Goal: Task Accomplishment & Management: Manage account settings

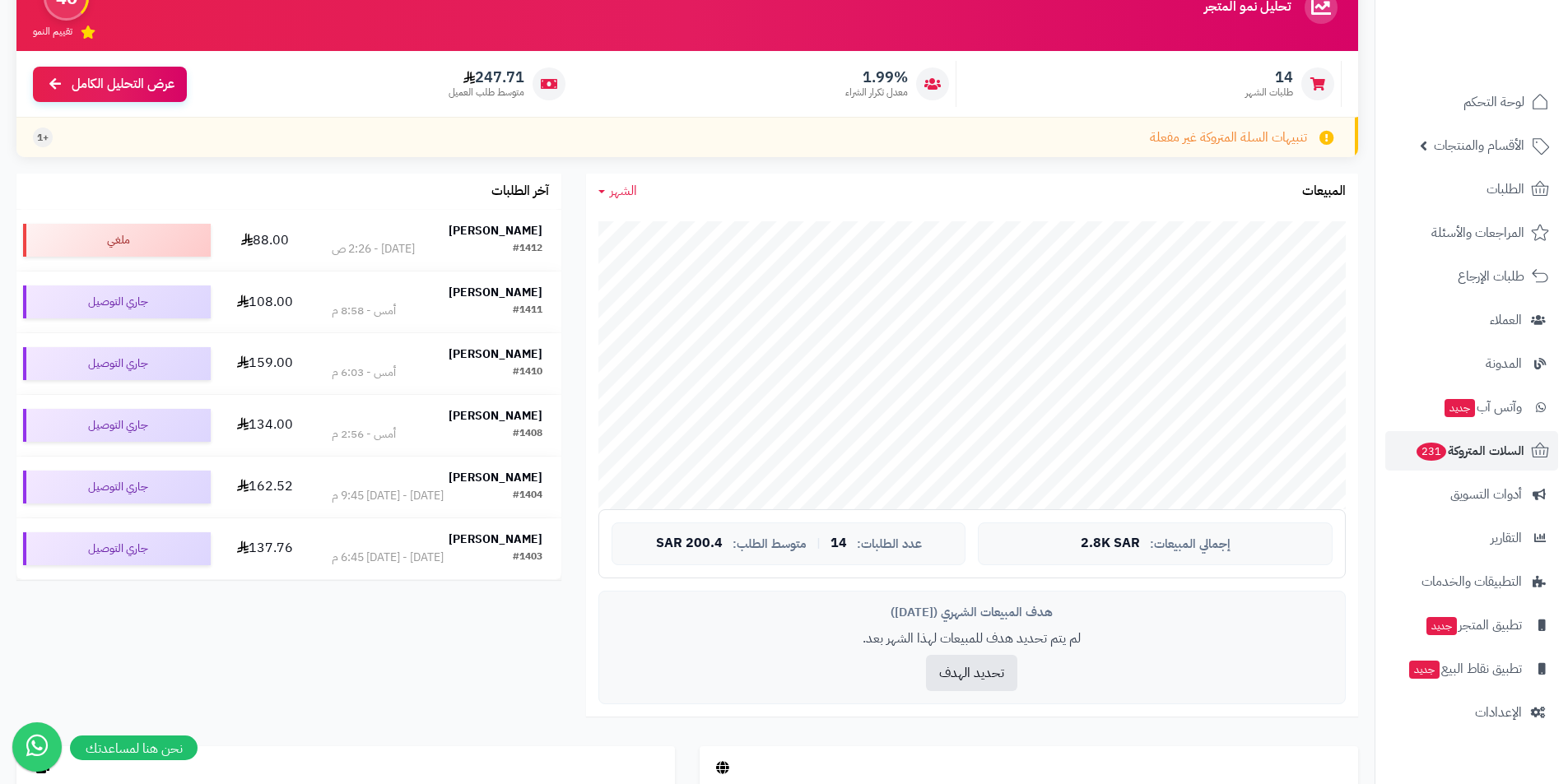
scroll to position [329, 0]
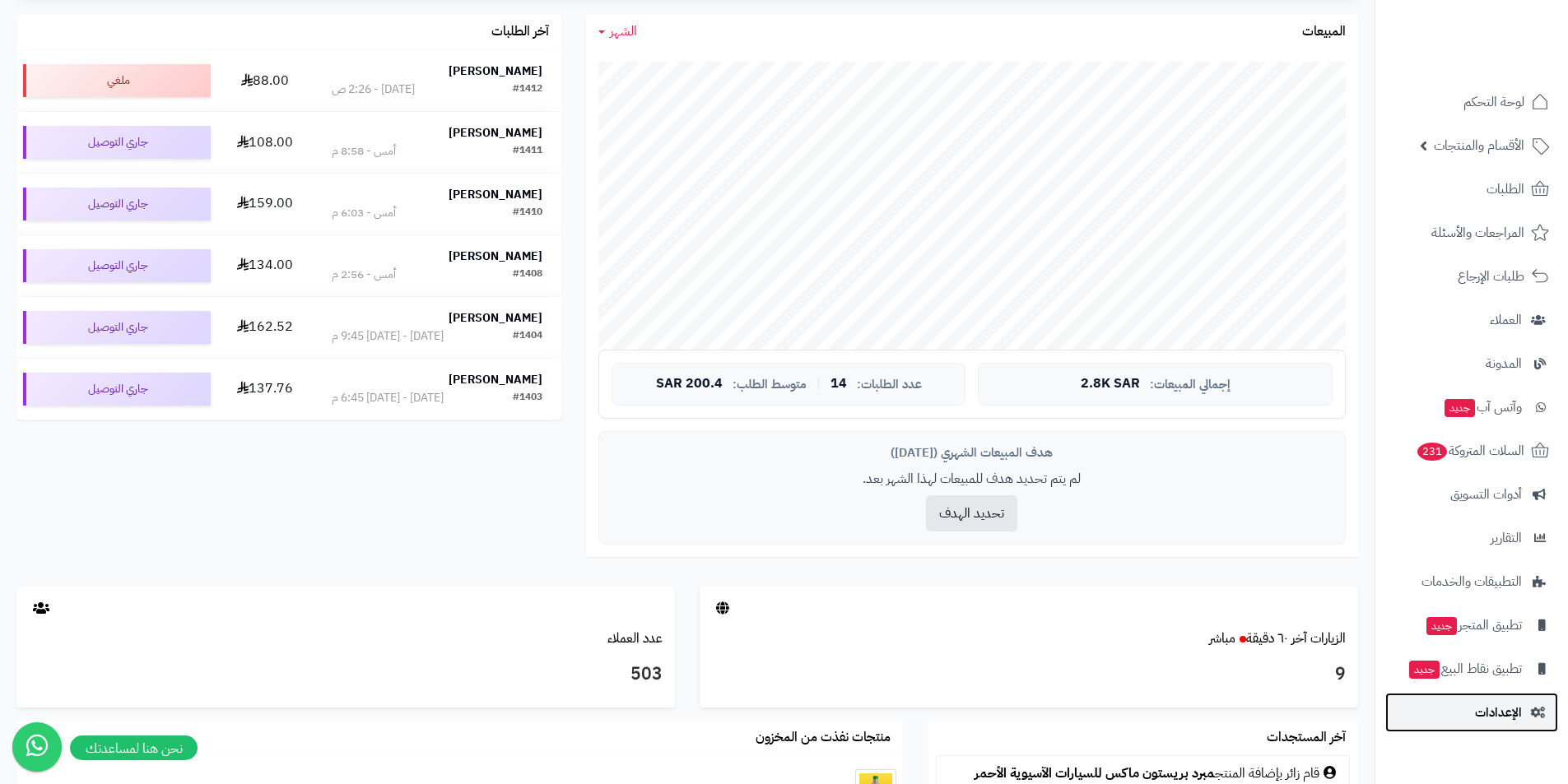
click at [1507, 720] on span "الإعدادات" at bounding box center [1498, 712] width 47 height 23
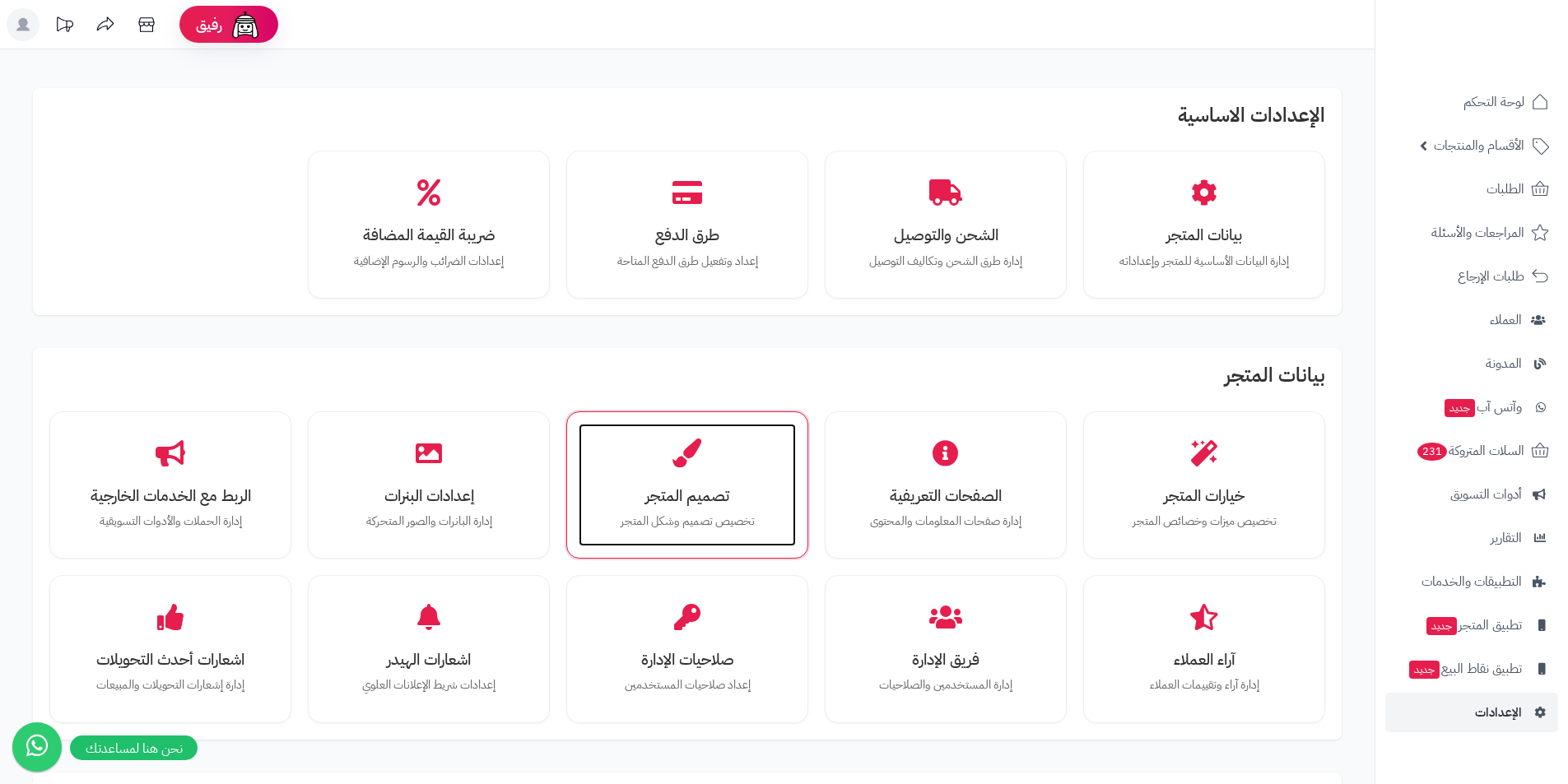
click at [671, 494] on h3 "تصميم المتجر" at bounding box center [687, 495] width 185 height 17
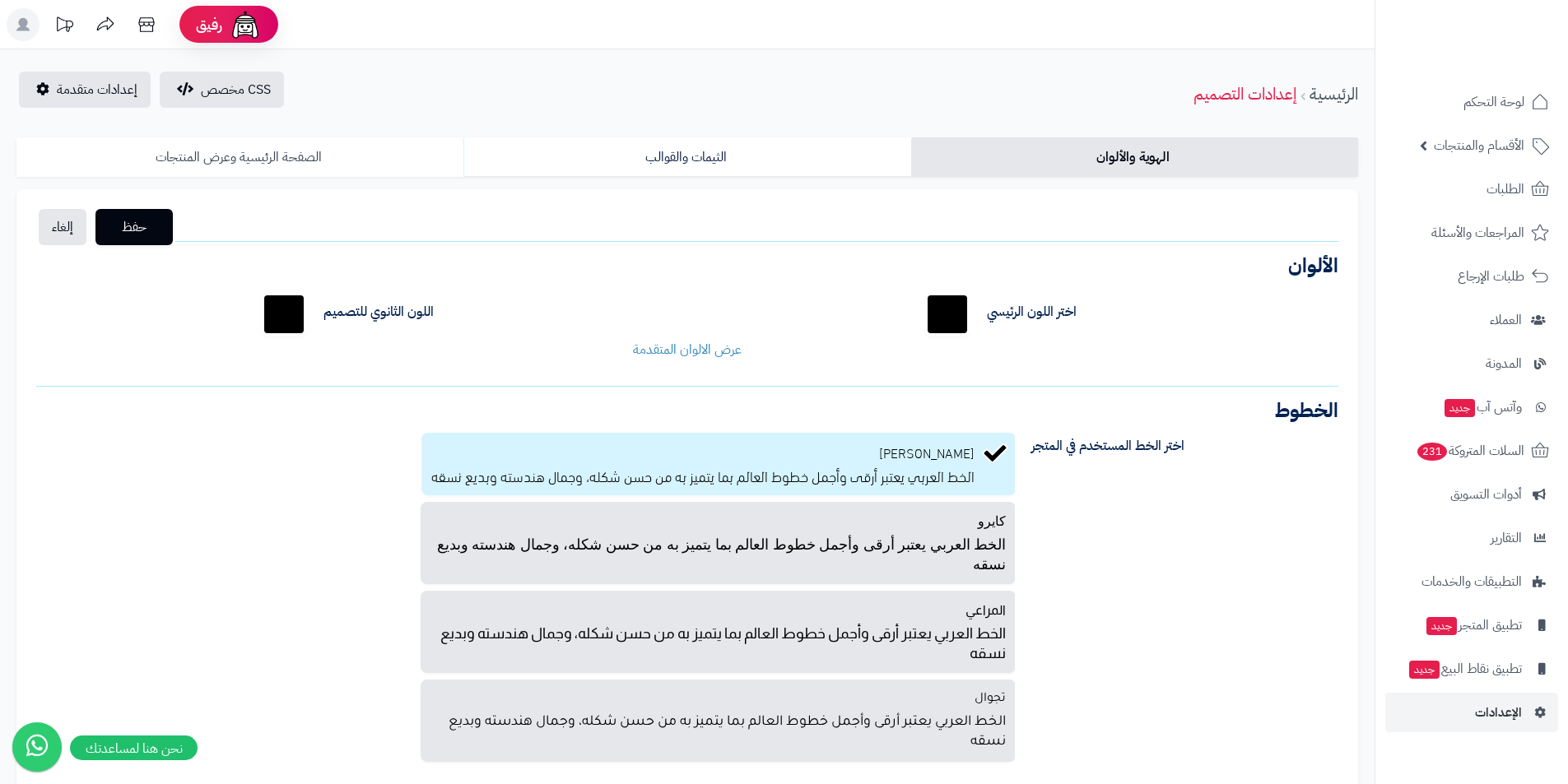
click at [233, 151] on link "الصفحة الرئيسية وعرض المنتجات" at bounding box center [240, 157] width 447 height 40
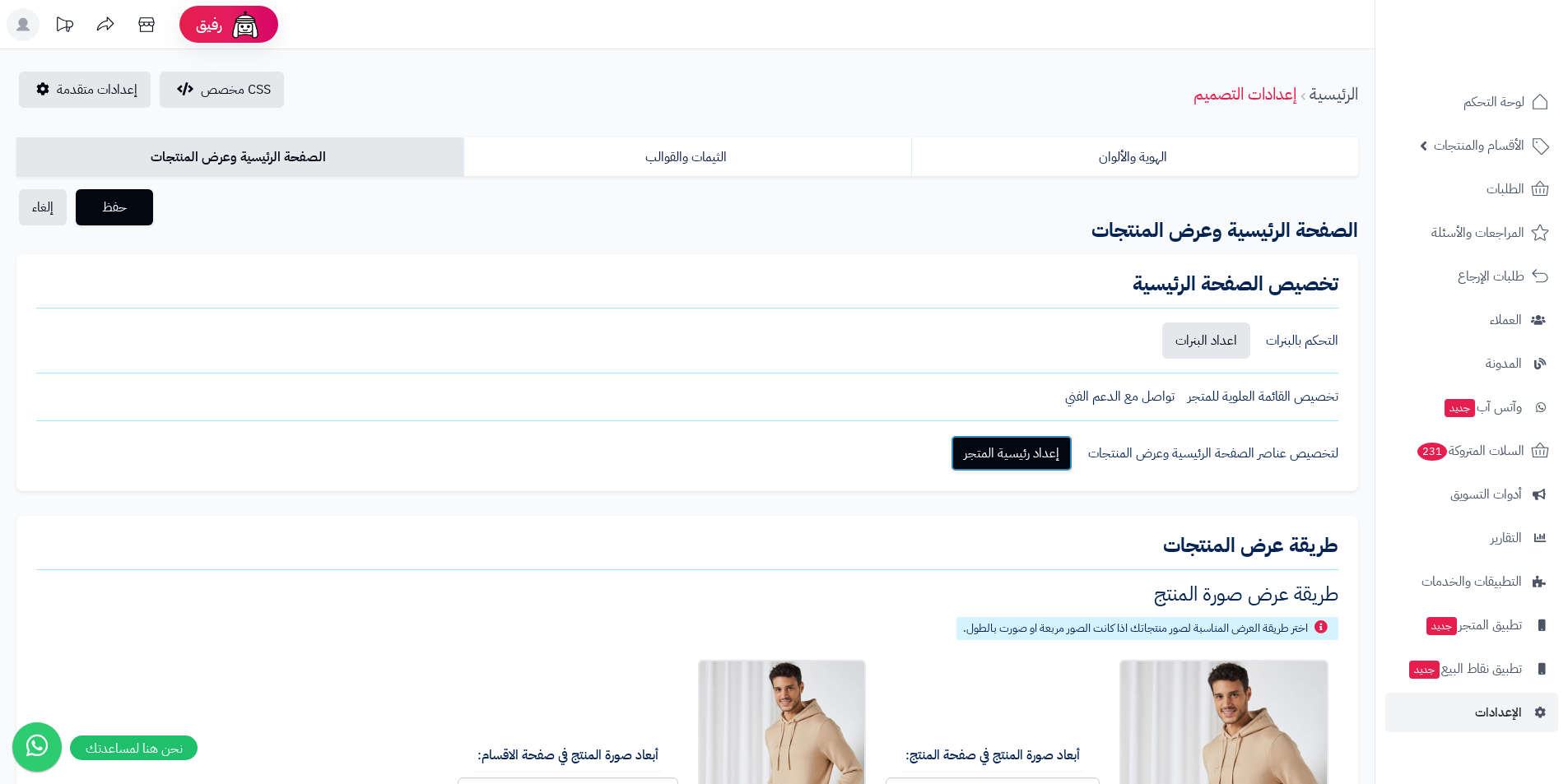
click at [1033, 460] on link "إعداد رئيسية المتجر" at bounding box center [1012, 453] width 122 height 36
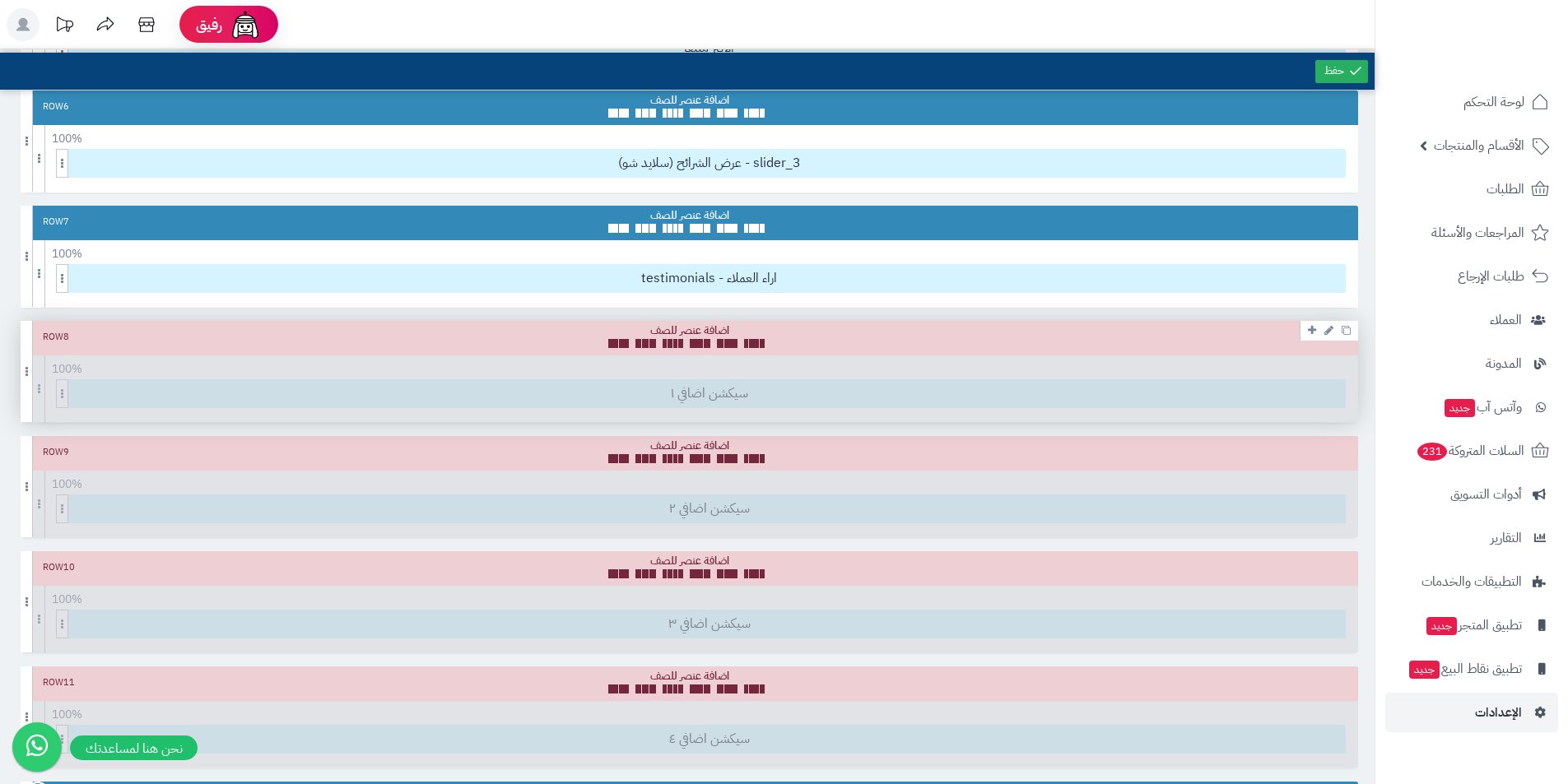
scroll to position [823, 0]
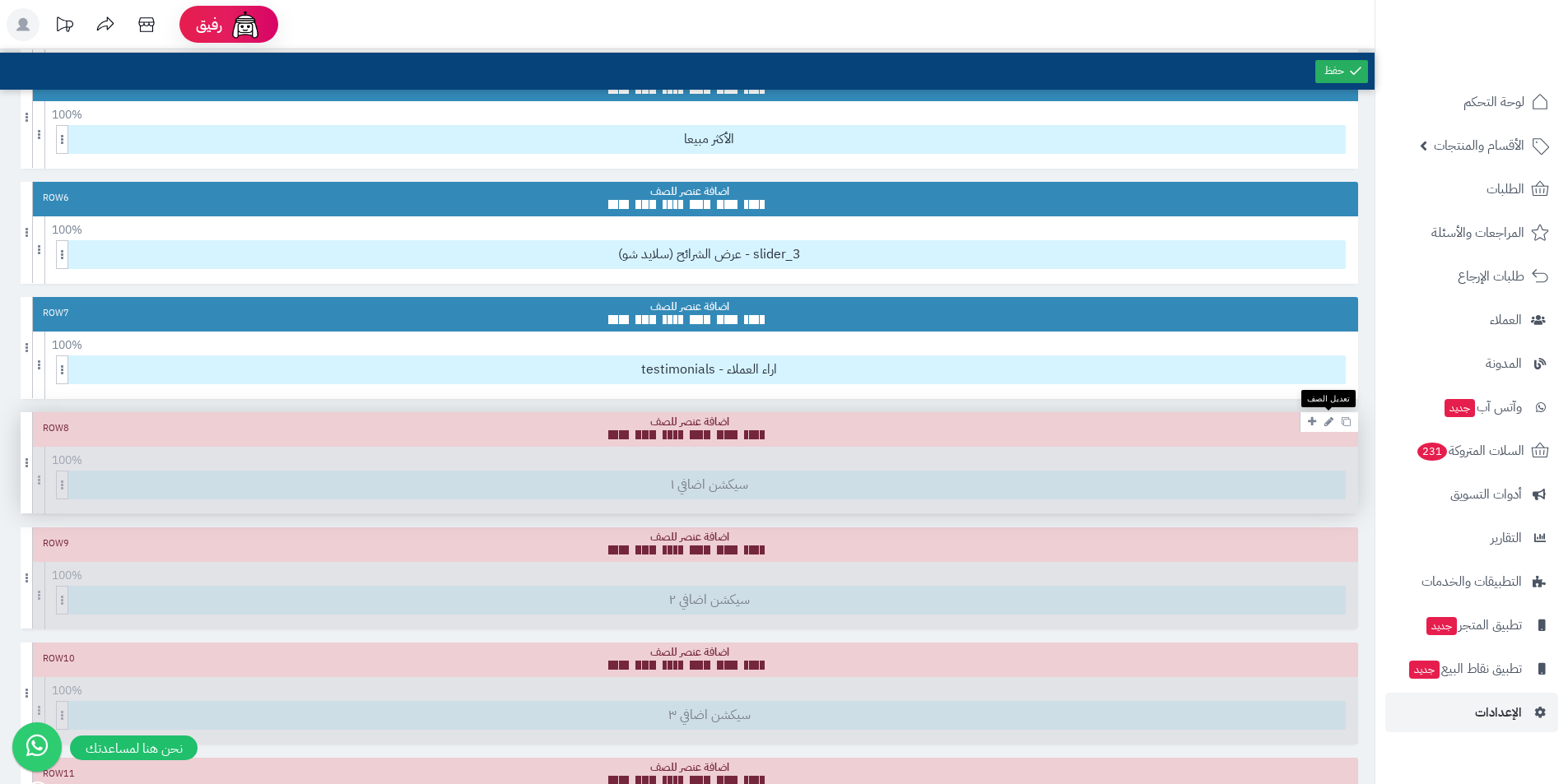
click at [1328, 420] on icon at bounding box center [1328, 422] width 9 height 11
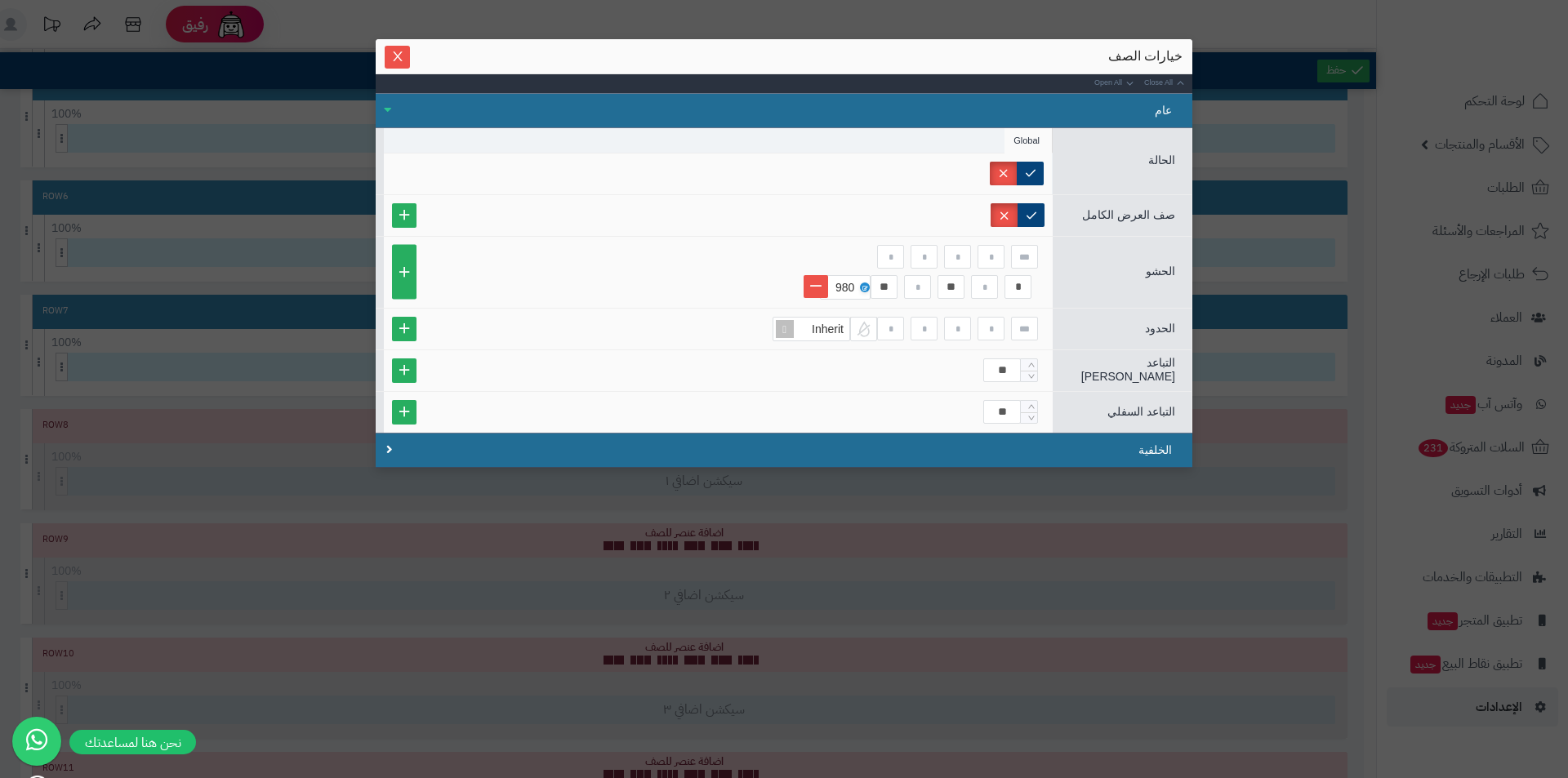
click at [1307, 319] on div "sentinelStart خيارات الصف Close All Open All عام الحالة Global صف العرض الكامل …" at bounding box center [784, 389] width 1568 height 778
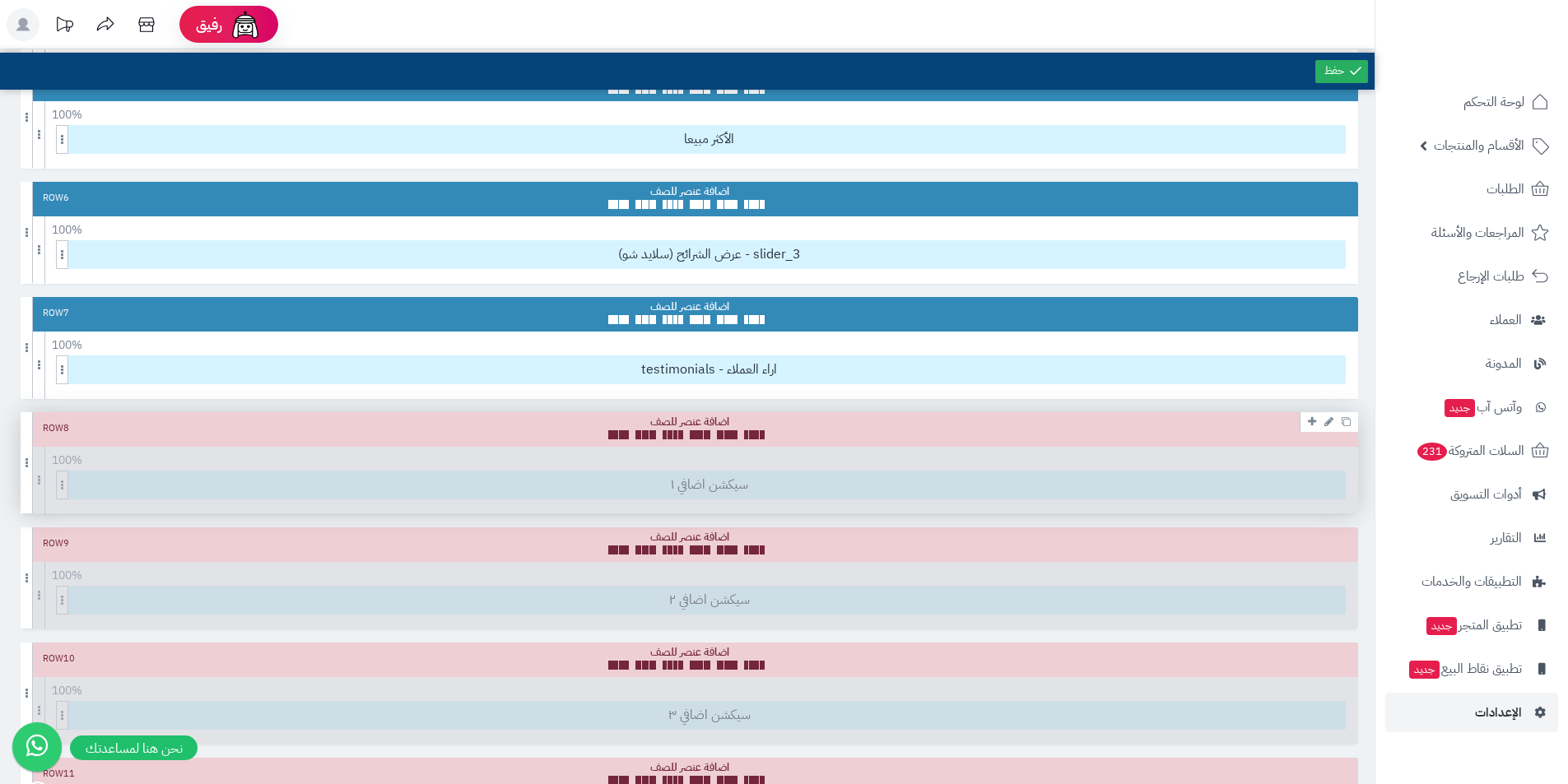
click at [777, 435] on div "Row 8" at bounding box center [688, 429] width 1337 height 35
click at [718, 432] on span at bounding box center [721, 434] width 7 height 9
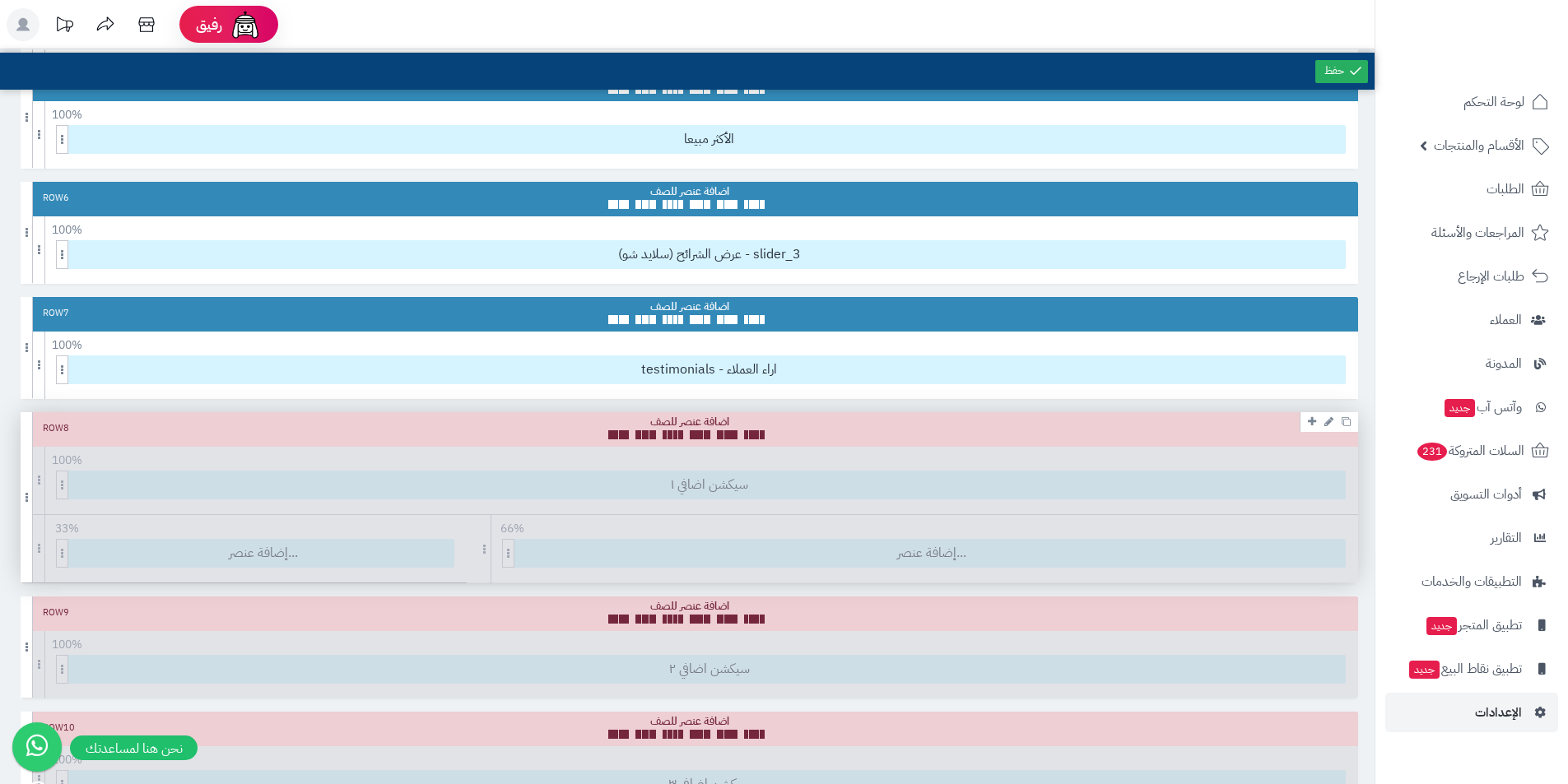
click at [720, 430] on span at bounding box center [721, 434] width 7 height 9
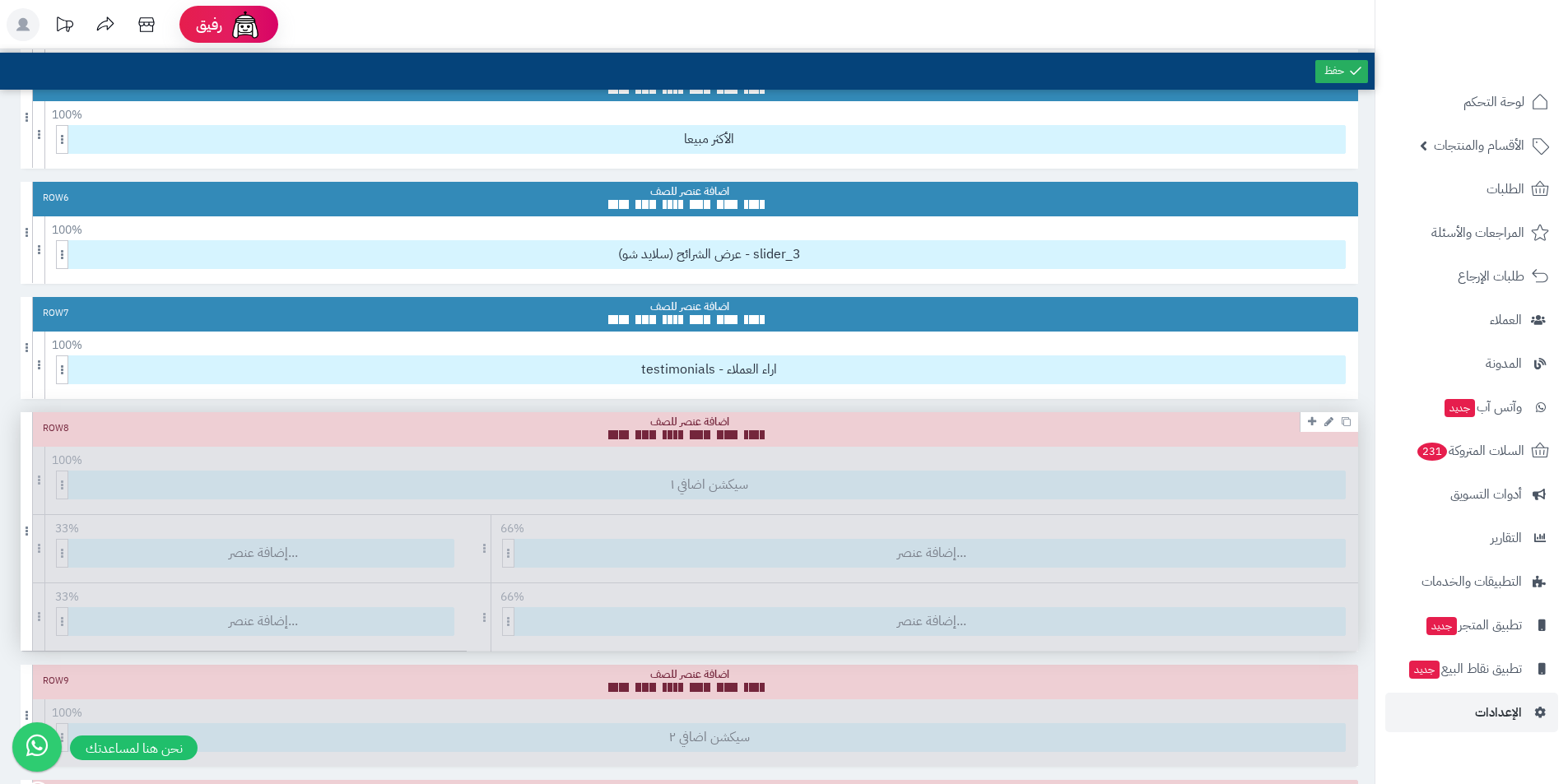
click at [760, 441] on div "Row 8" at bounding box center [688, 429] width 1337 height 35
click at [987, 611] on div "Row 8 100 % 100 95 90 85 80 75 70 66 60 55 50 45 40 33 30 25 20 15 10 5 سيكشن ا…" at bounding box center [688, 532] width 1337 height 239
click at [1326, 427] on link at bounding box center [1328, 421] width 17 height 19
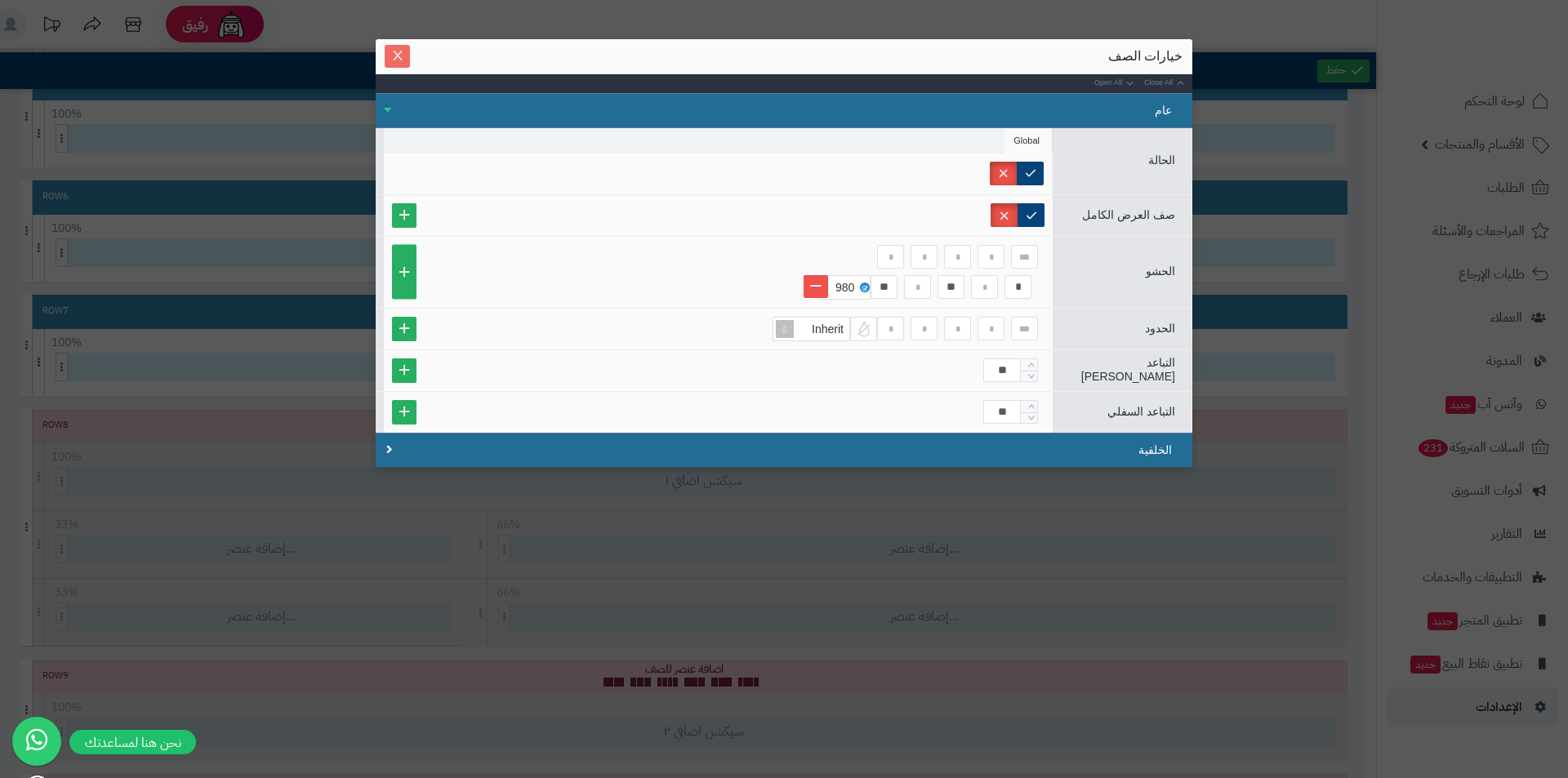
click at [403, 58] on icon "Close" at bounding box center [398, 55] width 13 height 13
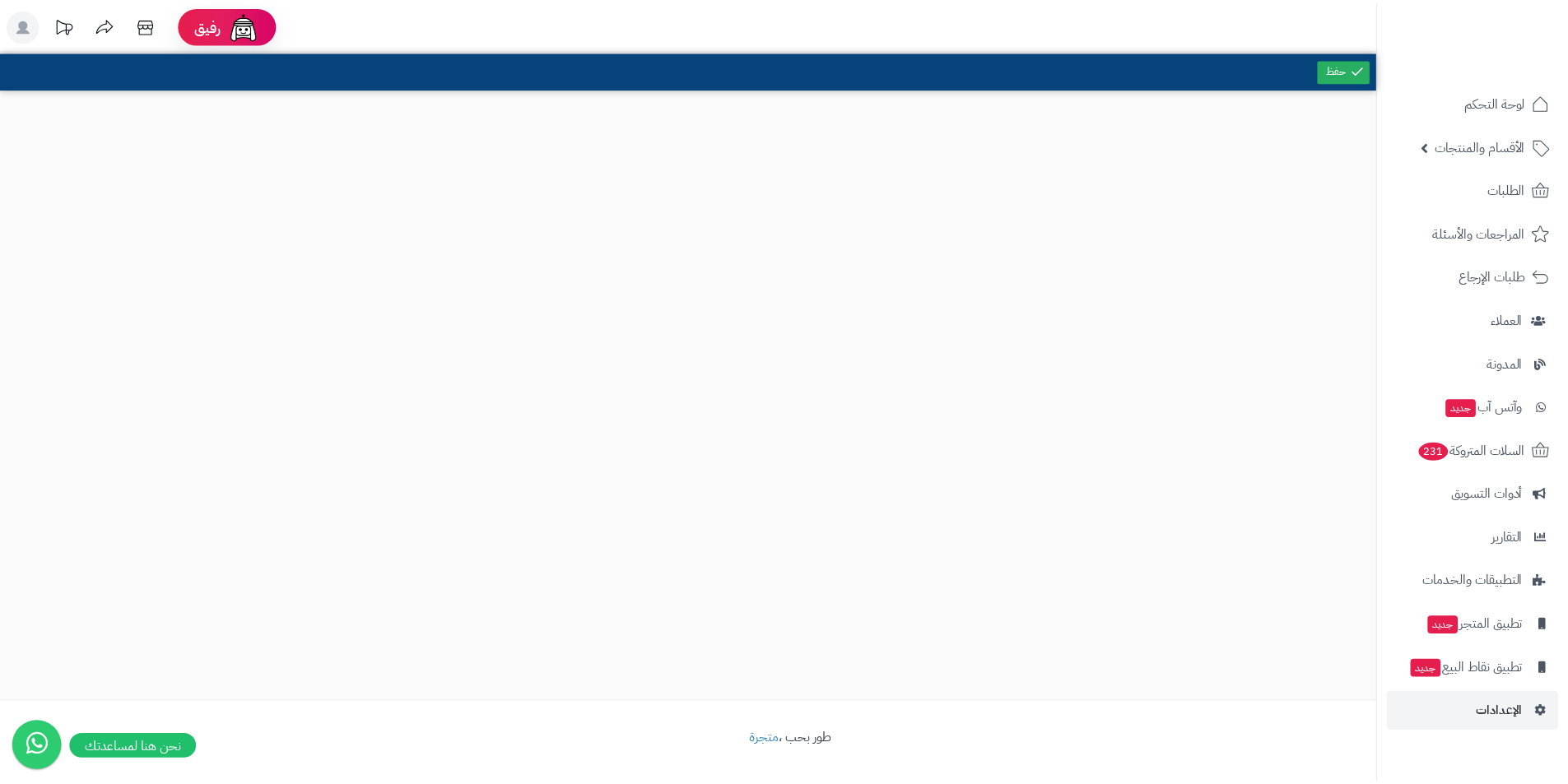
scroll to position [823, 0]
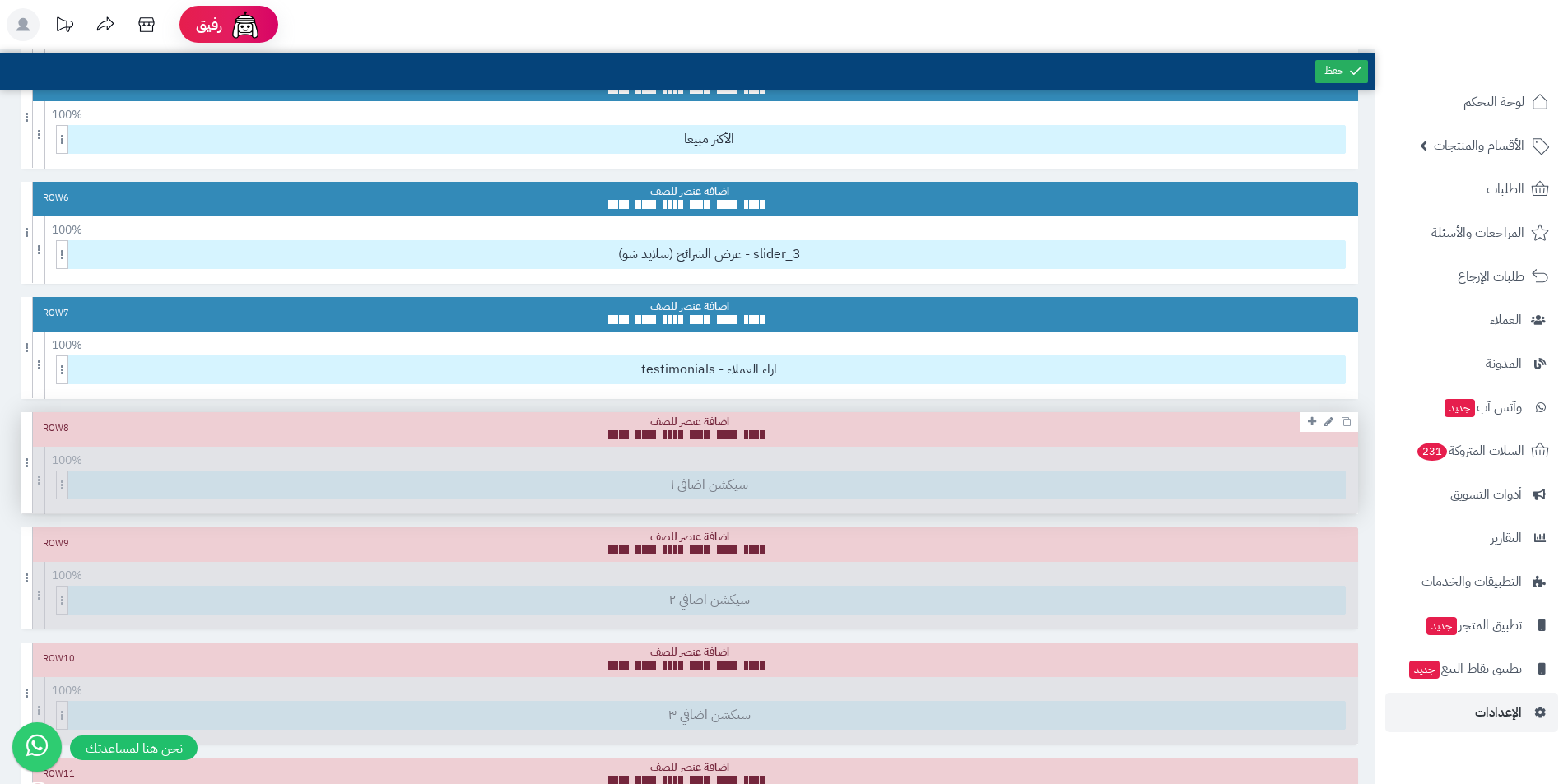
click at [1189, 419] on div "Row 8" at bounding box center [688, 429] width 1337 height 35
click at [1310, 423] on icon at bounding box center [1311, 422] width 8 height 11
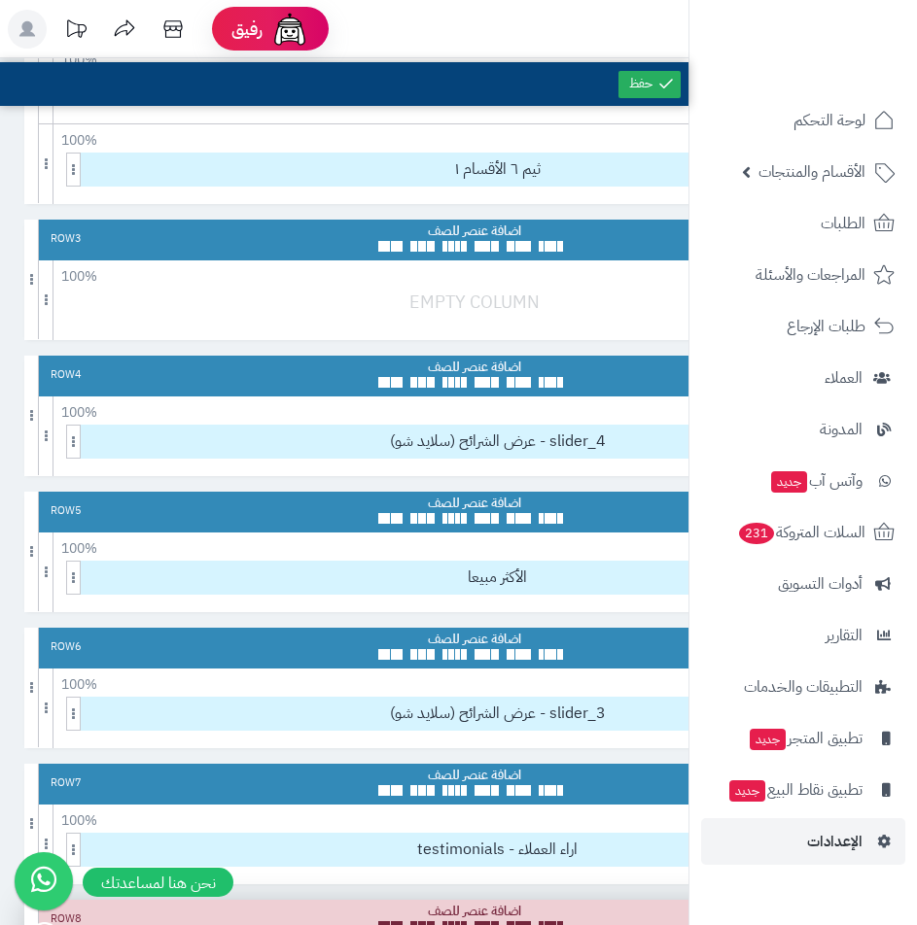
scroll to position [583, 0]
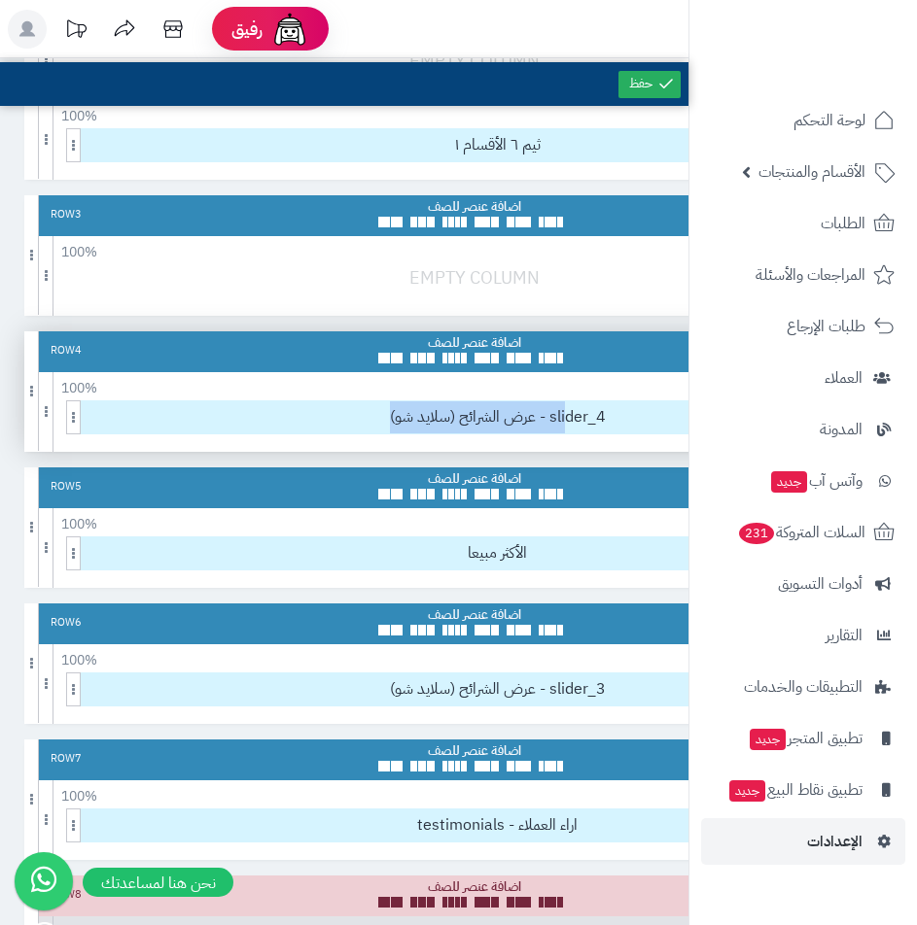
drag, startPoint x: 629, startPoint y: 395, endPoint x: 565, endPoint y: 400, distance: 64.4
click at [566, 400] on div "100 % 100 95 90 85 80 75 70 66 60 55 50 45 40 33 30 25 20 15 10 5 عرض الشرائح (…" at bounding box center [473, 412] width 899 height 80
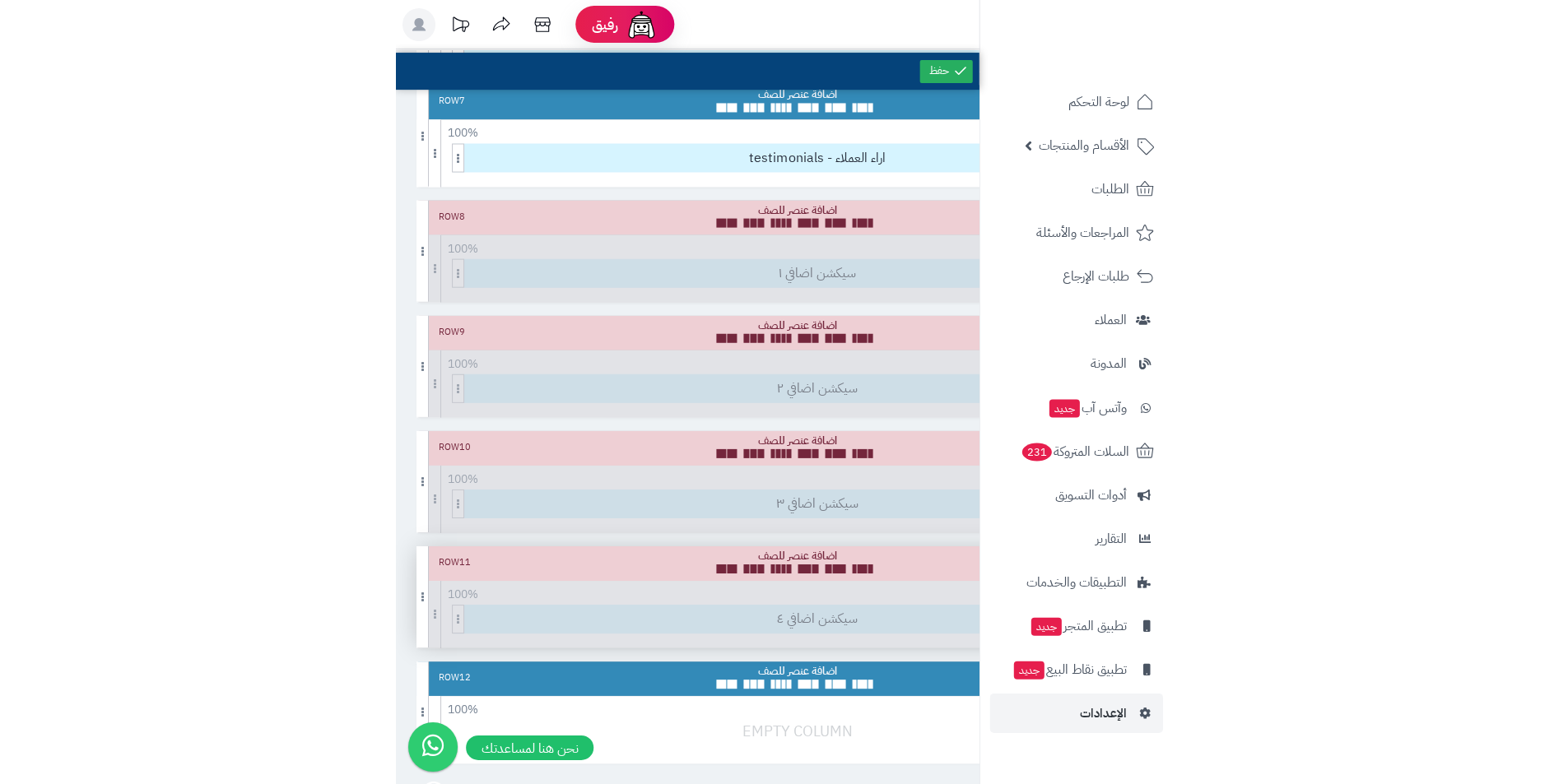
scroll to position [987, 0]
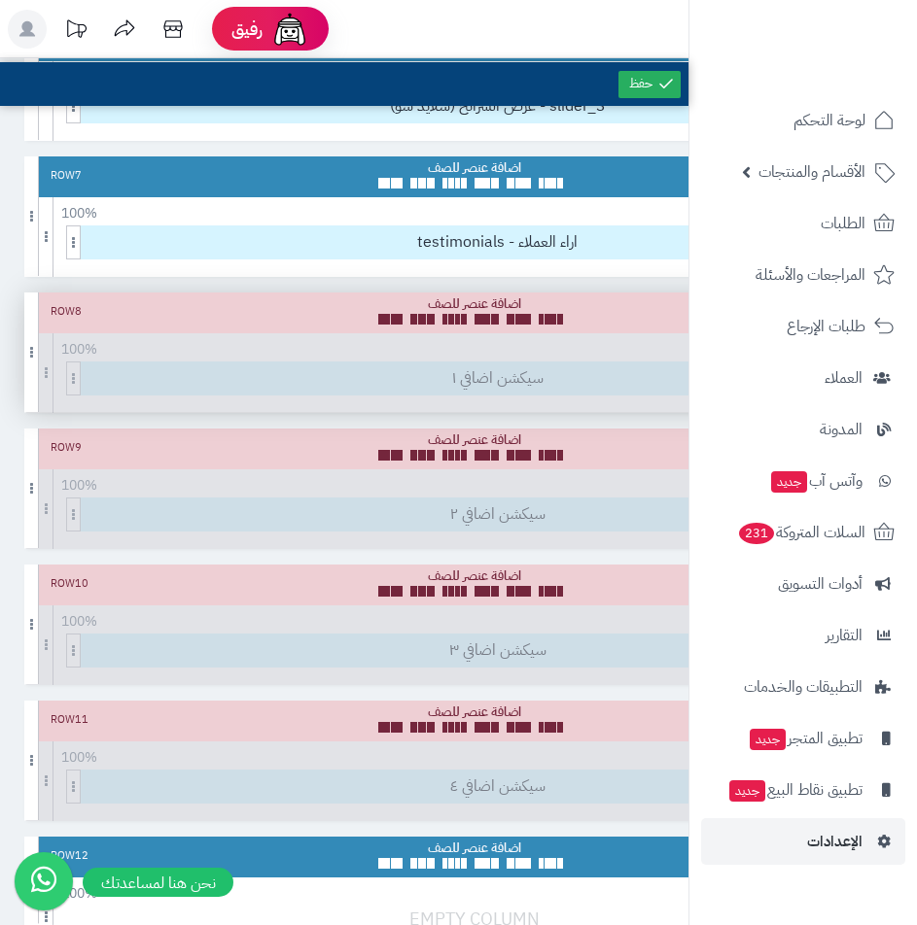
click at [547, 380] on div "Row 8 100 % 100 95 90 85 80 75 70 66 60 55 50 45 40 33 30 25 20 15 10 5 سيكشن ا…" at bounding box center [473, 353] width 899 height 120
drag, startPoint x: 547, startPoint y: 379, endPoint x: 423, endPoint y: 379, distance: 124.4
click at [423, 379] on div "Row 8 100 % 100 95 90 85 80 75 70 66 60 55 50 45 40 33 30 25 20 15 10 5 سيكشن ا…" at bounding box center [473, 353] width 899 height 120
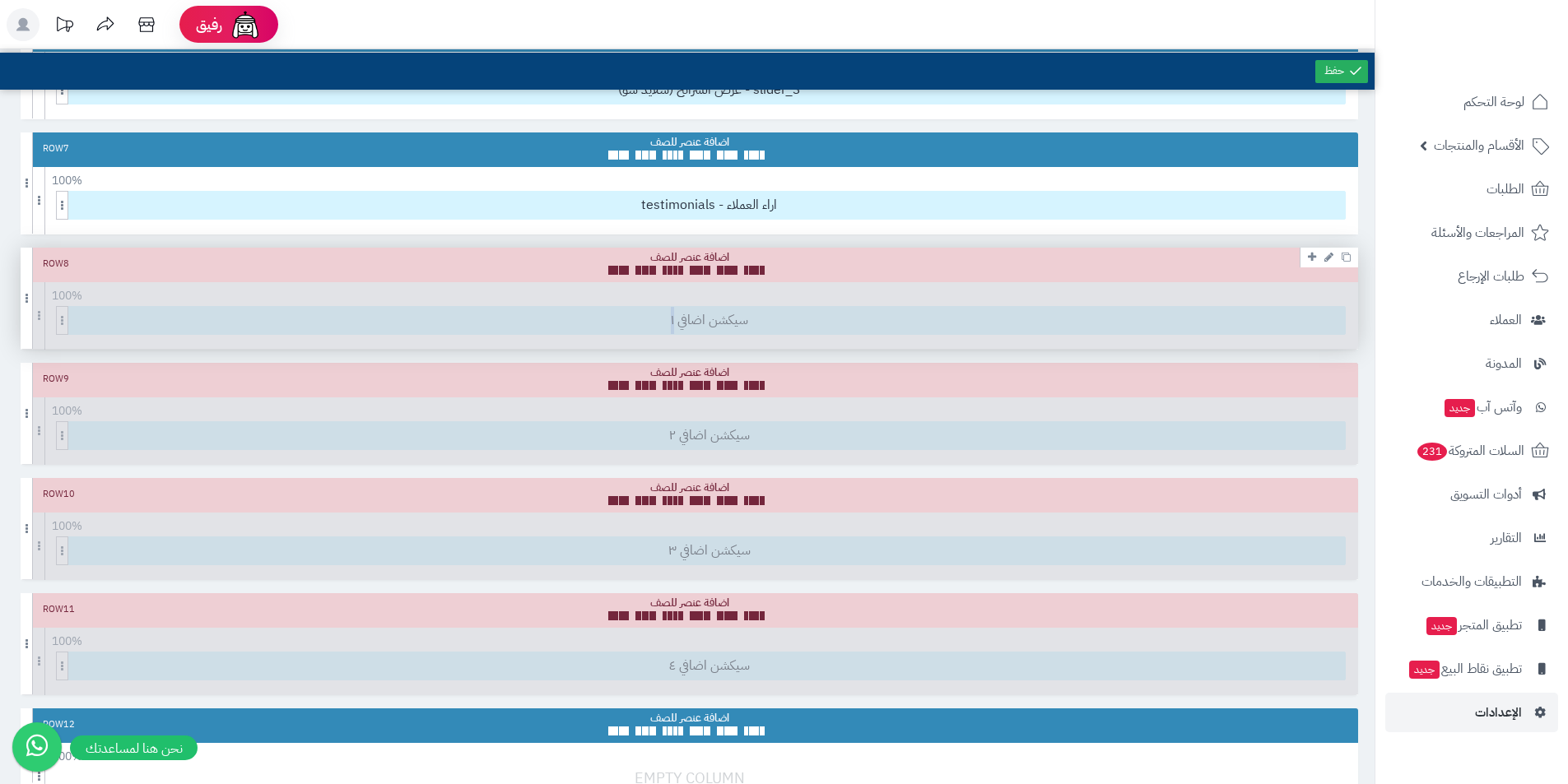
click at [958, 310] on div "Row 8 100 % 100 95 90 85 80 75 70 66 60 55 50 45 40 33 30 25 20 15 10 5 سيكشن ا…" at bounding box center [688, 299] width 1337 height 102
click at [1331, 257] on icon at bounding box center [1328, 257] width 9 height 11
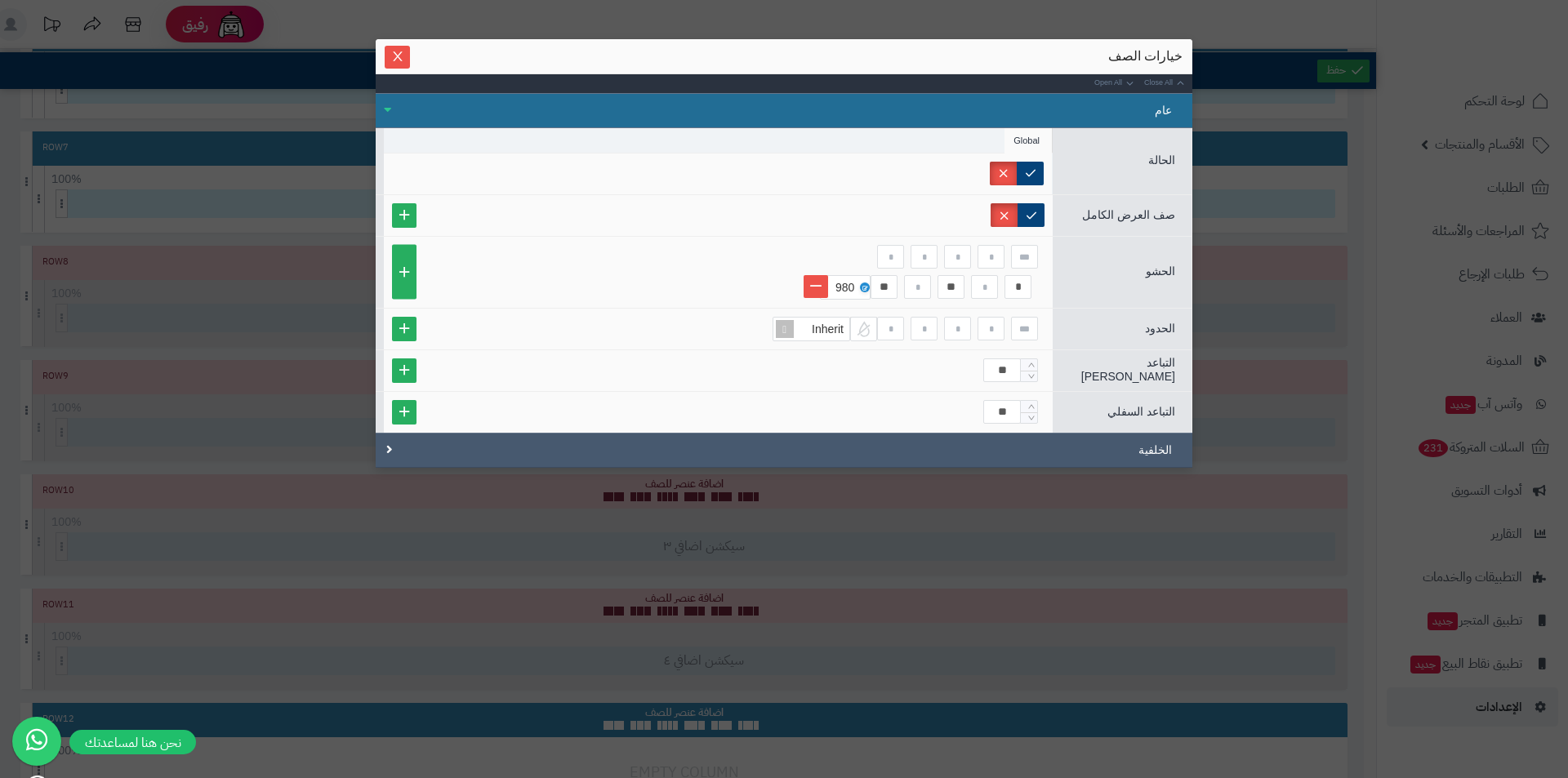
click at [1137, 448] on div "الخلفية" at bounding box center [784, 450] width 817 height 35
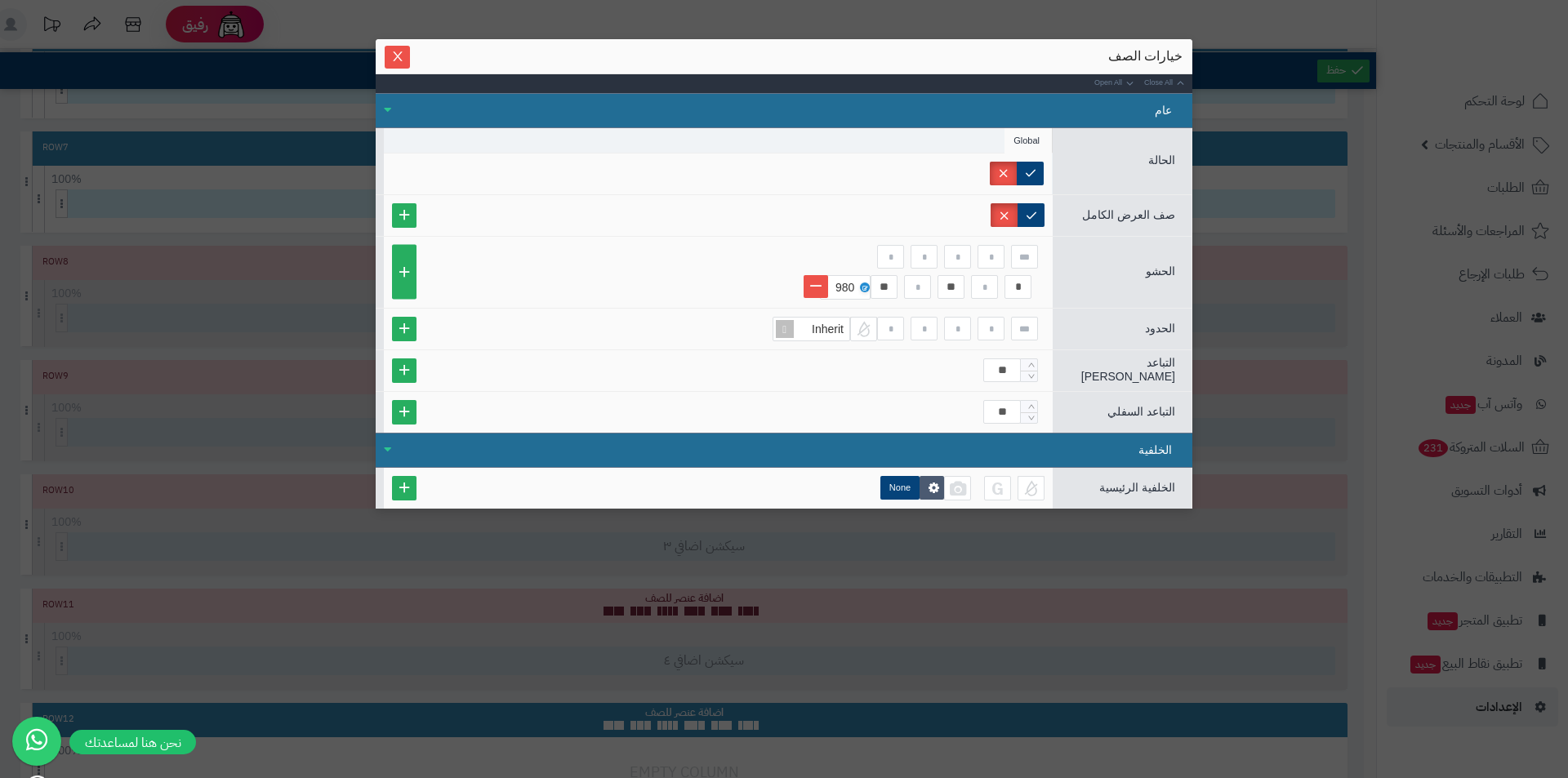
click at [1137, 448] on div "الخلفية" at bounding box center [784, 450] width 817 height 35
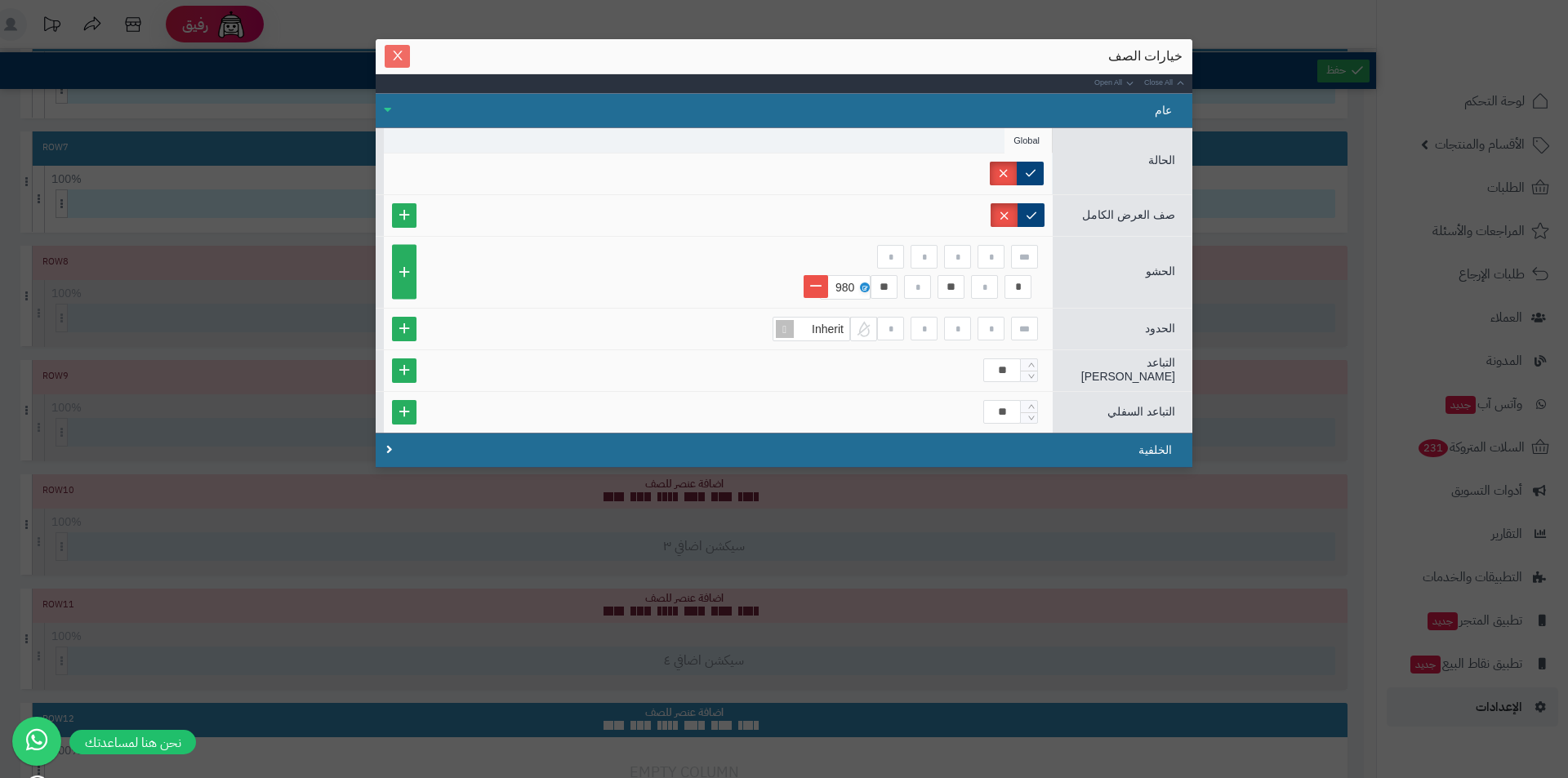
click at [399, 51] on icon "Close" at bounding box center [398, 55] width 13 height 13
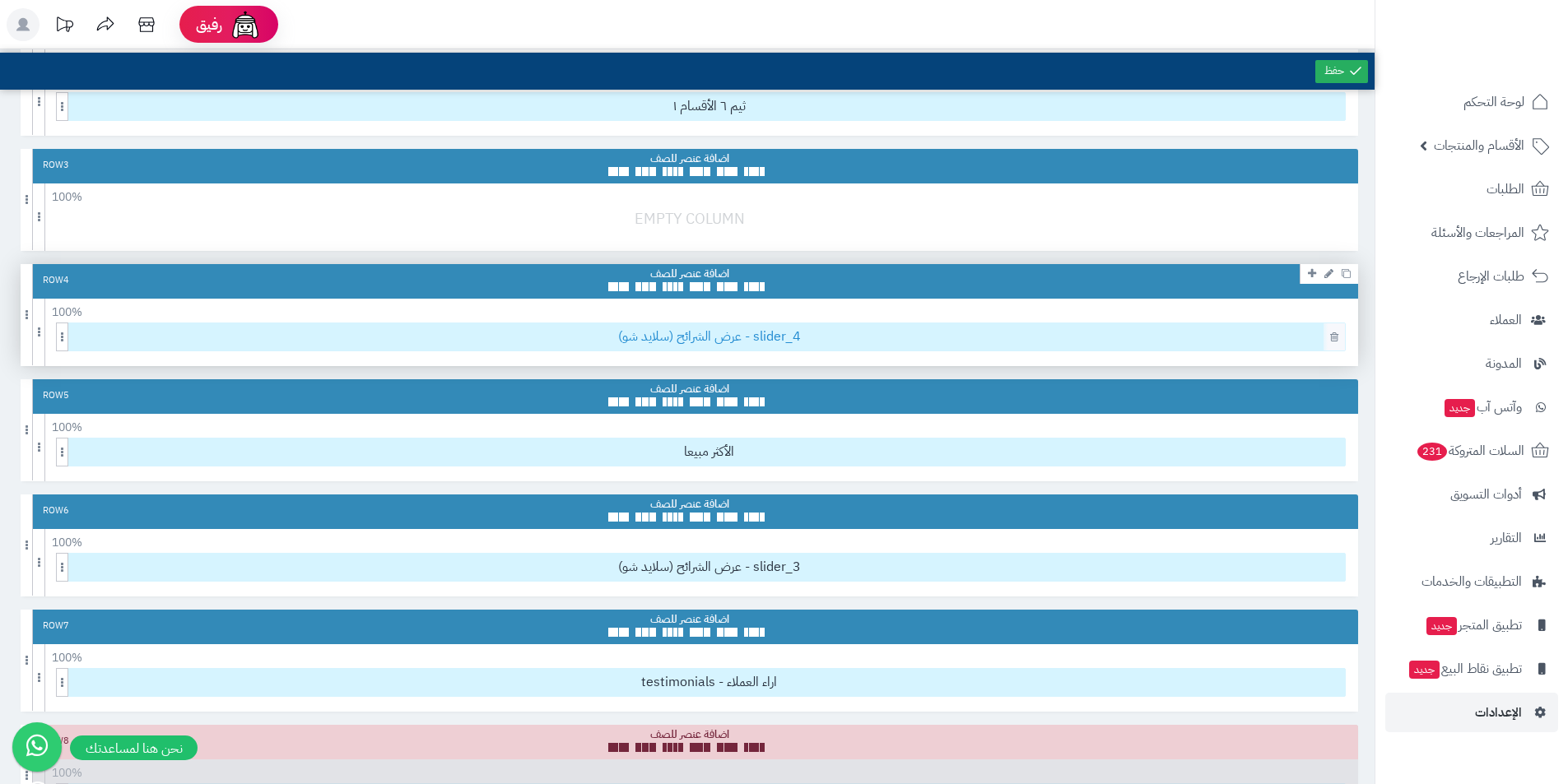
scroll to position [494, 0]
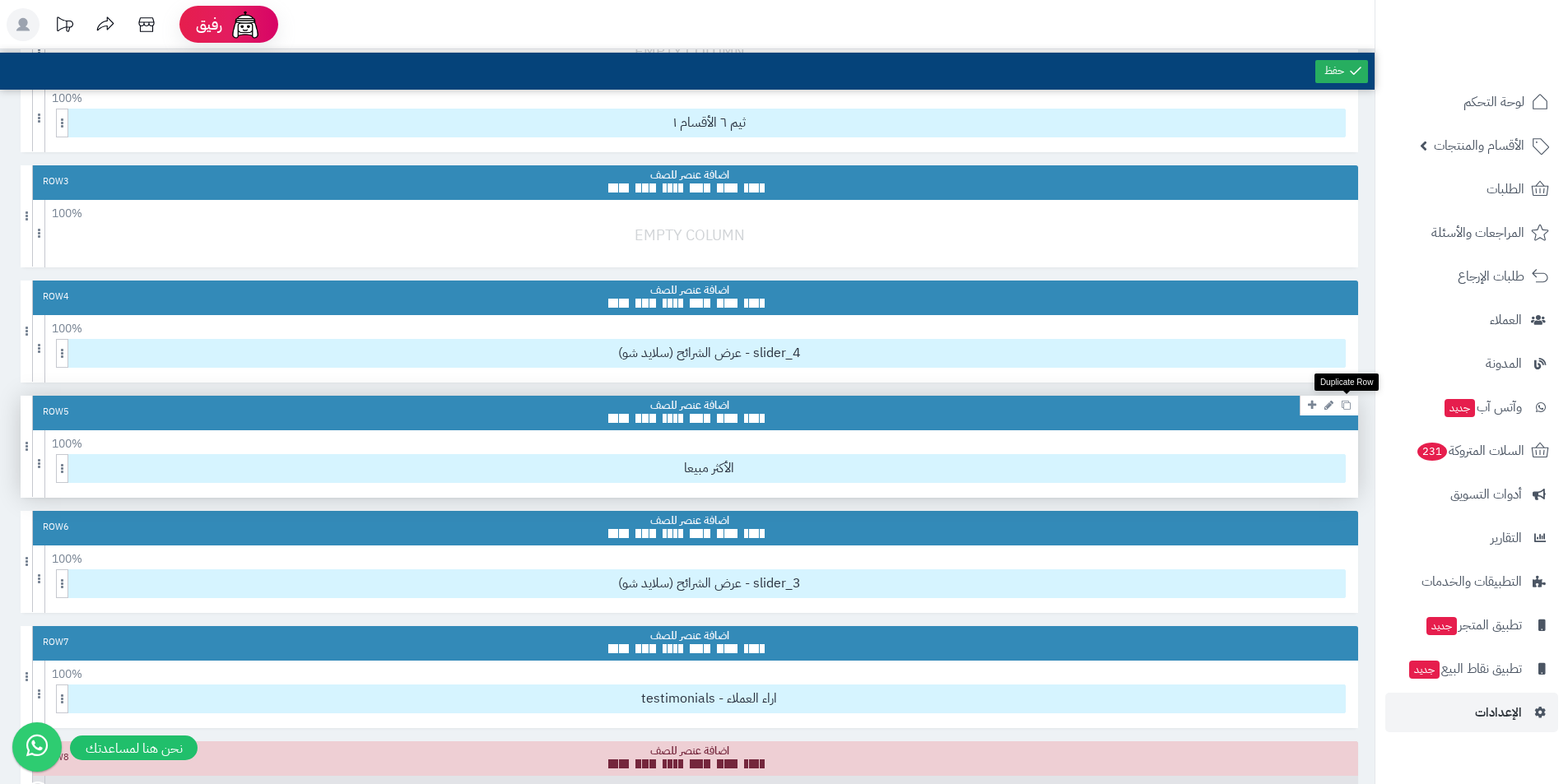
click at [1348, 406] on icon at bounding box center [1345, 405] width 9 height 9
click at [1346, 402] on icon at bounding box center [1345, 405] width 9 height 9
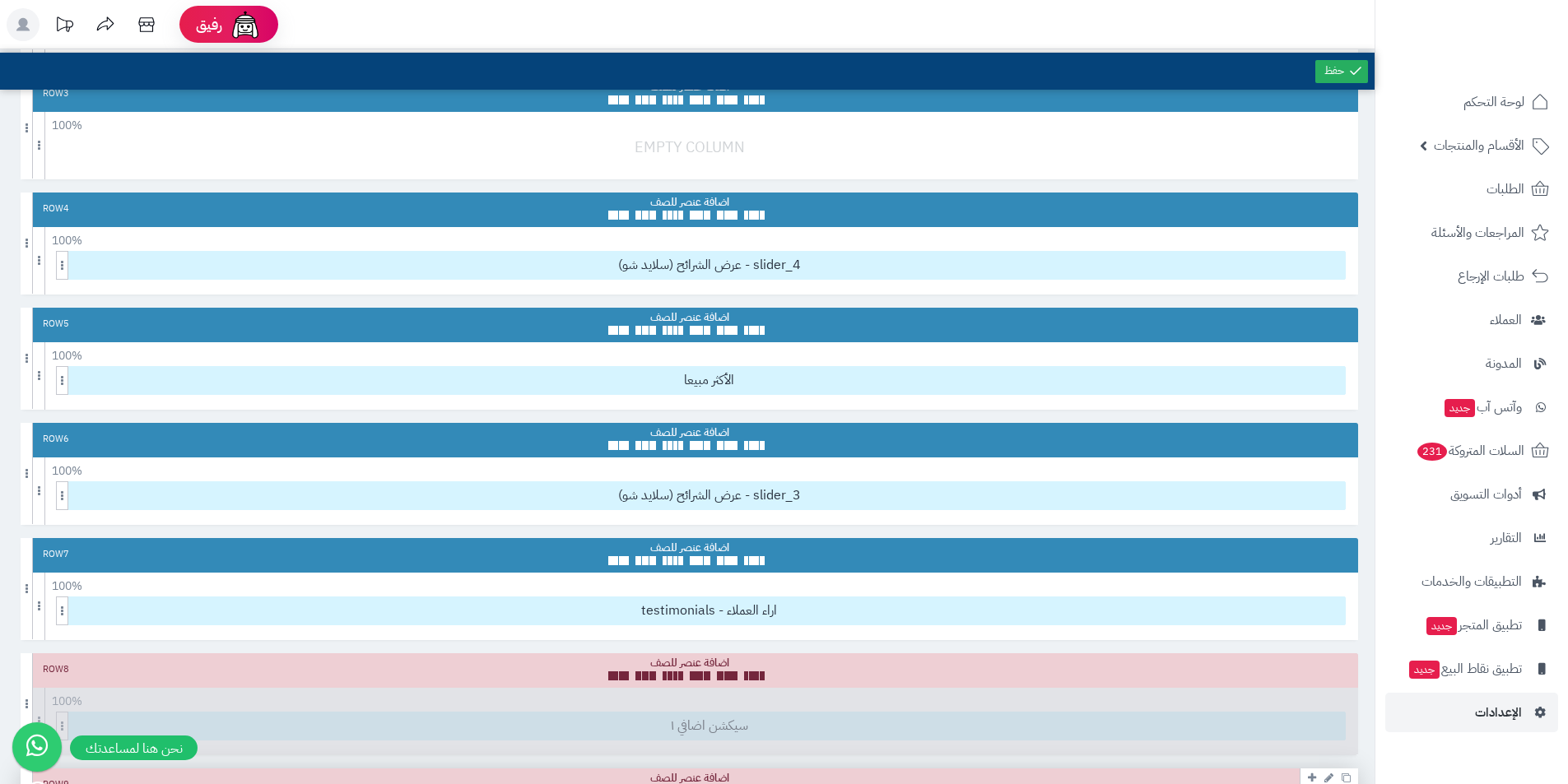
scroll to position [576, 0]
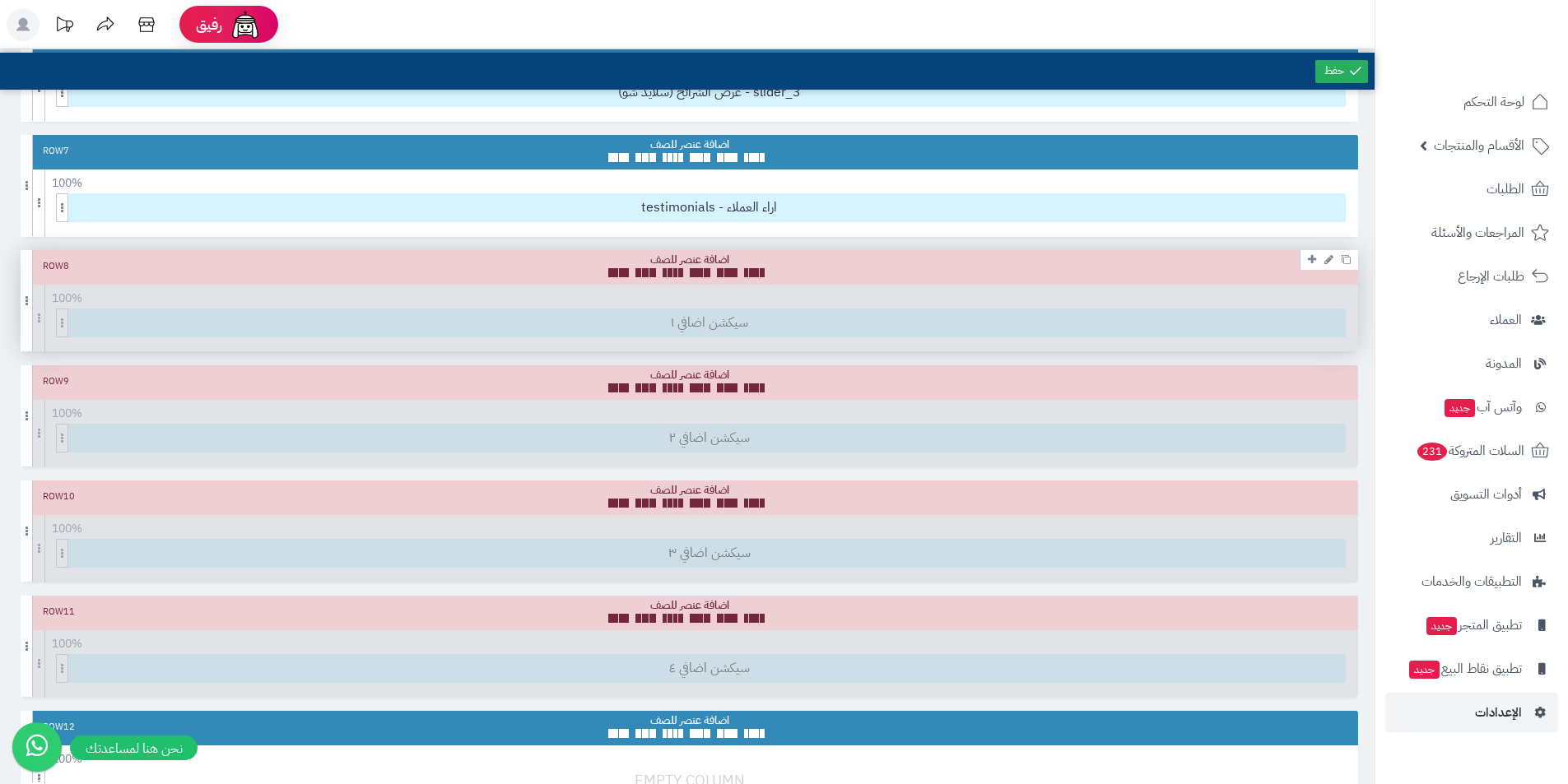
scroll to position [987, 0]
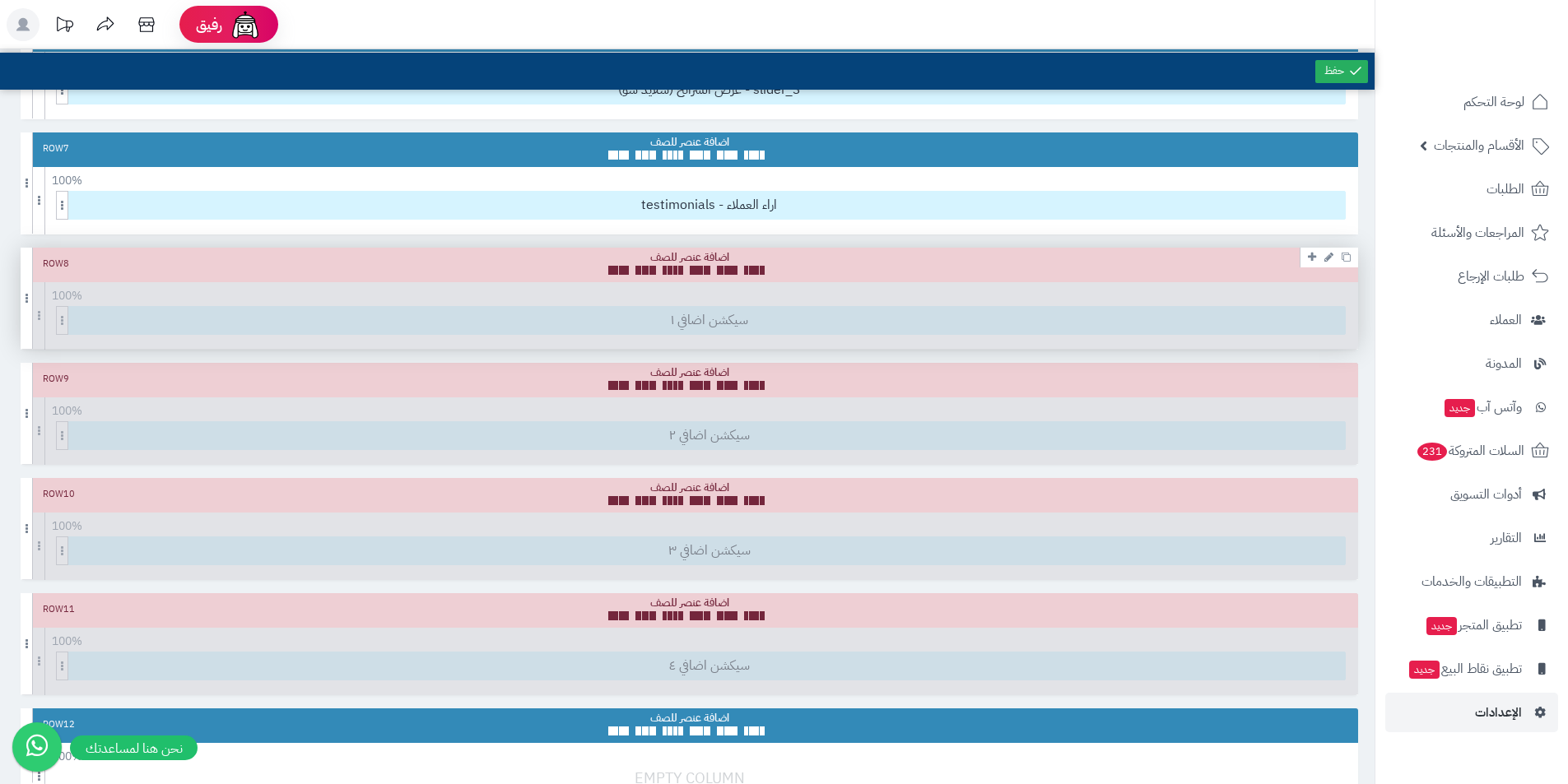
click at [731, 312] on div "Row 8 100 % 100 95 90 85 80 75 70 66 60 55 50 45 40 33 30 25 20 15 10 5 سيكشن ا…" at bounding box center [688, 299] width 1337 height 102
click at [1234, 334] on div "Row 8 100 % 100 95 90 85 80 75 70 66 60 55 50 45 40 33 30 25 20 15 10 5 سيكشن ا…" at bounding box center [688, 299] width 1337 height 102
click at [1180, 271] on div "Row 8" at bounding box center [688, 265] width 1337 height 35
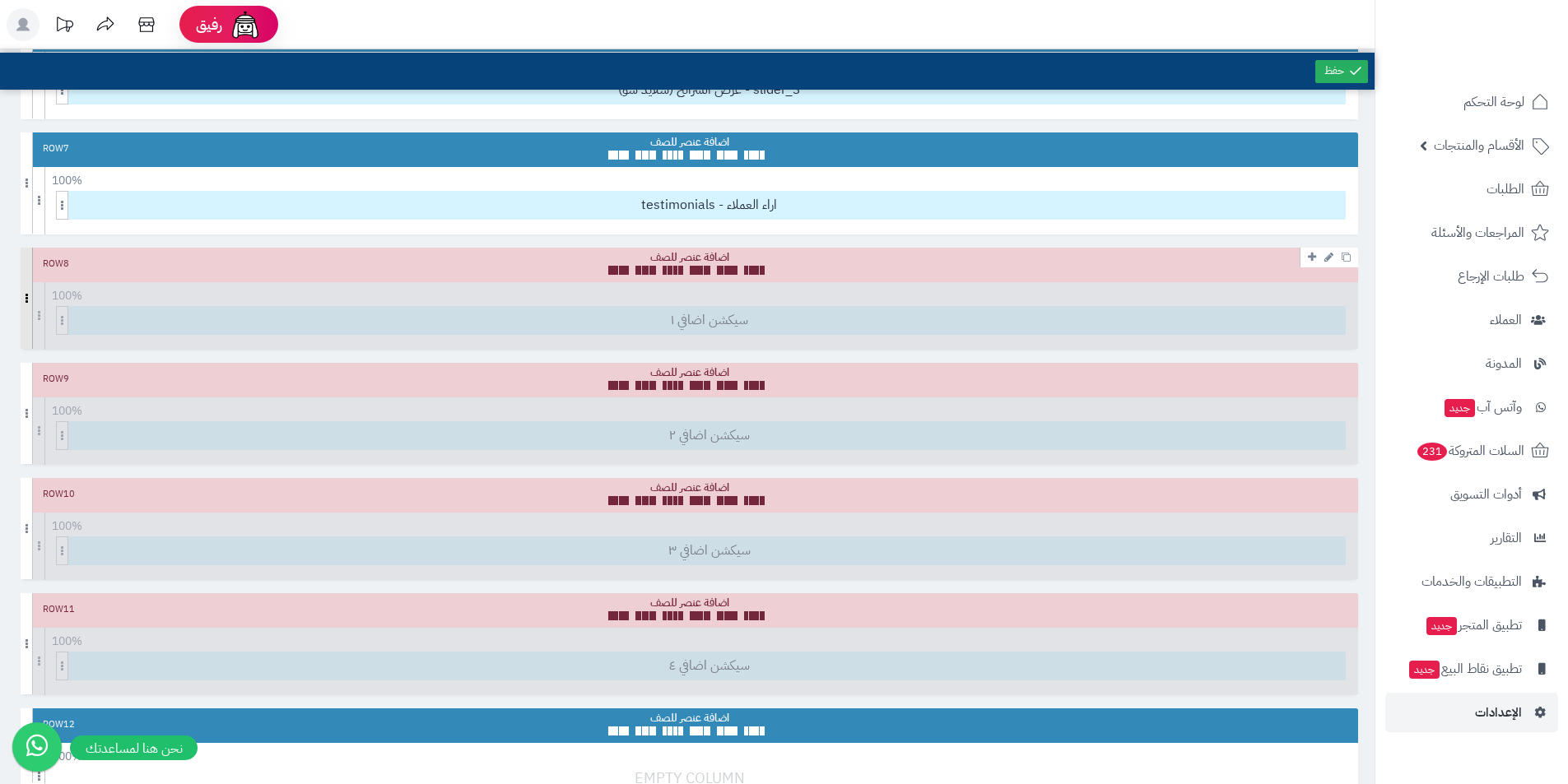
drag, startPoint x: 38, startPoint y: 278, endPoint x: 23, endPoint y: 271, distance: 16.6
click at [23, 271] on span at bounding box center [26, 299] width 13 height 102
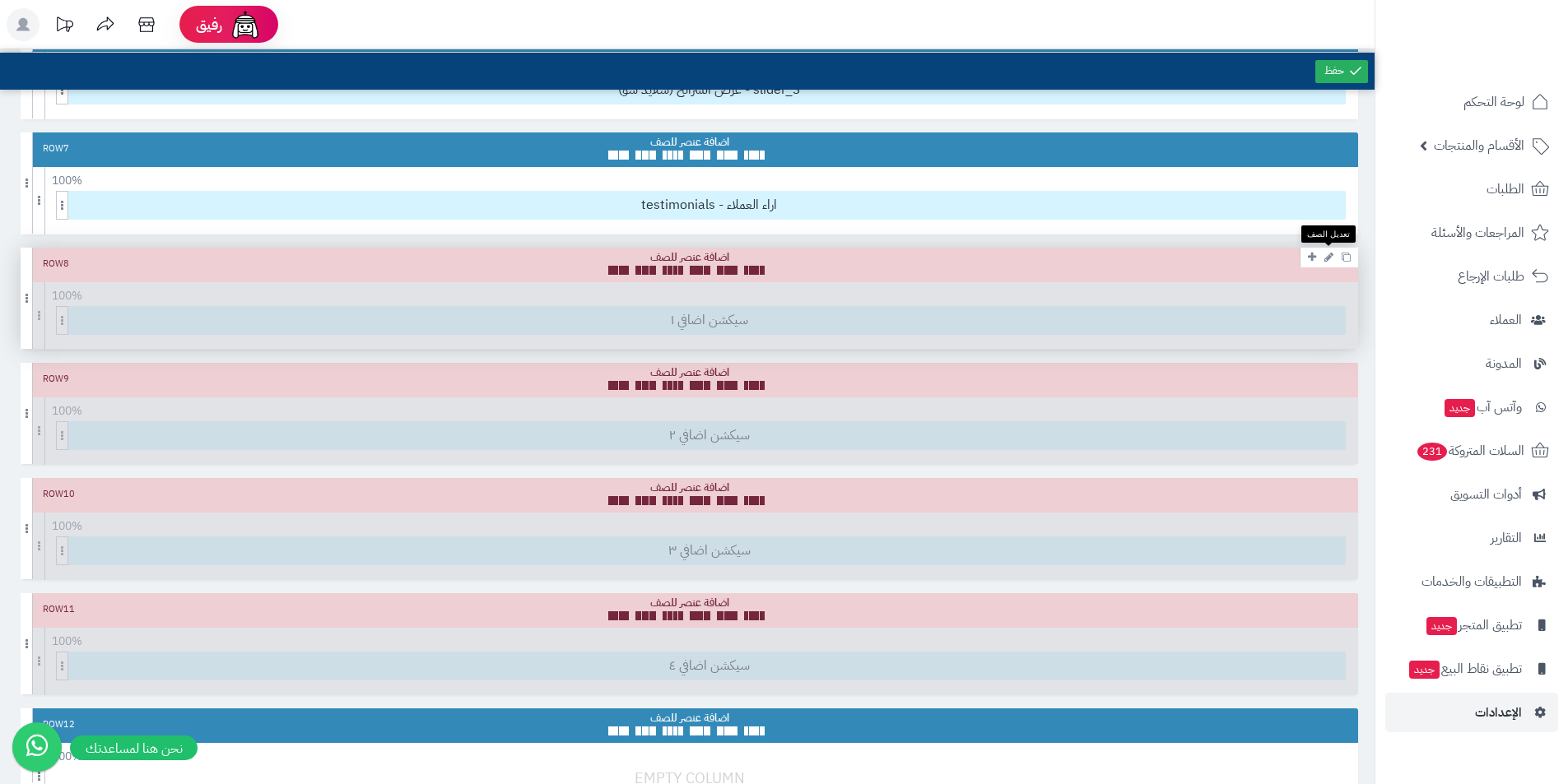
click at [1322, 259] on link at bounding box center [1328, 257] width 17 height 19
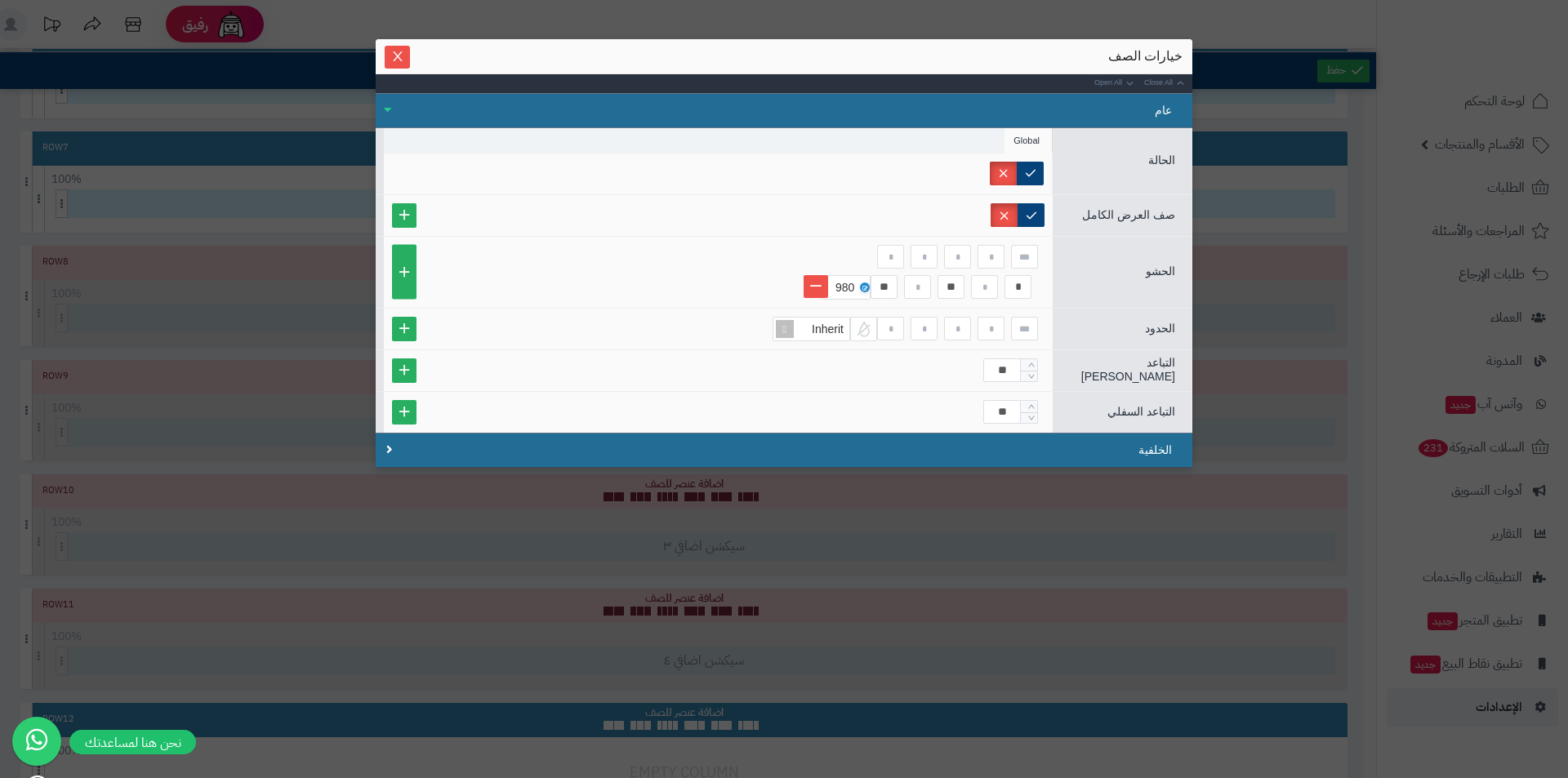
click at [410, 57] on div "خيارات الصف" at bounding box center [784, 55] width 797 height 18
click at [399, 64] on button "Close" at bounding box center [397, 55] width 25 height 23
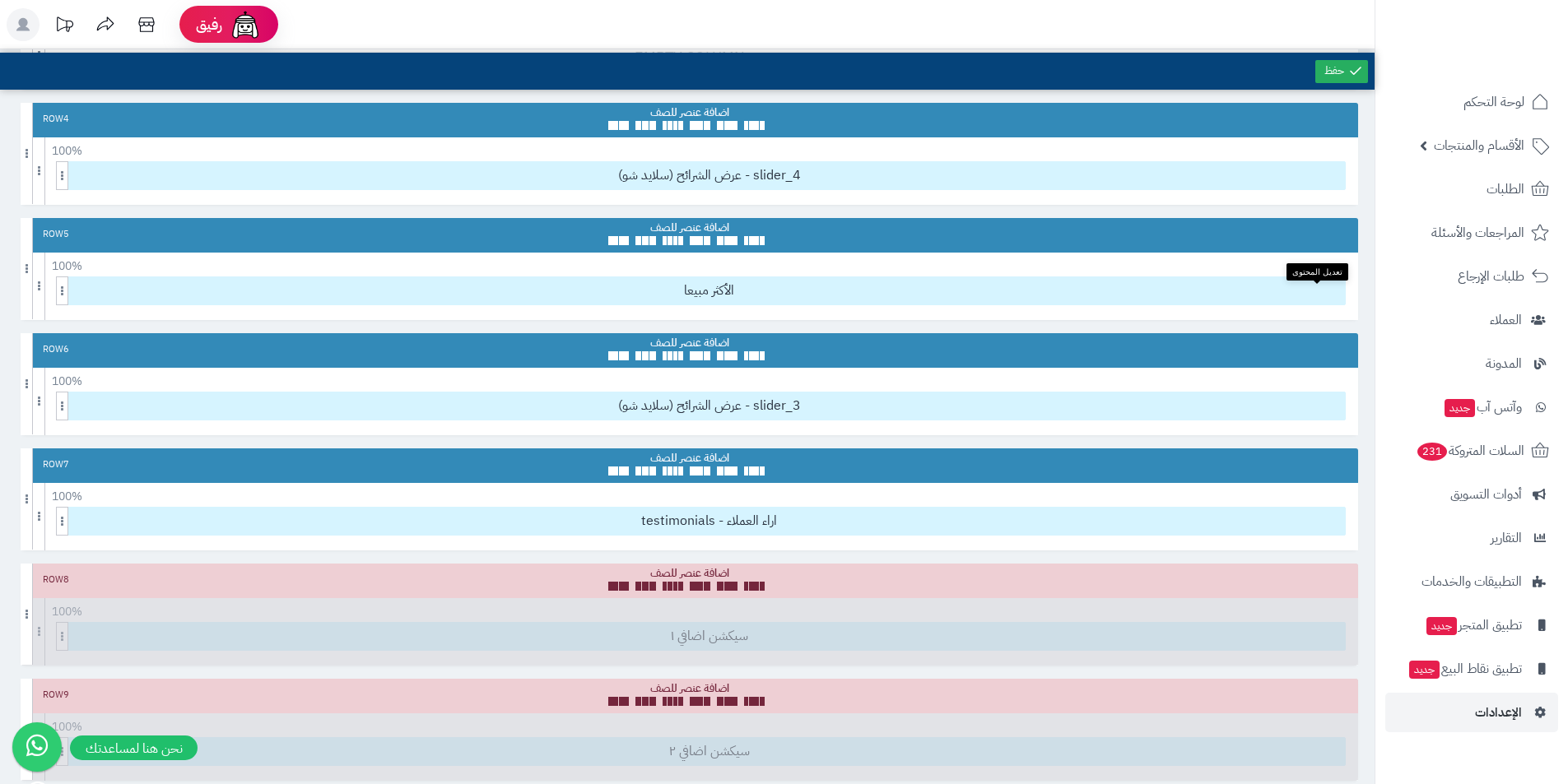
scroll to position [659, 0]
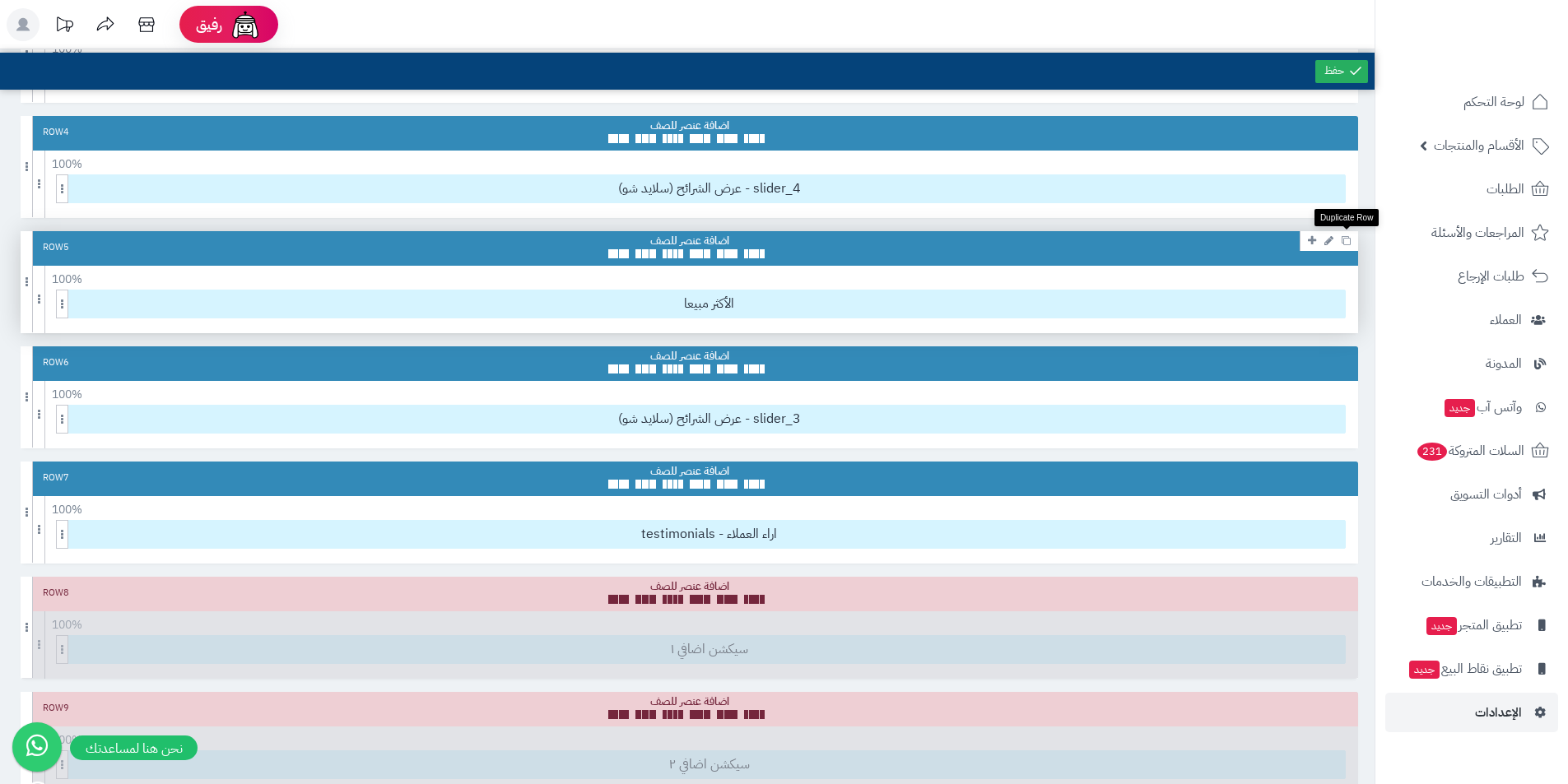
click at [1343, 244] on icon at bounding box center [1345, 240] width 9 height 9
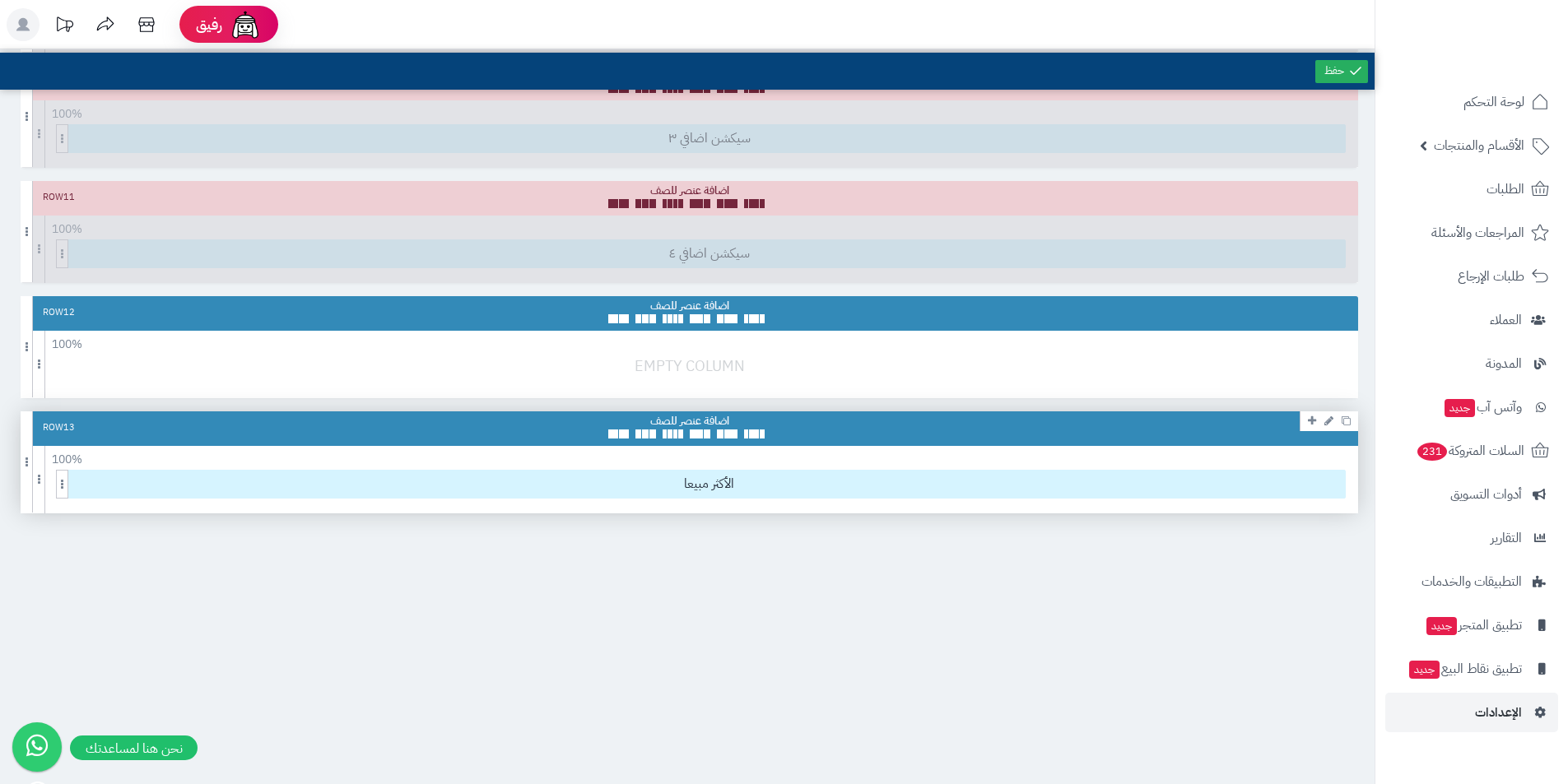
scroll to position [1399, 0]
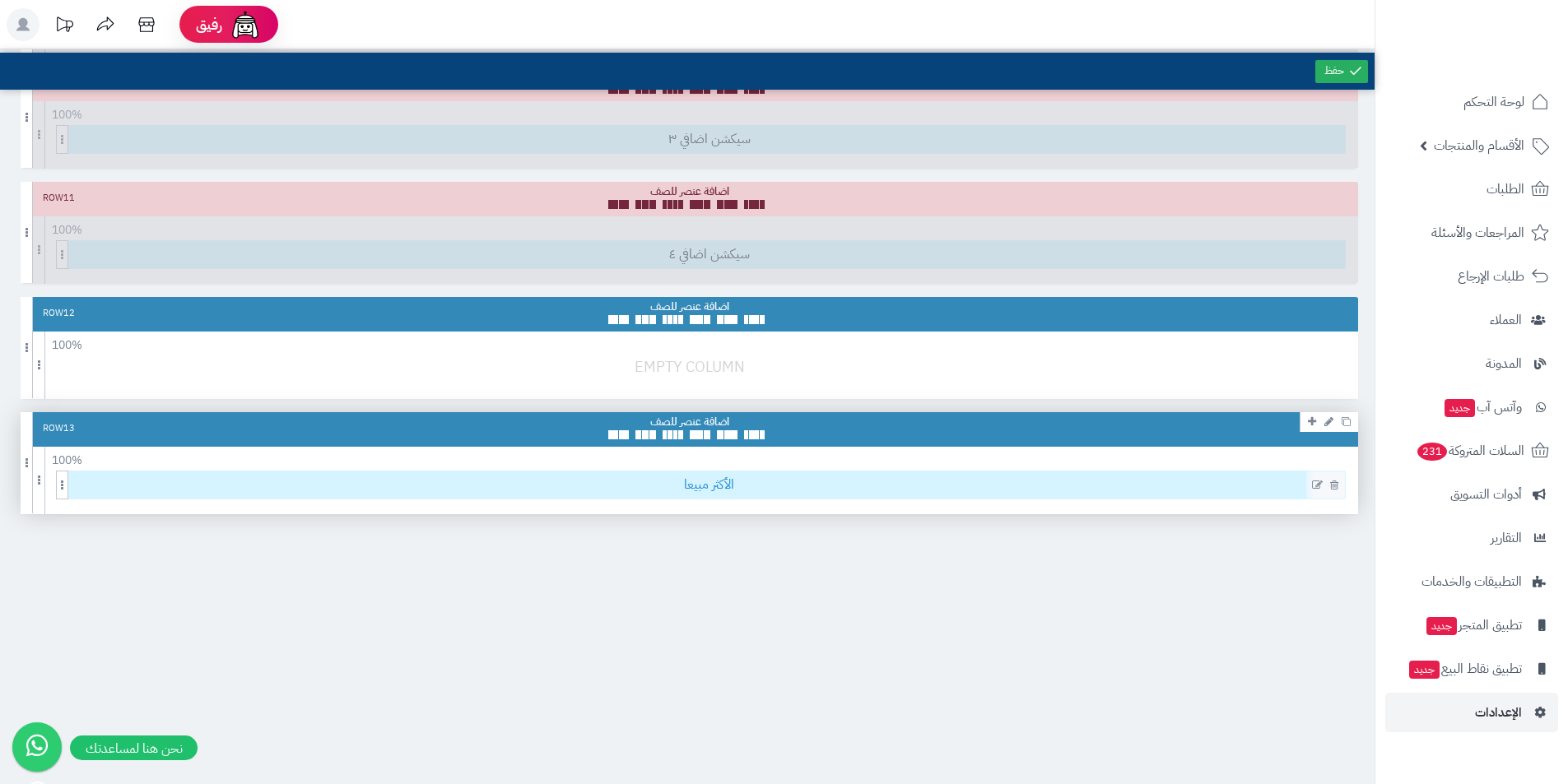
click at [743, 485] on span "الأكثر مبيعا" at bounding box center [709, 485] width 1272 height 27
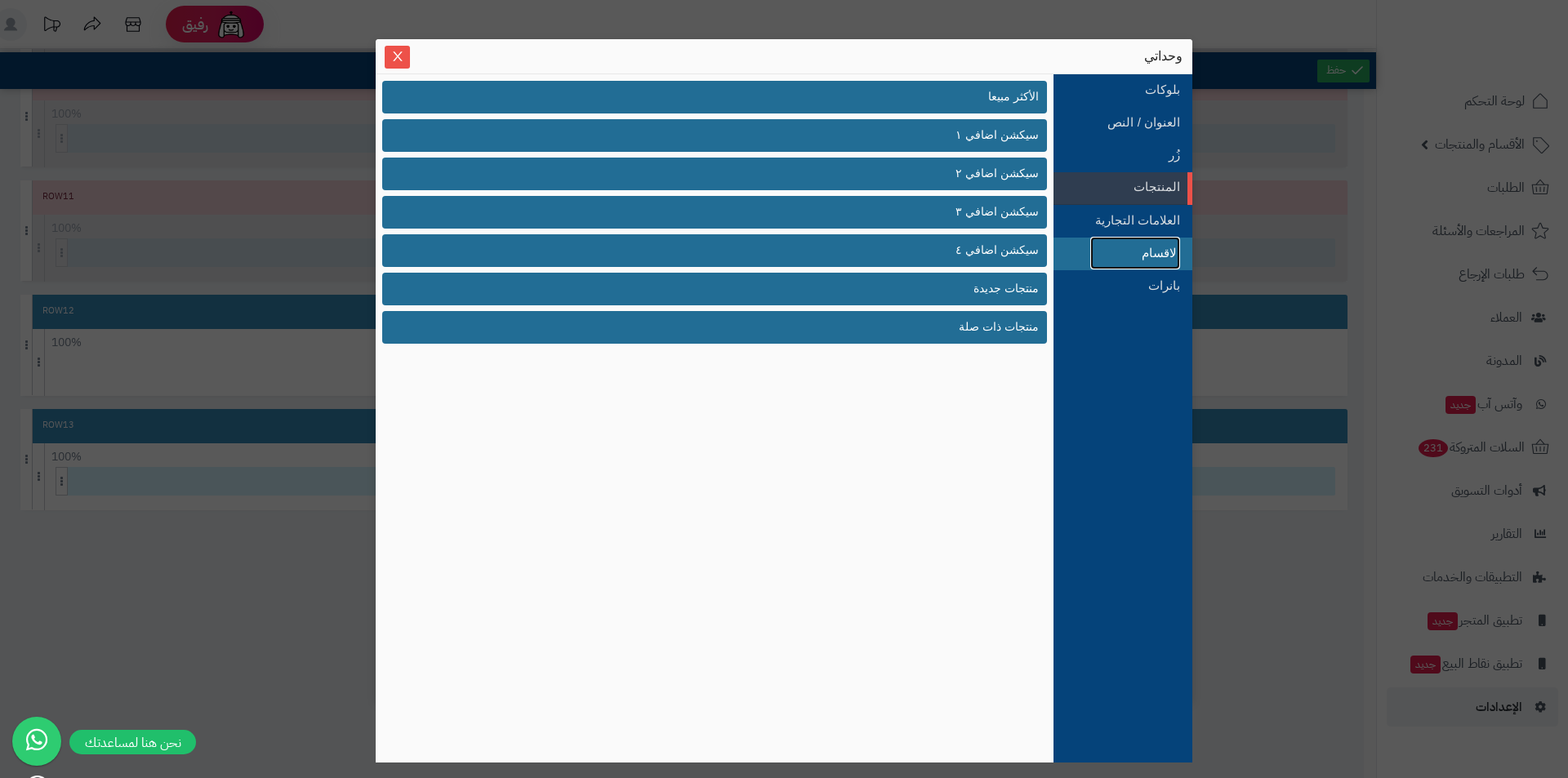
click at [1116, 249] on link "الاقسام" at bounding box center [1135, 253] width 90 height 33
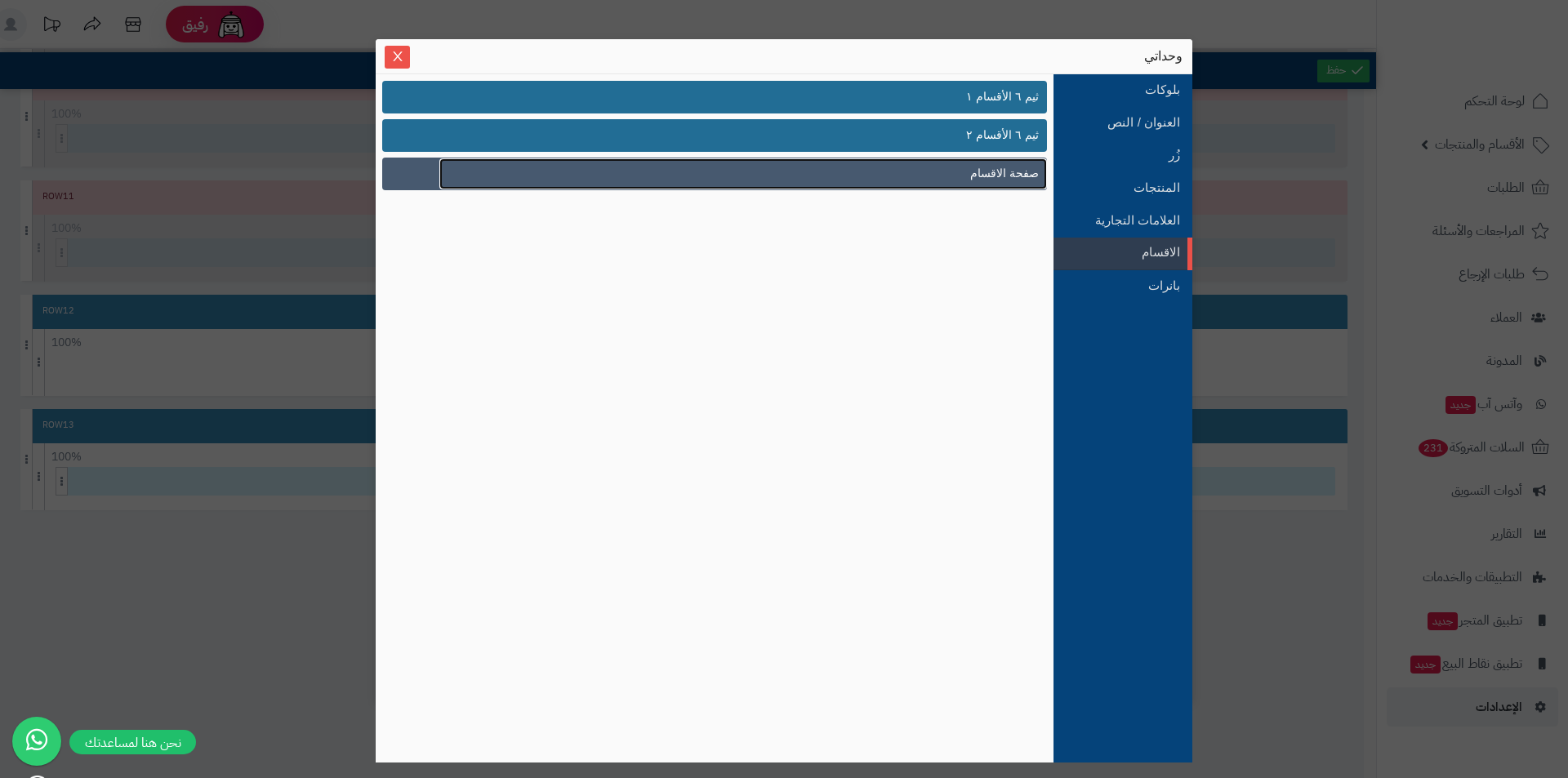
click at [946, 169] on link "صفحة الاقسام" at bounding box center [743, 174] width 608 height 31
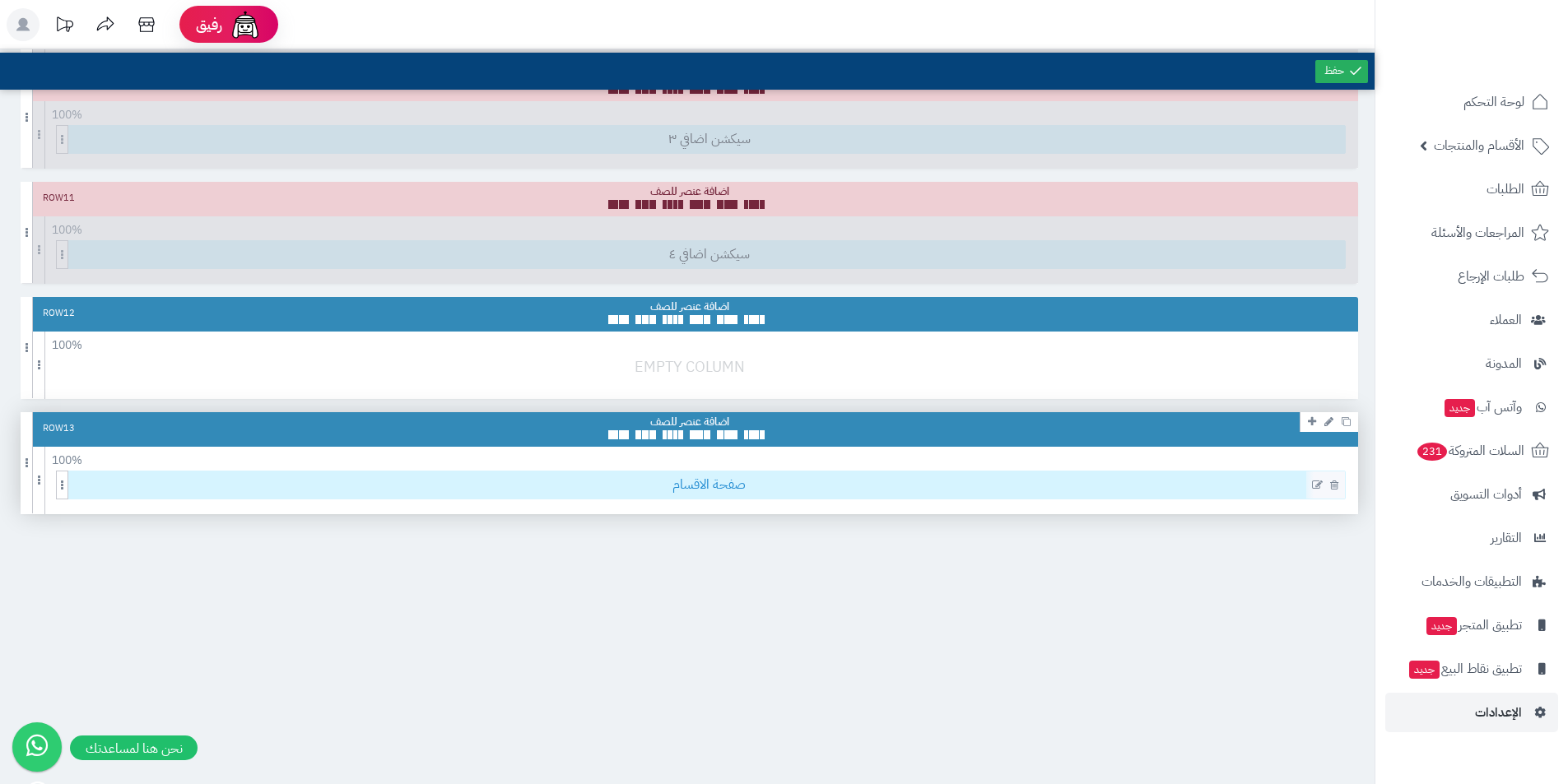
click at [774, 484] on span "صفحة الاقسام" at bounding box center [709, 485] width 1272 height 27
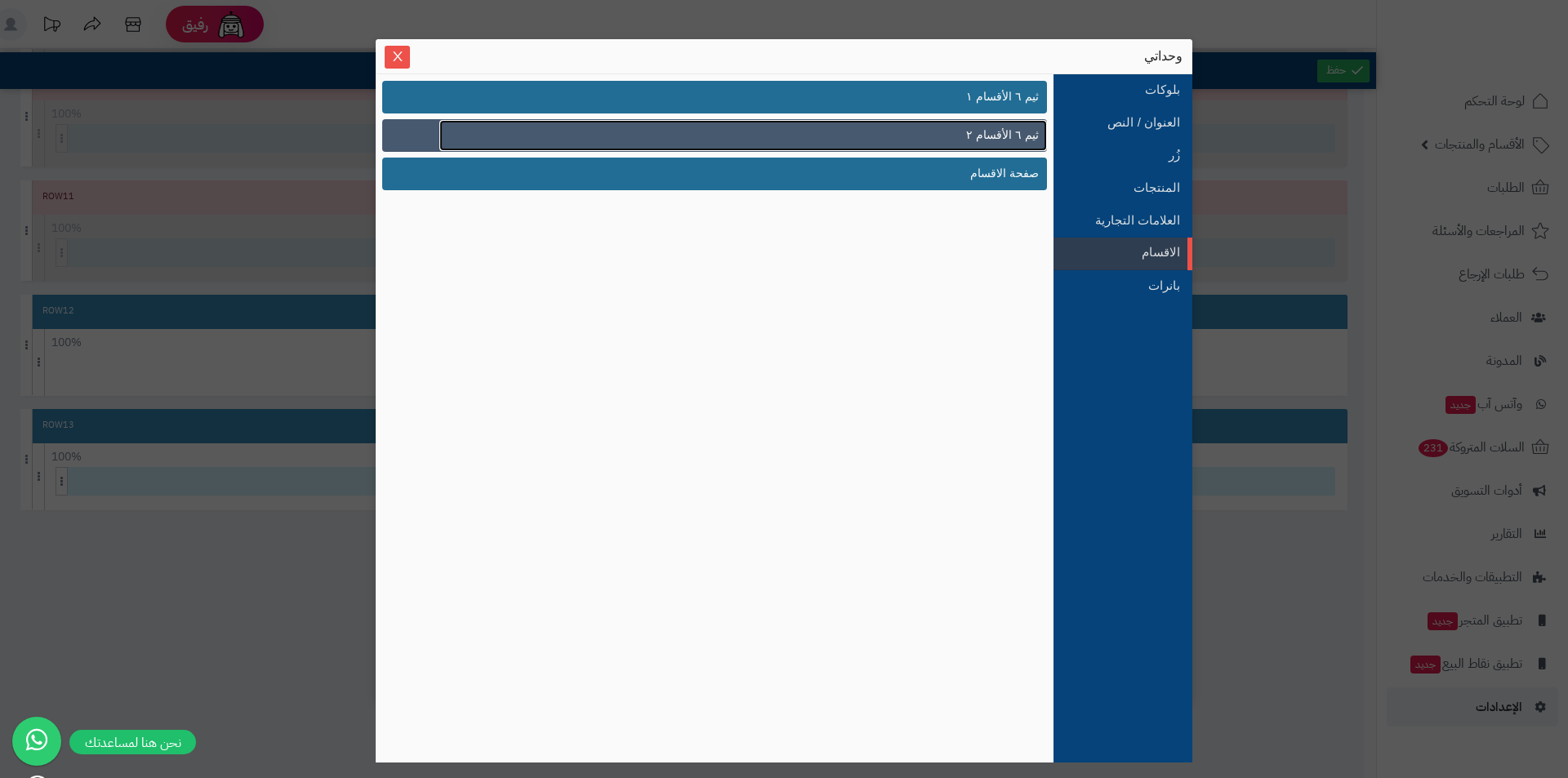
click at [997, 125] on link "ثيم ٦ الأقسام ٢" at bounding box center [743, 135] width 608 height 31
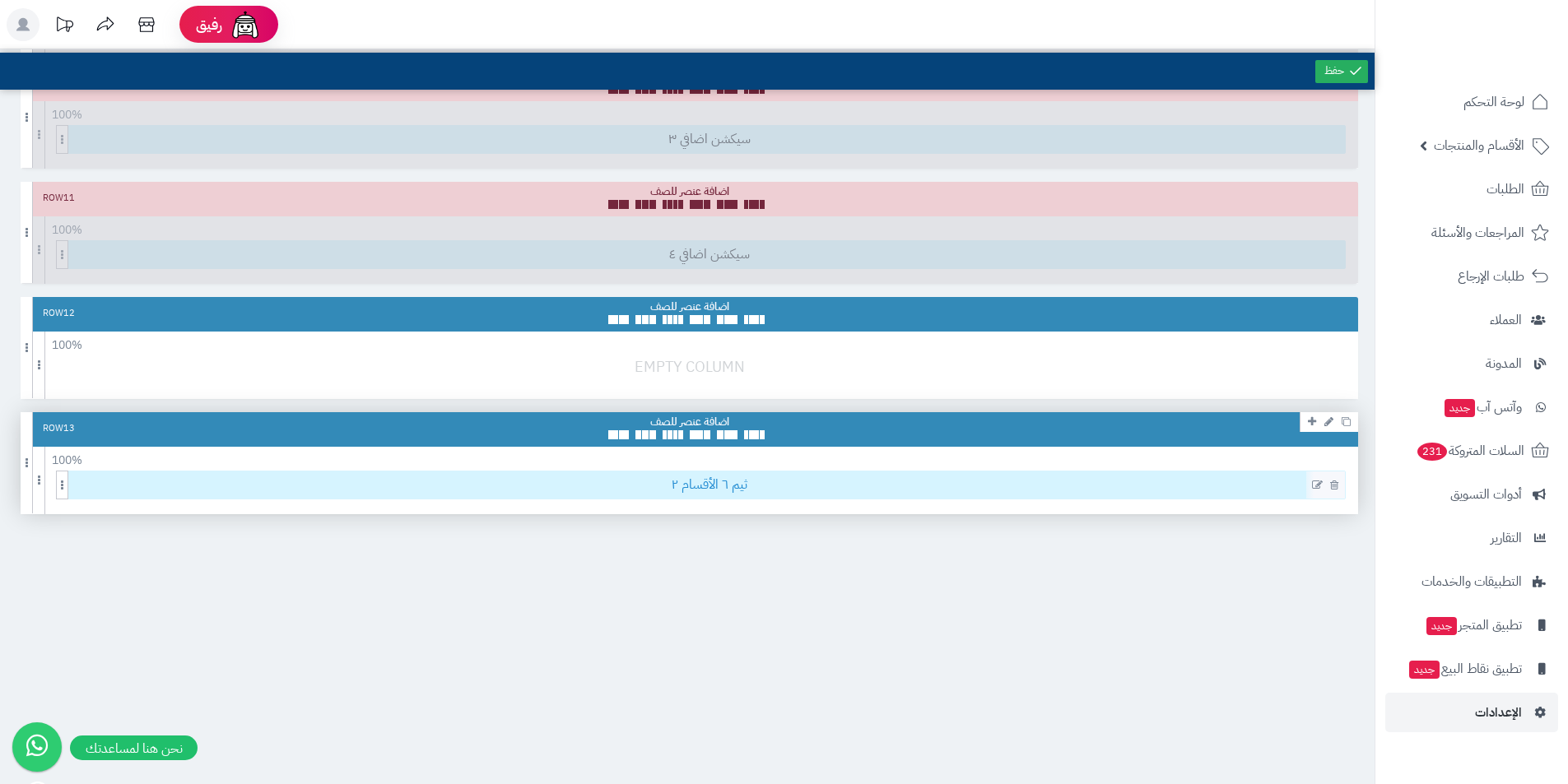
click at [748, 483] on span "ثيم ٦ الأقسام ٢" at bounding box center [709, 485] width 1272 height 27
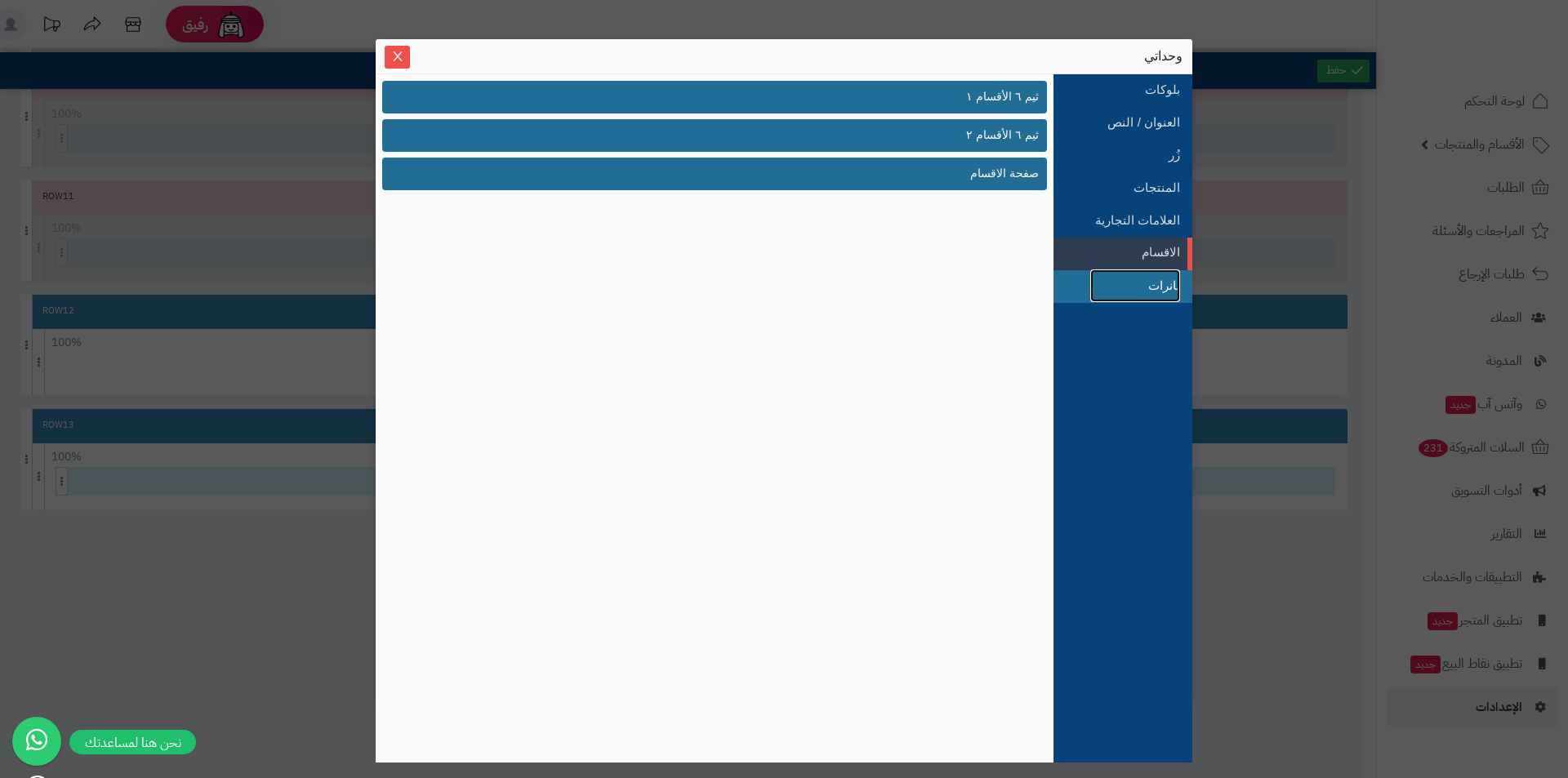
click at [1136, 292] on link "بانرات" at bounding box center [1135, 286] width 90 height 33
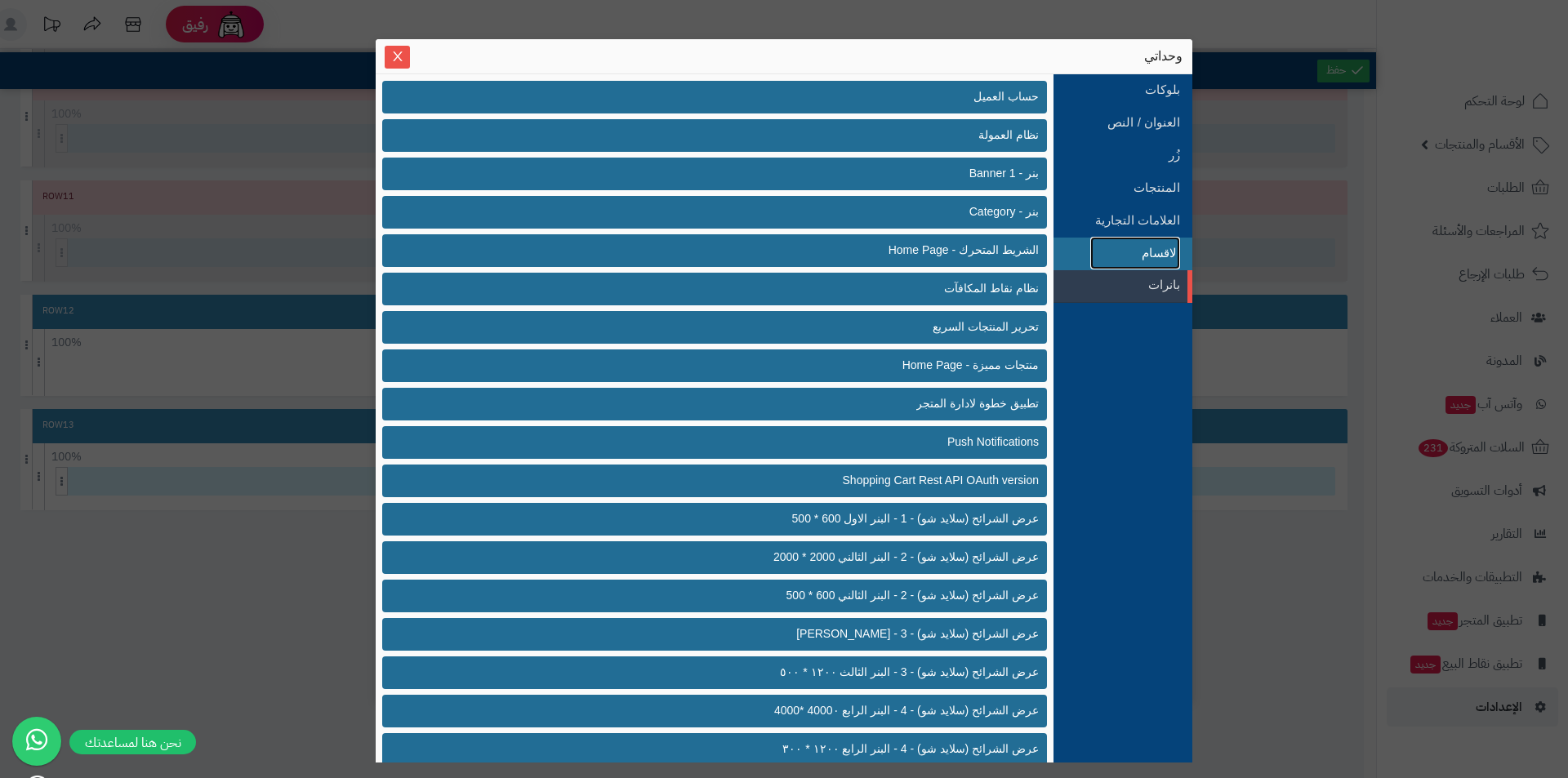
click at [1144, 256] on link "الاقسام" at bounding box center [1135, 253] width 90 height 33
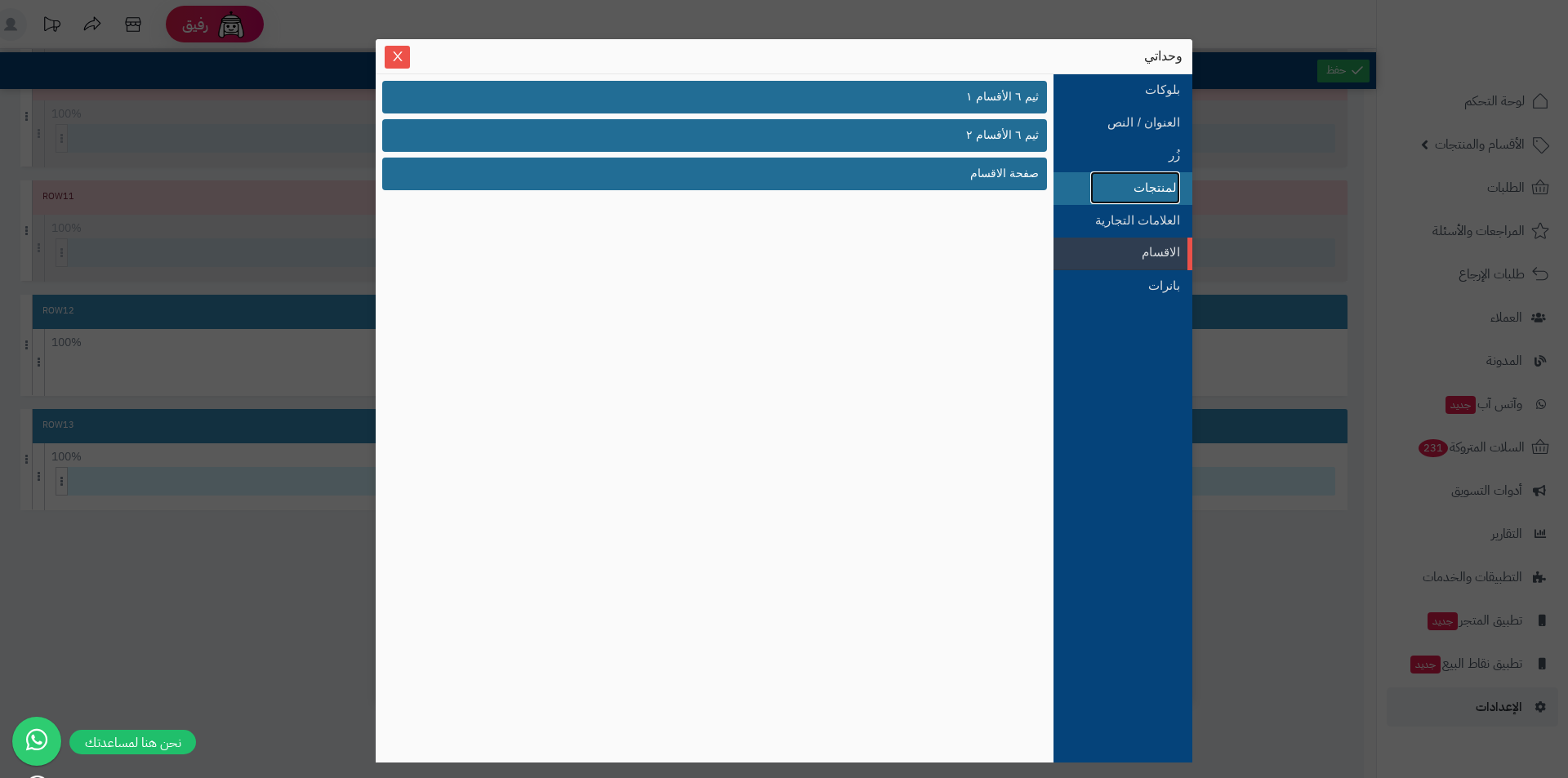
click at [1146, 189] on link "المنتجات" at bounding box center [1135, 187] width 90 height 33
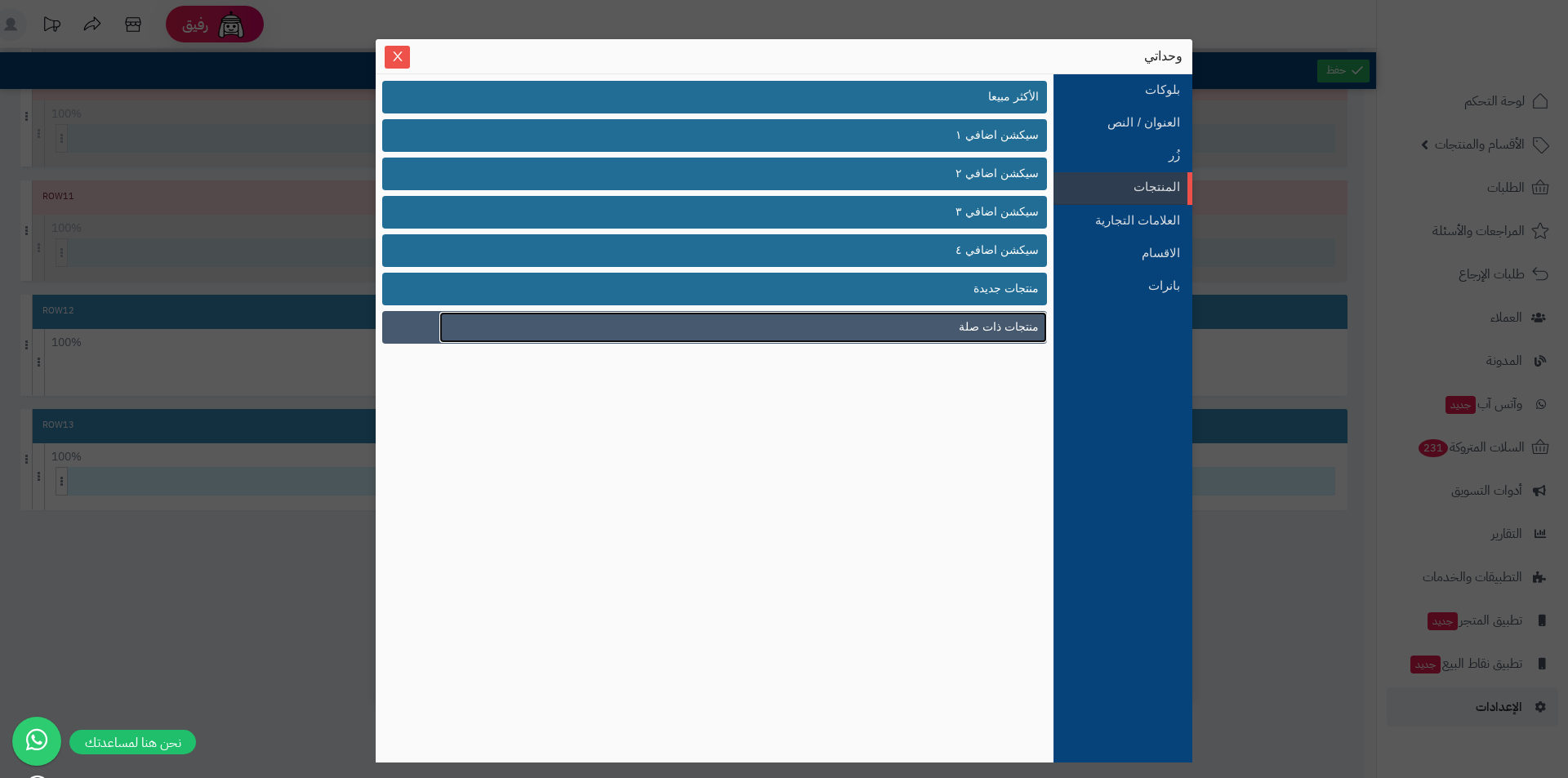
click at [998, 323] on span "منتجات ذات صلة" at bounding box center [998, 327] width 80 height 17
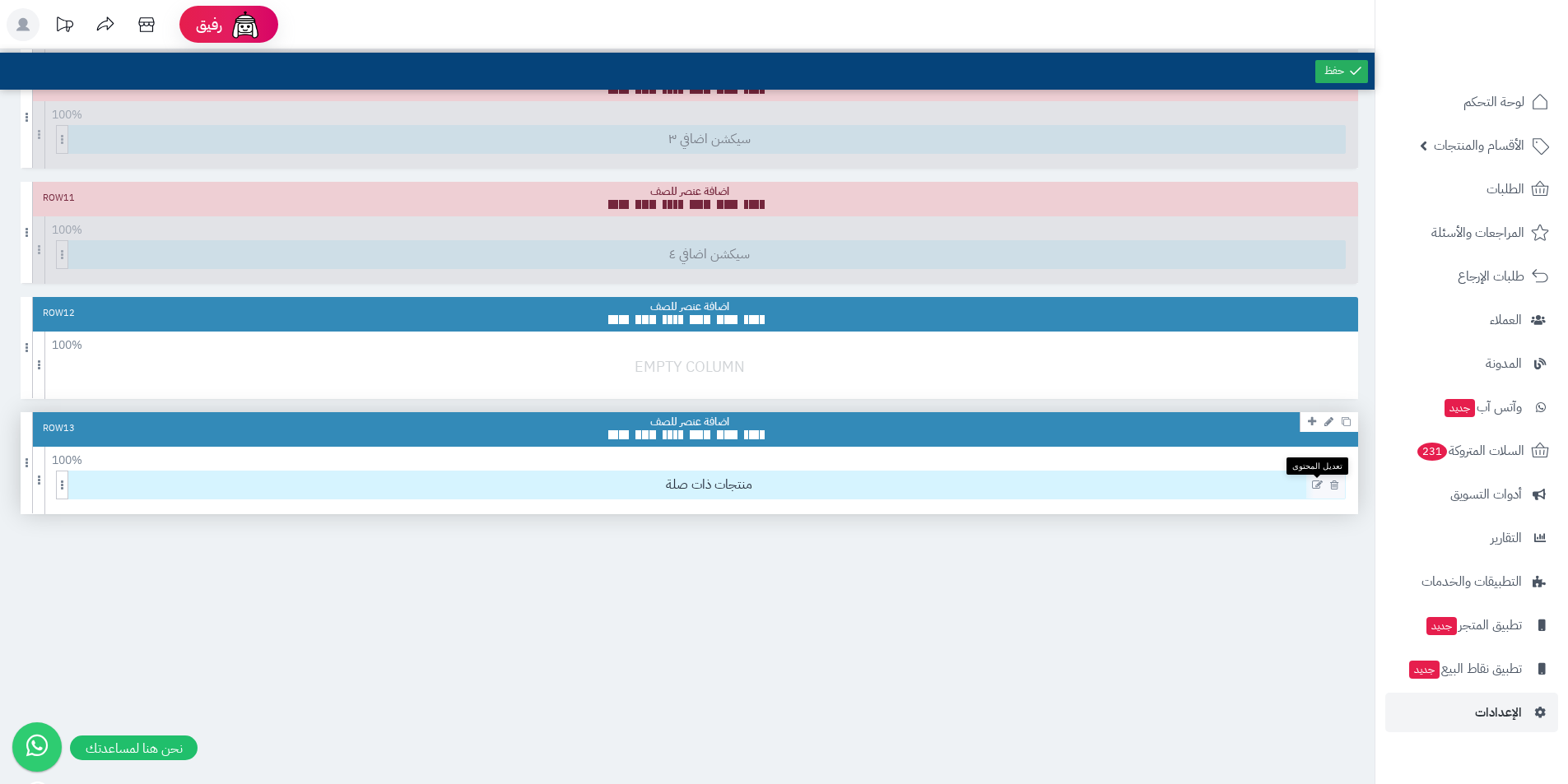
click at [1317, 483] on icon at bounding box center [1317, 486] width 11 height 12
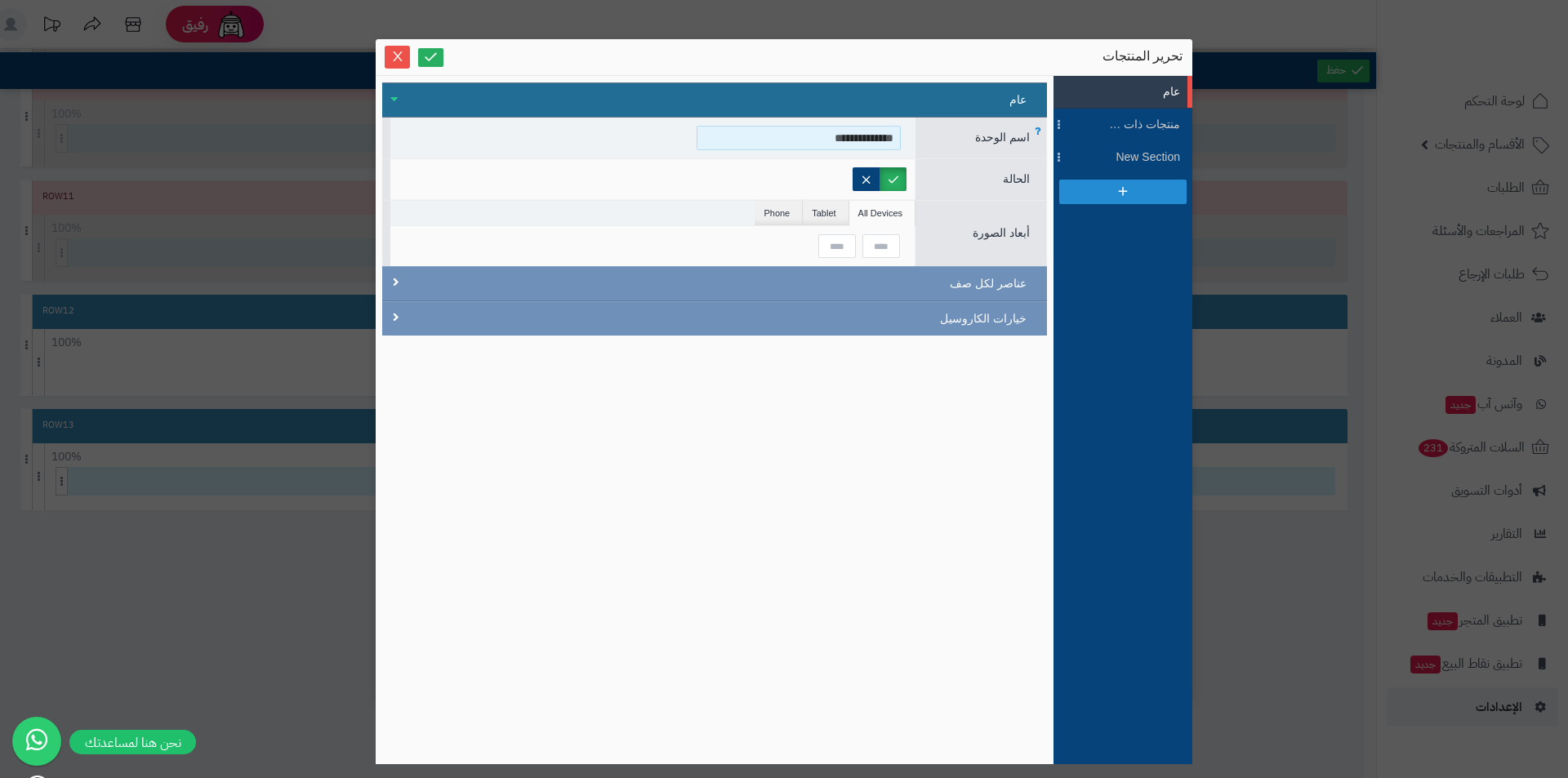
click at [842, 134] on input "**********" at bounding box center [798, 138] width 204 height 24
click at [390, 54] on span "Close" at bounding box center [397, 55] width 25 height 14
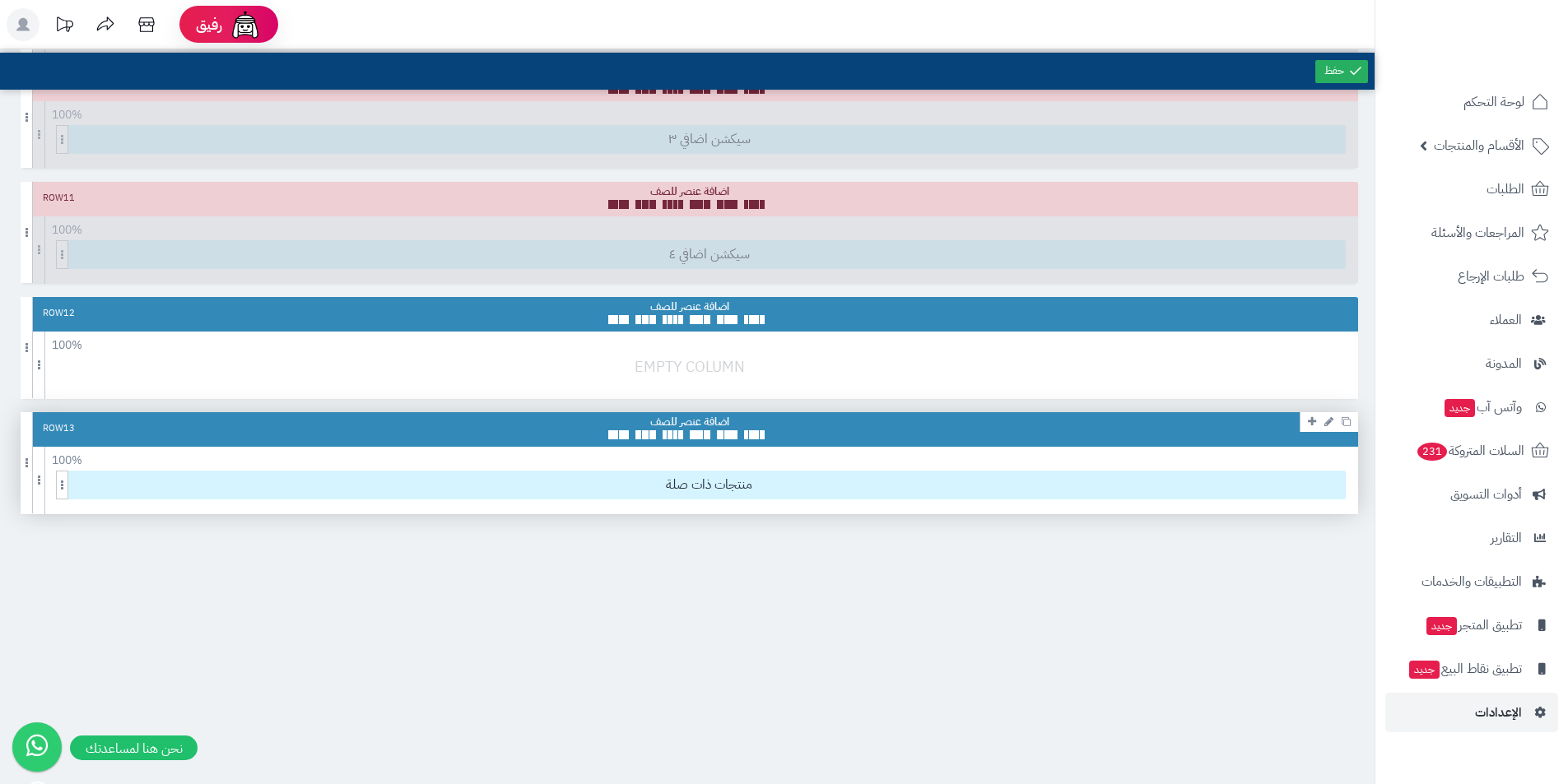
click at [1325, 427] on link at bounding box center [1328, 421] width 17 height 19
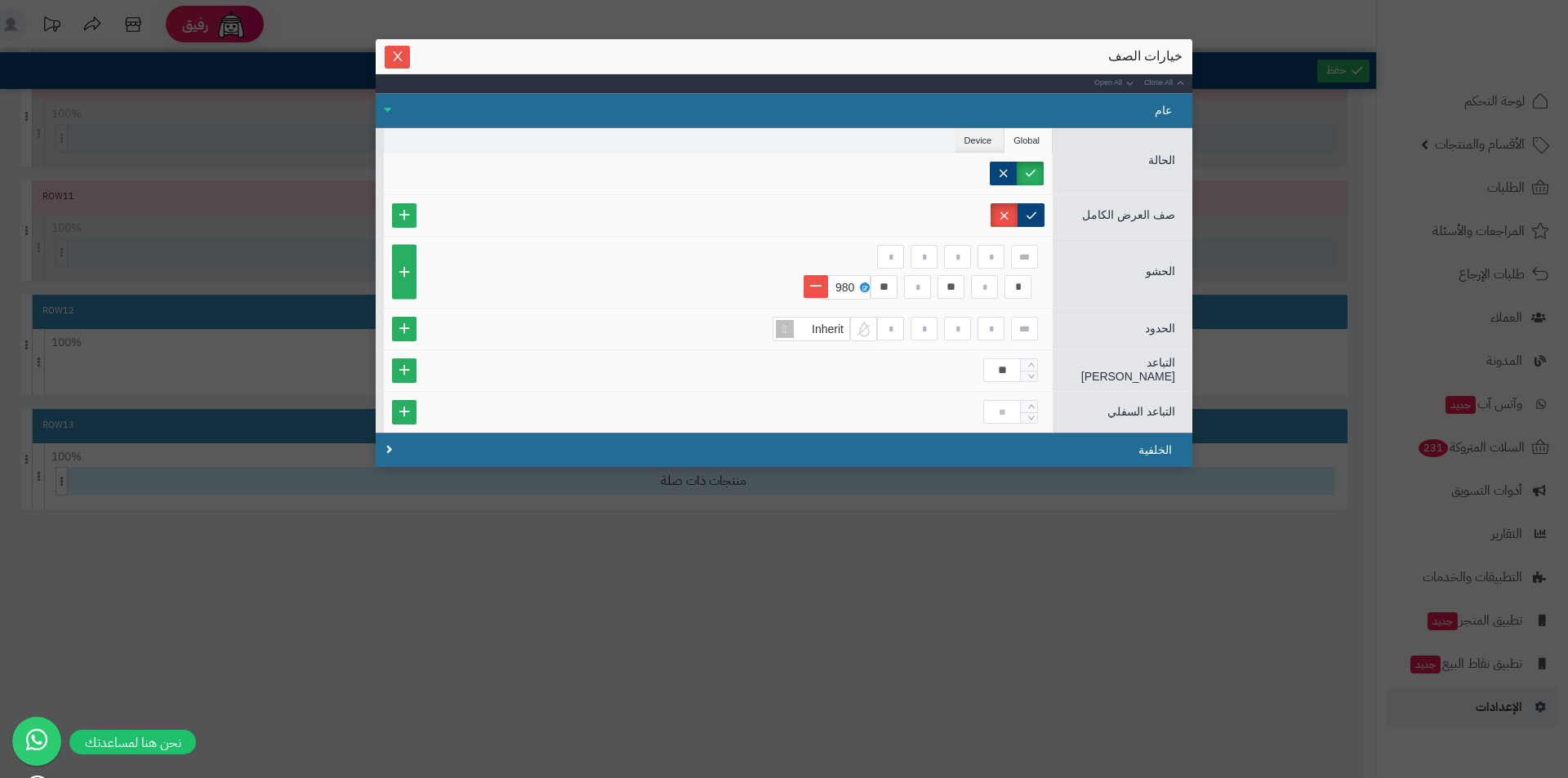
click at [1206, 525] on div "sentinelStart خيارات الصف Close All Open All عام الحالة Global Device Customer …" at bounding box center [784, 389] width 1568 height 778
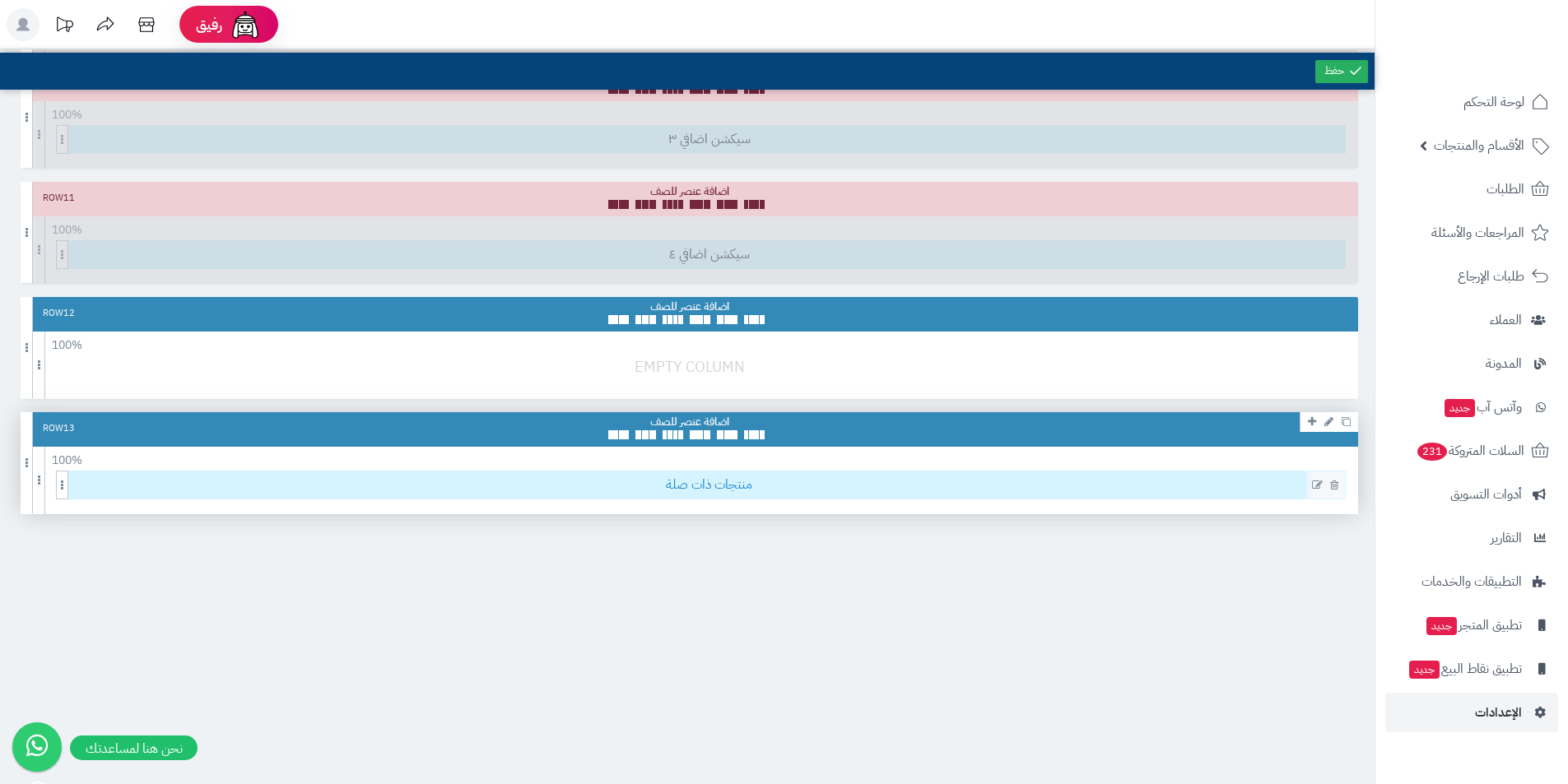
click at [875, 483] on span "منتجات ذات صلة" at bounding box center [709, 485] width 1272 height 27
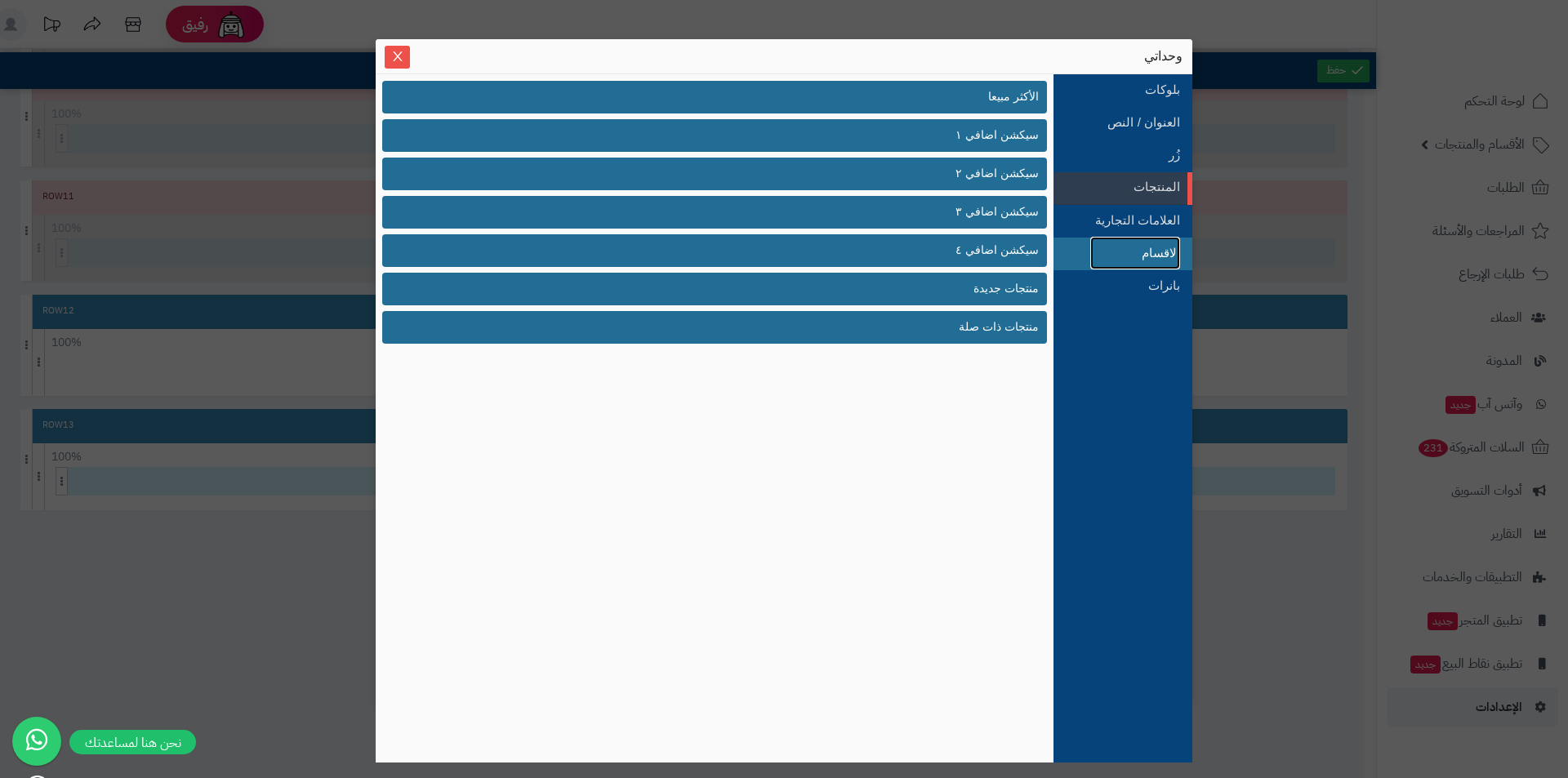
click at [1162, 245] on link "الاقسام" at bounding box center [1135, 253] width 90 height 33
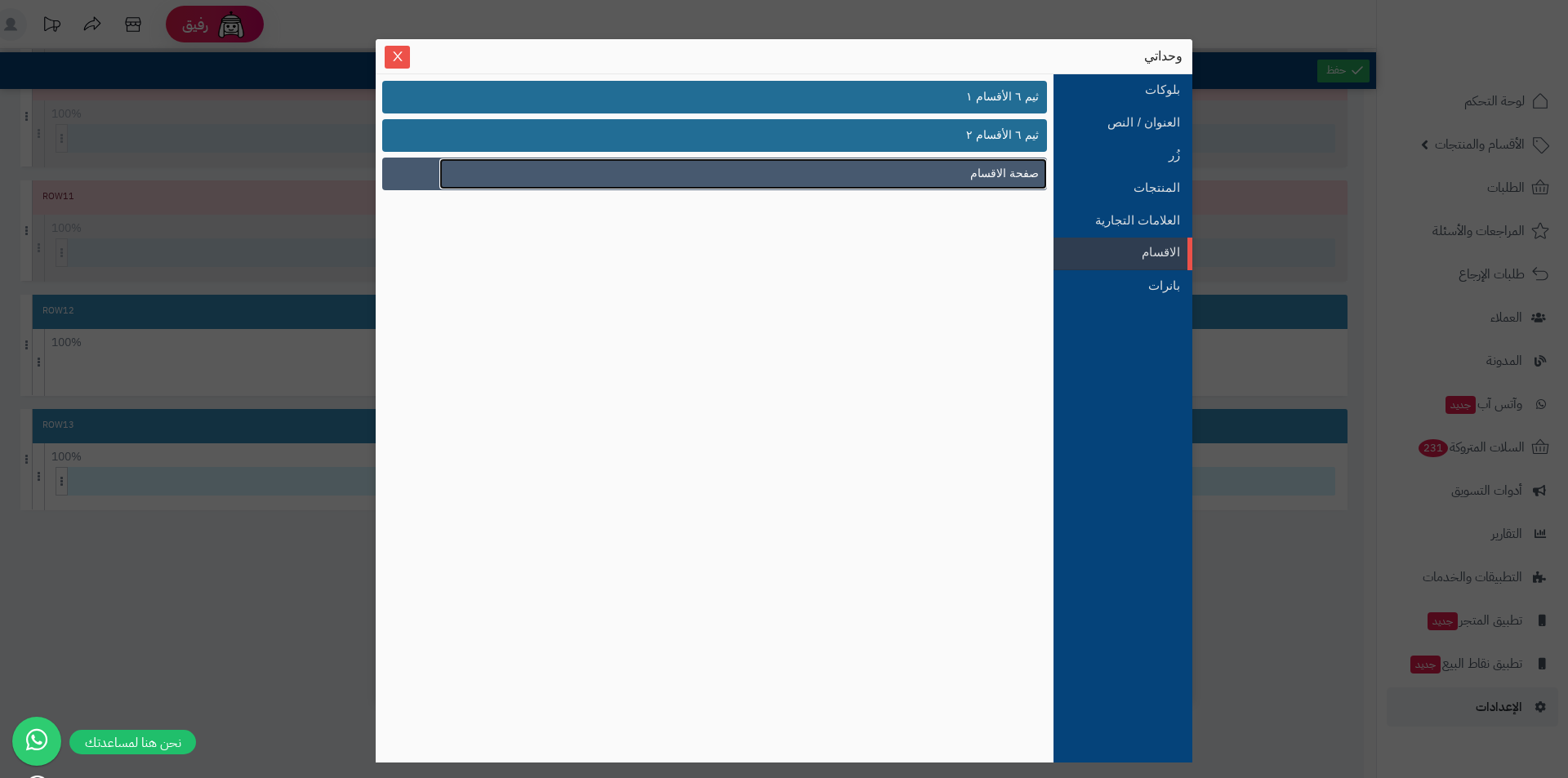
click at [968, 177] on link "صفحة الاقسام" at bounding box center [743, 174] width 608 height 31
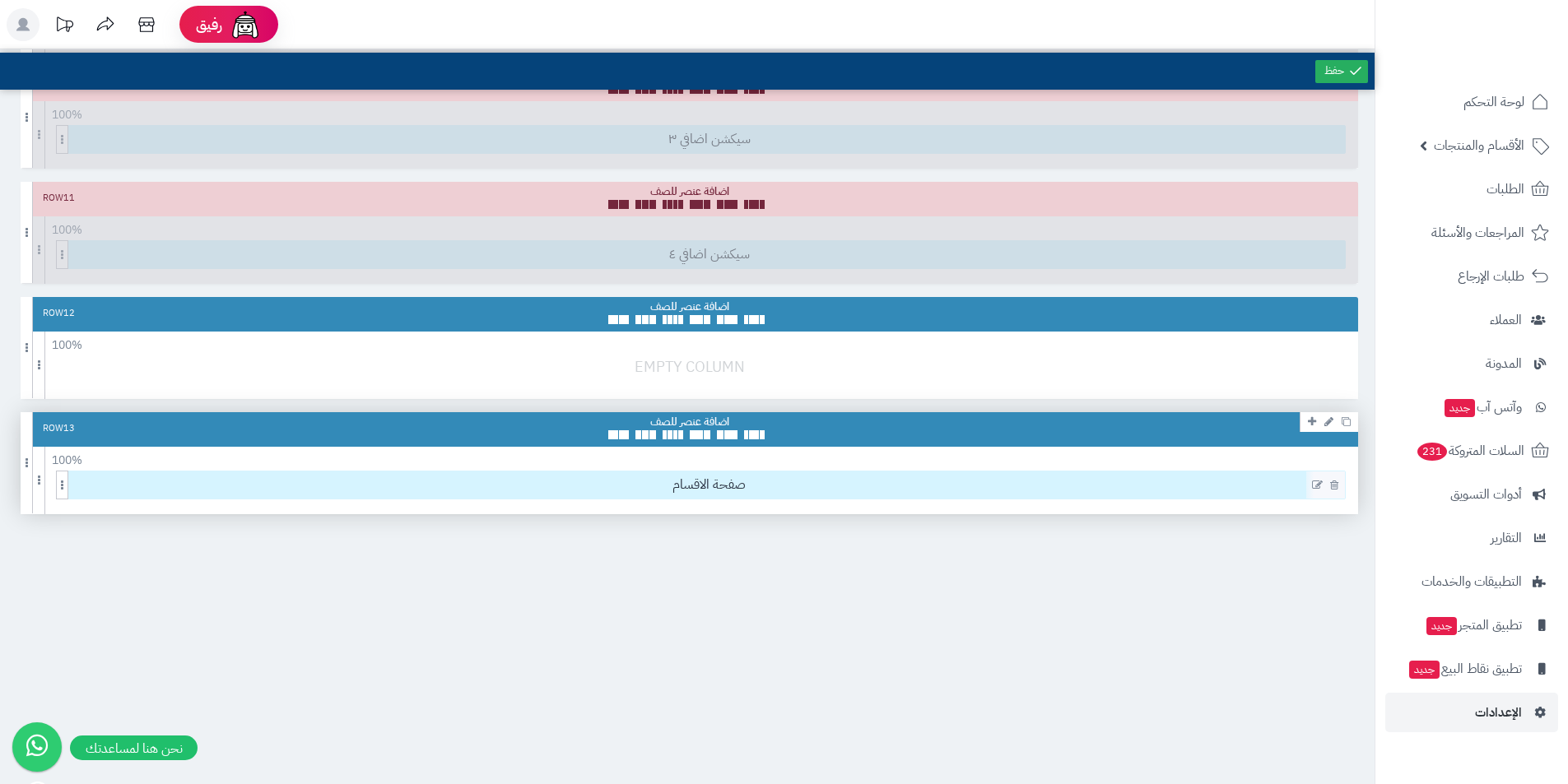
click at [1317, 487] on icon at bounding box center [1317, 486] width 11 height 12
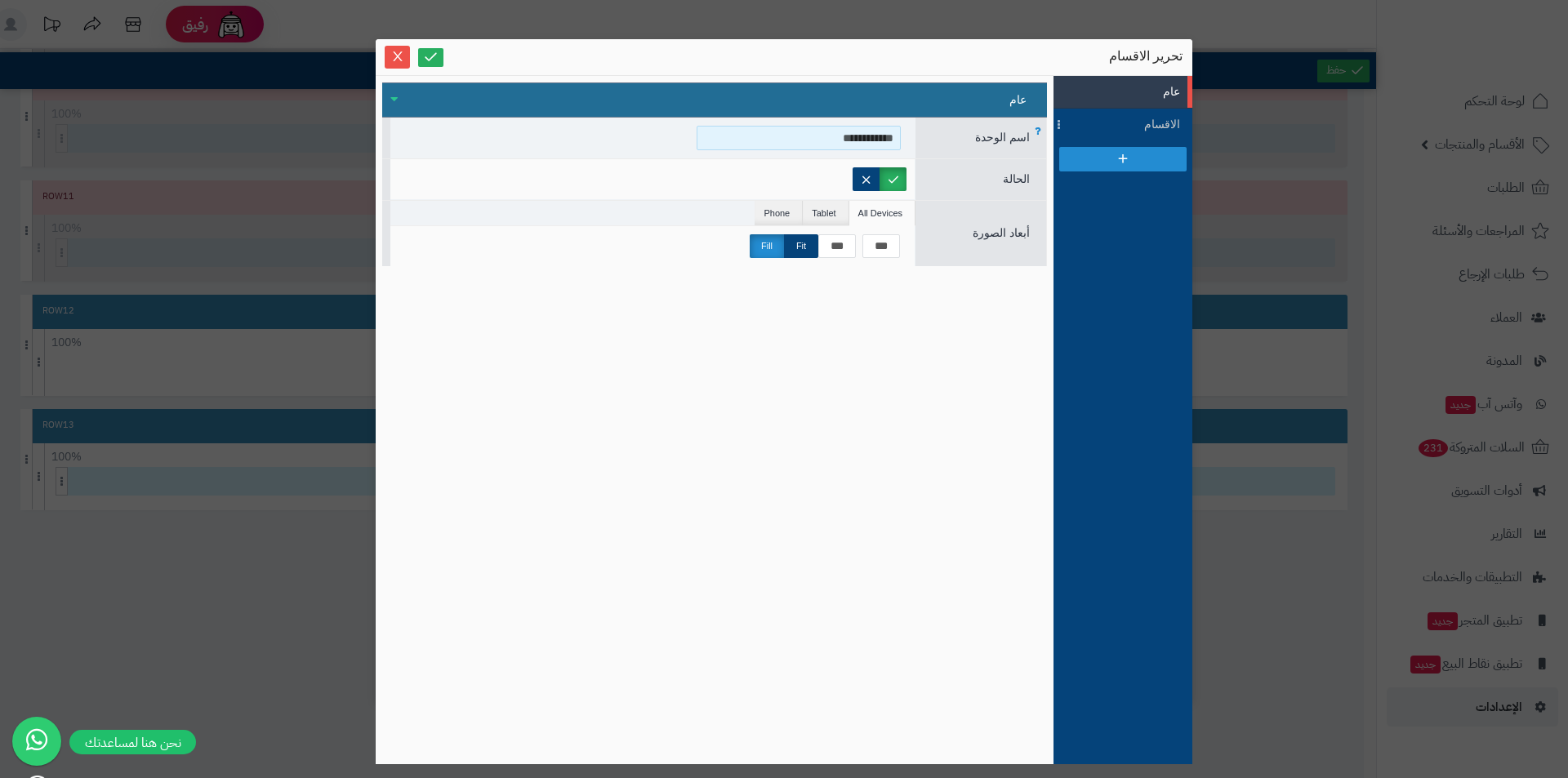
click at [809, 139] on input "**********" at bounding box center [798, 138] width 204 height 24
click at [780, 131] on input "**********" at bounding box center [798, 138] width 204 height 24
click at [1063, 129] on span at bounding box center [1060, 124] width 13 height 33
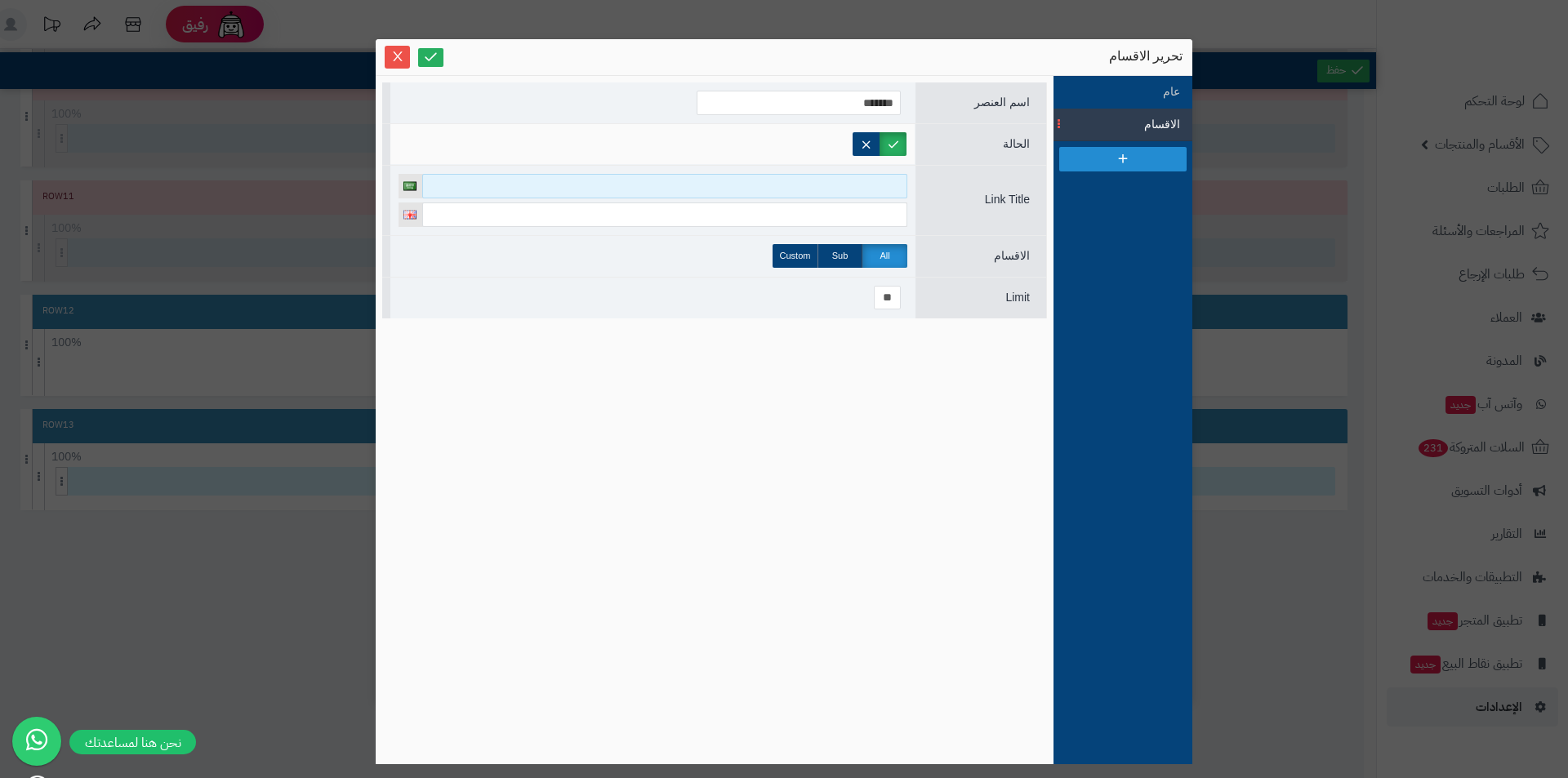
click at [871, 179] on input at bounding box center [664, 186] width 485 height 24
click at [394, 58] on icon "Close" at bounding box center [398, 55] width 13 height 13
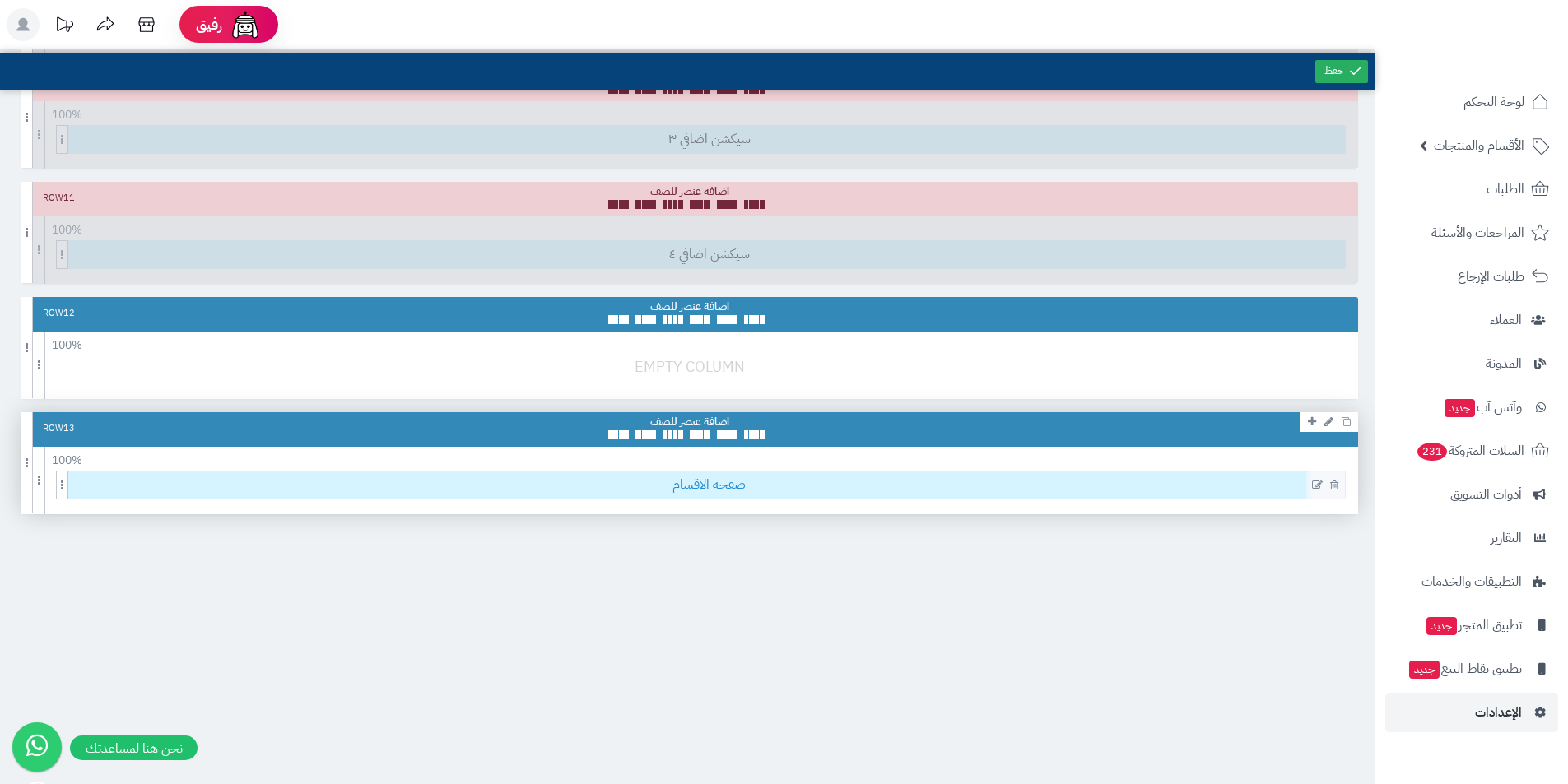
click at [1269, 489] on span "صفحة الاقسام" at bounding box center [709, 485] width 1272 height 27
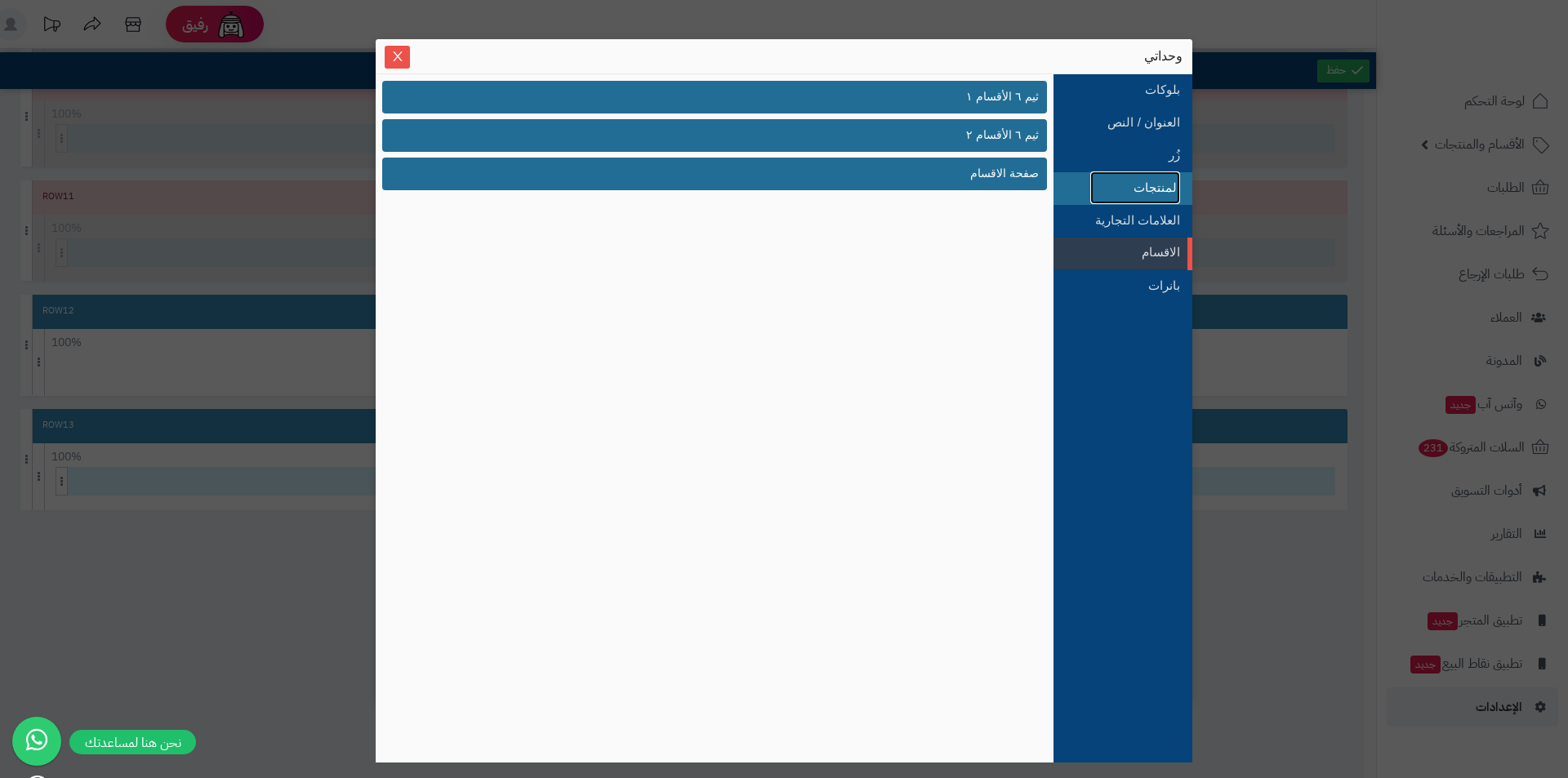
click at [1128, 192] on link "المنتجات" at bounding box center [1135, 187] width 90 height 33
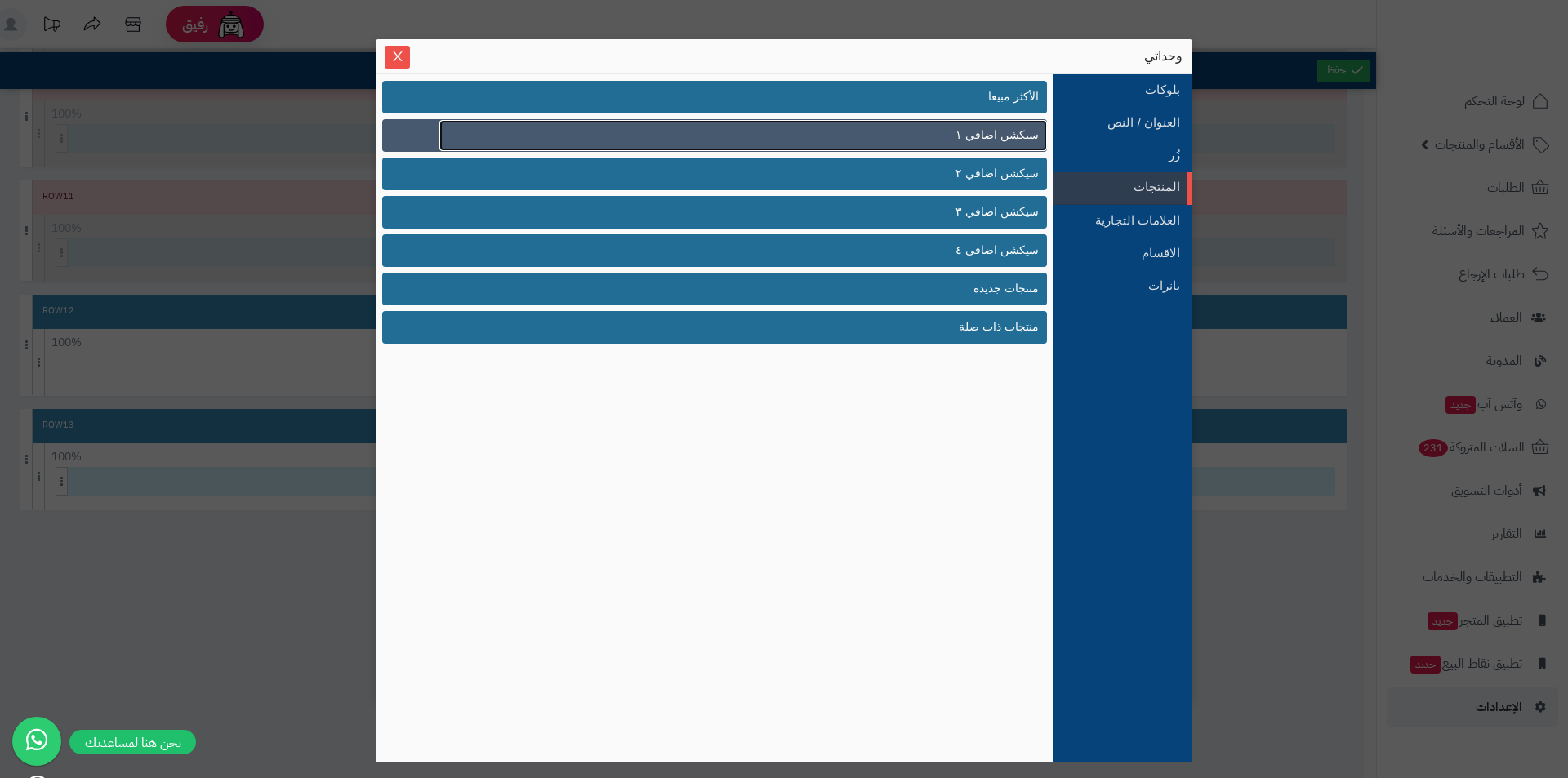
click at [966, 145] on link "سيكشن اضافي ١" at bounding box center [743, 135] width 608 height 31
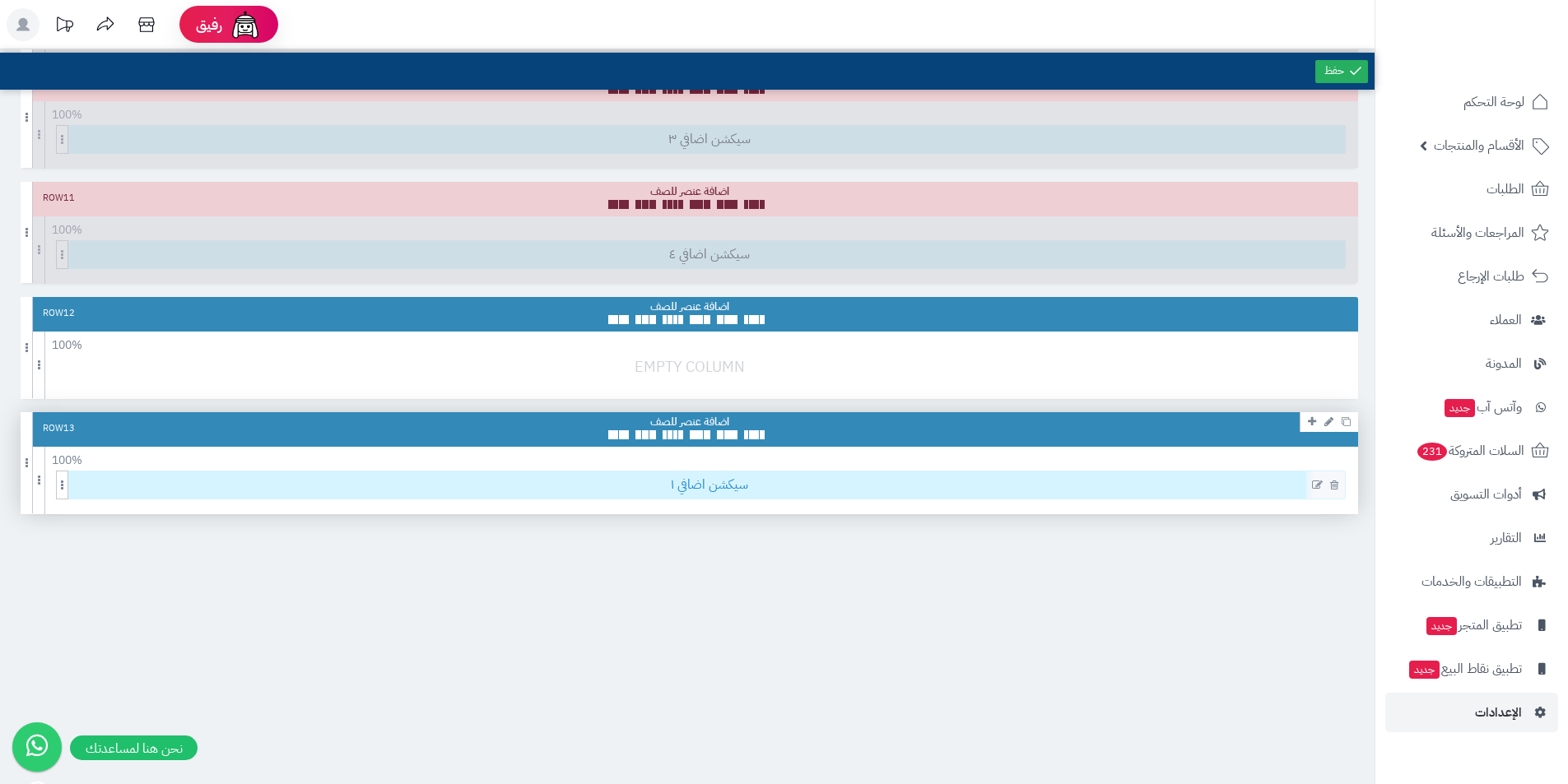
click at [690, 485] on span "سيكشن اضافي ١" at bounding box center [709, 485] width 1272 height 27
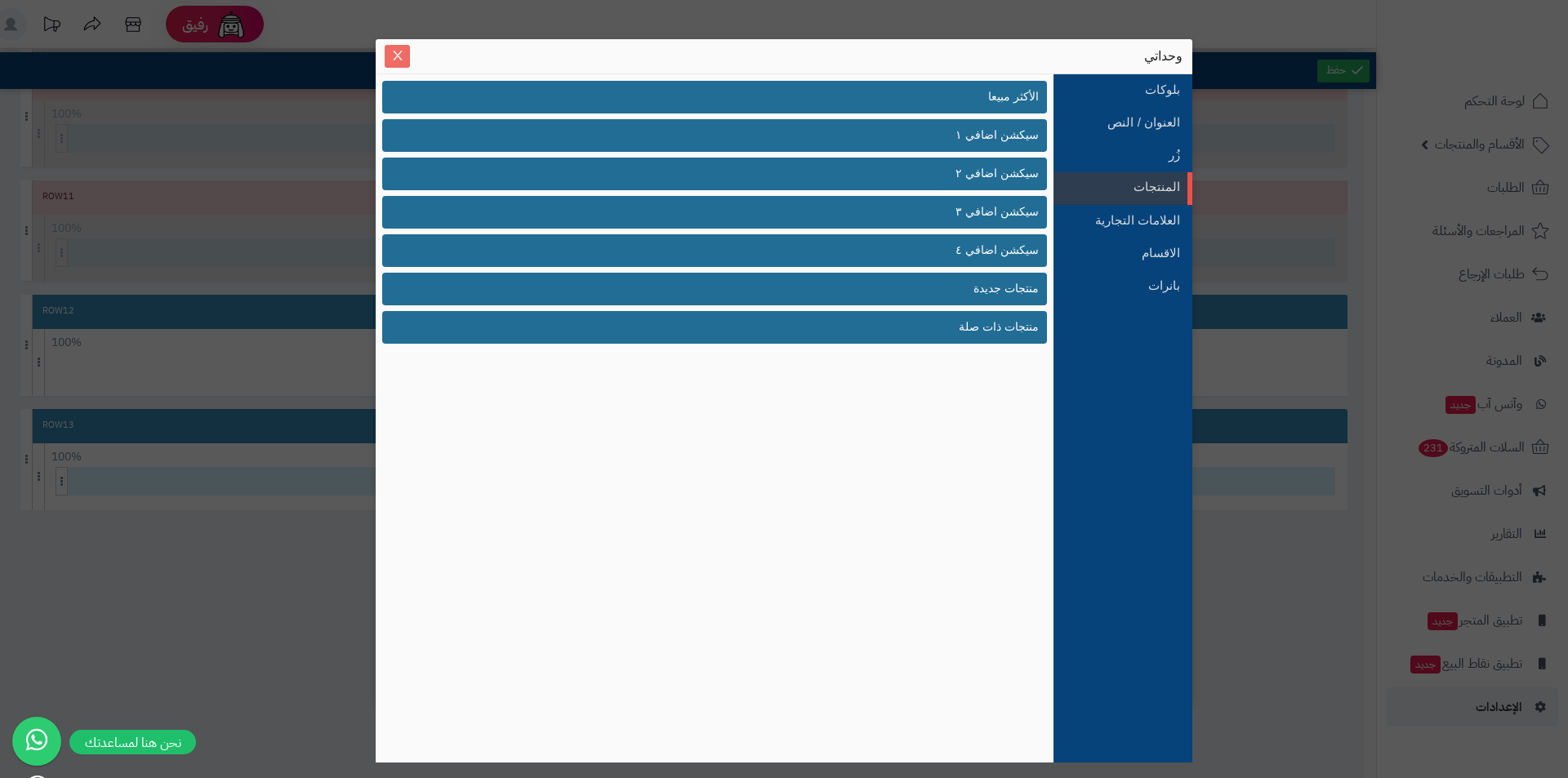
click at [392, 54] on icon "Close" at bounding box center [398, 55] width 13 height 13
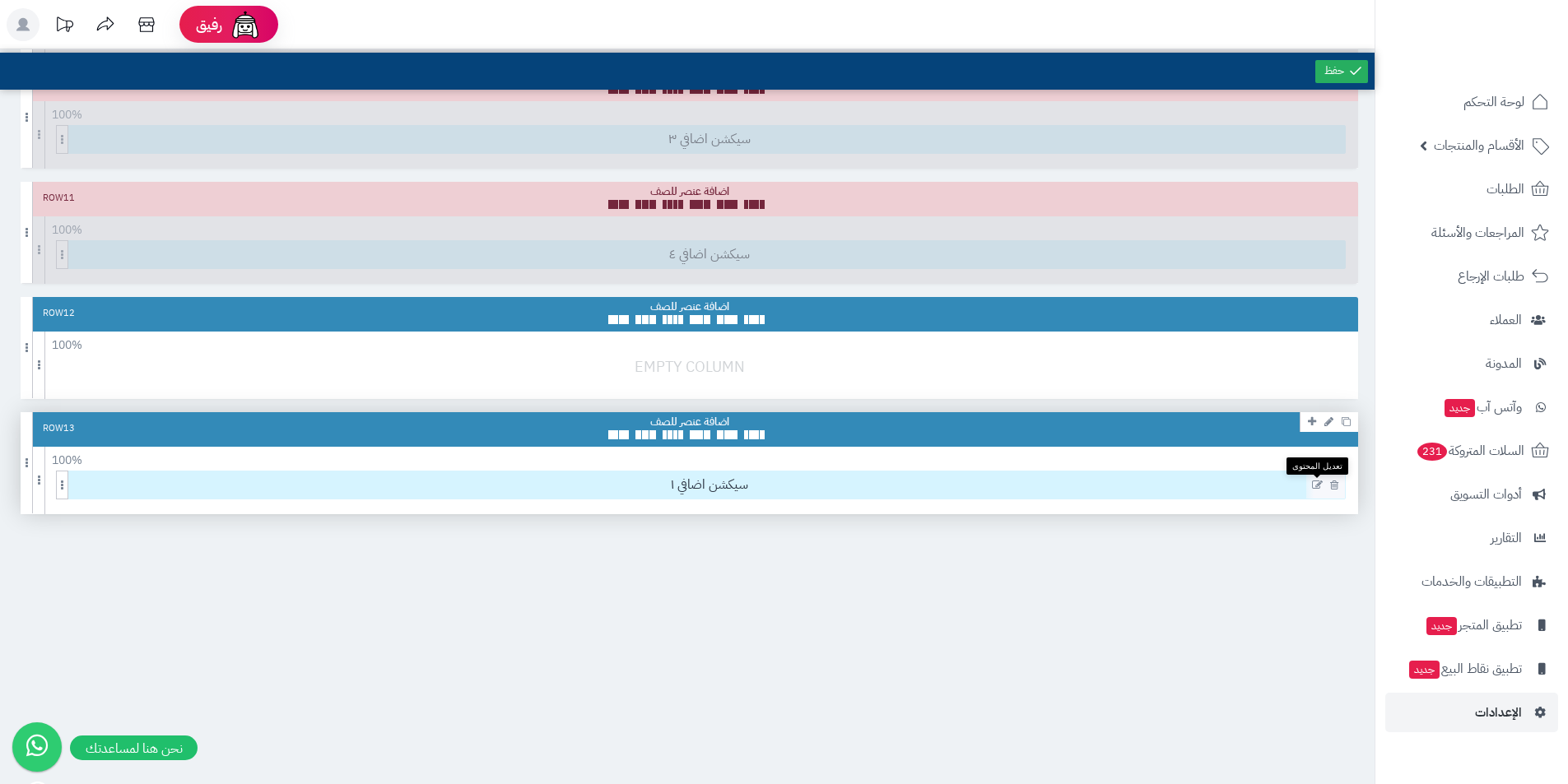
click at [1317, 483] on icon at bounding box center [1317, 486] width 11 height 12
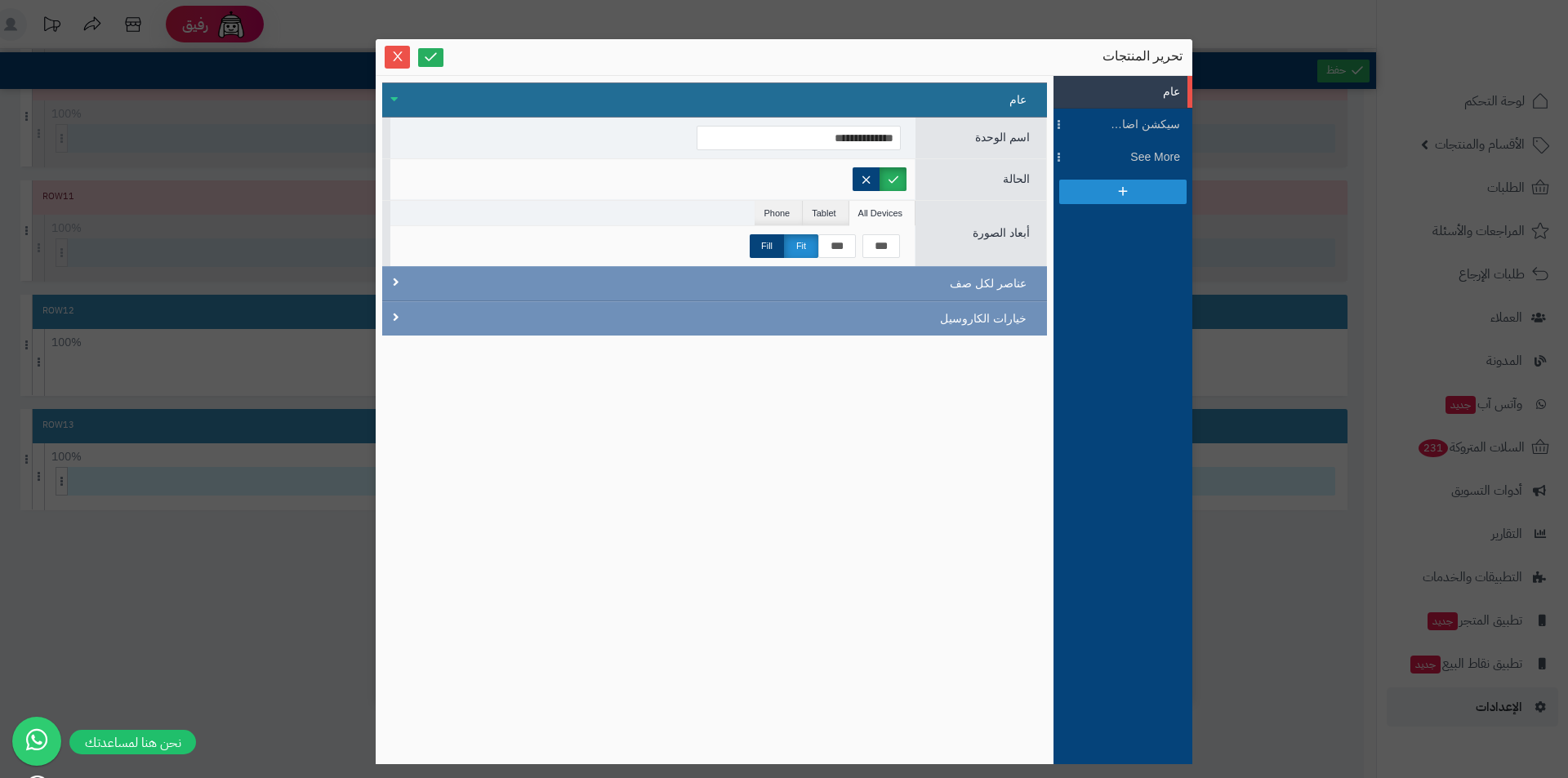
click at [764, 115] on div "عام" at bounding box center [714, 100] width 665 height 35
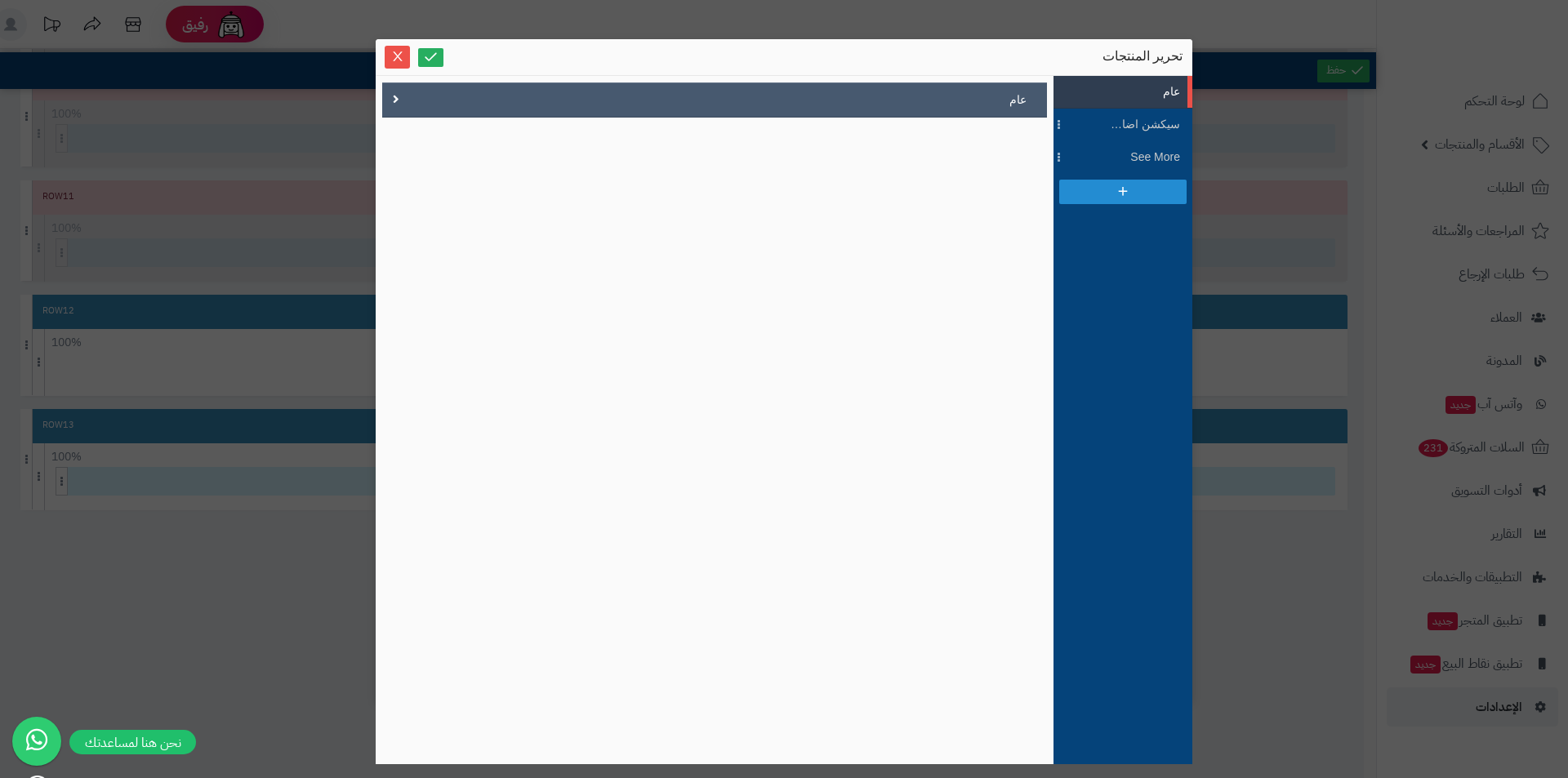
click at [424, 103] on div "عام" at bounding box center [714, 100] width 665 height 35
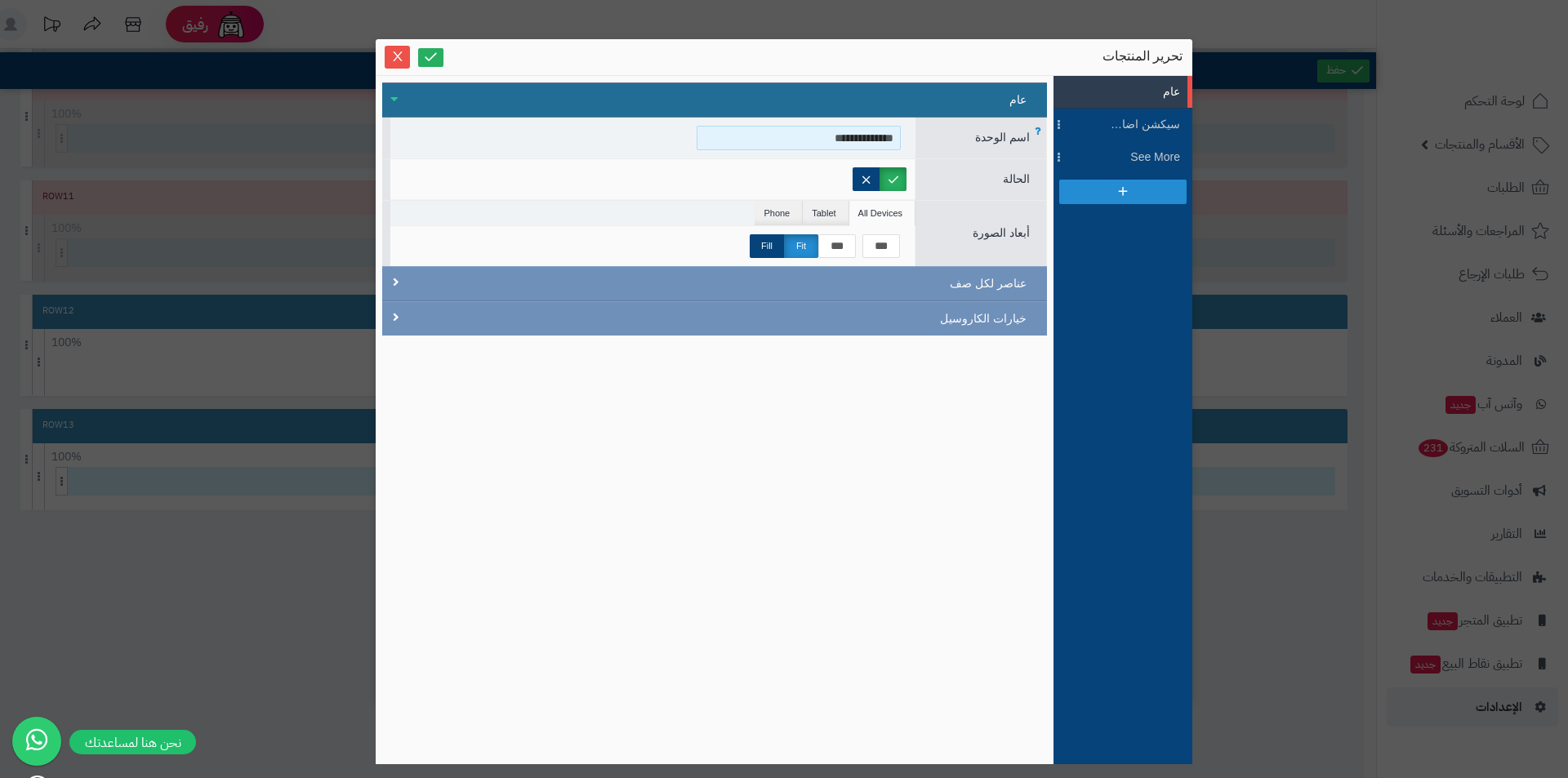
click at [792, 139] on input "**********" at bounding box center [798, 138] width 204 height 24
click at [792, 140] on input "**********" at bounding box center [798, 138] width 204 height 24
click at [792, 145] on input "**********" at bounding box center [798, 138] width 204 height 24
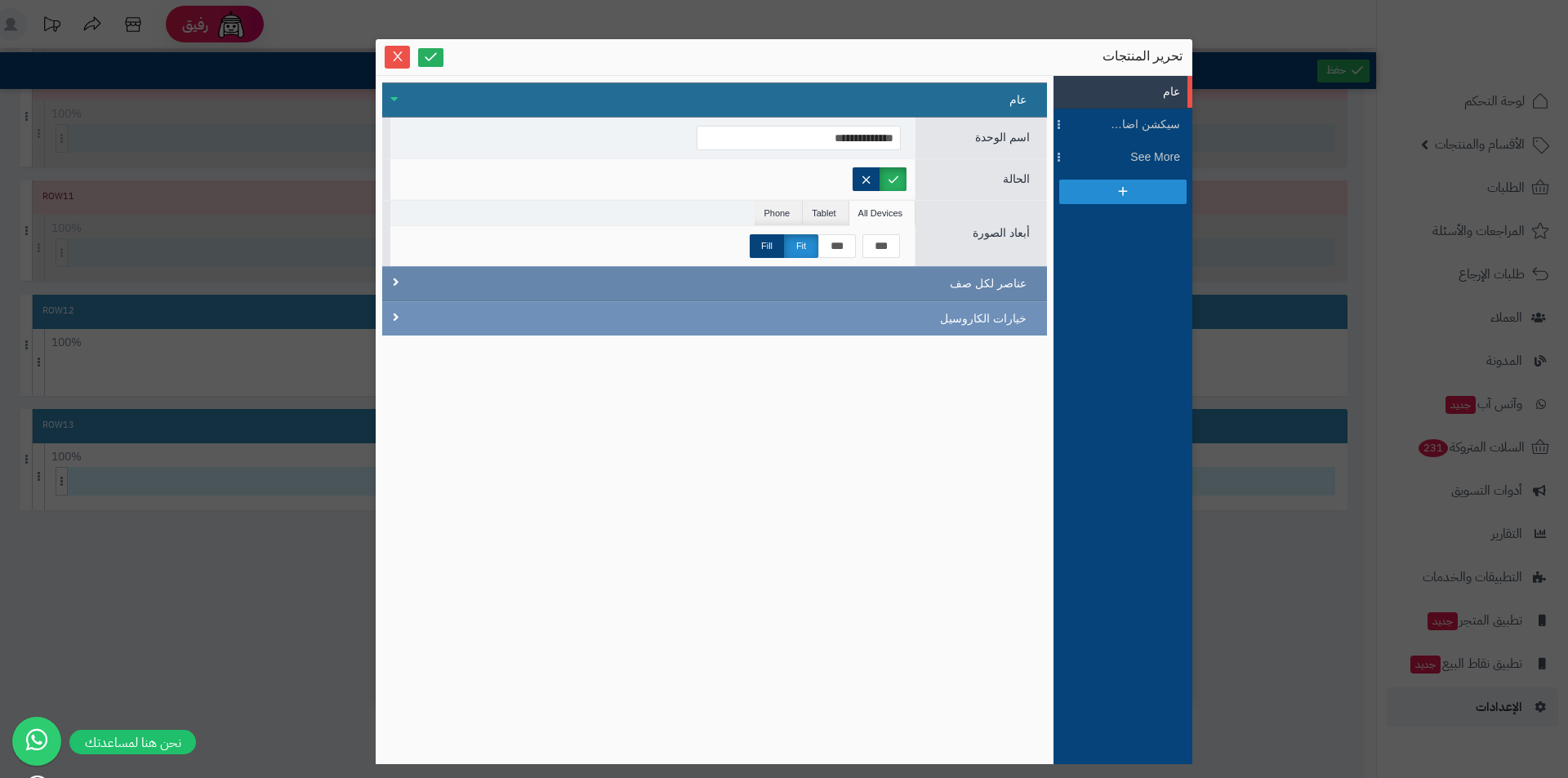
click at [961, 274] on div "عناصر لكل صف" at bounding box center [714, 284] width 665 height 35
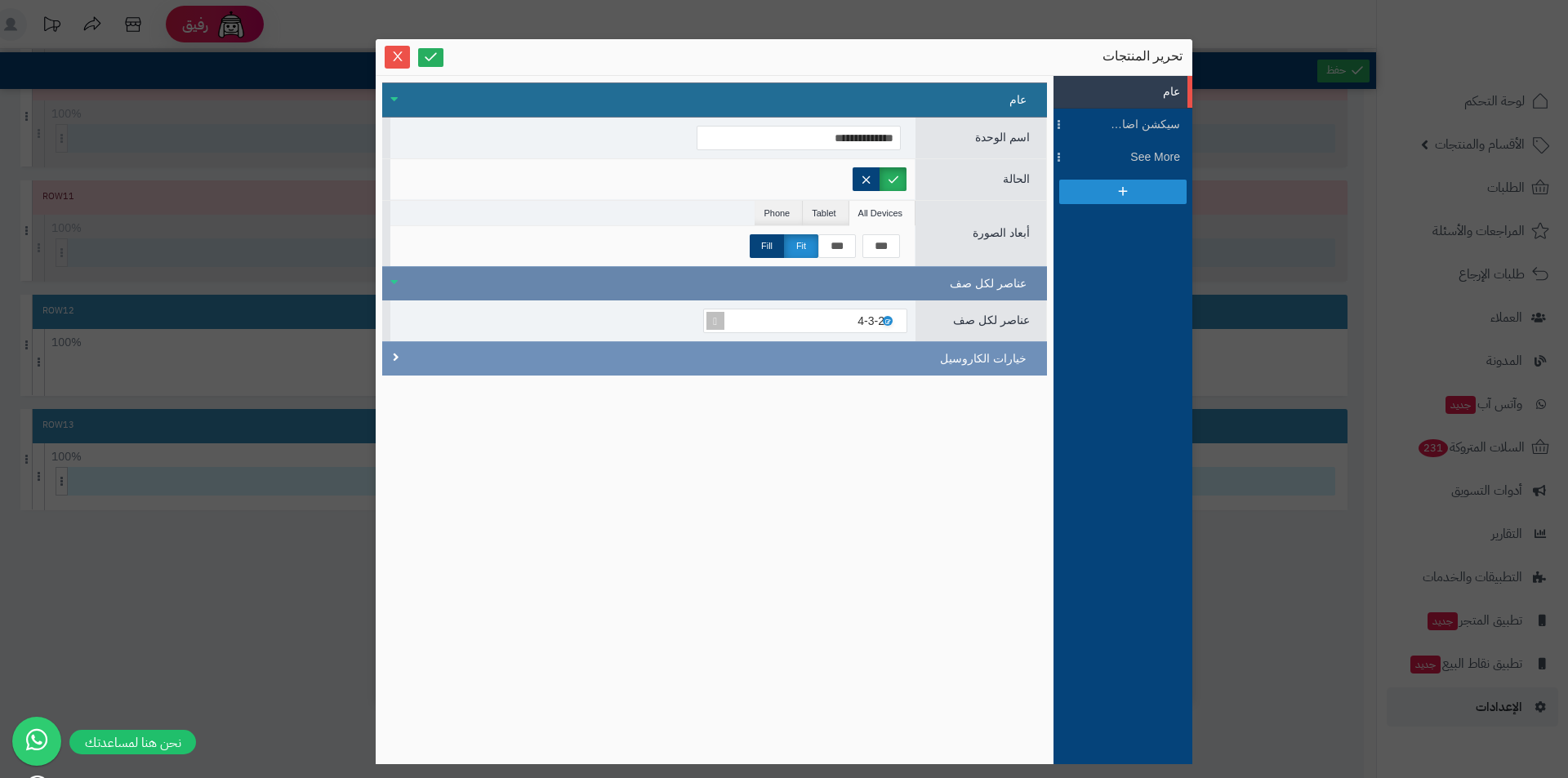
click at [961, 274] on div "عناصر لكل صف" at bounding box center [714, 283] width 665 height 34
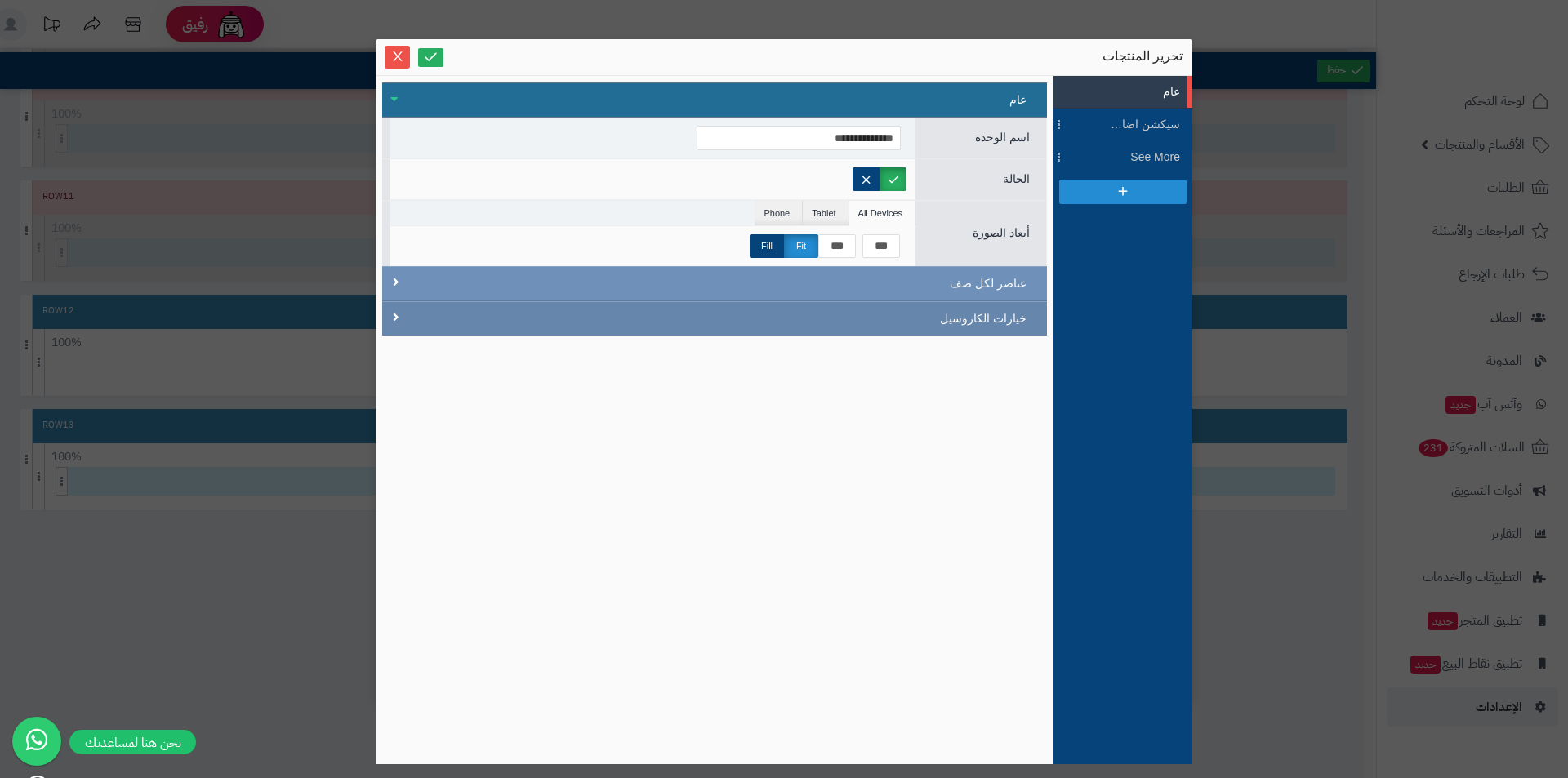
click at [955, 330] on div "خيارات الكاروسيل" at bounding box center [714, 318] width 665 height 34
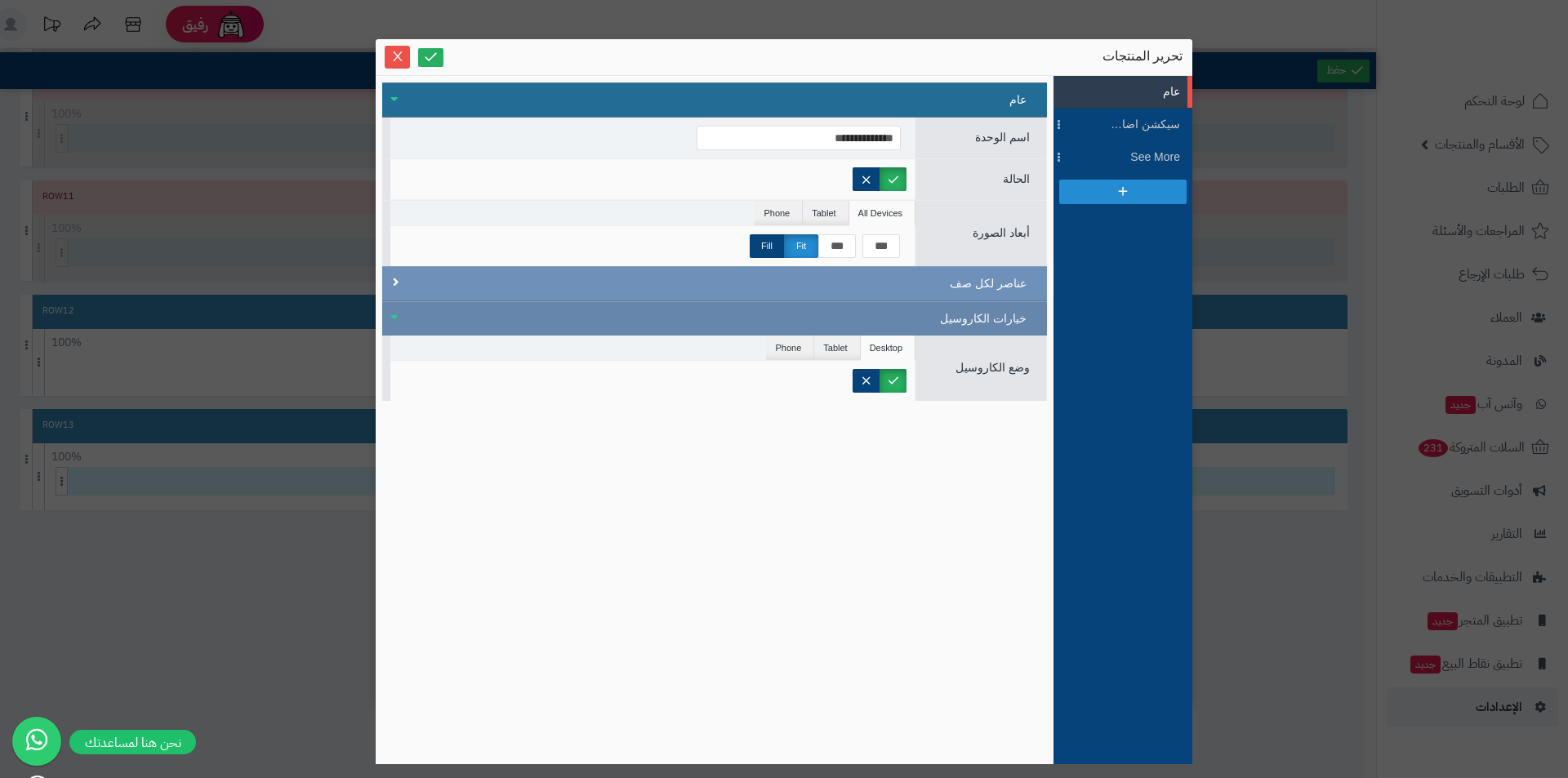
click at [955, 330] on div "خيارات الكاروسيل" at bounding box center [714, 318] width 665 height 34
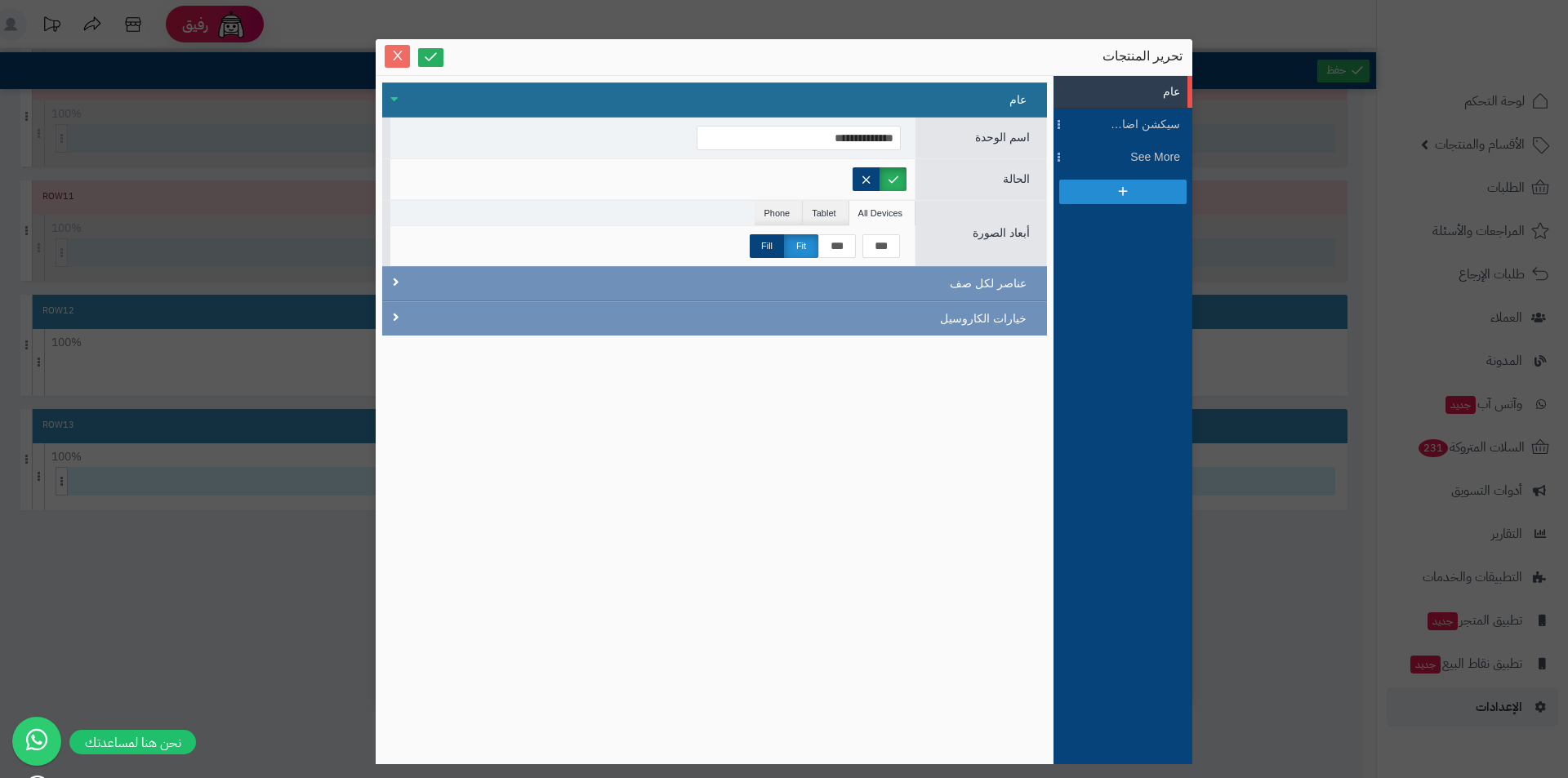
click at [399, 52] on icon "Close" at bounding box center [398, 55] width 13 height 13
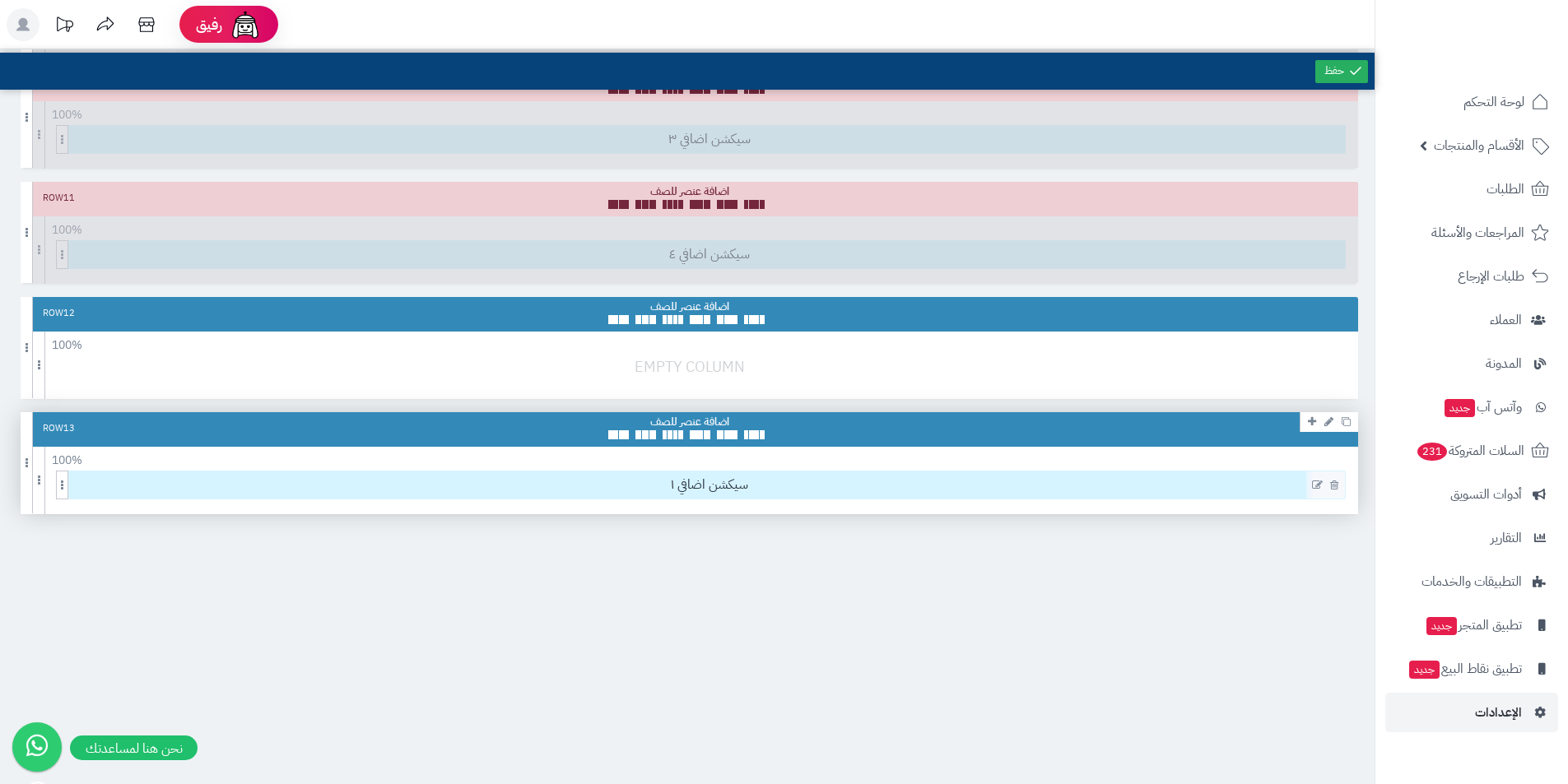
click at [1337, 485] on icon at bounding box center [1334, 485] width 8 height 11
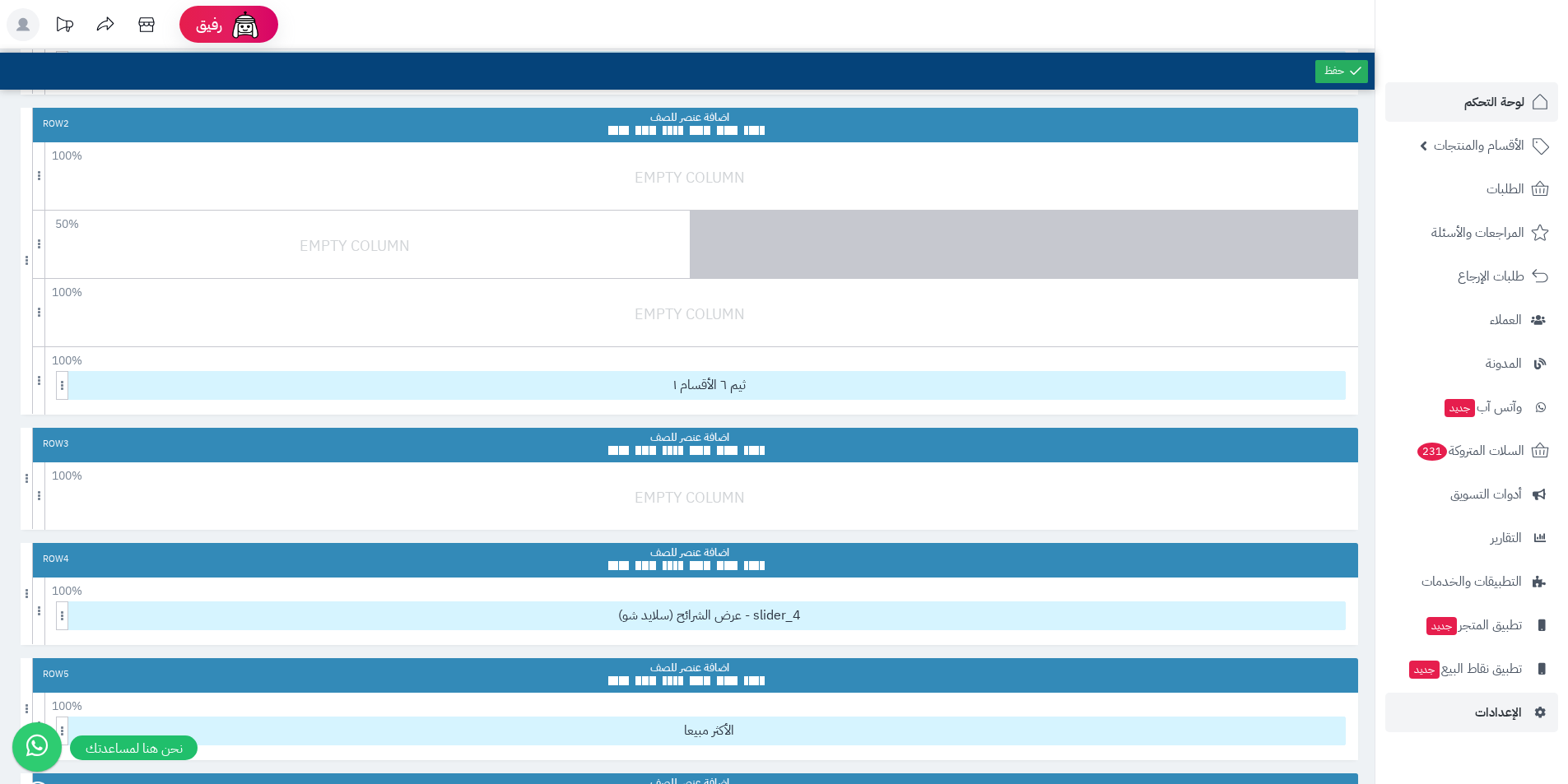
scroll to position [82, 0]
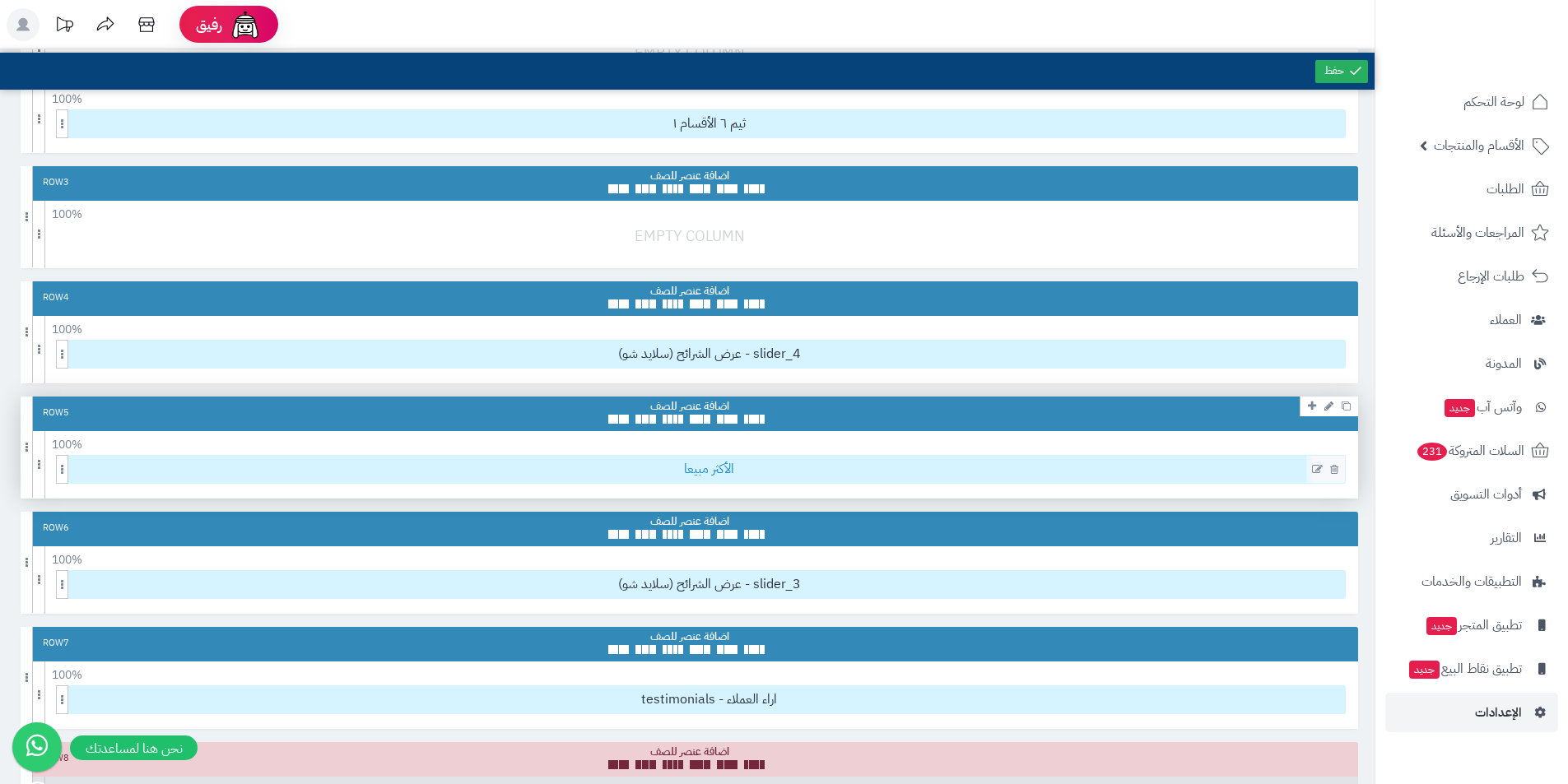
scroll to position [494, 0]
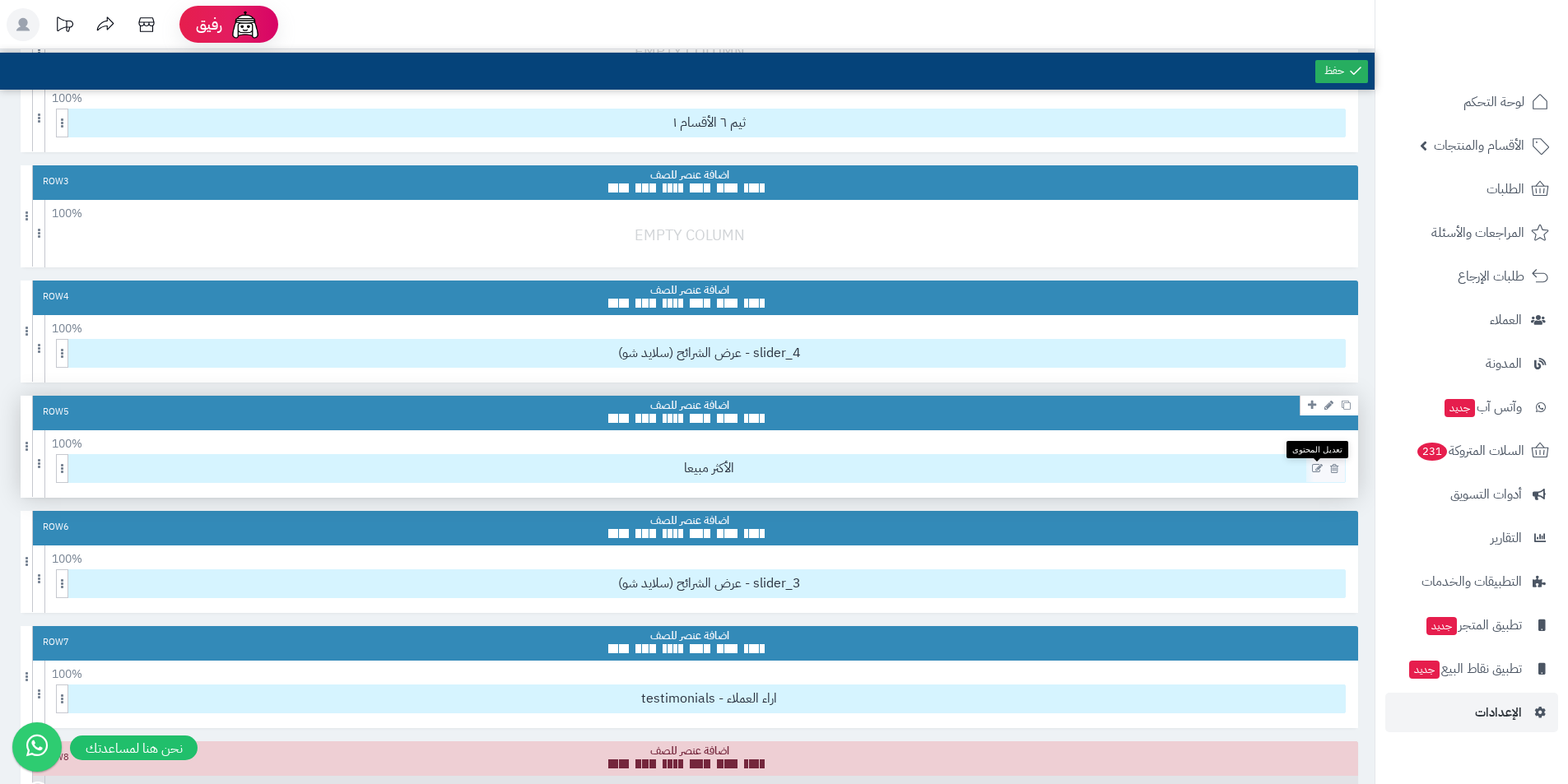
click at [1318, 469] on icon at bounding box center [1317, 469] width 11 height 12
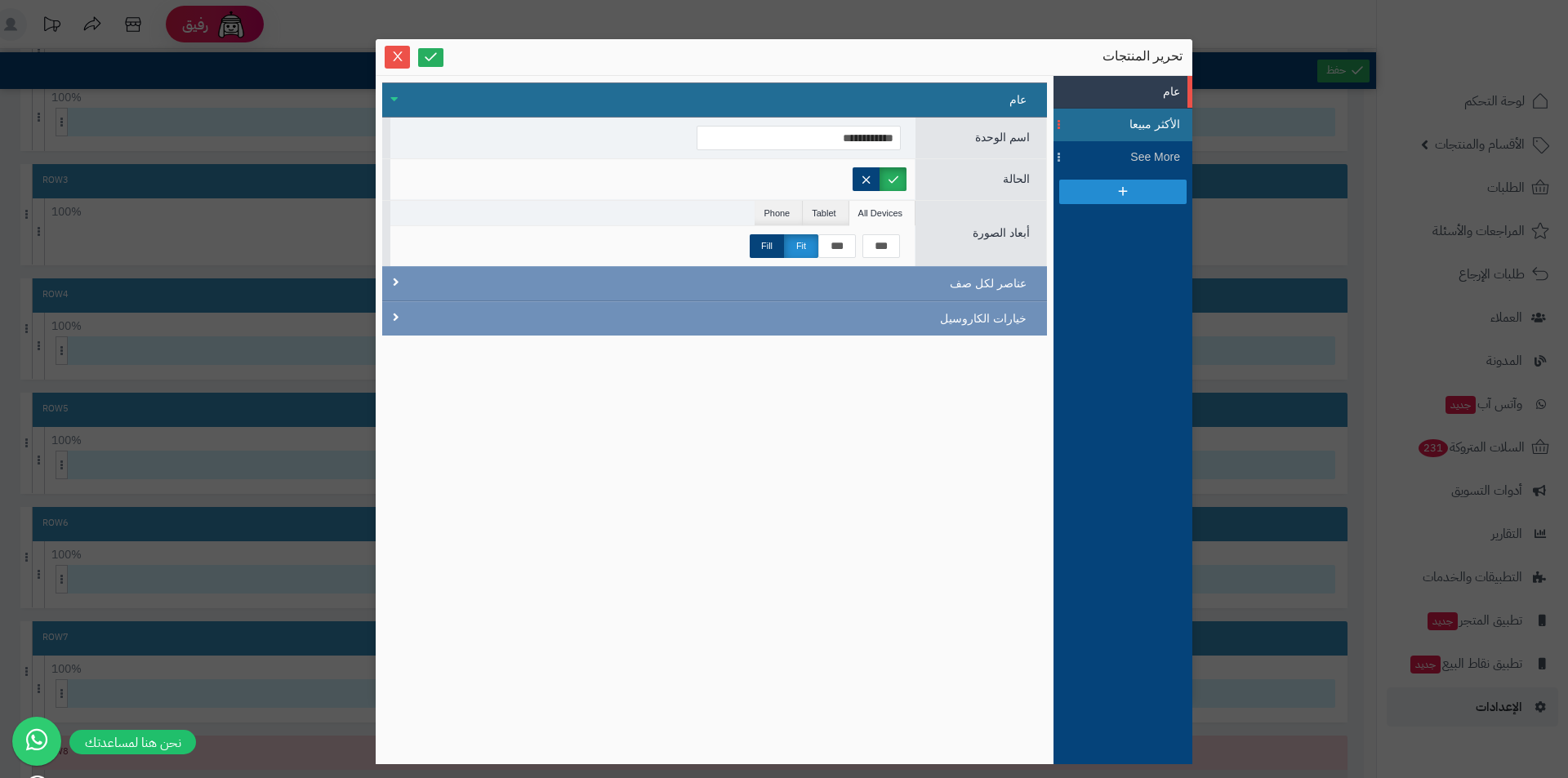
click at [1147, 123] on span "الأكثر مبيعا" at bounding box center [1143, 124] width 73 height 17
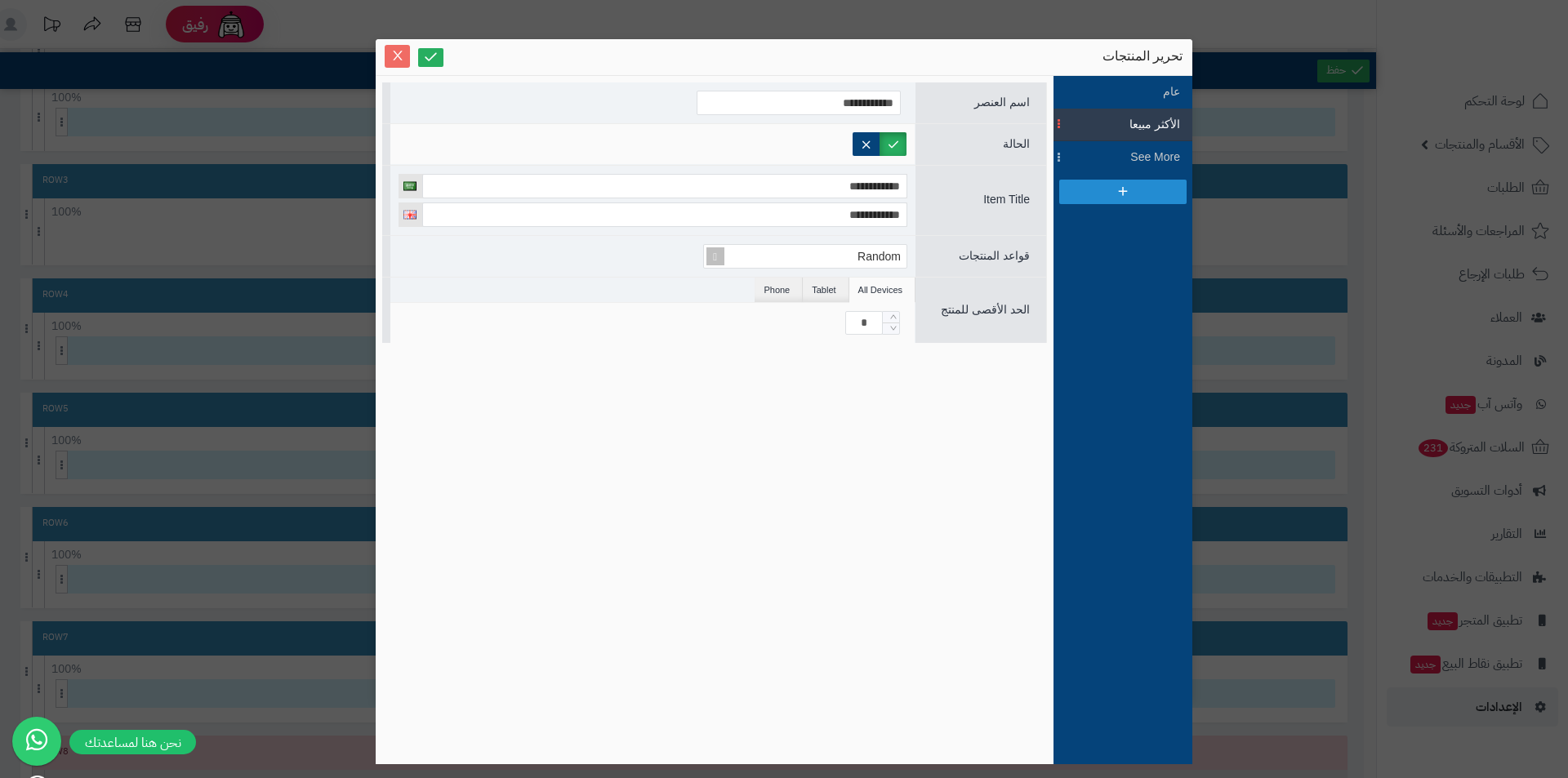
click at [401, 57] on icon "Close" at bounding box center [398, 55] width 13 height 13
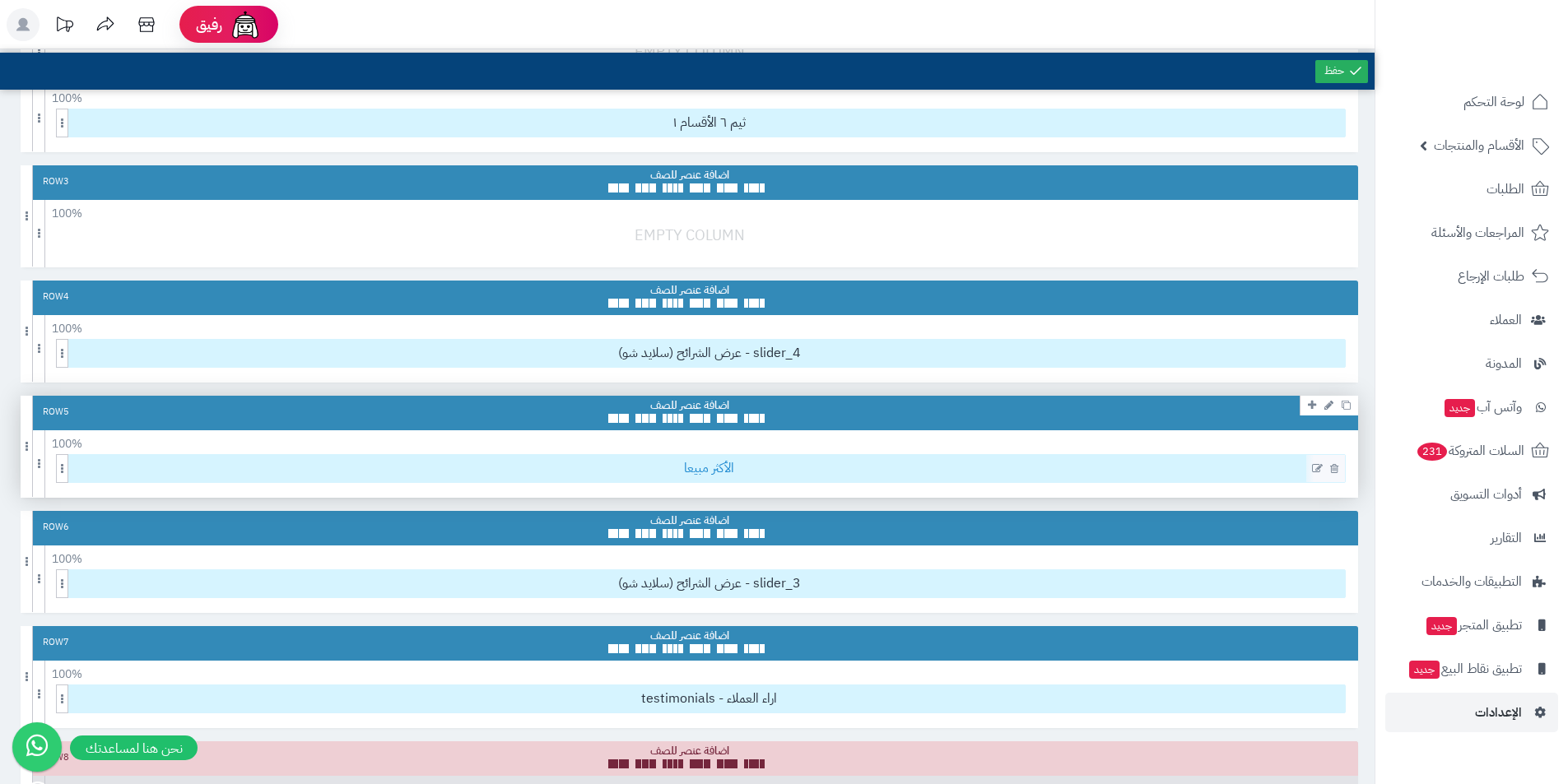
click at [970, 461] on span "الأكثر مبيعا" at bounding box center [709, 468] width 1272 height 27
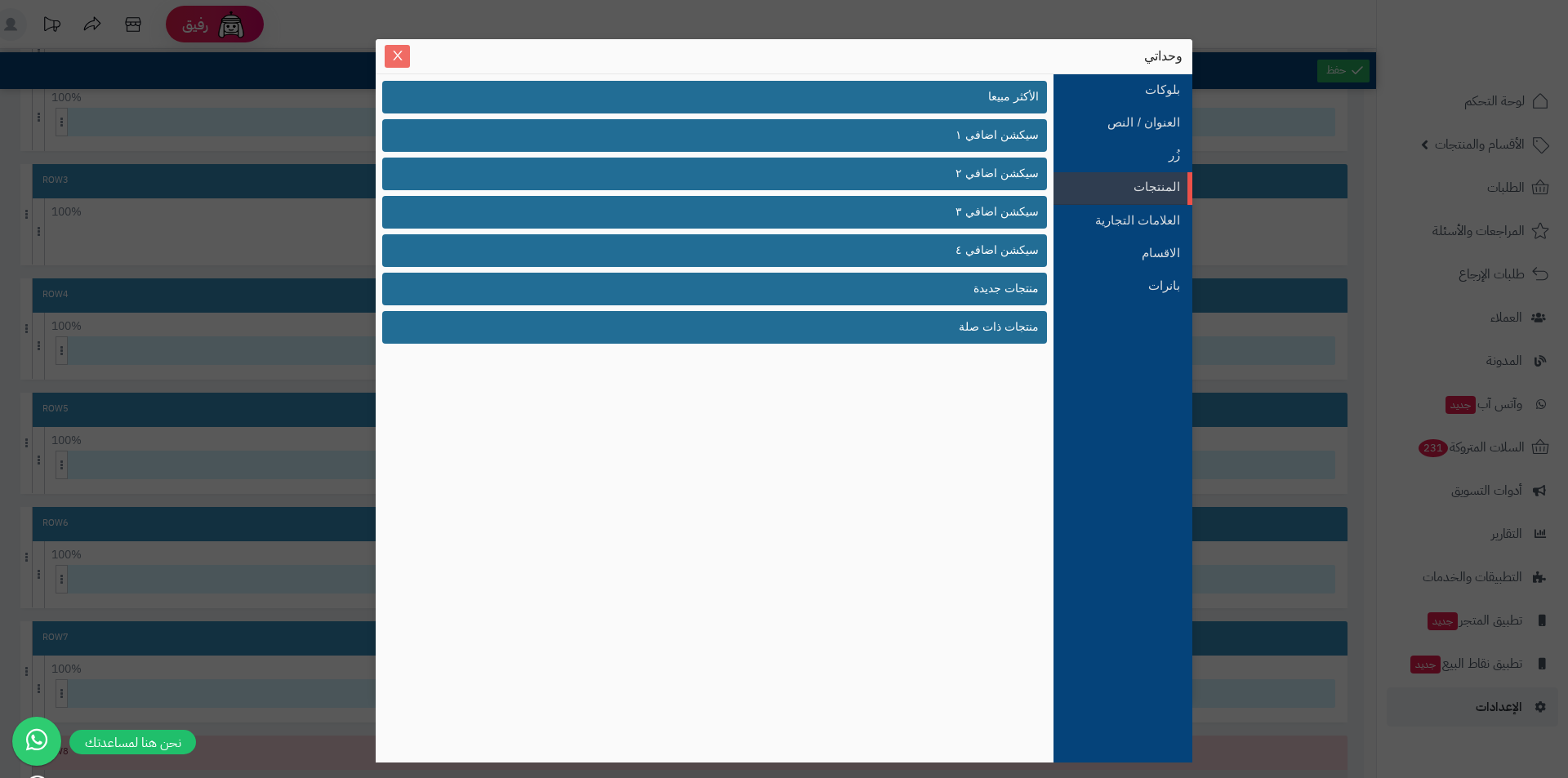
click at [397, 55] on icon "Close" at bounding box center [397, 55] width 9 height 10
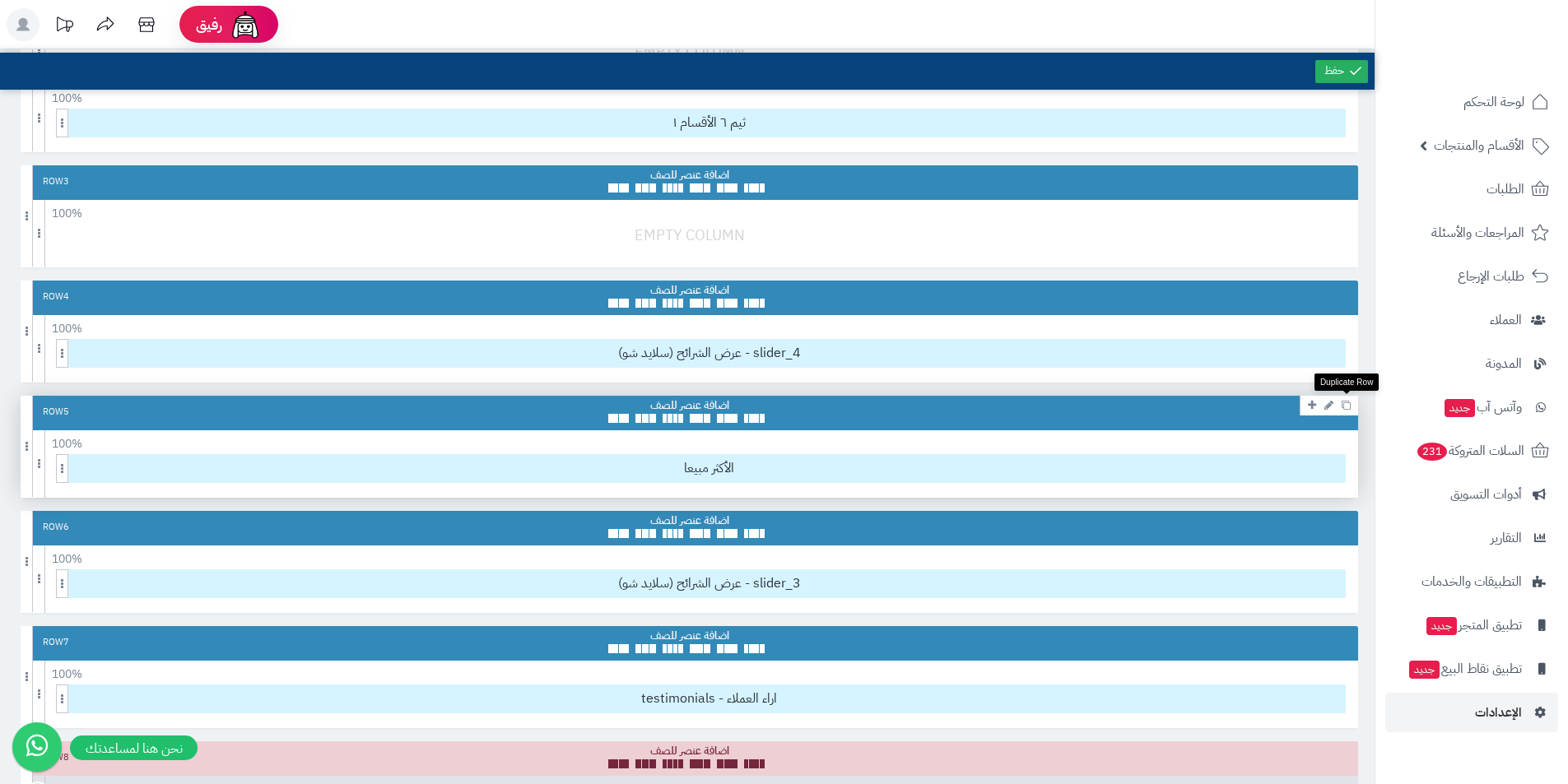
click at [1344, 408] on icon at bounding box center [1345, 405] width 9 height 9
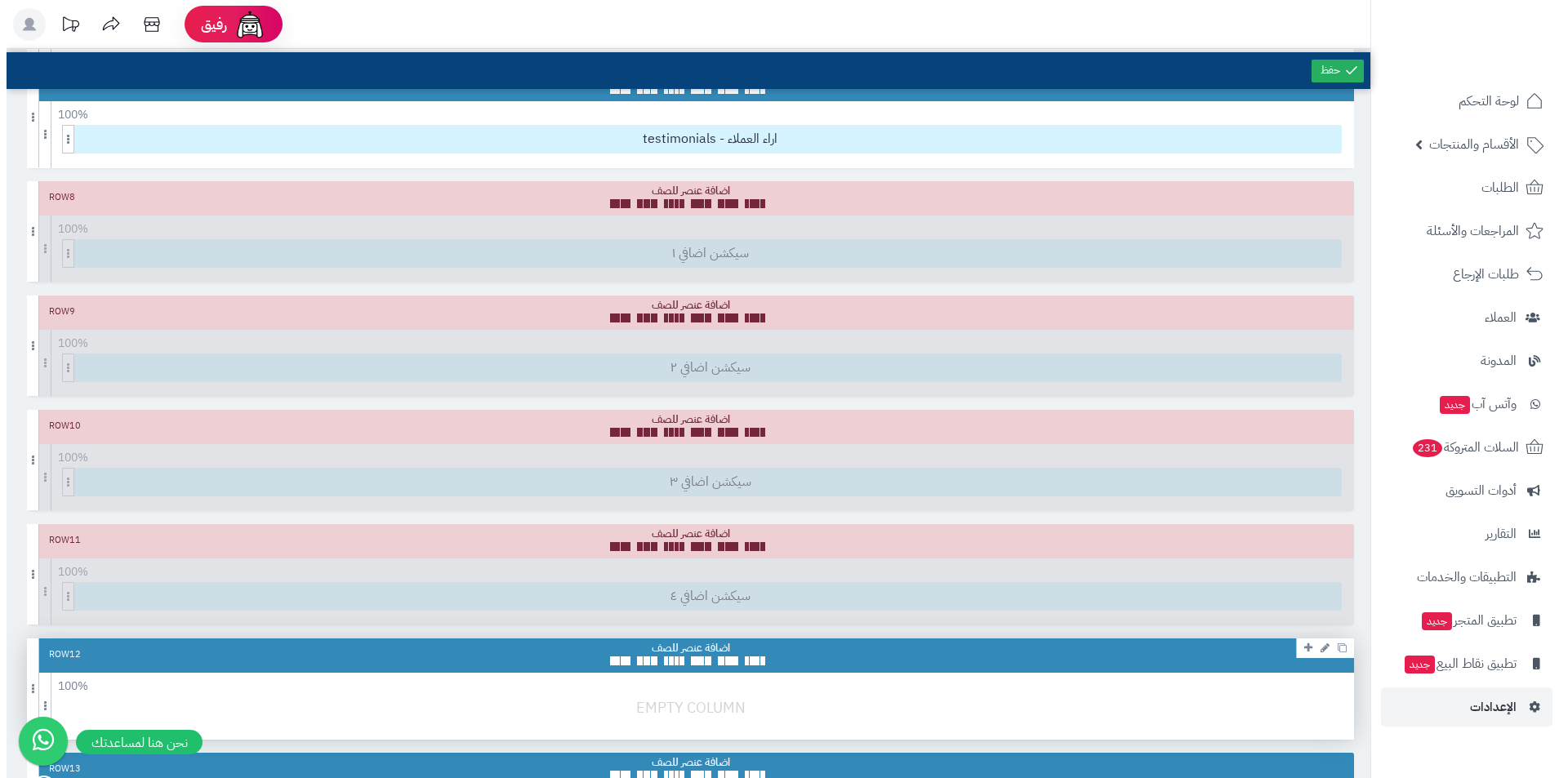
scroll to position [1225, 0]
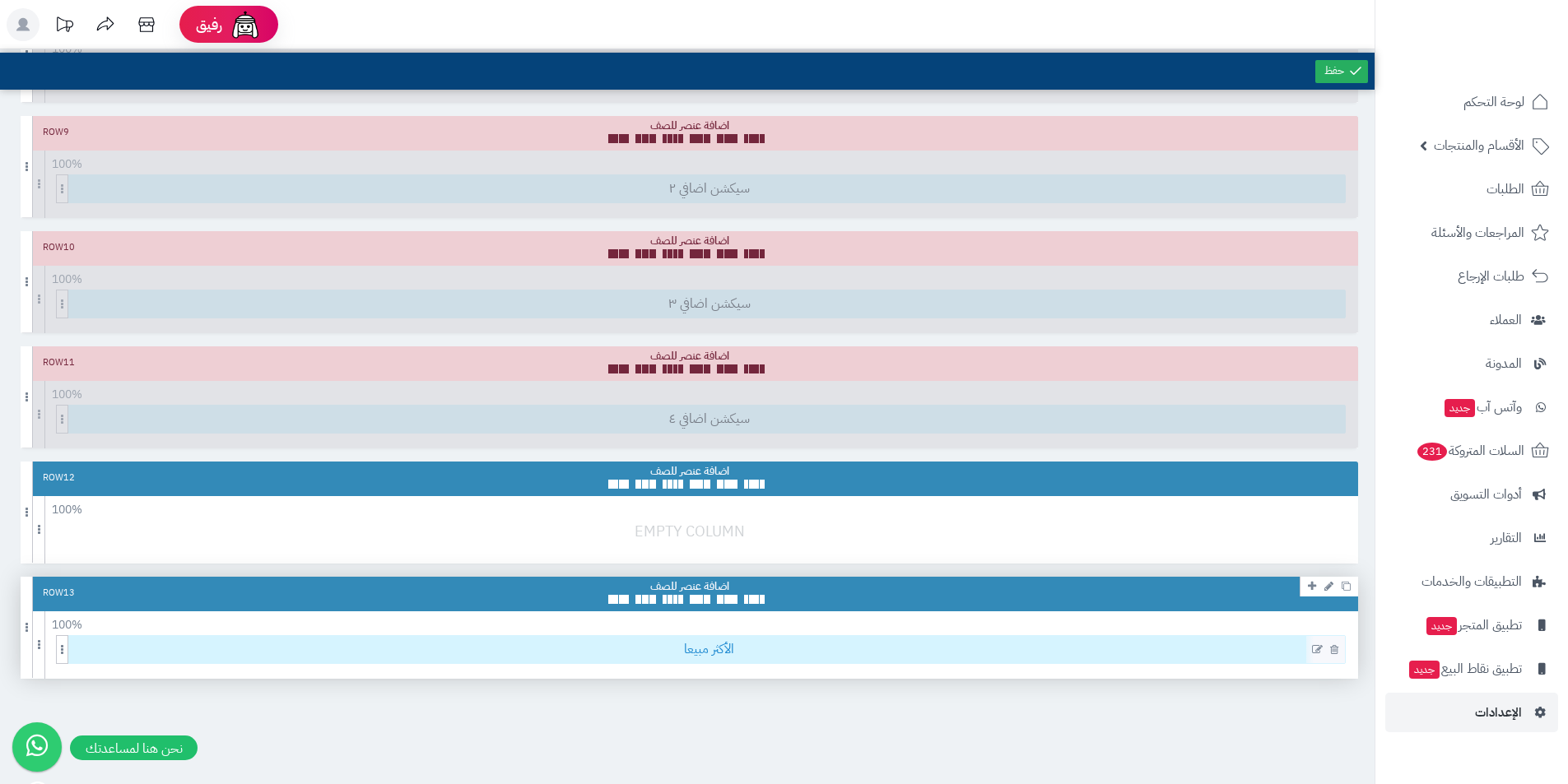
click at [1206, 644] on span "الأكثر مبيعا" at bounding box center [709, 649] width 1272 height 27
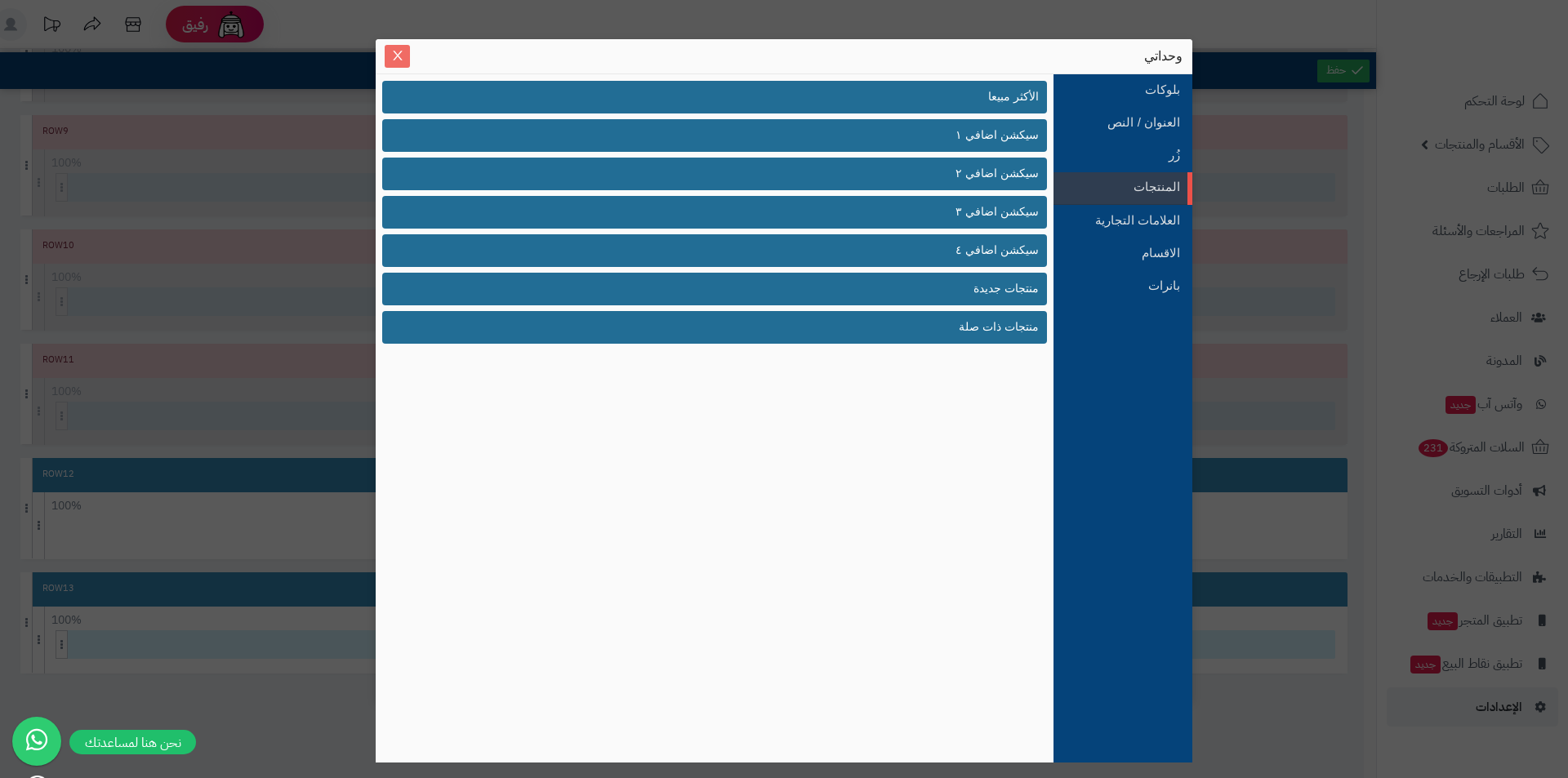
click at [407, 56] on span "Close" at bounding box center [397, 55] width 25 height 14
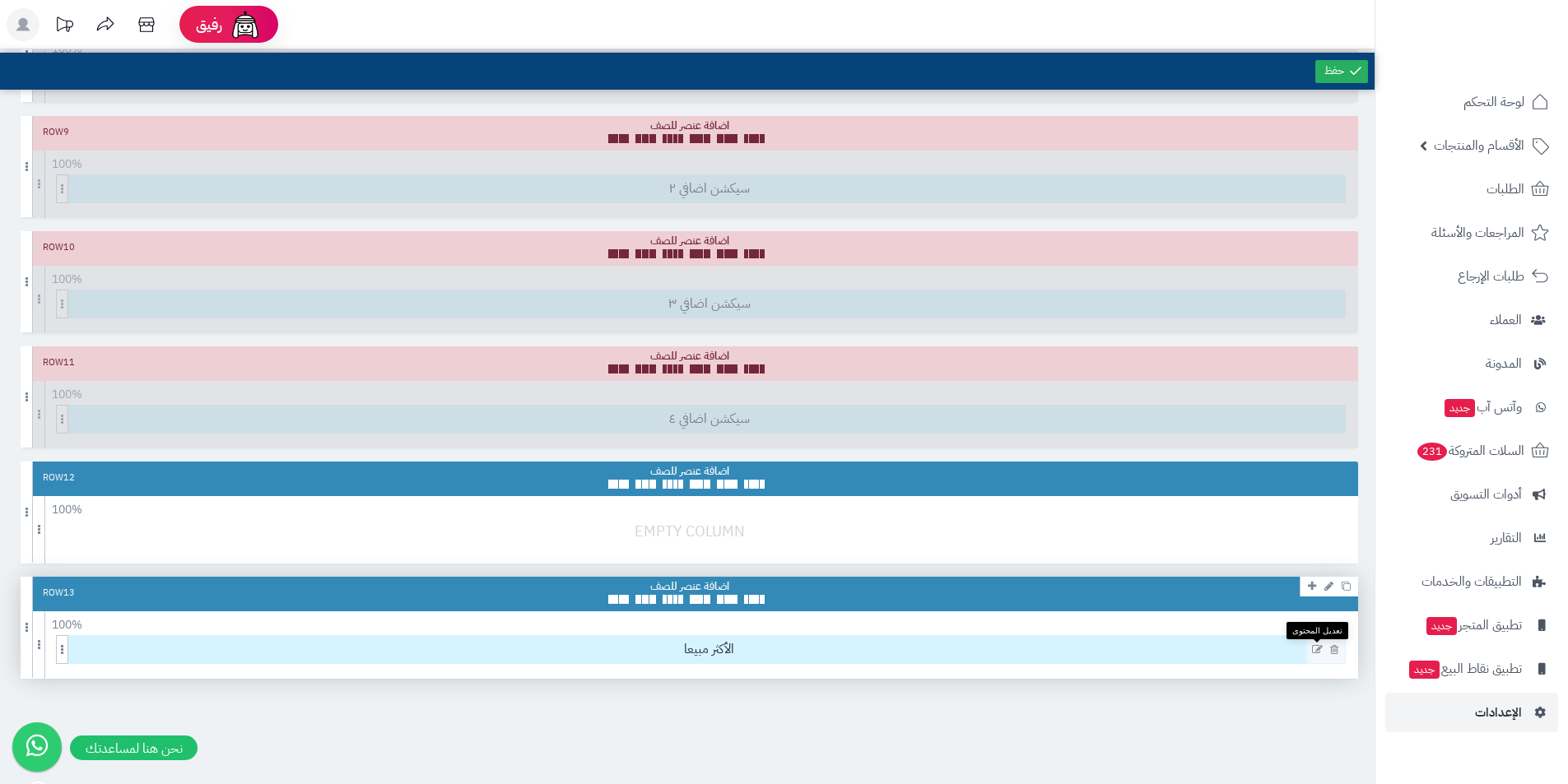
click at [1321, 645] on icon at bounding box center [1317, 650] width 11 height 12
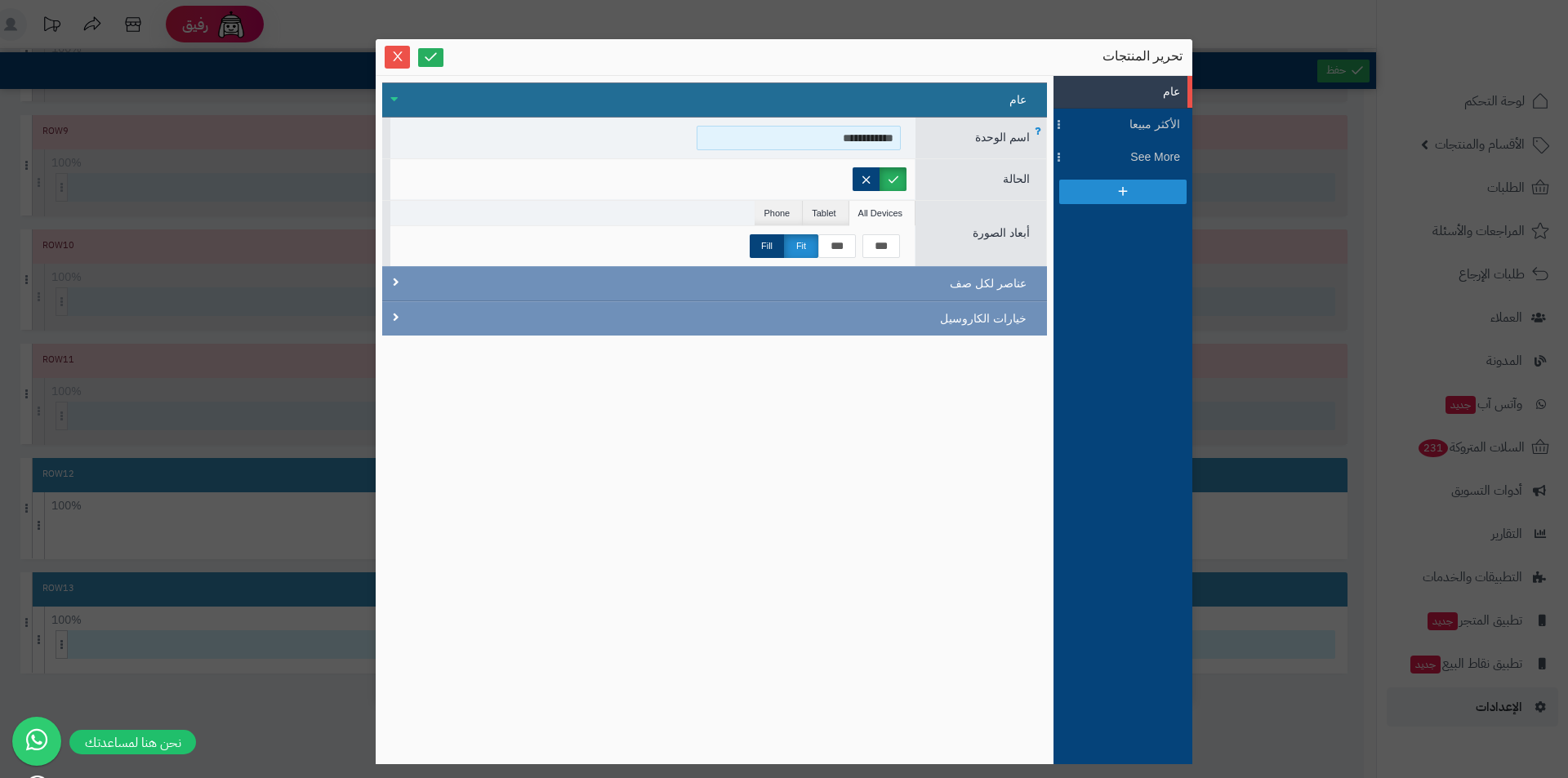
click at [830, 137] on input "**********" at bounding box center [798, 138] width 204 height 24
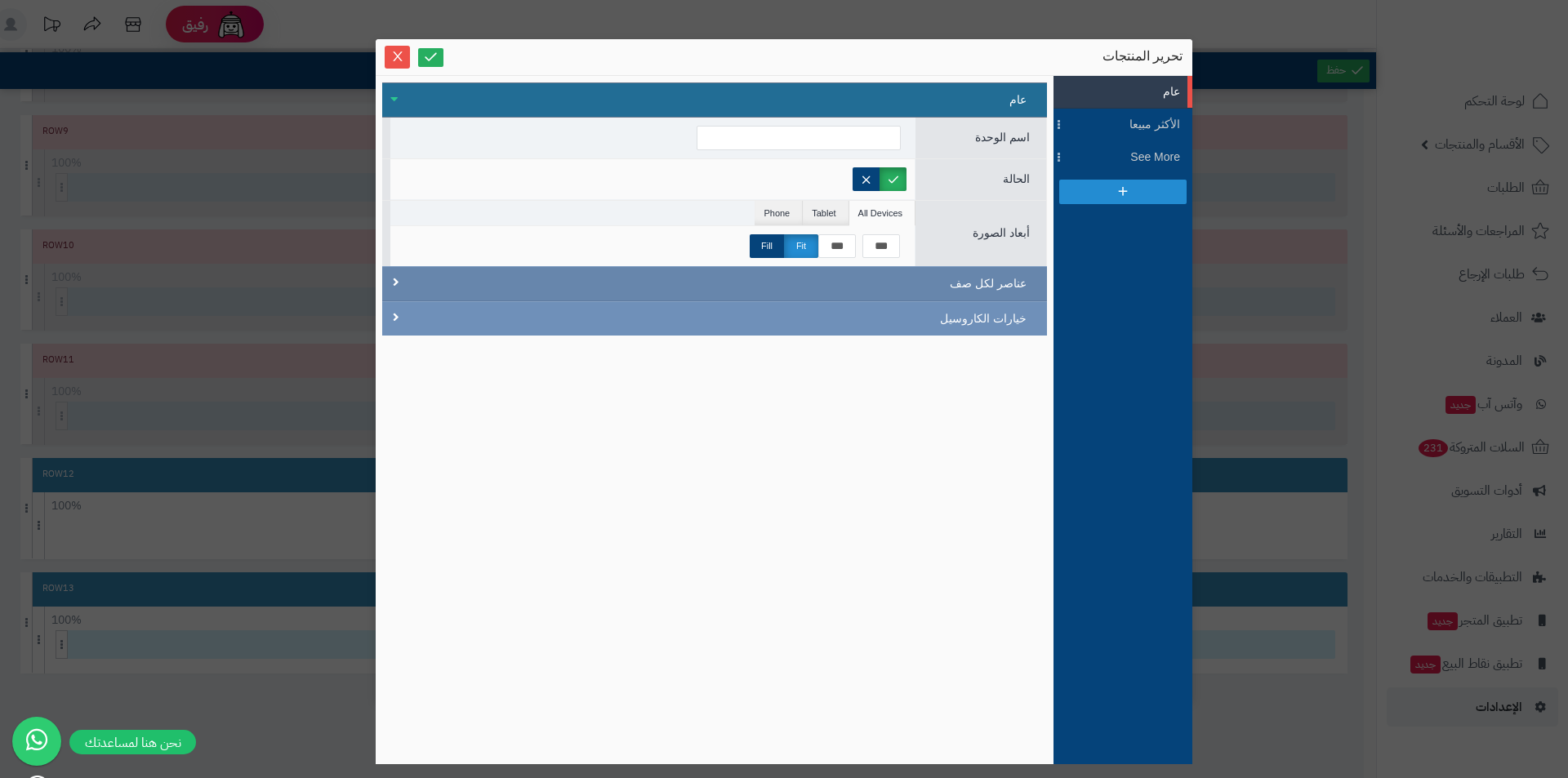
click at [981, 282] on div "عناصر لكل صف" at bounding box center [714, 284] width 665 height 35
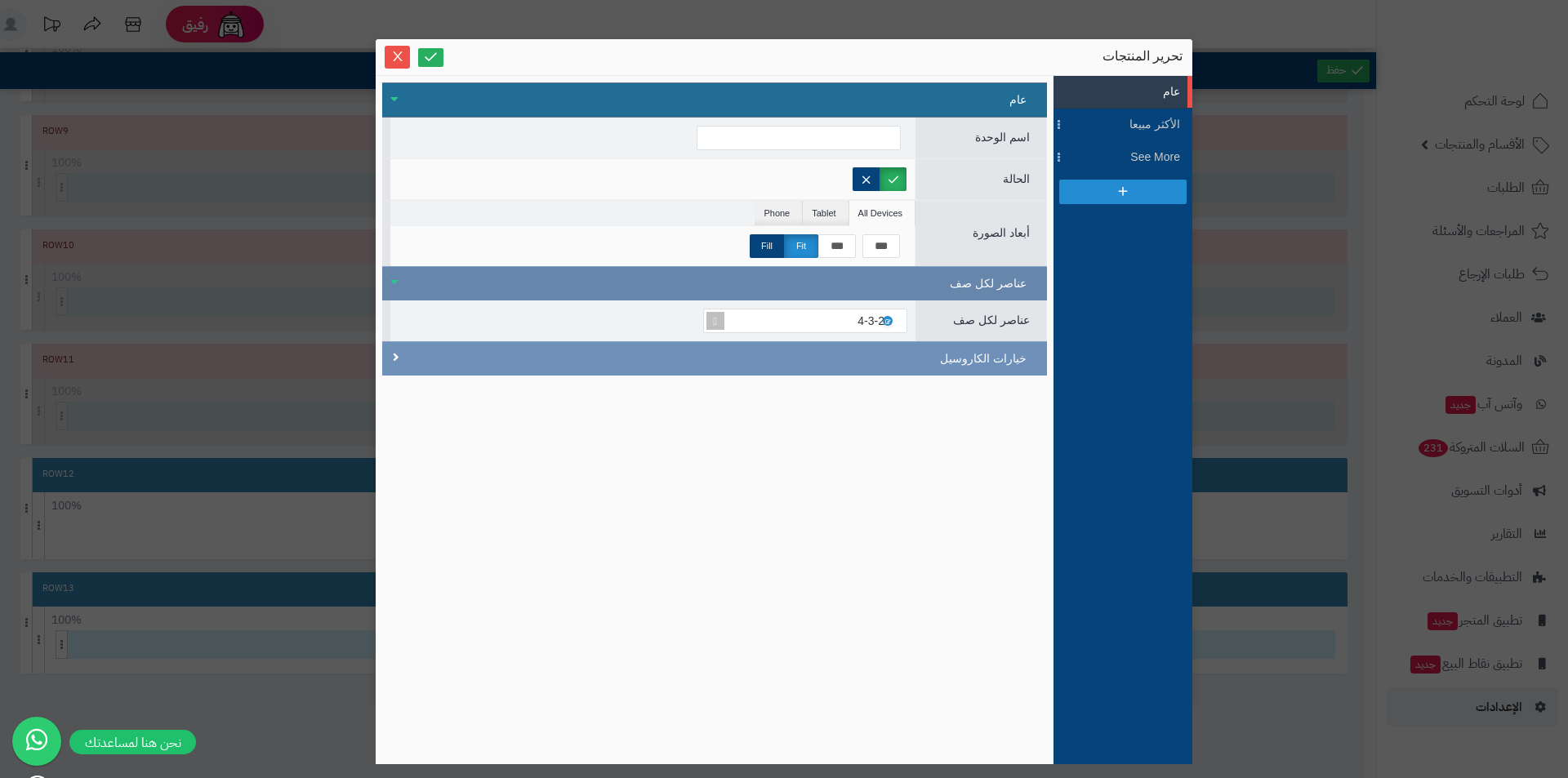
click at [981, 282] on div "عناصر لكل صف" at bounding box center [714, 283] width 665 height 34
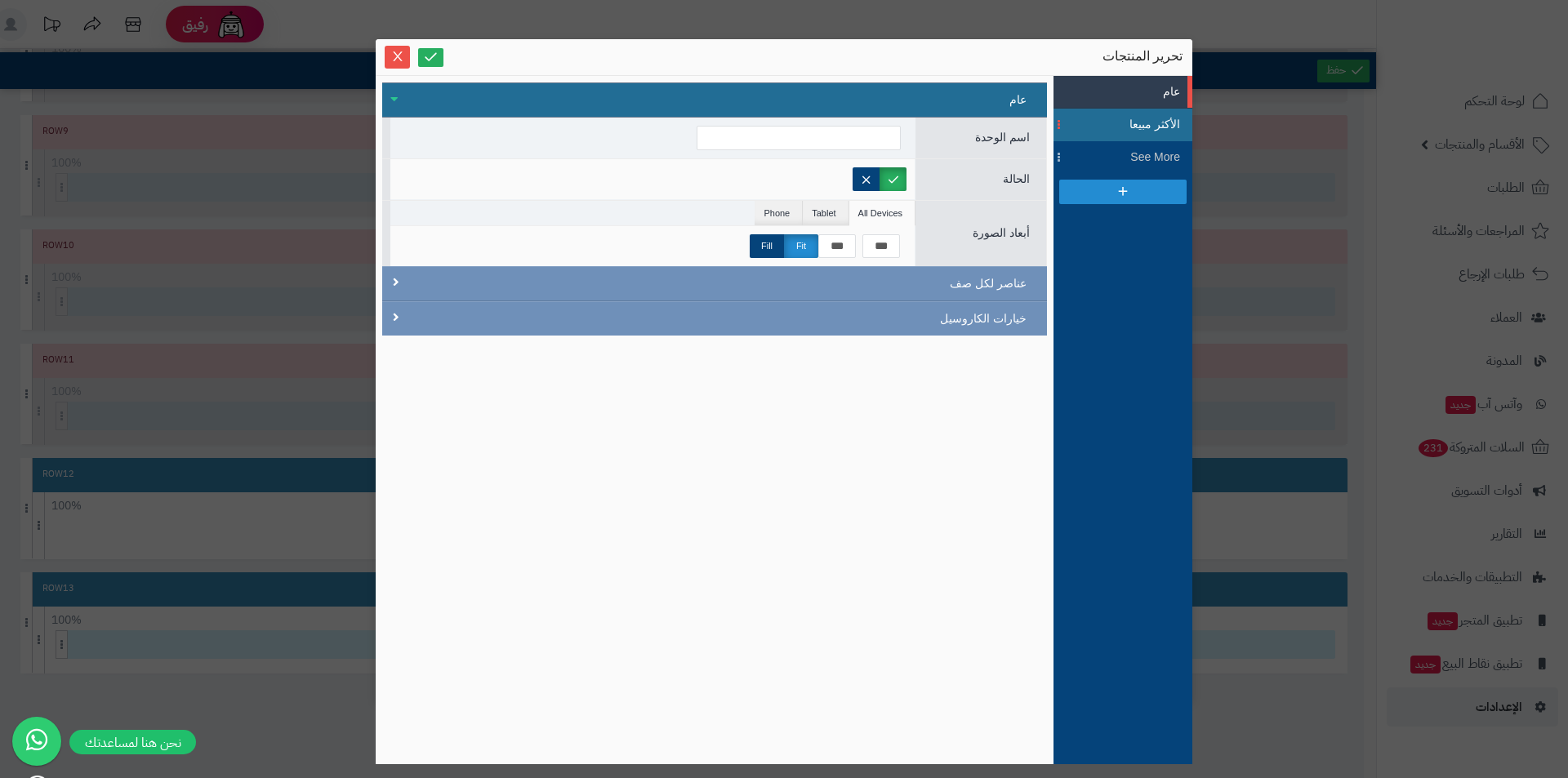
click at [1144, 132] on span "الأكثر مبيعا" at bounding box center [1143, 124] width 73 height 17
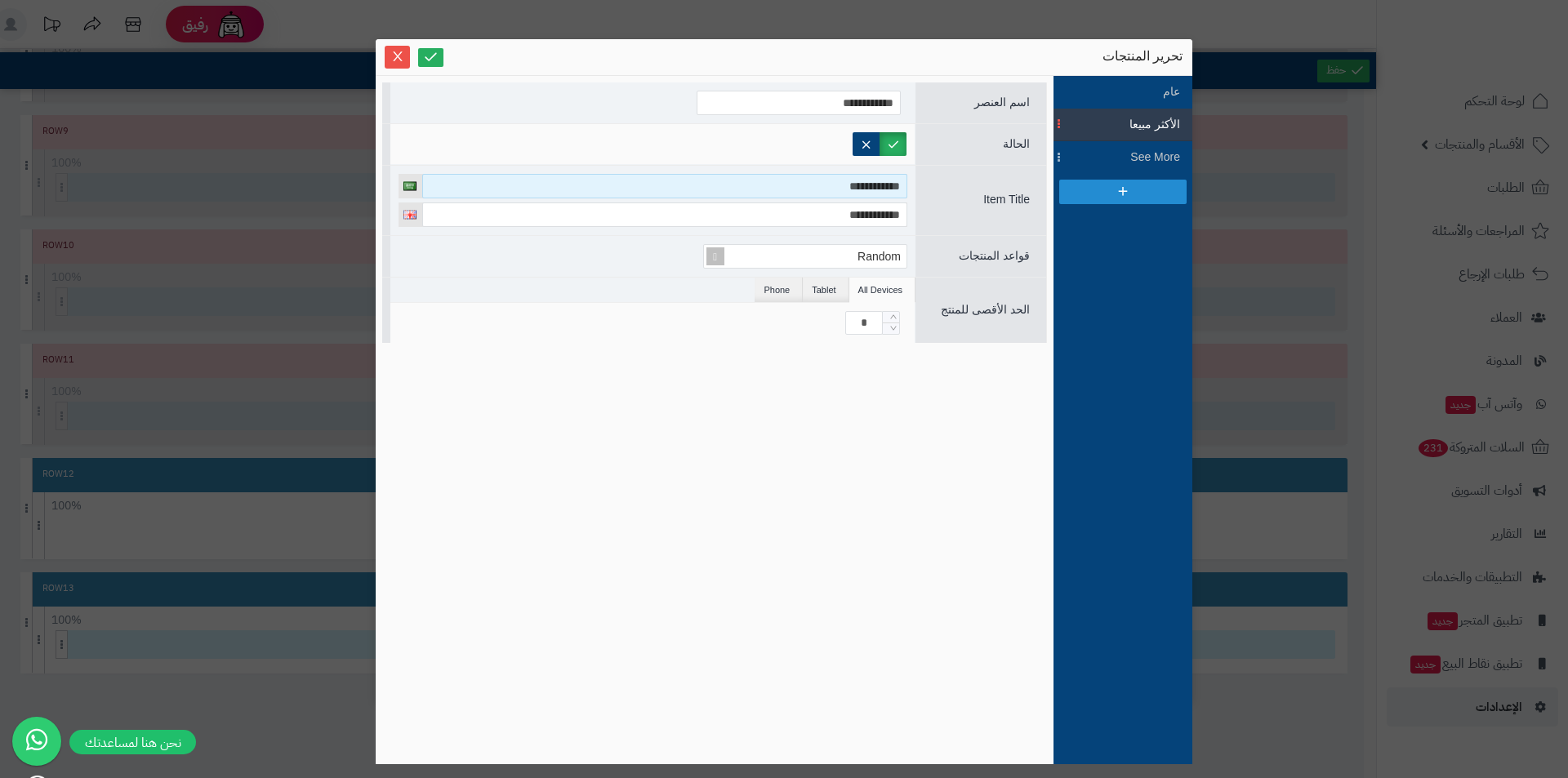
click at [801, 189] on input "**********" at bounding box center [664, 186] width 485 height 24
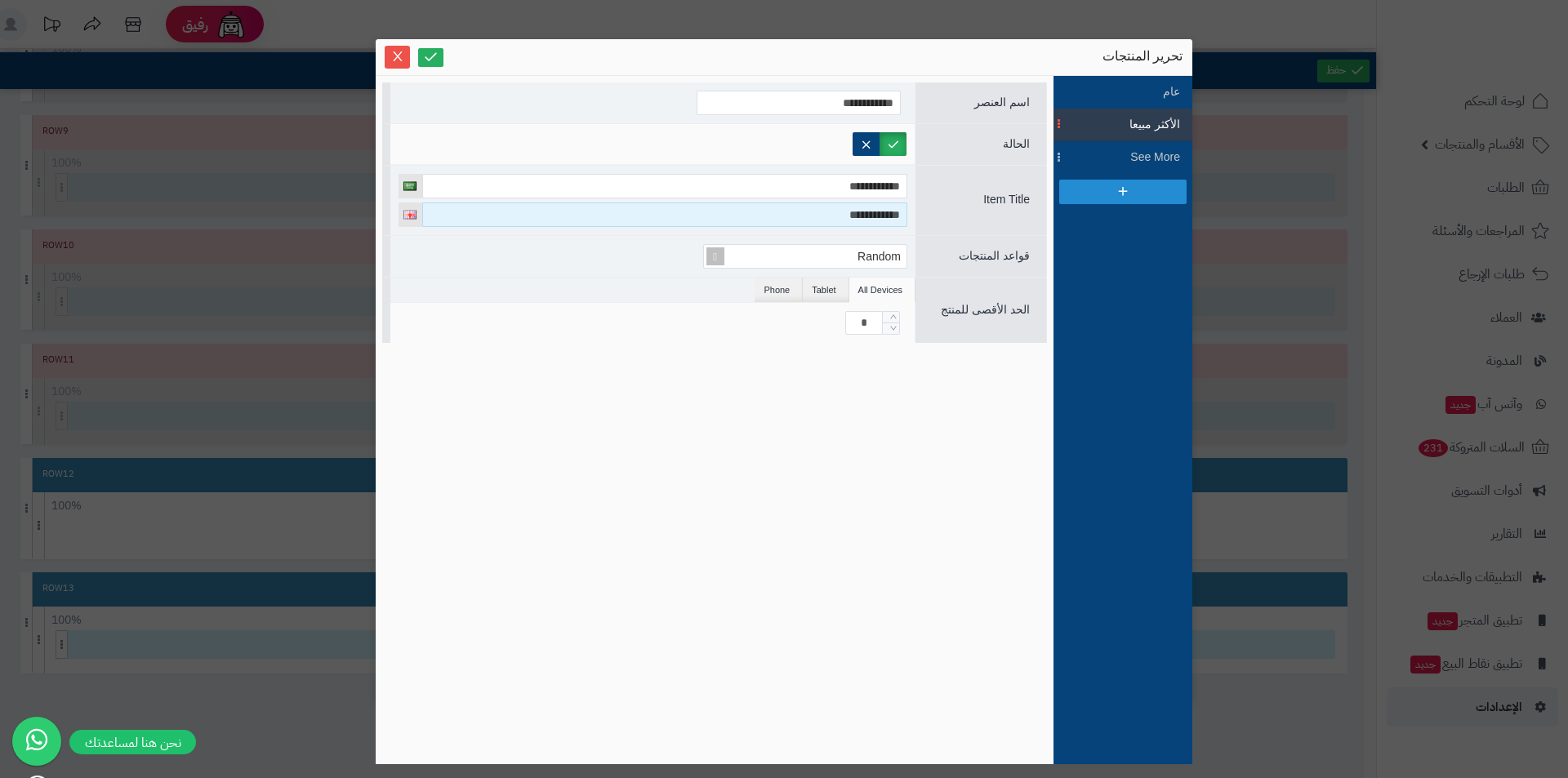
click at [797, 207] on input "**********" at bounding box center [664, 214] width 485 height 24
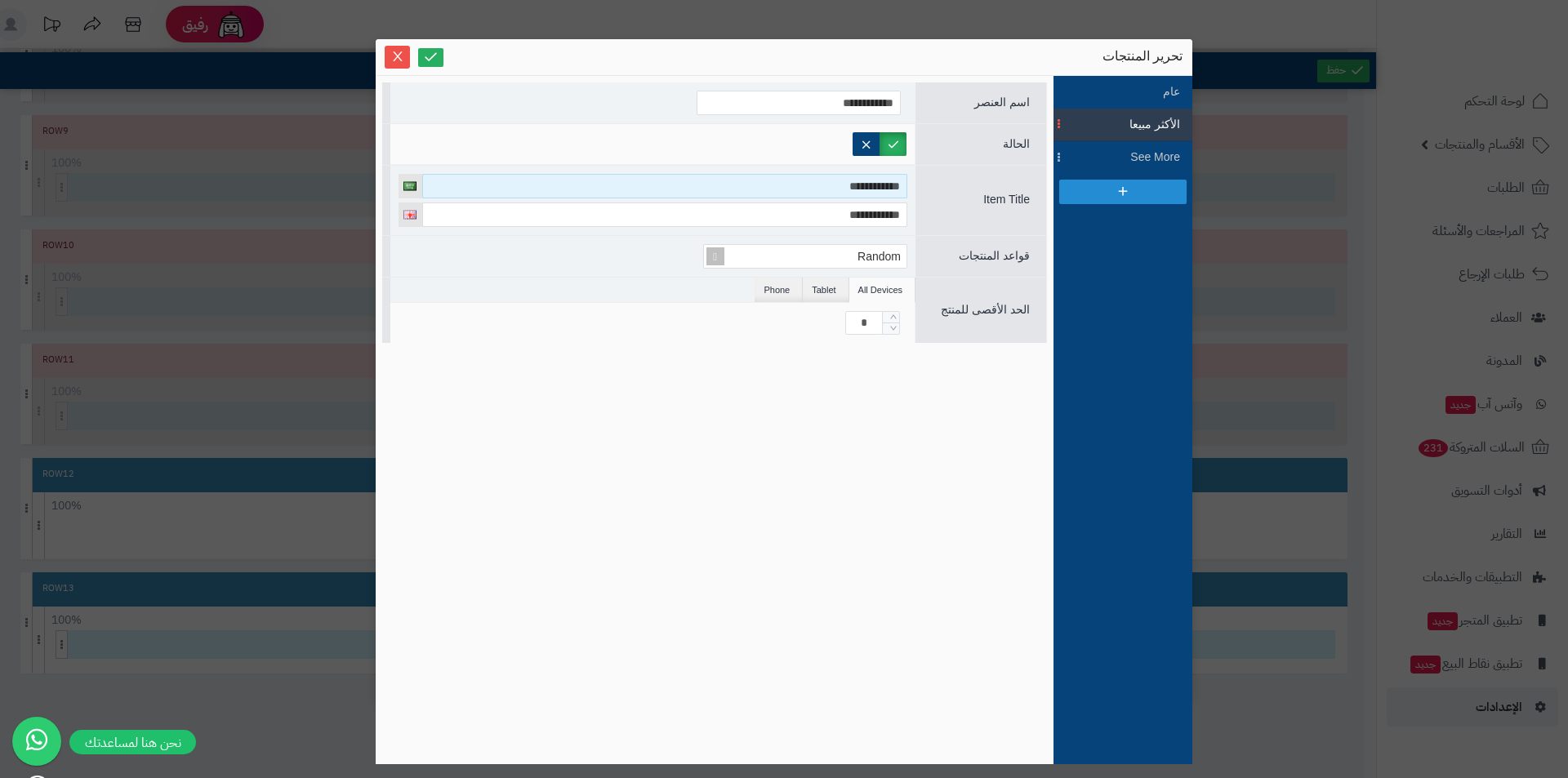
click at [826, 176] on input "**********" at bounding box center [664, 186] width 485 height 24
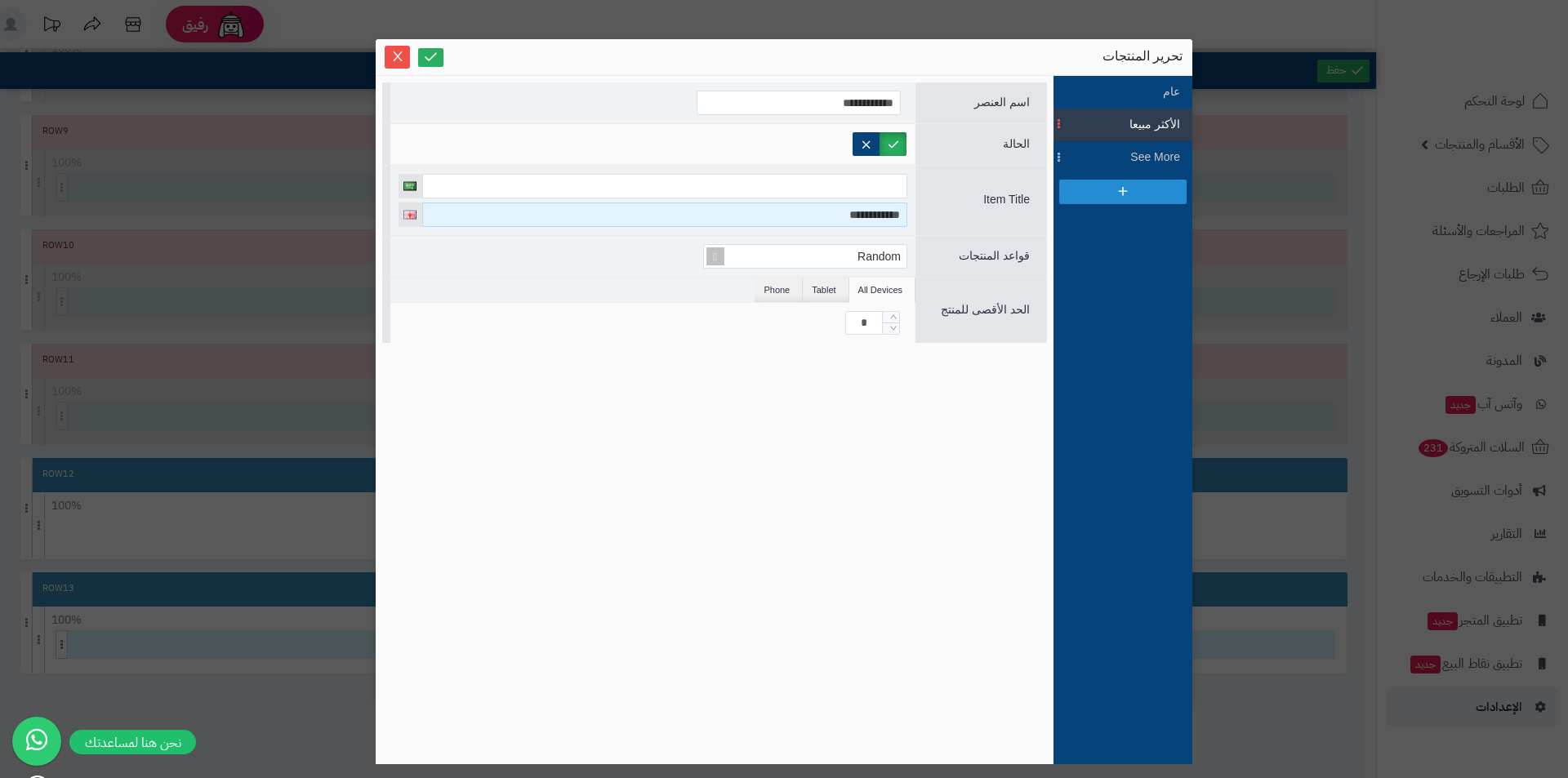
click at [831, 212] on input "**********" at bounding box center [664, 214] width 485 height 24
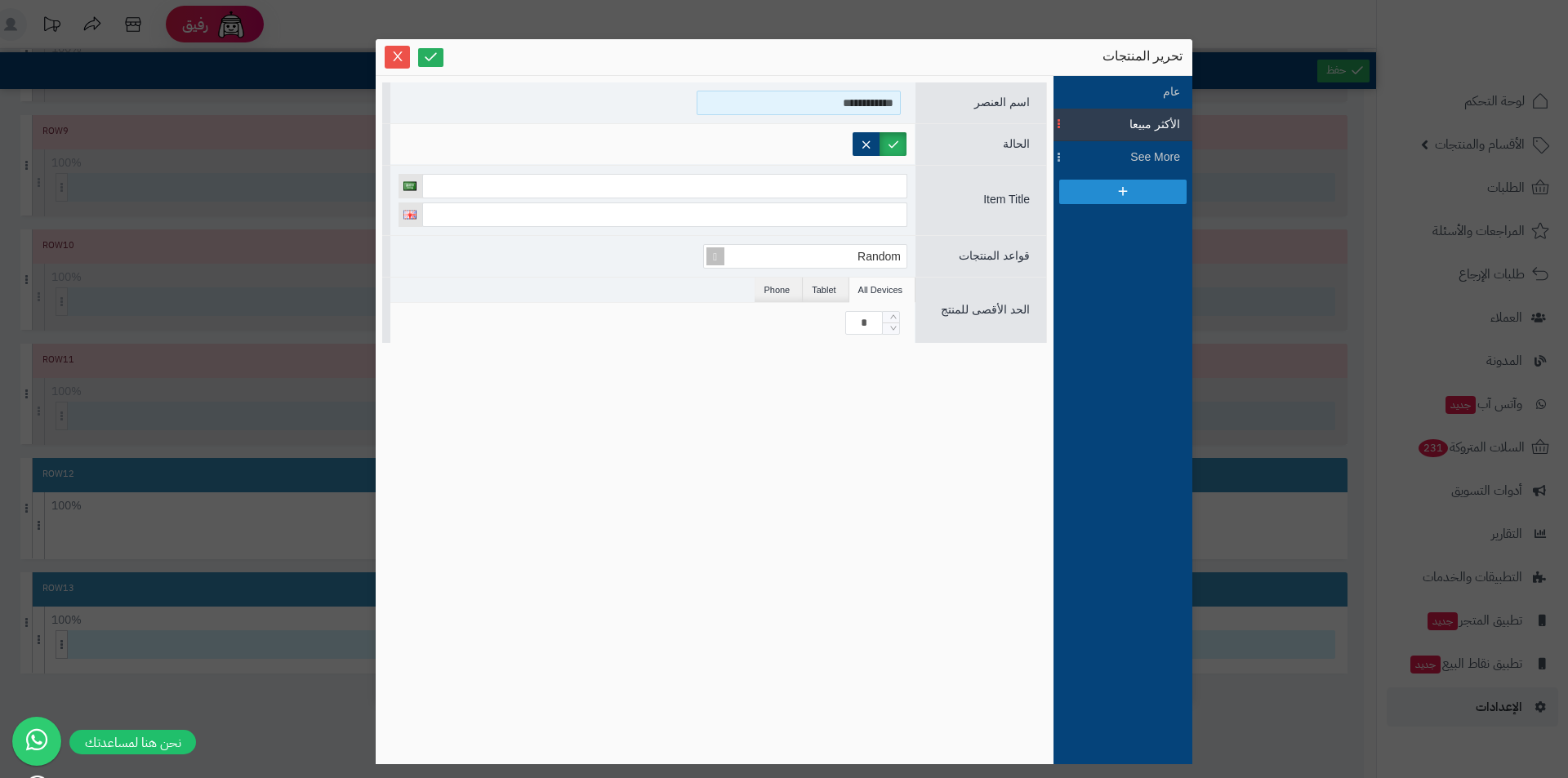
click at [858, 99] on input "**********" at bounding box center [798, 103] width 204 height 24
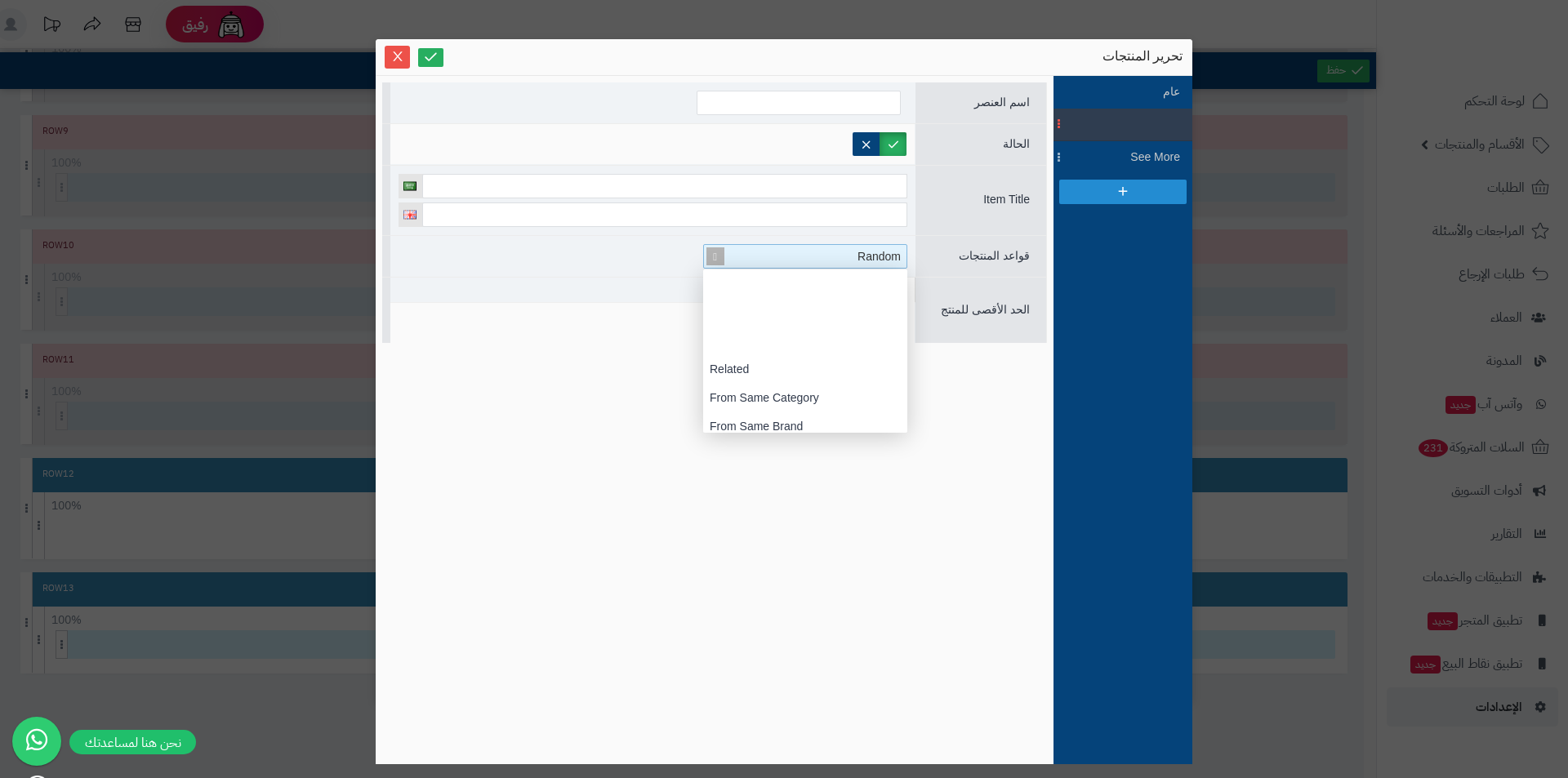
click at [871, 260] on span "Random" at bounding box center [880, 256] width 44 height 13
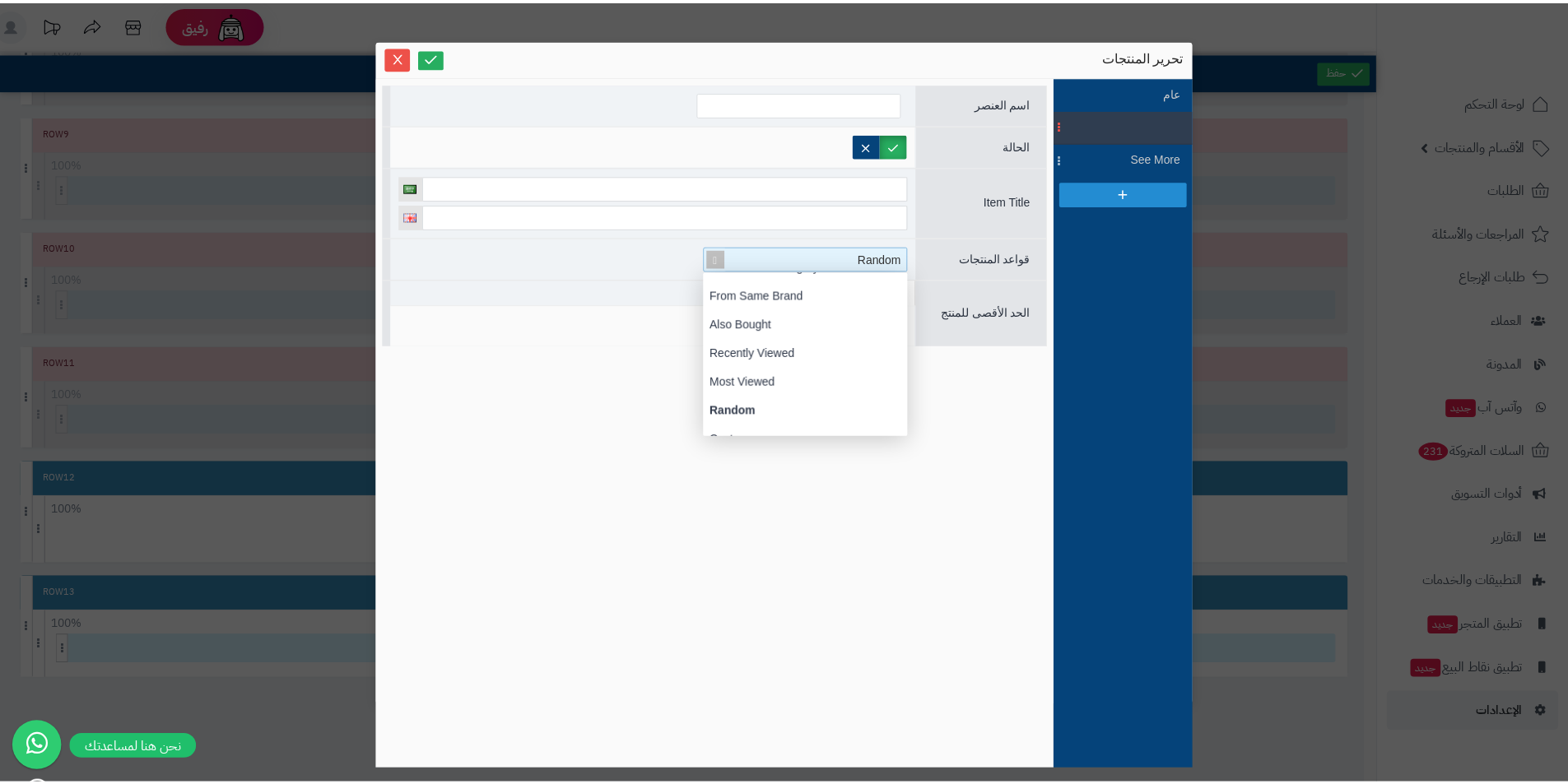
scroll to position [181, 0]
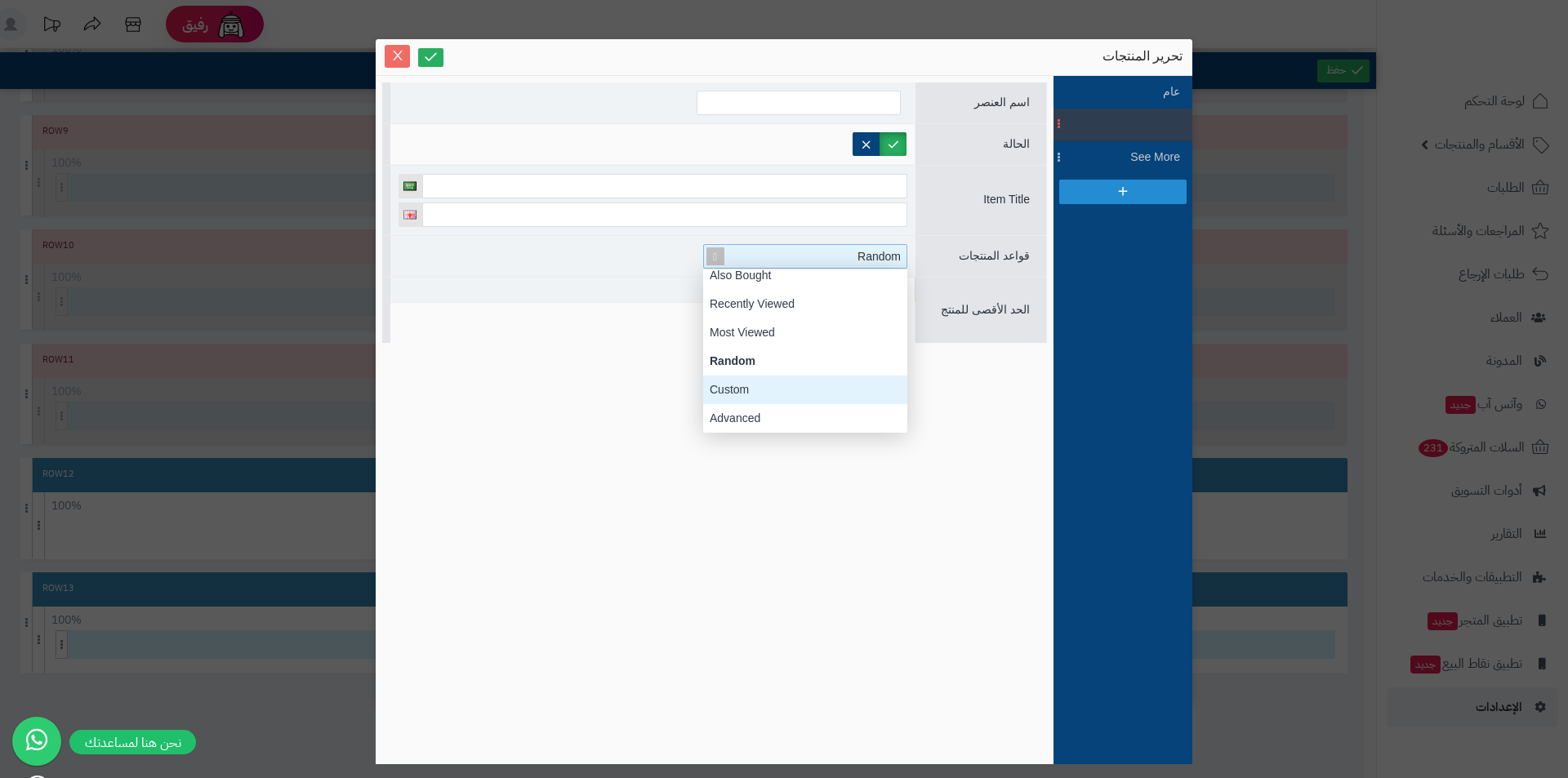
click at [404, 56] on span "Close" at bounding box center [397, 55] width 25 height 14
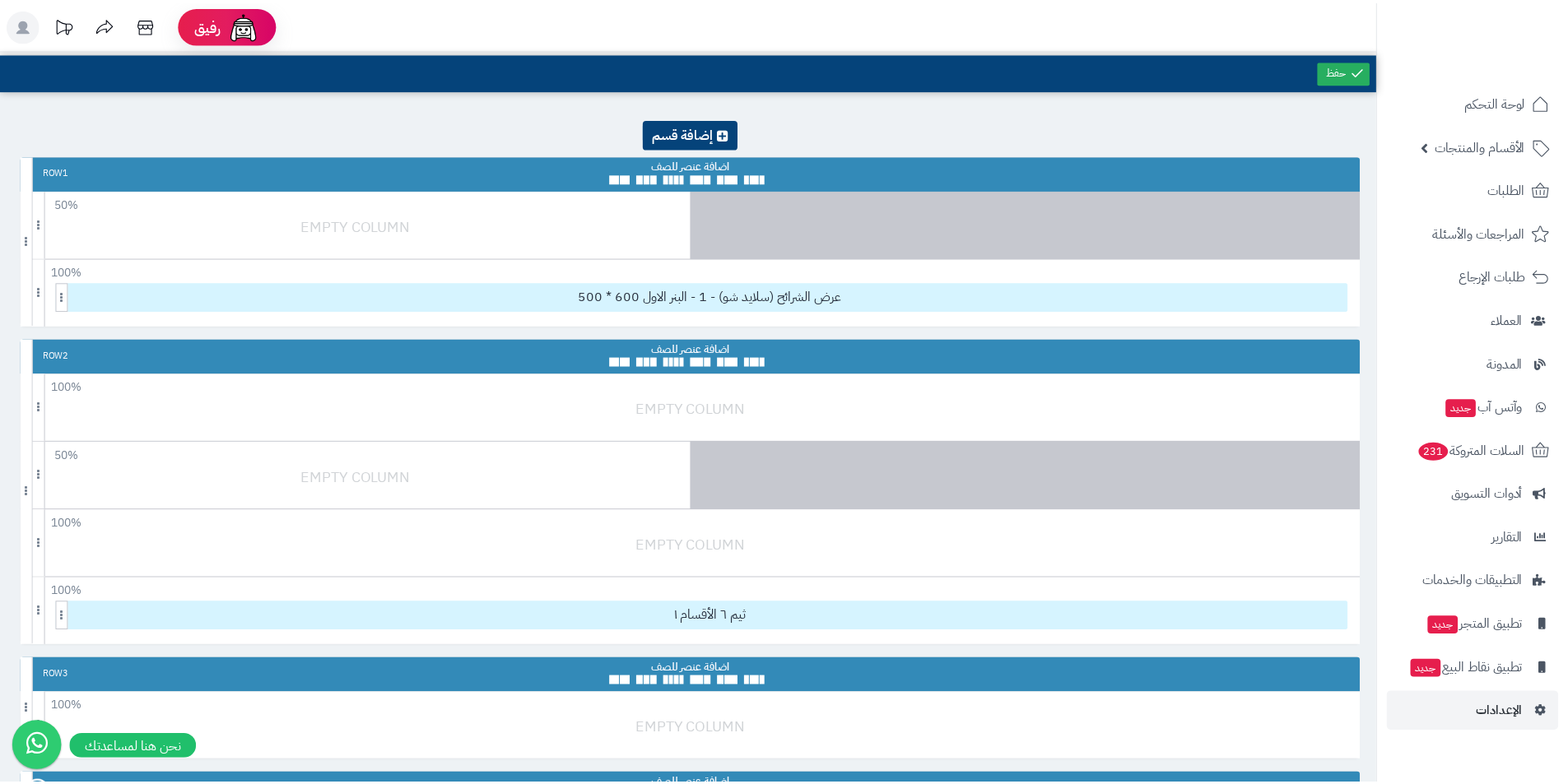
scroll to position [1234, 0]
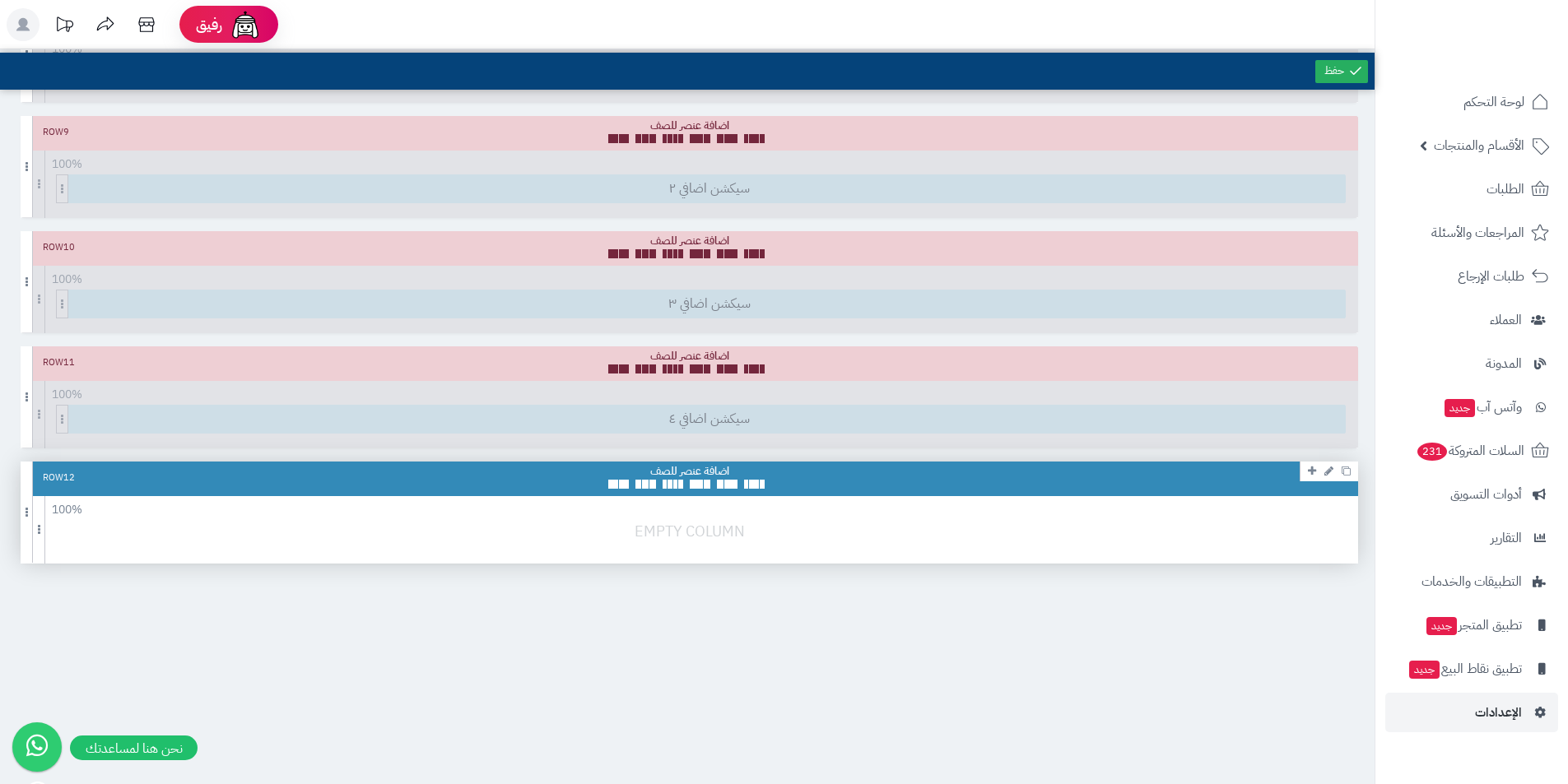
click at [694, 517] on div "100 % 100 95 90 85 80 75 70 66 60 55 50 45 40 33 30 25 20 15 10 5" at bounding box center [688, 530] width 1337 height 68
click at [43, 526] on span at bounding box center [39, 530] width 13 height 68
click at [744, 496] on div "100 % 100 95 90 85 80 75 70 66 60 55 50 45 40 33 30 25 20 15 10 5" at bounding box center [688, 505] width 1337 height 19
click at [1316, 468] on link at bounding box center [1311, 470] width 16 height 19
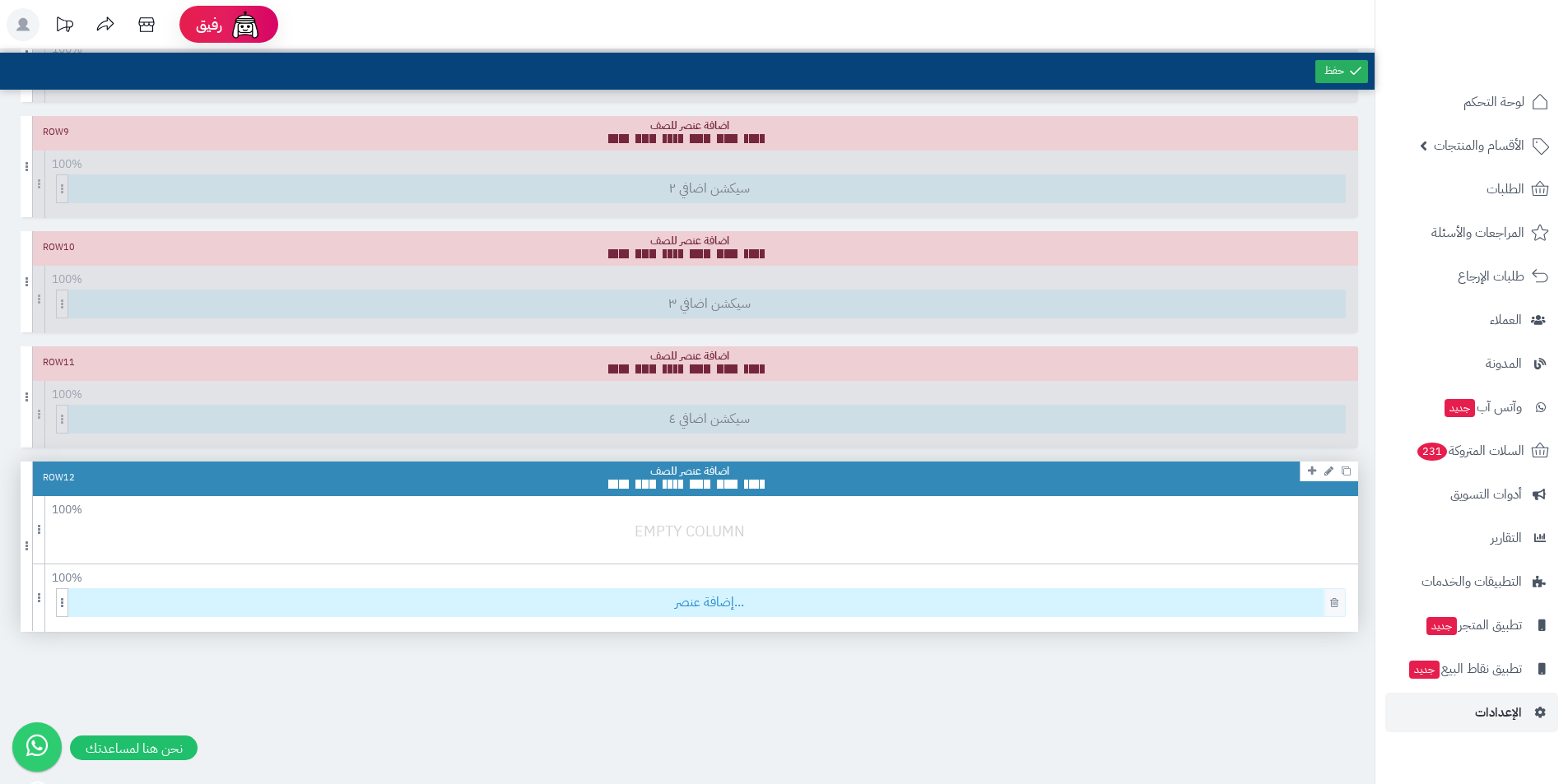
click at [709, 599] on span "إضافة عنصر..." at bounding box center [709, 603] width 1272 height 27
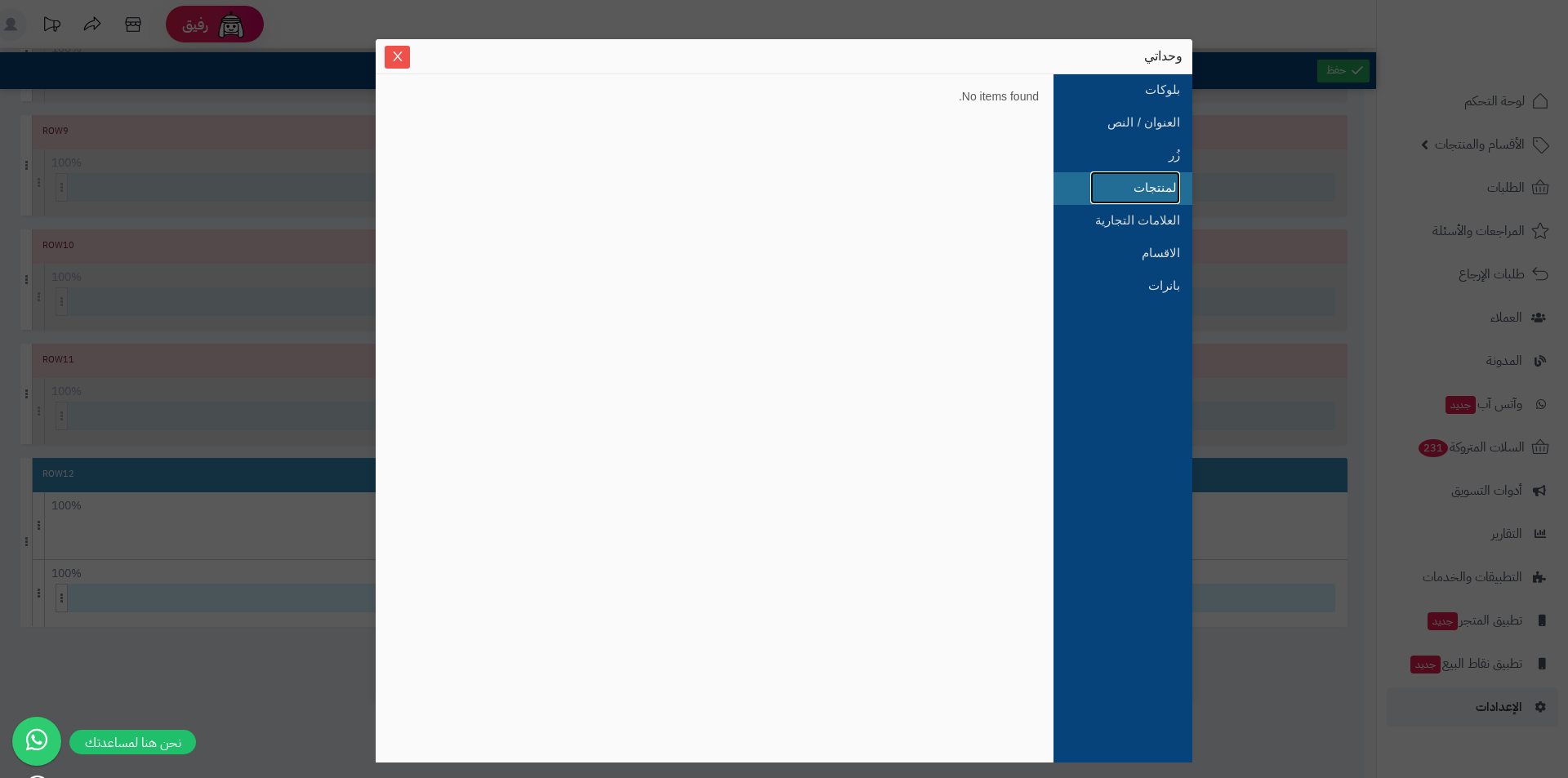
click at [1172, 177] on link "المنتجات" at bounding box center [1135, 187] width 90 height 33
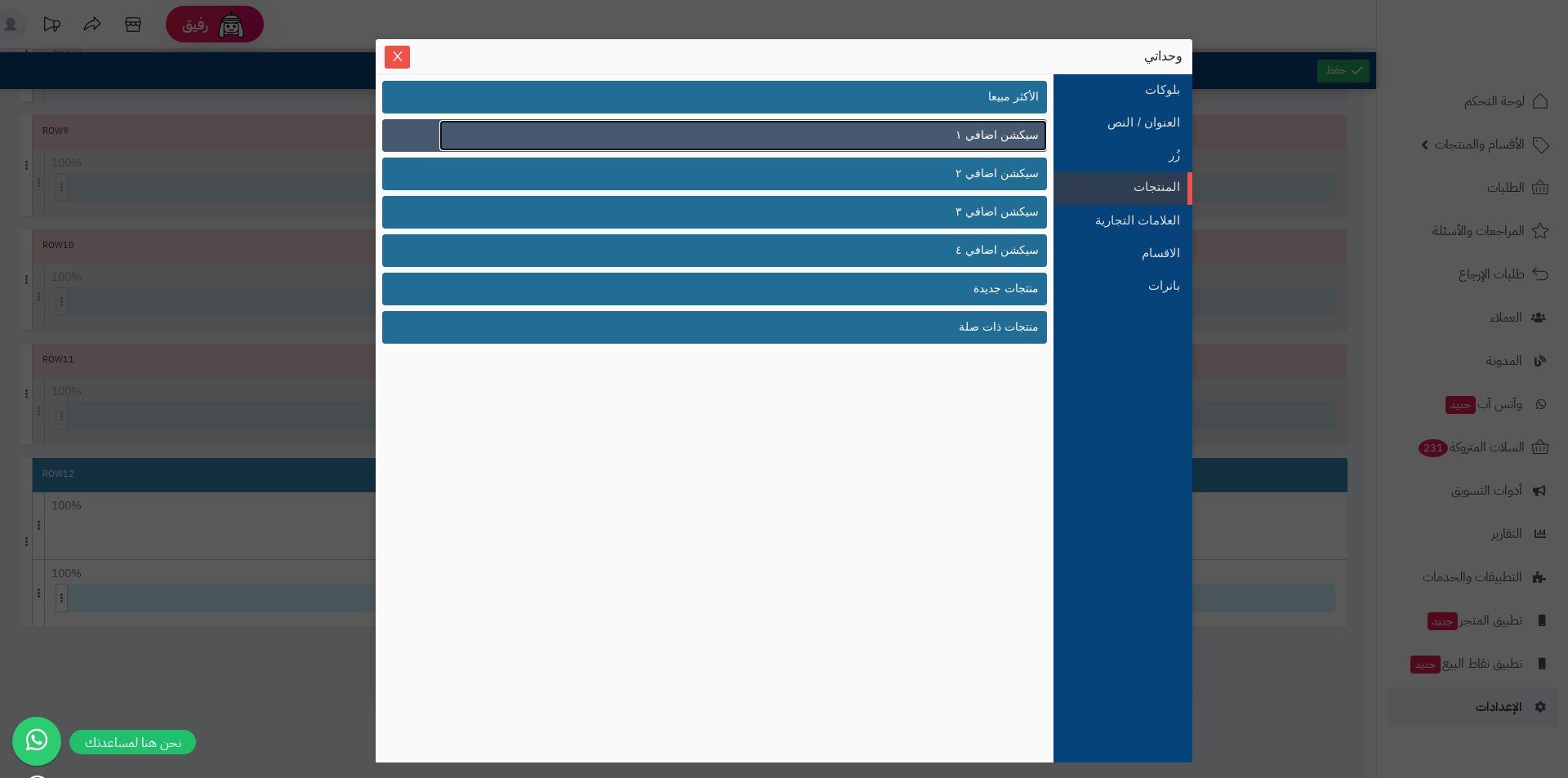
click at [960, 129] on link "سيكشن اضافي ١" at bounding box center [743, 135] width 608 height 31
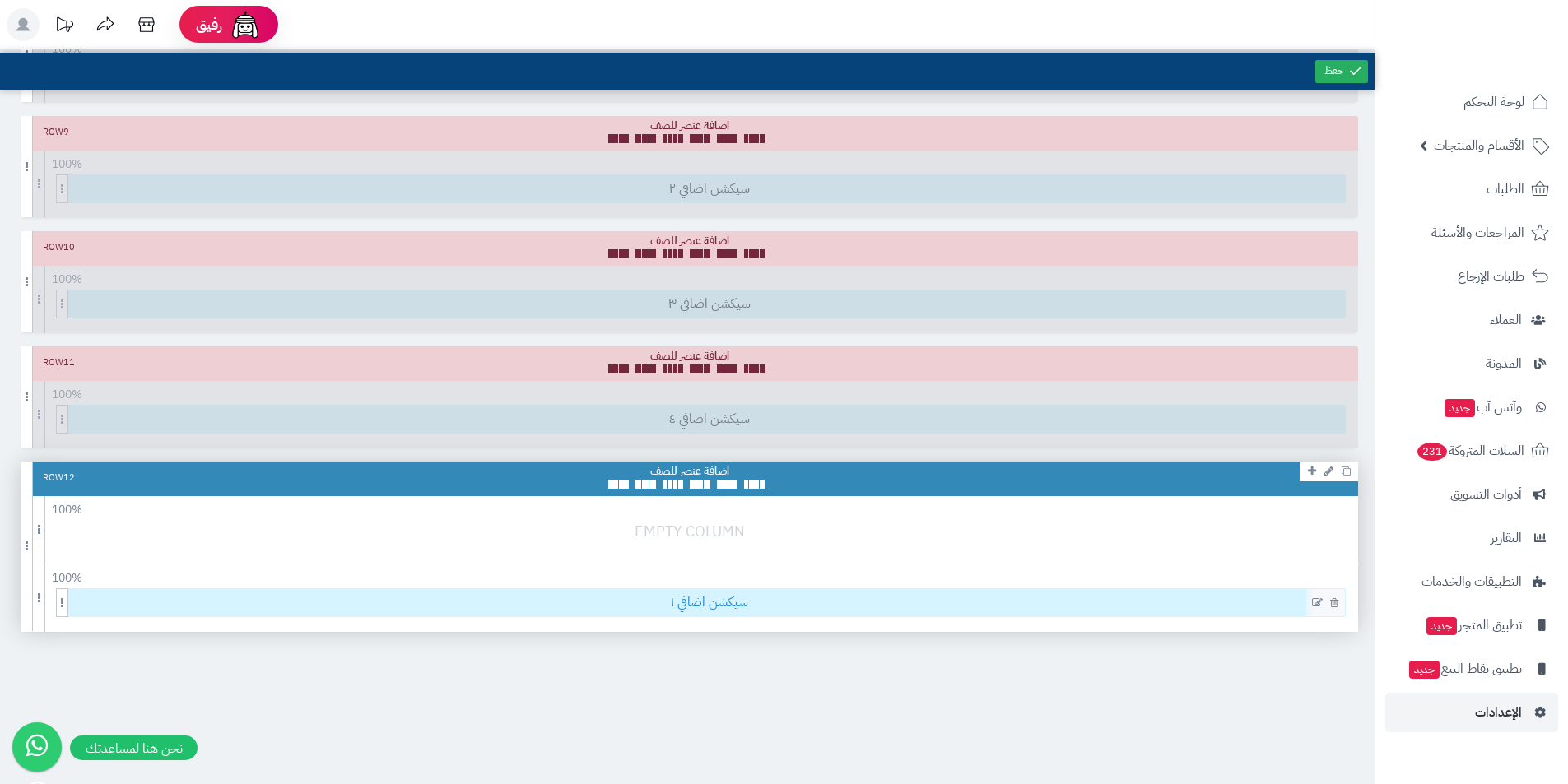
click at [716, 599] on span "سيكشن اضافي ١" at bounding box center [709, 603] width 1272 height 27
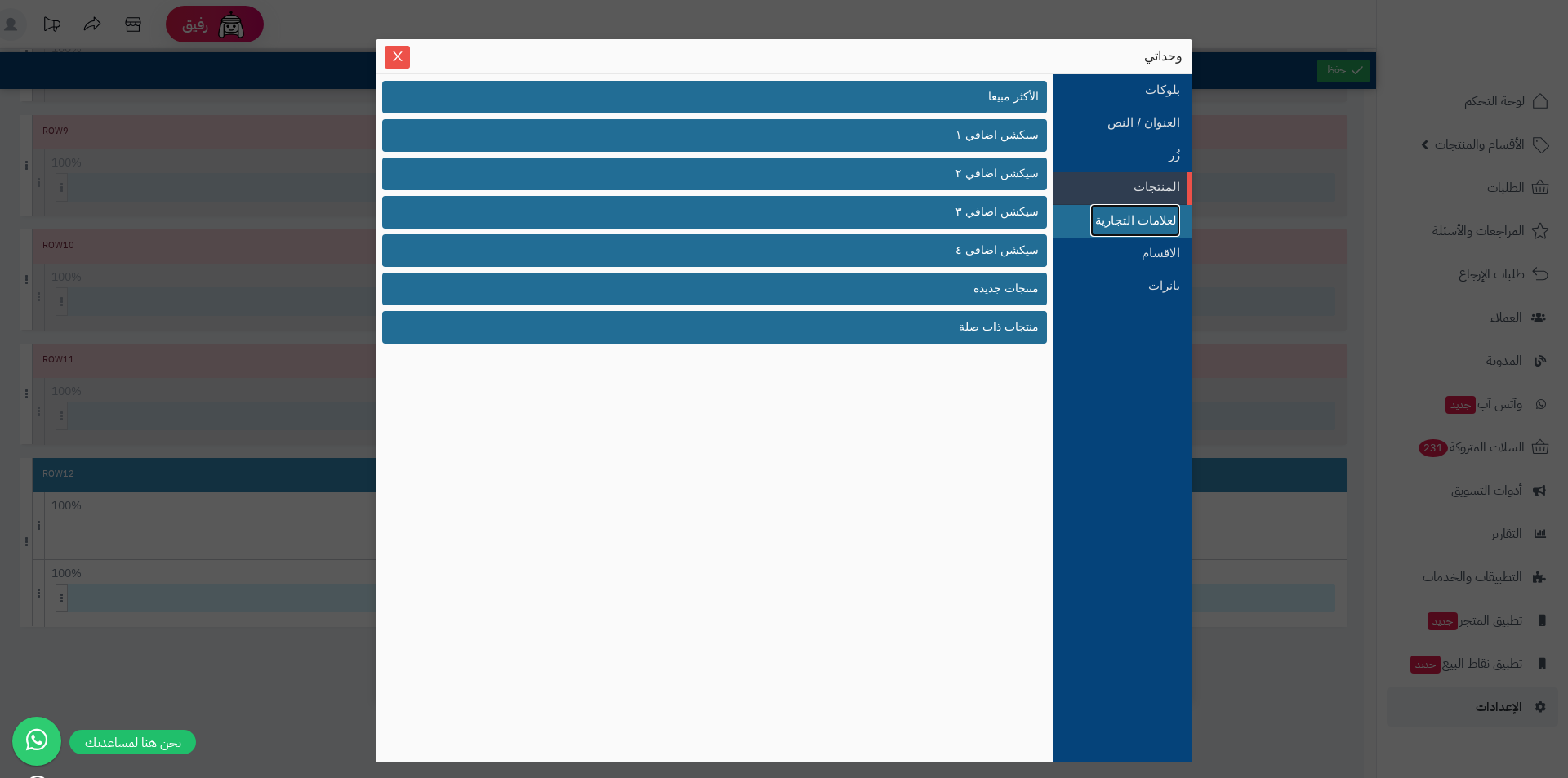
click at [1164, 218] on link "العلامات التجارية" at bounding box center [1135, 220] width 90 height 33
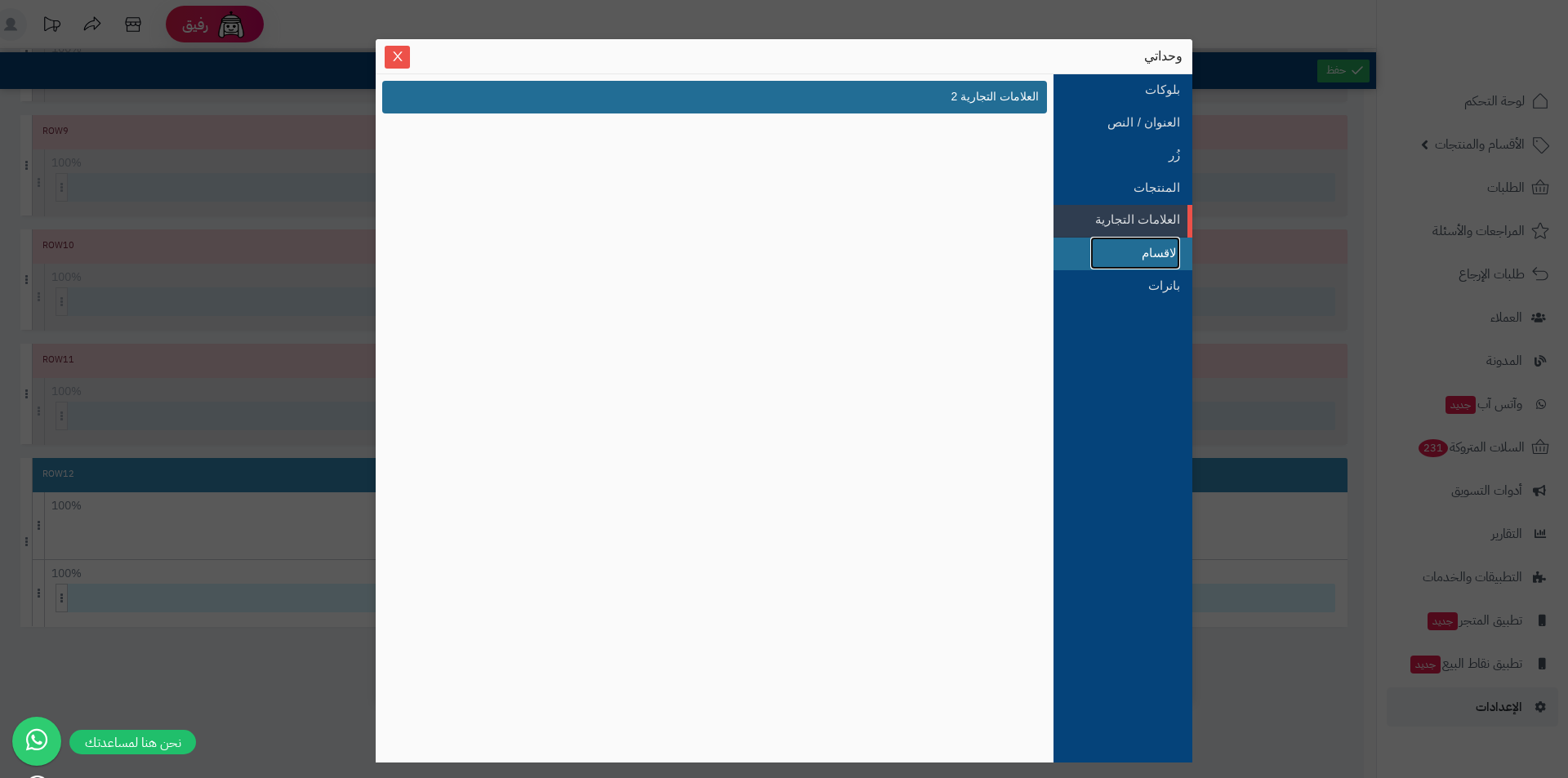
click at [1156, 244] on link "الاقسام" at bounding box center [1135, 253] width 90 height 33
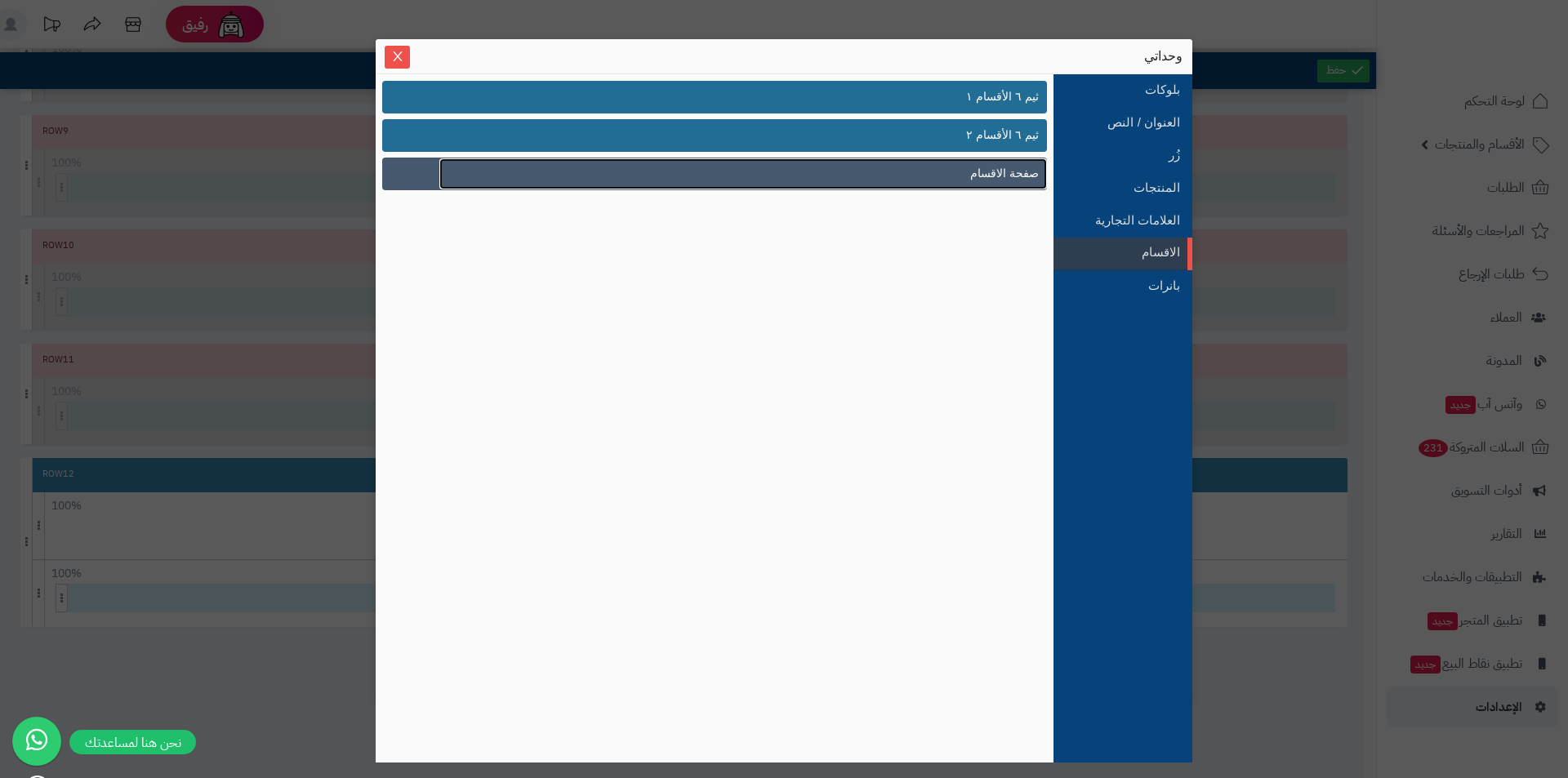
click at [941, 173] on link "صفحة الاقسام" at bounding box center [743, 174] width 608 height 31
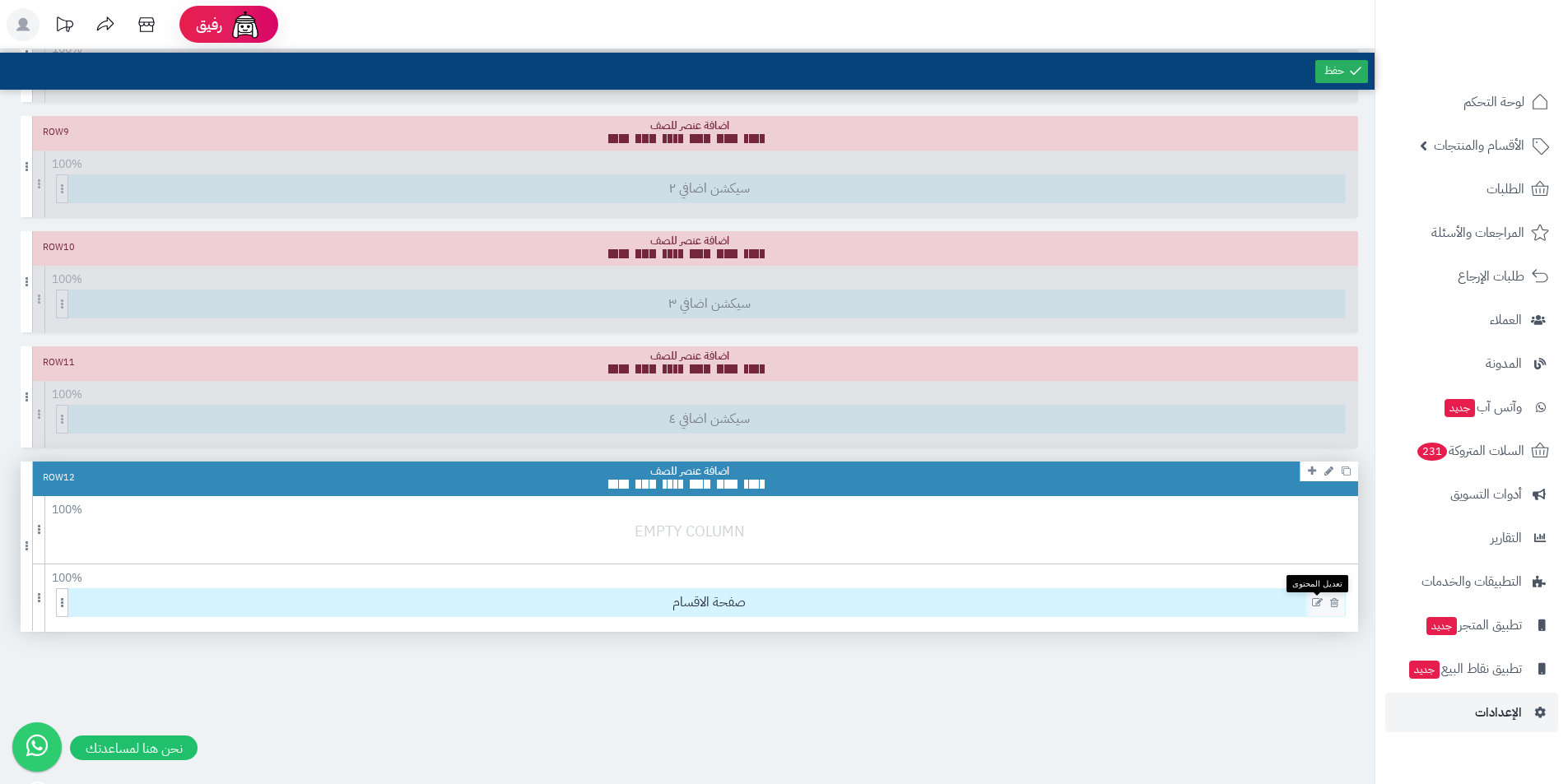
click at [1317, 603] on icon at bounding box center [1317, 604] width 11 height 12
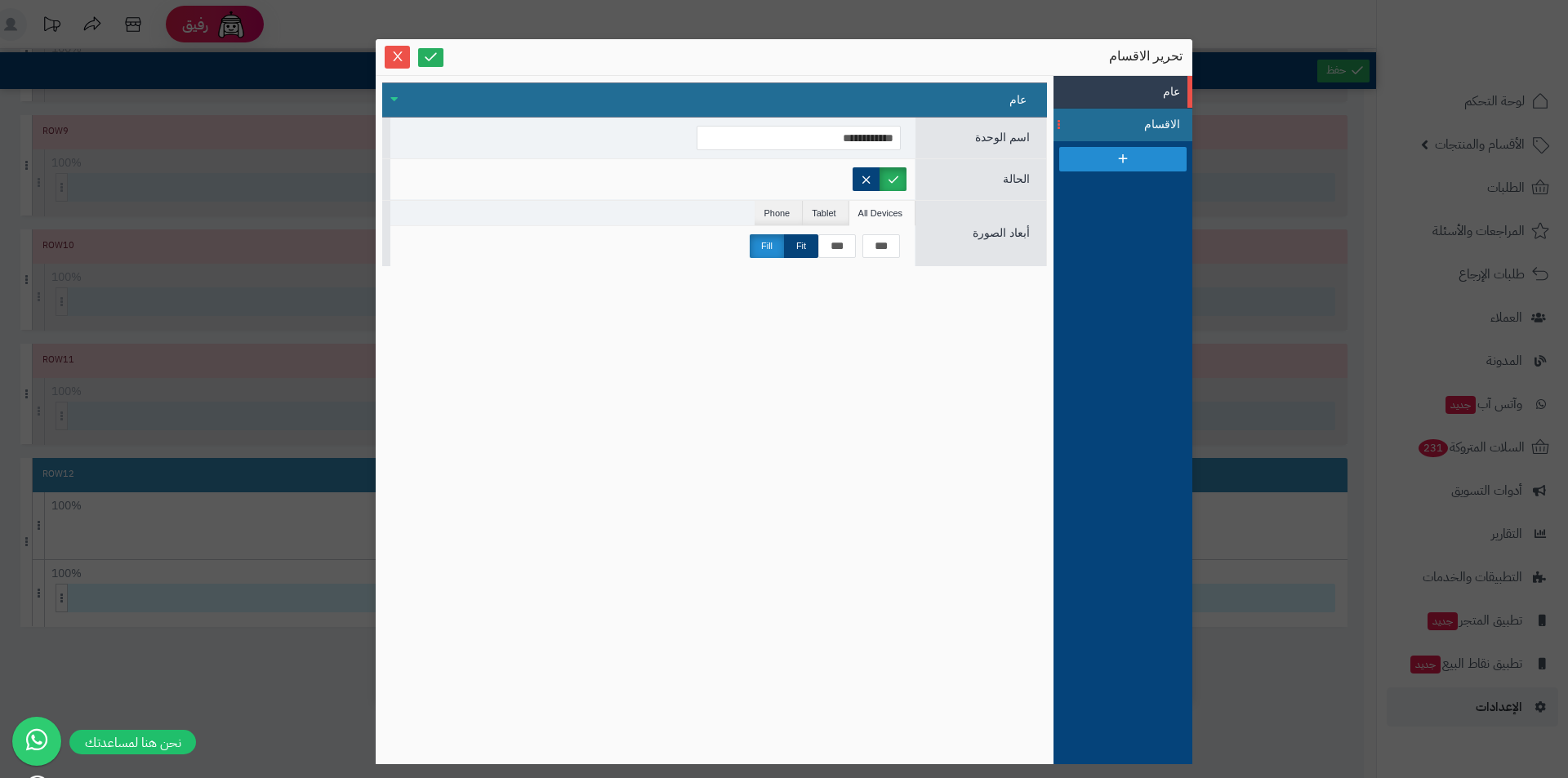
click at [1117, 127] on span "الاقسام" at bounding box center [1143, 124] width 73 height 17
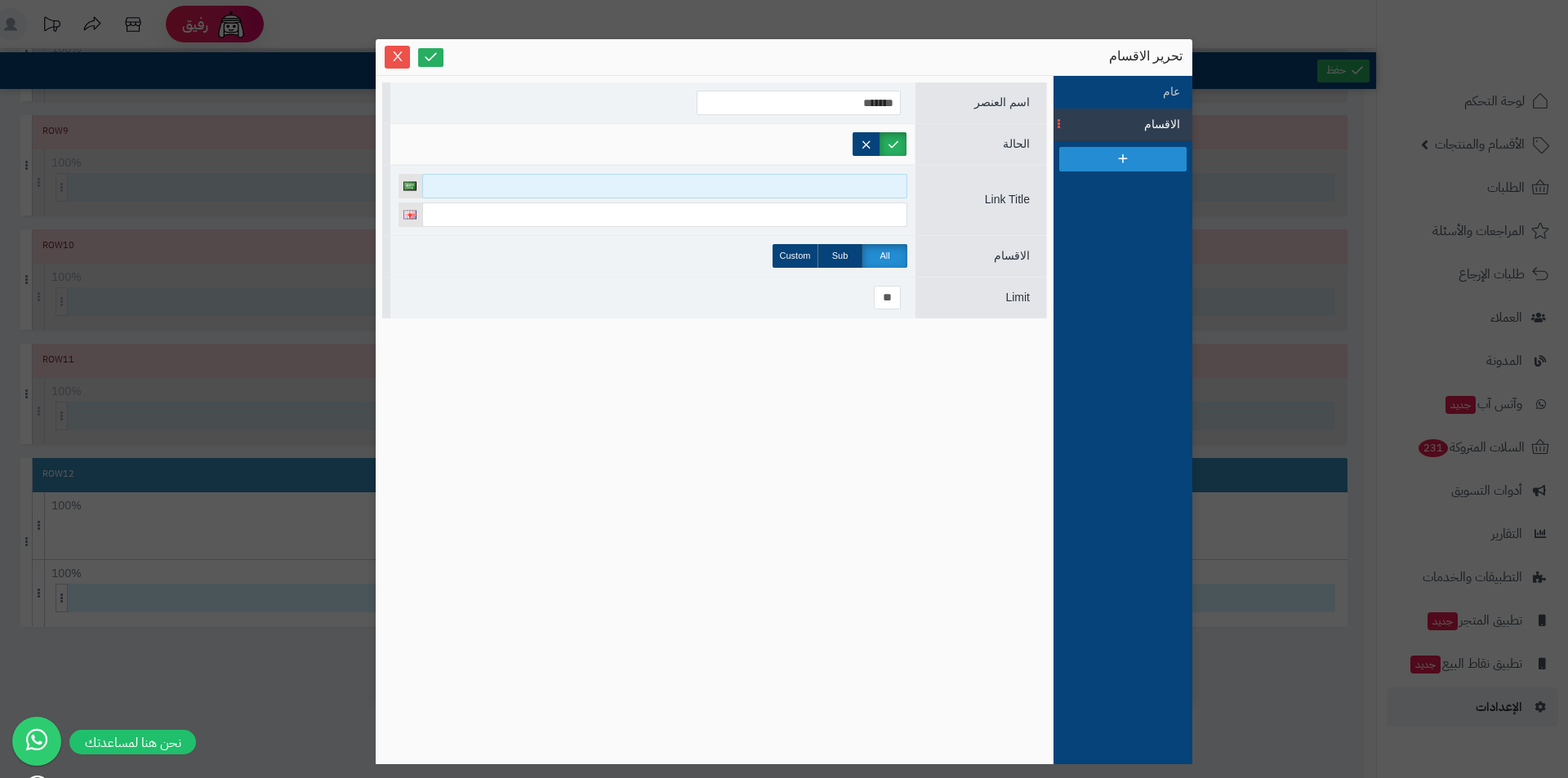
click at [837, 188] on input at bounding box center [664, 186] width 485 height 24
click at [392, 59] on icon "Close" at bounding box center [398, 55] width 13 height 13
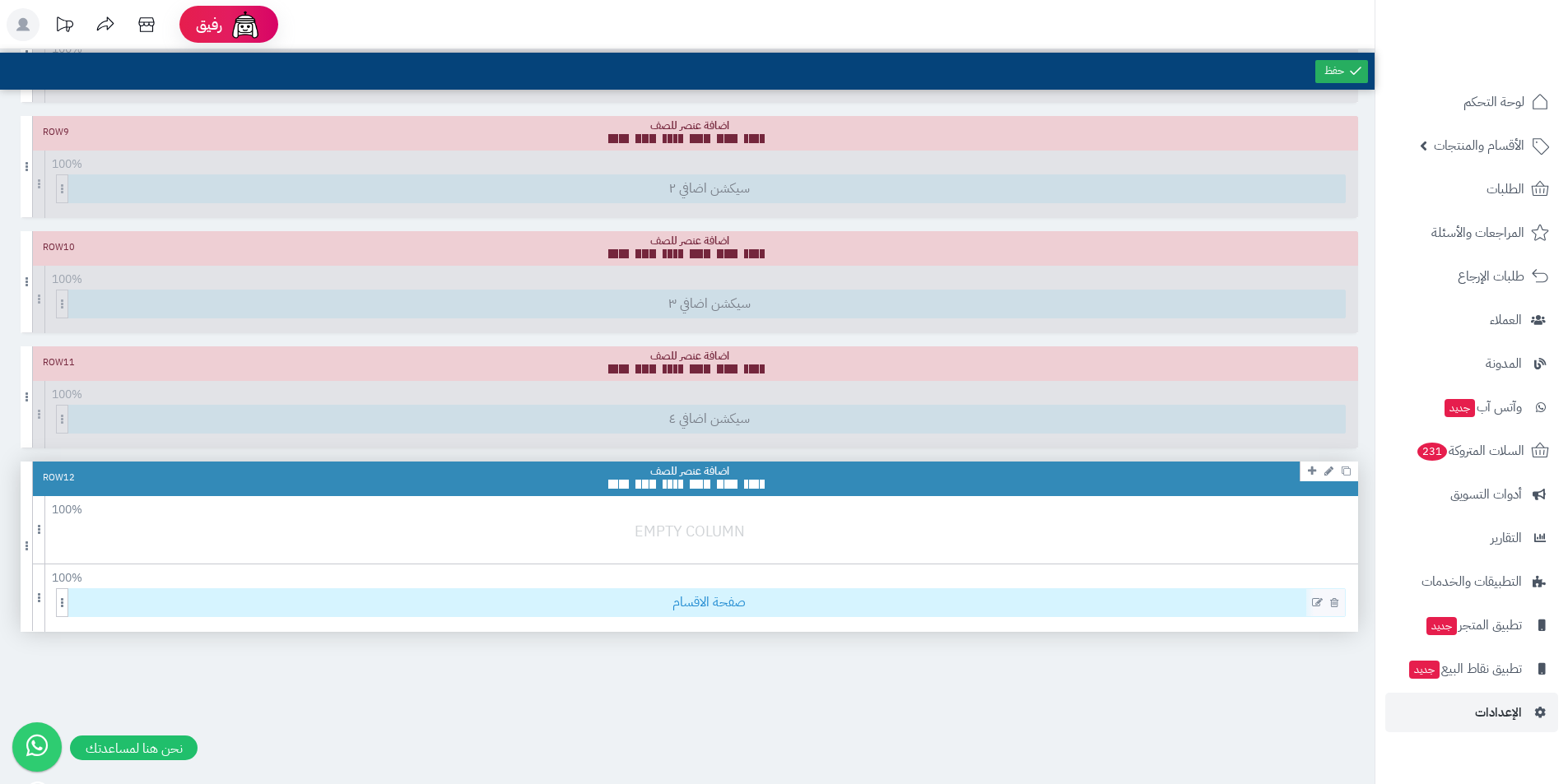
click at [718, 606] on span "صفحة الاقسام" at bounding box center [709, 603] width 1272 height 27
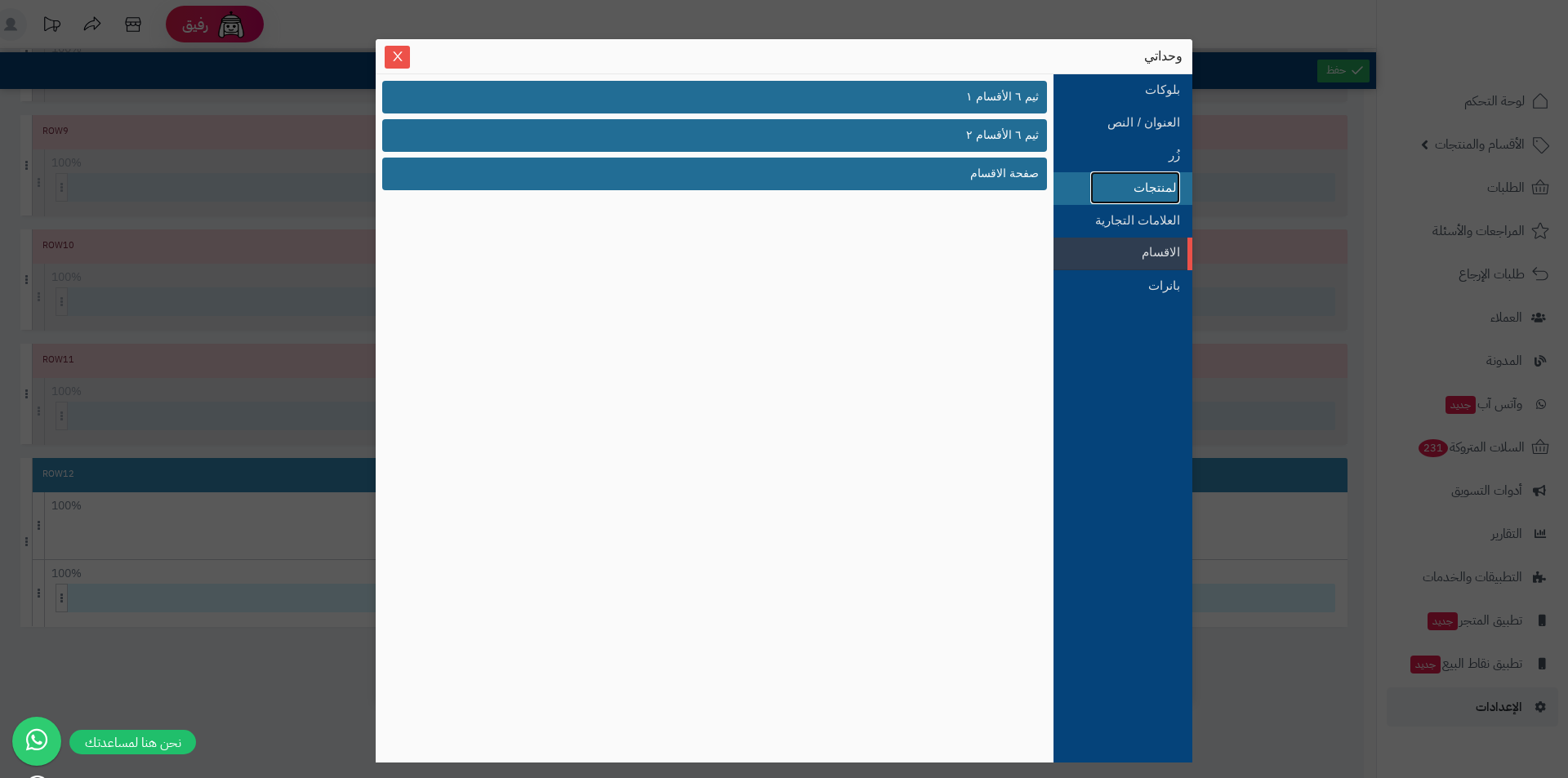
click at [1154, 186] on link "المنتجات" at bounding box center [1135, 187] width 90 height 33
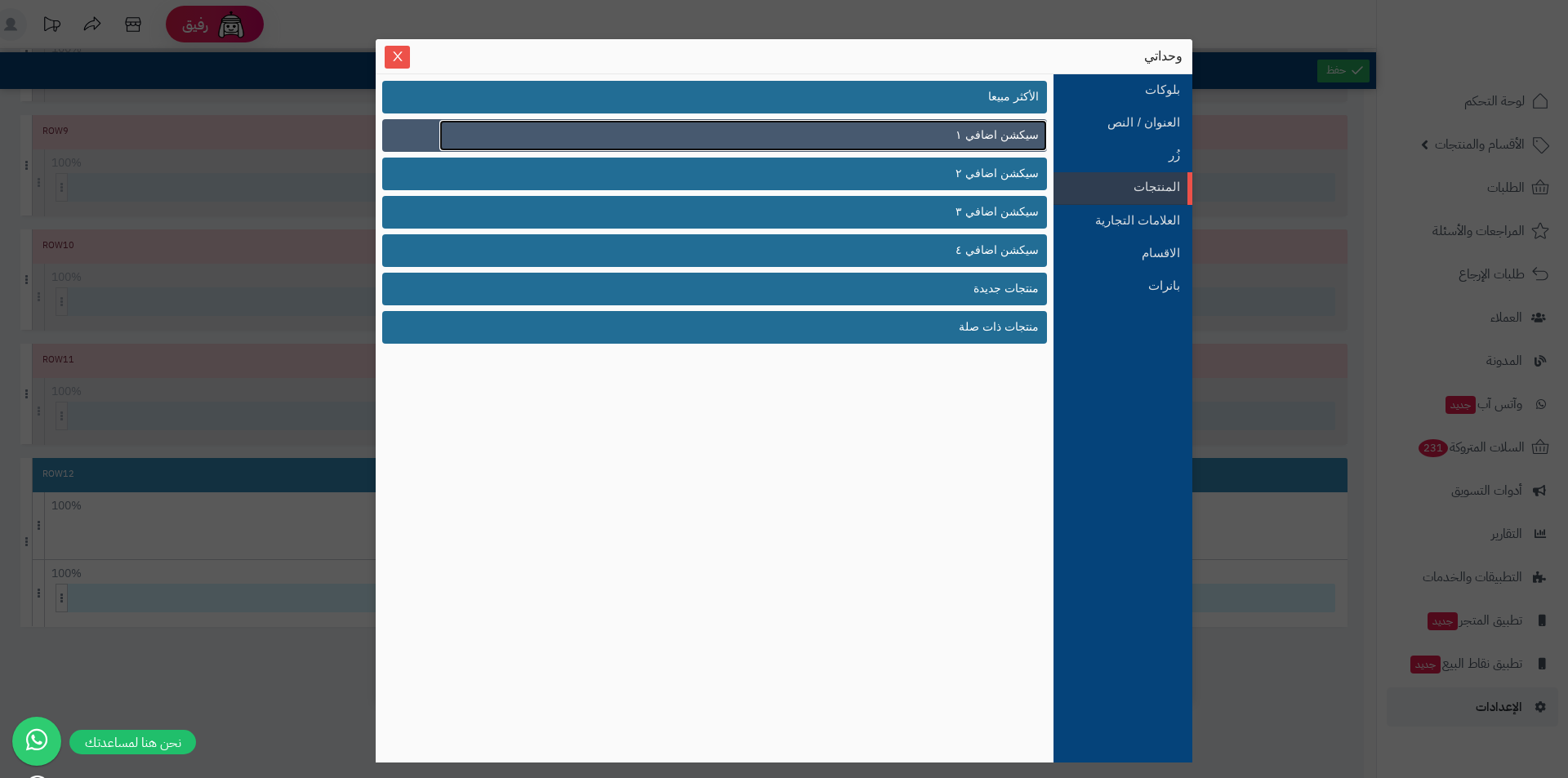
click at [1003, 145] on link "سيكشن اضافي ١" at bounding box center [743, 135] width 608 height 31
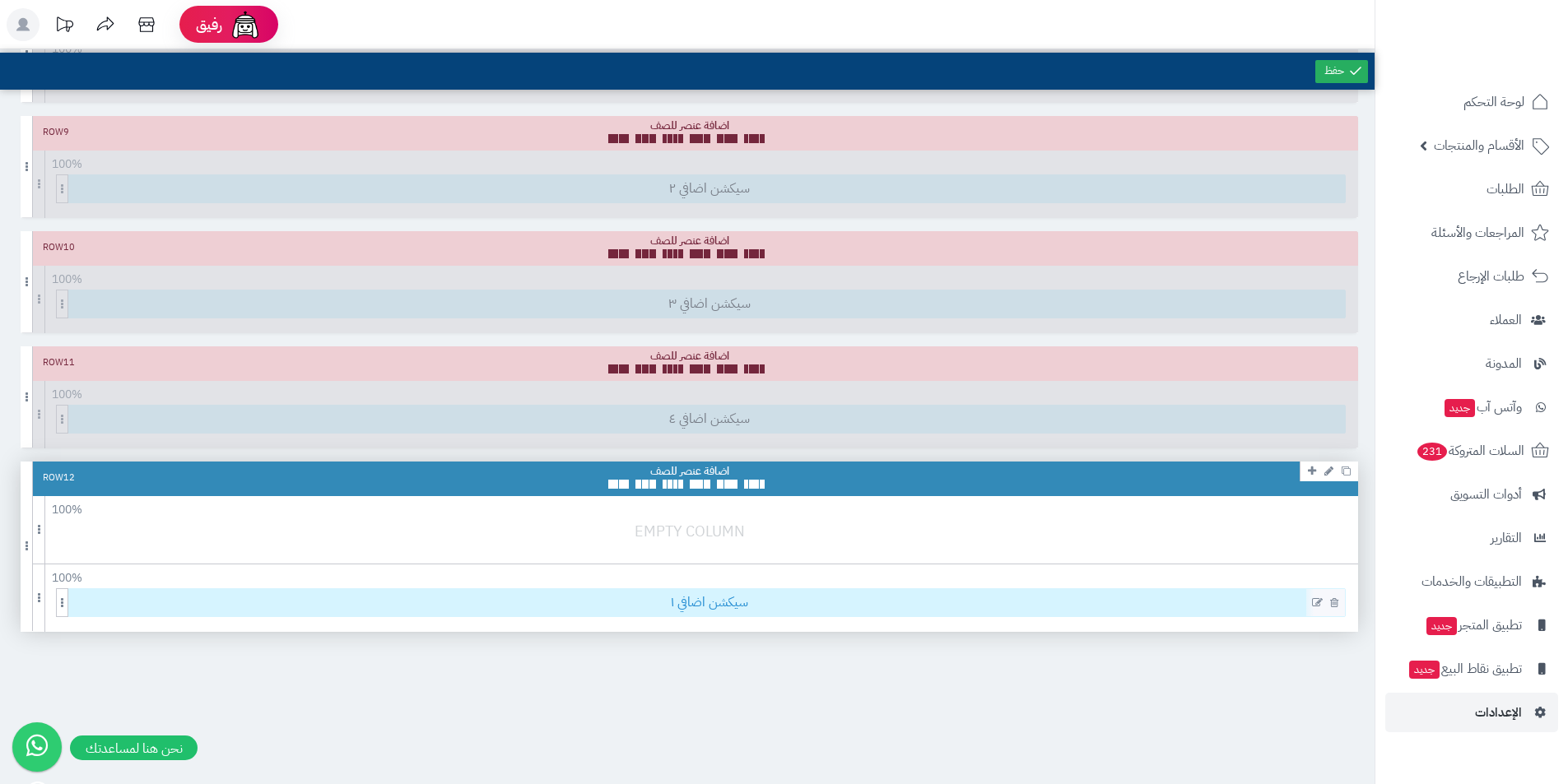
click at [751, 616] on span "سيكشن اضافي ١" at bounding box center [709, 603] width 1272 height 27
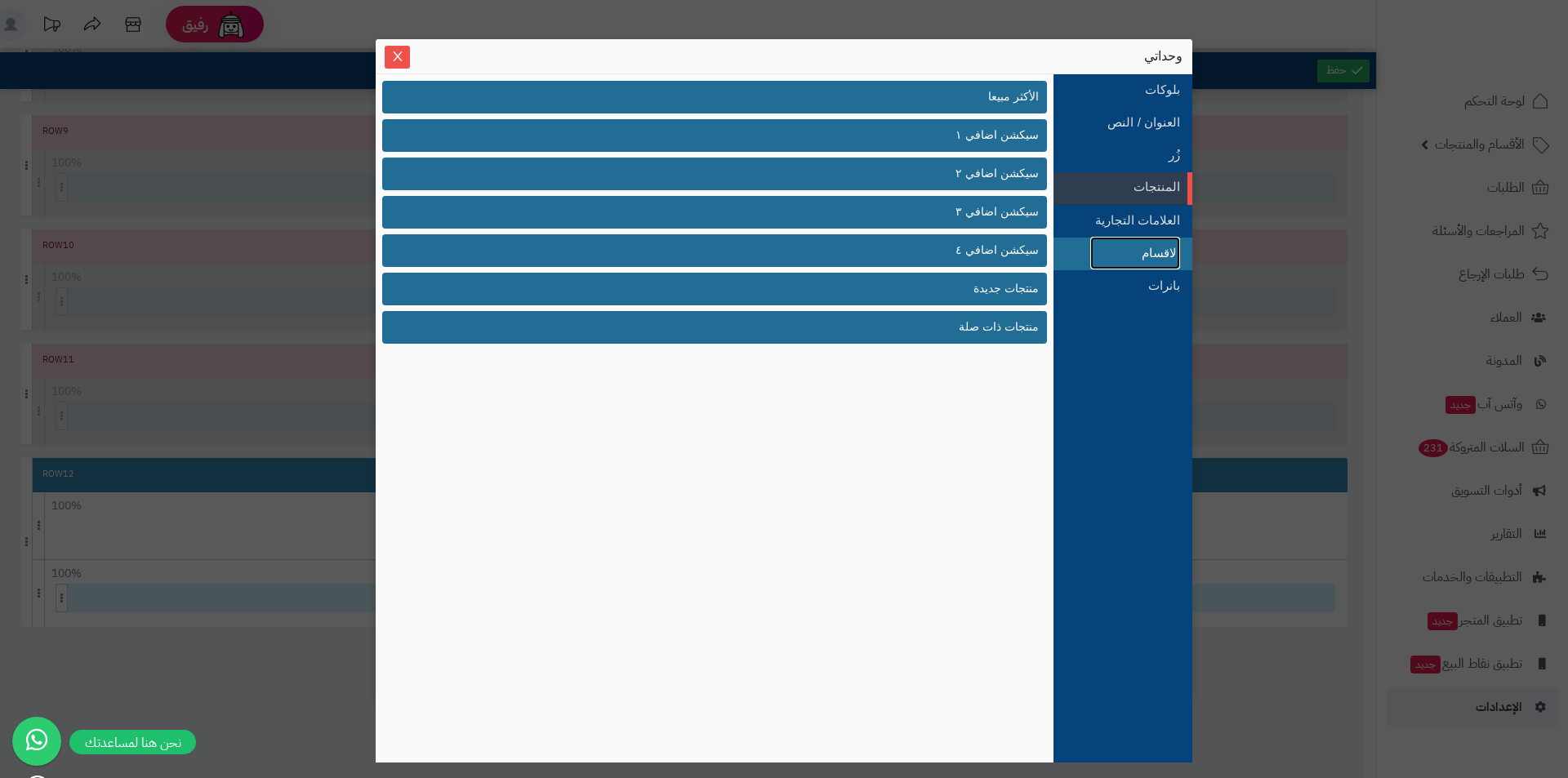
click at [1158, 264] on link "الاقسام" at bounding box center [1135, 253] width 90 height 33
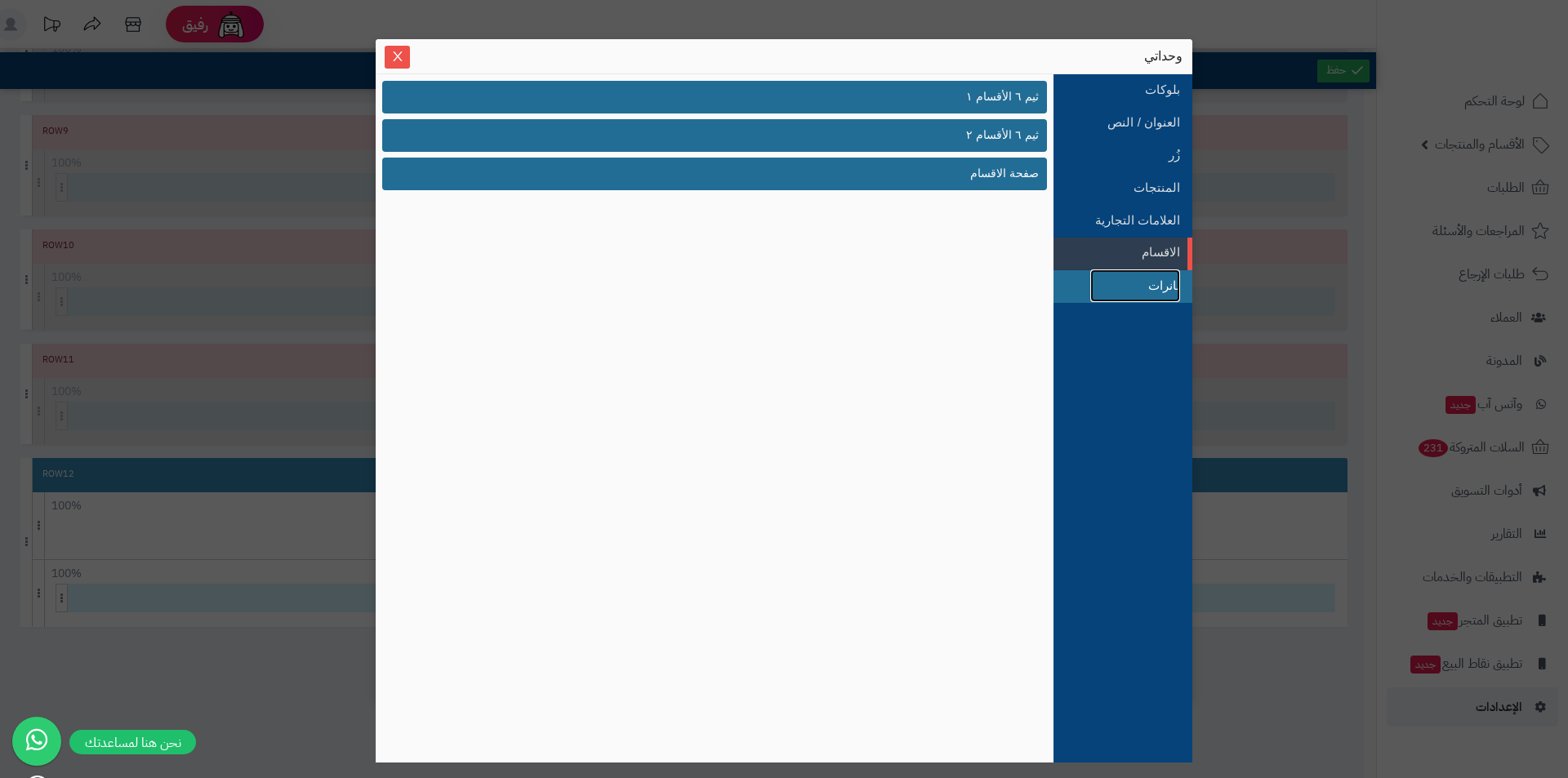
click at [1147, 286] on link "بانرات" at bounding box center [1135, 286] width 90 height 33
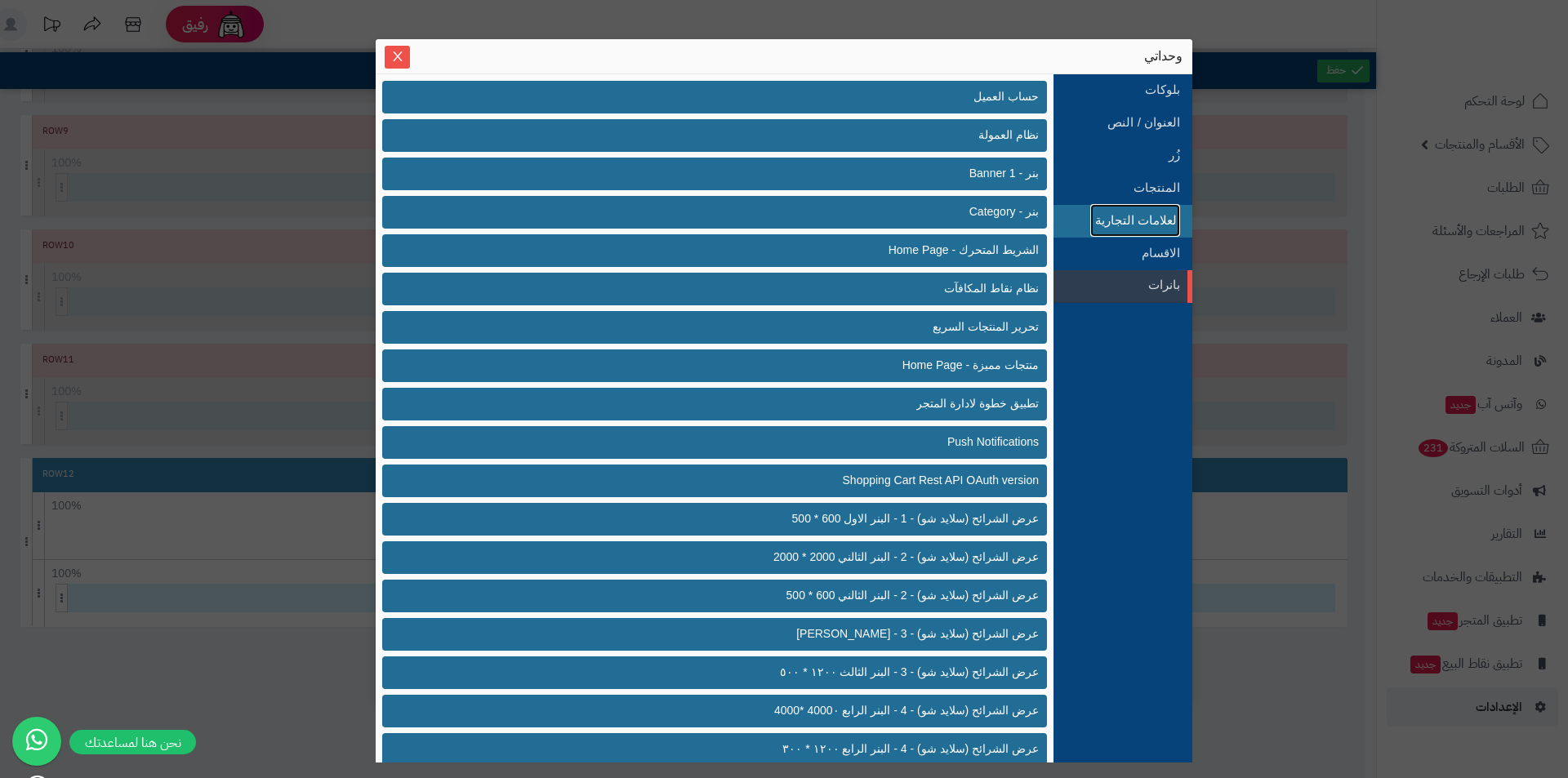
click at [1142, 218] on link "العلامات التجارية" at bounding box center [1135, 220] width 90 height 33
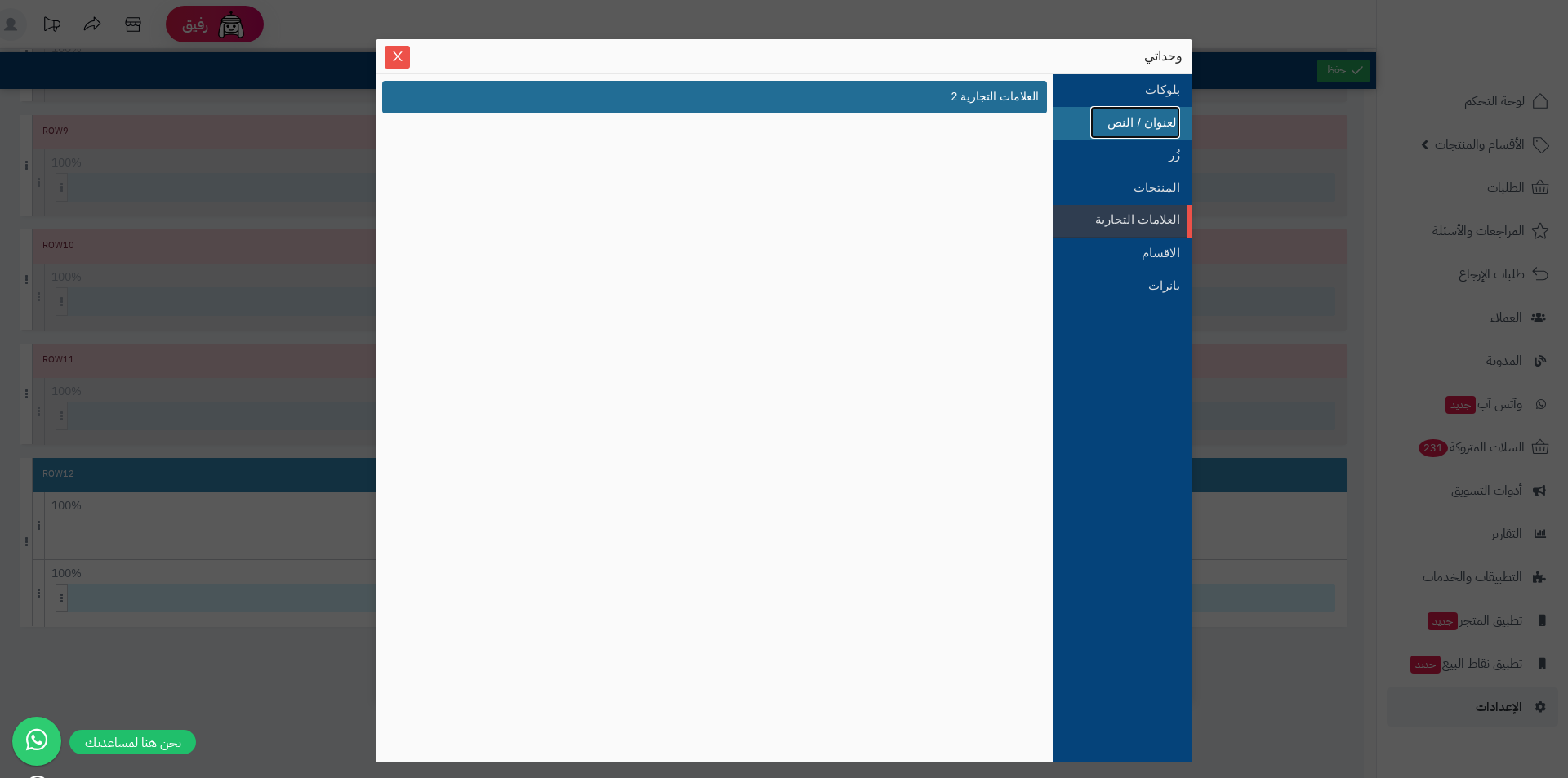
click at [1165, 113] on link "العنوان / النص" at bounding box center [1135, 122] width 90 height 33
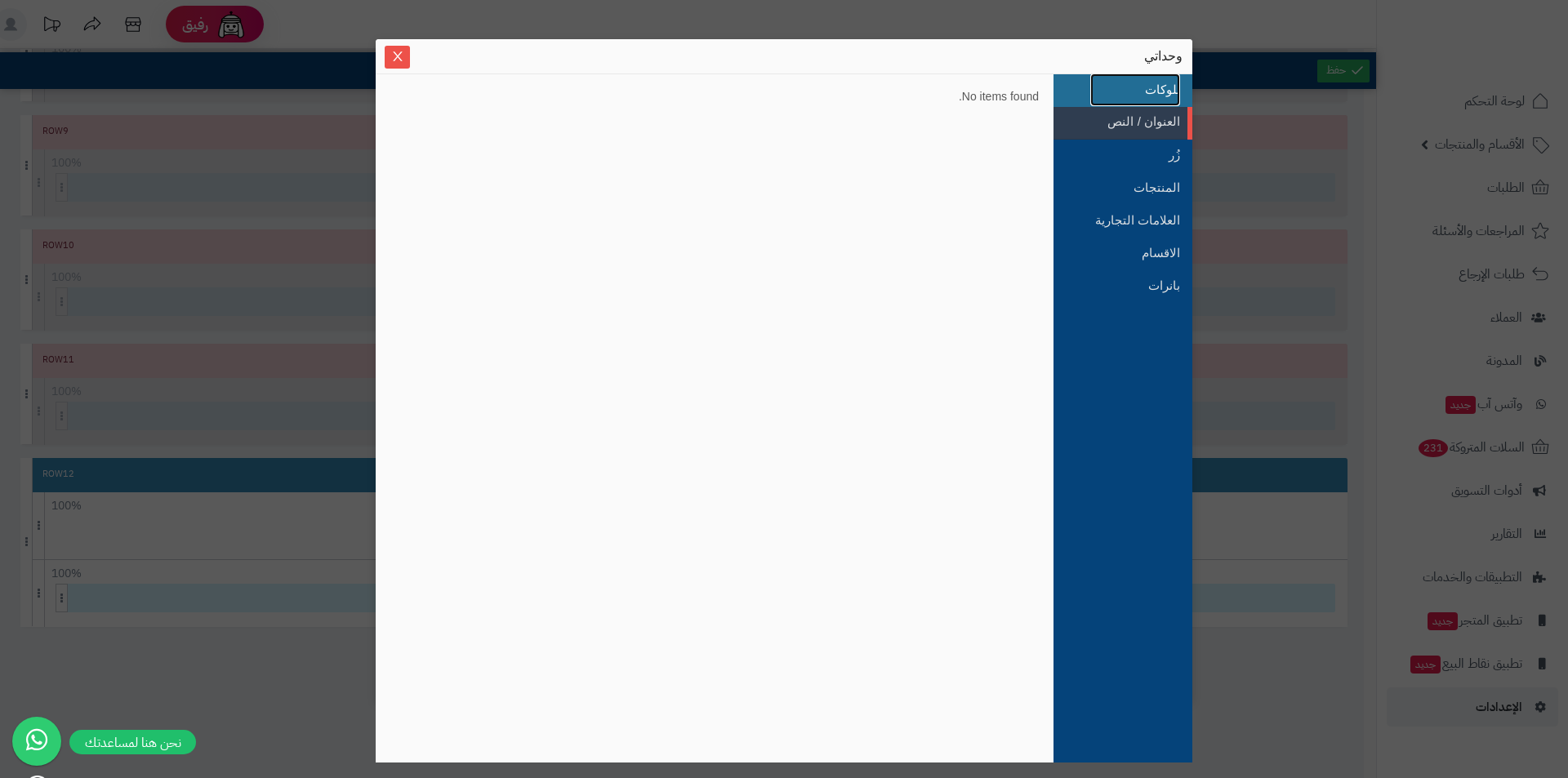
click at [1165, 92] on link "بلوكات" at bounding box center [1135, 89] width 90 height 33
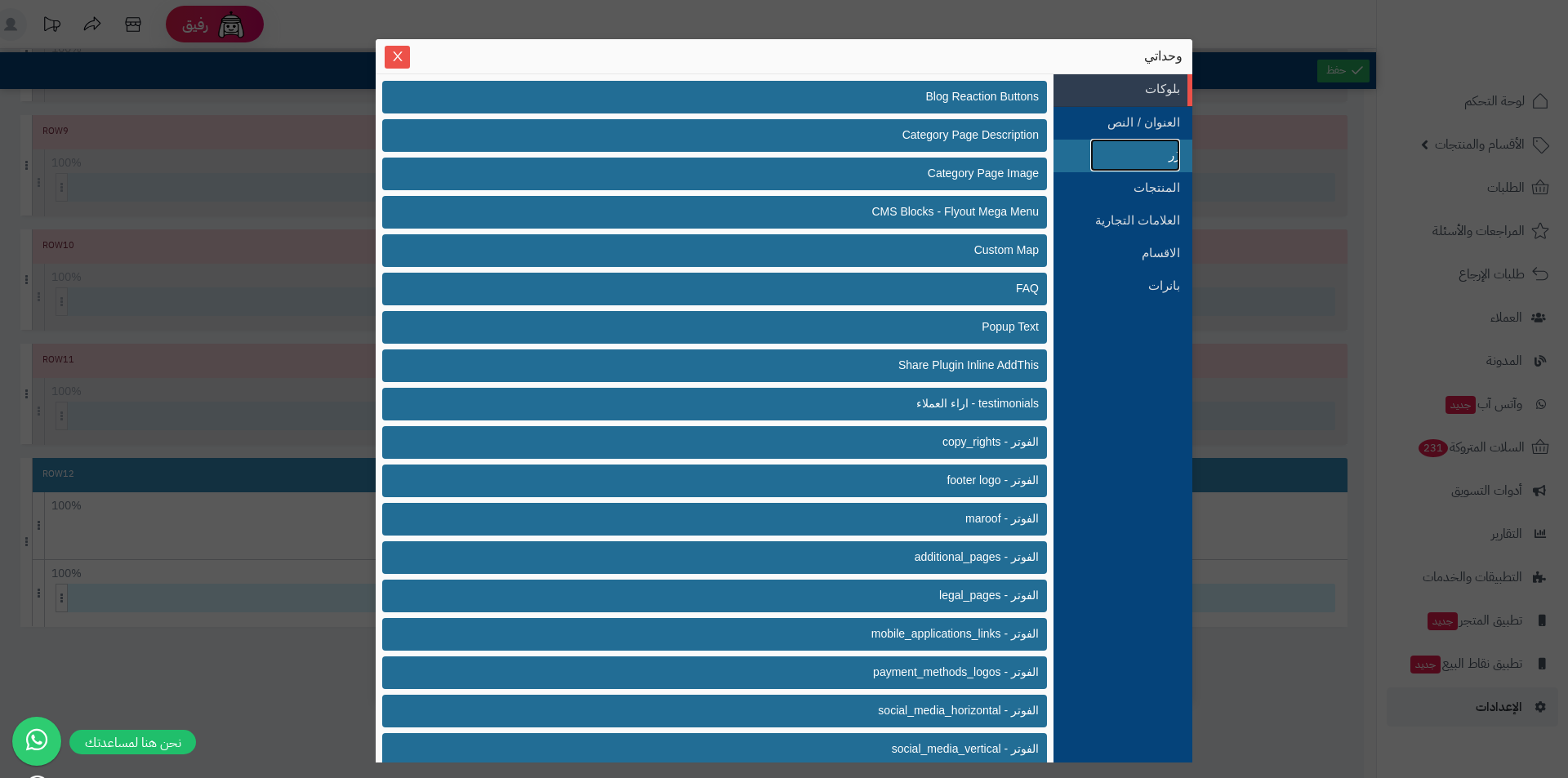
click at [1130, 160] on link "زُر" at bounding box center [1135, 155] width 90 height 33
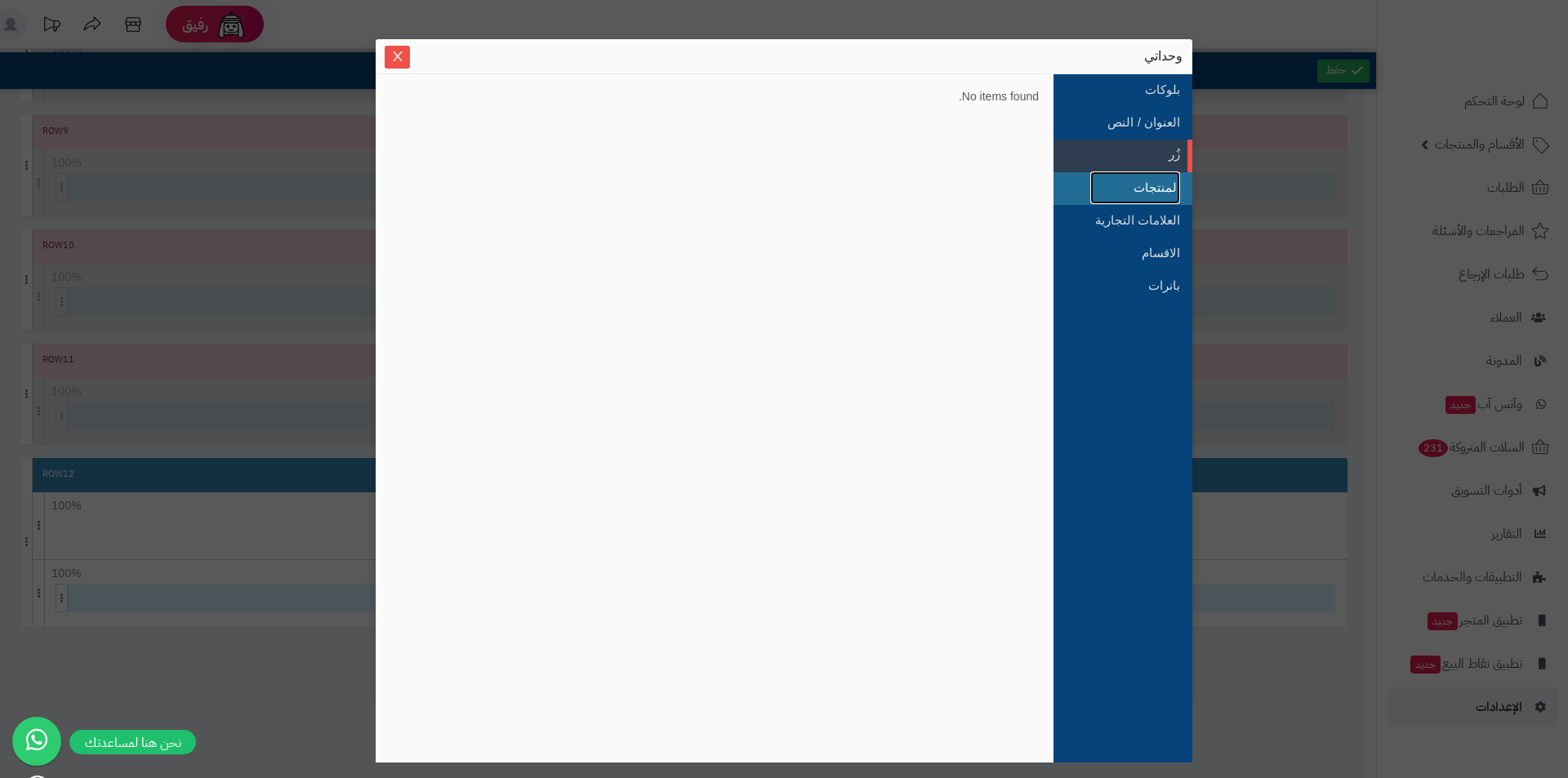
click at [1123, 192] on link "المنتجات" at bounding box center [1135, 187] width 90 height 33
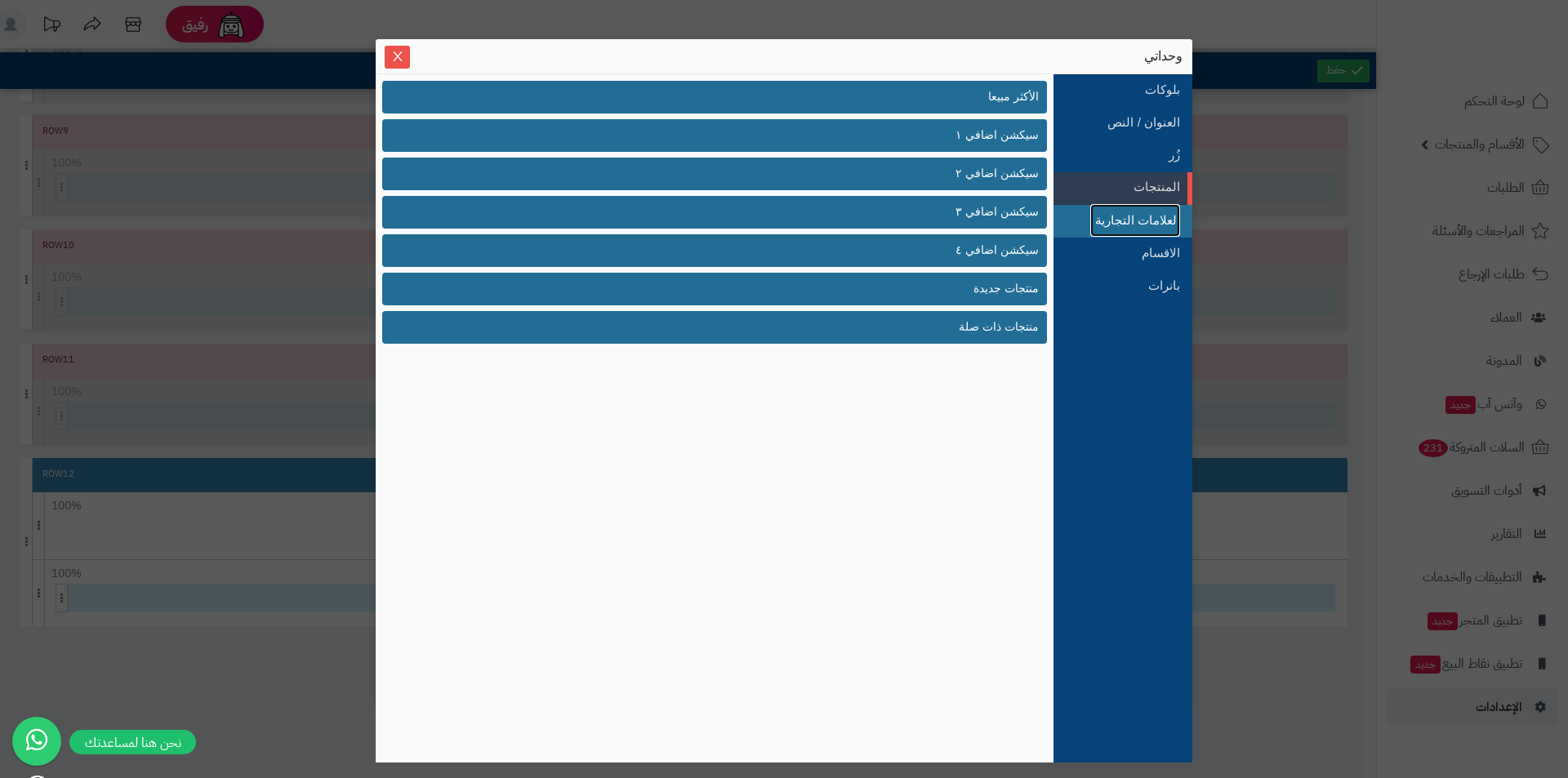
click at [1118, 215] on link "العلامات التجارية" at bounding box center [1135, 220] width 90 height 33
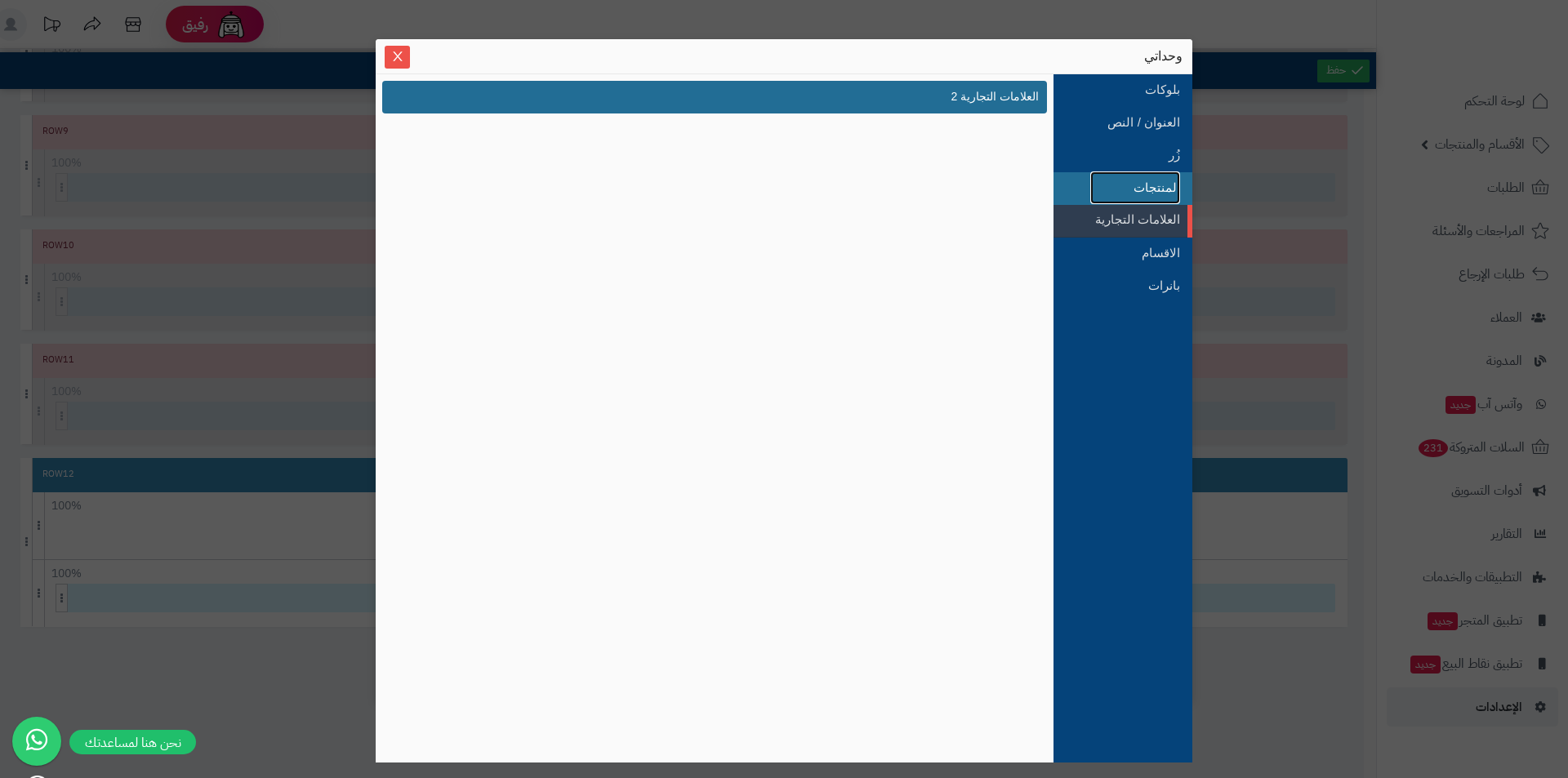
click at [1159, 183] on link "المنتجات" at bounding box center [1135, 187] width 90 height 33
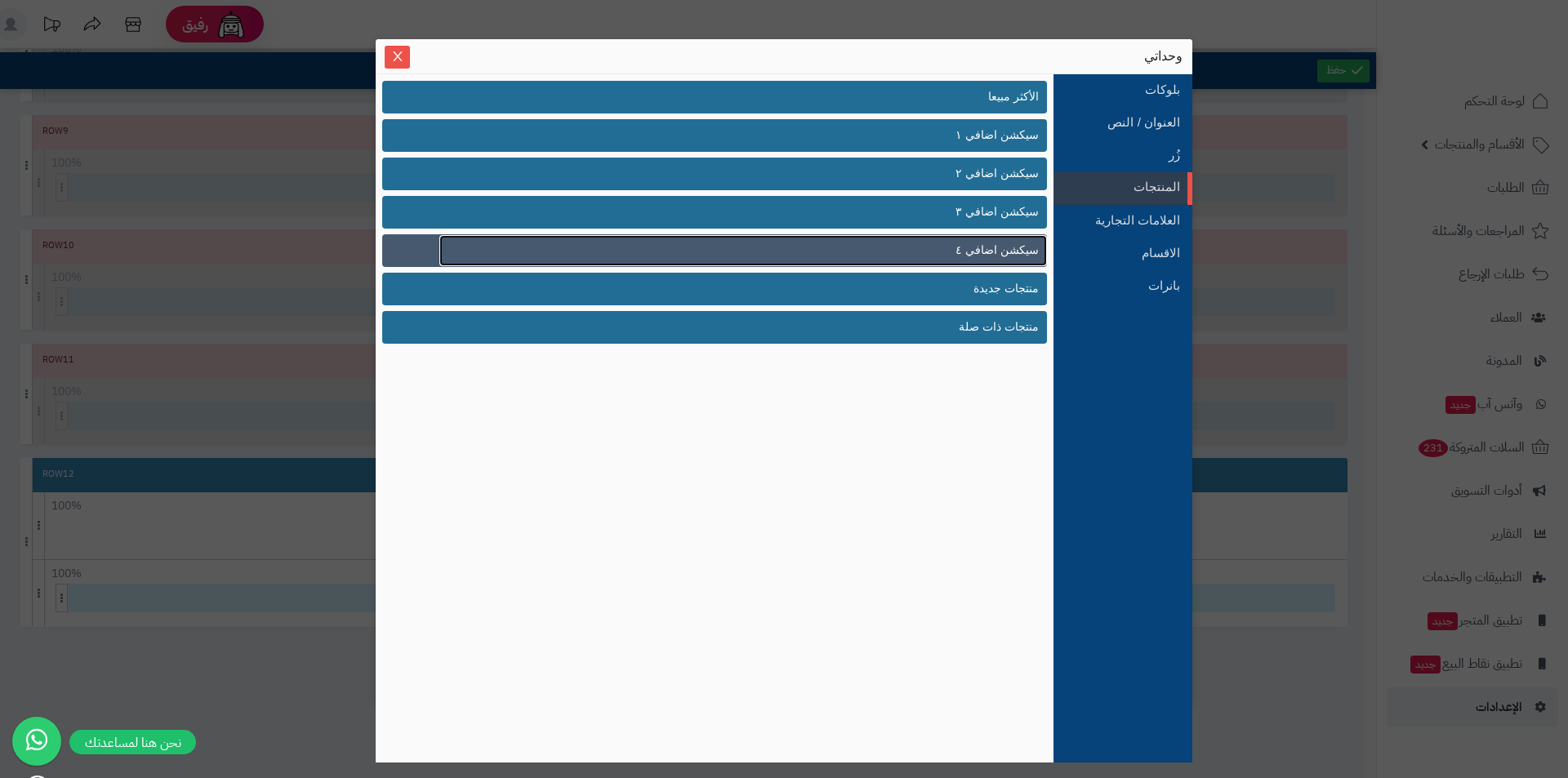
click at [972, 256] on span "سيكشن اضافي ٤" at bounding box center [997, 250] width 83 height 17
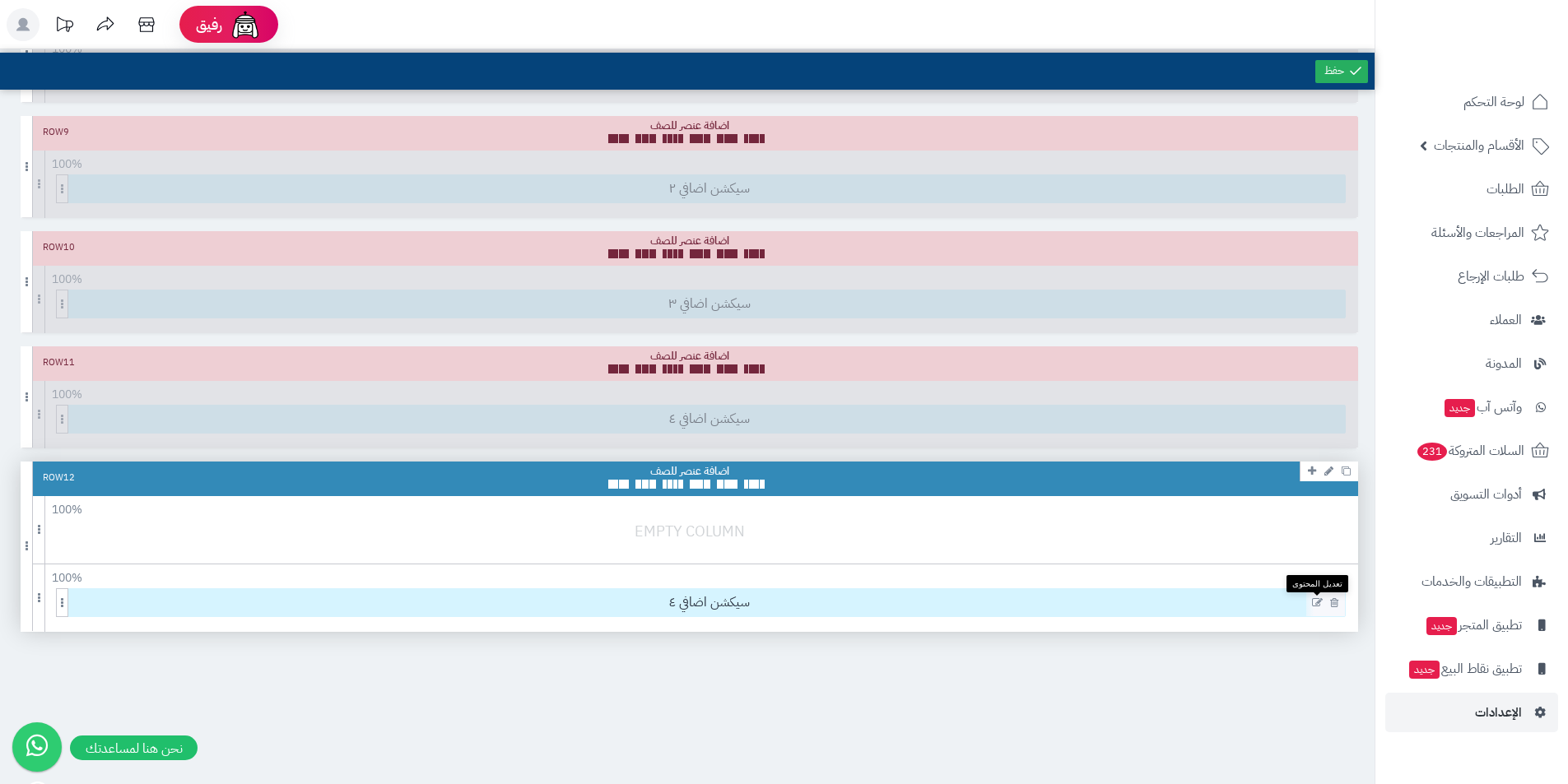
click at [1318, 603] on icon at bounding box center [1317, 604] width 11 height 12
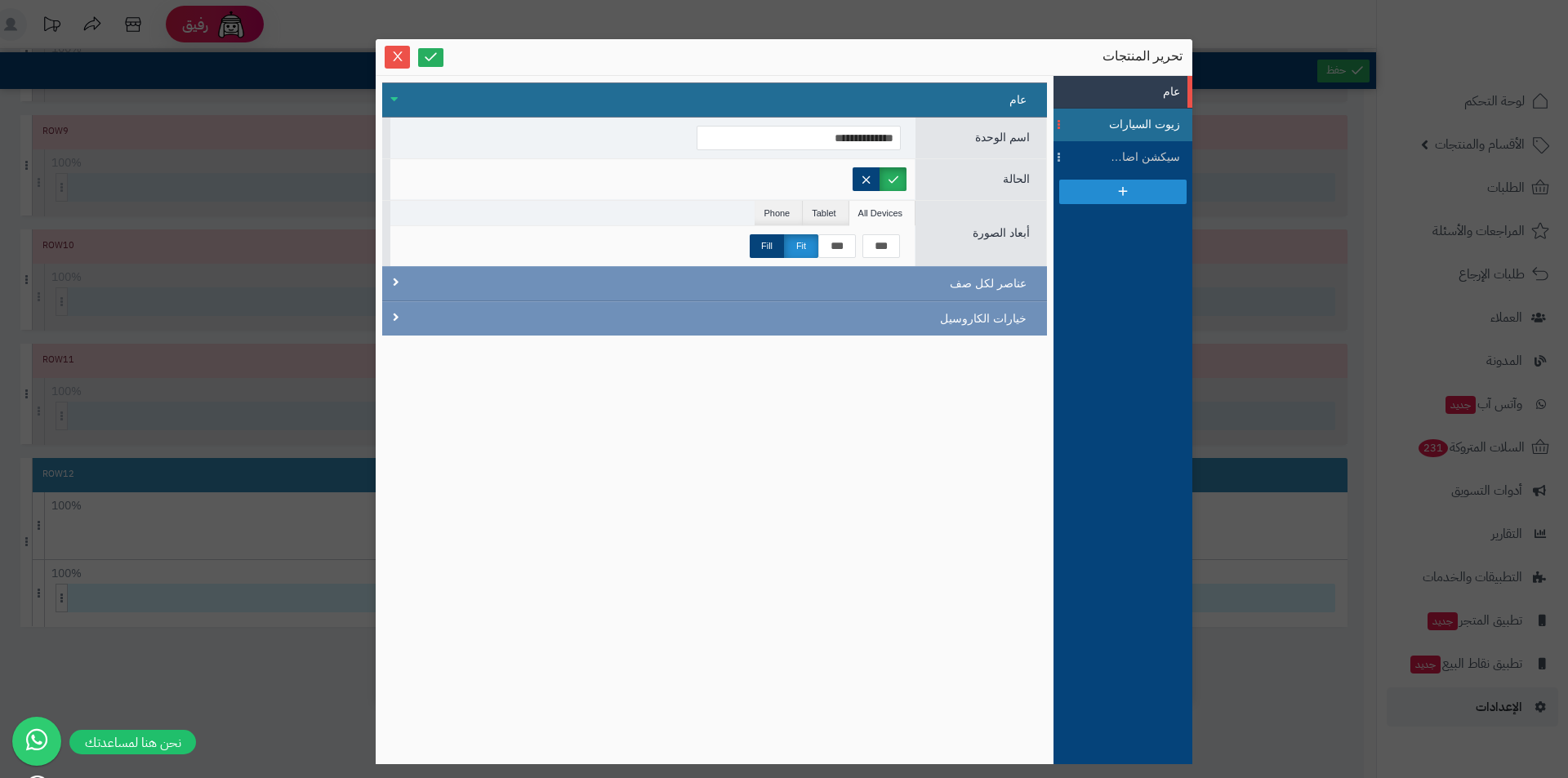
click at [1132, 131] on span "زيوت السيارات" at bounding box center [1143, 124] width 73 height 17
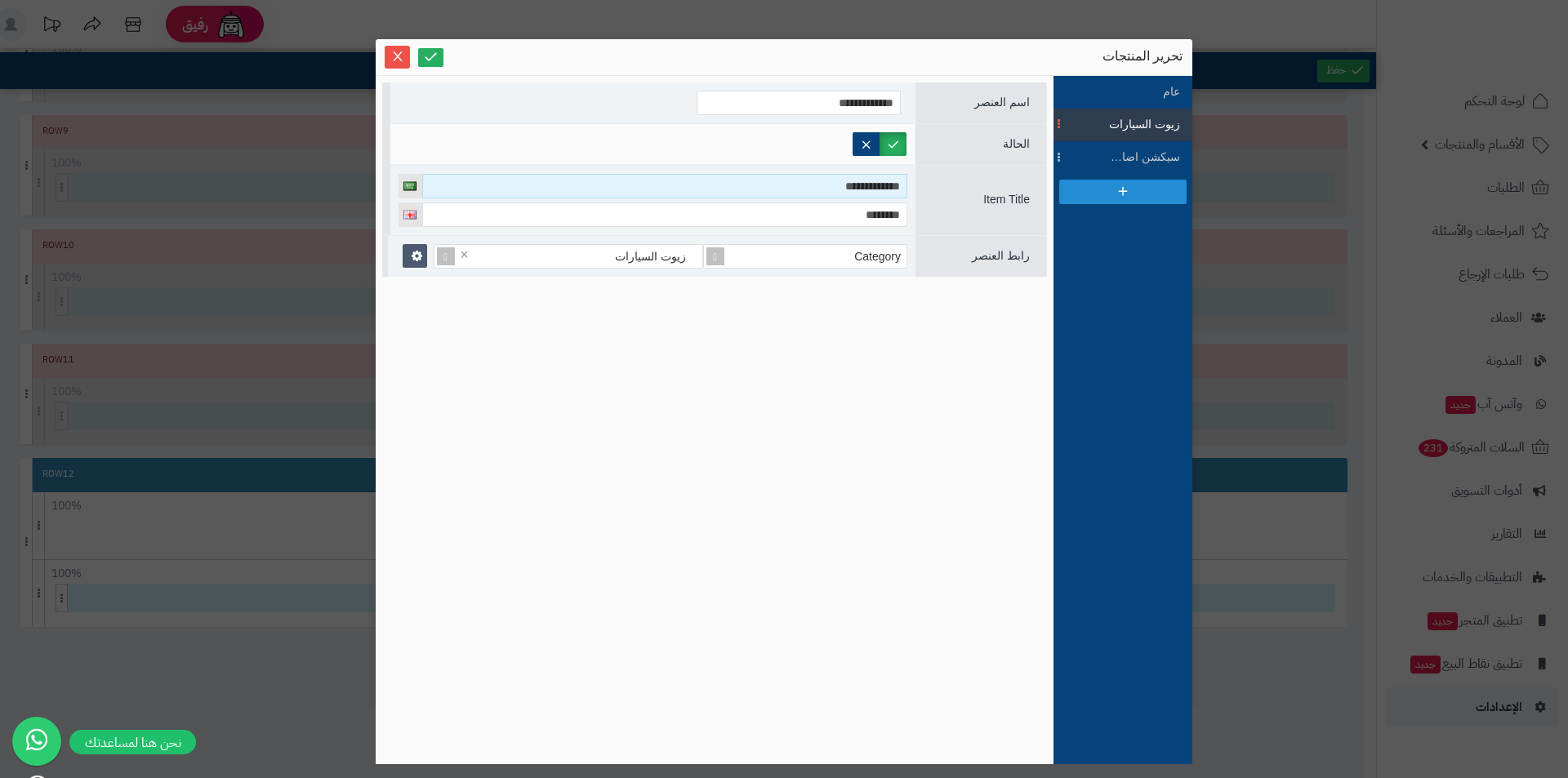
click at [882, 179] on input "**********" at bounding box center [664, 186] width 485 height 24
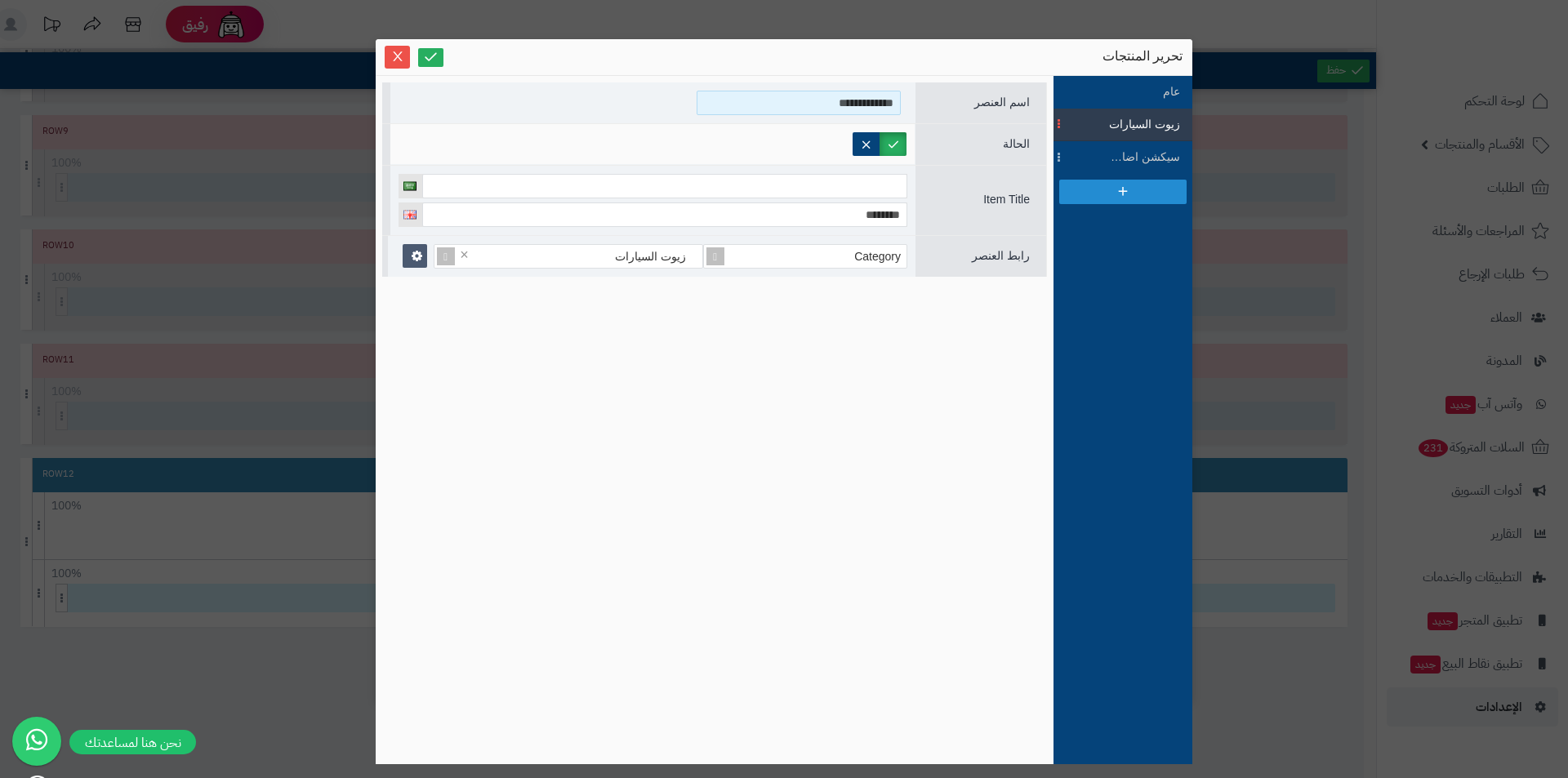
click at [857, 103] on input "**********" at bounding box center [798, 103] width 204 height 24
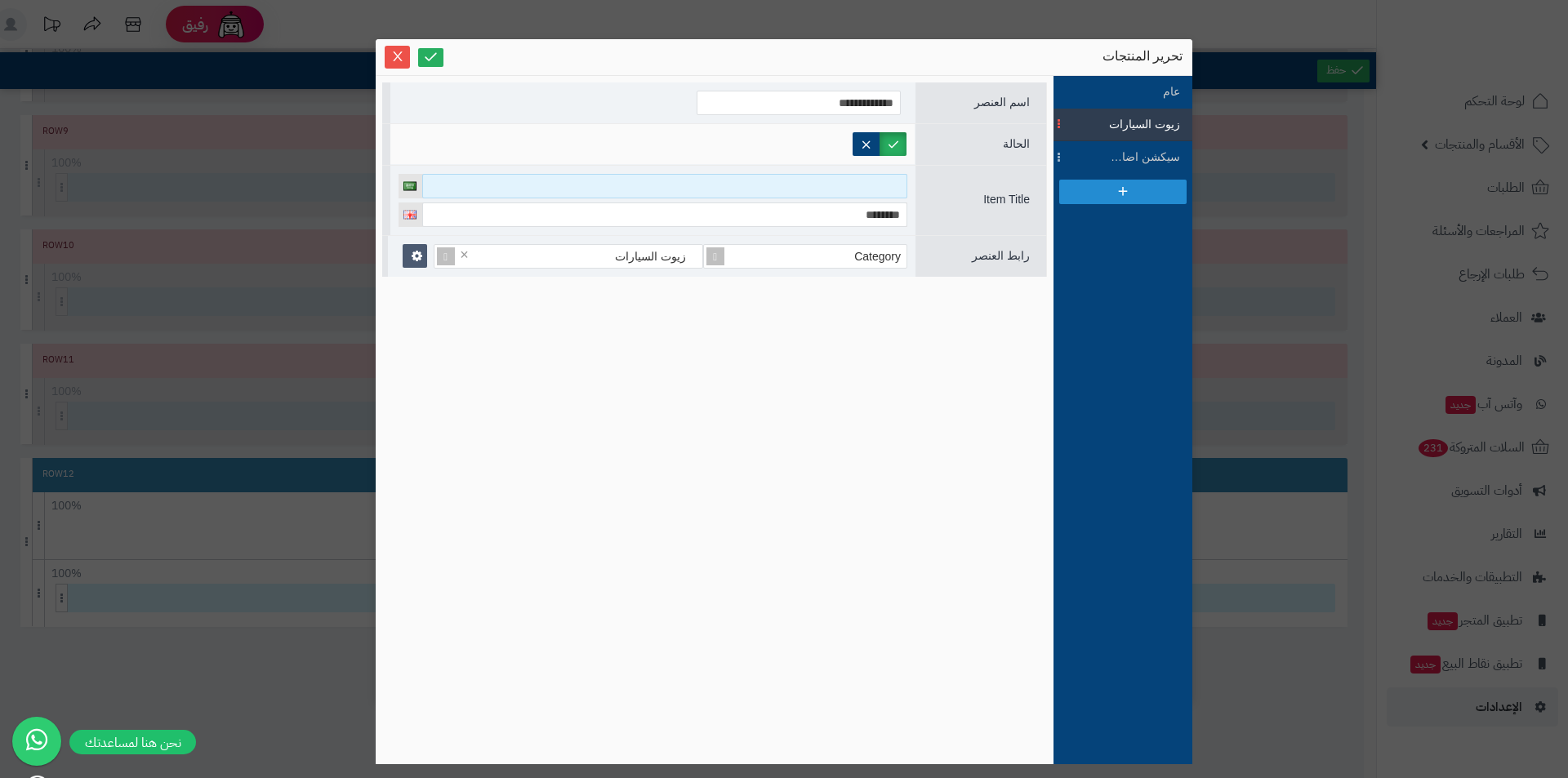
click at [871, 194] on input at bounding box center [664, 186] width 485 height 24
paste input "**********"
type input "**********"
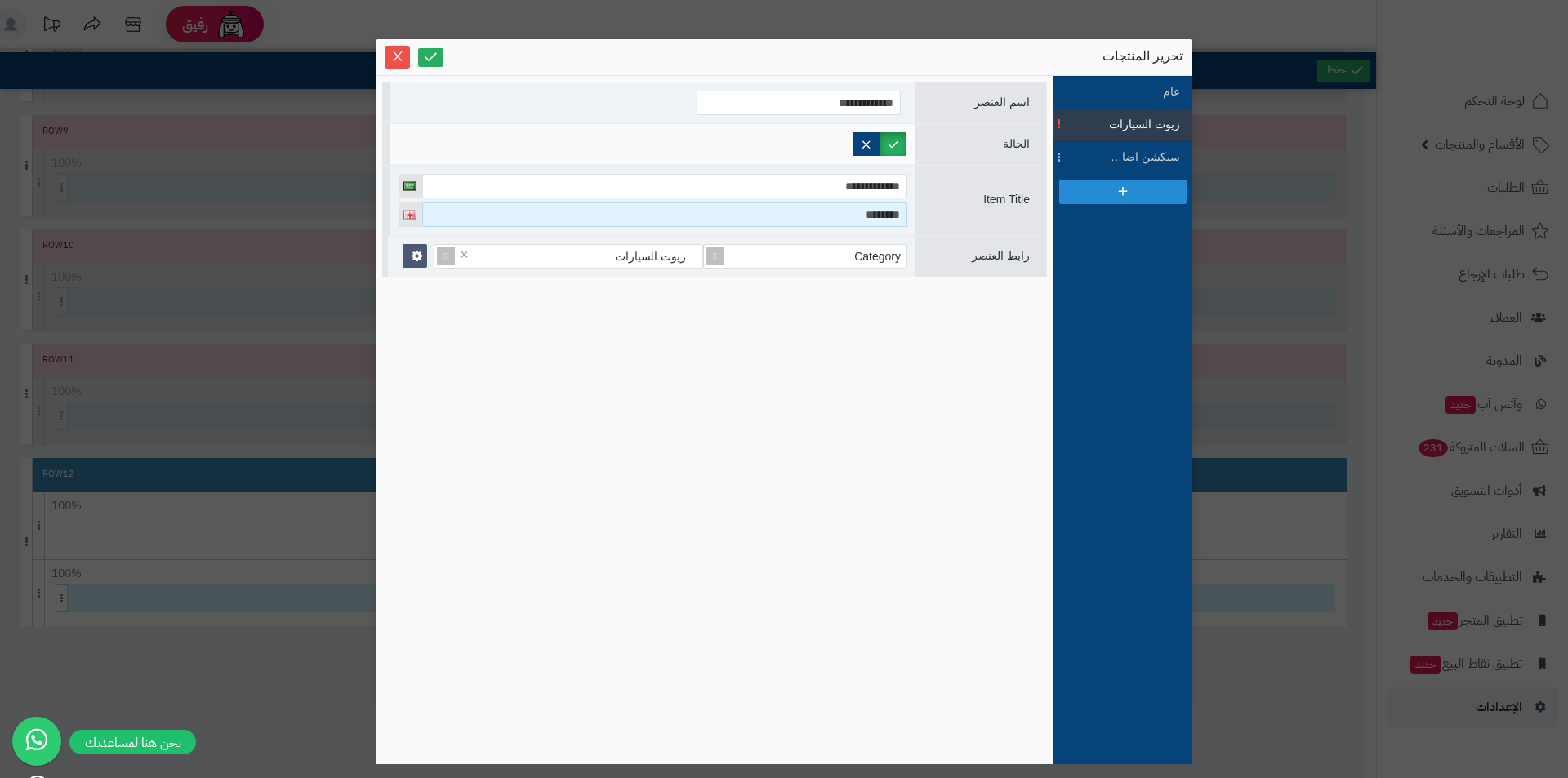
click at [866, 214] on input "********" at bounding box center [664, 214] width 485 height 24
paste input "**********"
type input "**********"
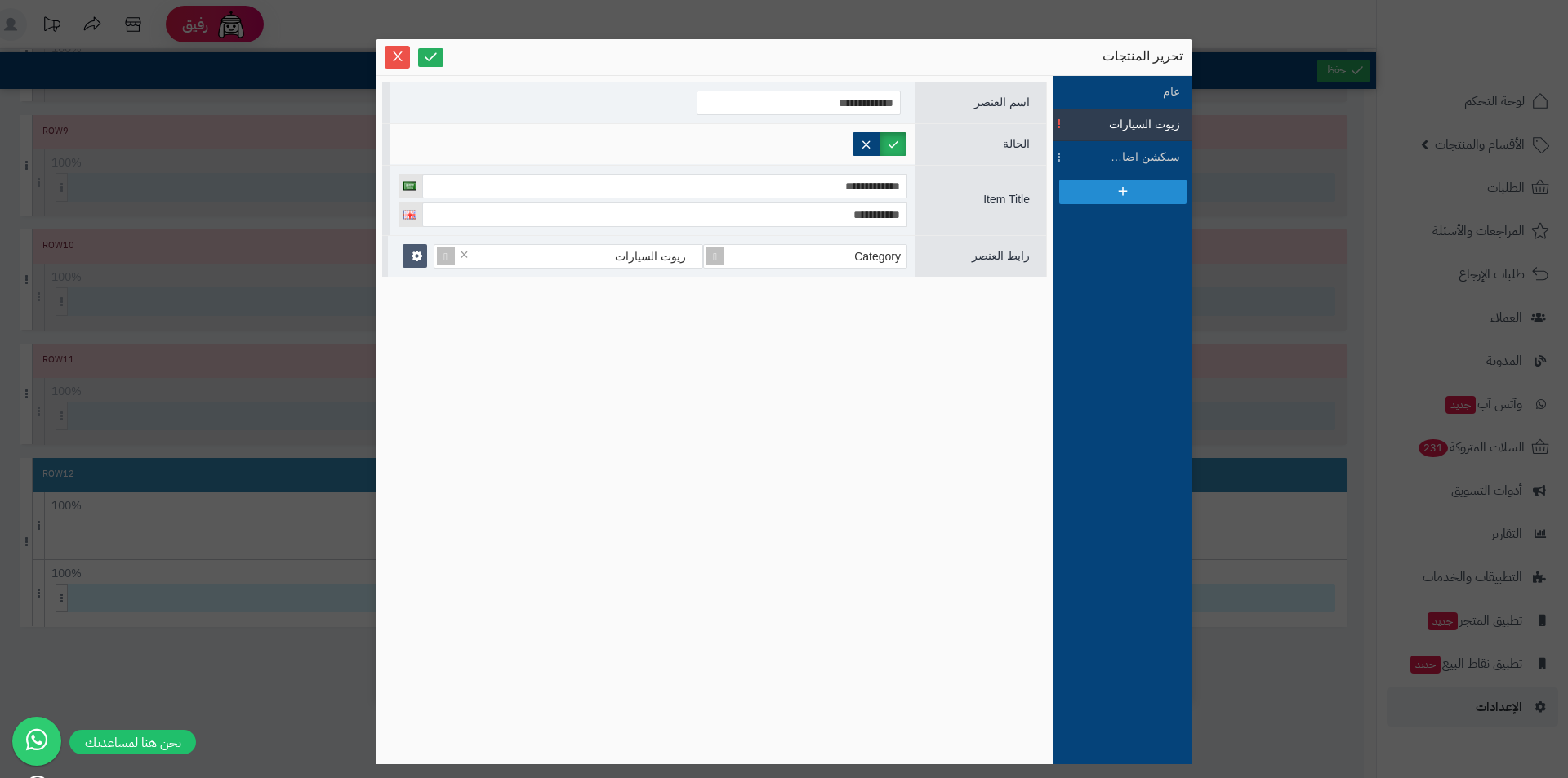
click at [899, 360] on div "**********" at bounding box center [714, 420] width 665 height 675
click at [437, 60] on icon at bounding box center [430, 56] width 15 height 15
click at [438, 53] on icon at bounding box center [430, 56] width 15 height 15
click at [899, 142] on label at bounding box center [893, 144] width 27 height 24
click at [403, 60] on icon "Close" at bounding box center [398, 55] width 13 height 13
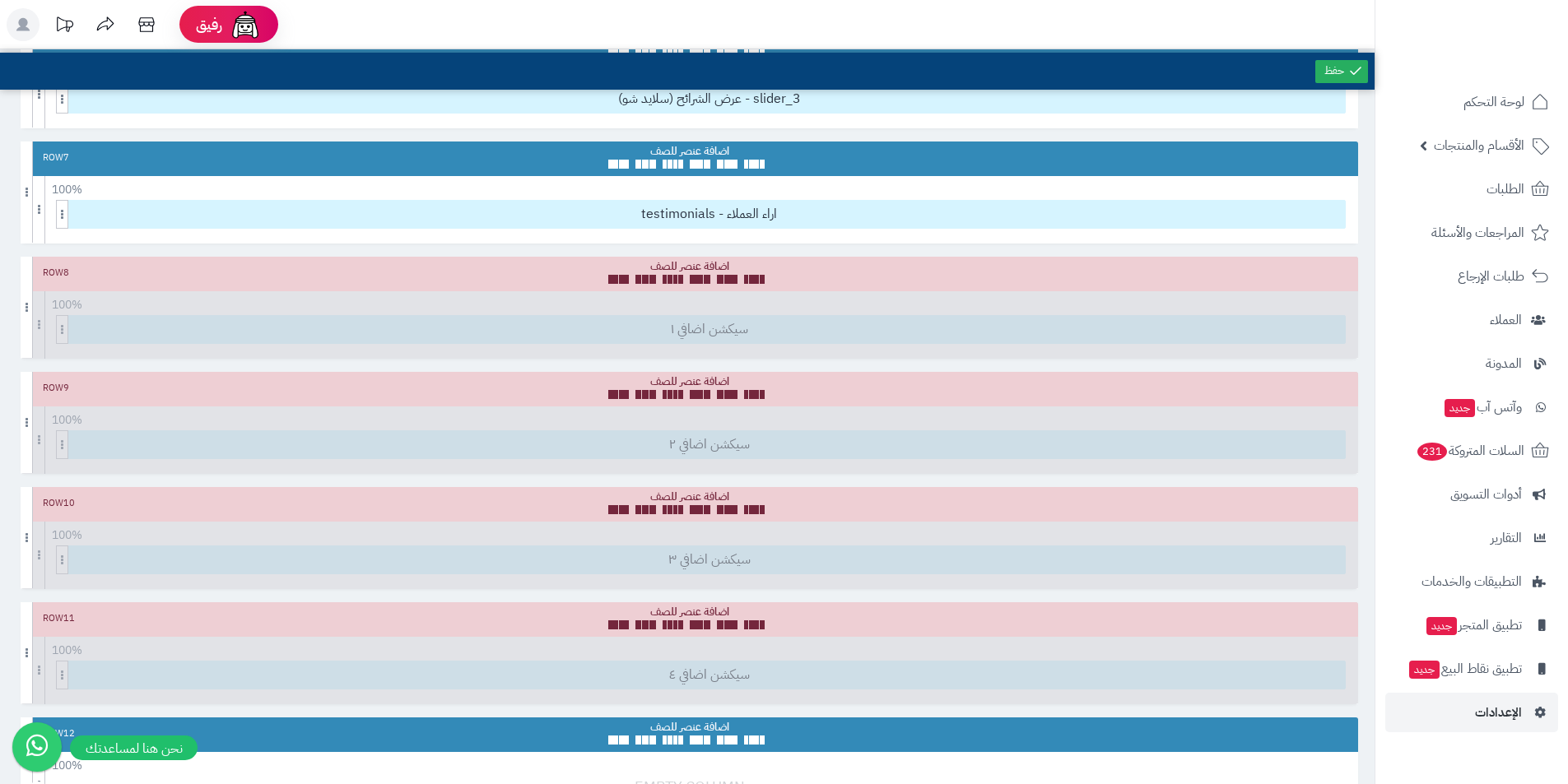
scroll to position [823, 0]
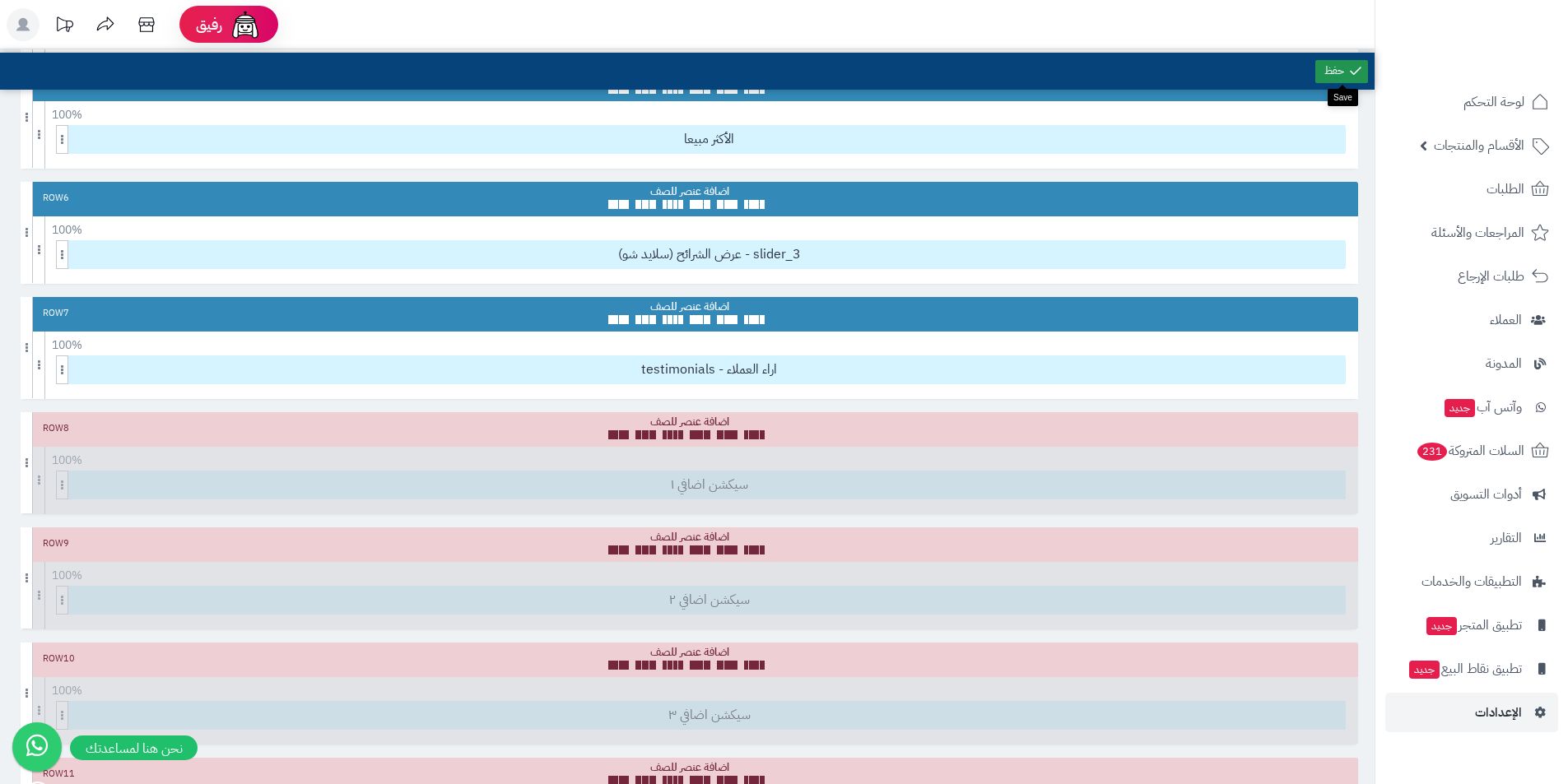
click at [1343, 69] on link at bounding box center [1341, 71] width 52 height 23
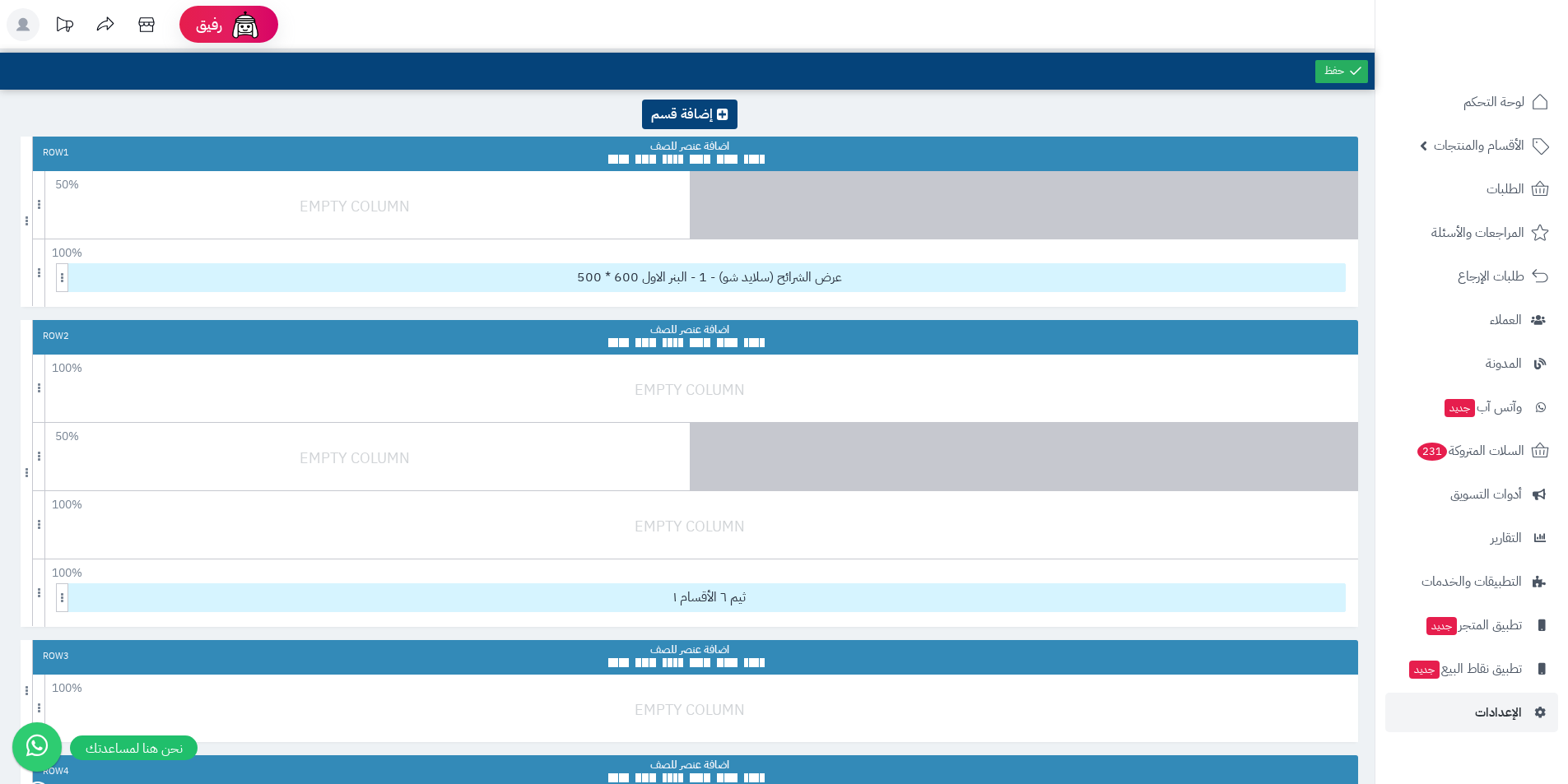
scroll to position [0, 0]
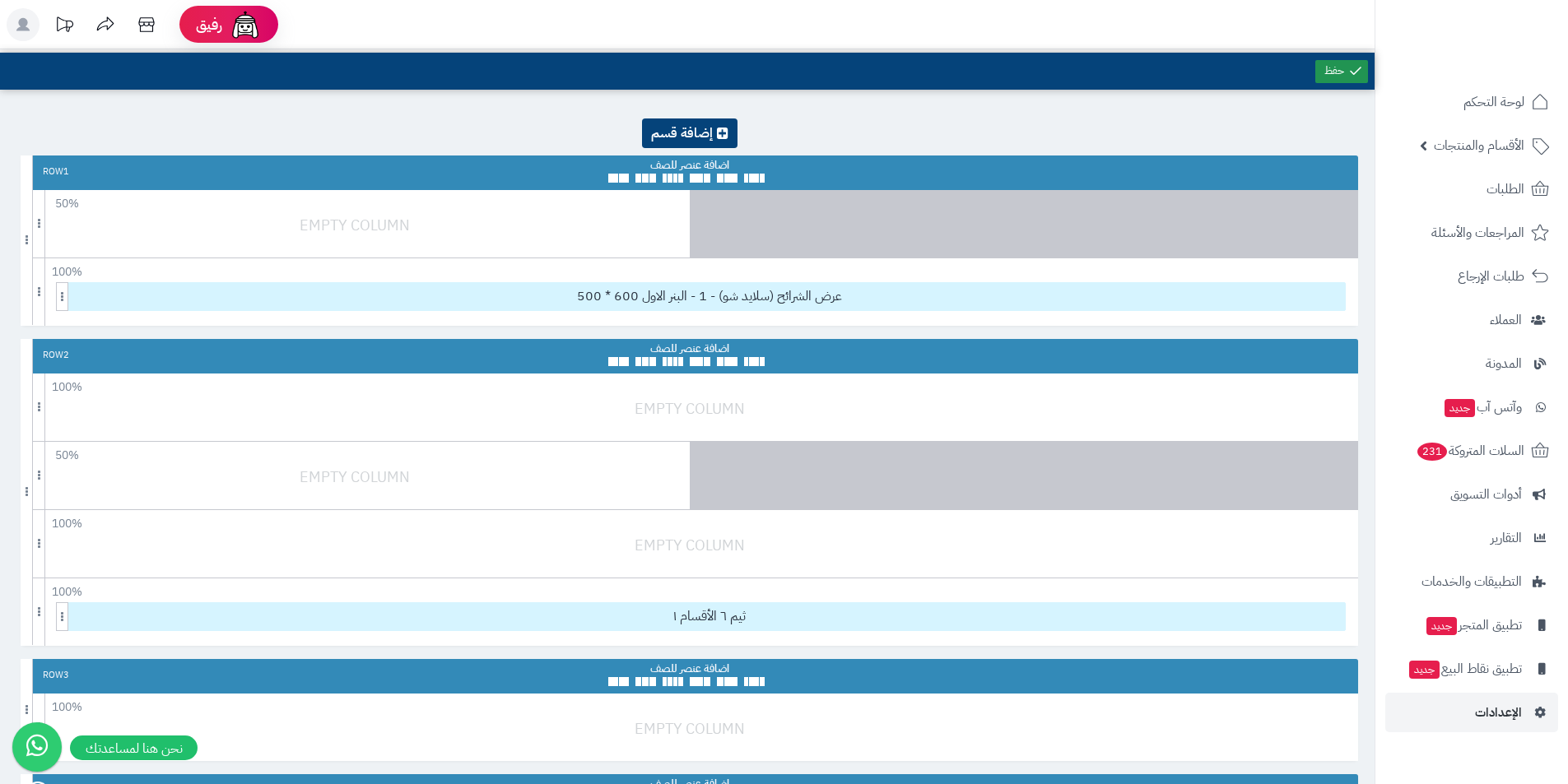
click at [1341, 72] on link at bounding box center [1341, 71] width 52 height 23
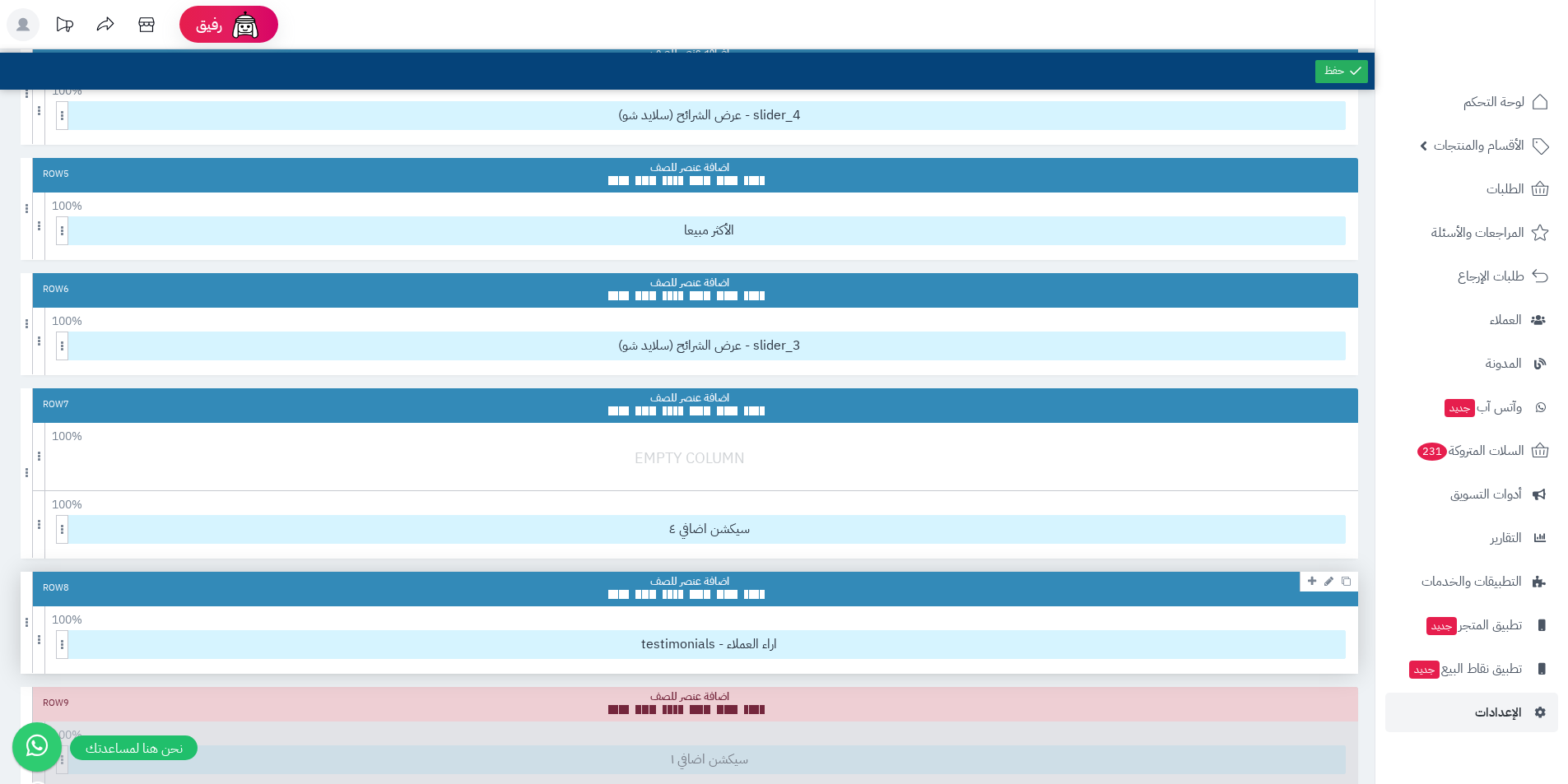
scroll to position [741, 0]
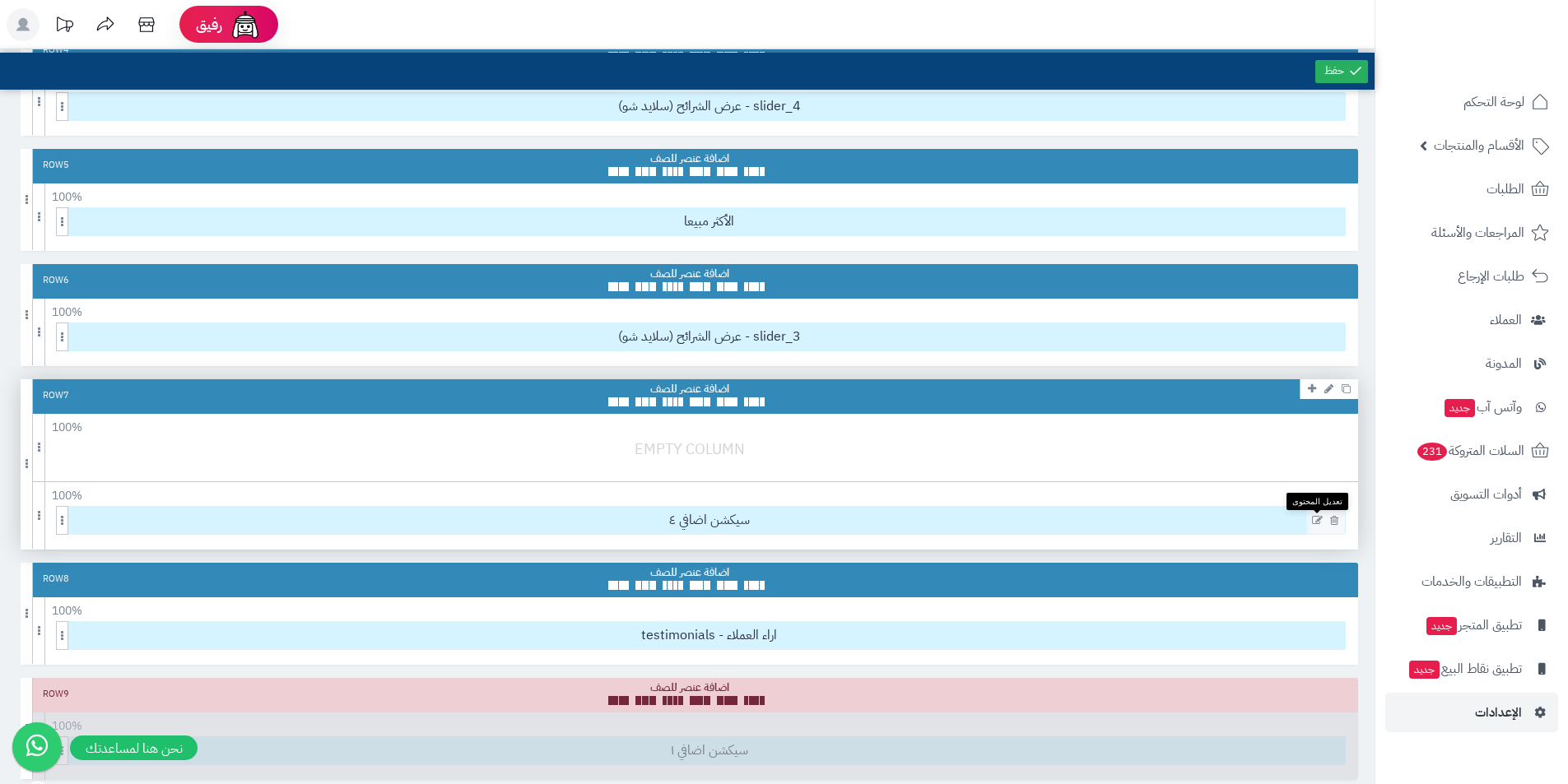
click at [1314, 523] on icon at bounding box center [1317, 521] width 11 height 12
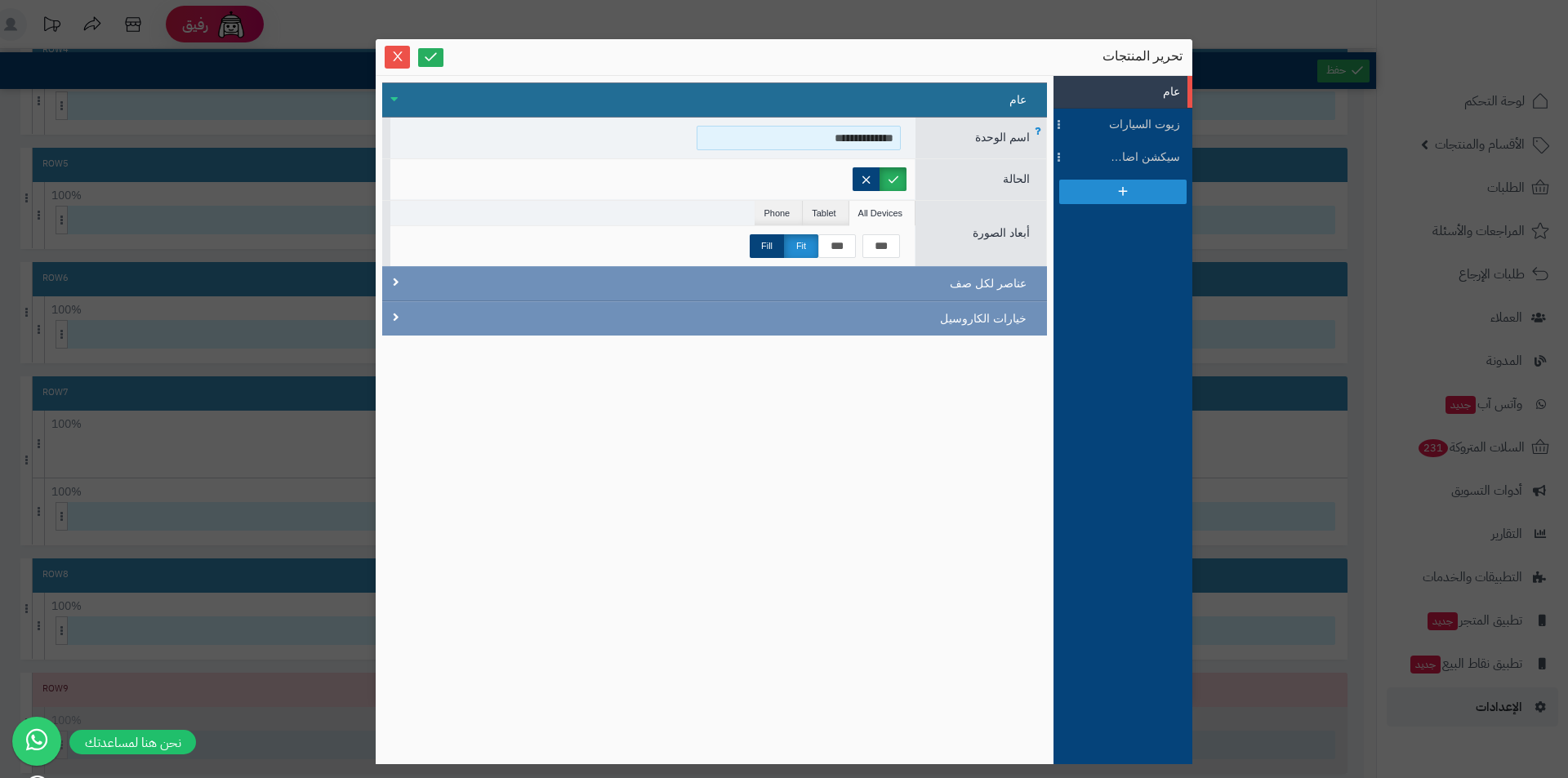
click at [851, 142] on input "**********" at bounding box center [798, 138] width 204 height 24
click at [428, 55] on icon at bounding box center [430, 56] width 15 height 15
click at [424, 53] on icon at bounding box center [430, 56] width 15 height 15
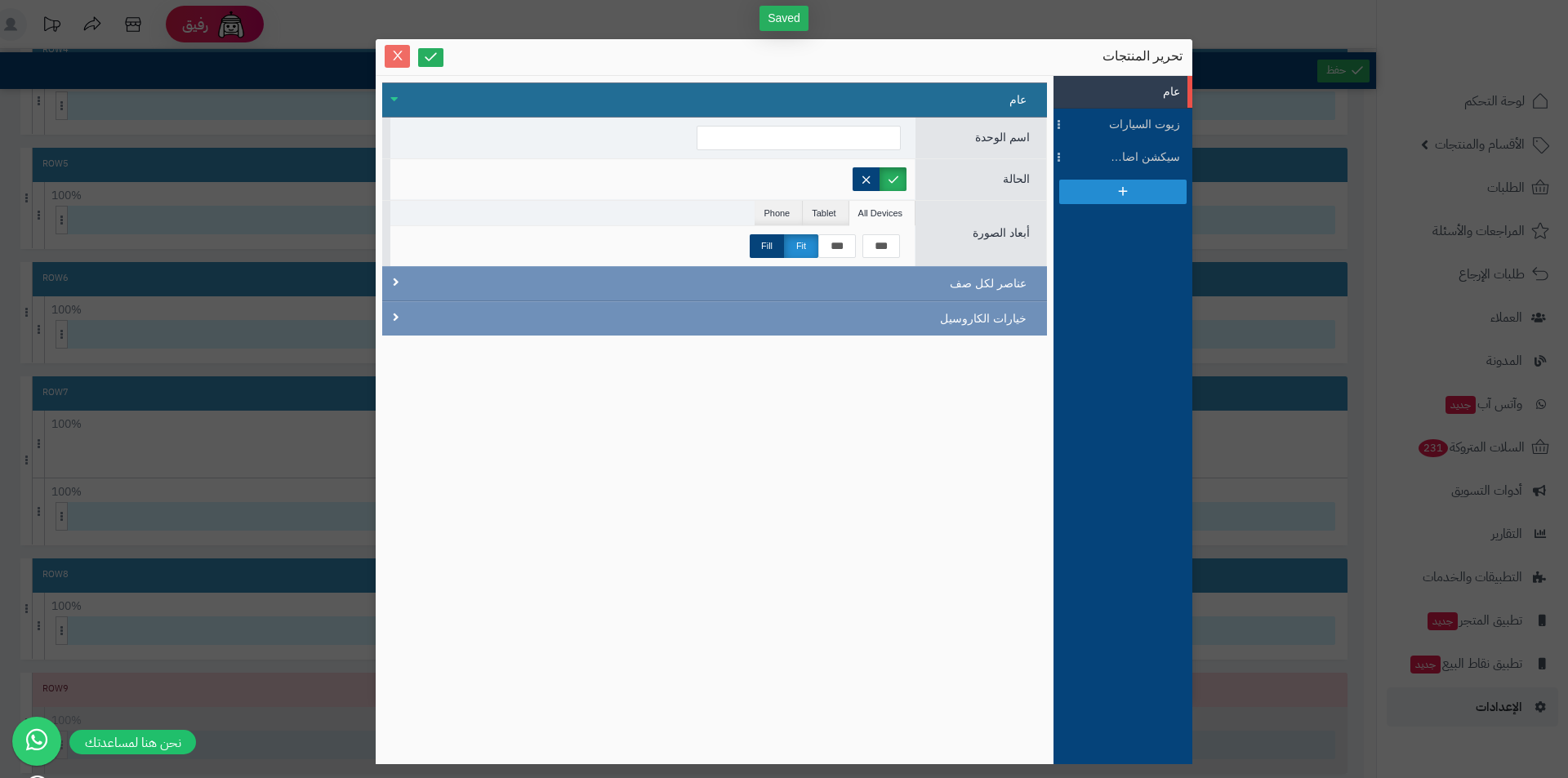
click at [392, 55] on icon "Close" at bounding box center [398, 55] width 13 height 13
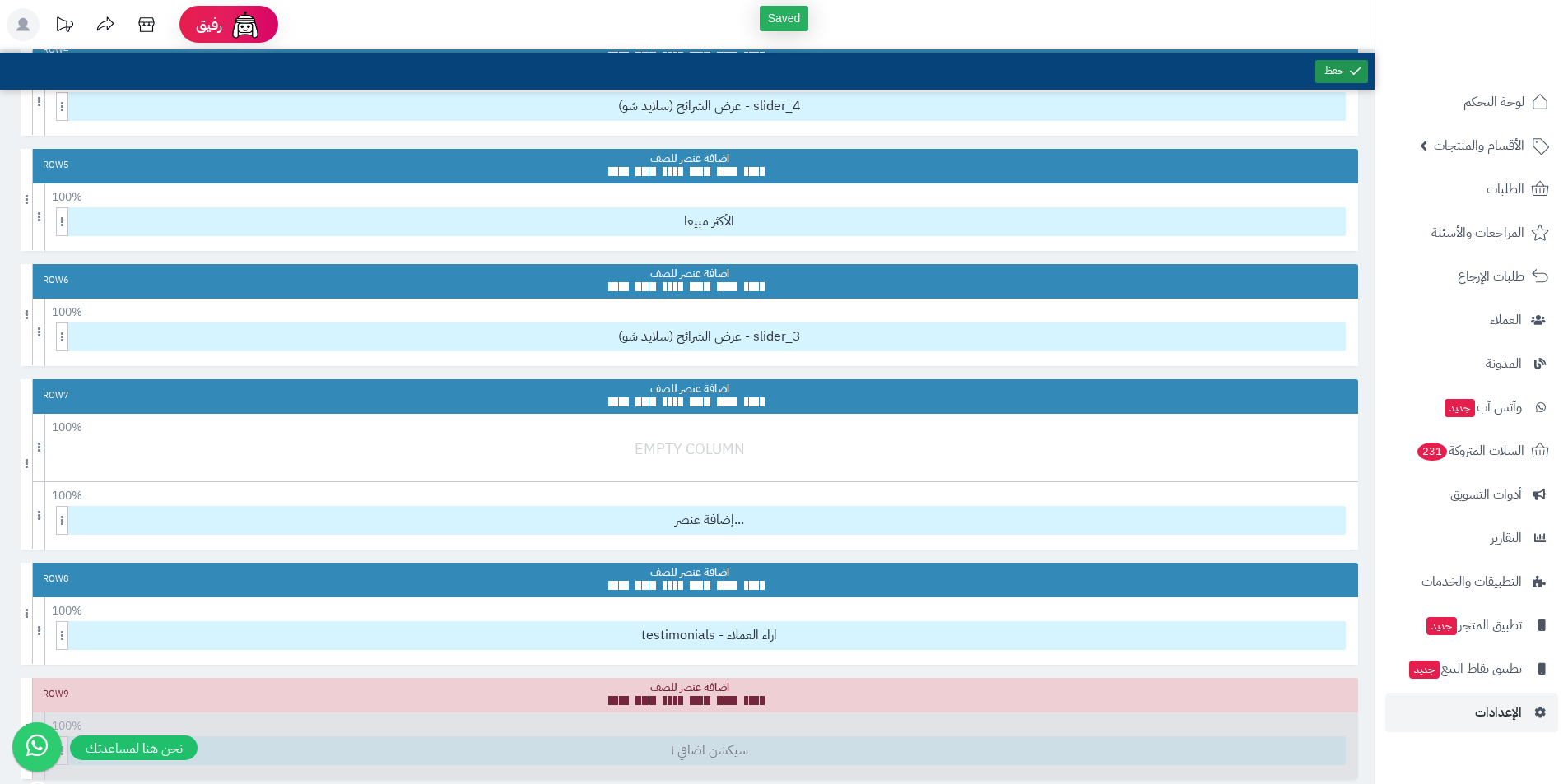
click at [1352, 77] on icon at bounding box center [1355, 70] width 14 height 14
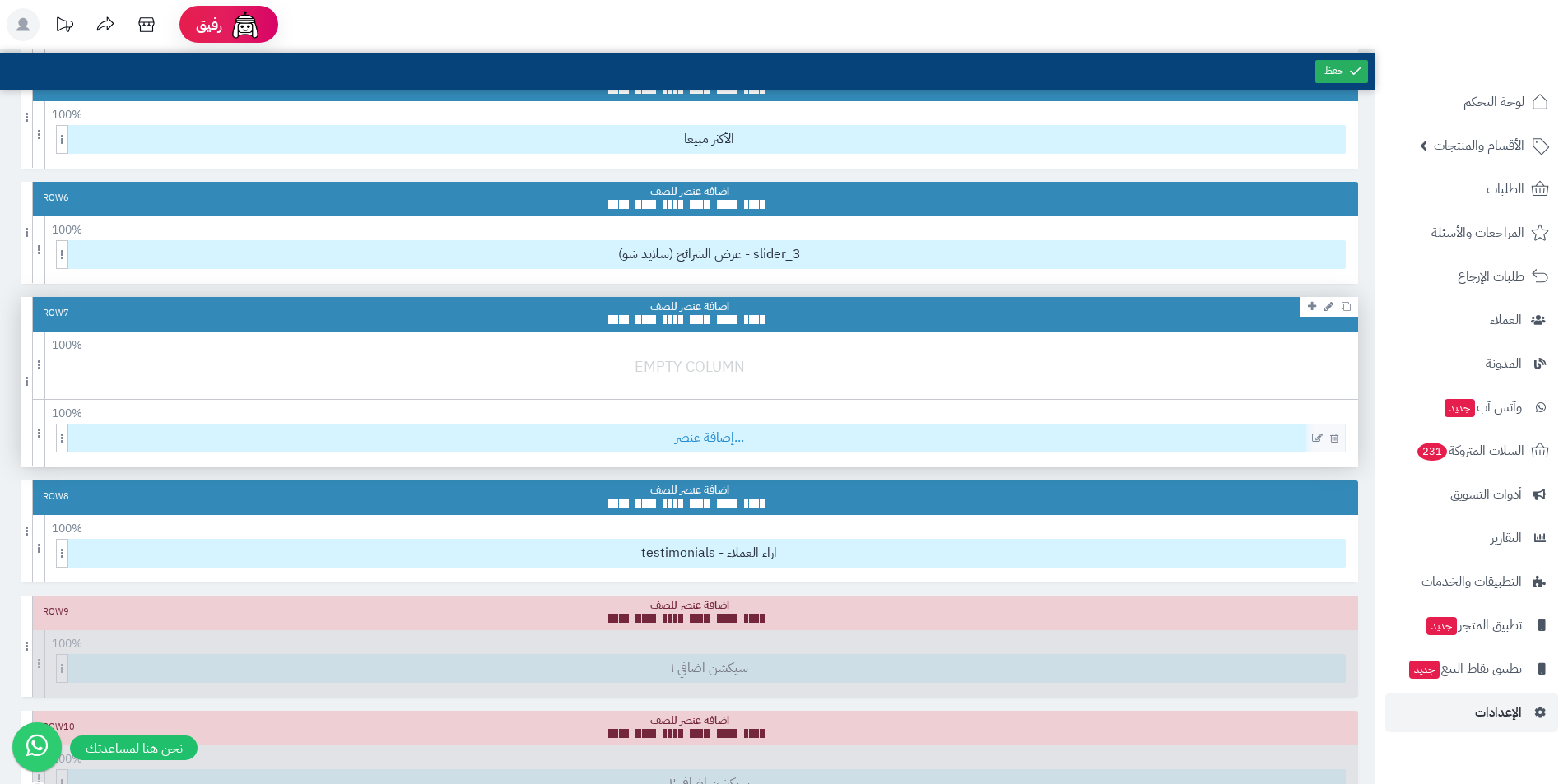
scroll to position [987, 0]
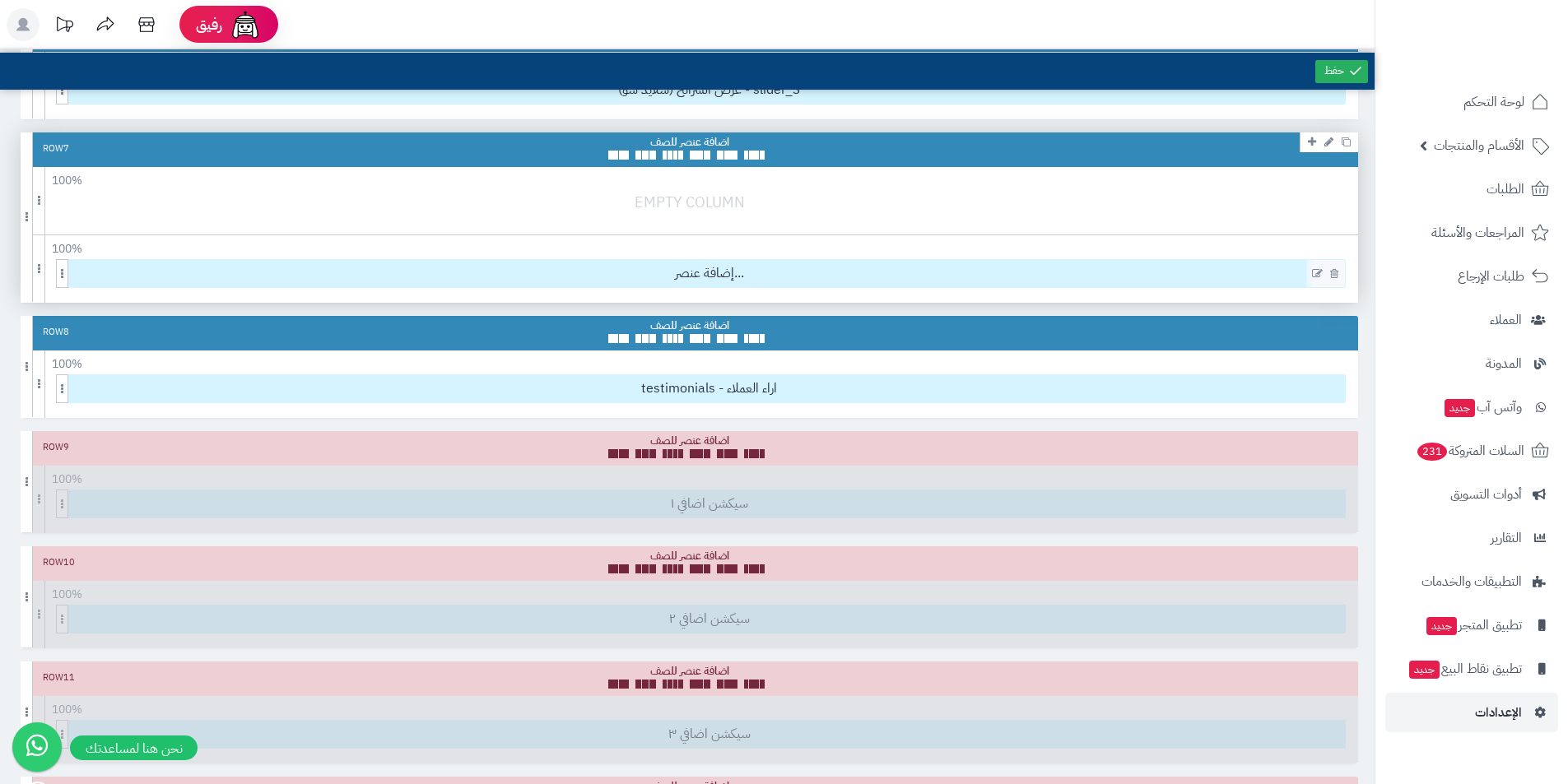
click at [1311, 277] on icon at bounding box center [1317, 274] width 11 height 12
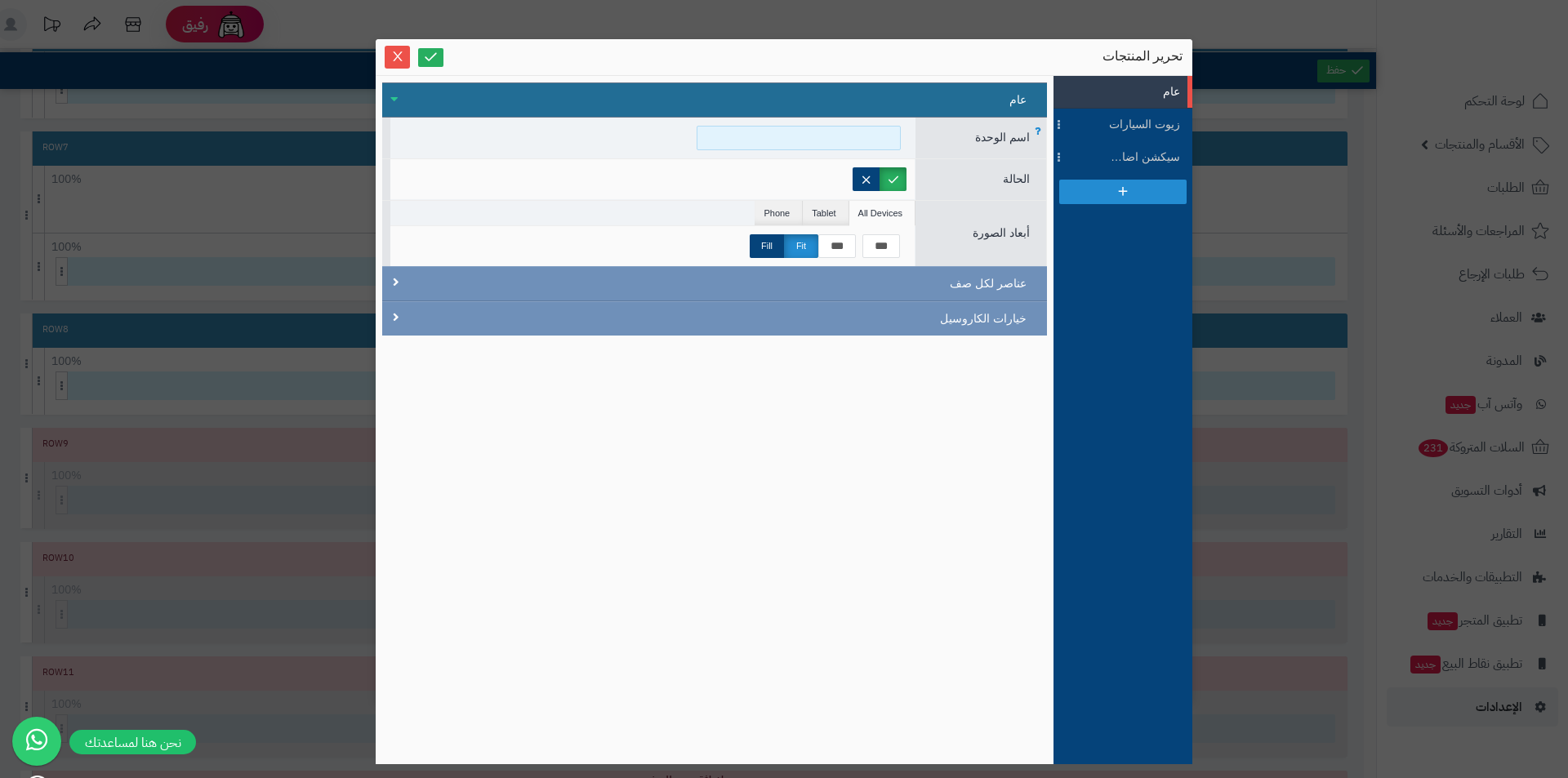
click at [847, 145] on input at bounding box center [798, 138] width 204 height 24
click at [1120, 136] on li "زيوت السيارات" at bounding box center [1123, 124] width 139 height 33
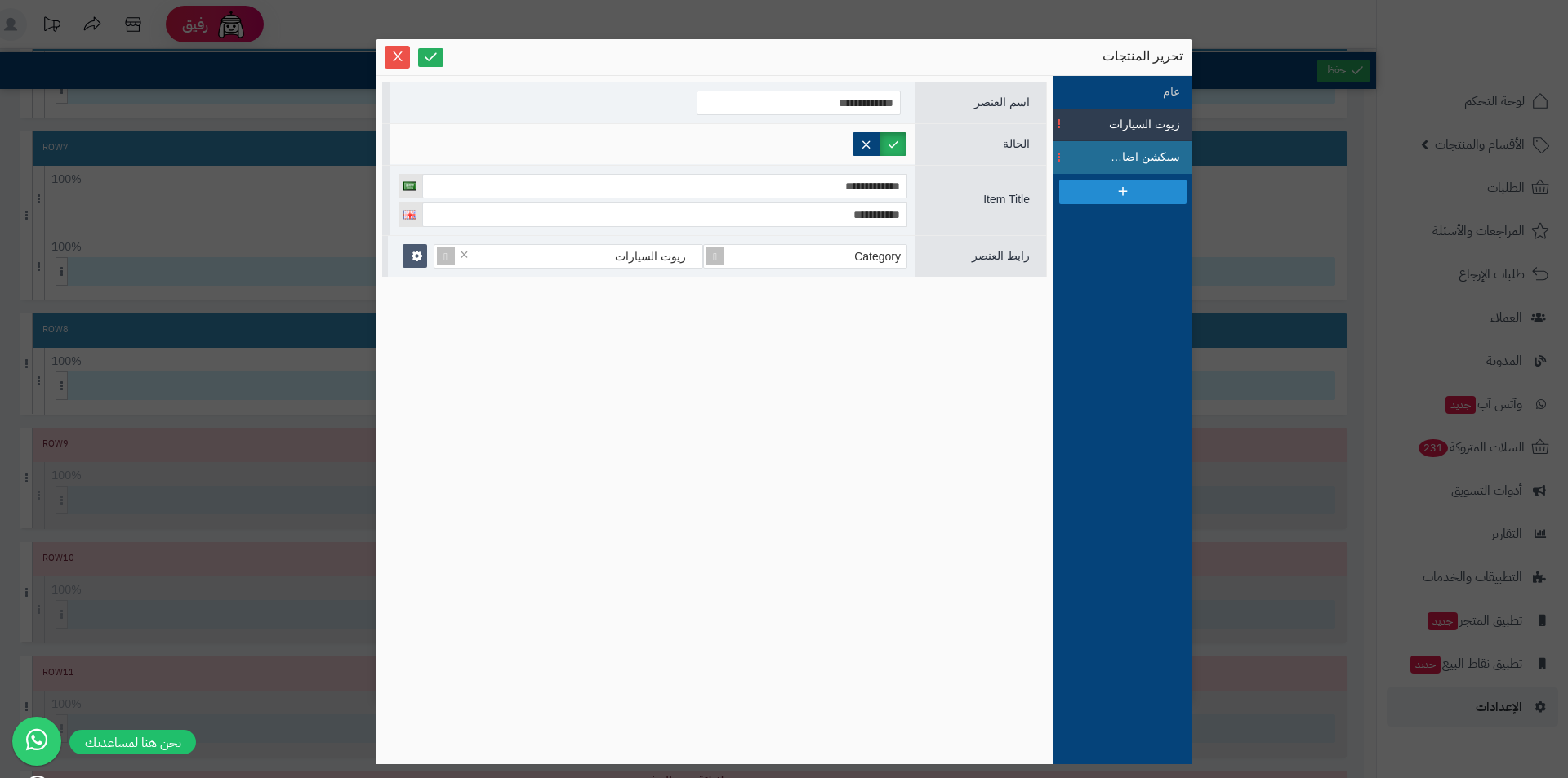
click at [1118, 158] on span "سيكشن اضافي ٤" at bounding box center [1143, 157] width 73 height 17
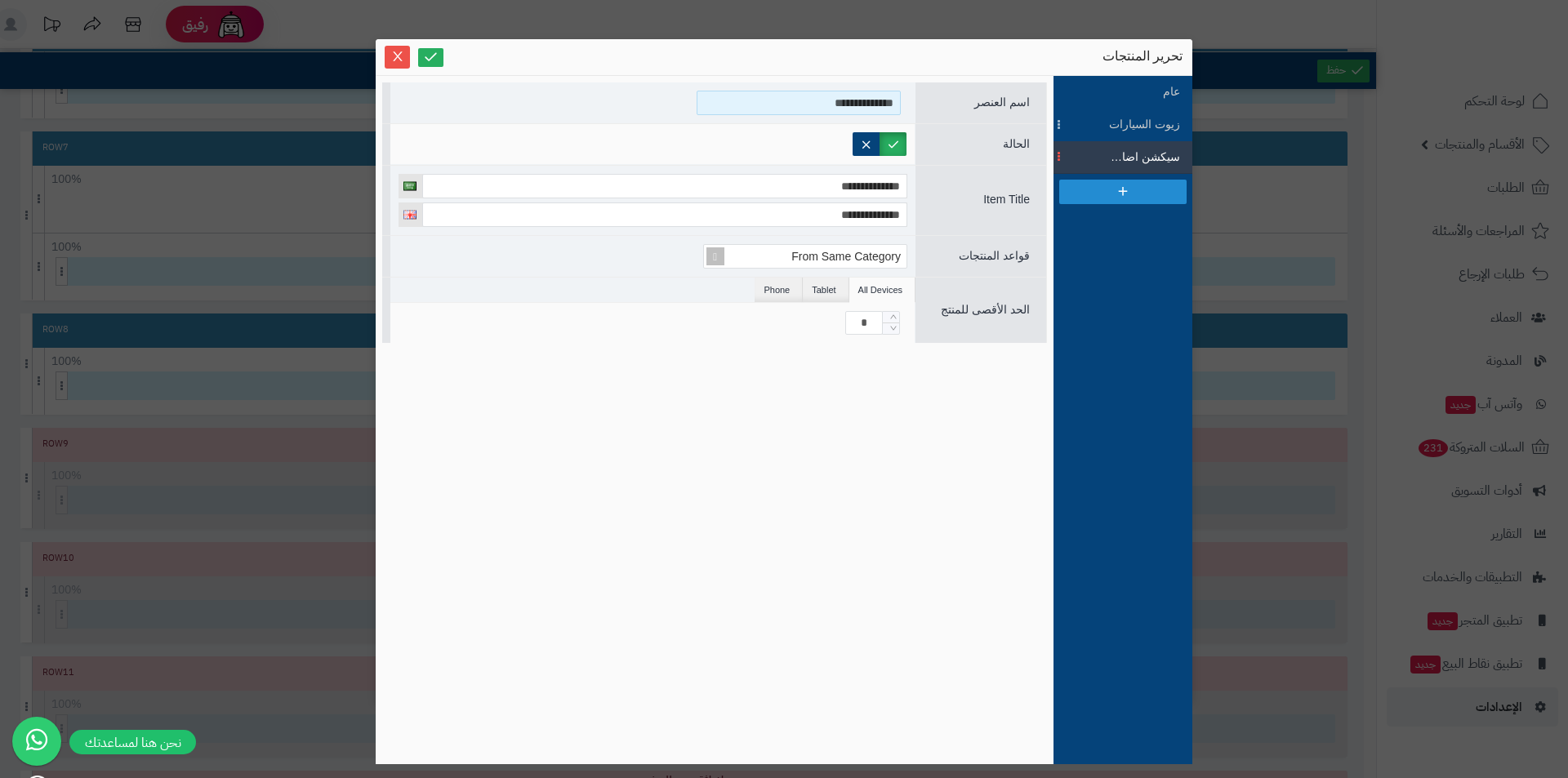
click at [778, 108] on input "**********" at bounding box center [798, 103] width 204 height 24
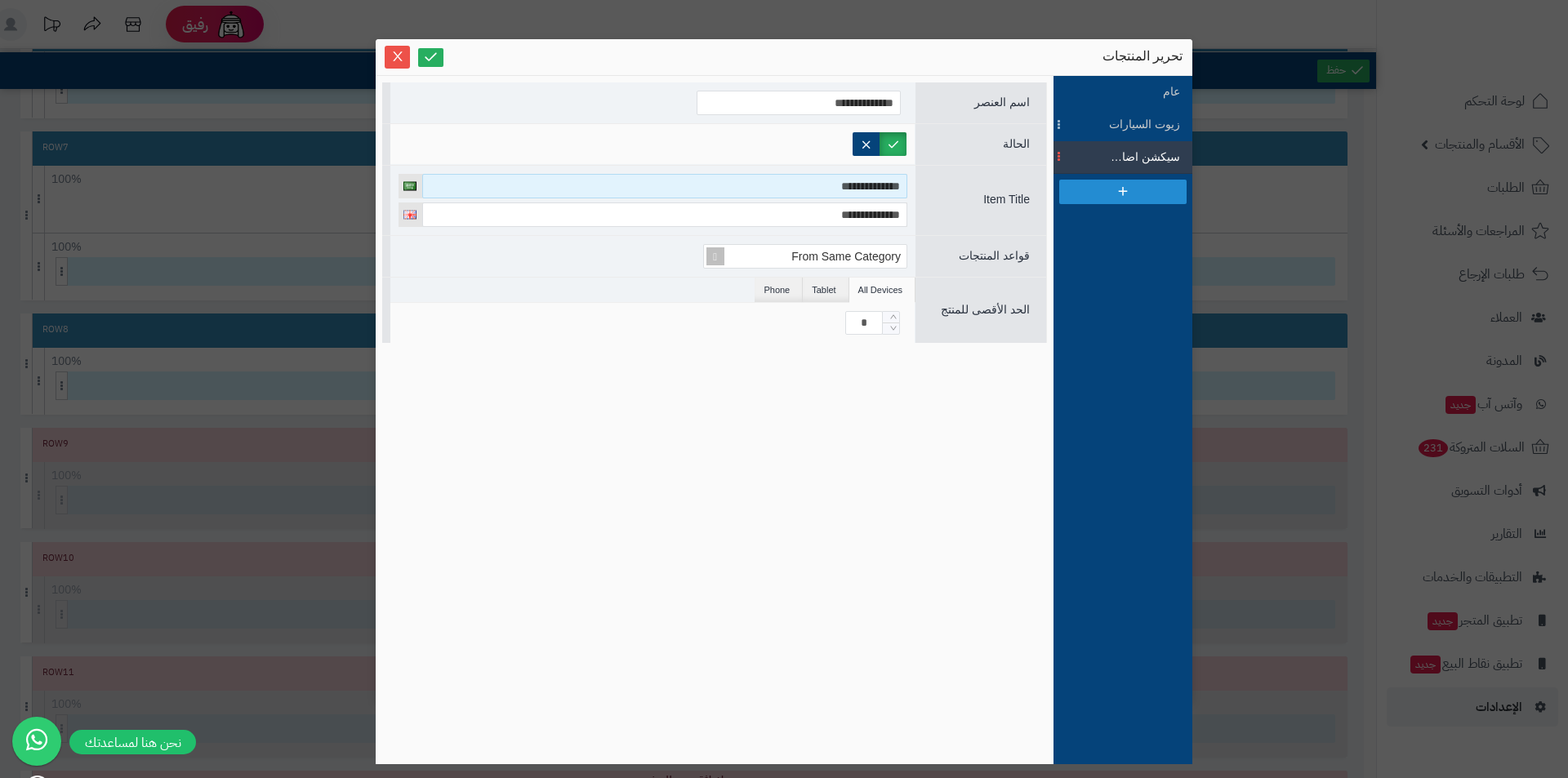
click at [801, 192] on input "**********" at bounding box center [664, 186] width 485 height 24
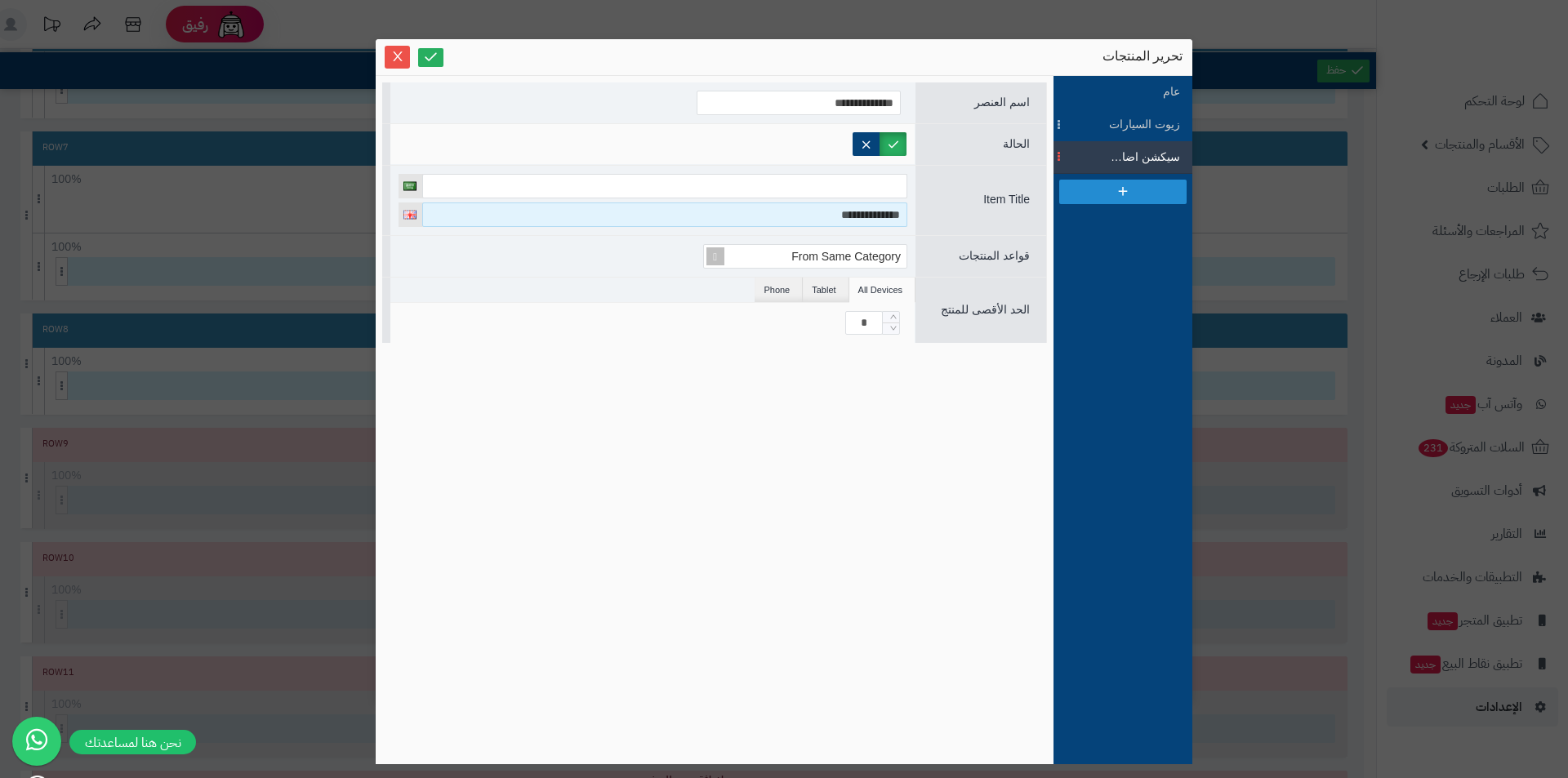
click at [804, 210] on input "**********" at bounding box center [664, 214] width 485 height 24
click at [804, 210] on input at bounding box center [664, 214] width 485 height 24
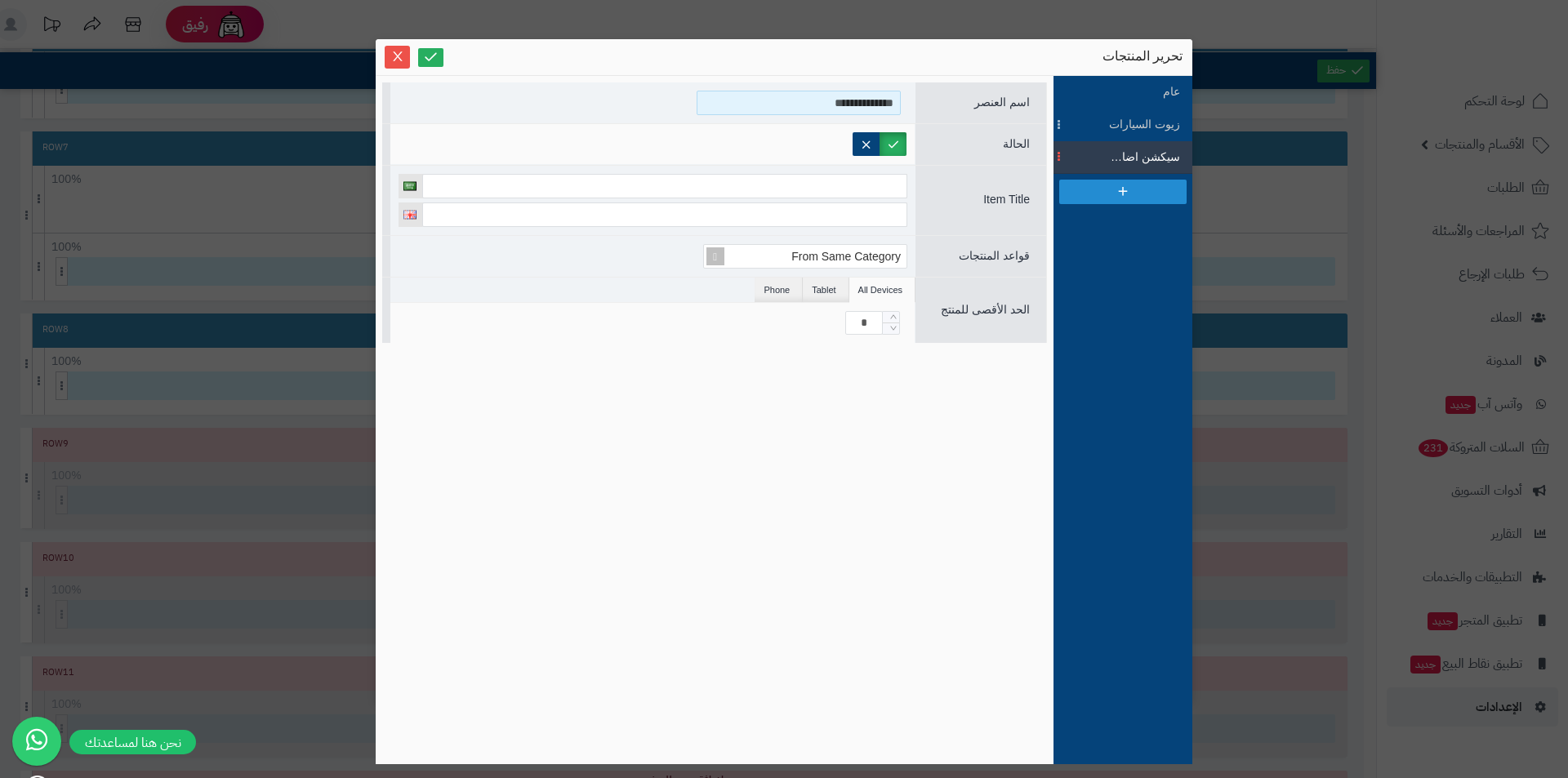
click at [859, 113] on input "**********" at bounding box center [798, 103] width 204 height 24
click at [898, 148] on label at bounding box center [893, 144] width 27 height 24
click at [886, 148] on label at bounding box center [893, 144] width 27 height 24
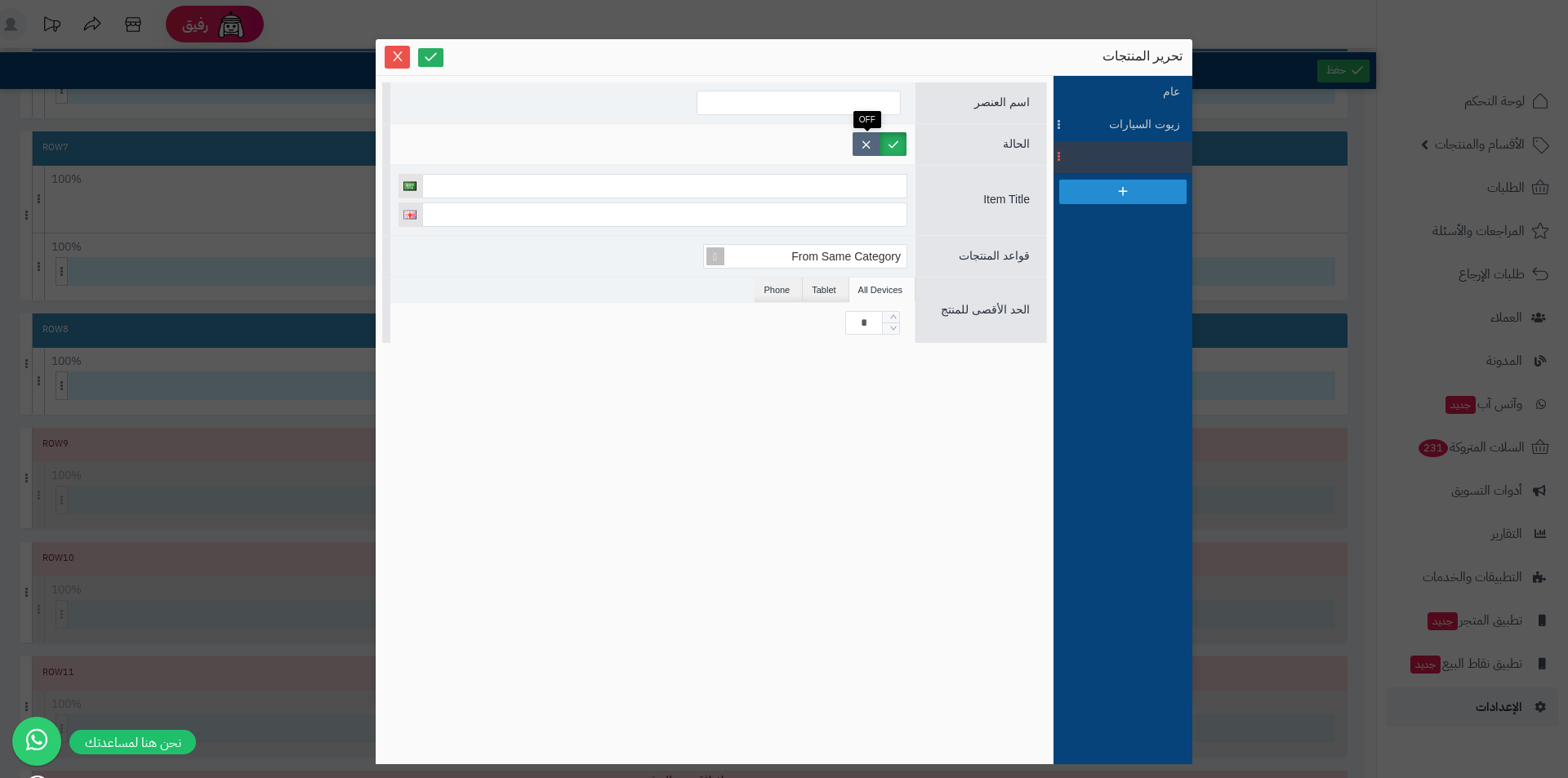
click at [865, 142] on label at bounding box center [866, 144] width 27 height 24
click at [435, 60] on icon at bounding box center [430, 56] width 15 height 15
click at [429, 56] on icon at bounding box center [430, 56] width 15 height 15
click at [392, 60] on icon "Close" at bounding box center [398, 55] width 13 height 13
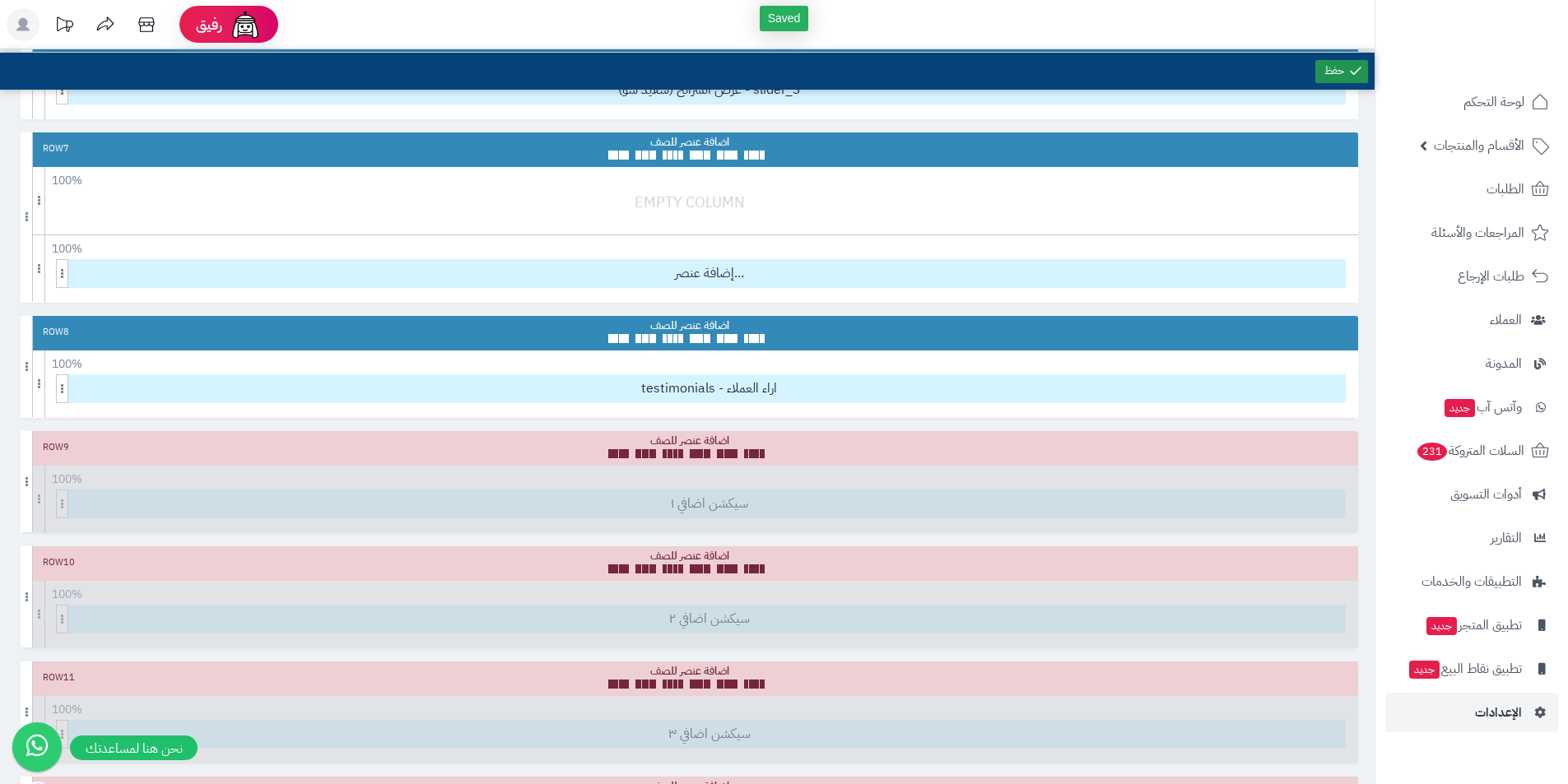
click at [1347, 78] on link at bounding box center [1341, 71] width 52 height 23
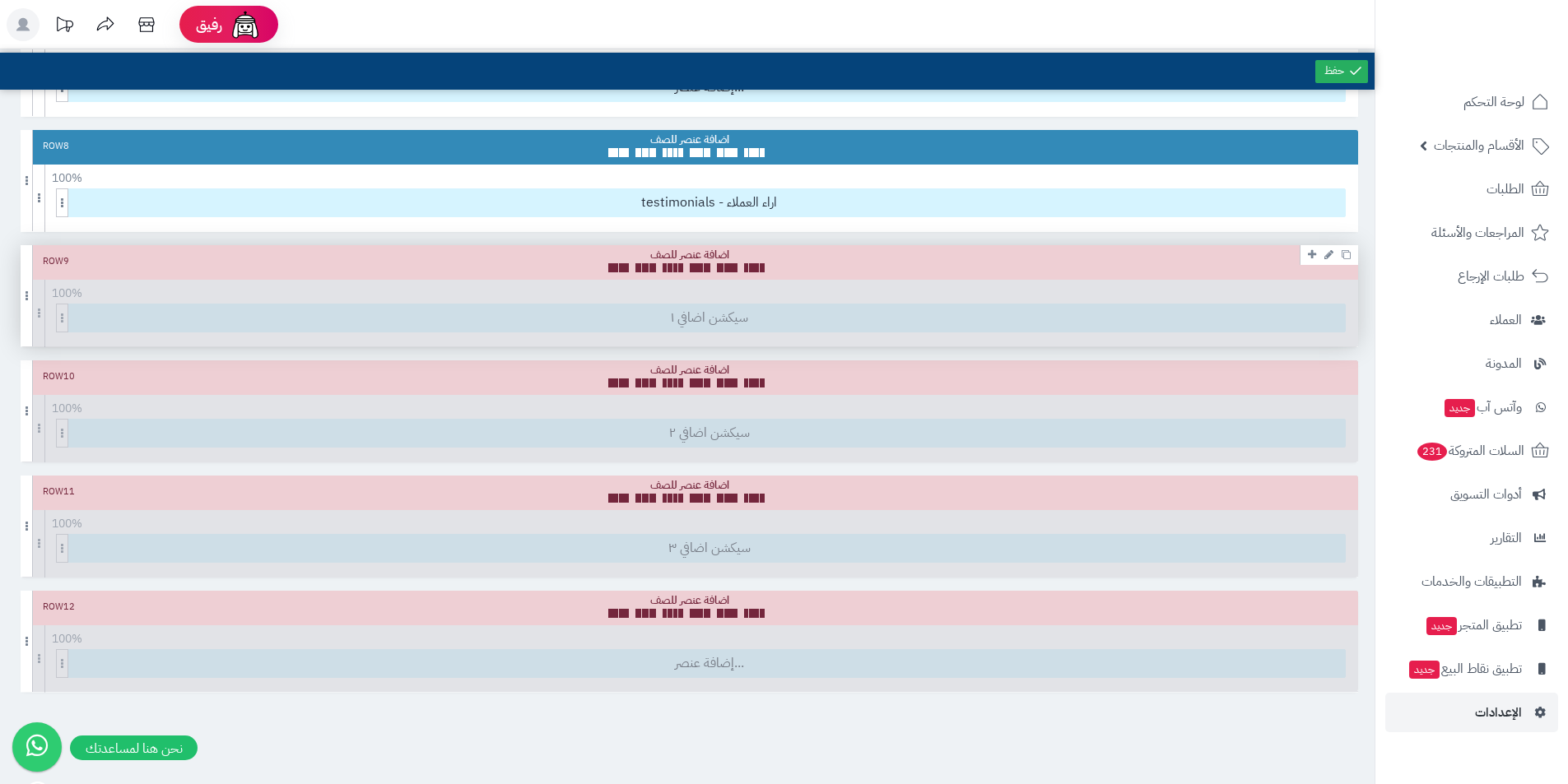
scroll to position [1024, 0]
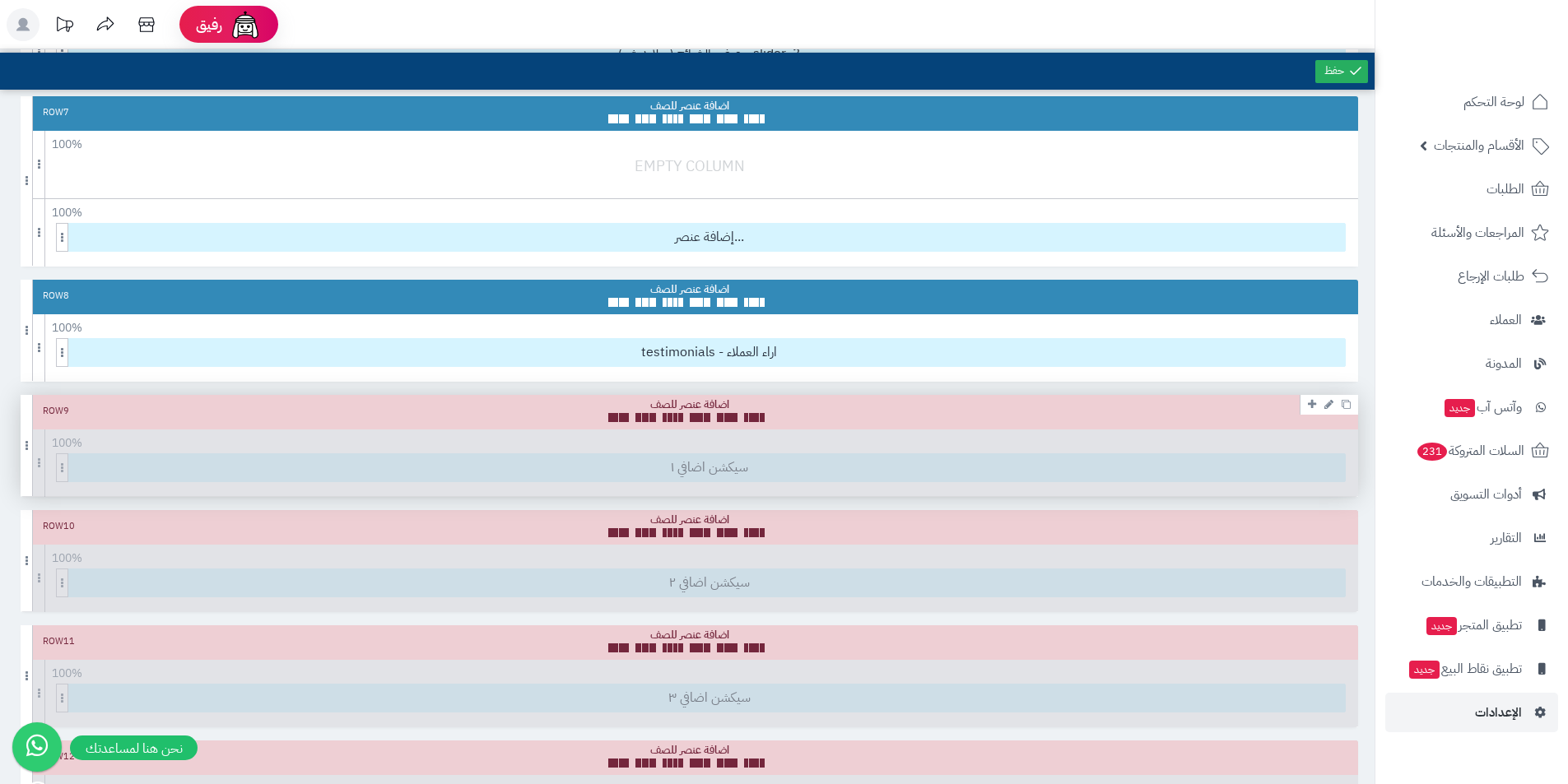
click at [791, 456] on div "Row 9 100 % 100 95 90 85 80 75 70 66 60 55 50 45 40 33 30 25 20 15 10 5 سيكشن ا…" at bounding box center [688, 446] width 1337 height 102
click at [1325, 409] on icon at bounding box center [1328, 404] width 9 height 11
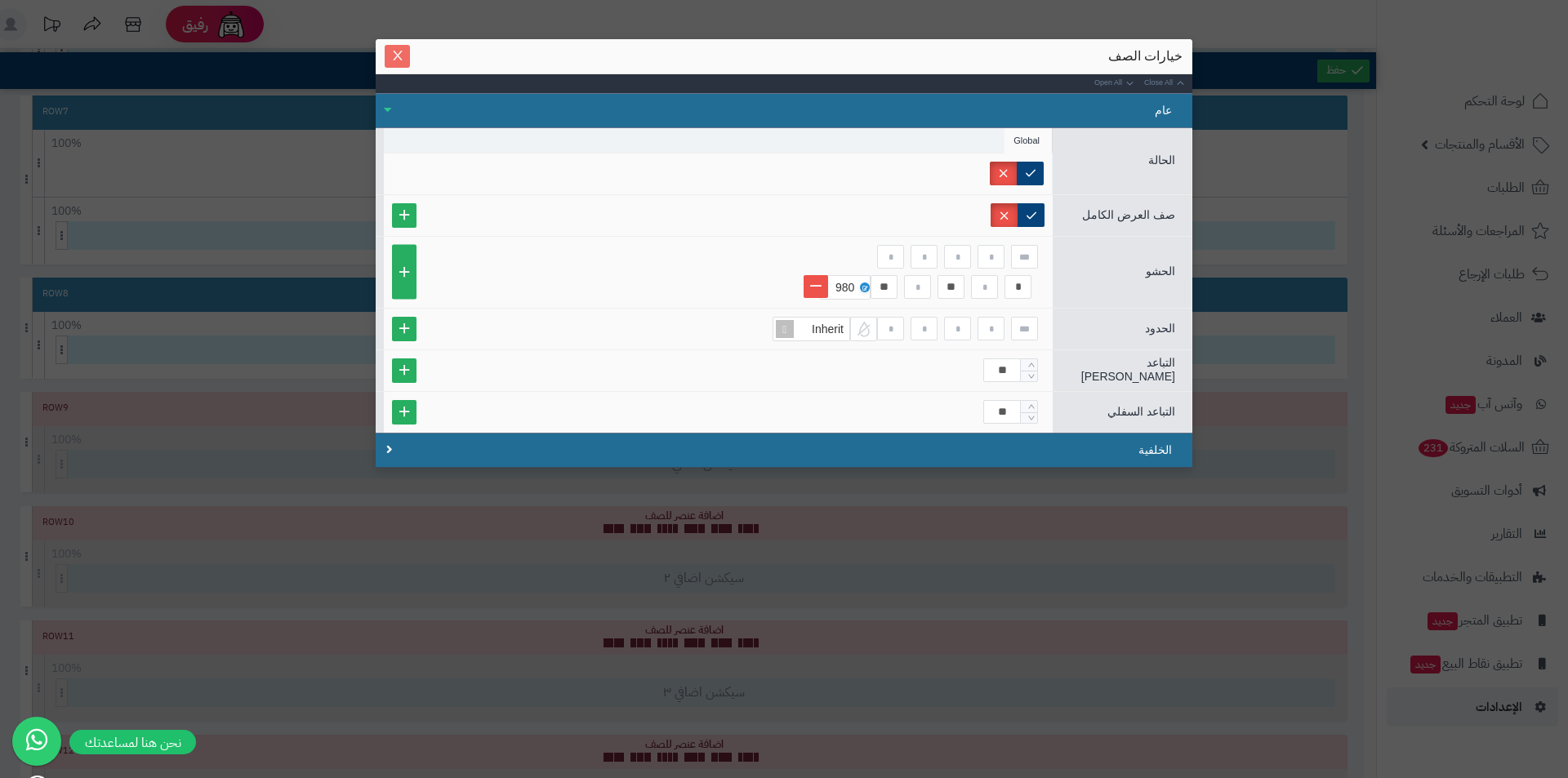
click at [397, 55] on icon "Close" at bounding box center [397, 55] width 9 height 10
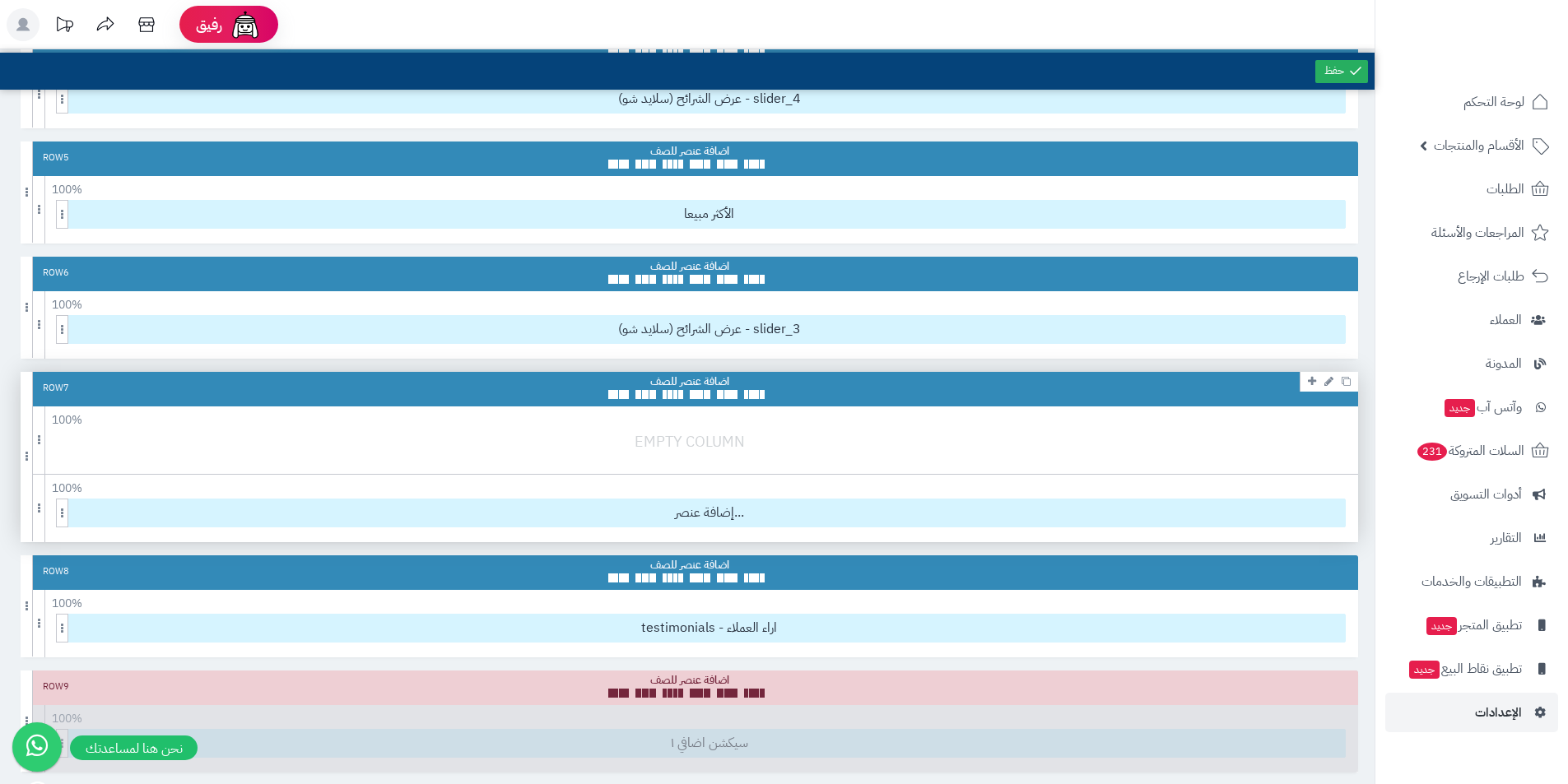
scroll to position [776, 0]
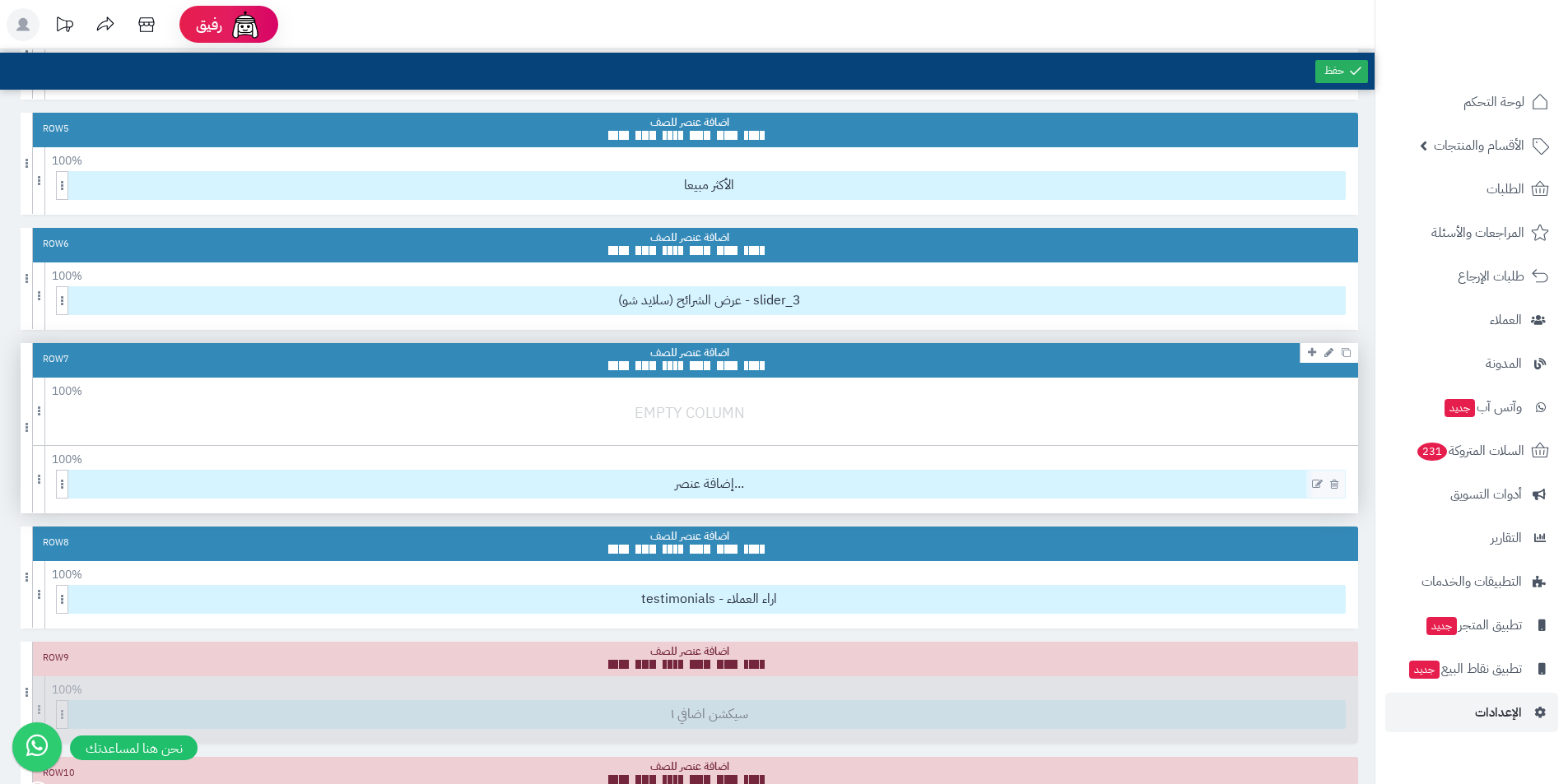
click at [1319, 480] on icon at bounding box center [1317, 485] width 11 height 12
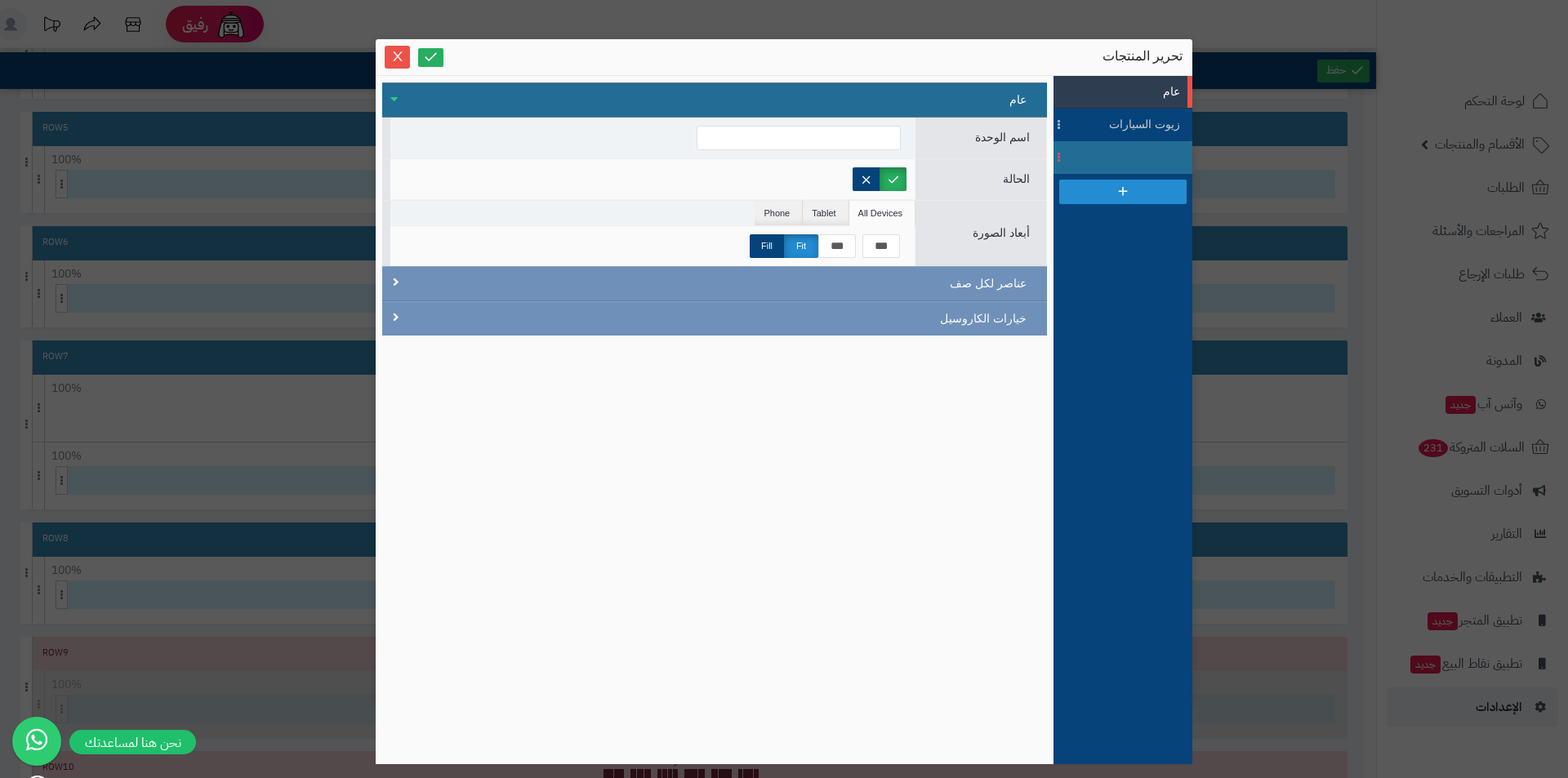
click at [1103, 164] on li at bounding box center [1123, 157] width 139 height 33
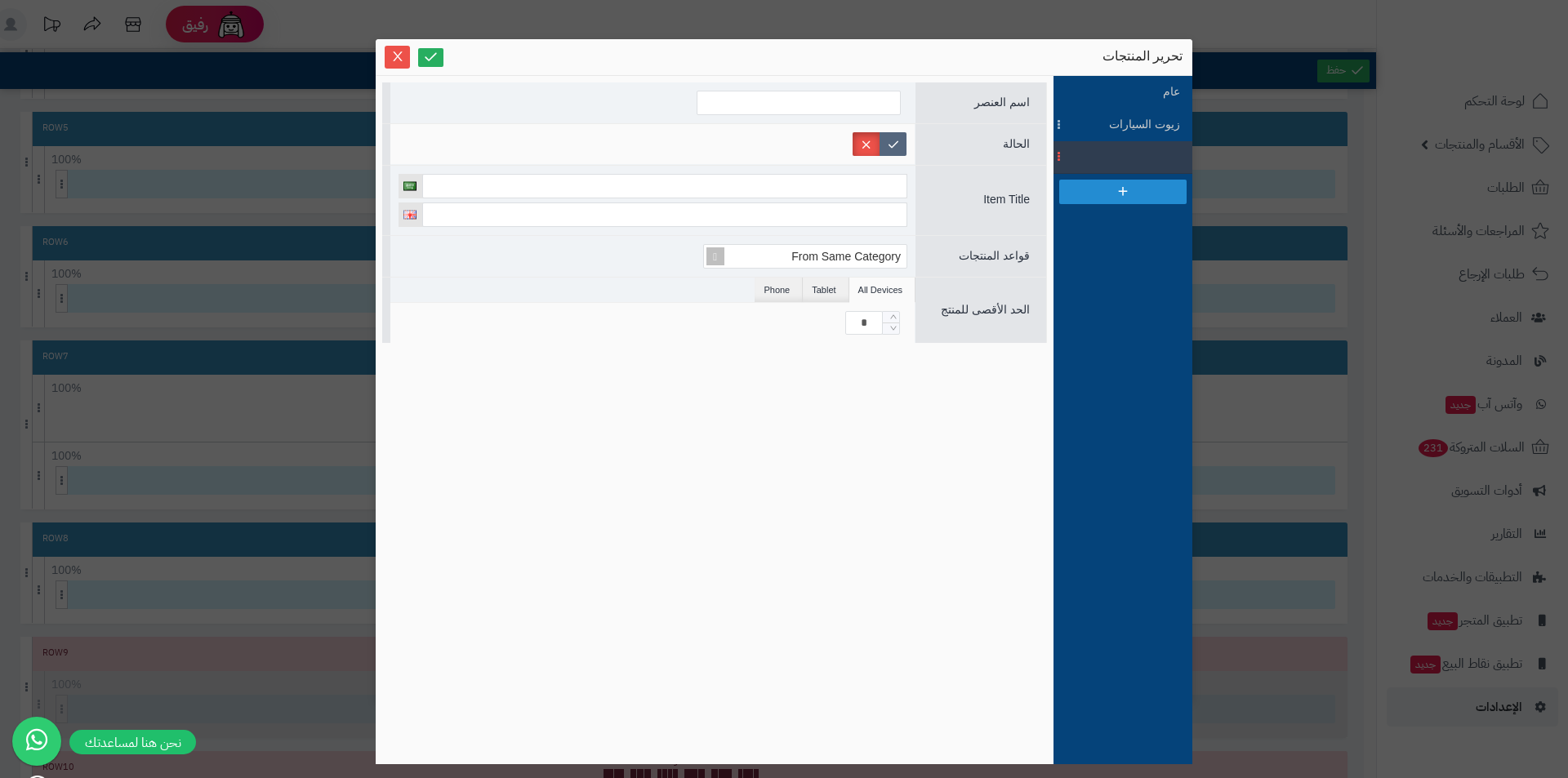
click at [892, 144] on label at bounding box center [893, 144] width 27 height 24
click at [441, 61] on link at bounding box center [431, 57] width 25 height 18
click at [1258, 166] on div "sentinelStart تحرير المنتجات عام زيوت السيارات اسم العنصر الحالة Global Device …" at bounding box center [784, 389] width 1568 height 778
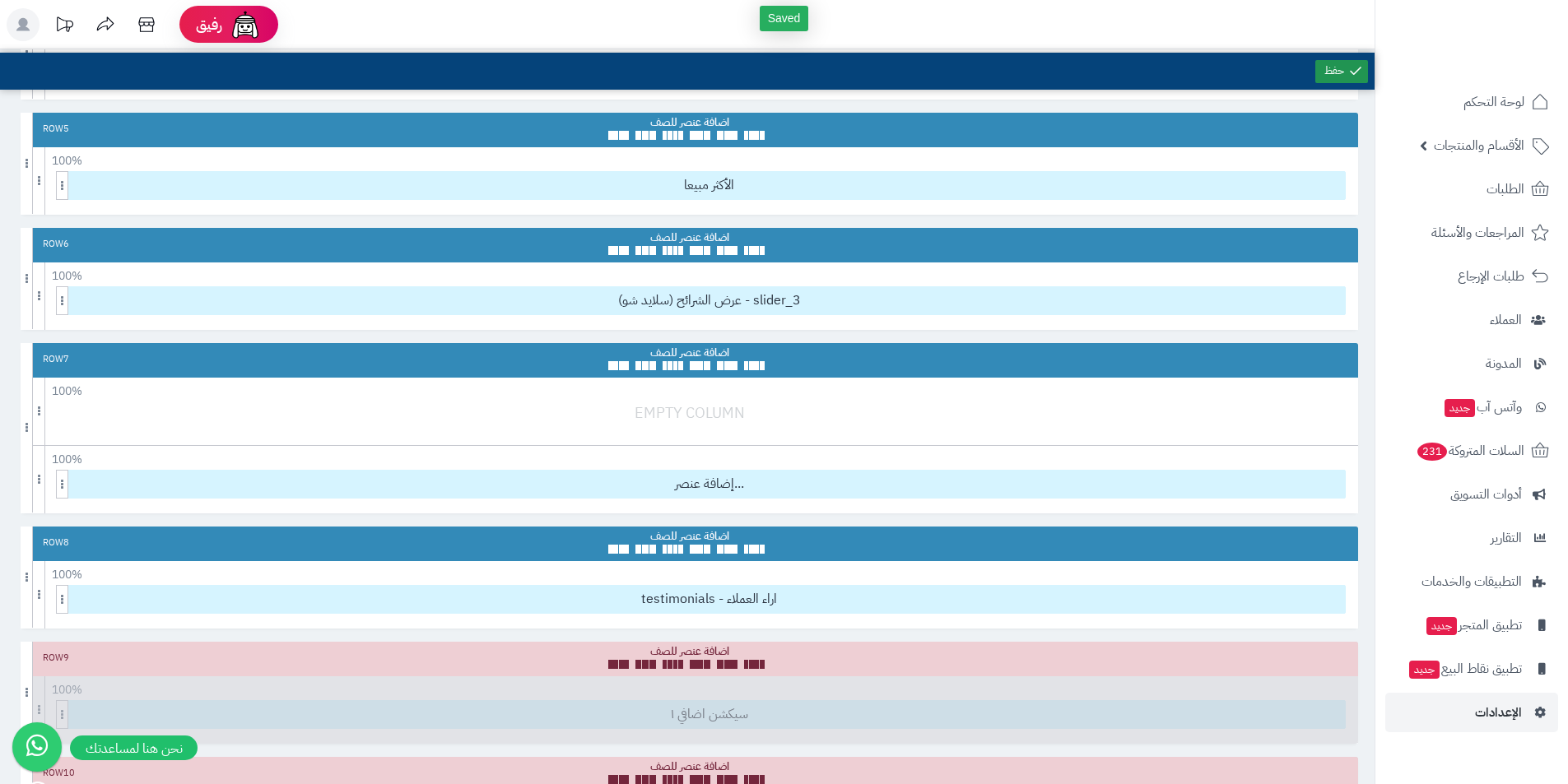
click at [1340, 78] on link at bounding box center [1341, 71] width 52 height 23
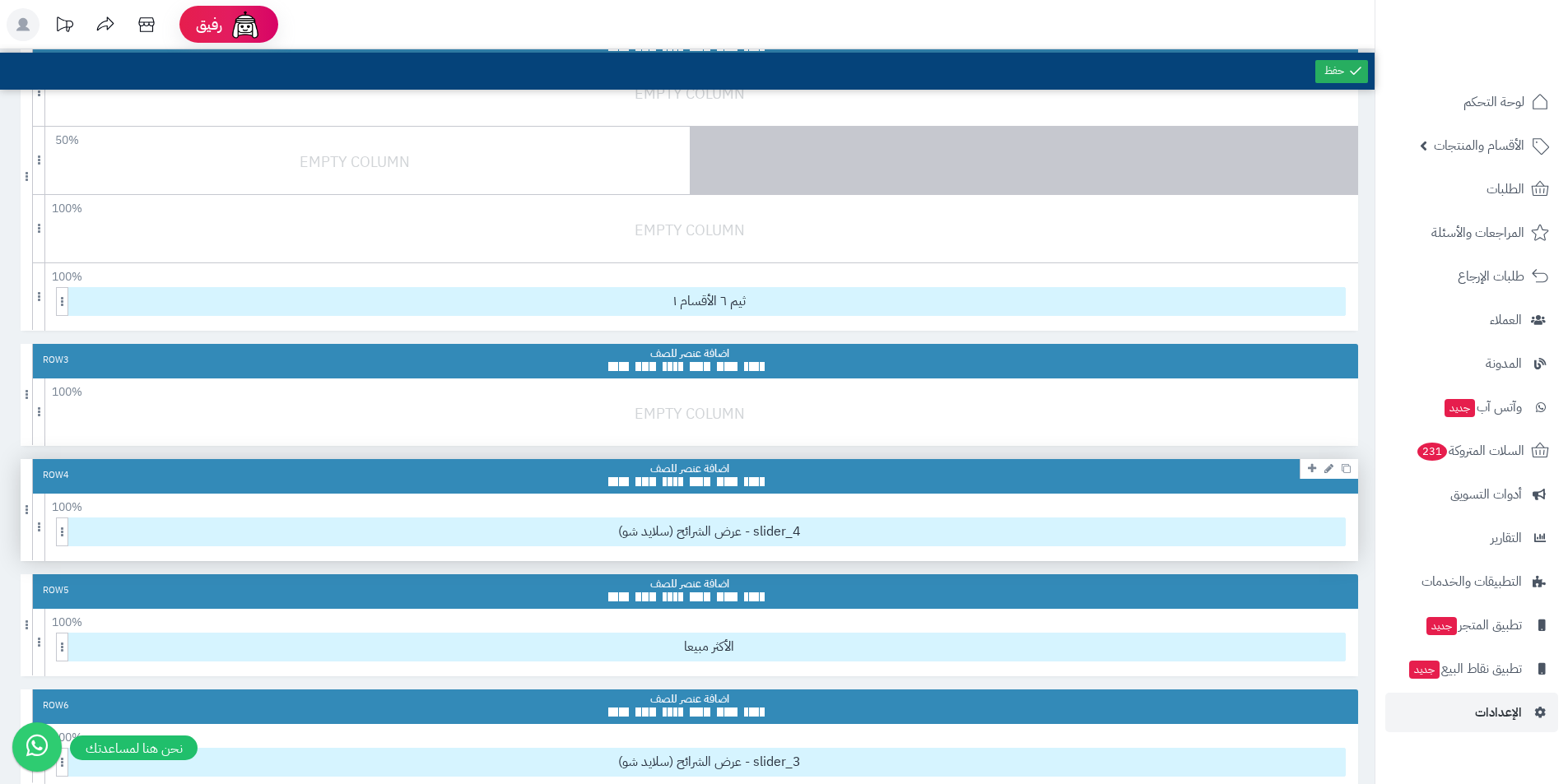
scroll to position [329, 0]
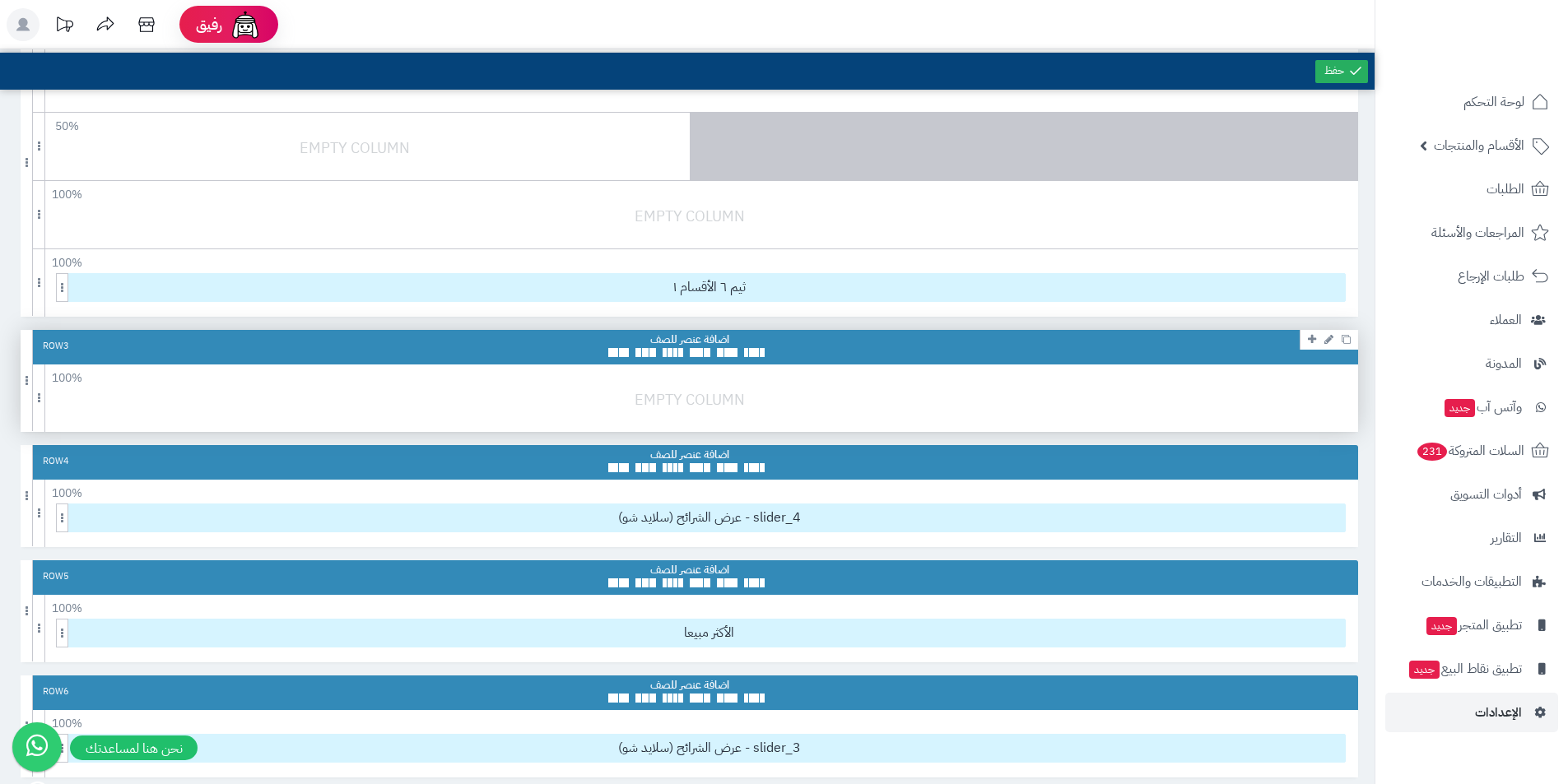
click at [890, 367] on div "100 % 100 95 90 85 80 75 70 66 60 55 50 45 40 33 30 25 20 15 10 5" at bounding box center [688, 374] width 1337 height 19
click at [787, 398] on div at bounding box center [693, 408] width 1345 height 39
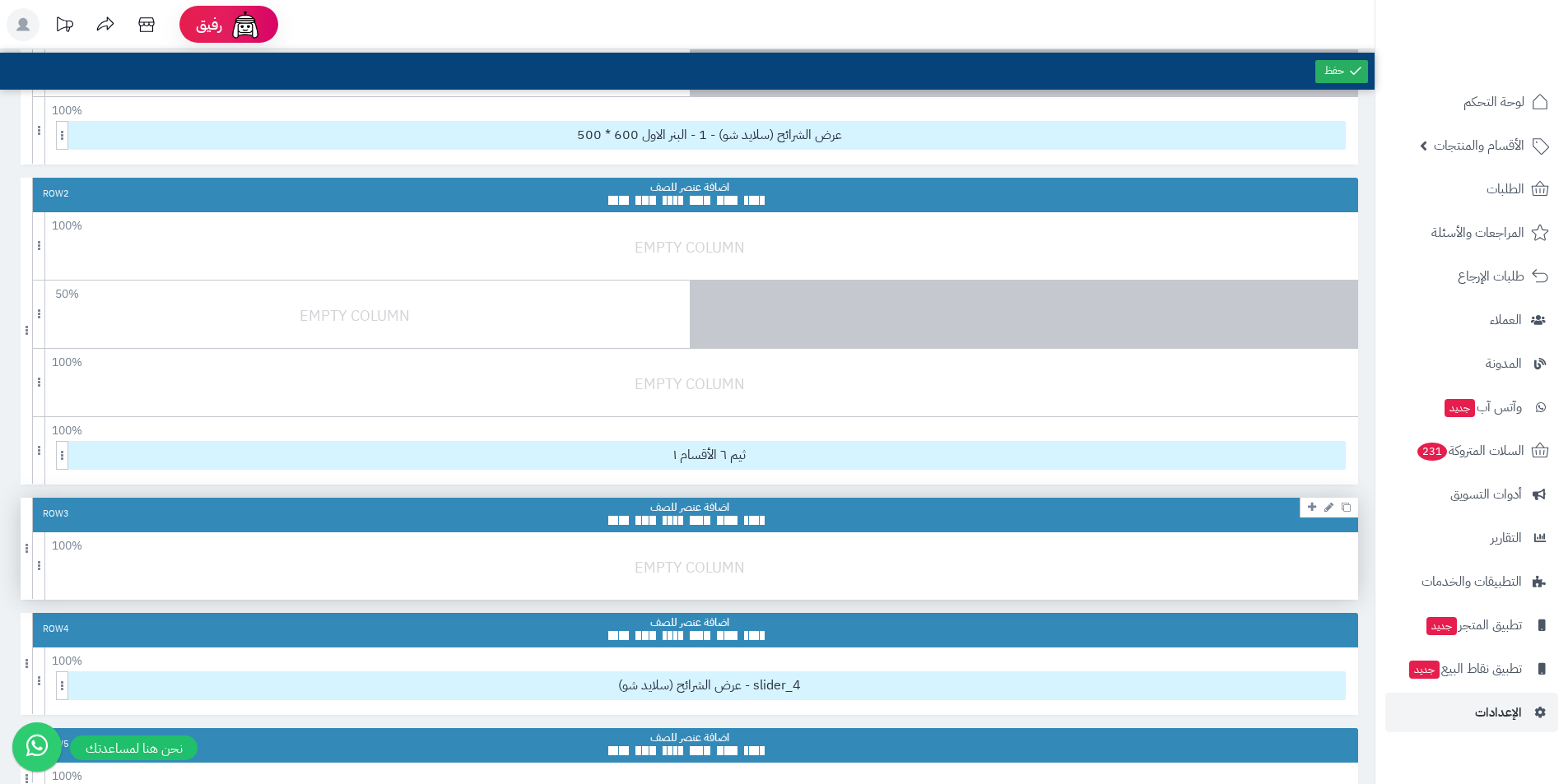
scroll to position [0, 0]
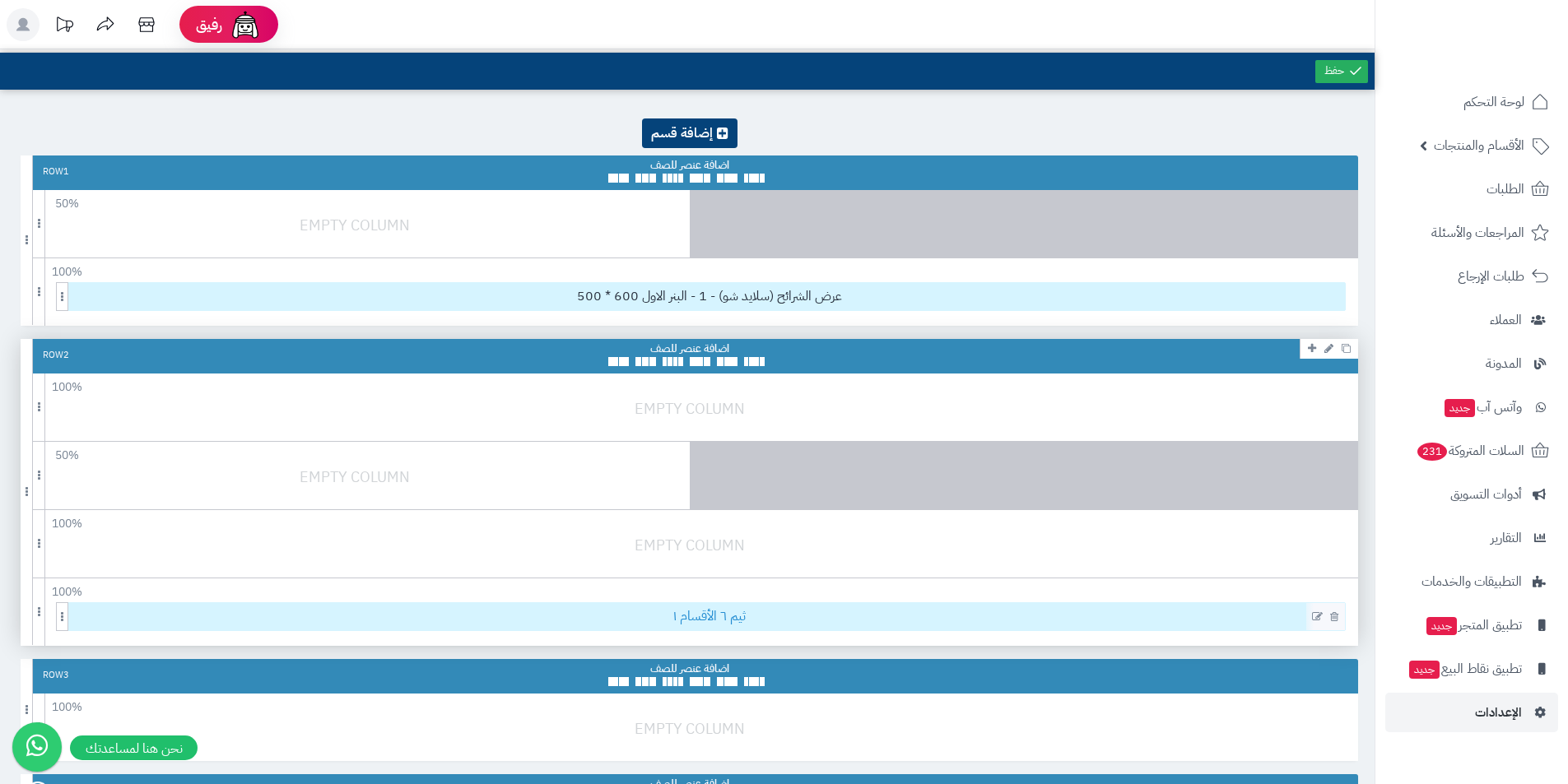
click at [747, 614] on span "ثيم ٦ الأقسام ١" at bounding box center [709, 616] width 1272 height 27
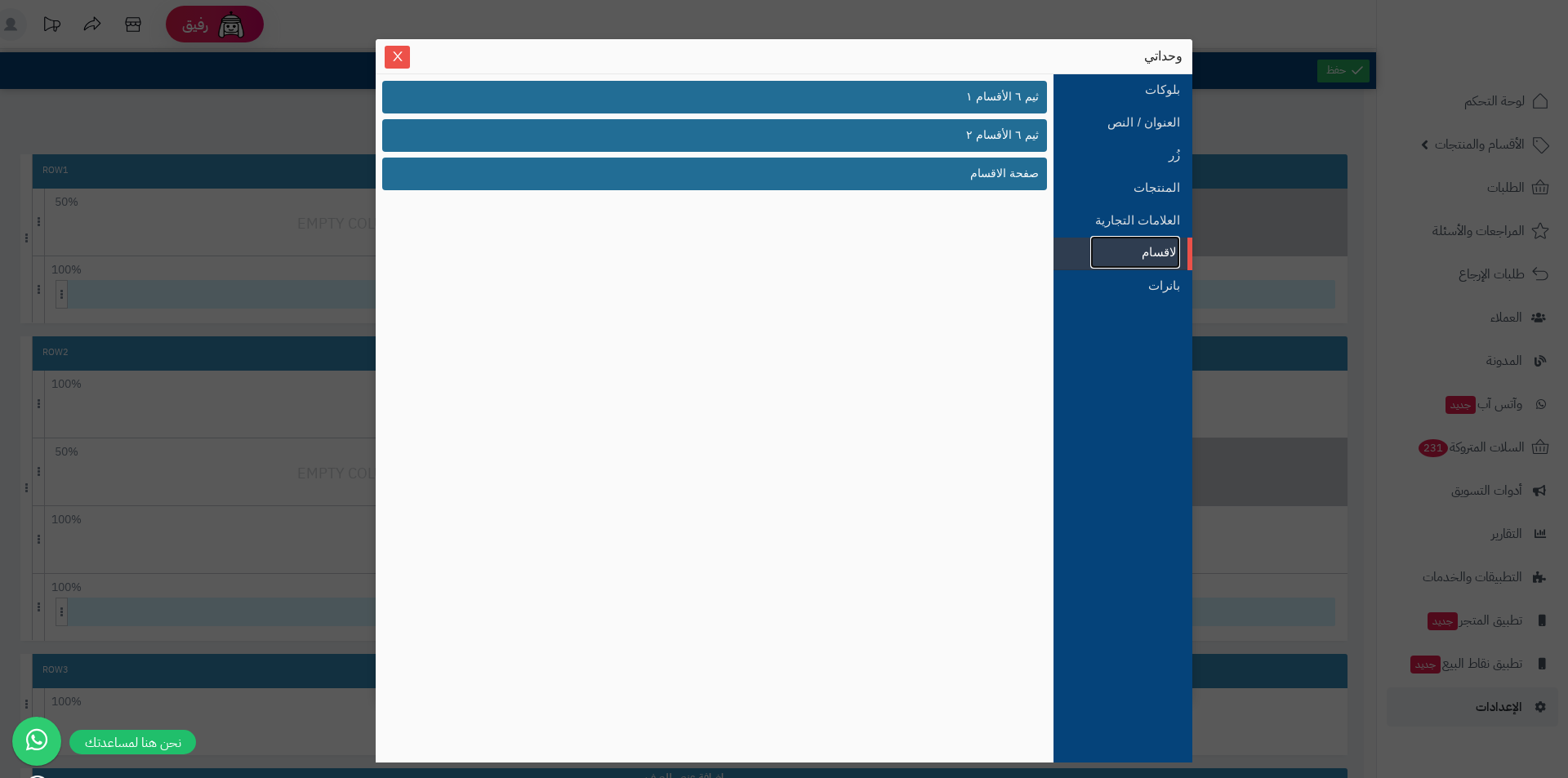
click at [1123, 250] on link "الاقسام" at bounding box center [1135, 252] width 90 height 33
click at [408, 57] on span "Close" at bounding box center [397, 55] width 25 height 14
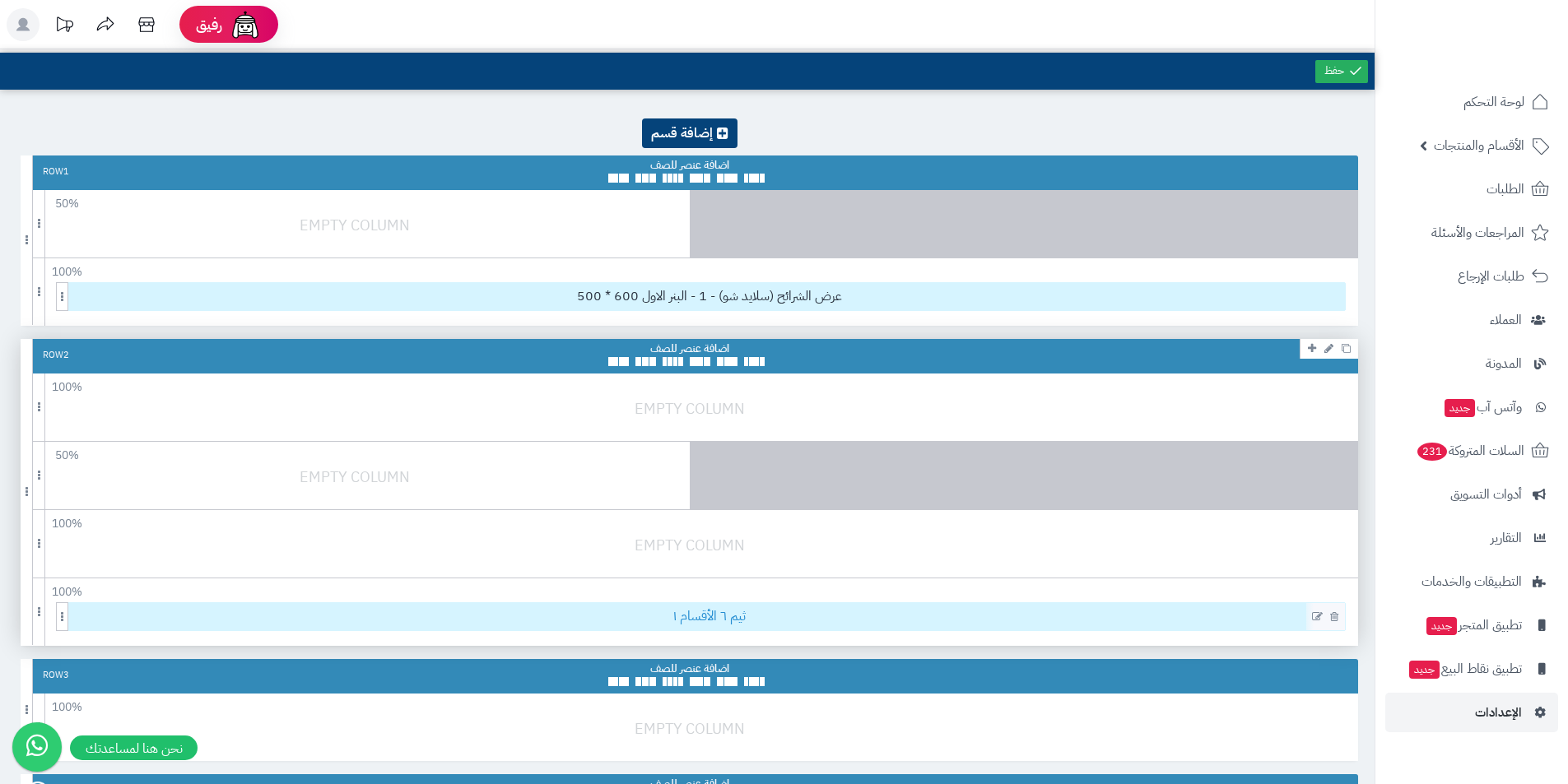
click at [750, 622] on span "ثيم ٦ الأقسام ١" at bounding box center [709, 616] width 1272 height 27
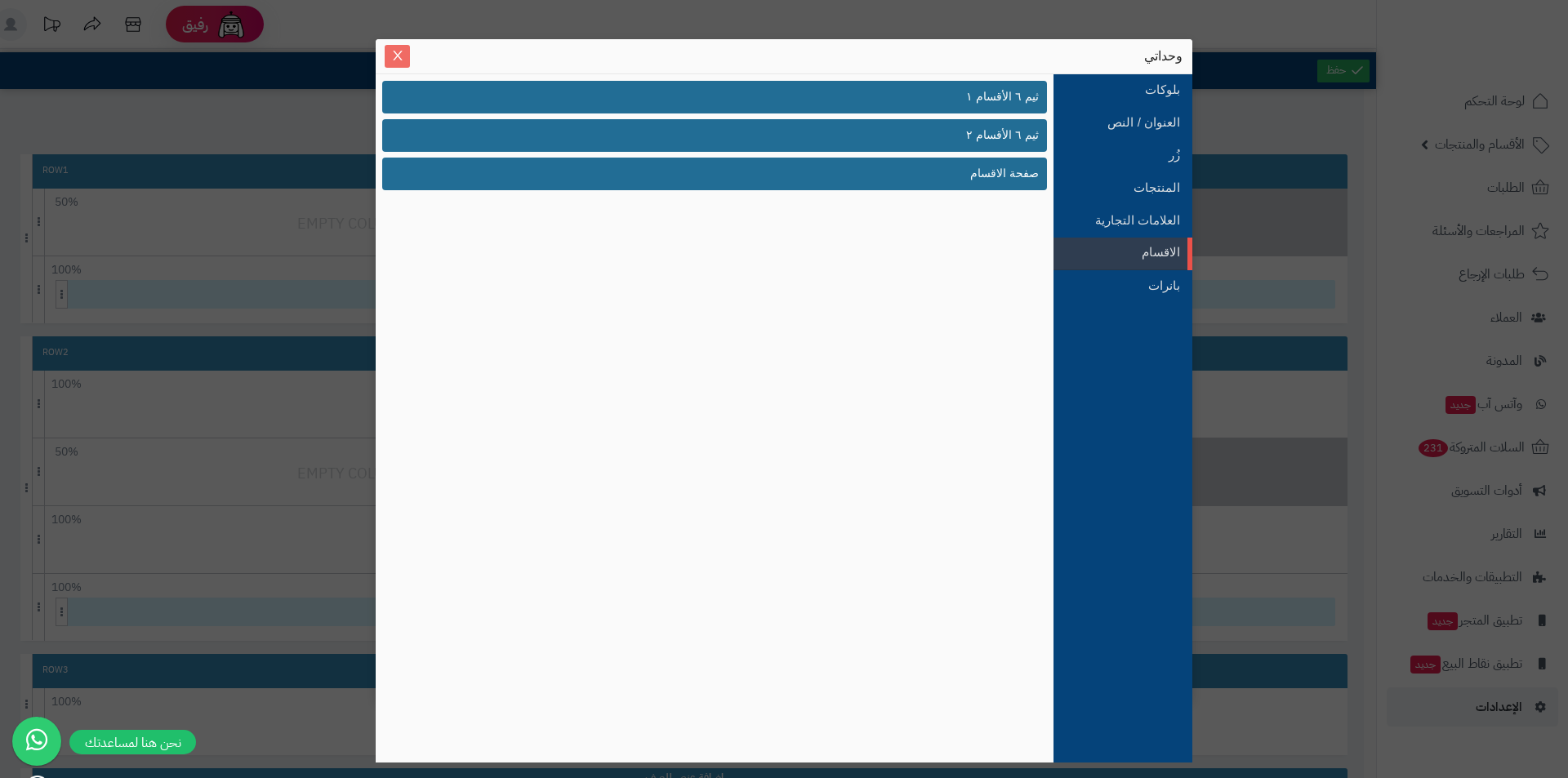
click at [393, 56] on icon "Close" at bounding box center [398, 55] width 13 height 13
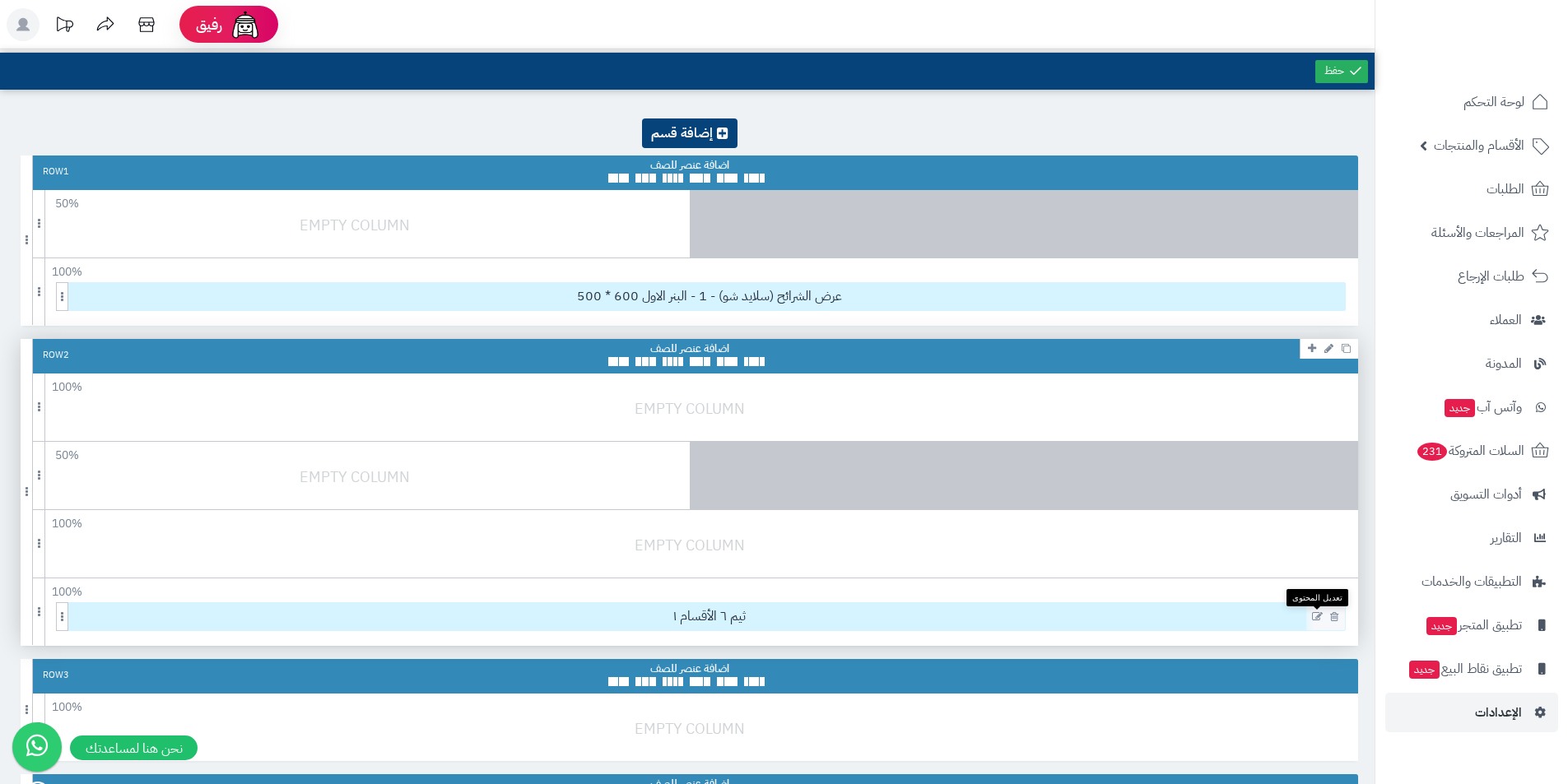
click at [1318, 617] on icon at bounding box center [1317, 617] width 11 height 12
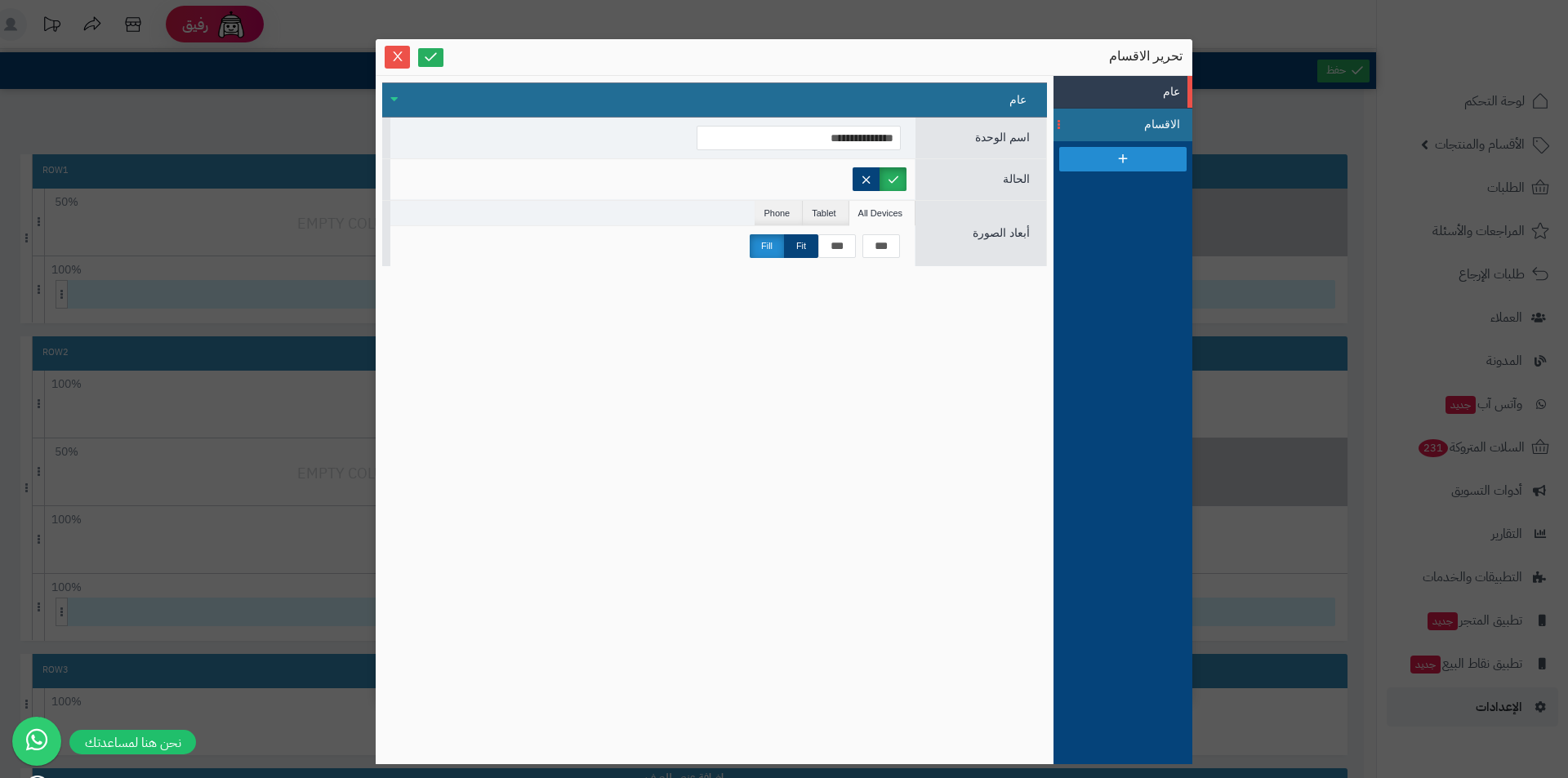
click at [1151, 121] on span "الاقسام" at bounding box center [1143, 124] width 73 height 17
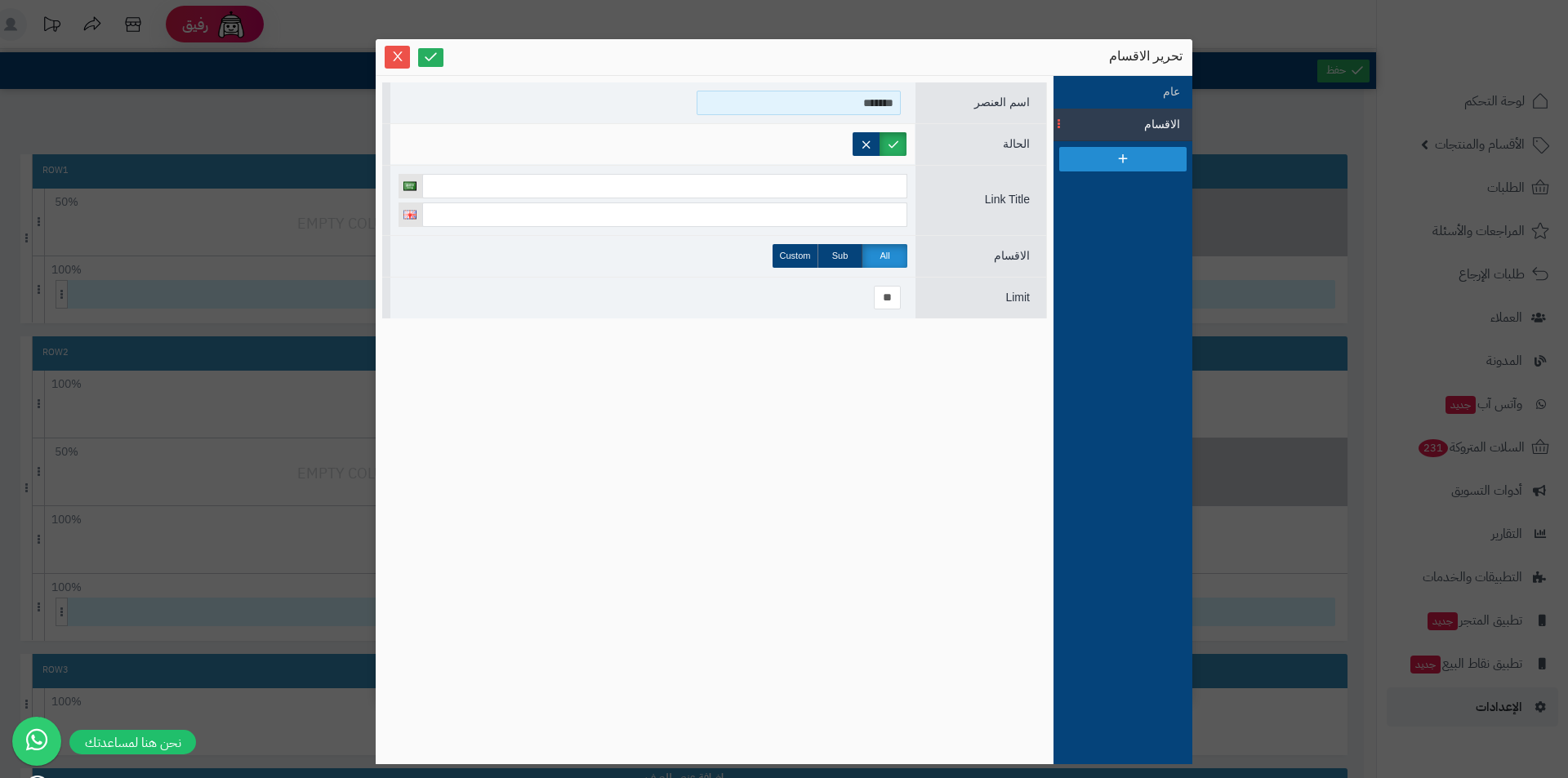
click at [882, 105] on input "*******" at bounding box center [798, 103] width 204 height 24
click at [893, 104] on input "*******" at bounding box center [798, 103] width 204 height 24
click at [893, 105] on input "*******" at bounding box center [798, 103] width 204 height 24
type input "*******"
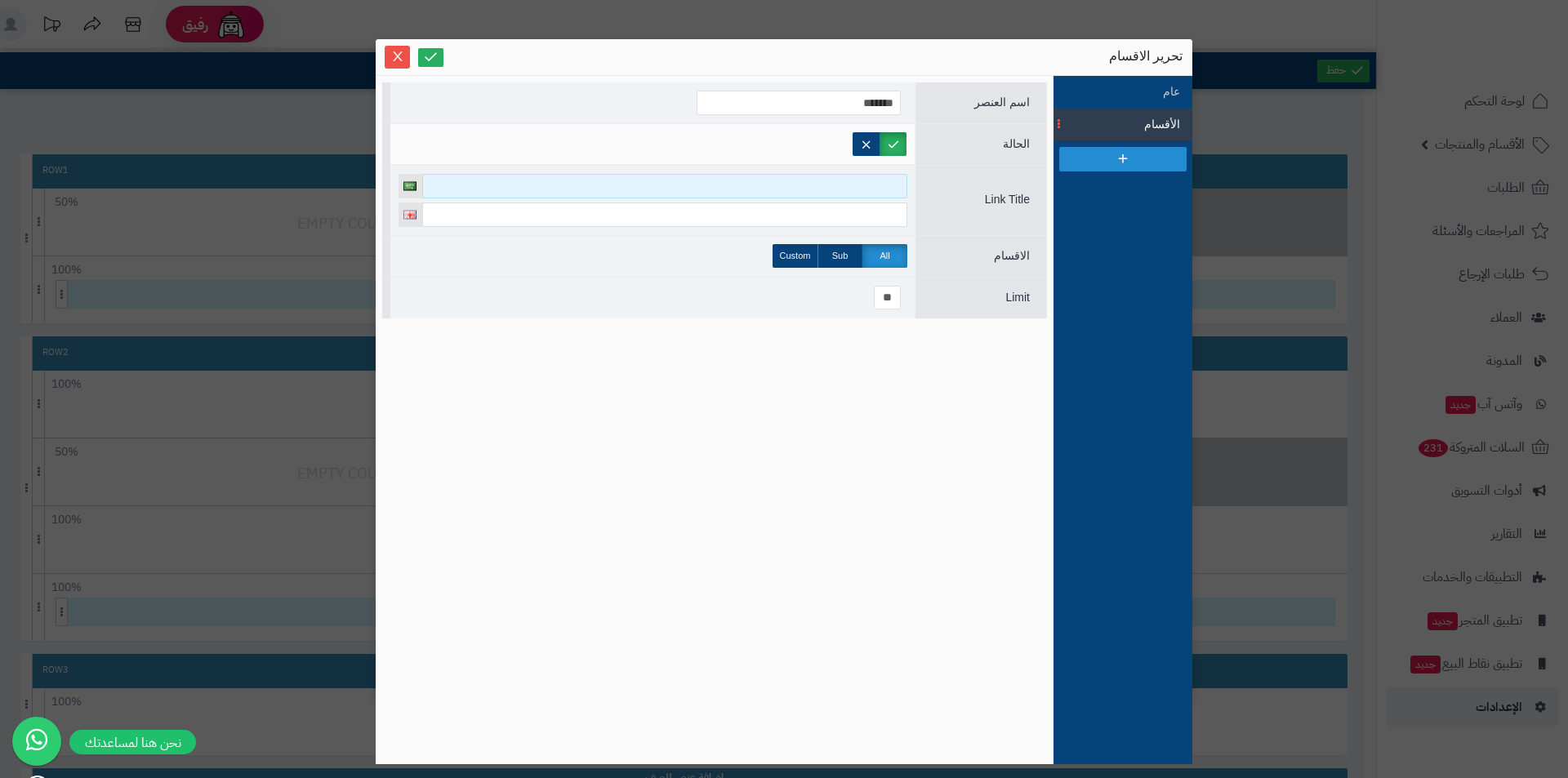
click at [868, 181] on input at bounding box center [664, 186] width 485 height 24
paste input "*******"
type input "*******"
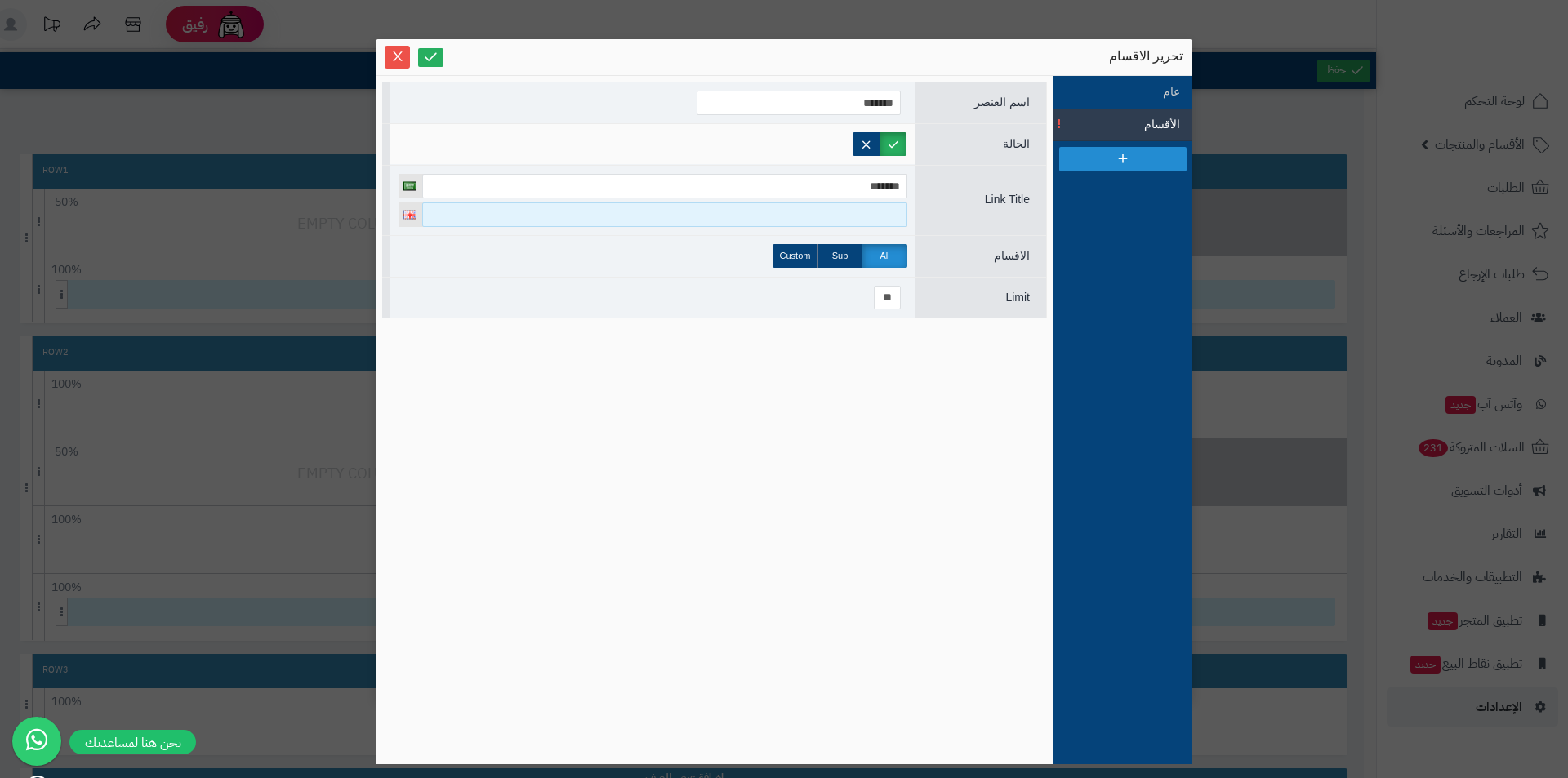
click at [879, 222] on input at bounding box center [664, 214] width 485 height 24
type input "*"
click at [877, 220] on input "**********" at bounding box center [664, 214] width 485 height 24
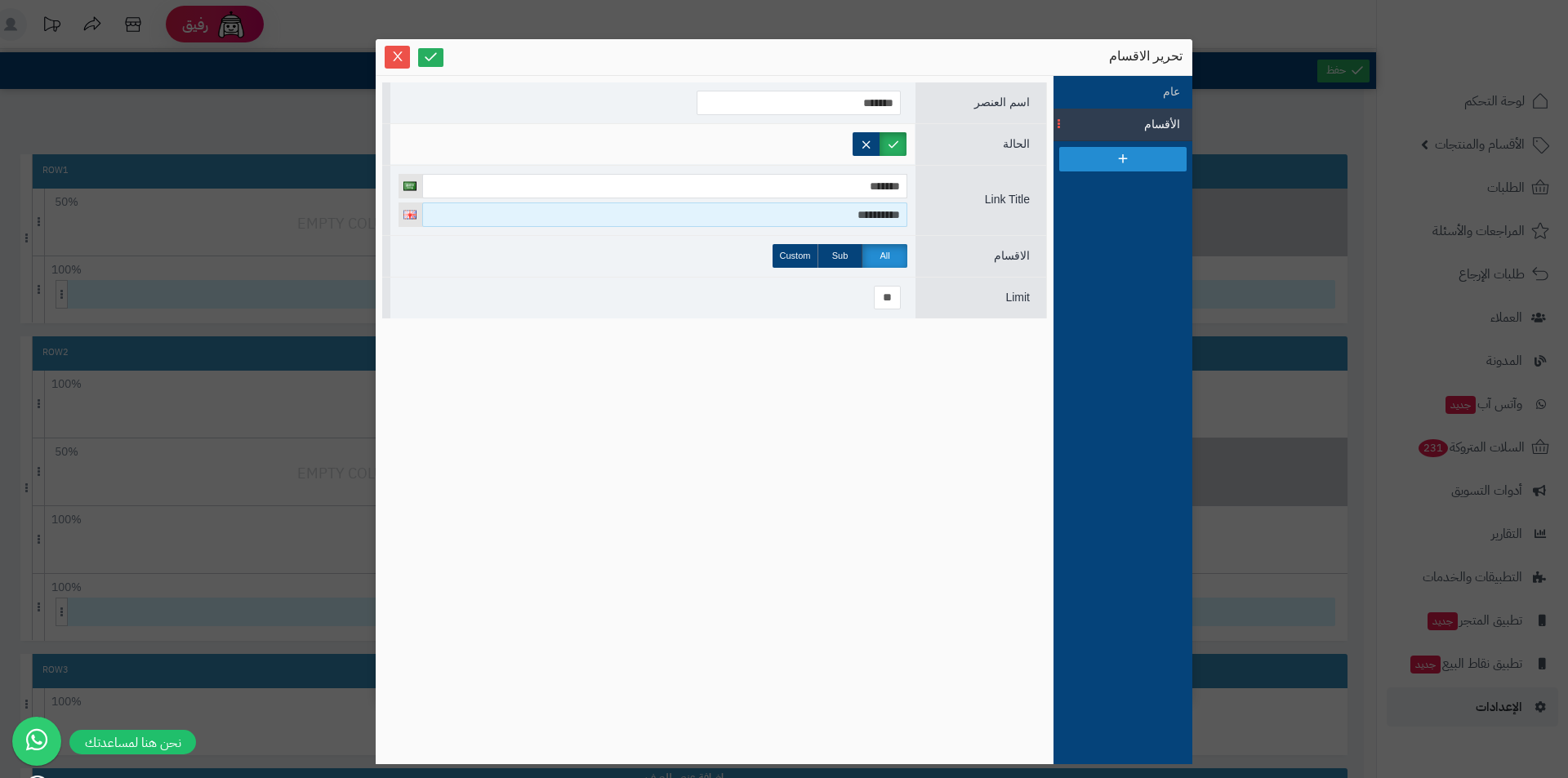
click at [877, 220] on input "**********" at bounding box center [664, 214] width 485 height 24
type input "**********"
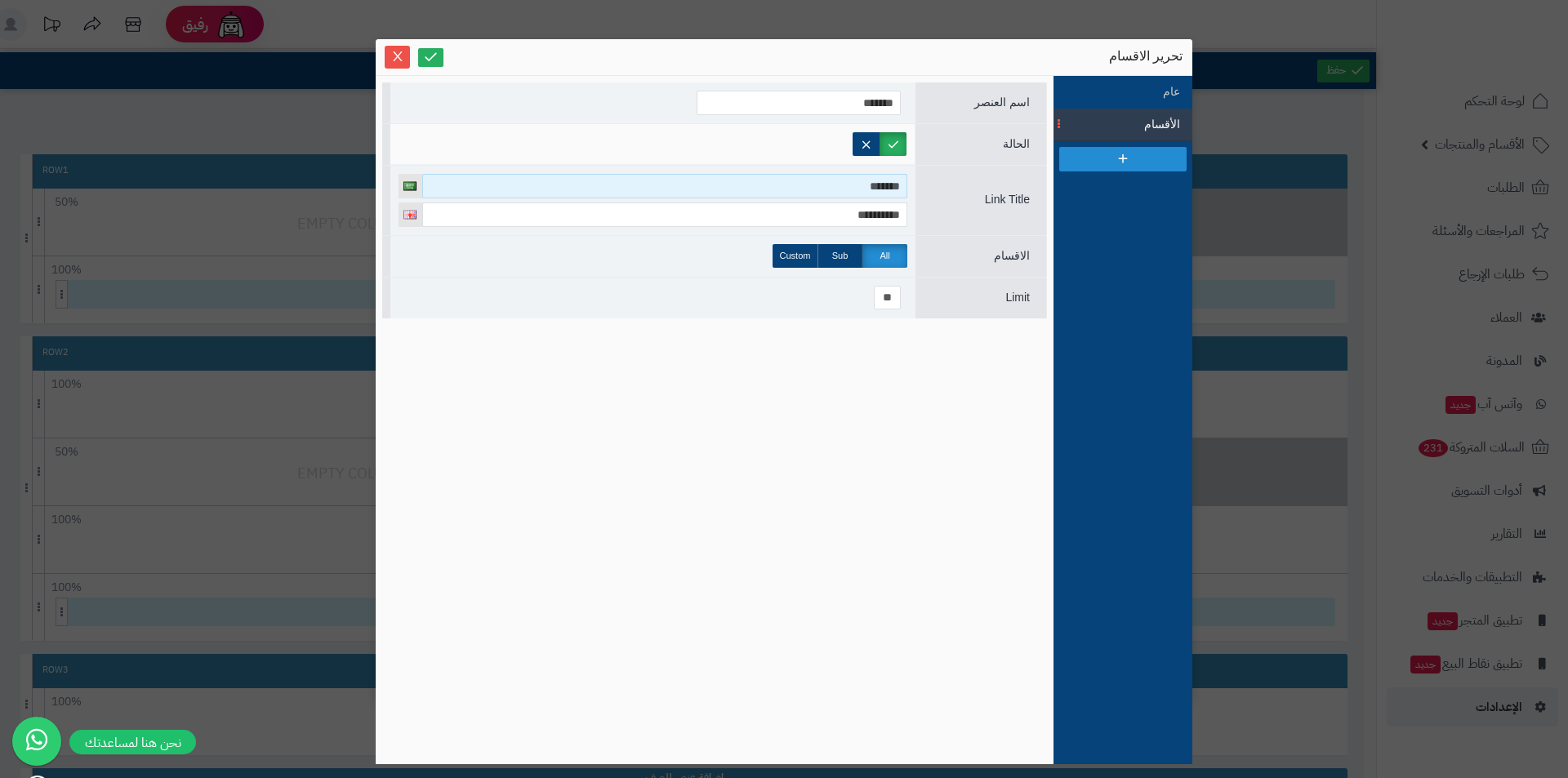
click at [861, 183] on input "*******" at bounding box center [664, 186] width 485 height 24
click at [887, 189] on input "*******" at bounding box center [664, 186] width 485 height 24
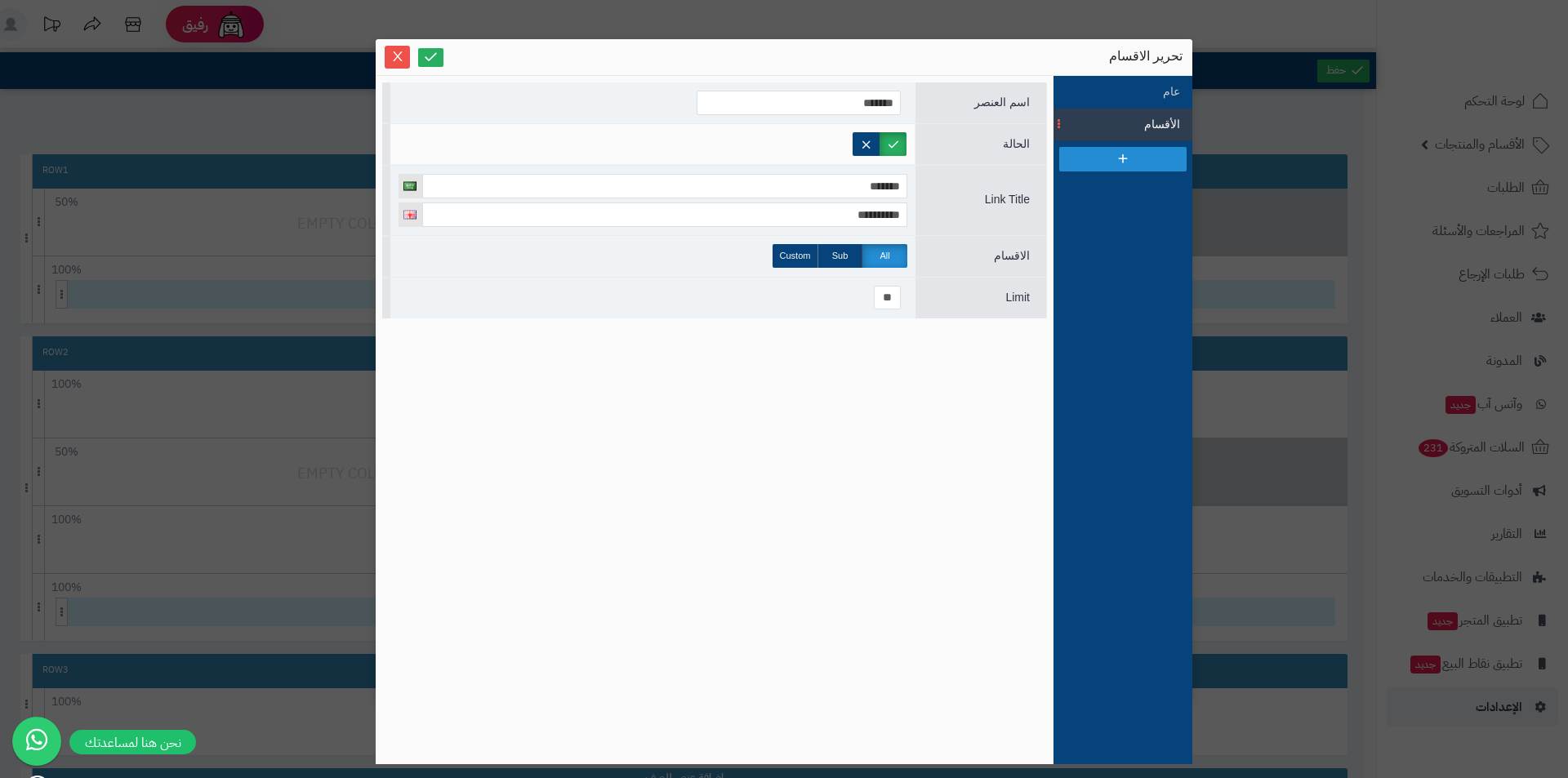
click at [892, 144] on label at bounding box center [893, 144] width 27 height 24
click at [887, 144] on label at bounding box center [893, 144] width 27 height 24
click at [438, 66] on link at bounding box center [431, 57] width 25 height 18
click at [397, 60] on icon "Close" at bounding box center [398, 55] width 13 height 13
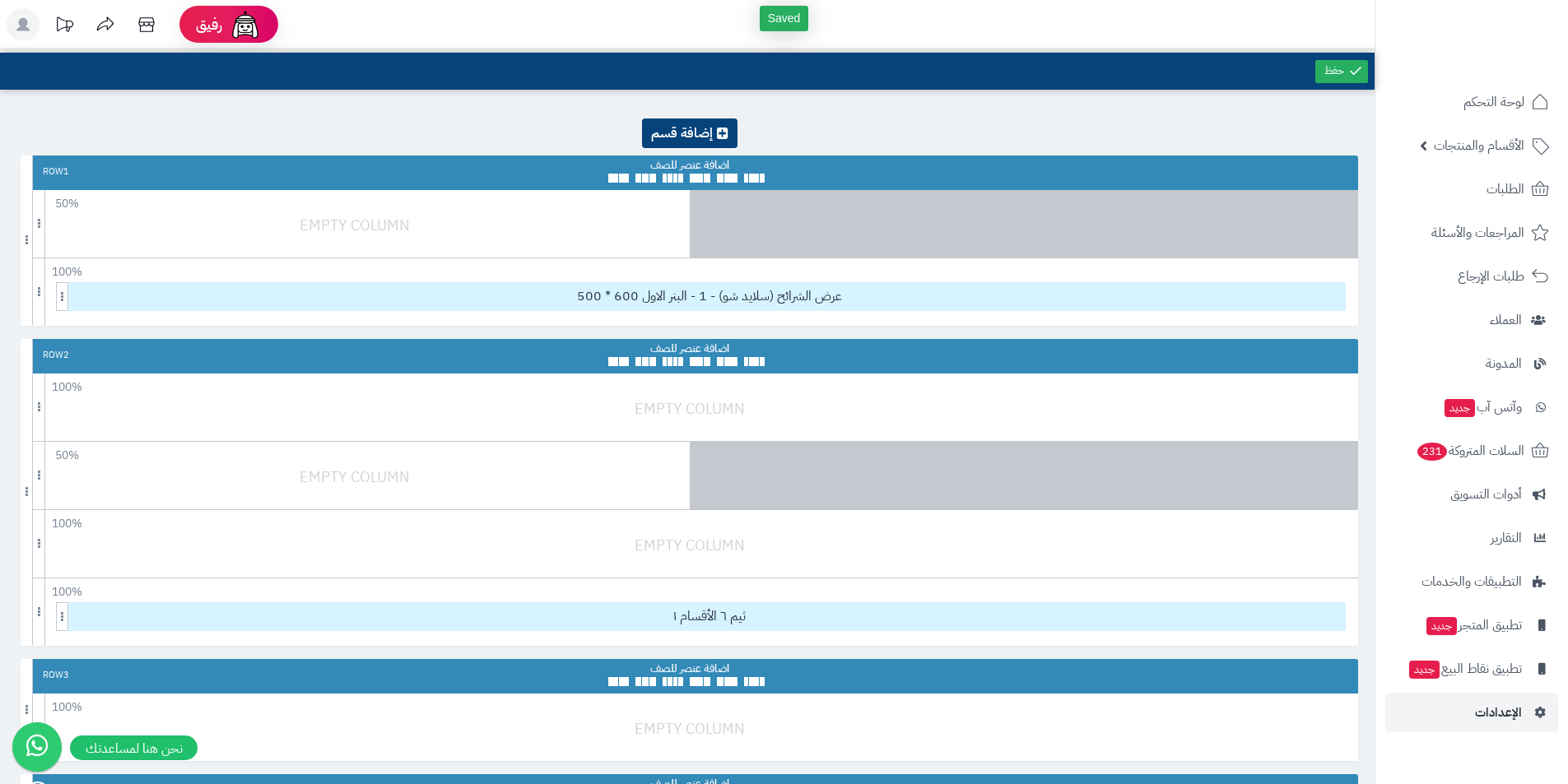
click at [1375, 69] on div at bounding box center [1471, 36] width 193 height 72
click at [1344, 69] on link at bounding box center [1341, 71] width 52 height 23
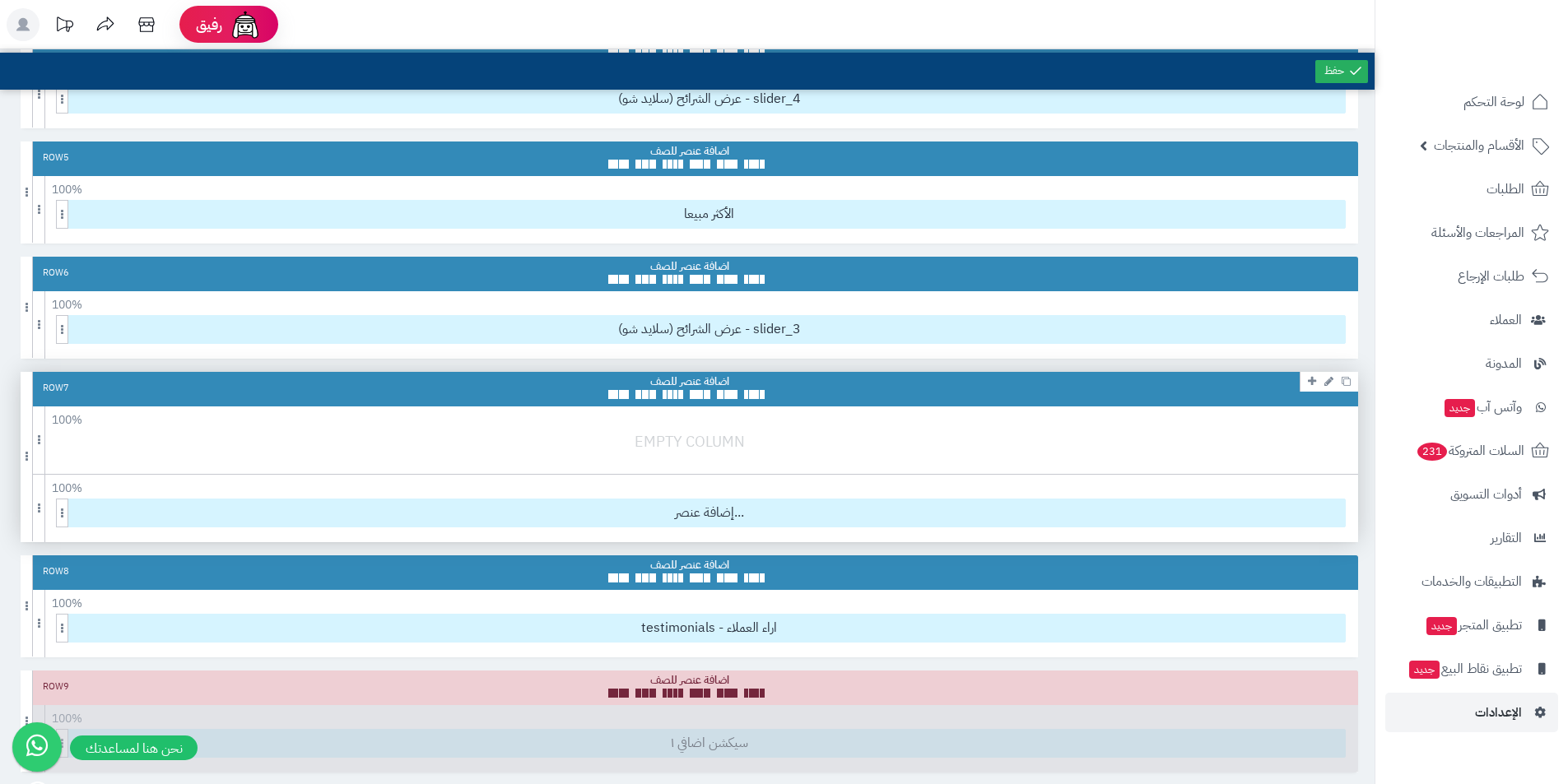
scroll to position [823, 0]
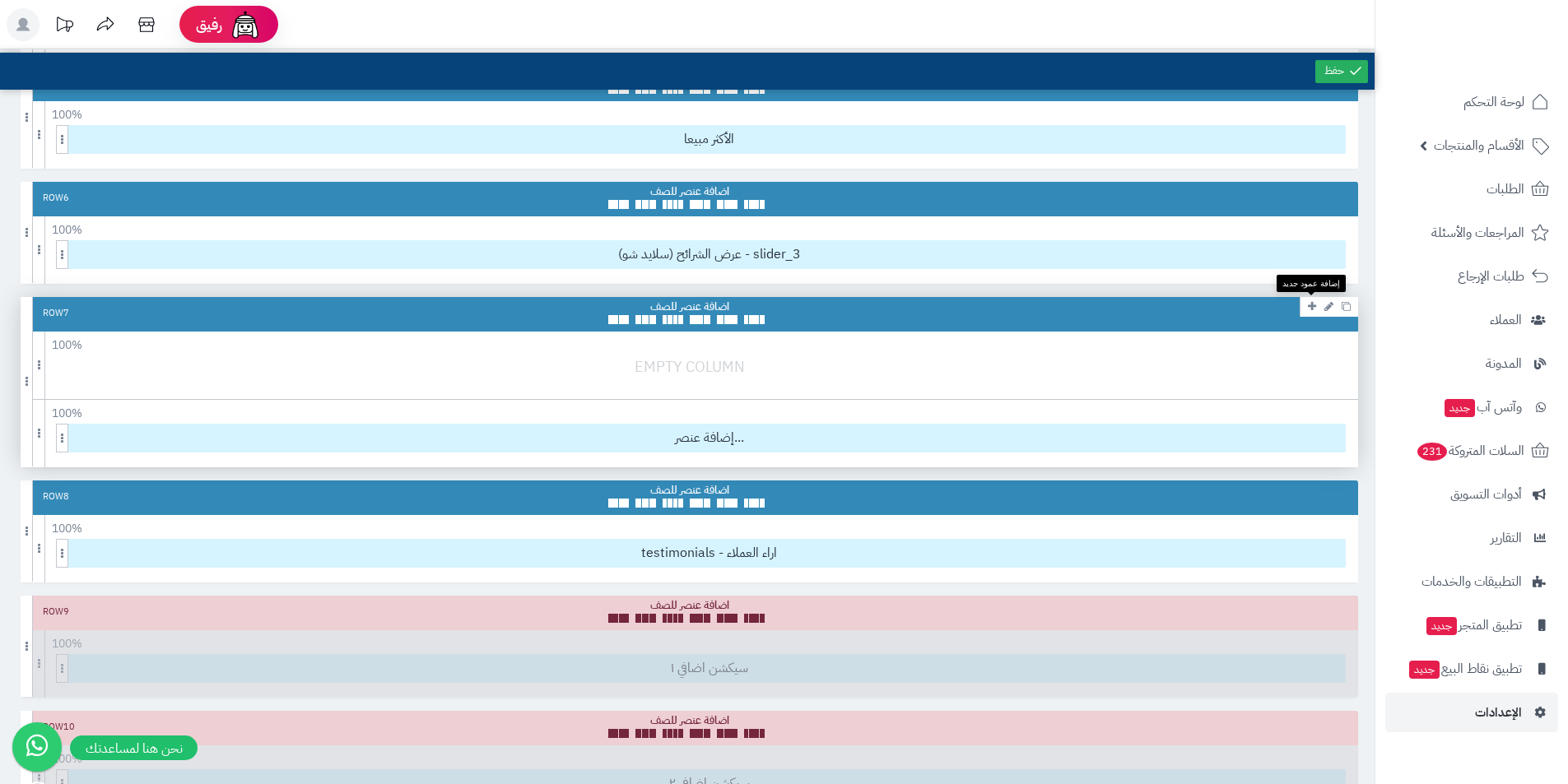
click at [1310, 309] on icon at bounding box center [1311, 306] width 8 height 11
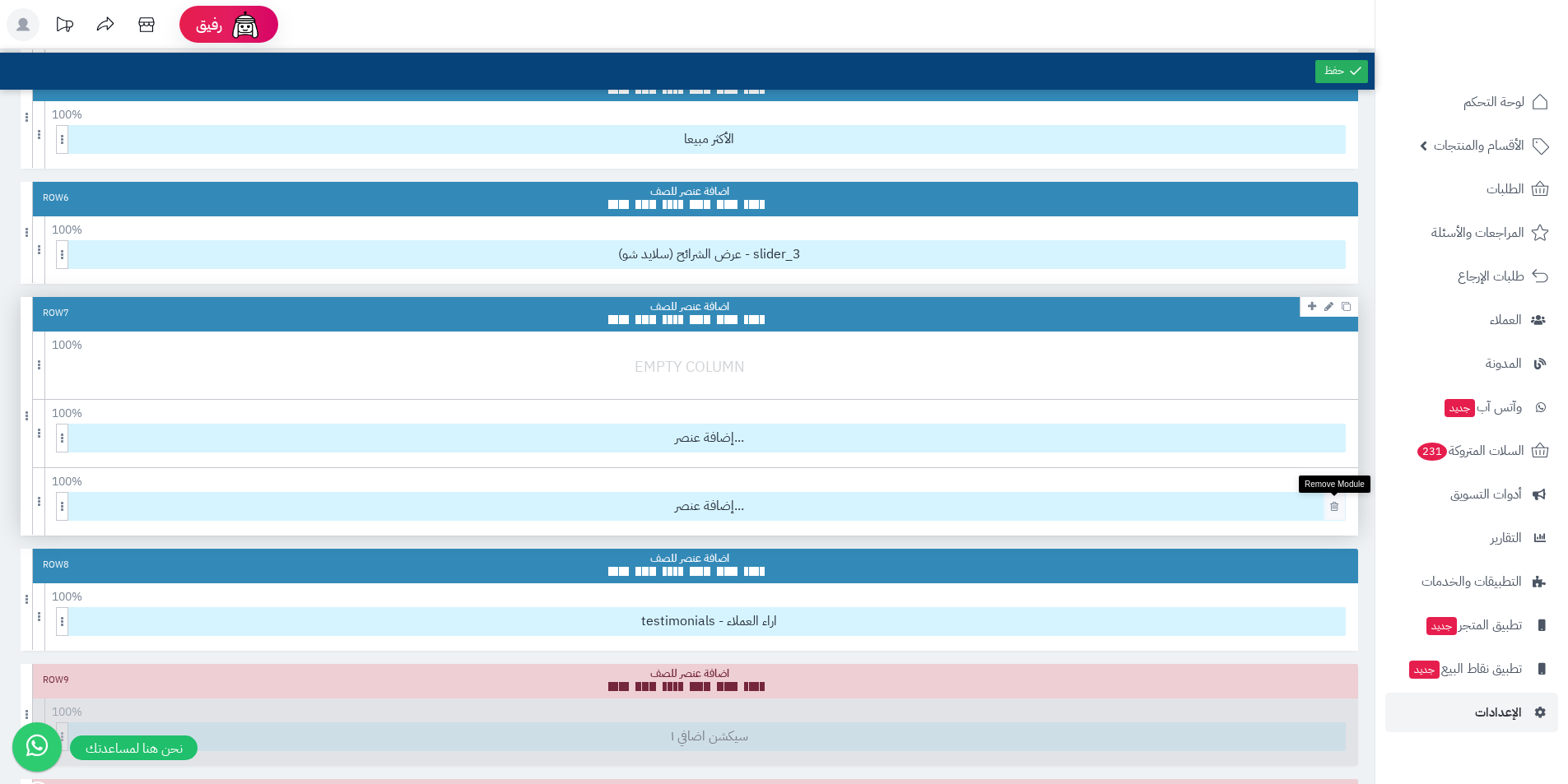
click at [1331, 506] on icon at bounding box center [1334, 506] width 8 height 11
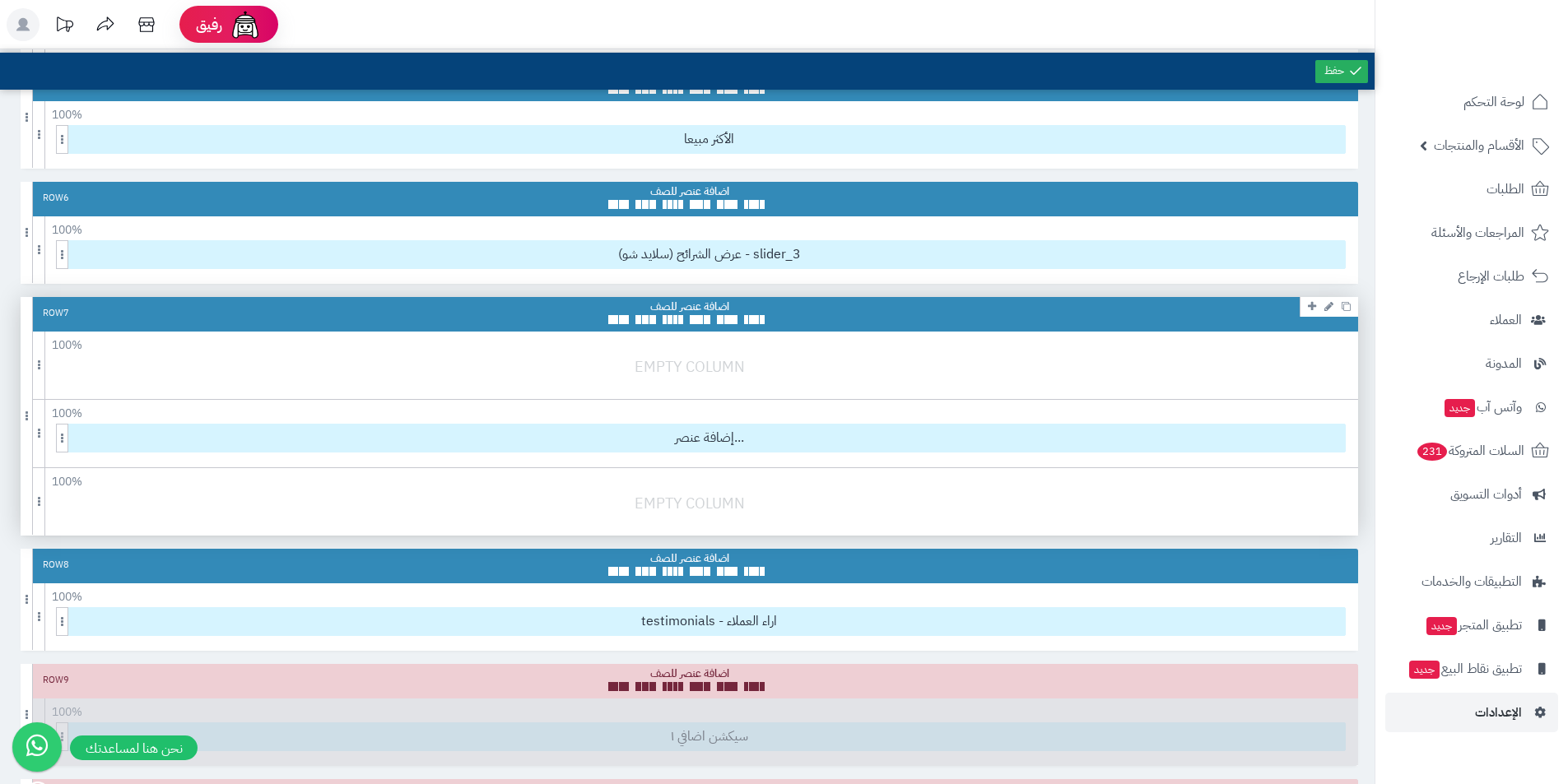
click at [767, 506] on div at bounding box center [693, 511] width 1345 height 39
click at [692, 506] on div at bounding box center [693, 511] width 1345 height 39
click at [692, 505] on div at bounding box center [693, 511] width 1345 height 39
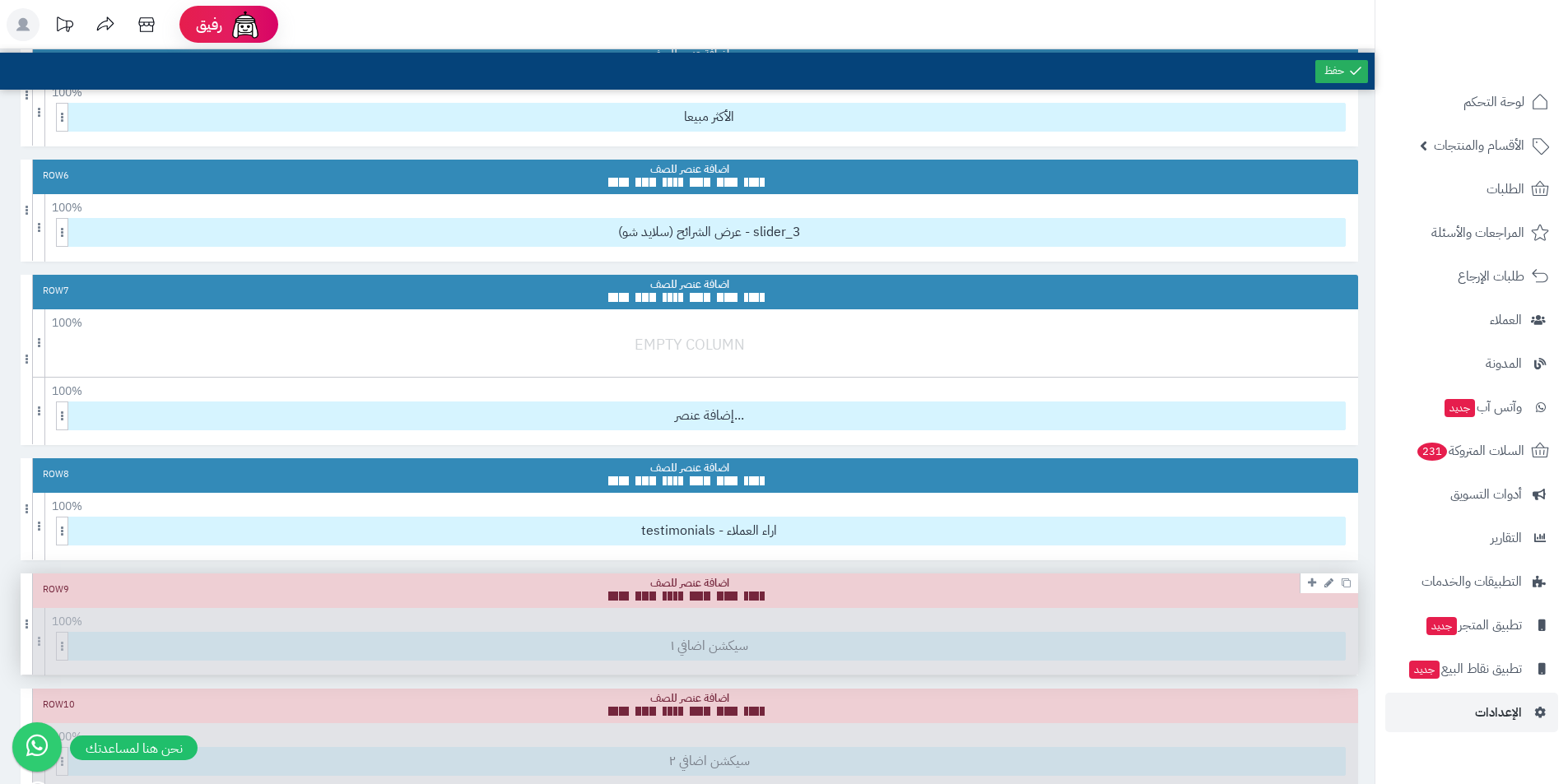
scroll to position [823, 0]
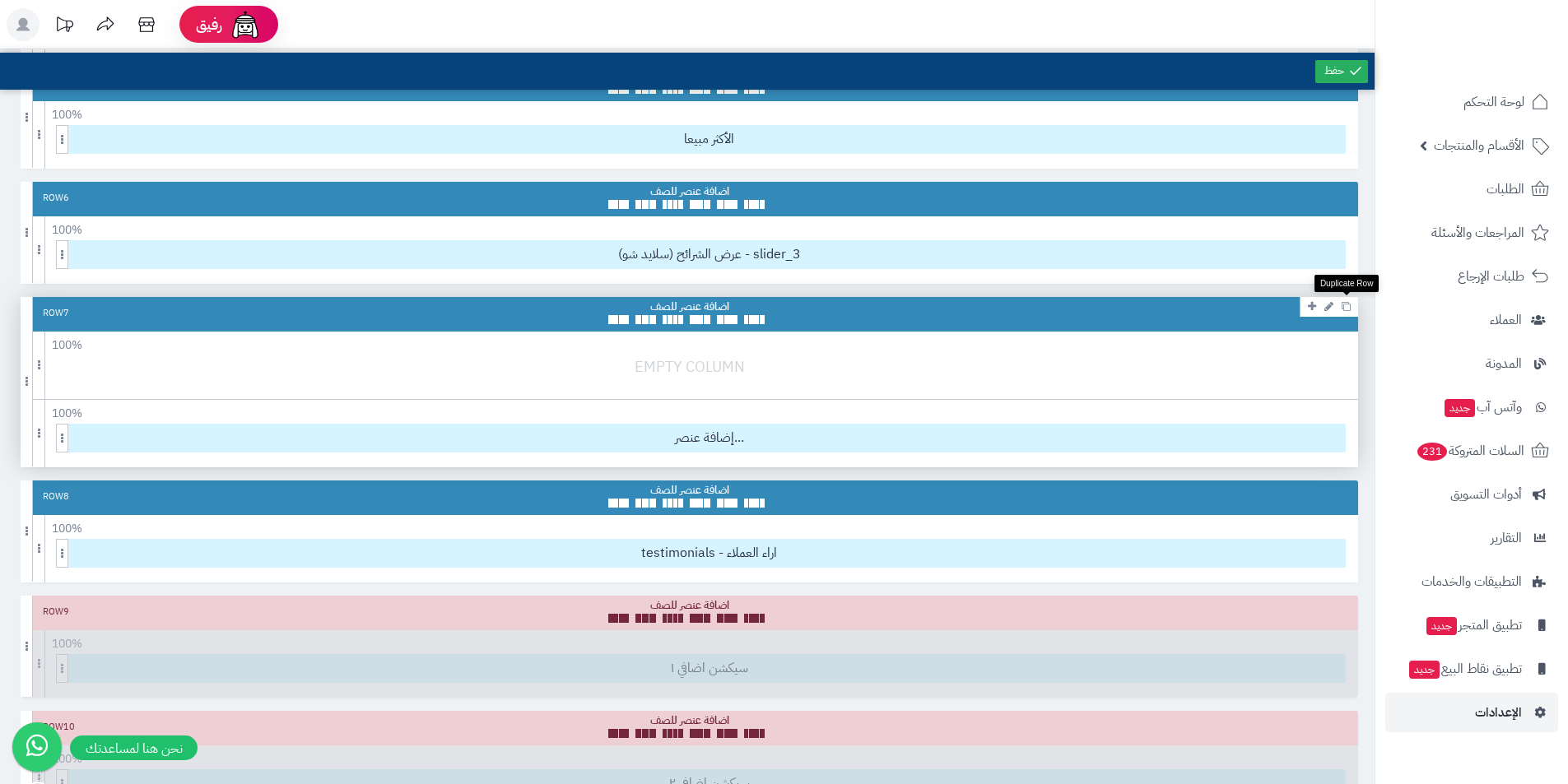
click at [1343, 305] on icon at bounding box center [1345, 306] width 9 height 9
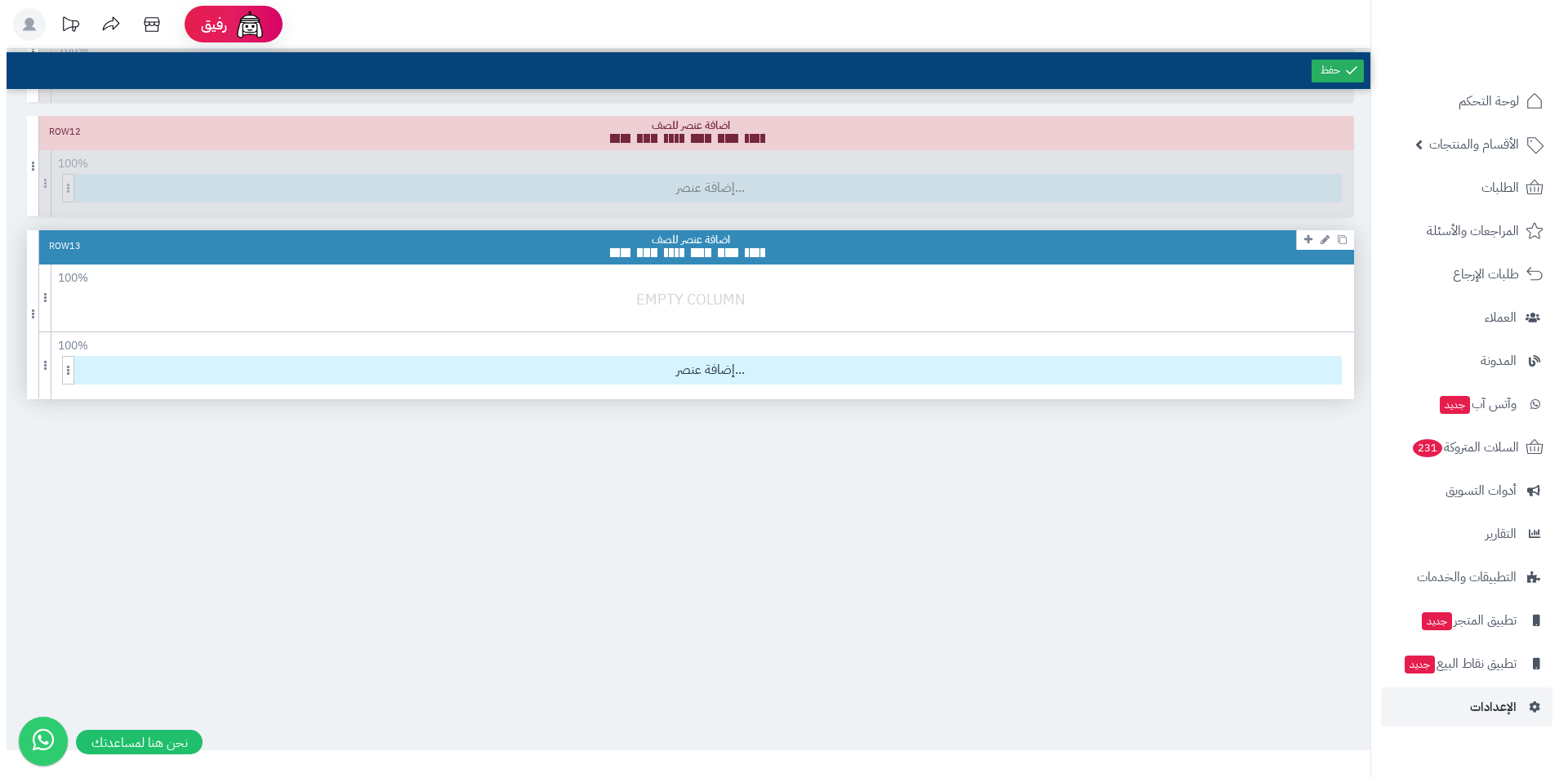
scroll to position [1606, 0]
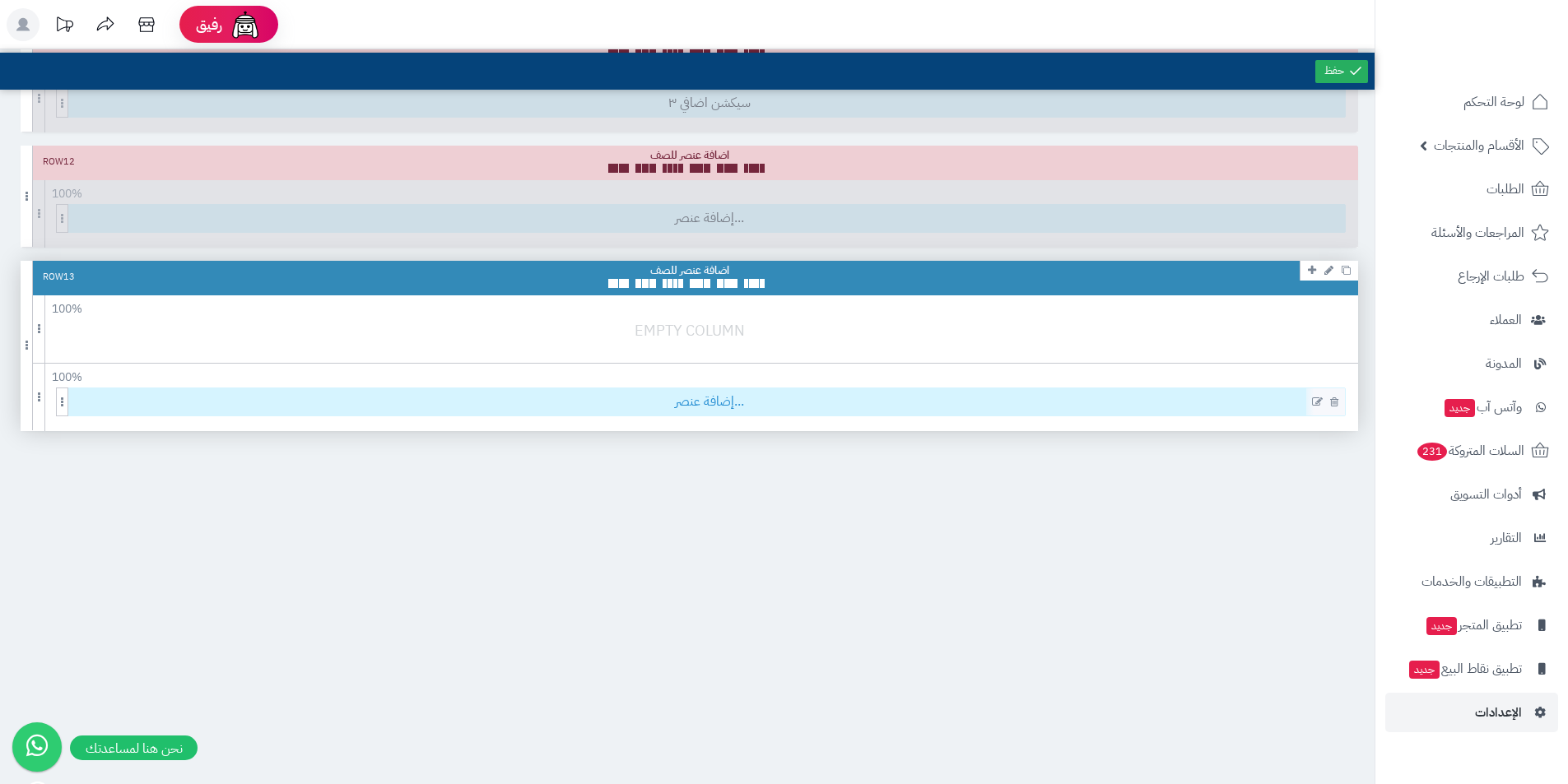
click at [740, 403] on span "إضافة عنصر..." at bounding box center [709, 402] width 1272 height 27
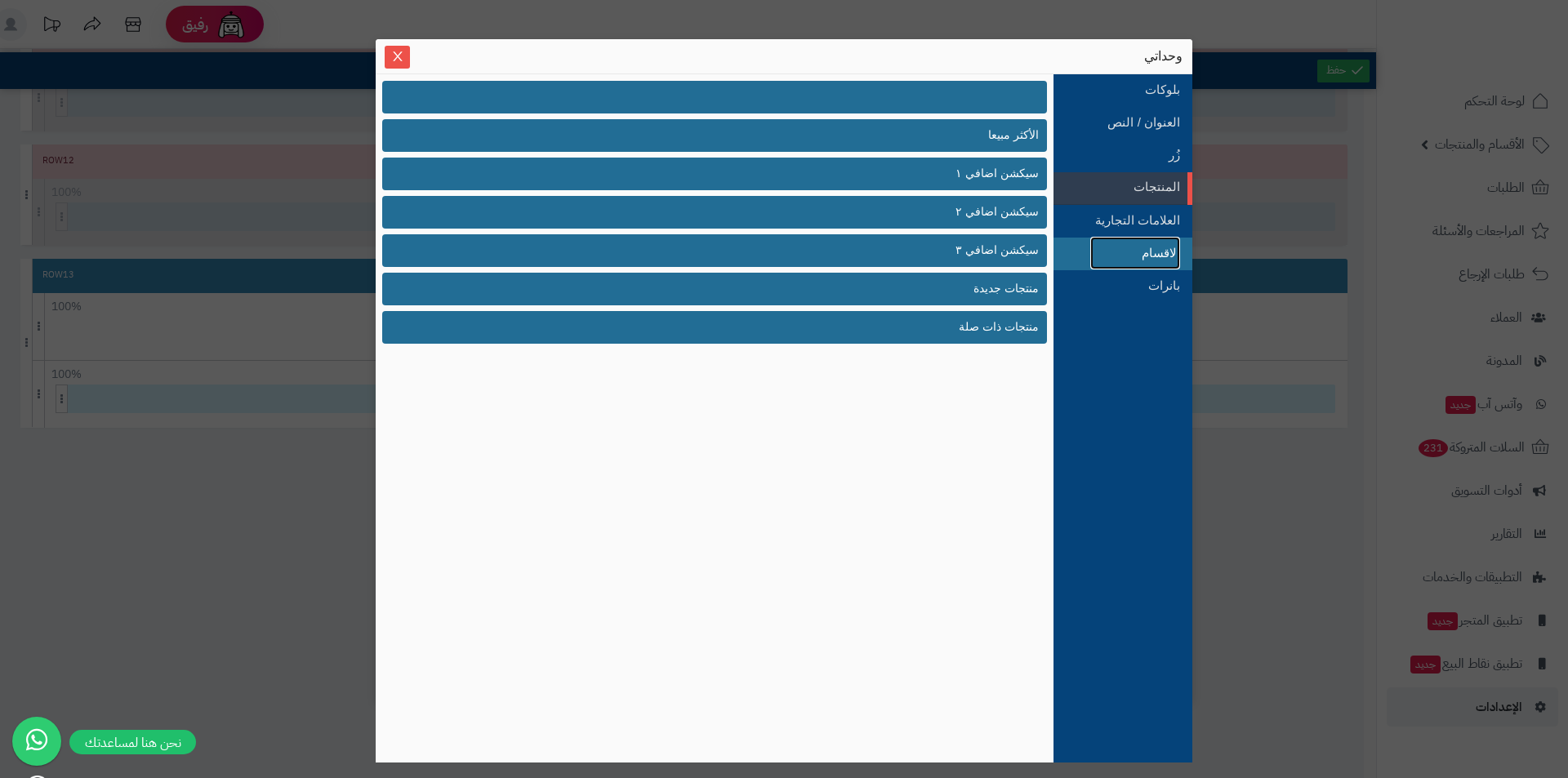
click at [1125, 247] on link "الاقسام" at bounding box center [1135, 253] width 90 height 33
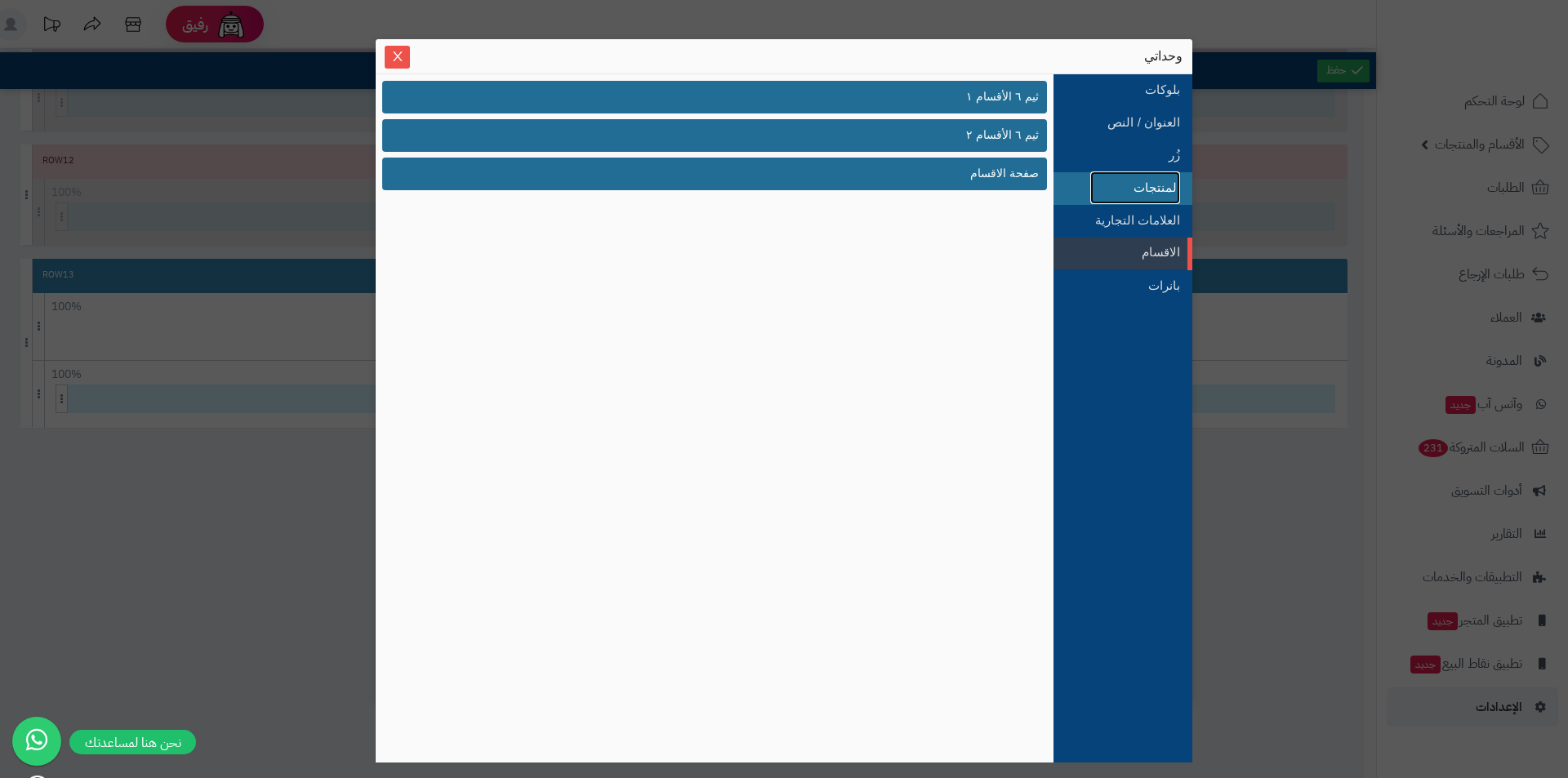
click at [1144, 182] on link "المنتجات" at bounding box center [1135, 187] width 90 height 33
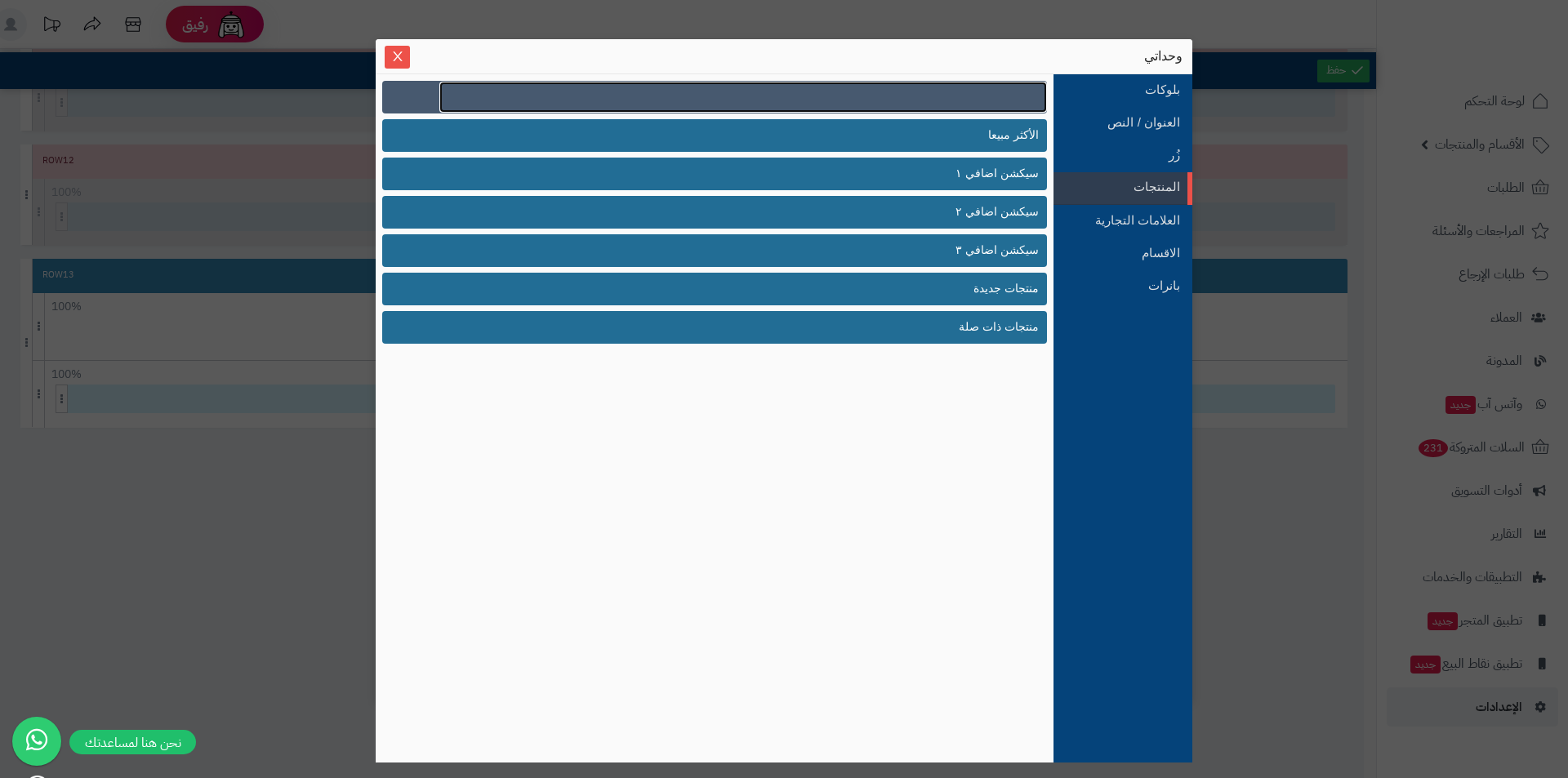
click at [919, 98] on link at bounding box center [743, 97] width 608 height 31
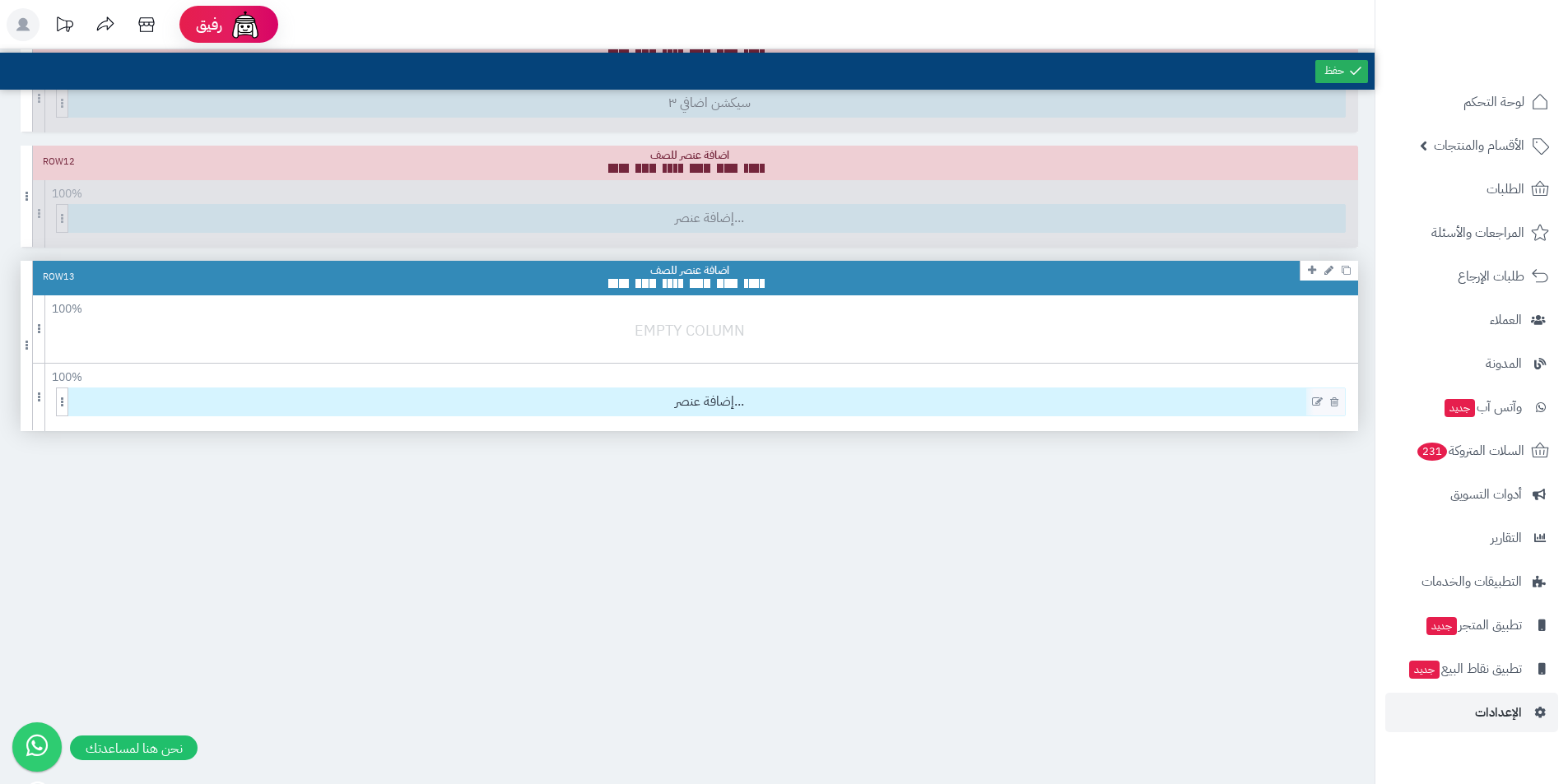
click at [1317, 406] on icon at bounding box center [1317, 402] width 11 height 12
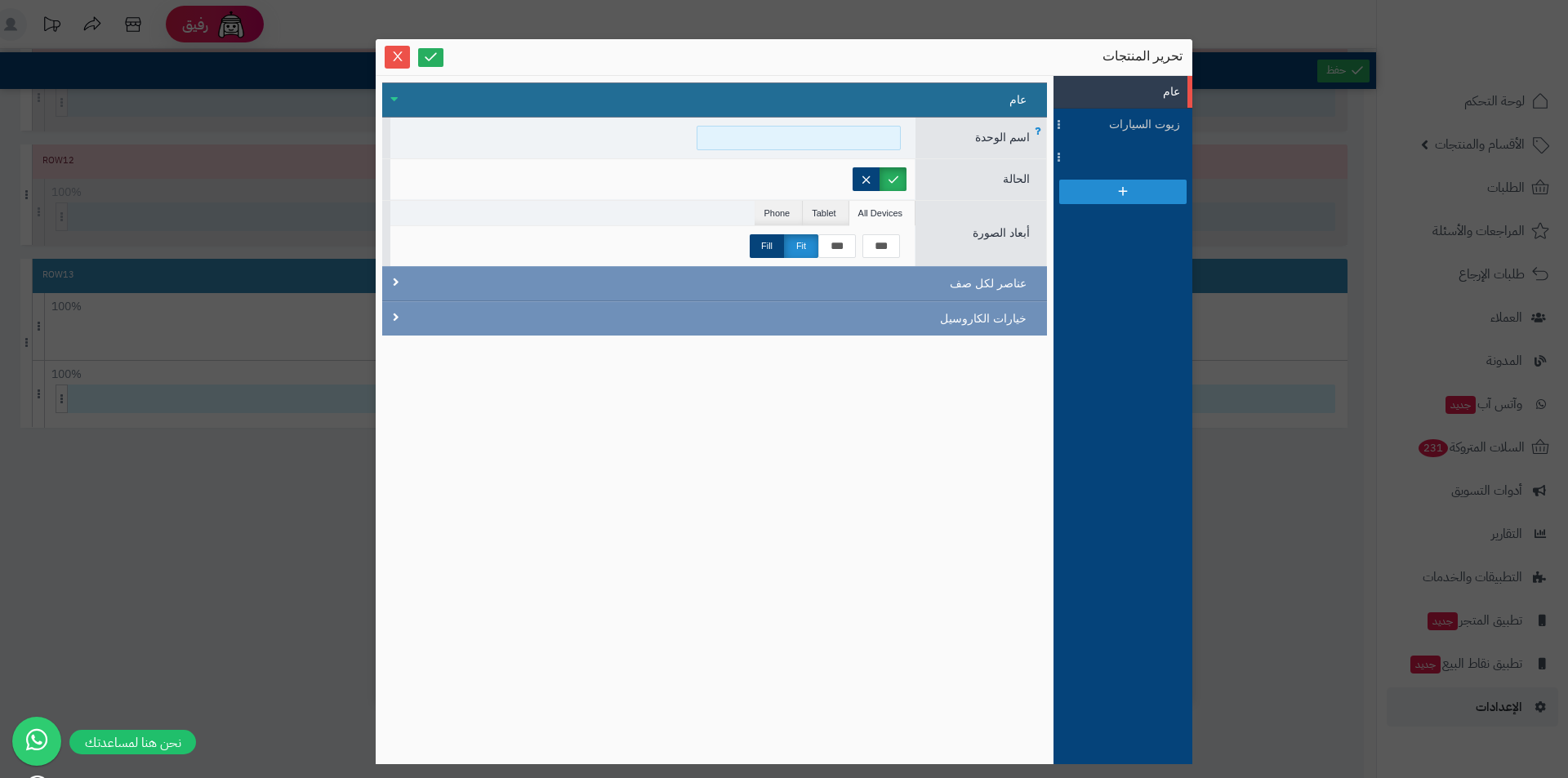
click at [858, 139] on input at bounding box center [798, 138] width 204 height 24
click at [1126, 188] on icon at bounding box center [1123, 191] width 14 height 14
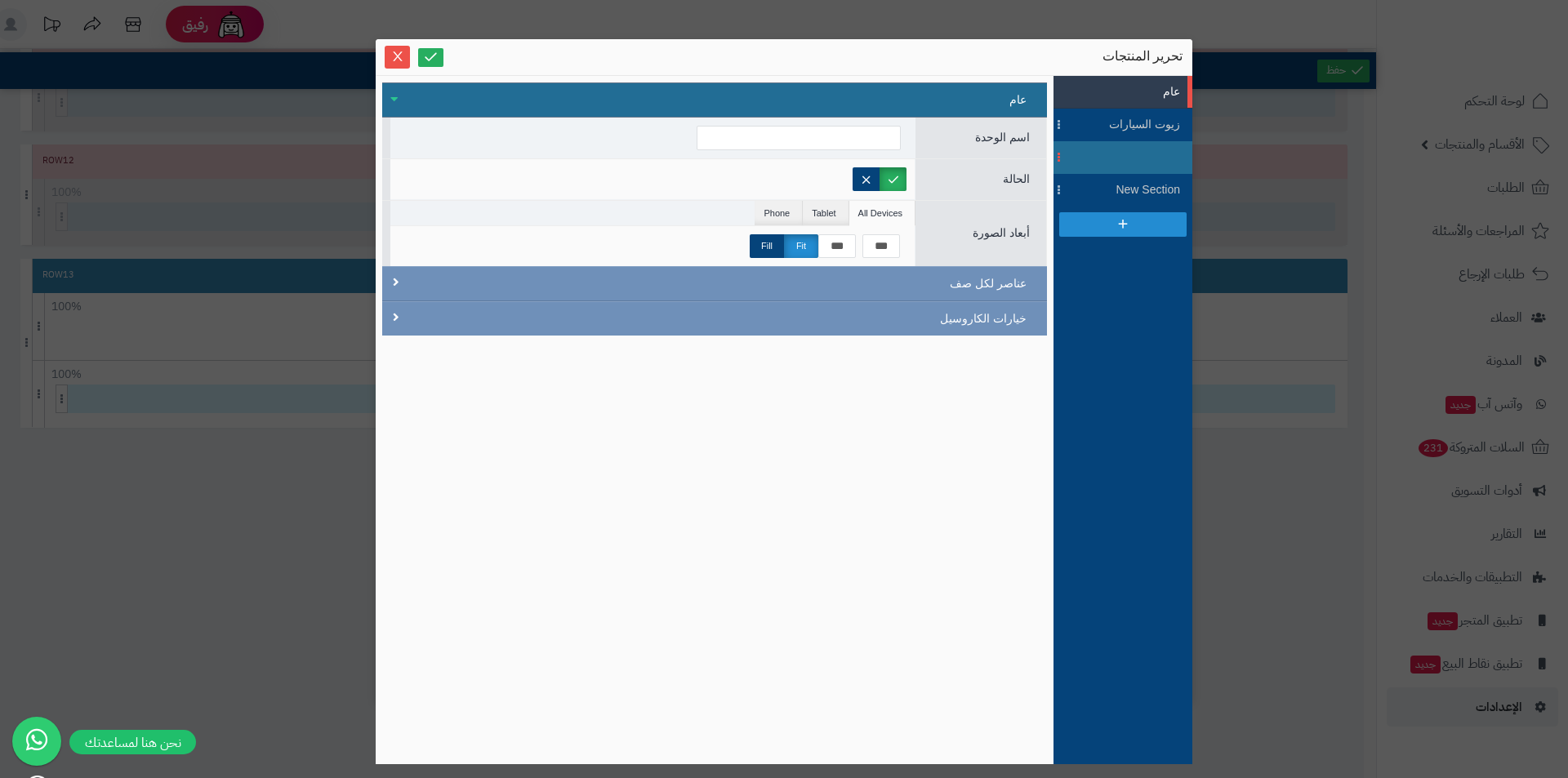
click at [1064, 155] on span at bounding box center [1060, 157] width 13 height 33
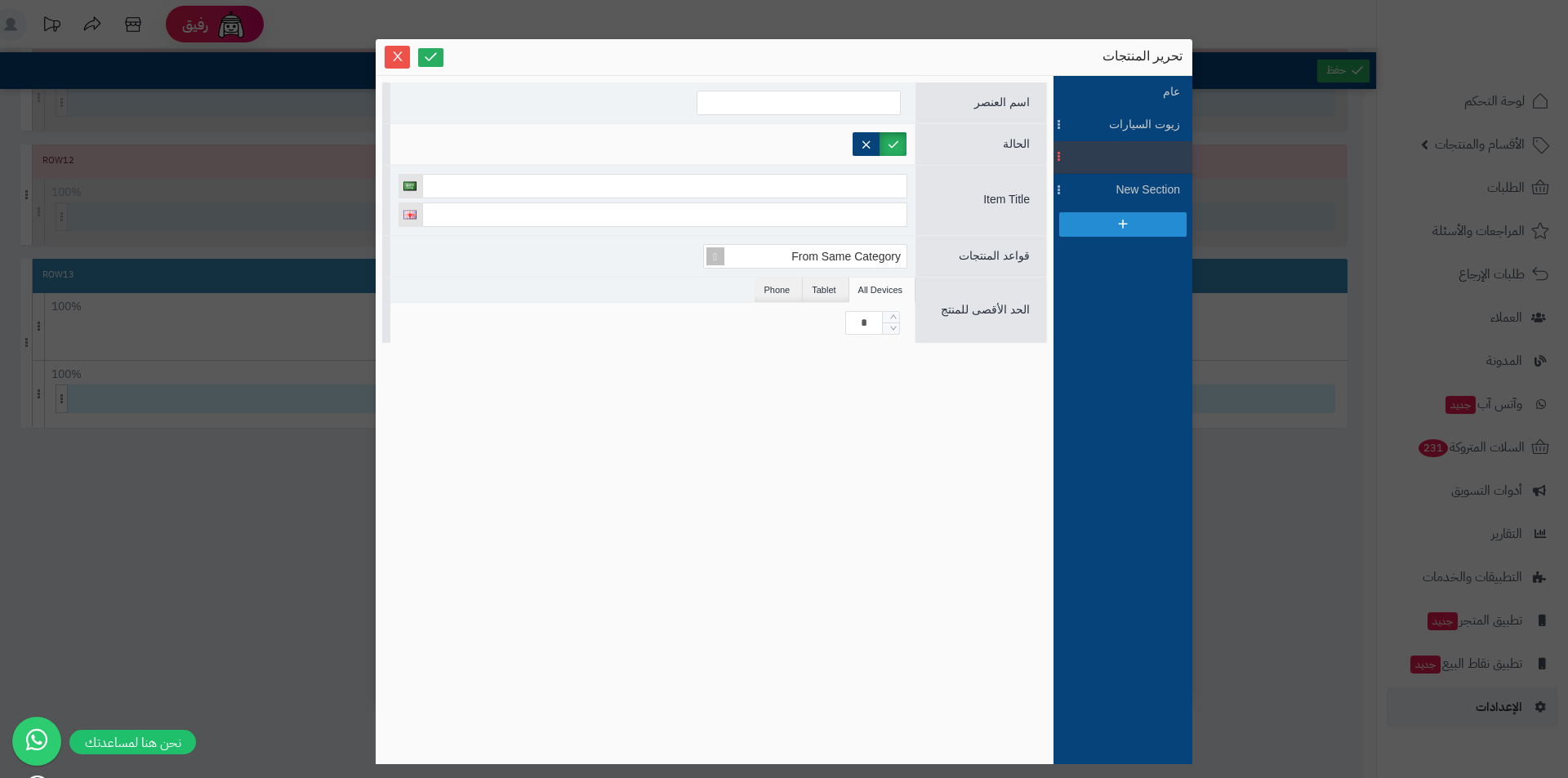
click at [1117, 151] on li at bounding box center [1123, 157] width 139 height 33
click at [831, 187] on input at bounding box center [664, 186] width 485 height 24
click at [868, 94] on input at bounding box center [798, 103] width 204 height 24
click at [1124, 195] on span "New Section" at bounding box center [1143, 190] width 73 height 17
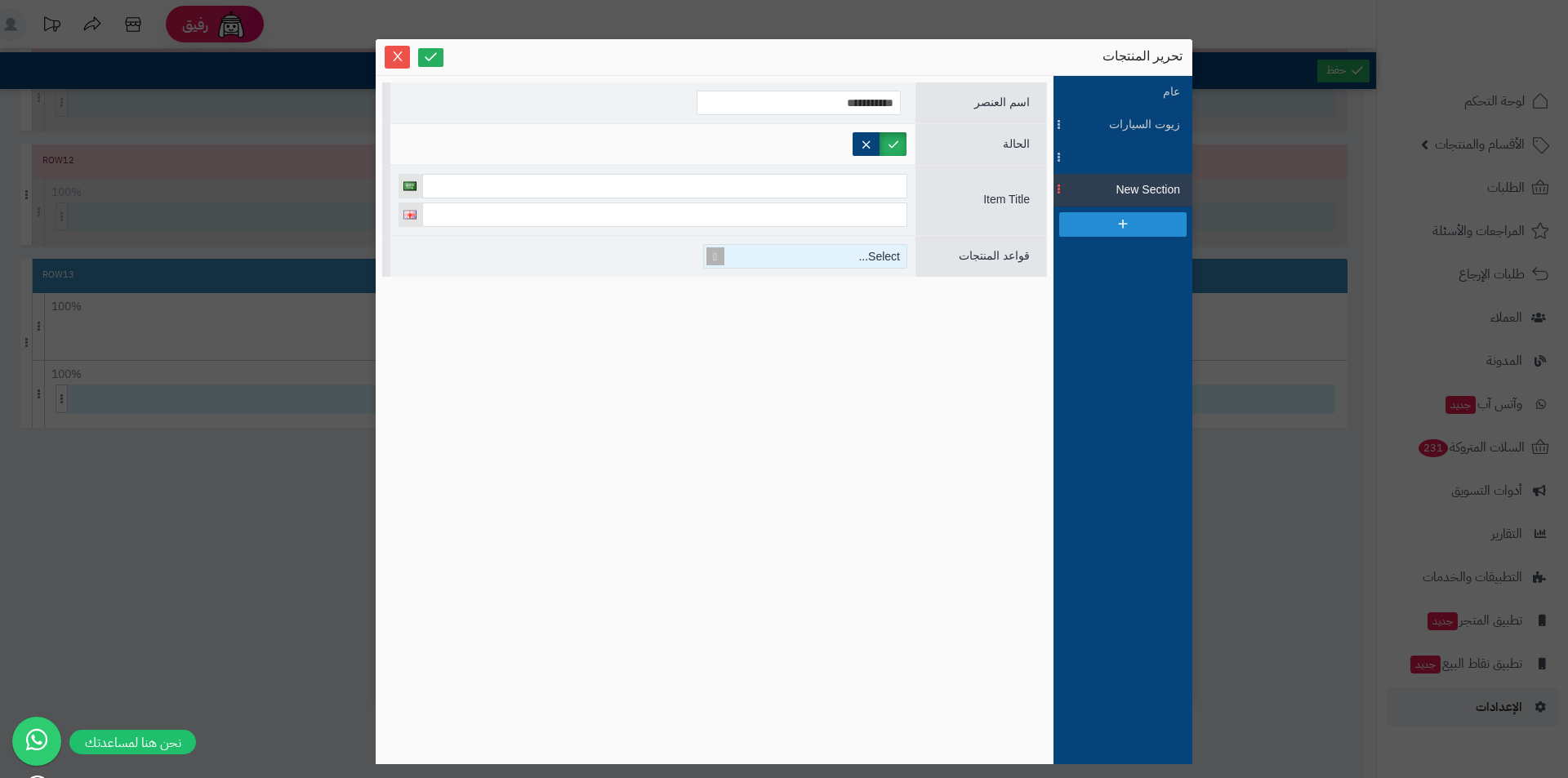
click at [871, 251] on div "Select..." at bounding box center [812, 256] width 189 height 23
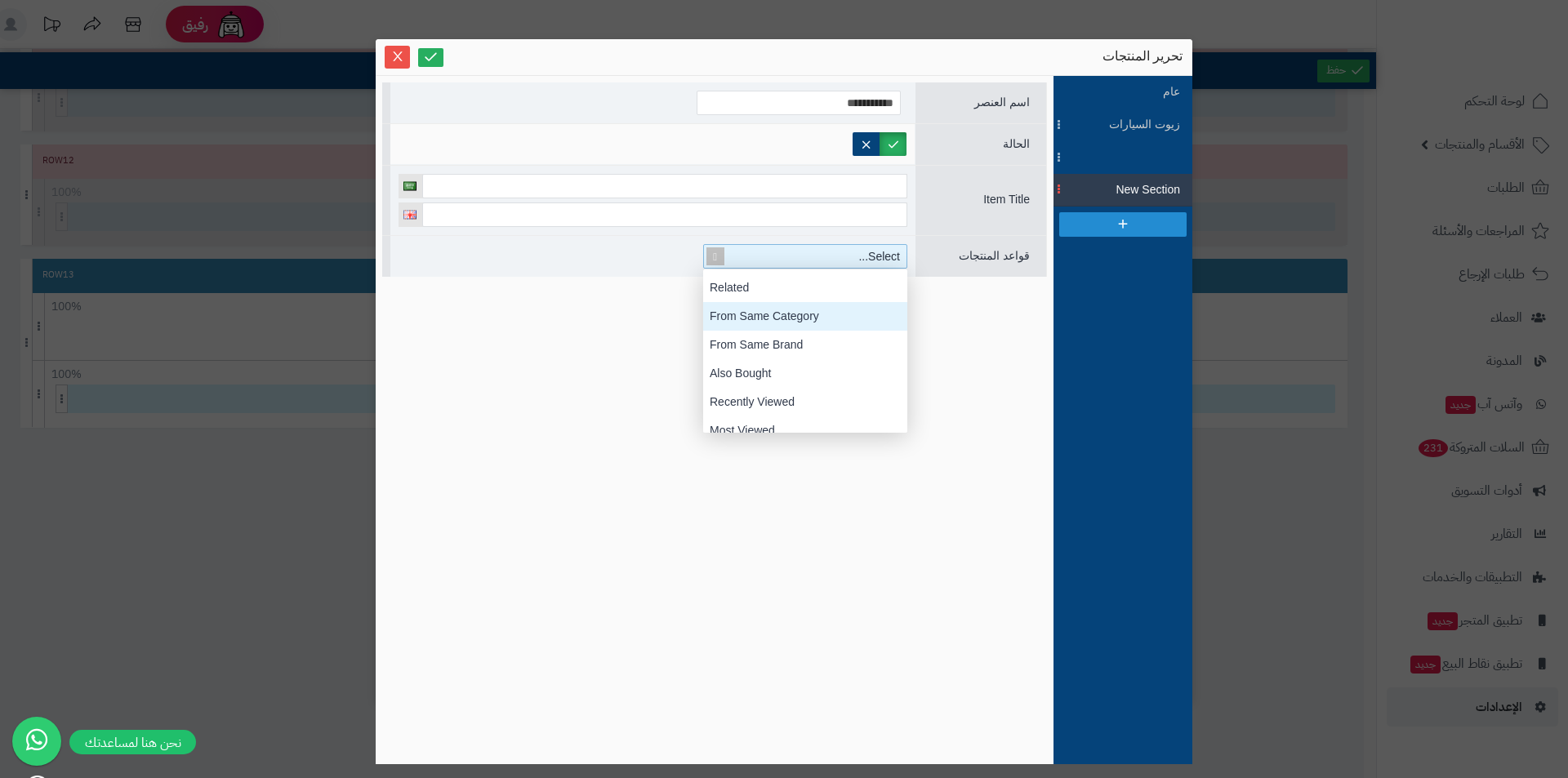
click at [811, 321] on div "From Same Category" at bounding box center [805, 317] width 204 height 29
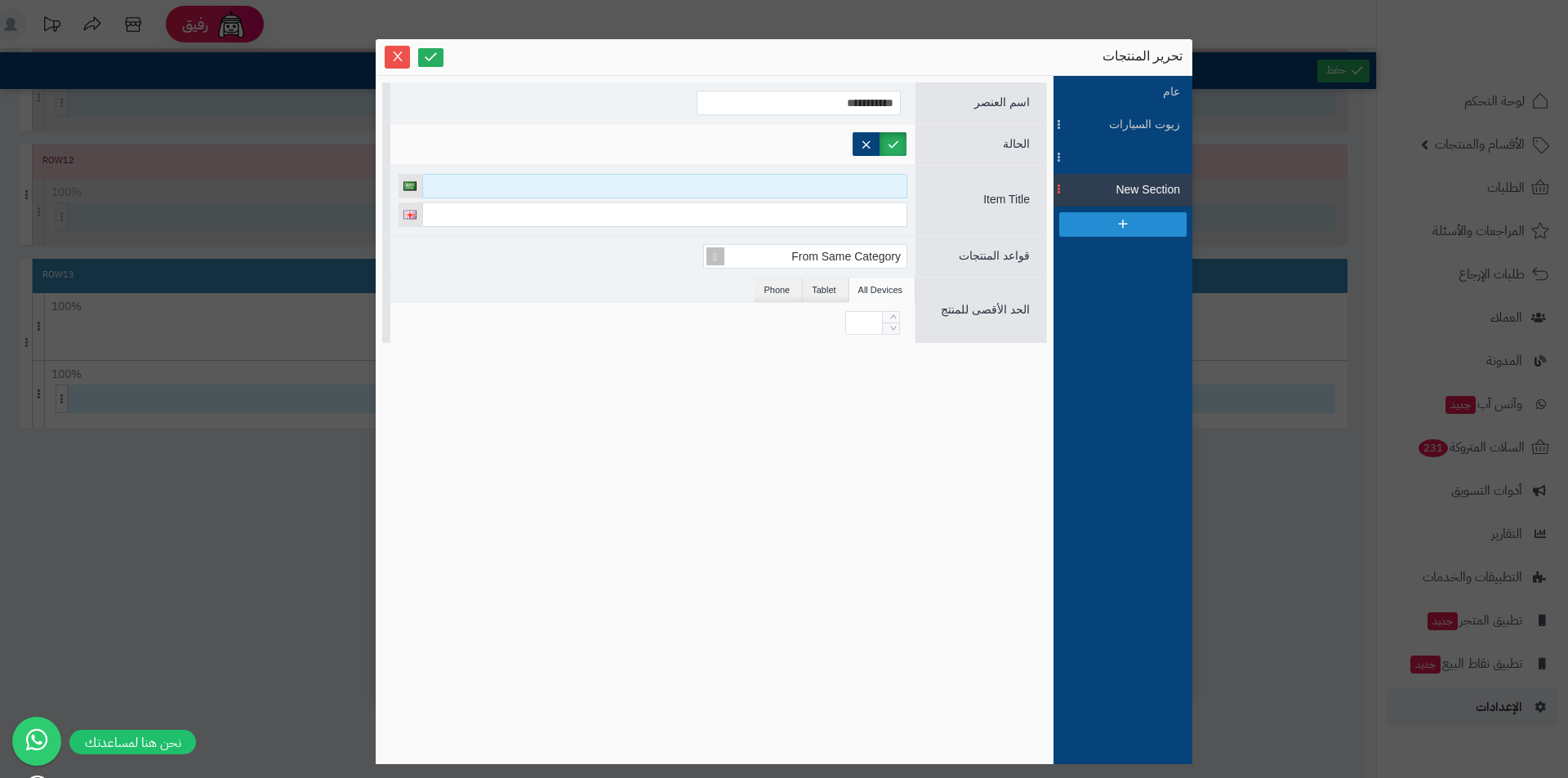
click at [871, 190] on input at bounding box center [664, 186] width 485 height 24
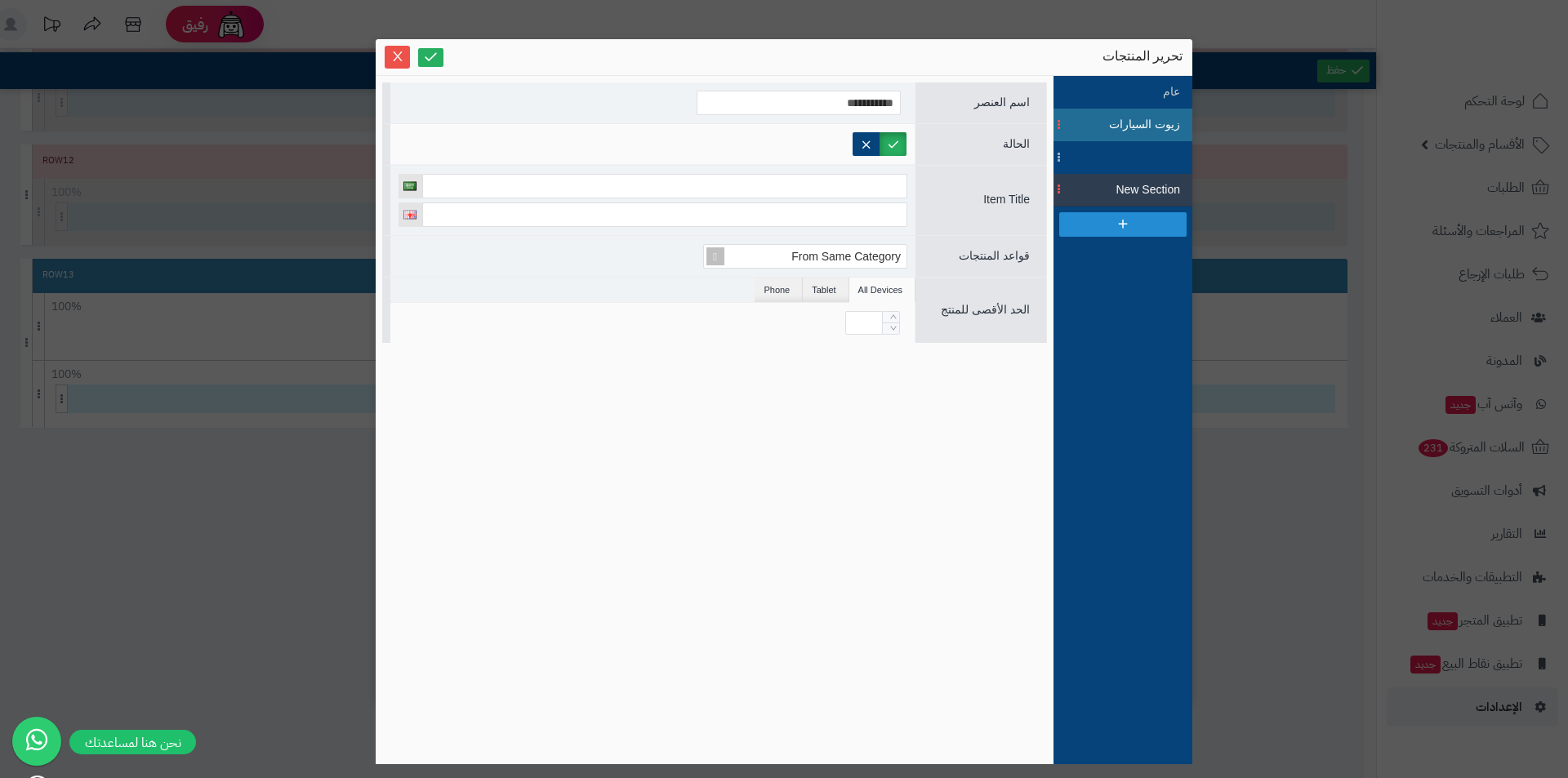
click at [1118, 121] on span "زيوت السيارات" at bounding box center [1143, 124] width 73 height 17
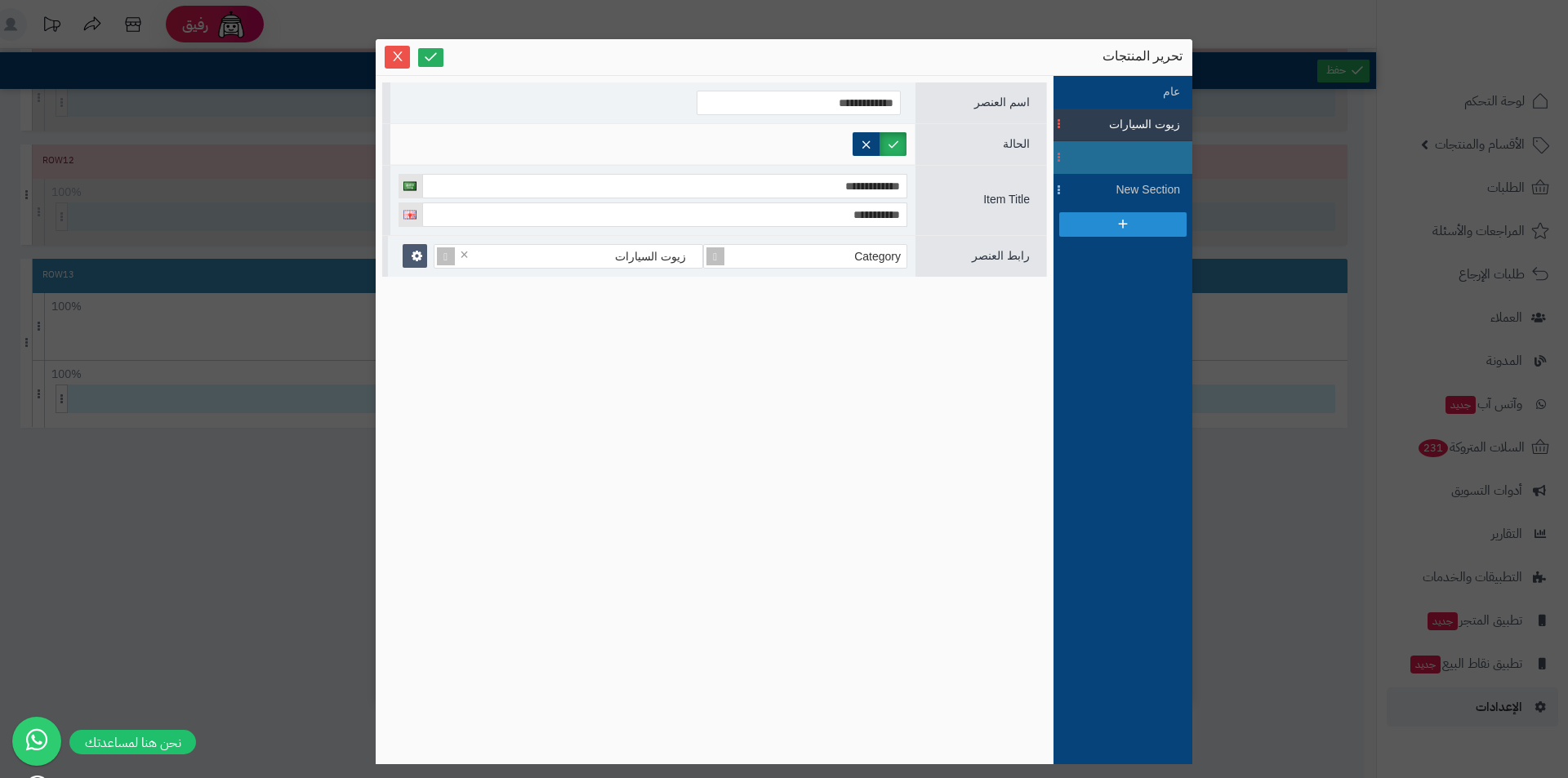
click at [1098, 155] on li at bounding box center [1123, 157] width 139 height 33
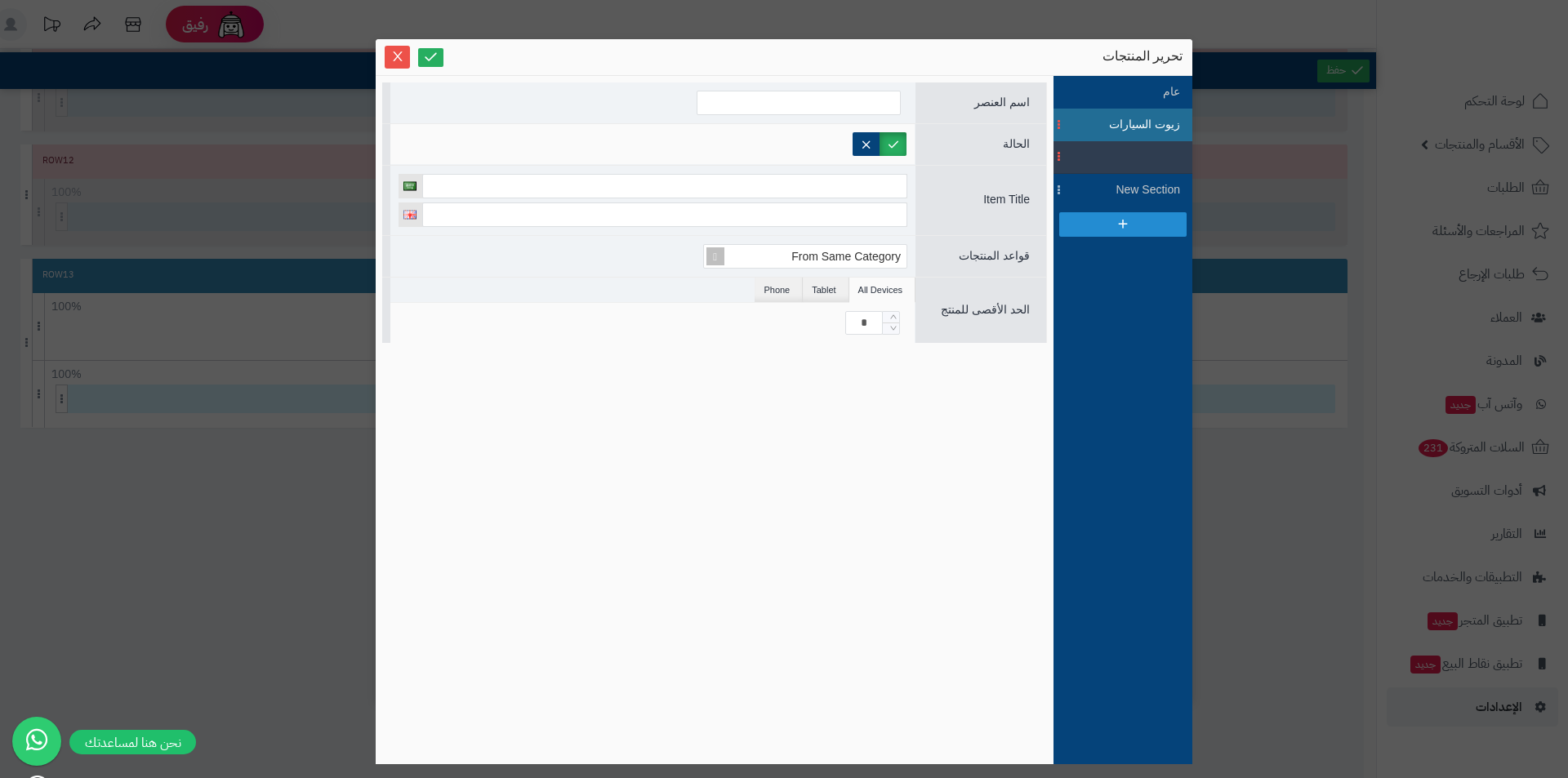
click at [1119, 120] on span "زيوت السيارات" at bounding box center [1143, 124] width 73 height 17
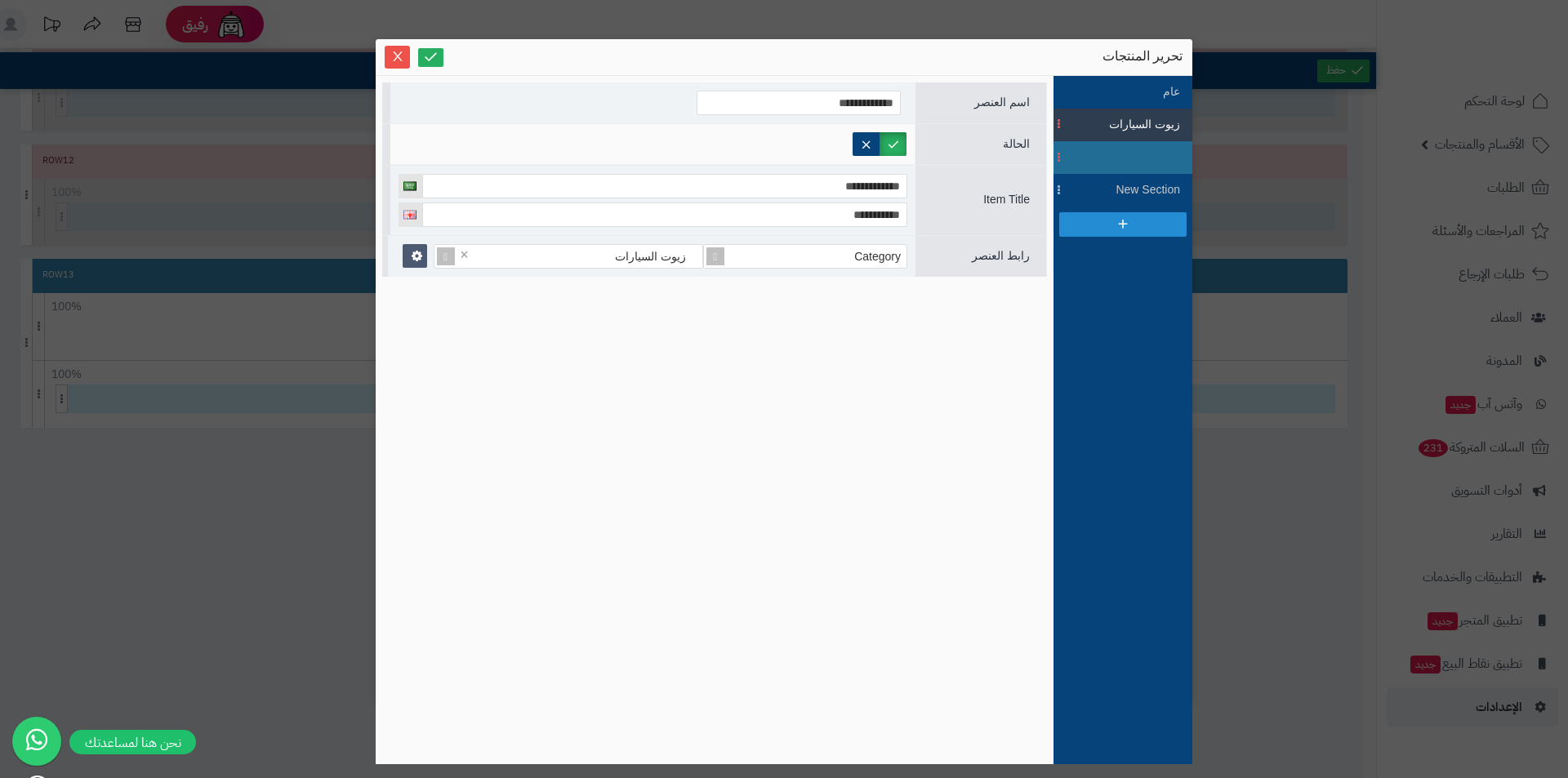
click at [1106, 153] on li at bounding box center [1123, 157] width 139 height 33
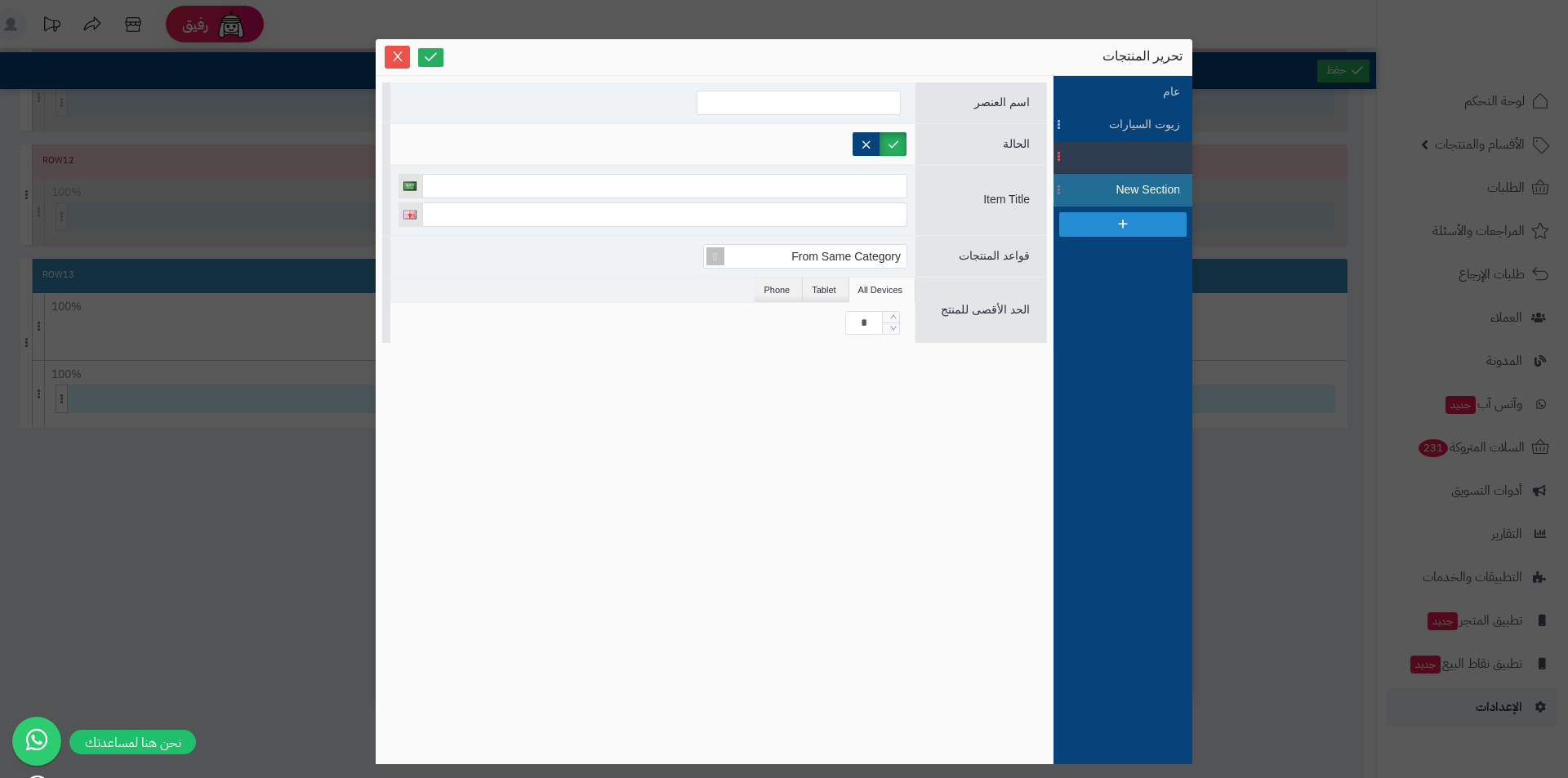
click at [1106, 191] on div "New Section" at bounding box center [1123, 190] width 114 height 17
click at [1084, 149] on li at bounding box center [1123, 157] width 139 height 33
click at [1089, 158] on li at bounding box center [1123, 157] width 139 height 33
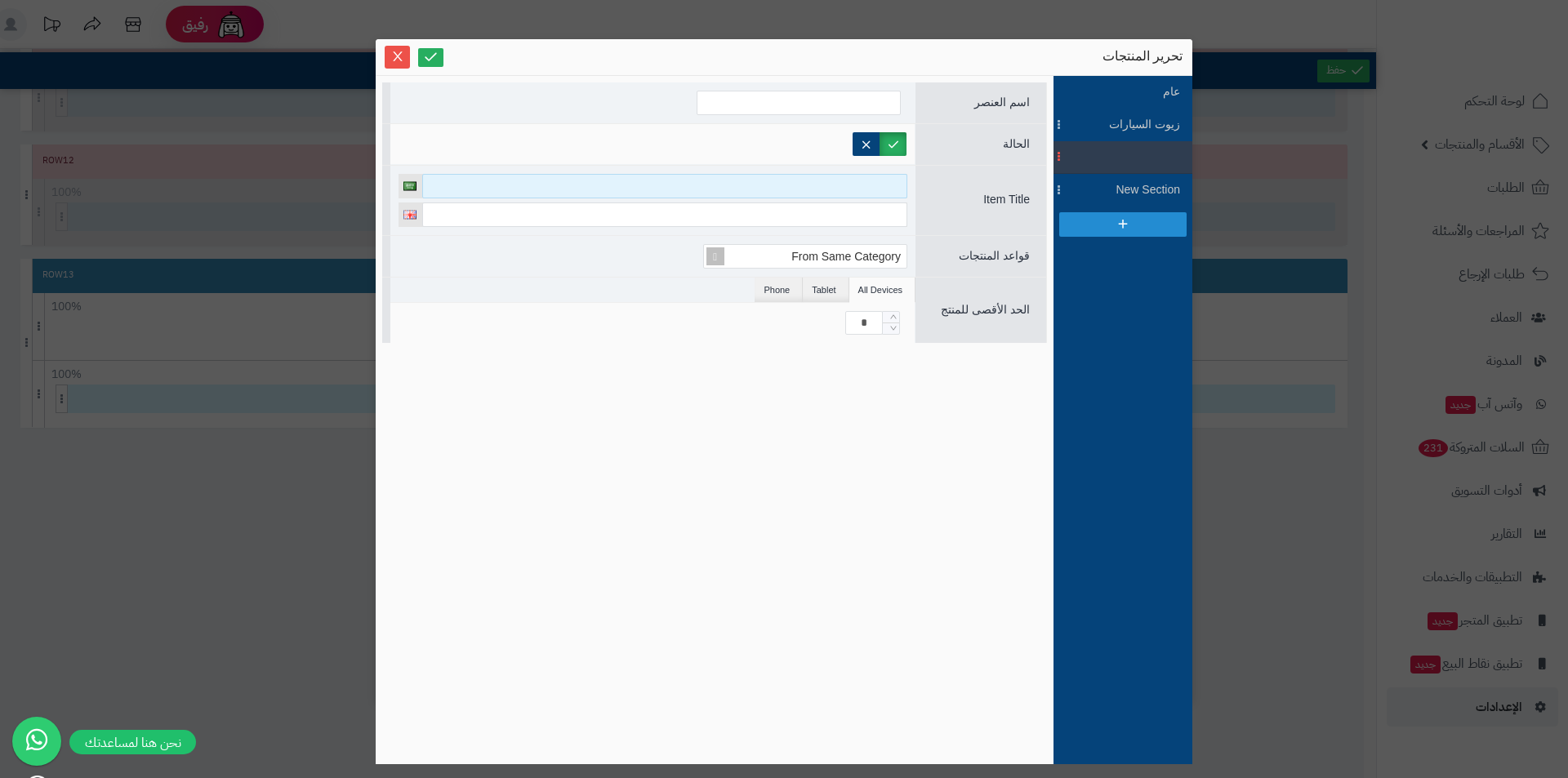
click at [871, 189] on input at bounding box center [664, 186] width 485 height 24
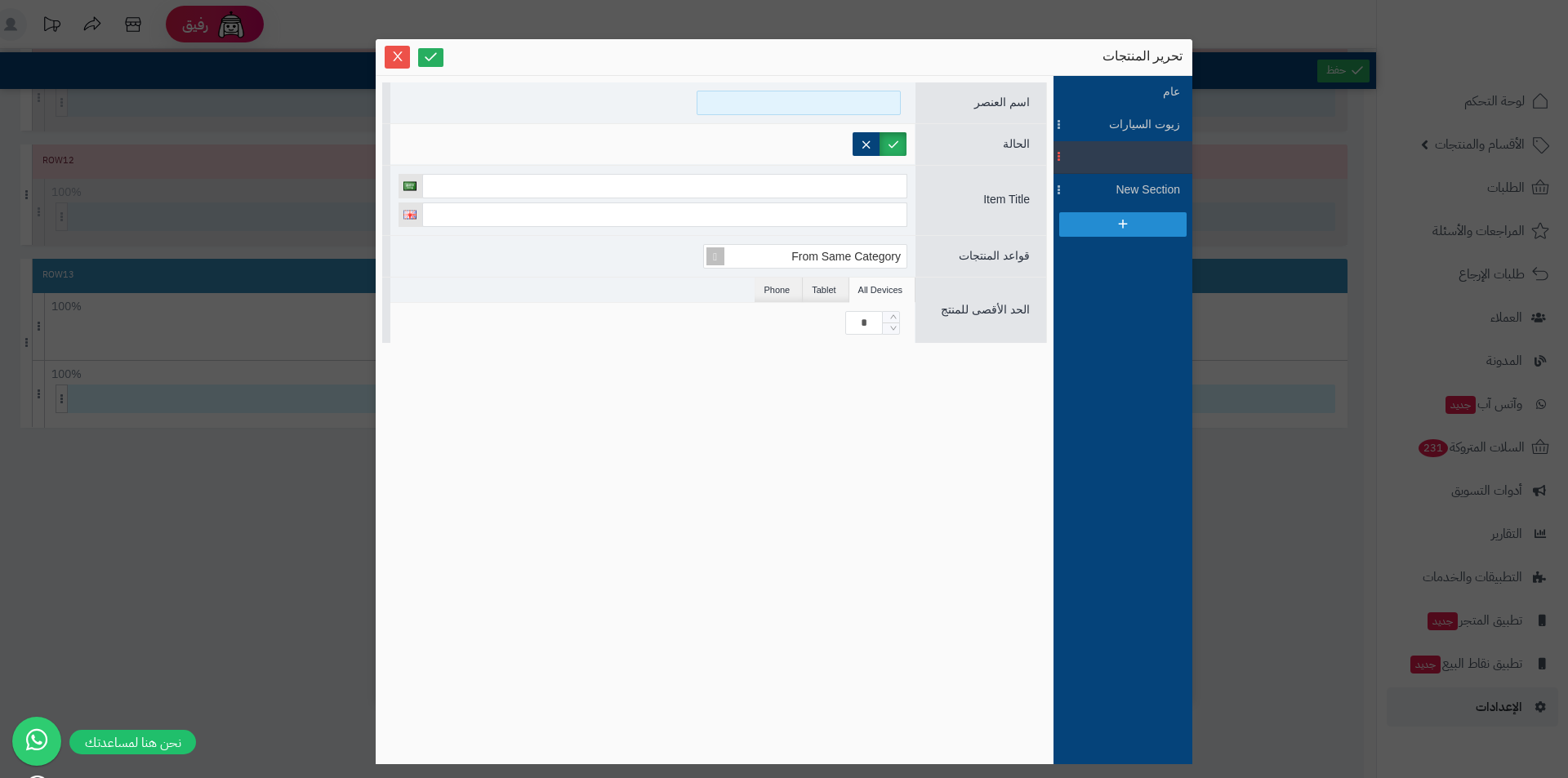
click at [868, 97] on input at bounding box center [798, 103] width 204 height 24
click at [1097, 192] on div "New Section" at bounding box center [1123, 190] width 114 height 17
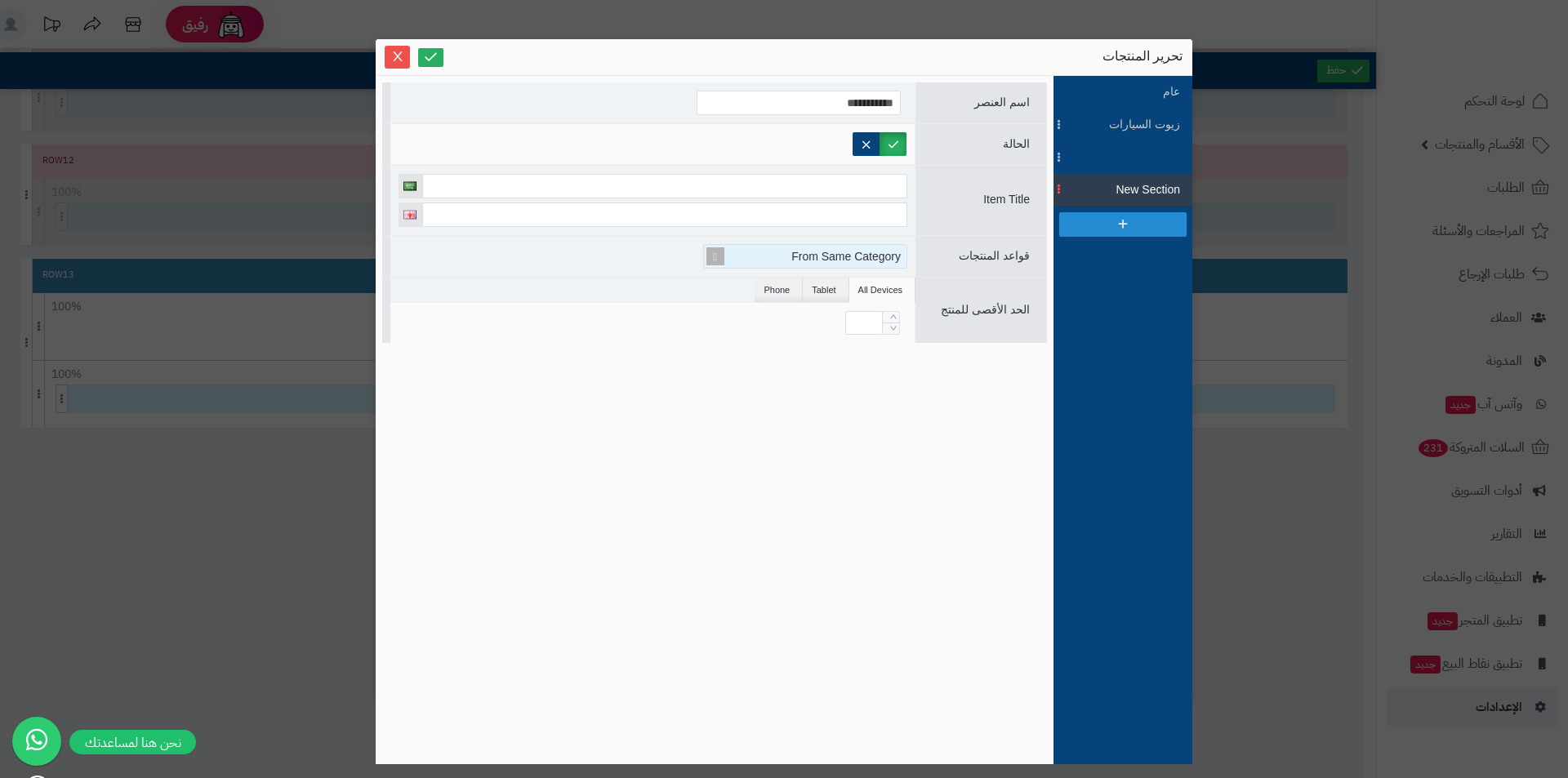
click at [818, 258] on span "From Same Category" at bounding box center [846, 256] width 109 height 13
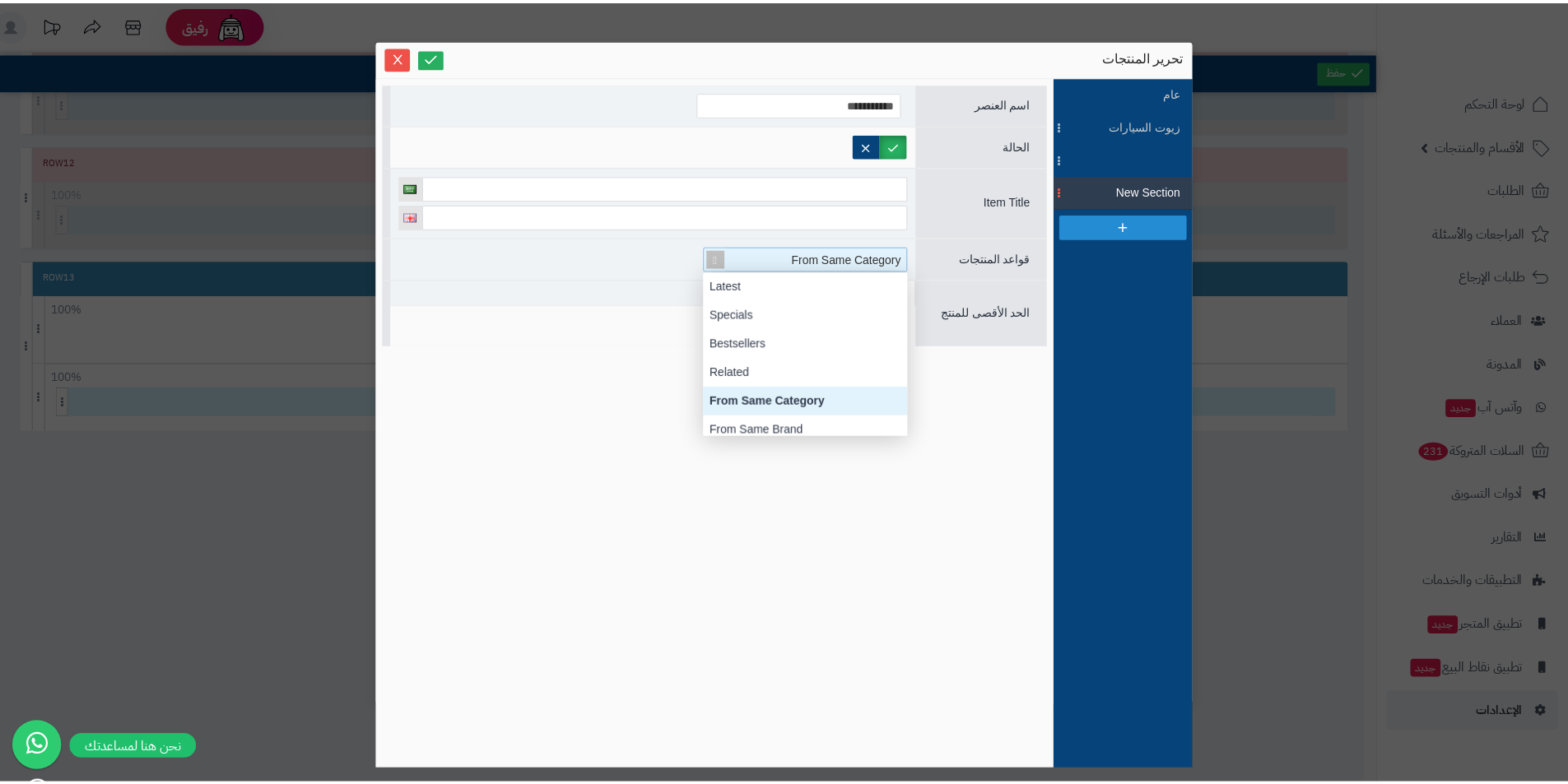
scroll to position [164, 0]
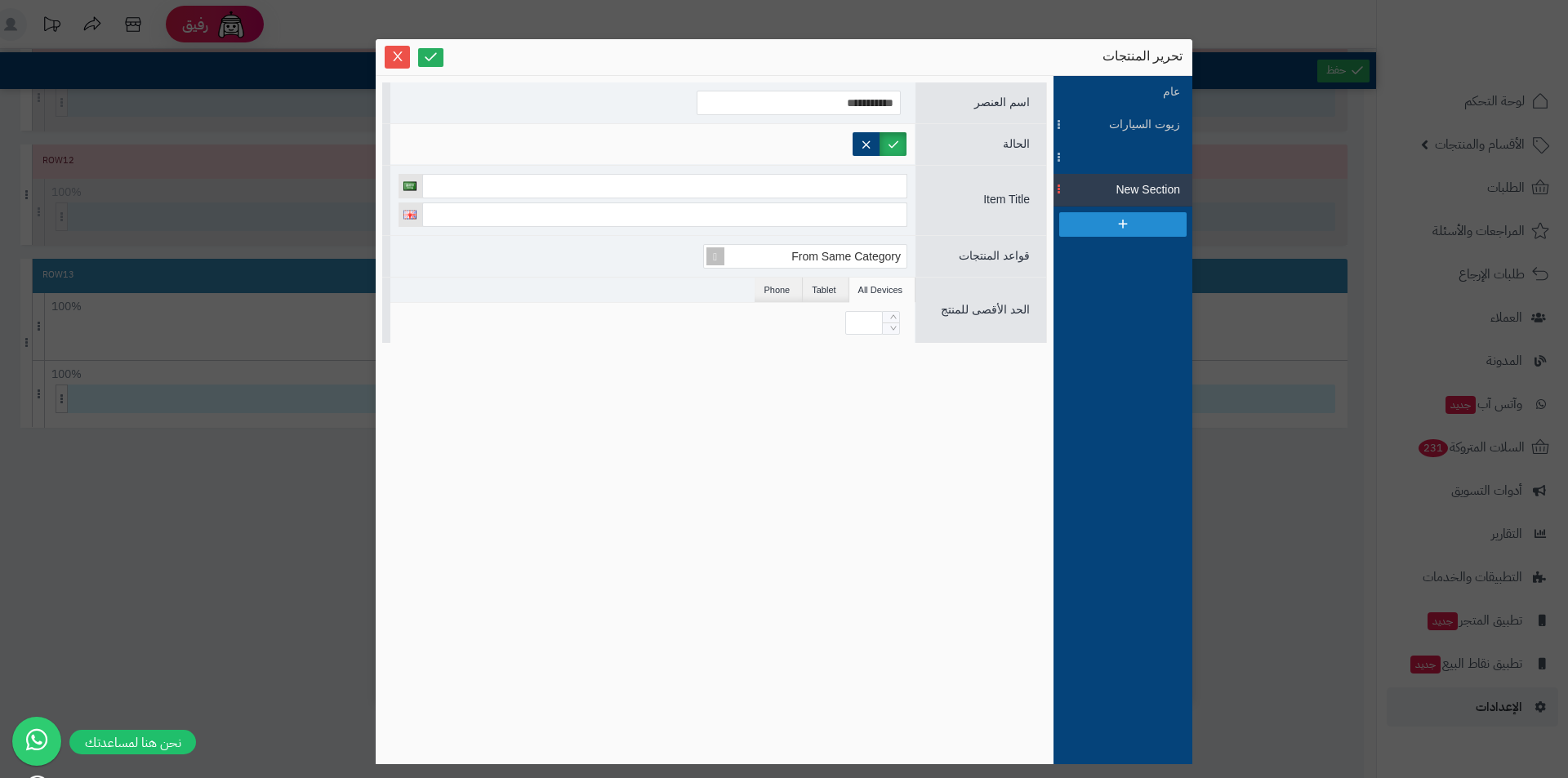
click at [577, 277] on ul "All Devices Tablet Phone" at bounding box center [653, 290] width 525 height 25
drag, startPoint x: 396, startPoint y: 52, endPoint x: 313, endPoint y: 50, distance: 83.0
click at [396, 53] on icon "Close" at bounding box center [398, 56] width 13 height 13
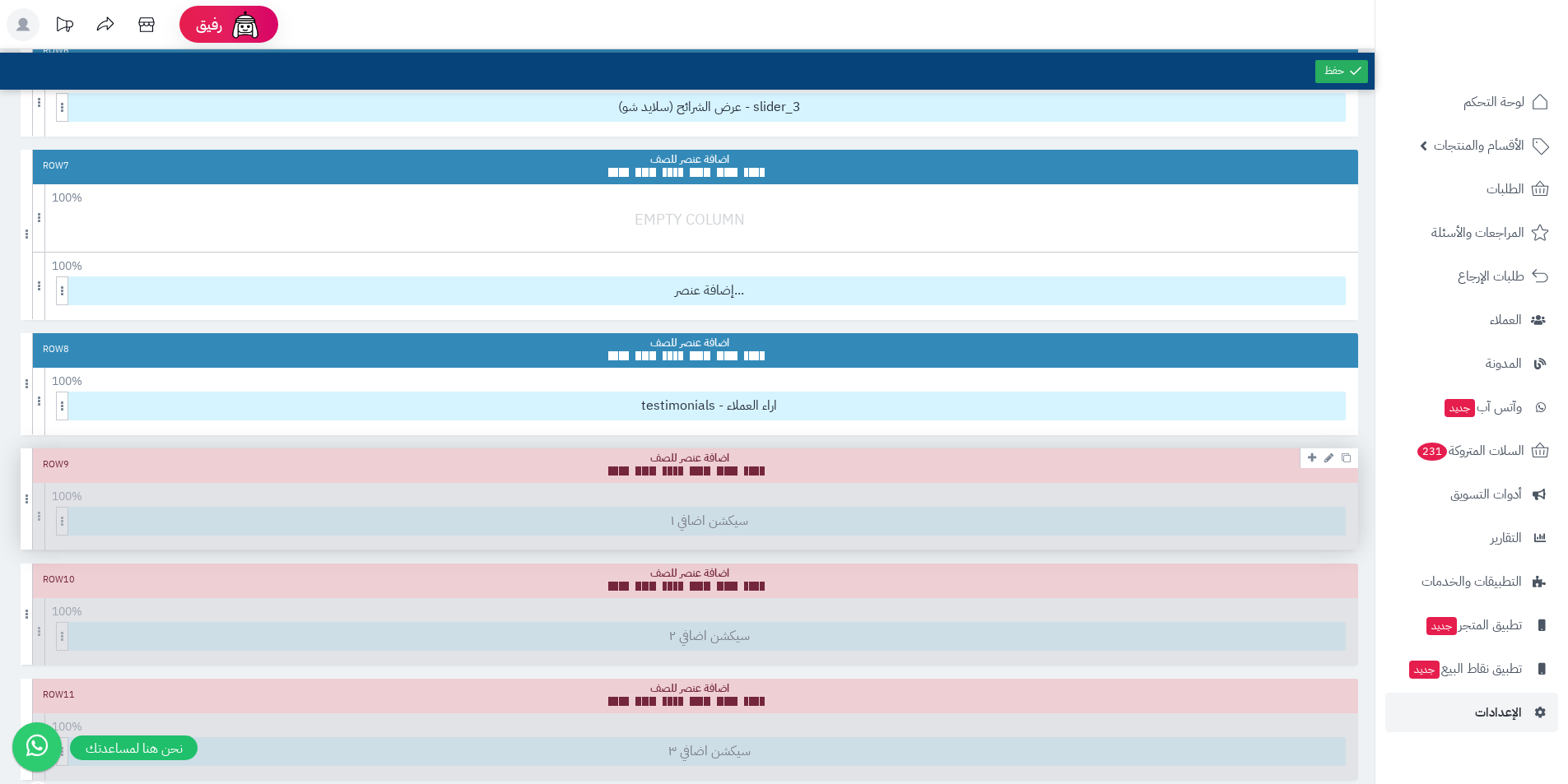
scroll to position [941, 0]
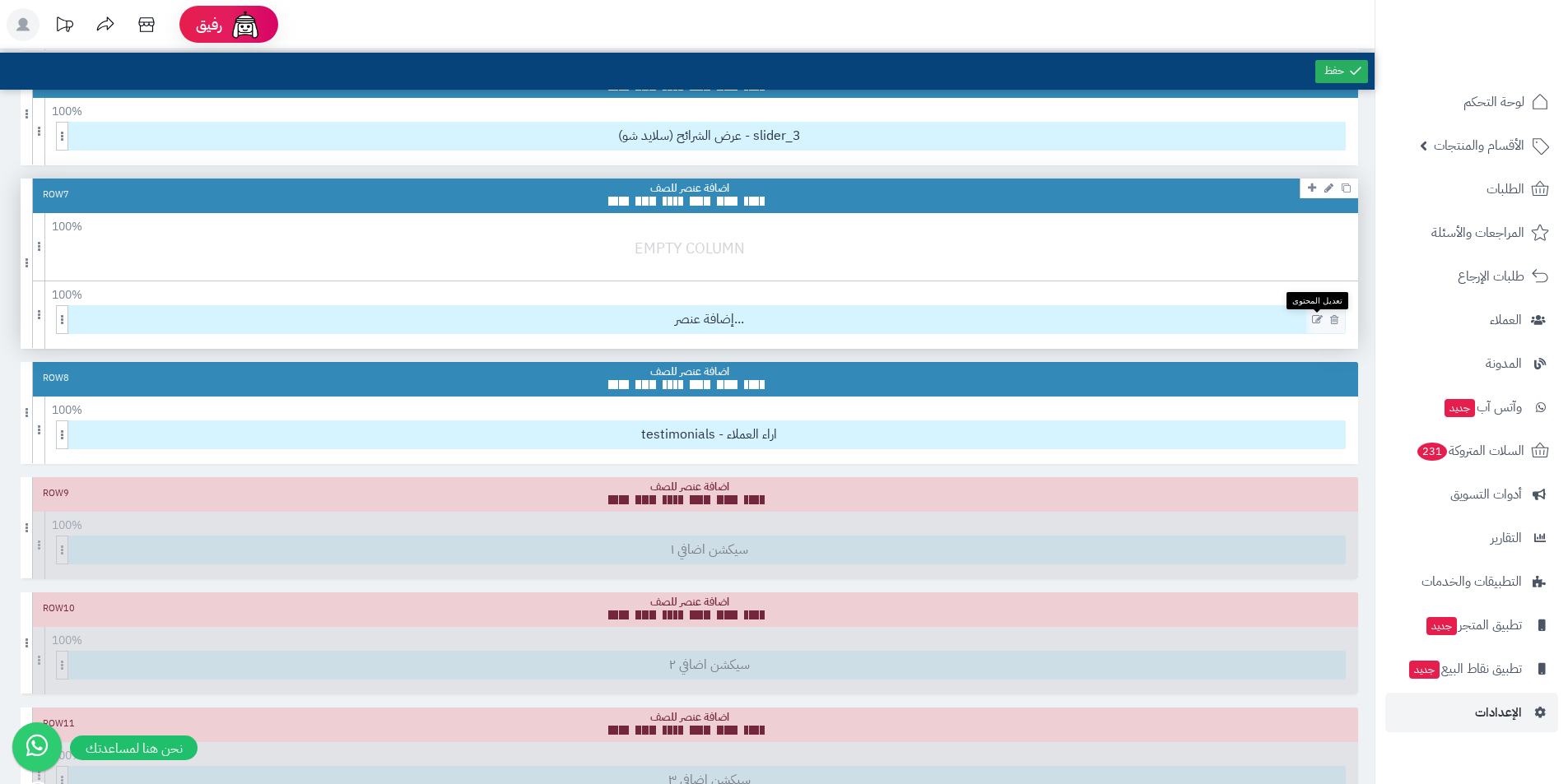
click at [1317, 317] on icon at bounding box center [1317, 320] width 11 height 12
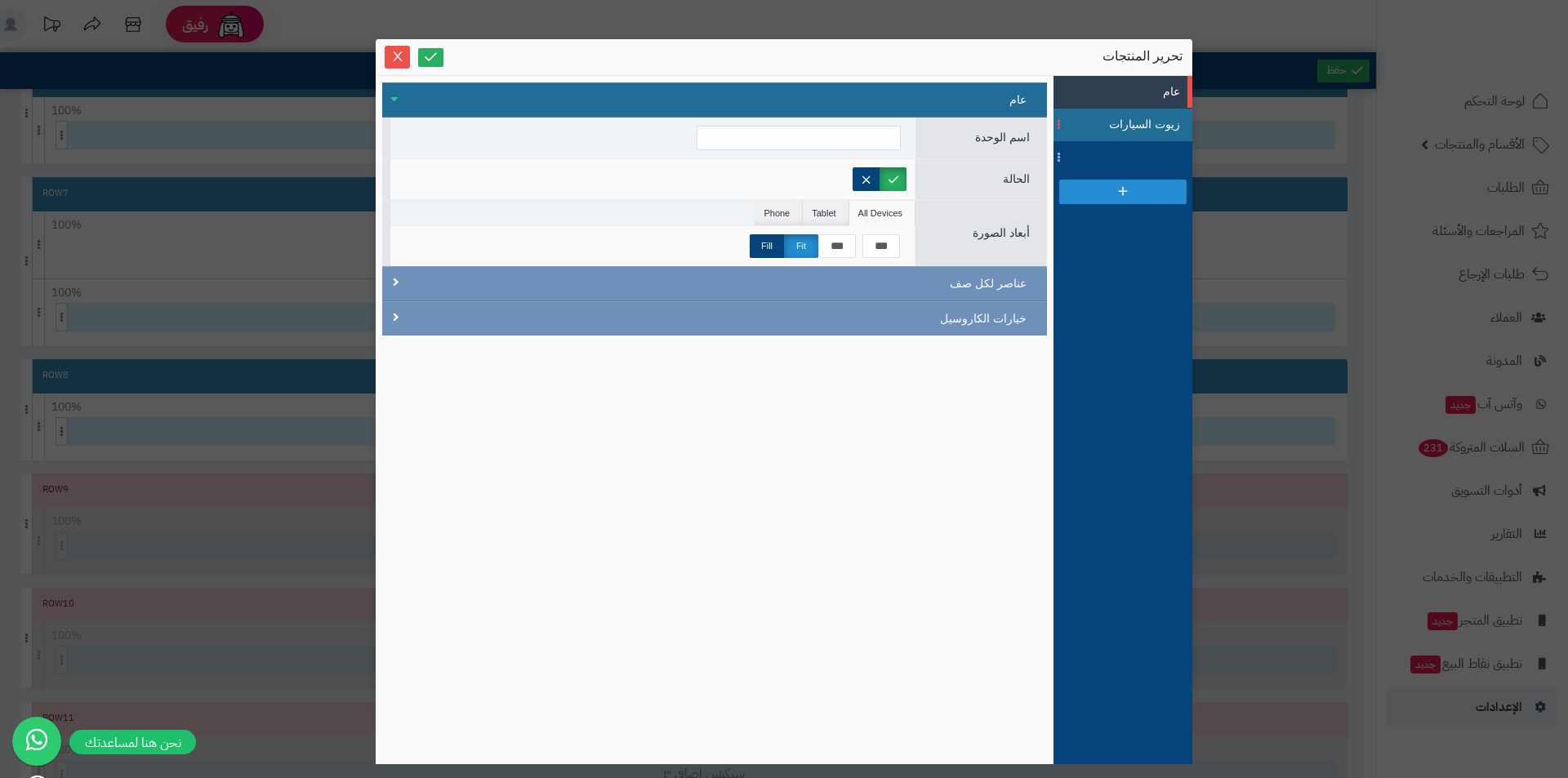
click at [1111, 126] on span "زيوت السيارات" at bounding box center [1143, 124] width 73 height 17
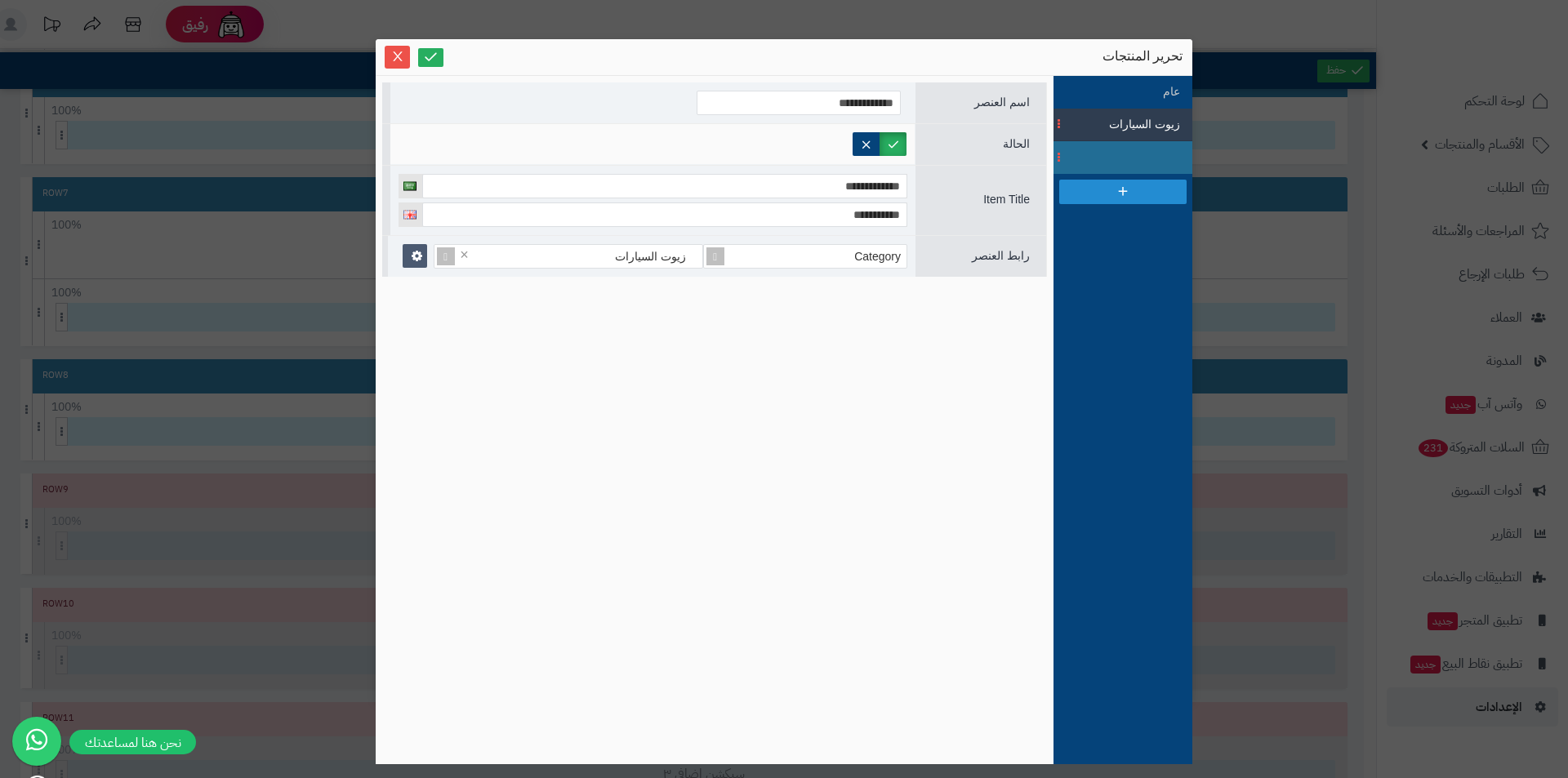
click at [1064, 159] on span at bounding box center [1060, 157] width 13 height 33
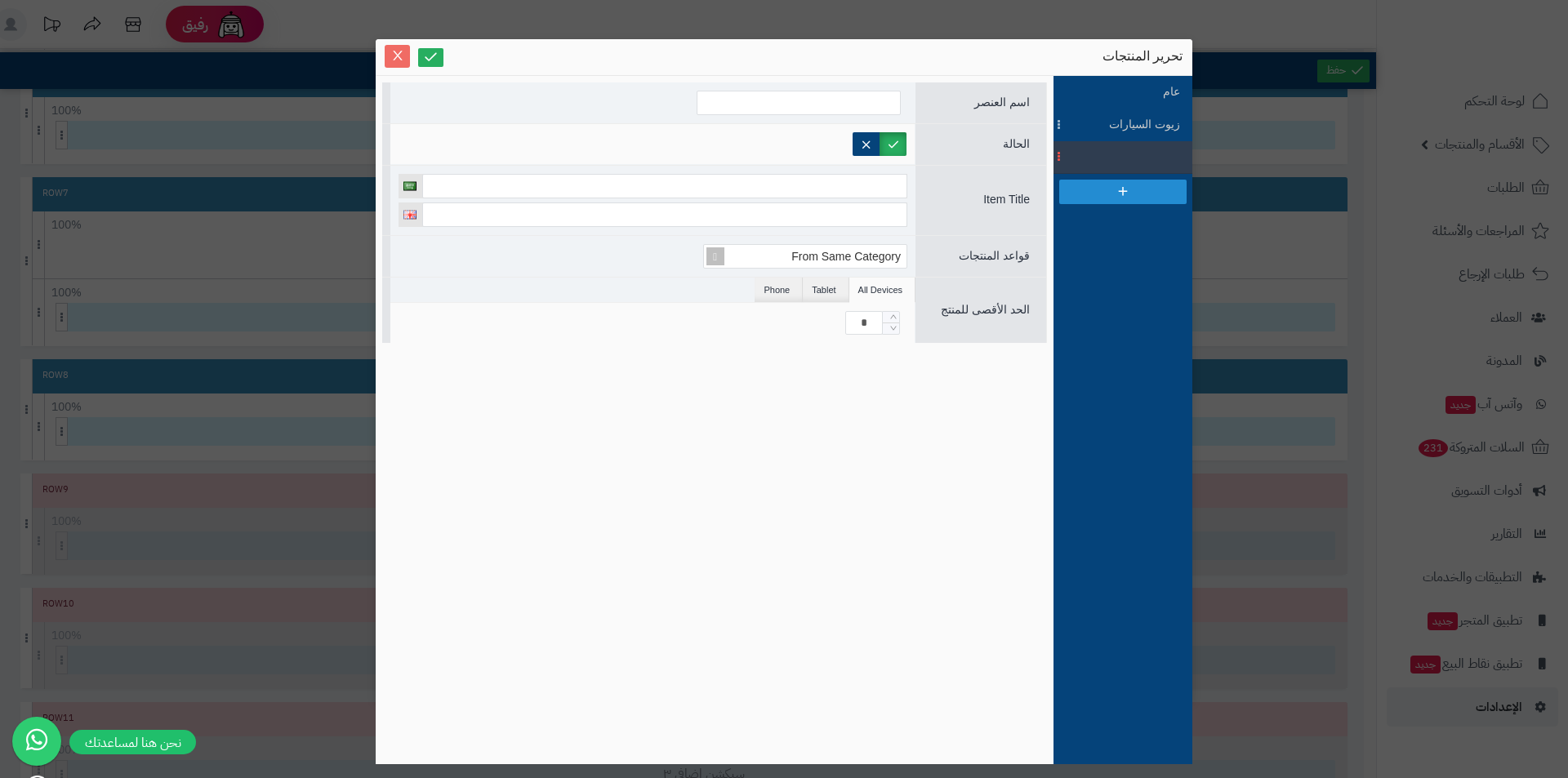
click at [393, 55] on icon "Close" at bounding box center [398, 55] width 13 height 13
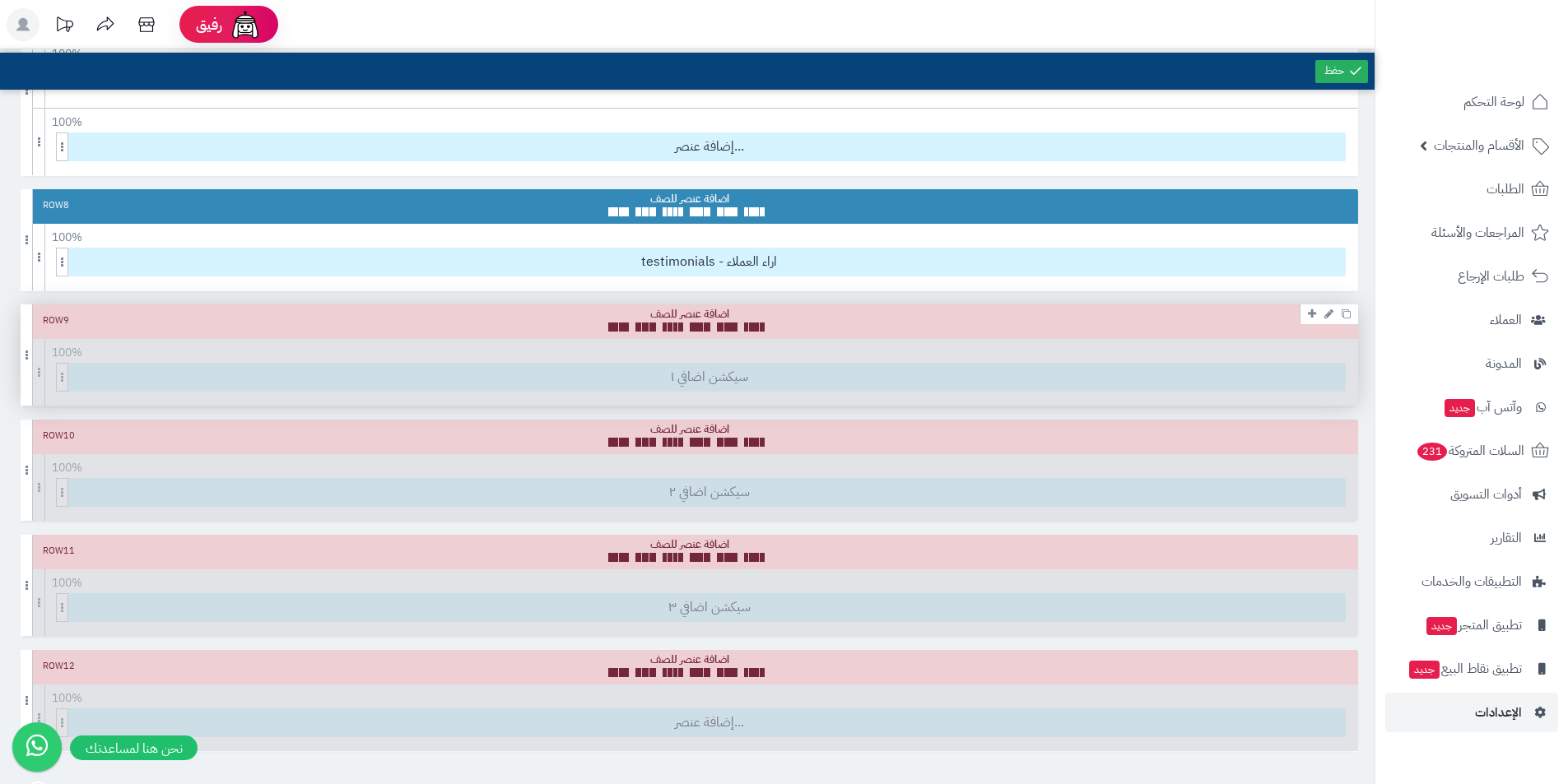
scroll to position [1024, 0]
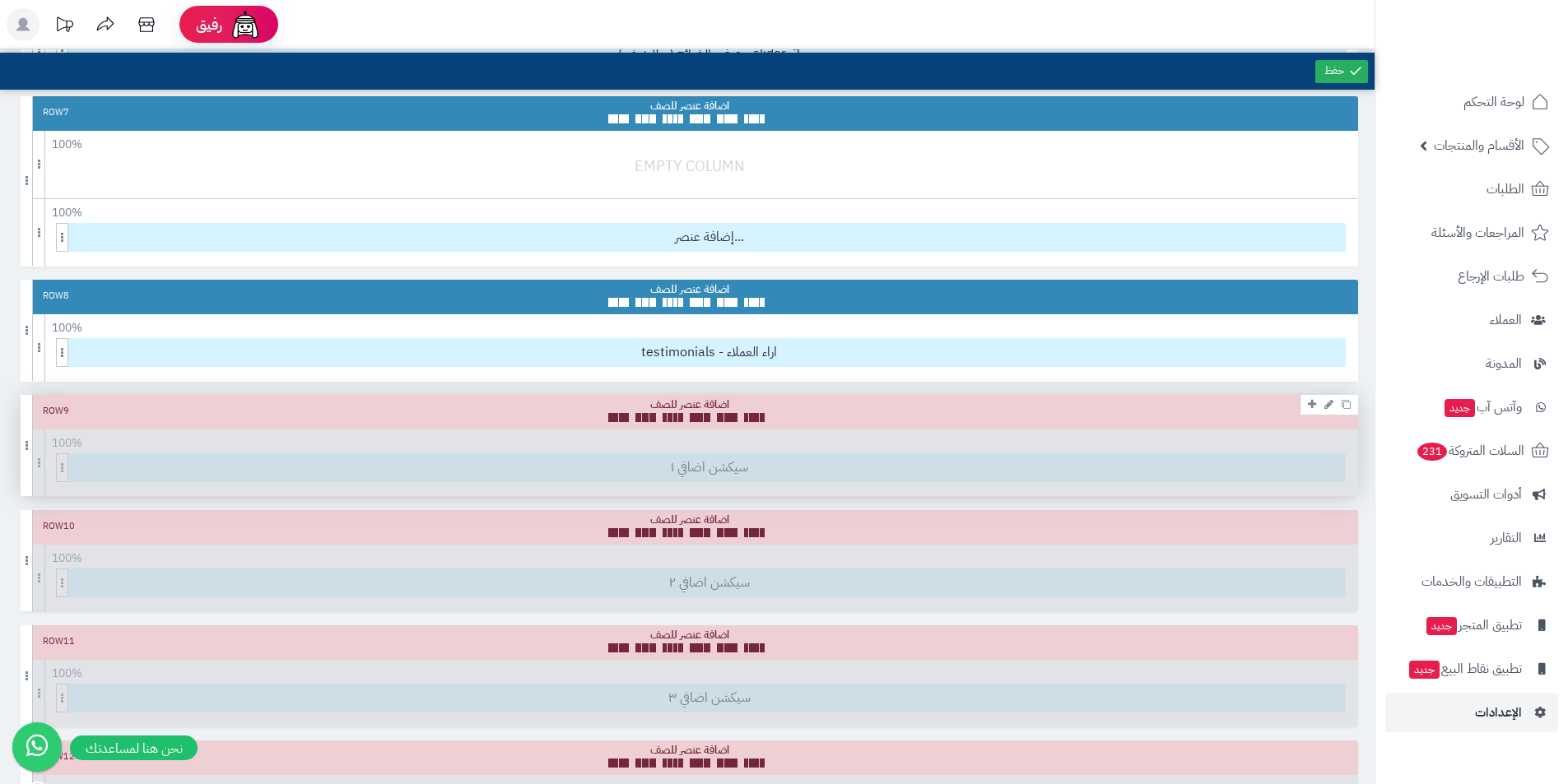
click at [721, 470] on div "Row 9 100 % 100 95 90 85 80 75 70 66 60 55 50 45 40 33 30 25 20 15 10 5 سيكشن ا…" at bounding box center [688, 446] width 1337 height 102
click at [1310, 404] on icon at bounding box center [1311, 404] width 8 height 11
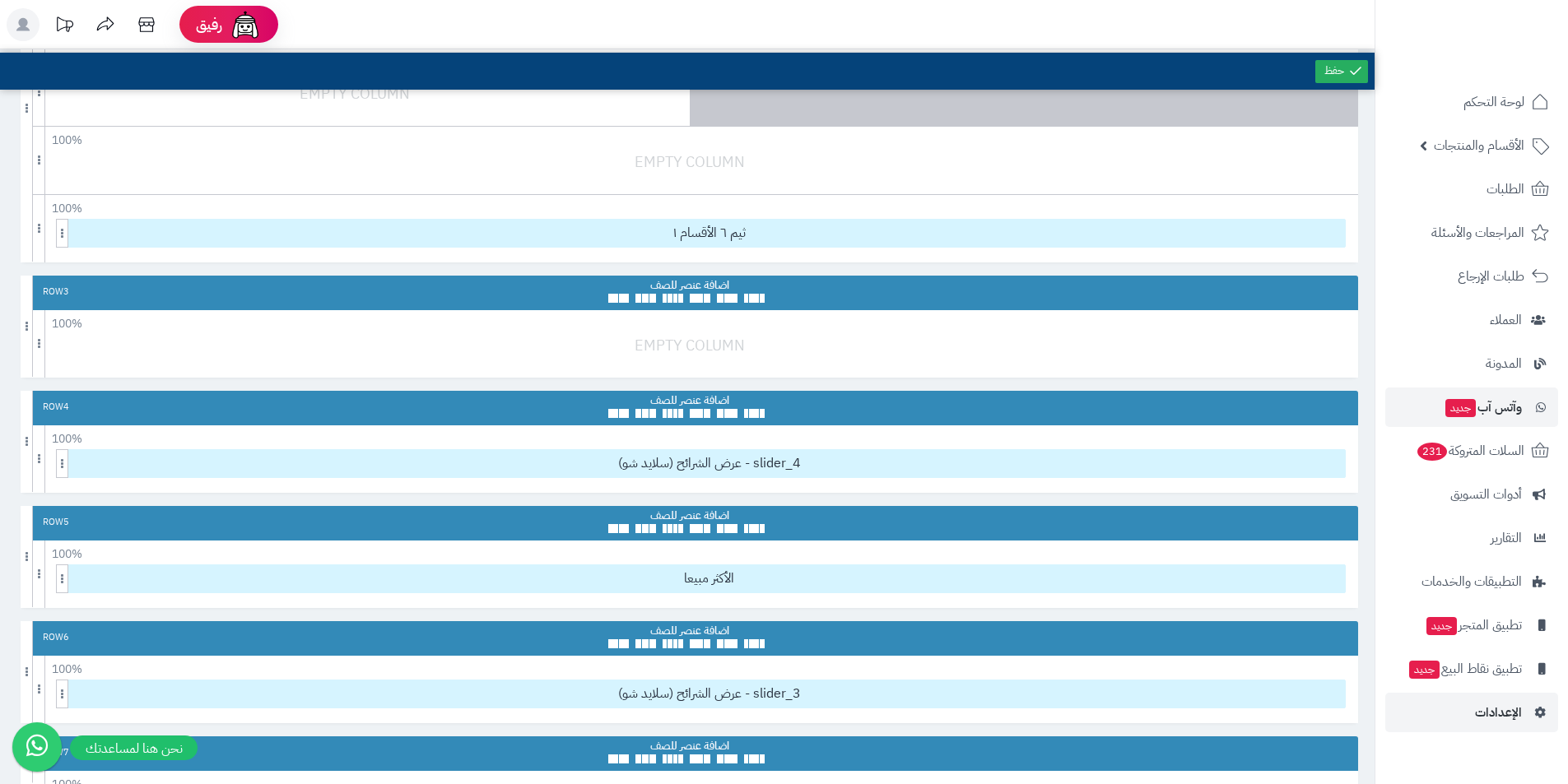
scroll to position [530, 0]
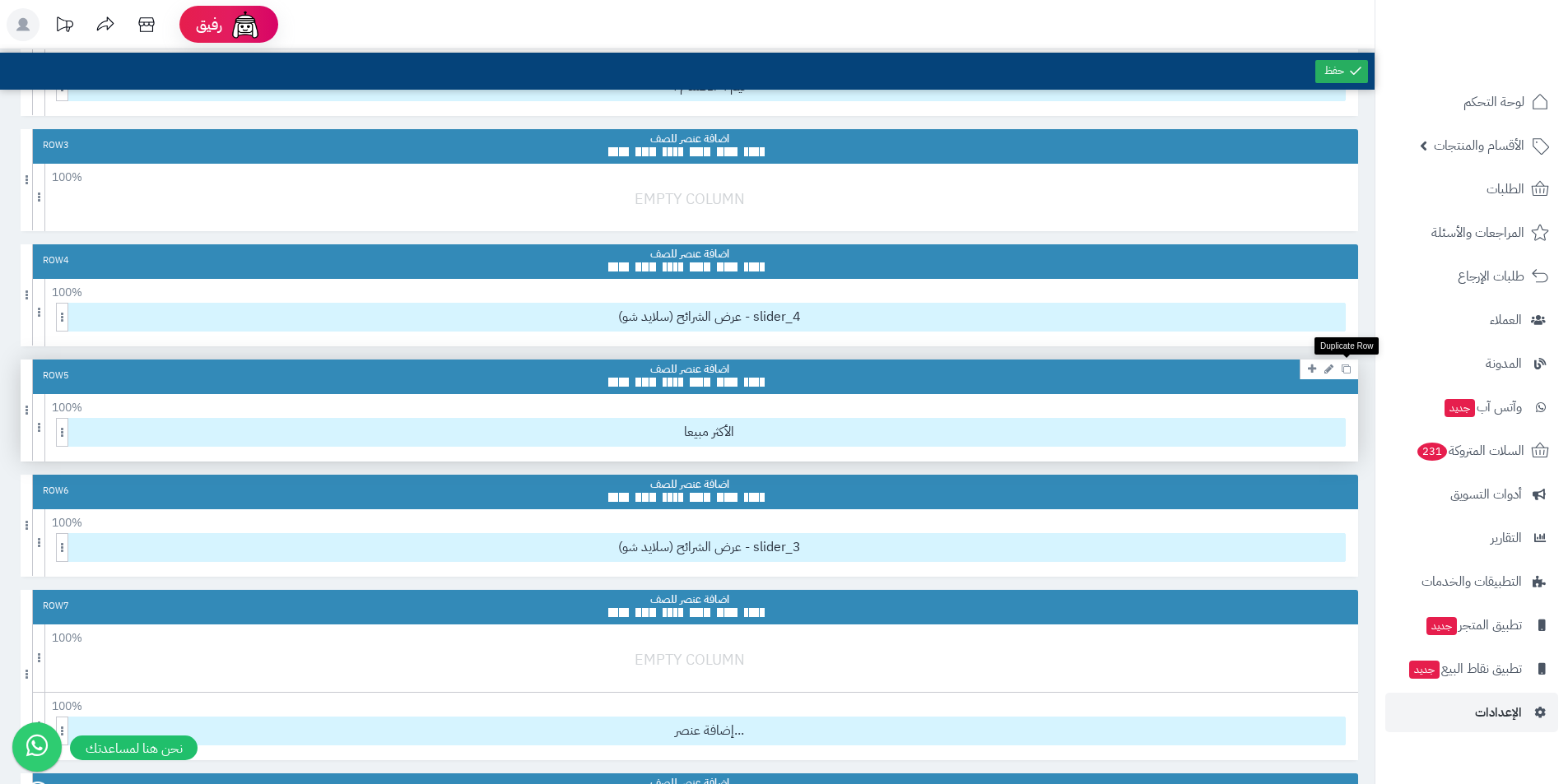
click at [1346, 368] on icon at bounding box center [1345, 369] width 9 height 9
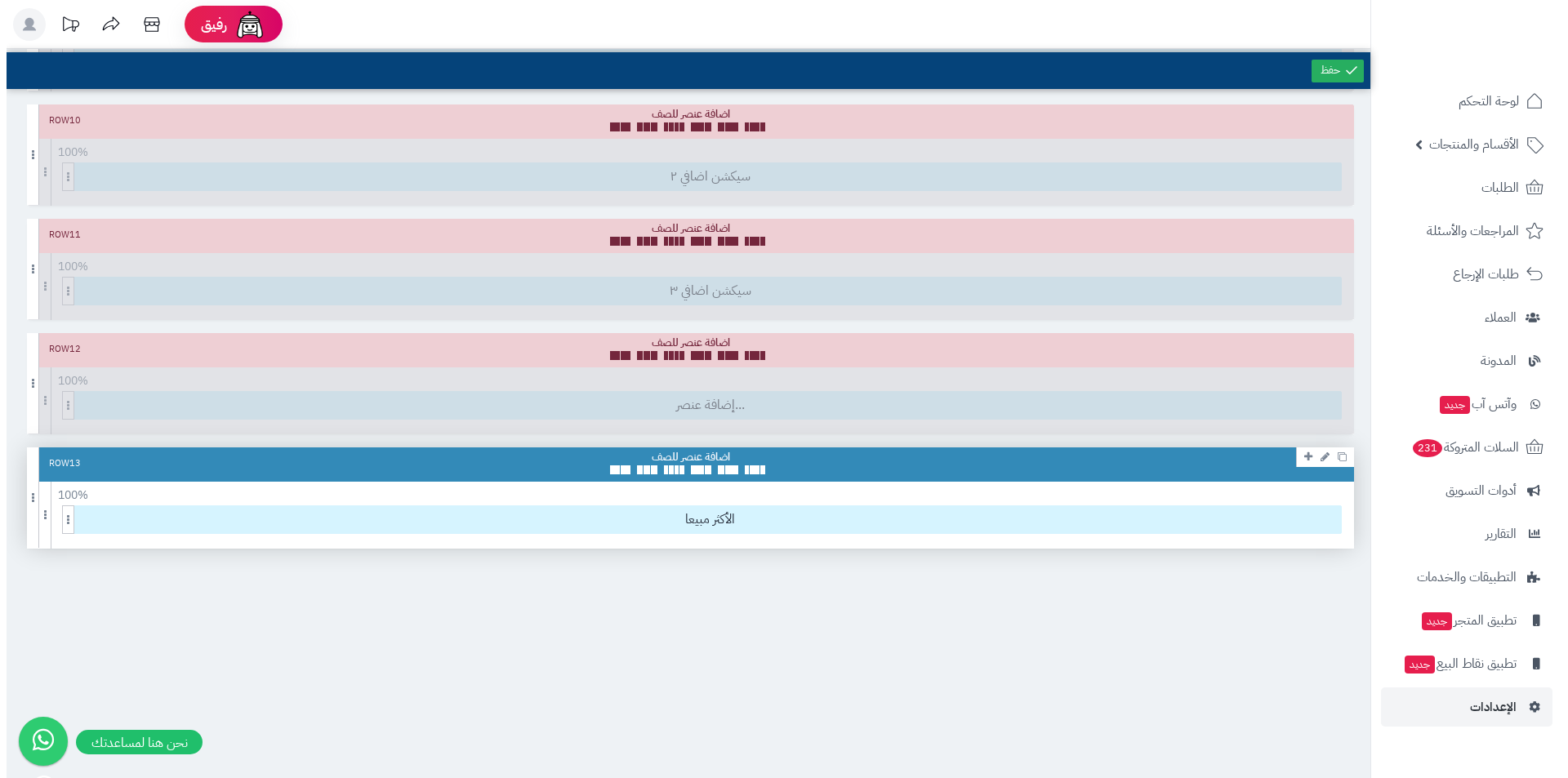
scroll to position [1620, 0]
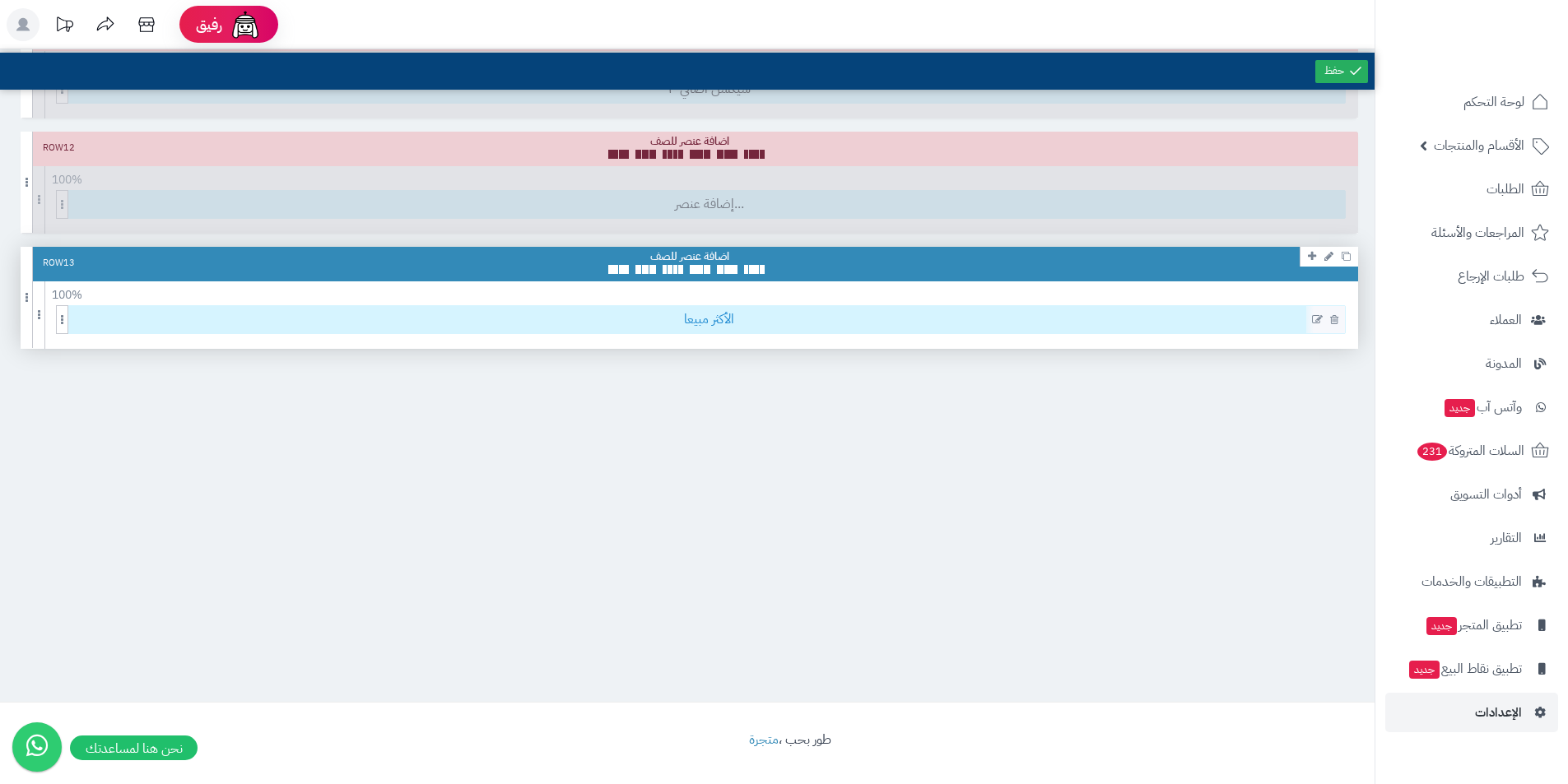
click at [719, 326] on span "الأكثر مبيعا" at bounding box center [709, 320] width 1272 height 27
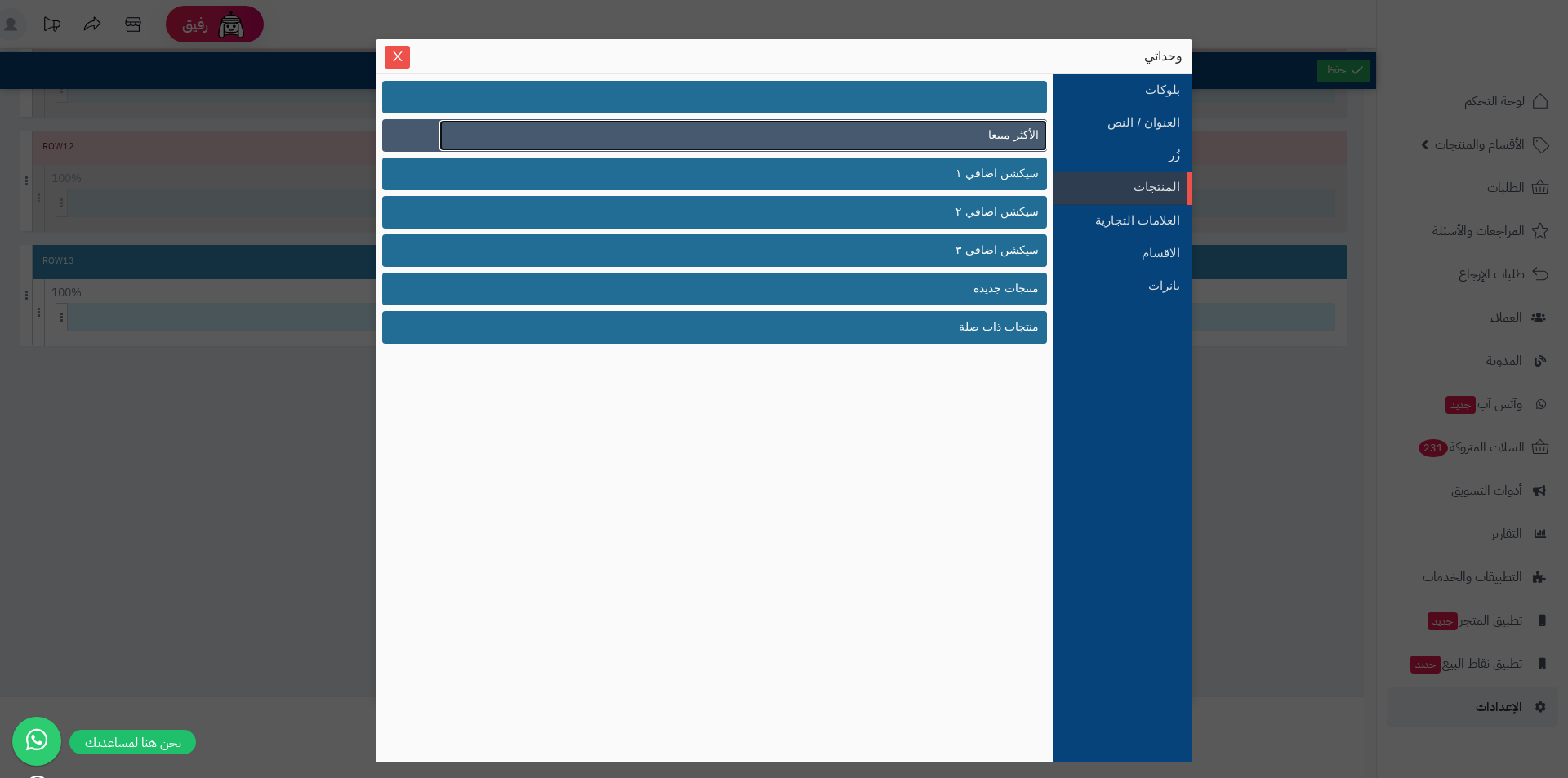
click at [960, 145] on link "الأكثر مبيعا" at bounding box center [743, 135] width 608 height 31
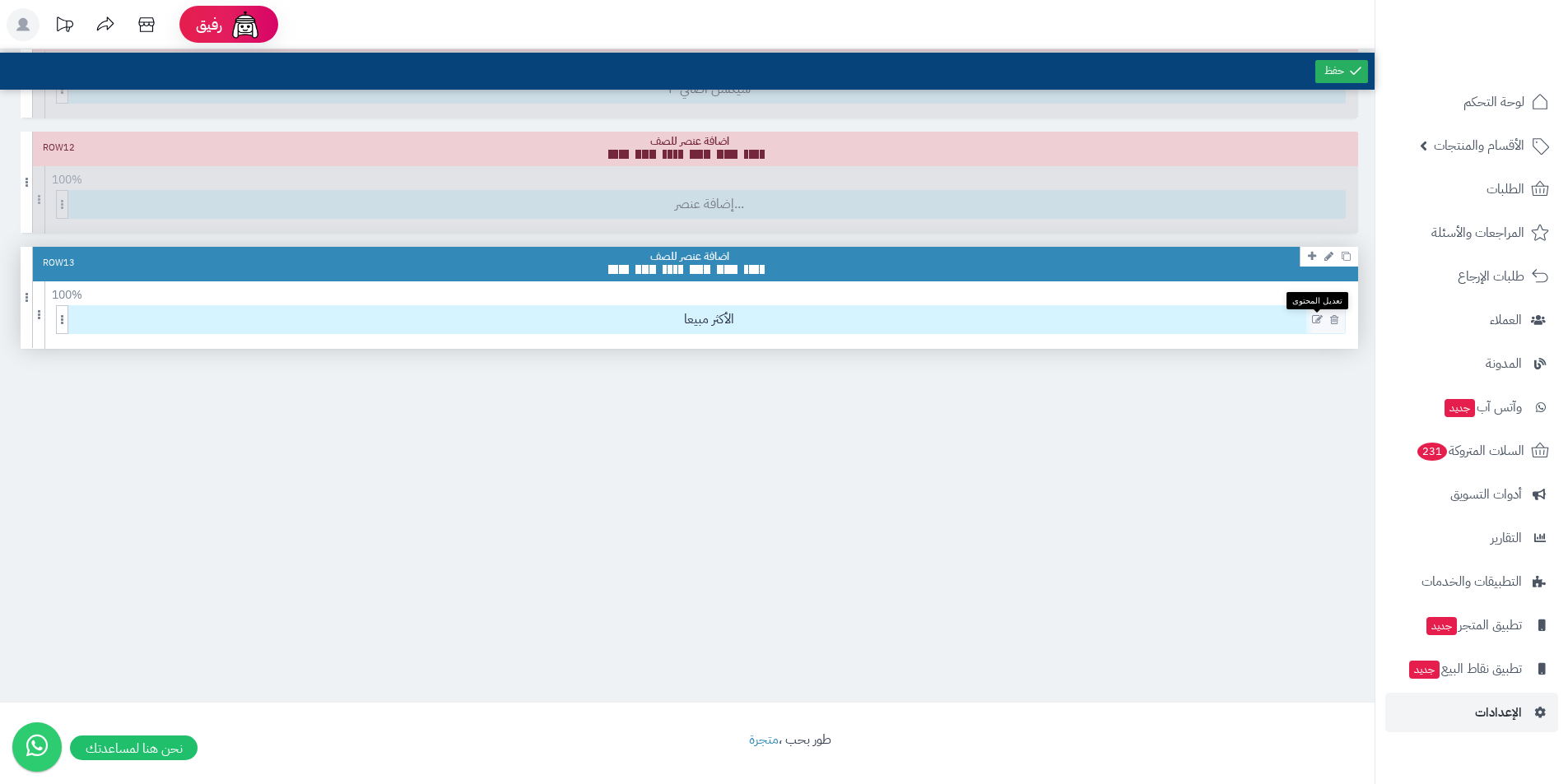
click at [1320, 317] on icon at bounding box center [1317, 320] width 11 height 12
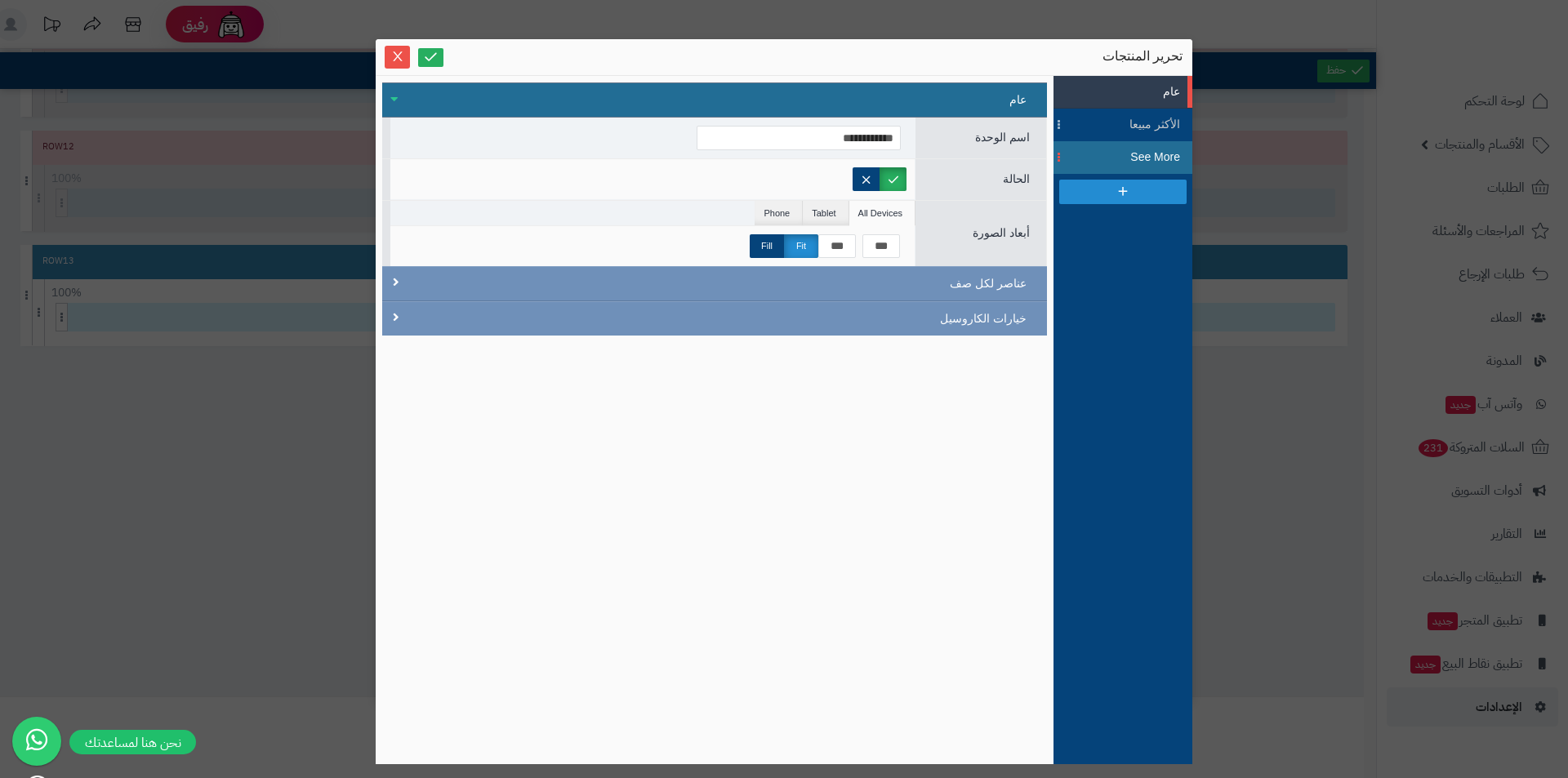
click at [1129, 152] on span "See More" at bounding box center [1143, 157] width 73 height 17
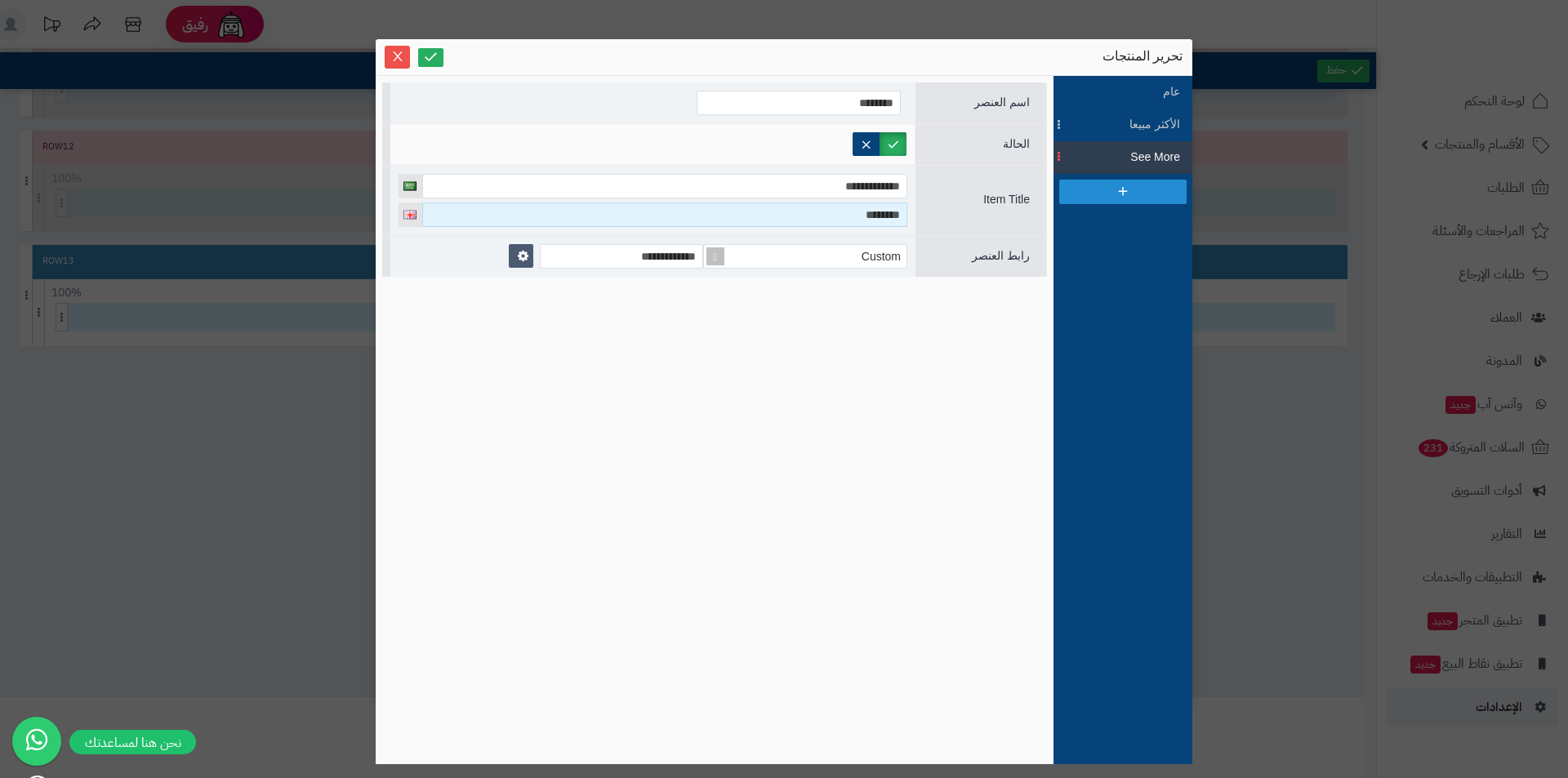
click at [844, 218] on input "********" at bounding box center [664, 214] width 485 height 24
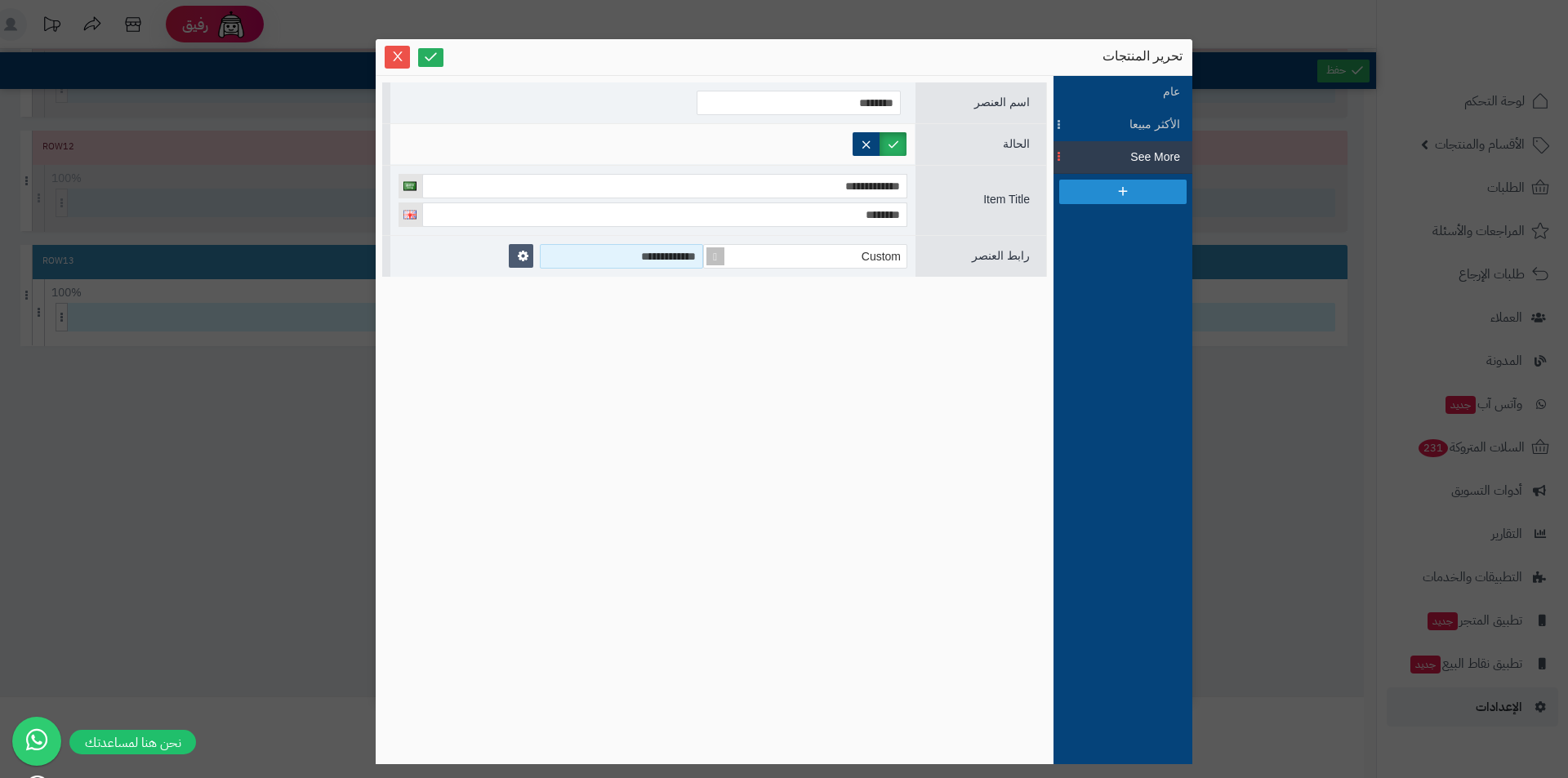
click at [655, 258] on input "**********" at bounding box center [621, 256] width 163 height 24
click at [519, 262] on icon at bounding box center [523, 255] width 11 height 13
click at [766, 319] on div "**********" at bounding box center [714, 420] width 665 height 675
click at [829, 262] on div "Custom" at bounding box center [812, 256] width 189 height 23
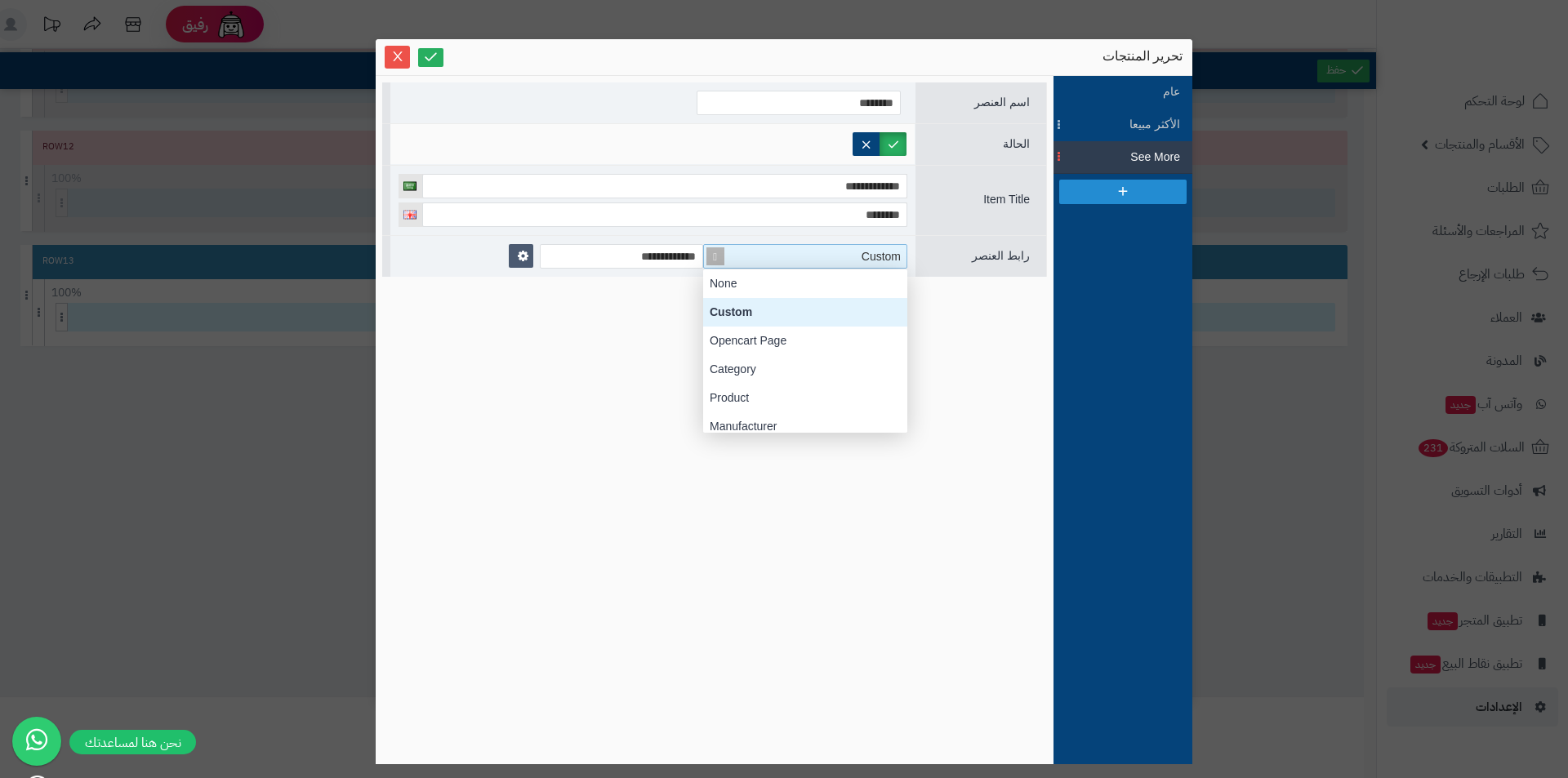
scroll to position [163, 0]
click at [790, 371] on div "Category" at bounding box center [805, 370] width 204 height 29
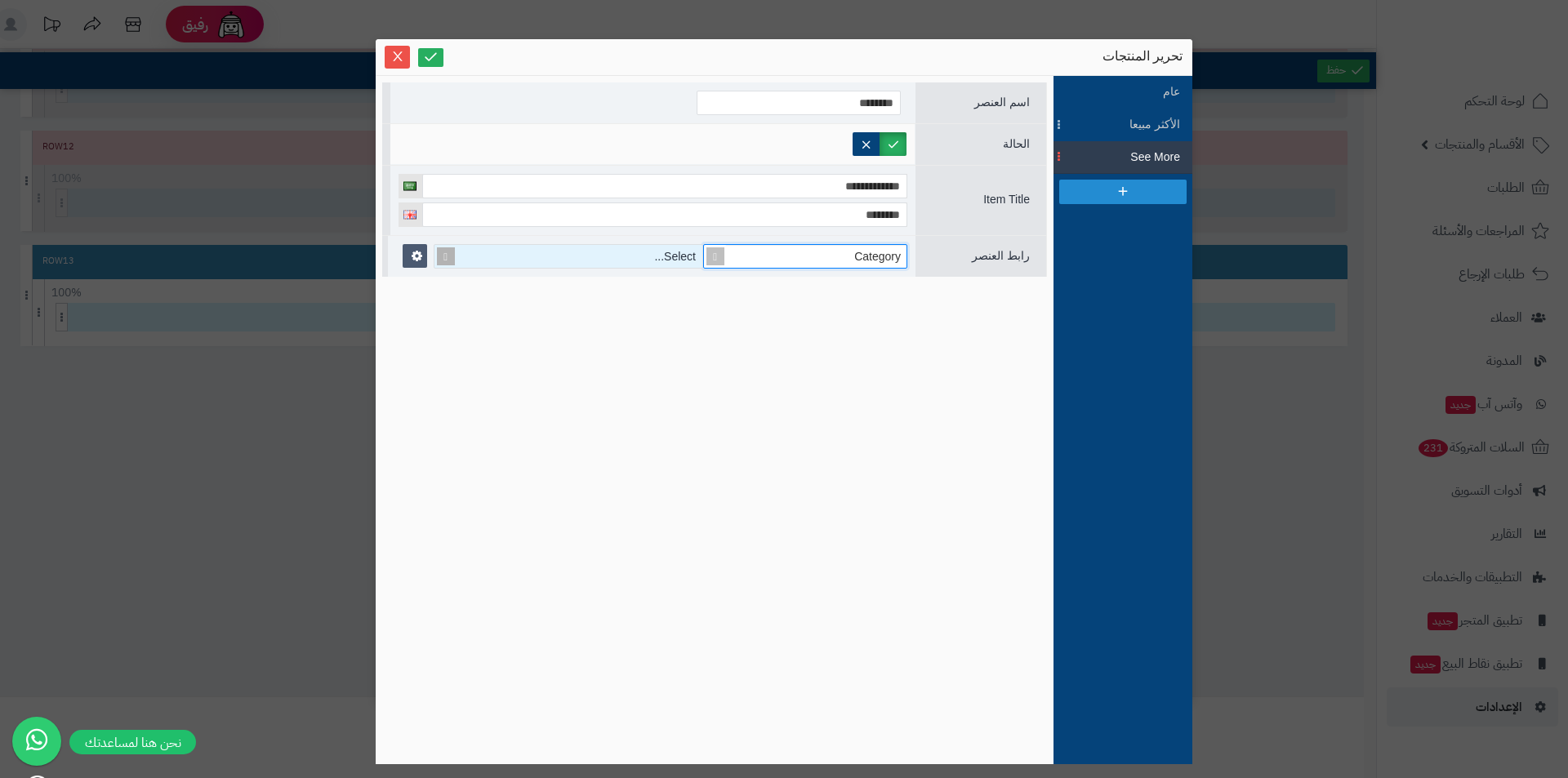
click at [651, 254] on div "Select..." at bounding box center [577, 256] width 249 height 23
click at [643, 290] on div "No results found" at bounding box center [568, 285] width 270 height 30
click at [658, 283] on div "No results found" at bounding box center [568, 285] width 270 height 30
click at [663, 262] on div "Select..." at bounding box center [577, 256] width 249 height 23
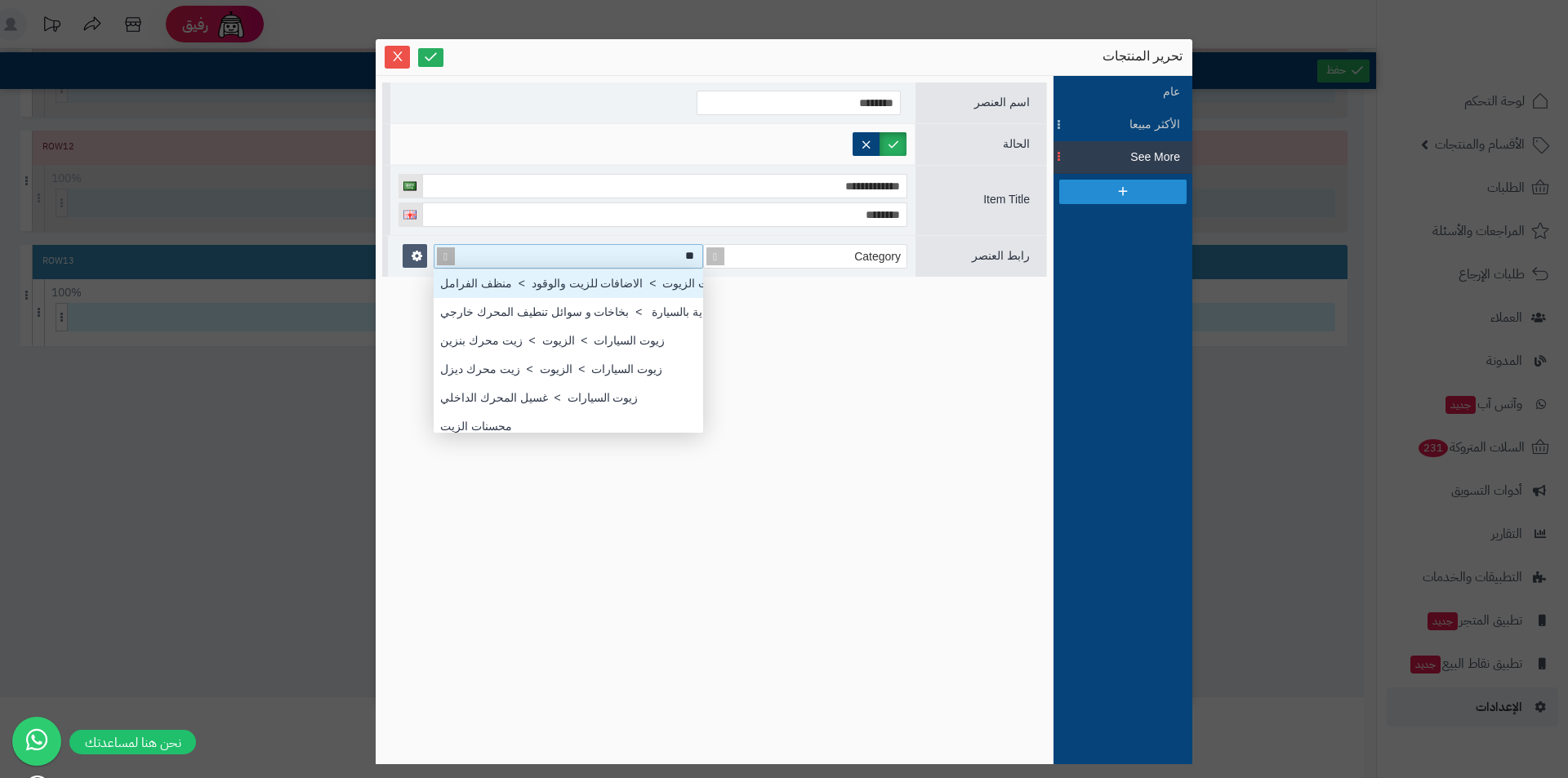
type input "***"
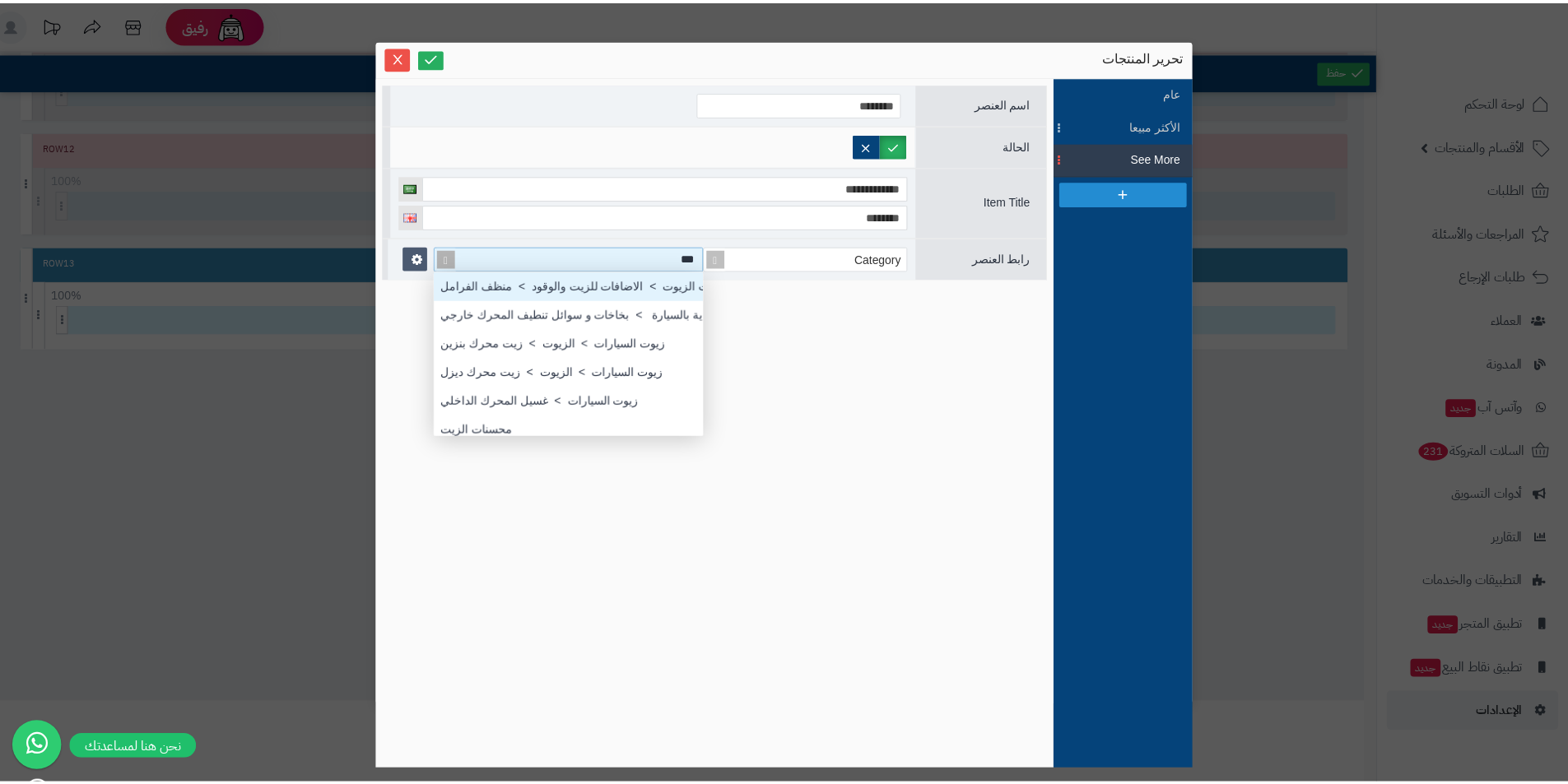
scroll to position [58, 0]
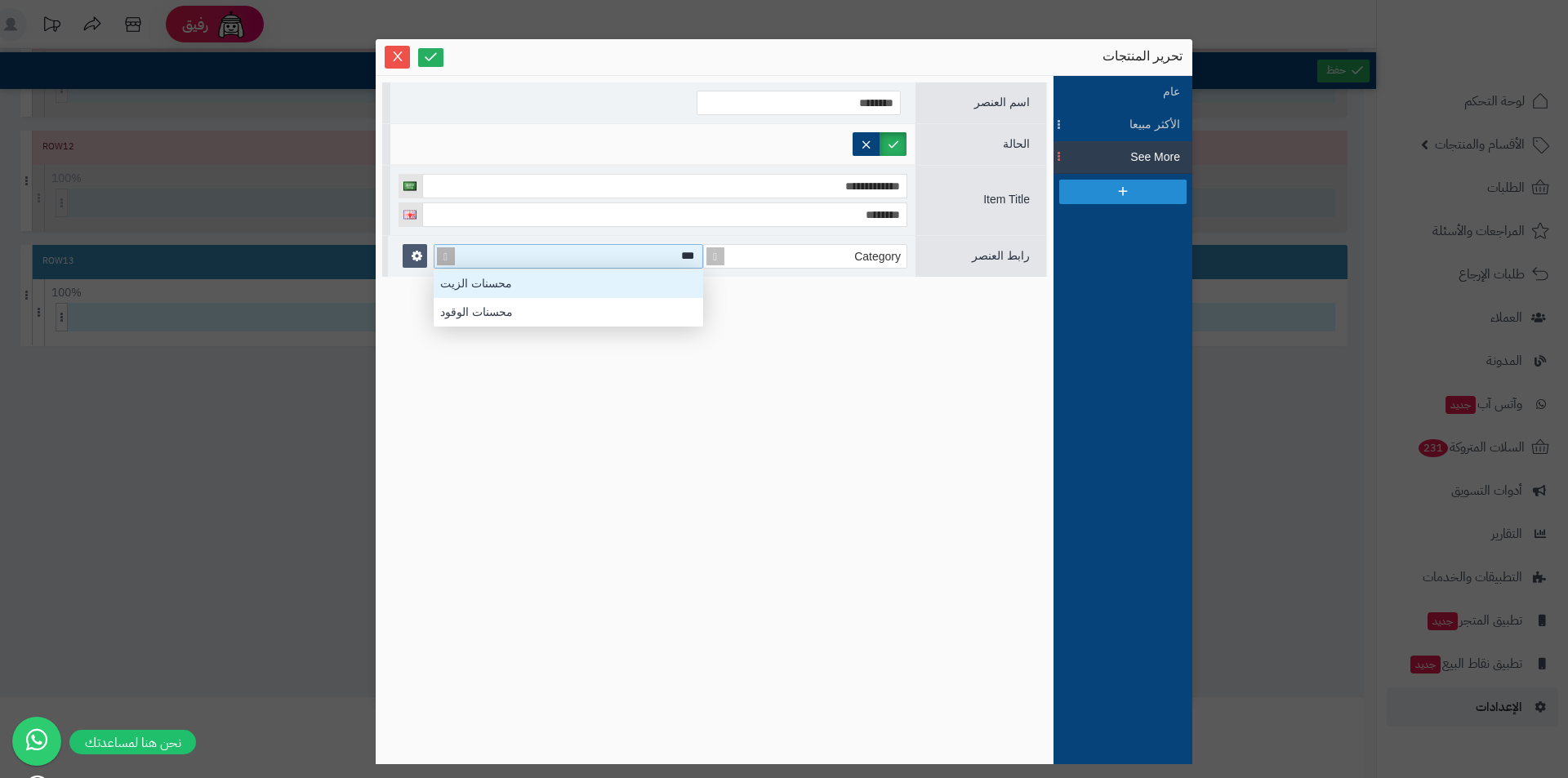
click at [642, 273] on div "محسنات الزيت" at bounding box center [568, 284] width 270 height 29
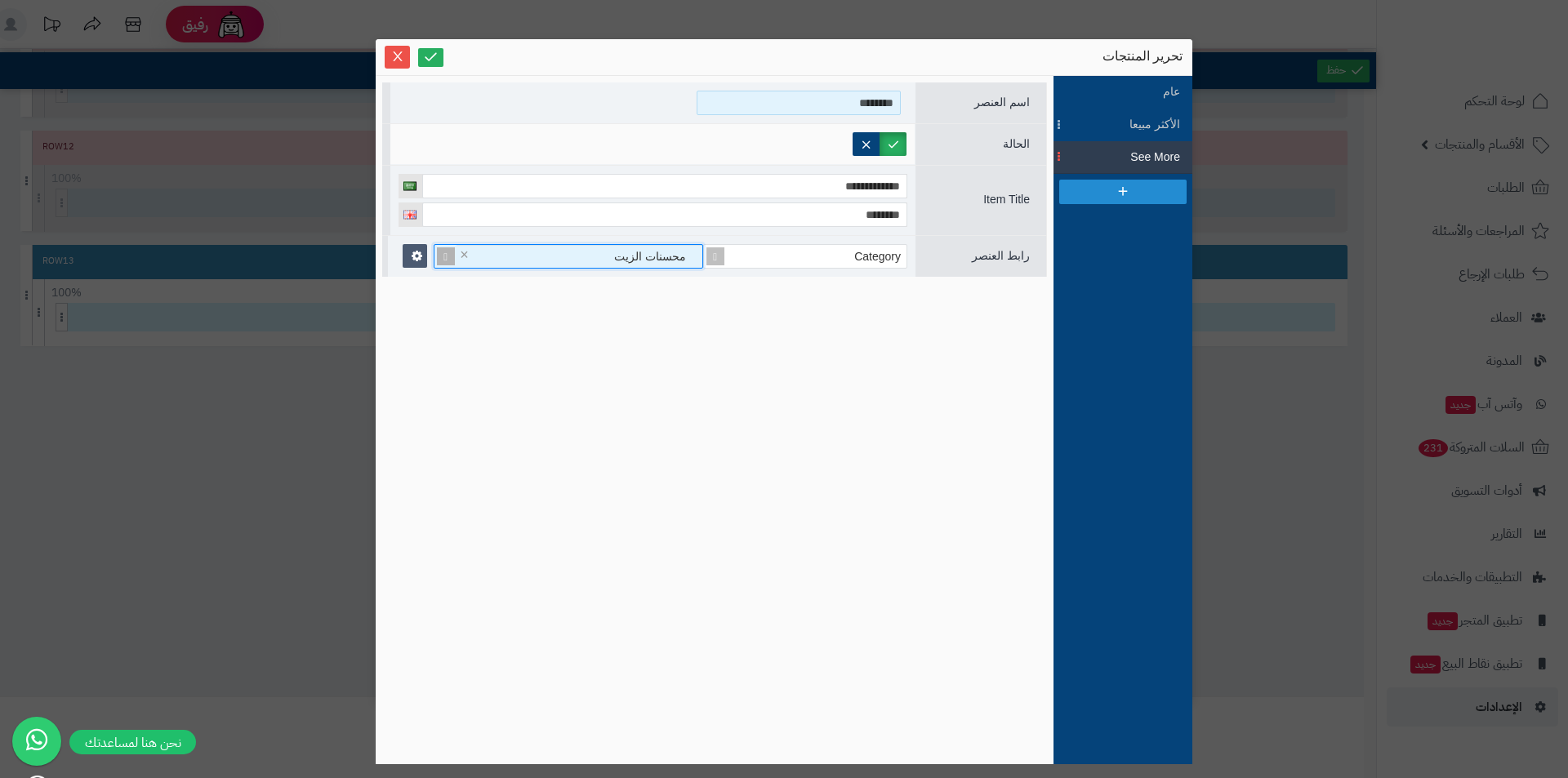
click at [817, 96] on input "********" at bounding box center [798, 103] width 204 height 24
click at [810, 102] on input "********" at bounding box center [798, 103] width 204 height 24
type input "**********"
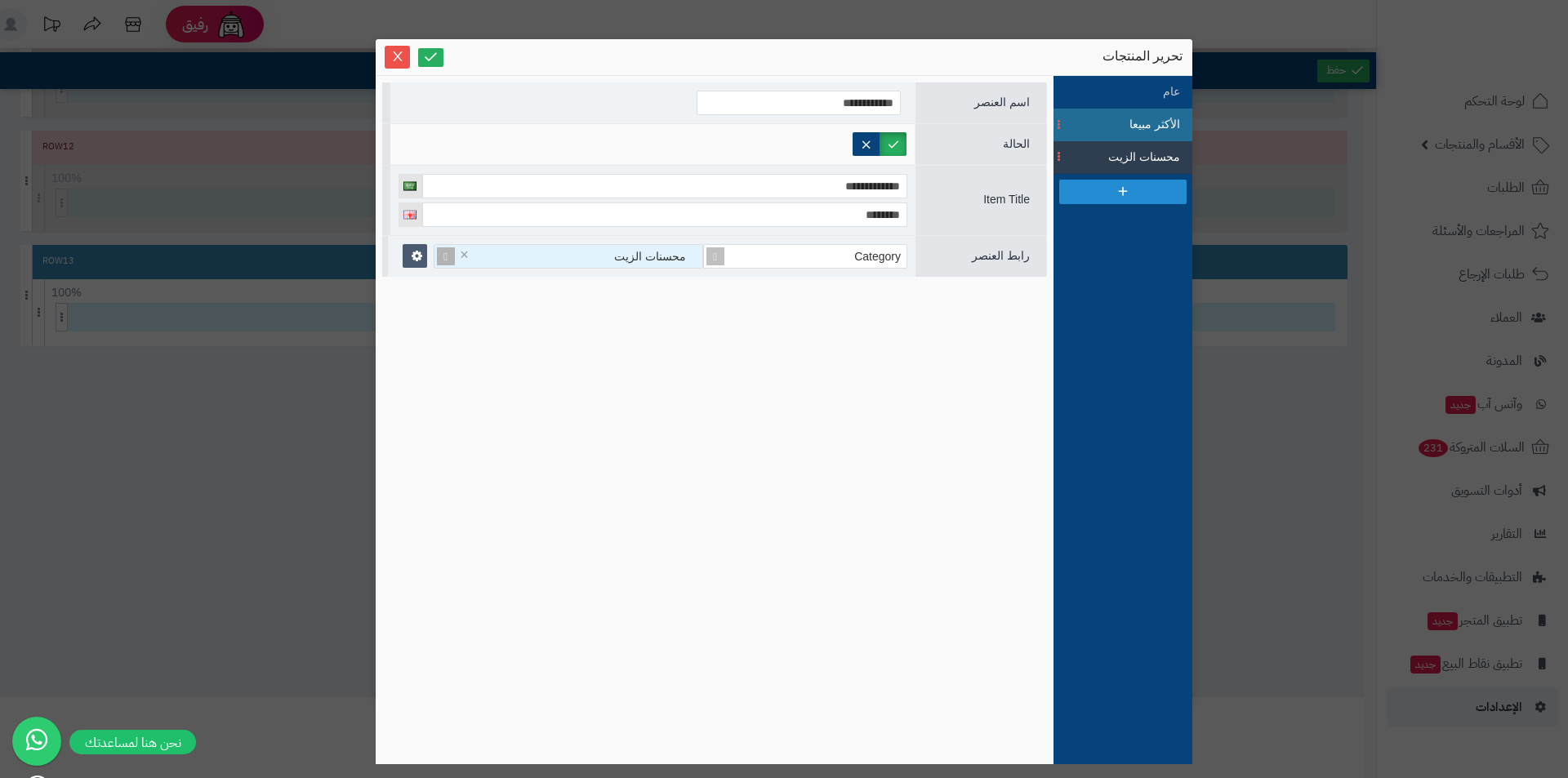
click at [1065, 126] on span at bounding box center [1060, 124] width 13 height 33
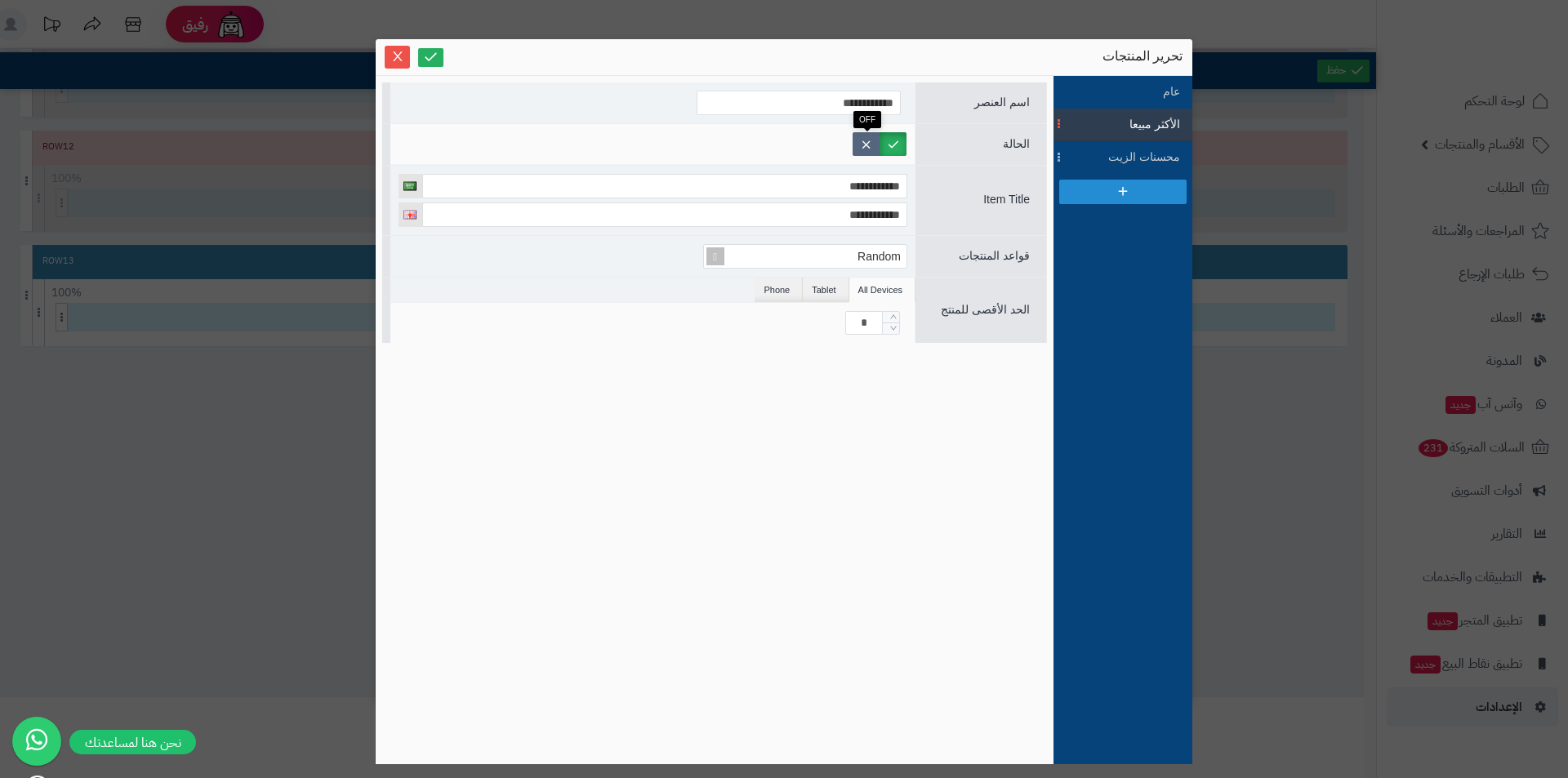
click at [865, 144] on label at bounding box center [866, 144] width 27 height 24
click at [1102, 166] on div "محسنات الزيت" at bounding box center [1123, 157] width 114 height 17
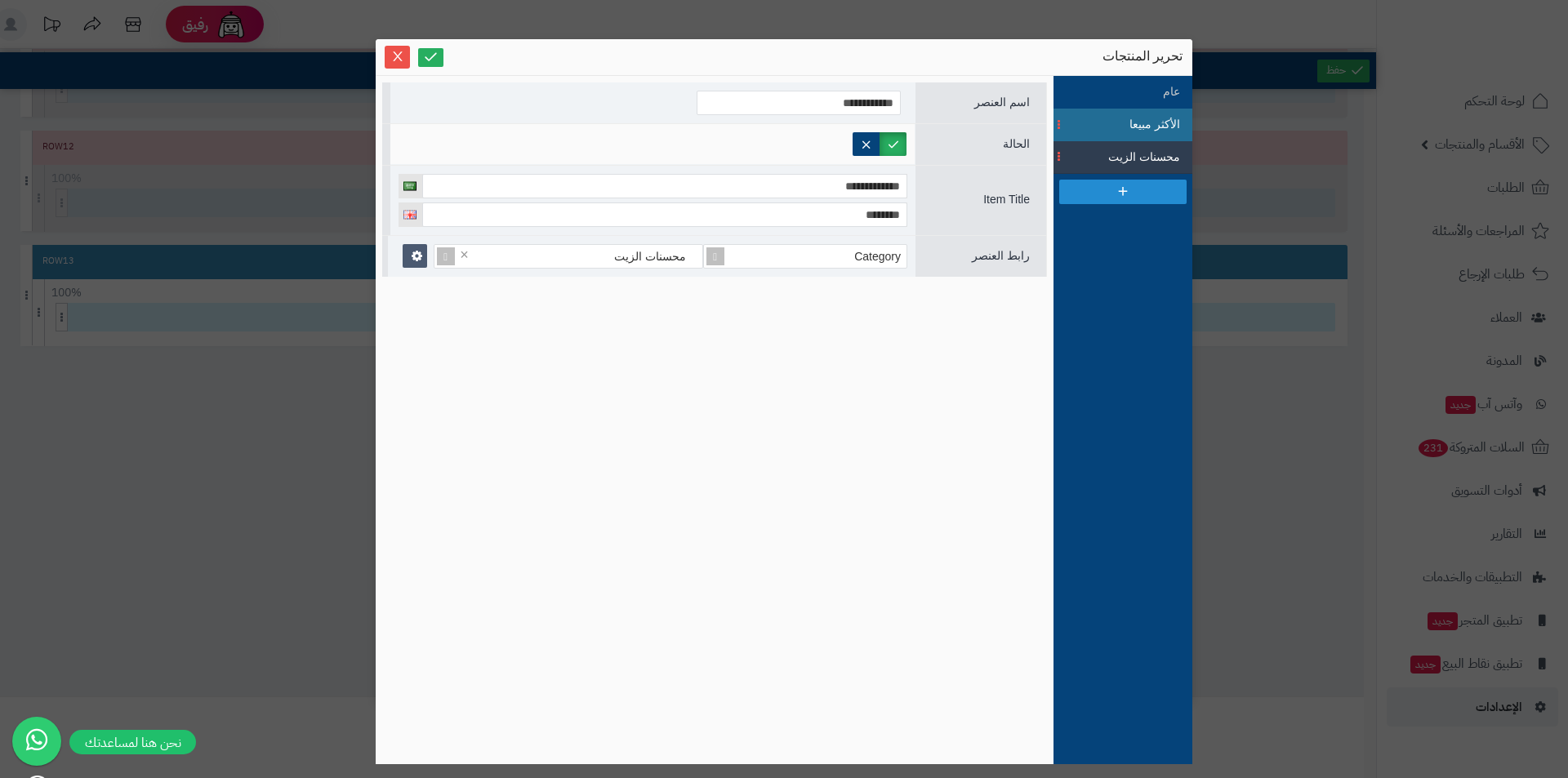
click at [1062, 125] on span at bounding box center [1060, 124] width 13 height 33
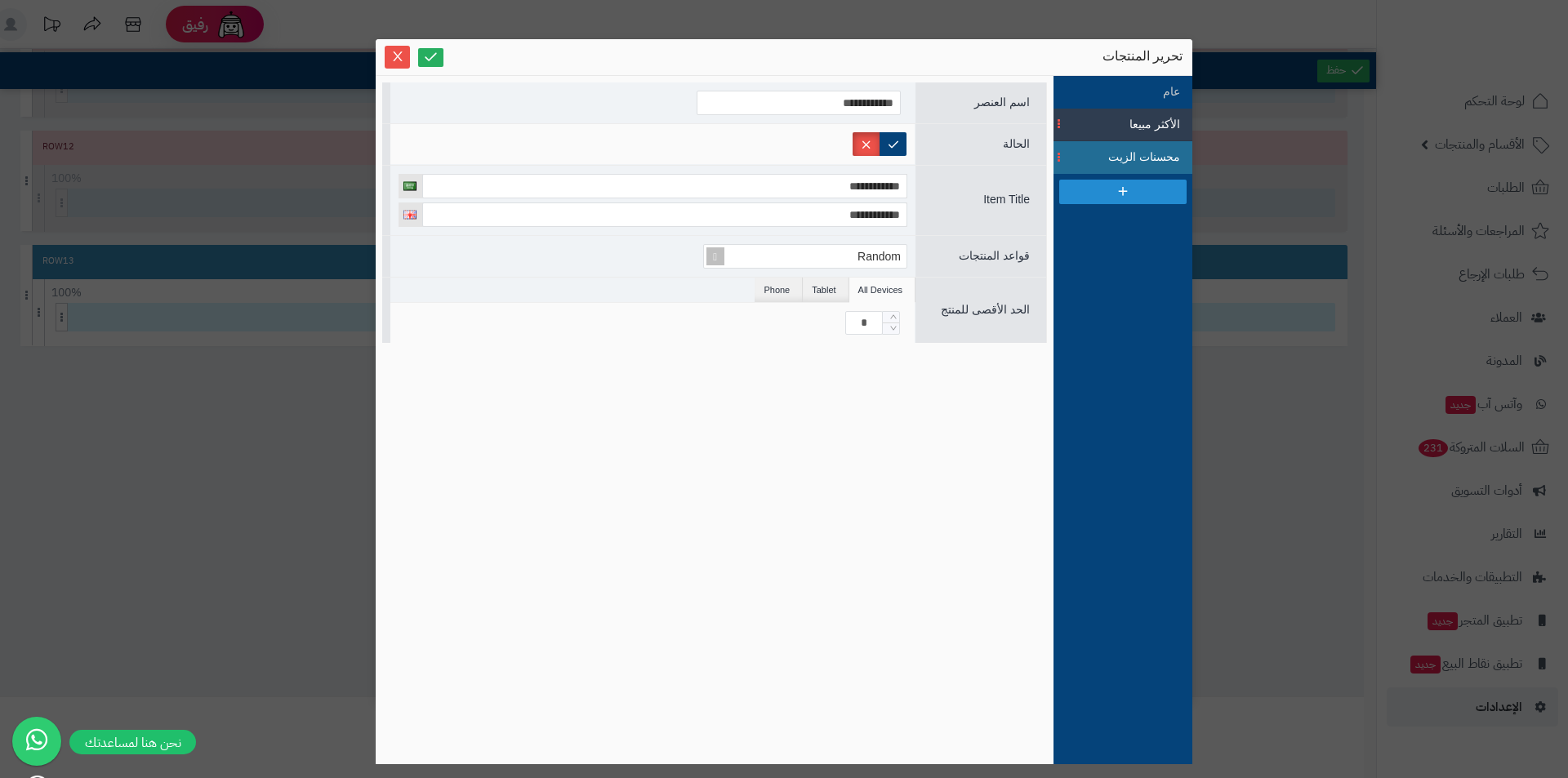
click at [1121, 162] on span "محسنات الزيت" at bounding box center [1143, 157] width 73 height 17
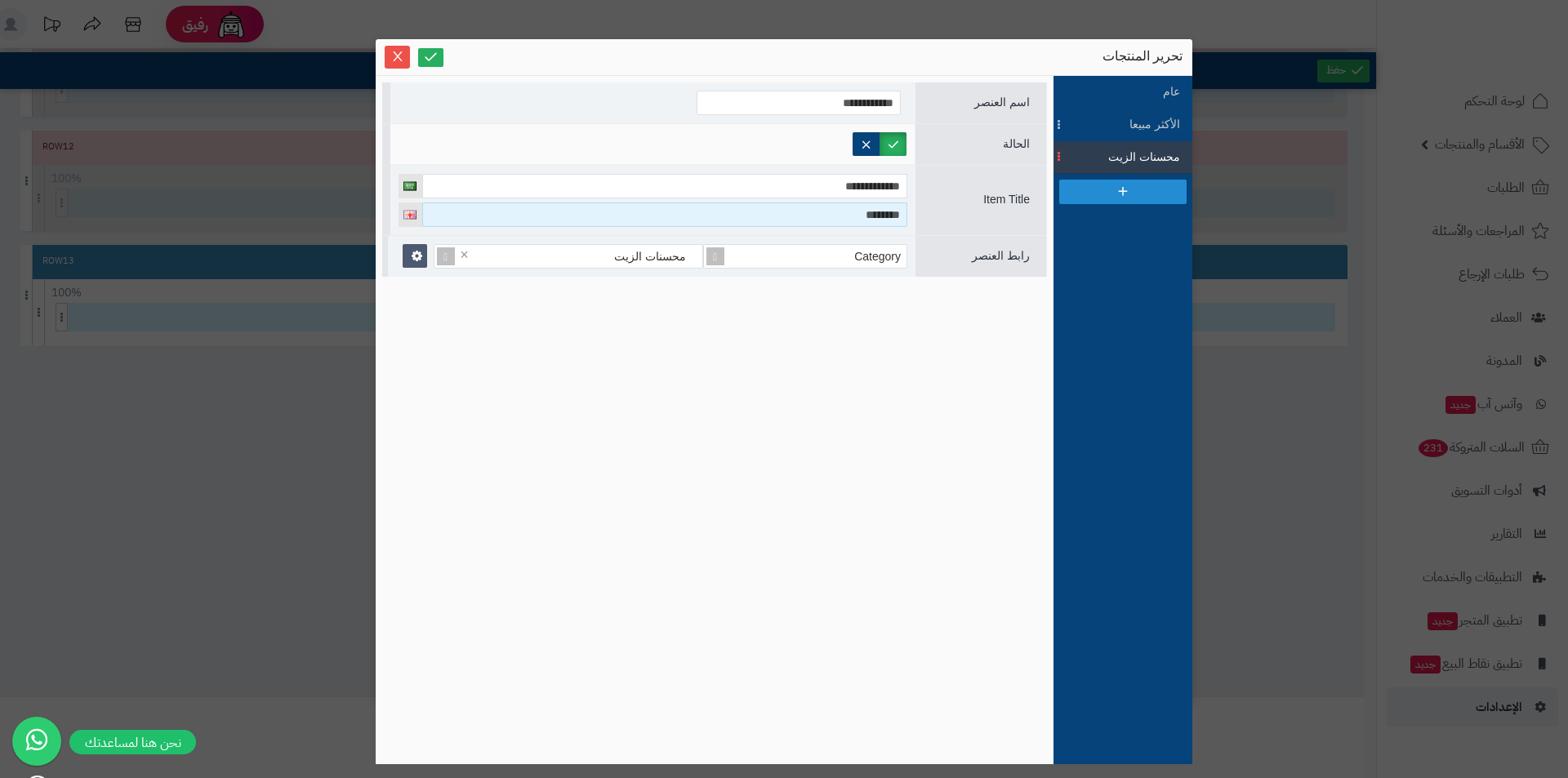
click at [797, 216] on input "********" at bounding box center [664, 214] width 485 height 24
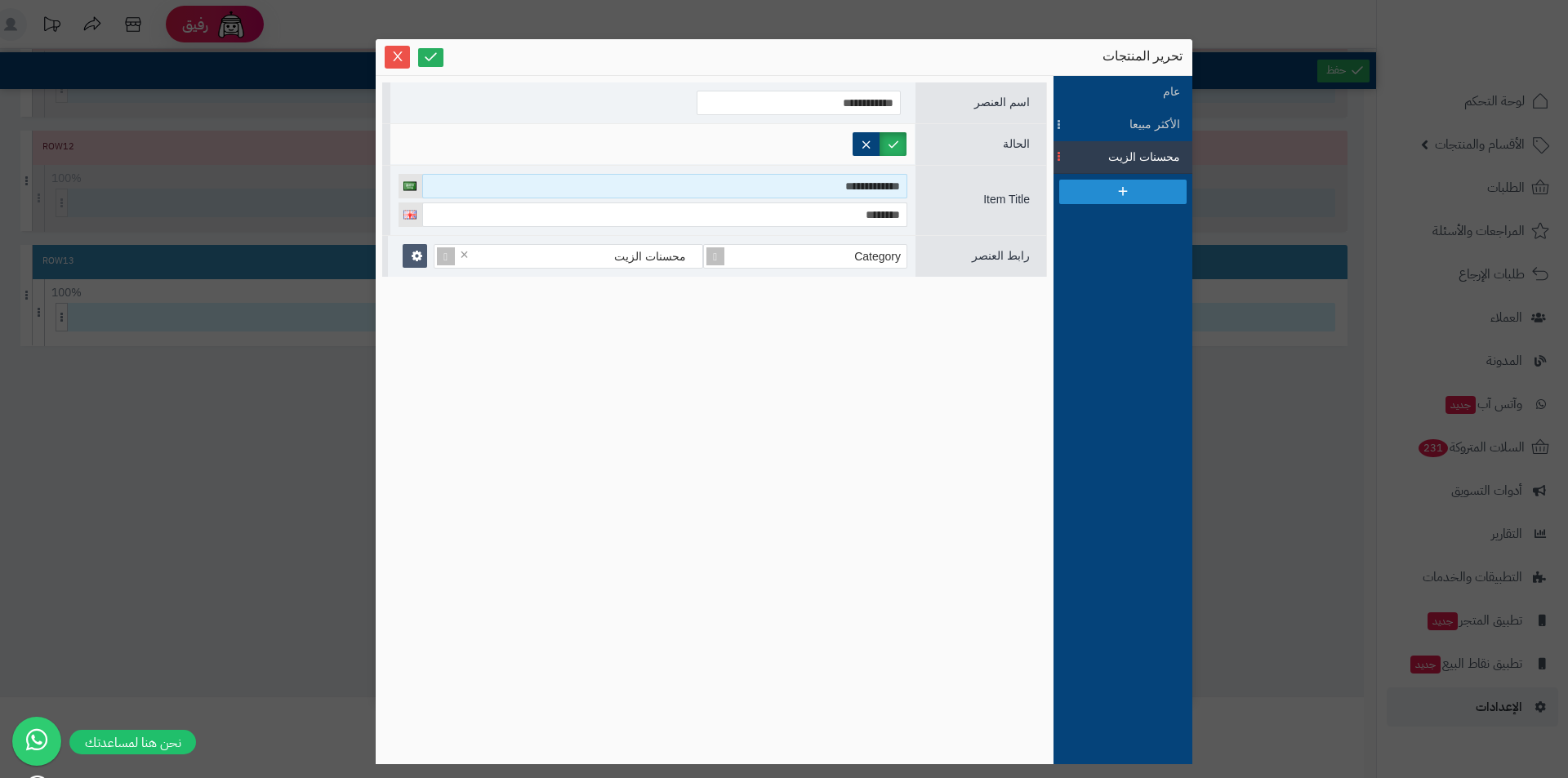
click at [837, 189] on input "**********" at bounding box center [664, 186] width 485 height 24
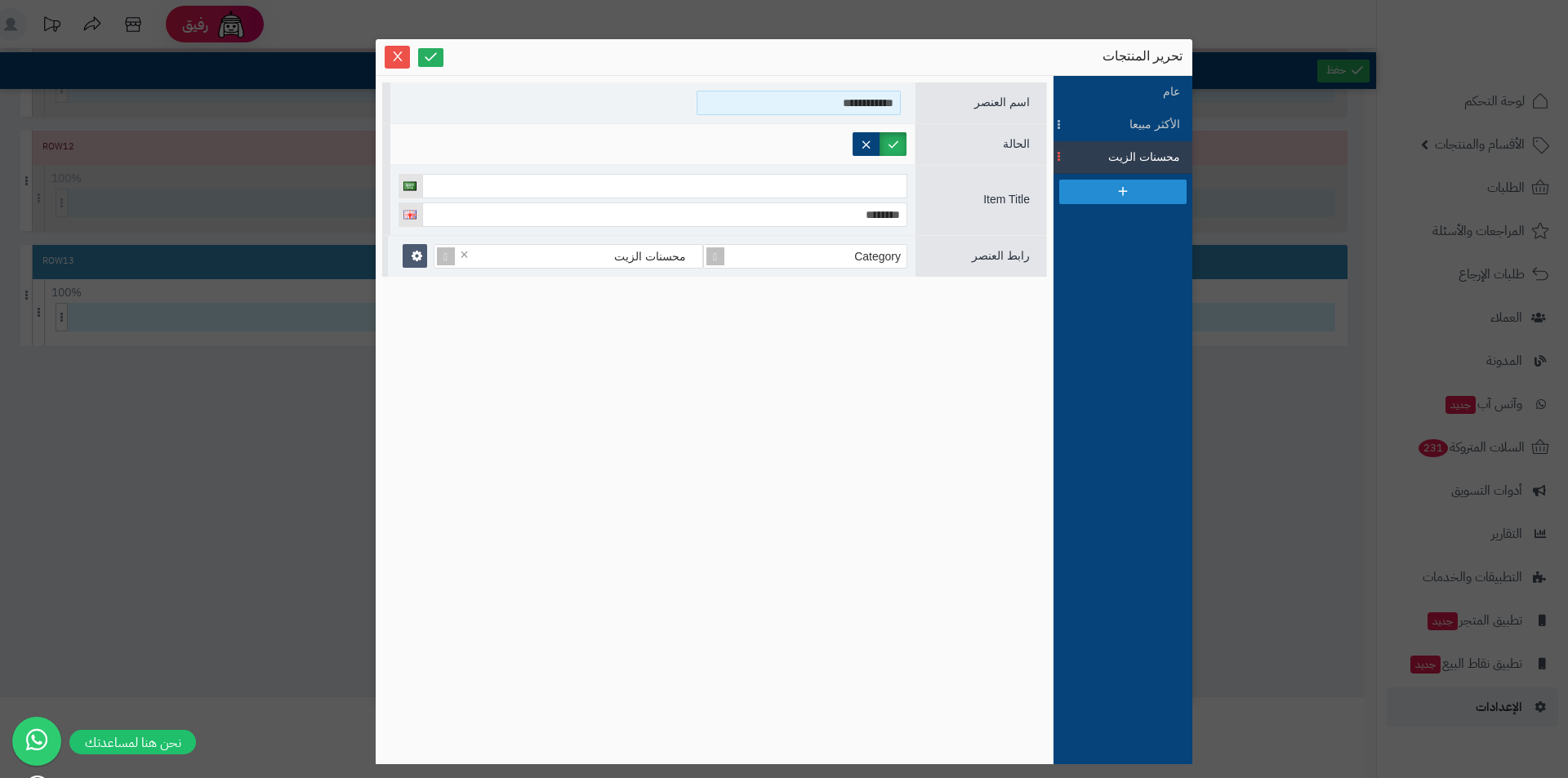
click at [847, 112] on input "**********" at bounding box center [798, 103] width 204 height 24
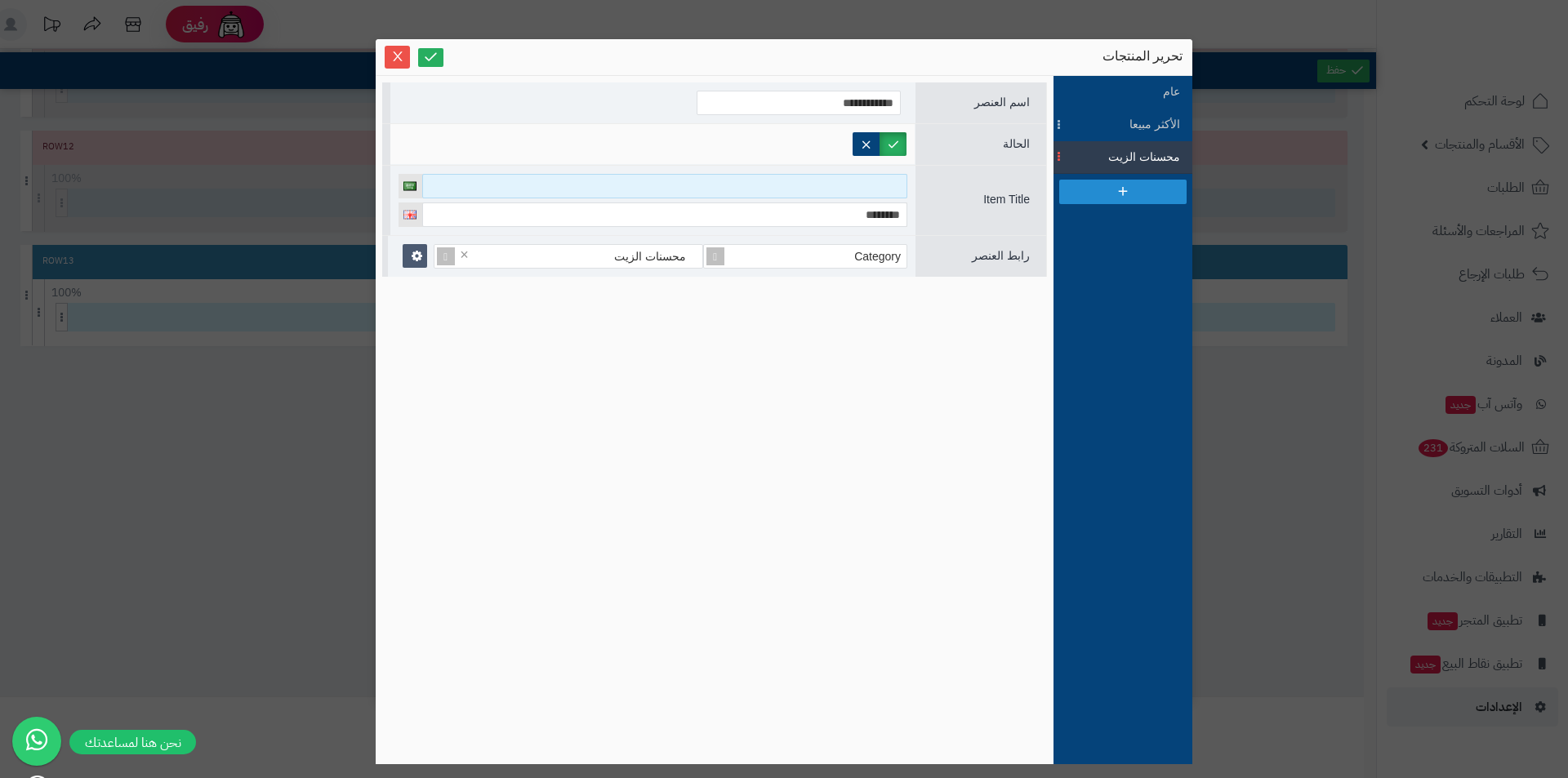
click at [847, 180] on input at bounding box center [664, 186] width 485 height 24
type input "**********"
click at [856, 345] on div "**********" at bounding box center [714, 420] width 665 height 675
click at [402, 56] on icon "Close" at bounding box center [398, 55] width 13 height 13
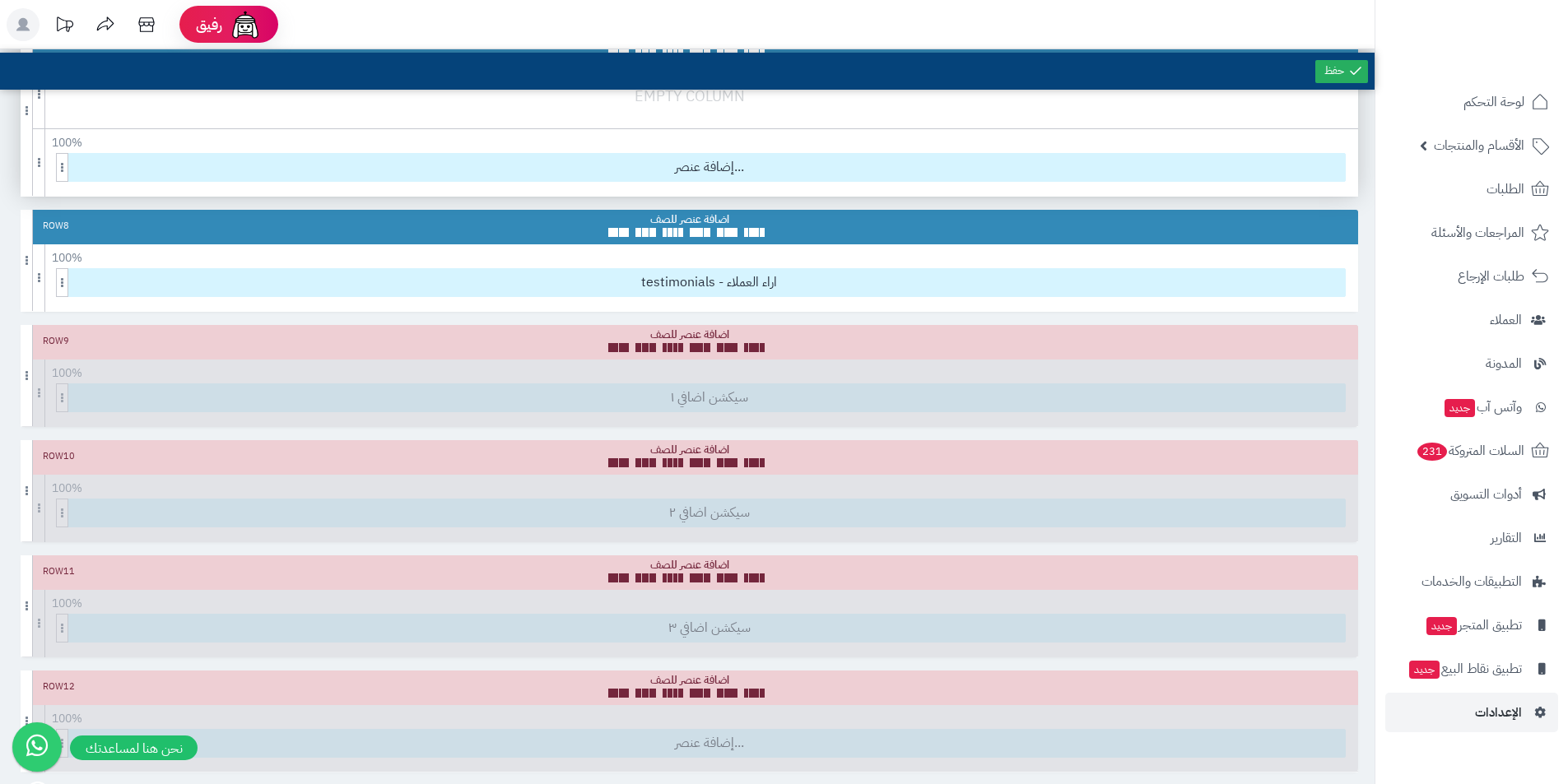
scroll to position [859, 0]
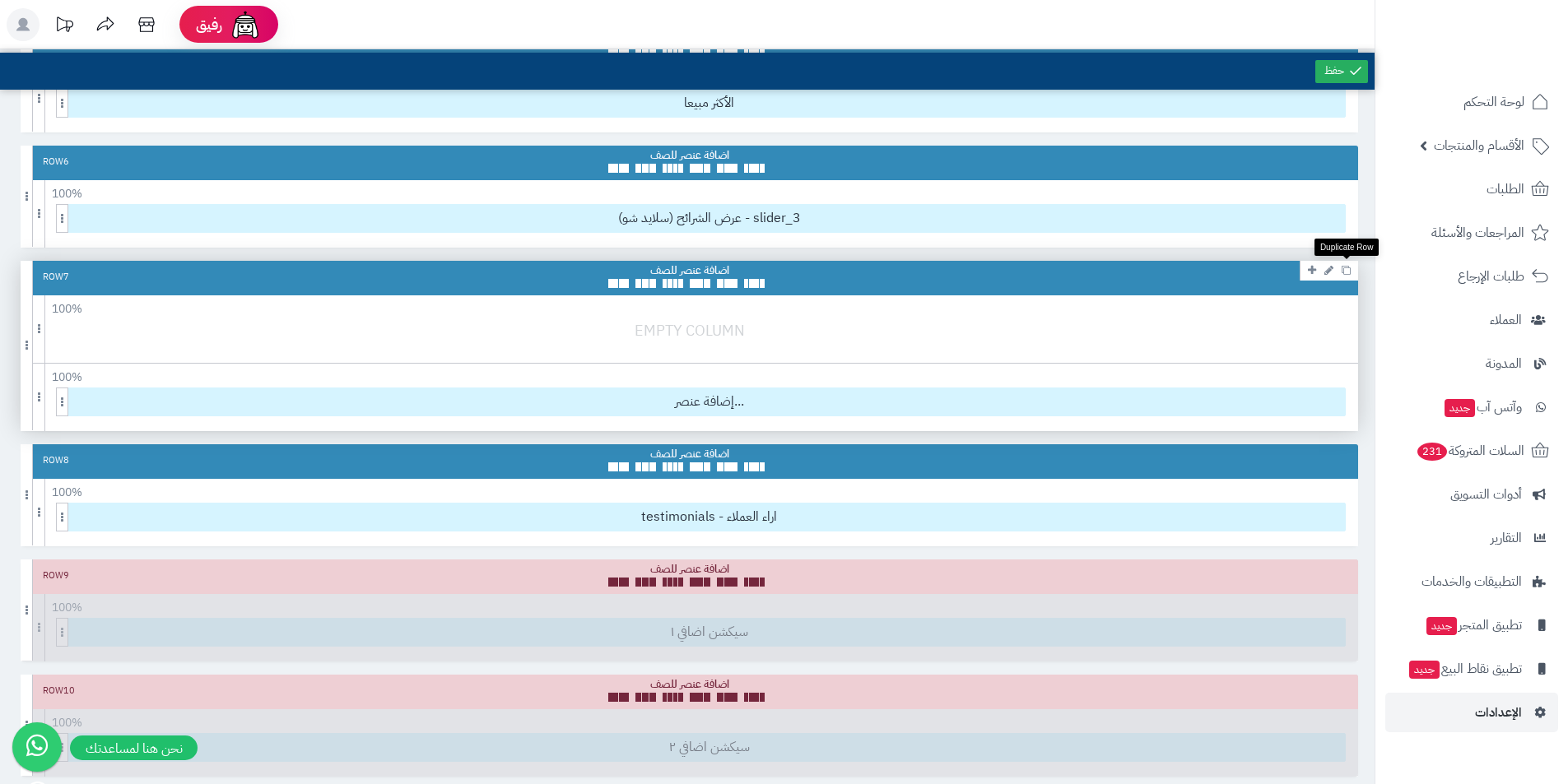
click at [1350, 275] on link at bounding box center [1345, 269] width 17 height 19
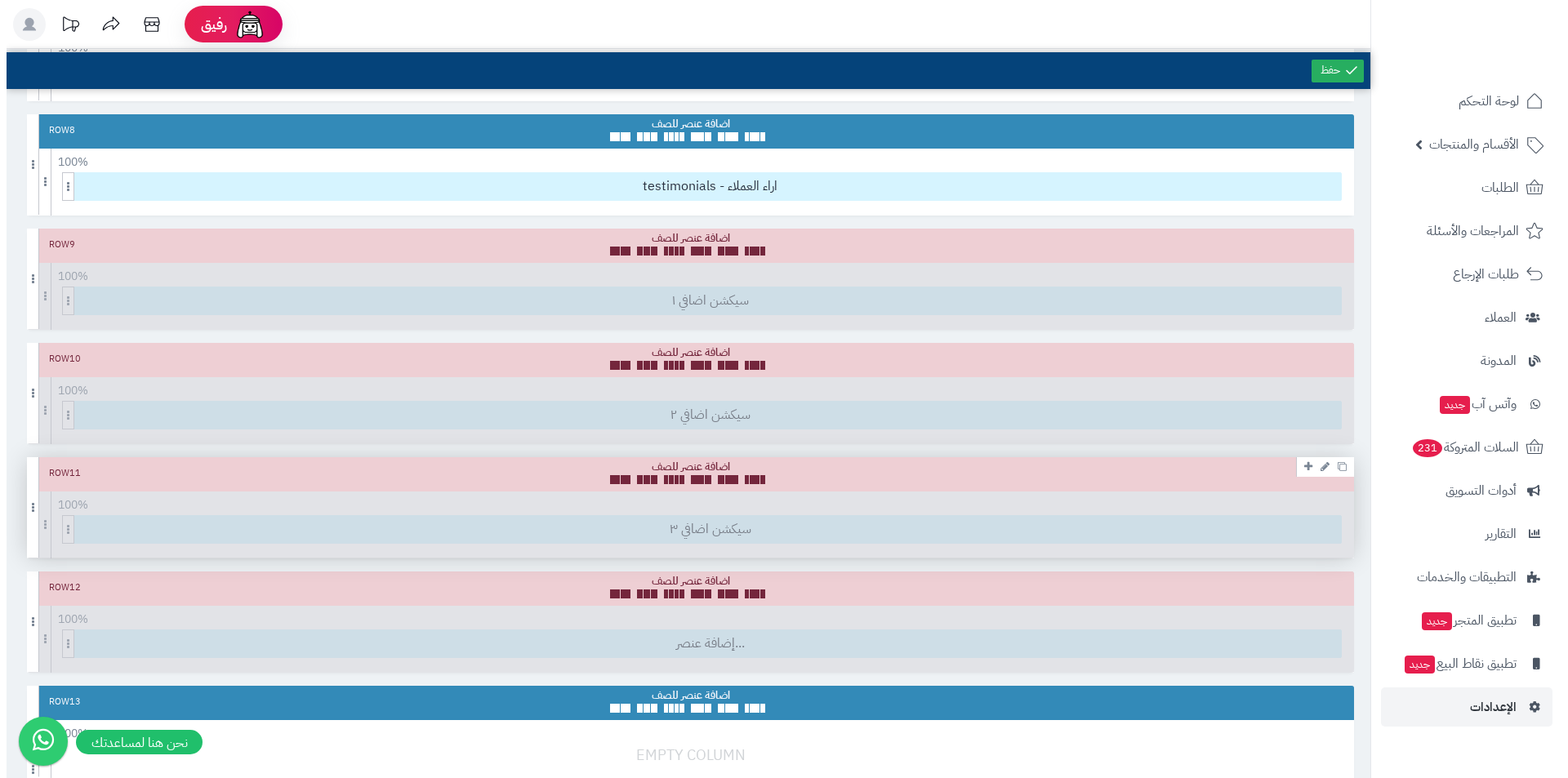
scroll to position [1506, 0]
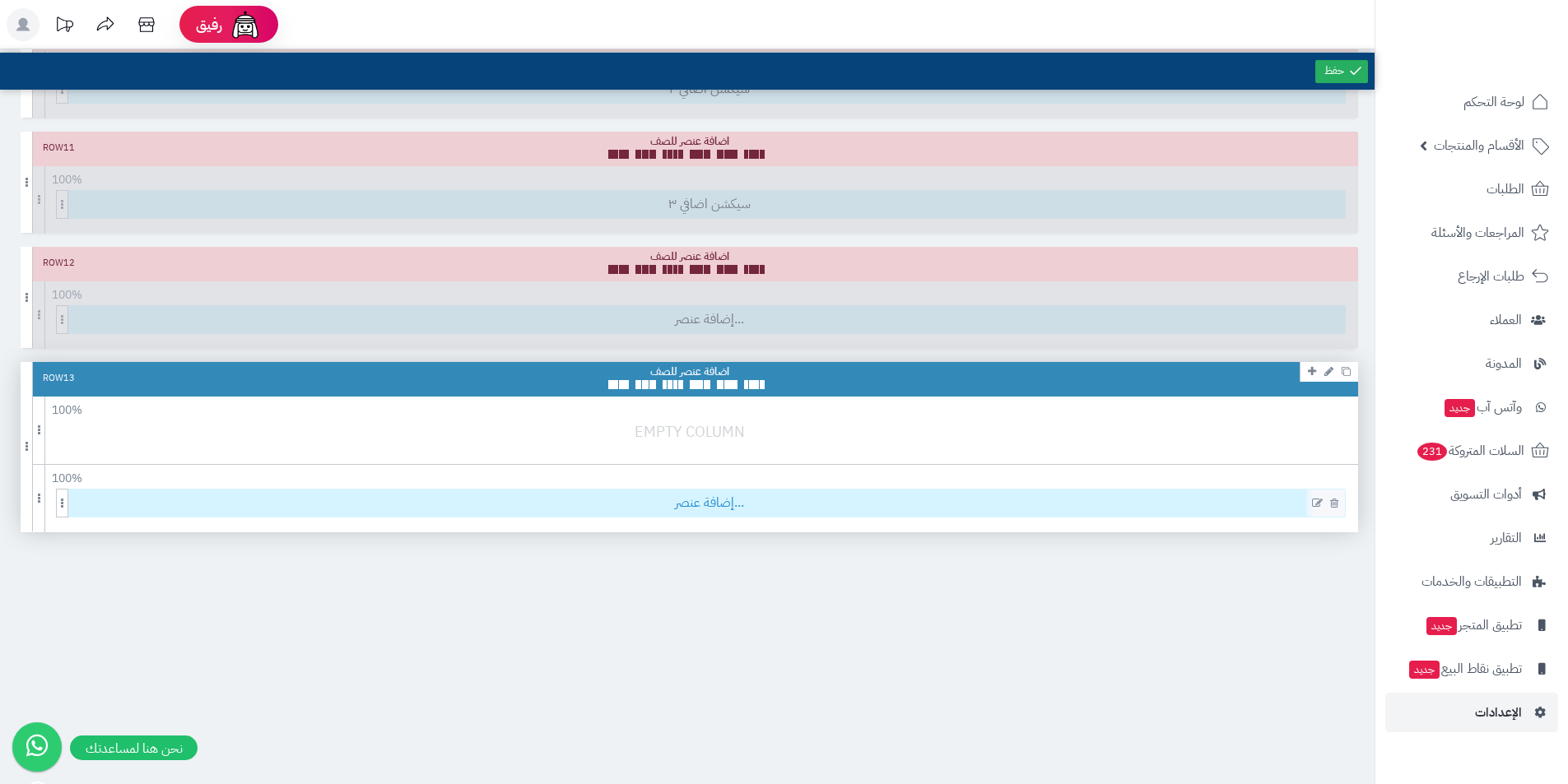
click at [692, 505] on span "إضافة عنصر..." at bounding box center [709, 503] width 1272 height 27
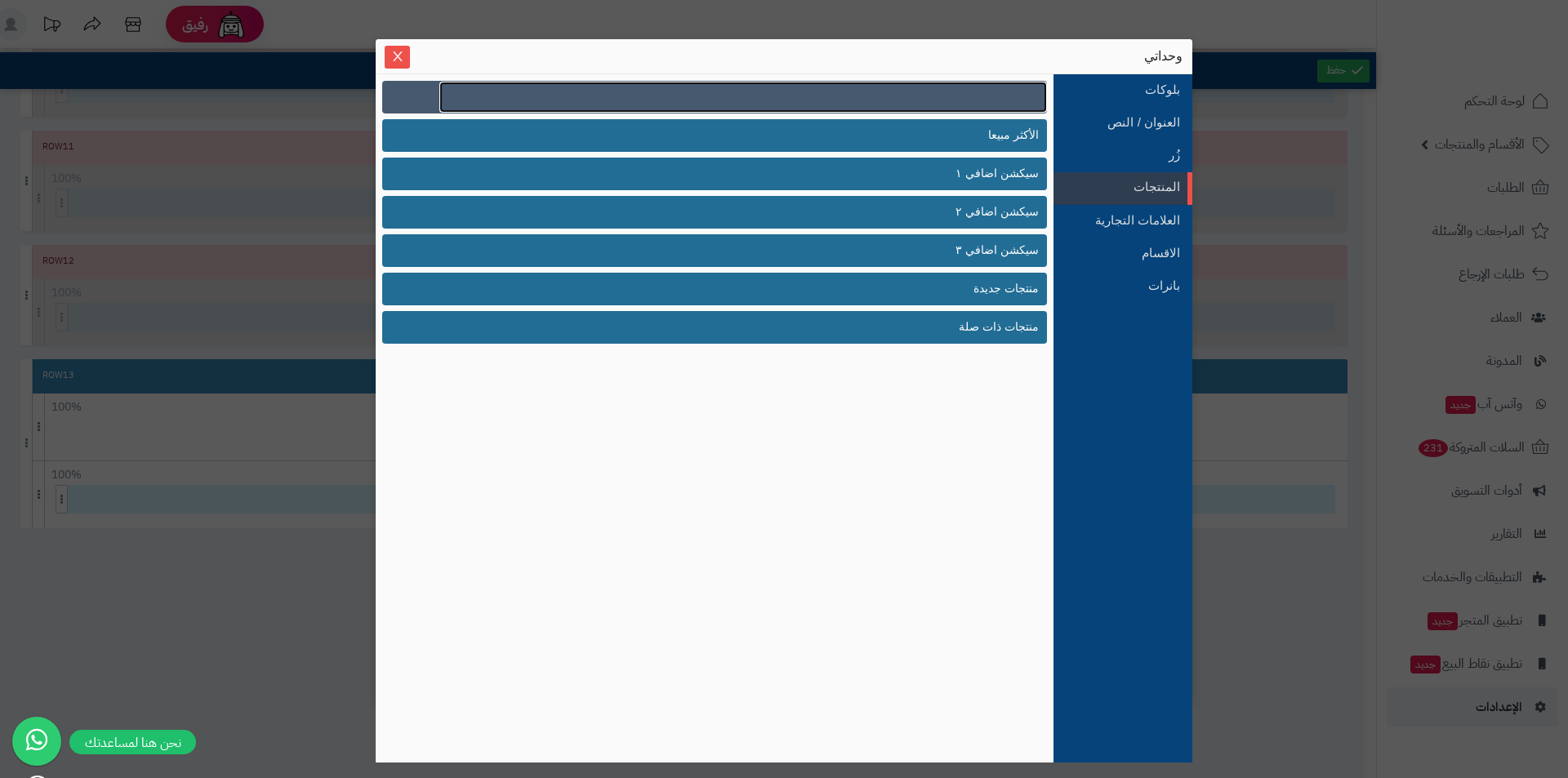
click at [967, 84] on link at bounding box center [743, 97] width 608 height 31
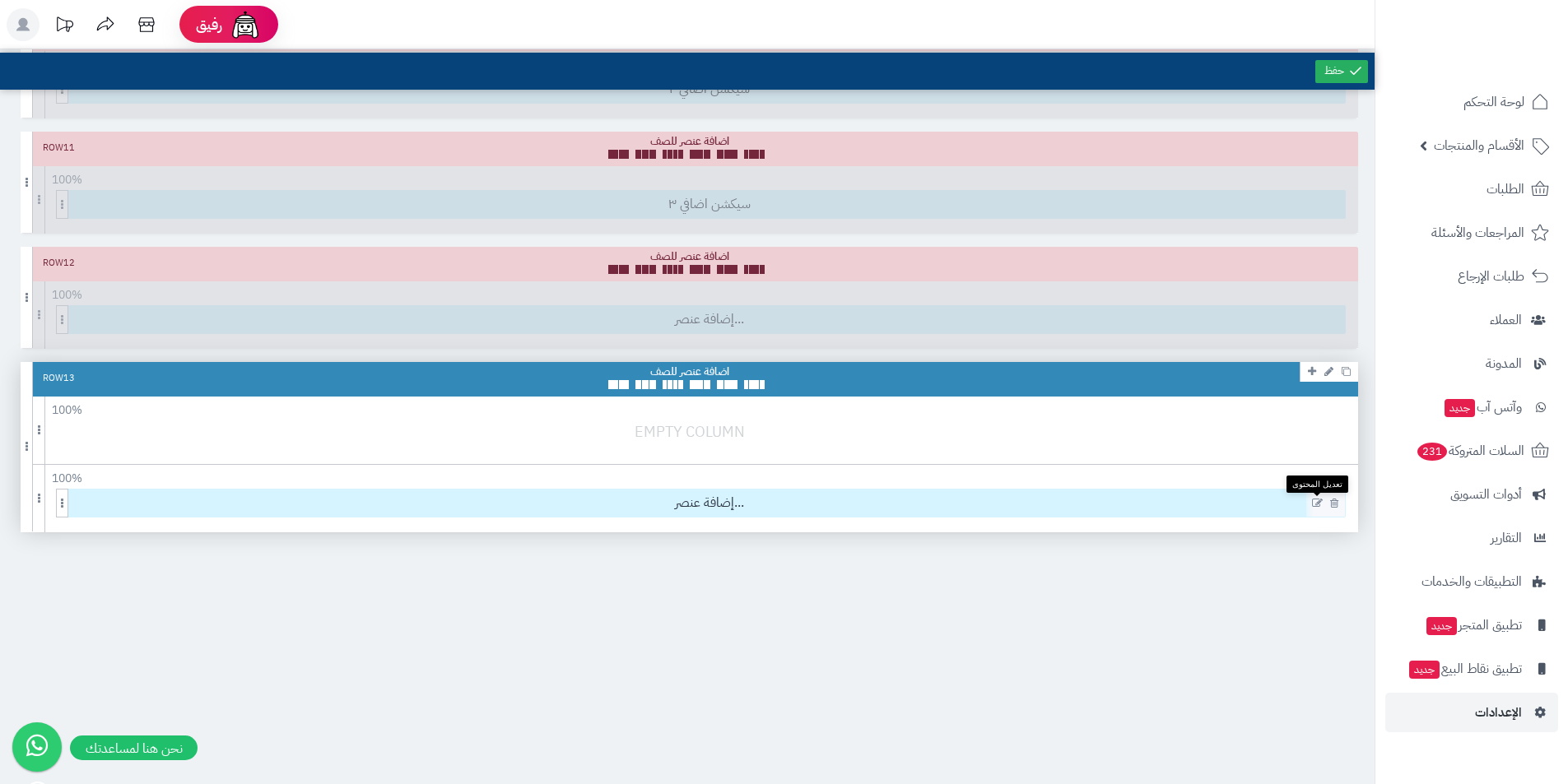
click at [1316, 506] on icon at bounding box center [1317, 504] width 11 height 12
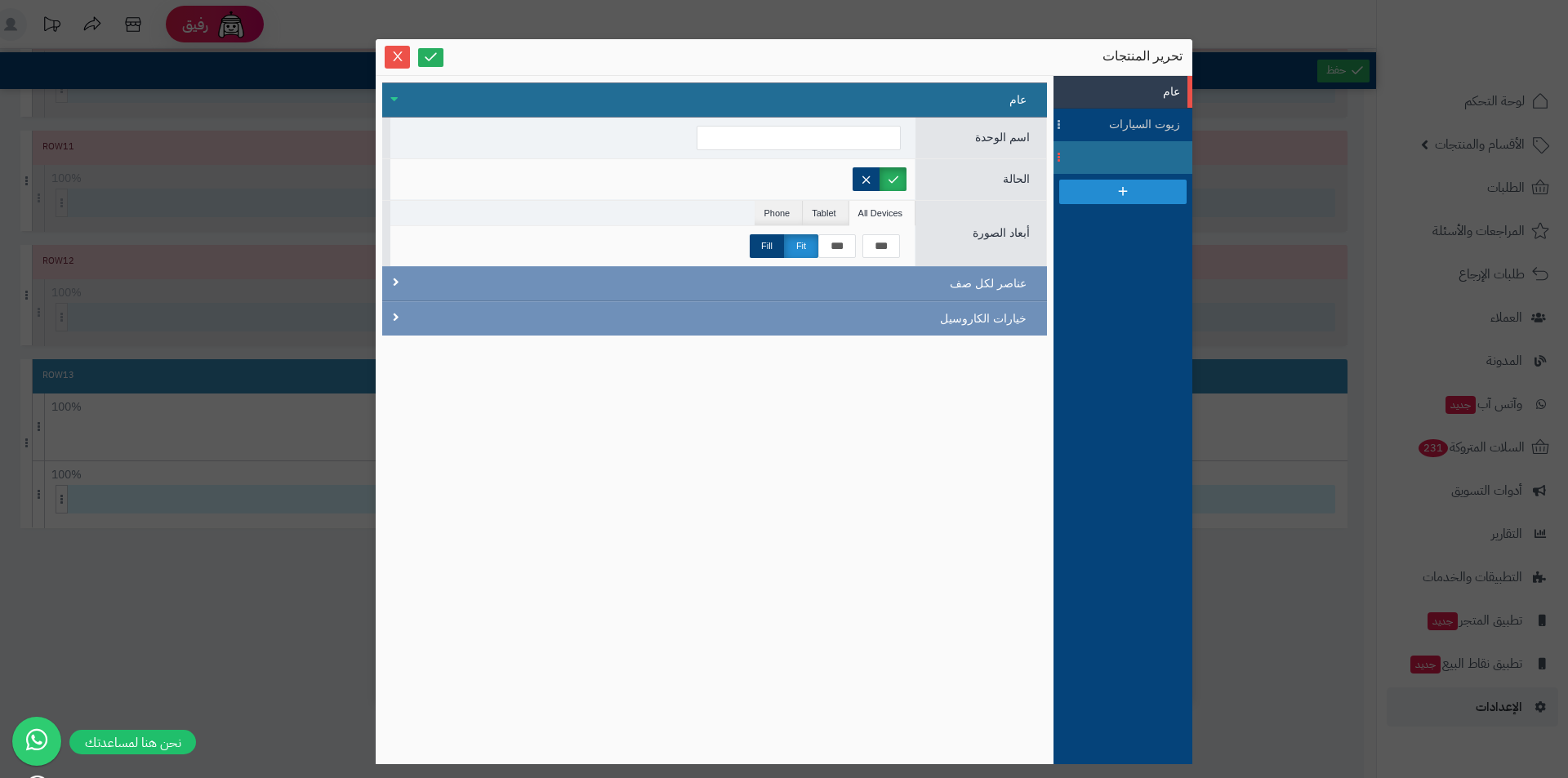
click at [1123, 158] on li at bounding box center [1123, 157] width 139 height 33
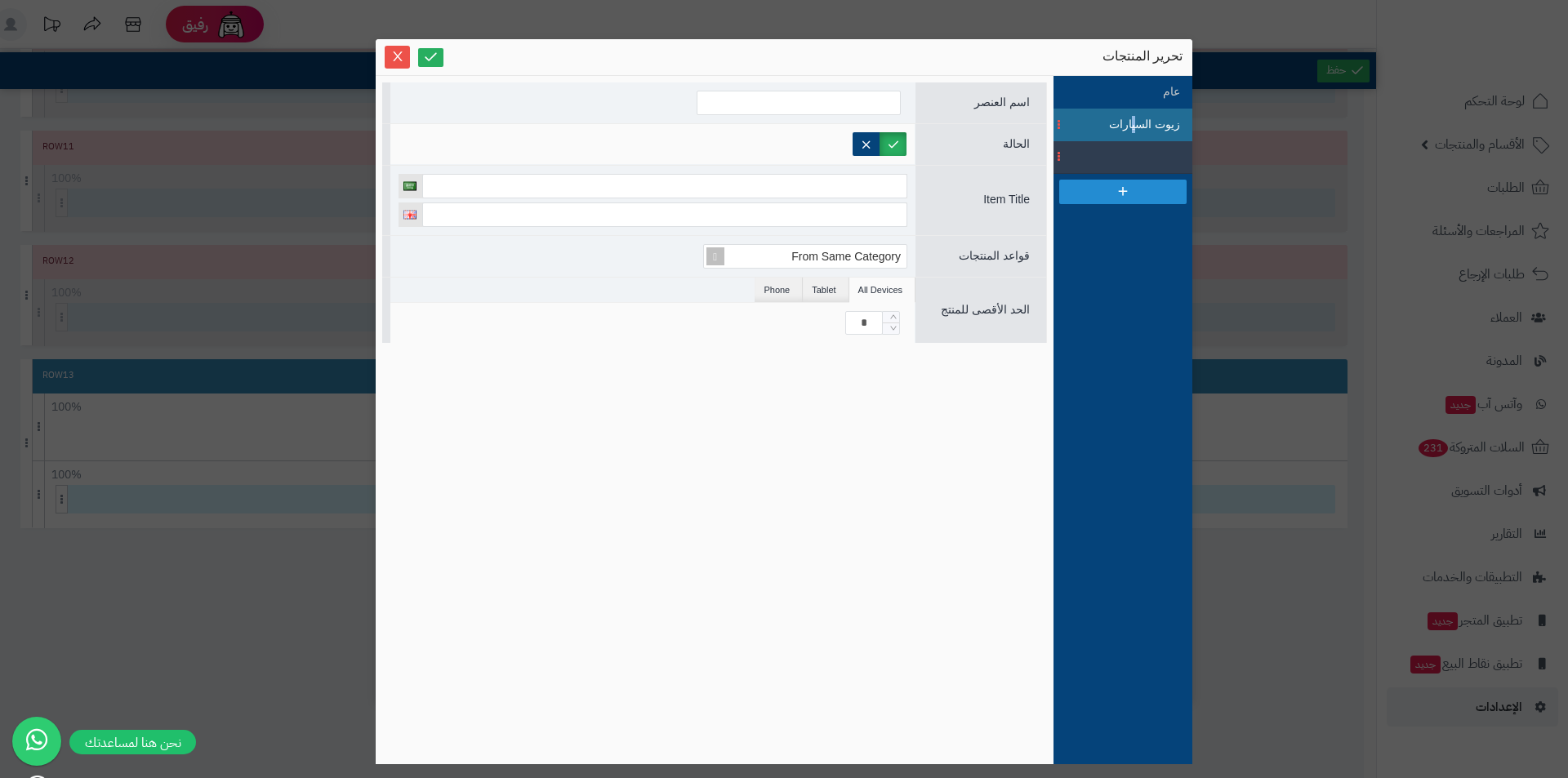
click at [1134, 124] on span "زيوت السيارات" at bounding box center [1143, 124] width 73 height 17
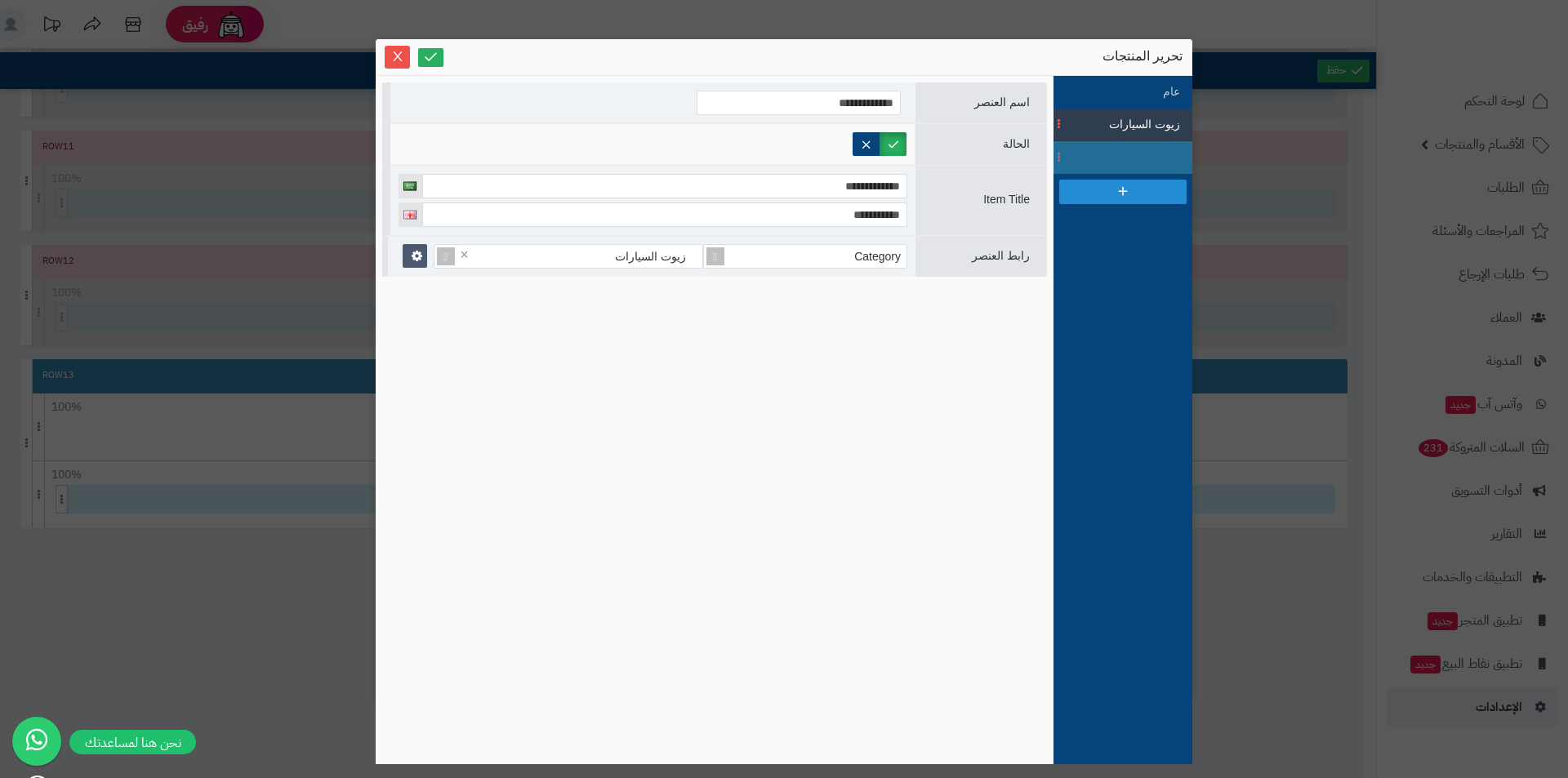
click at [1079, 158] on li at bounding box center [1123, 157] width 139 height 33
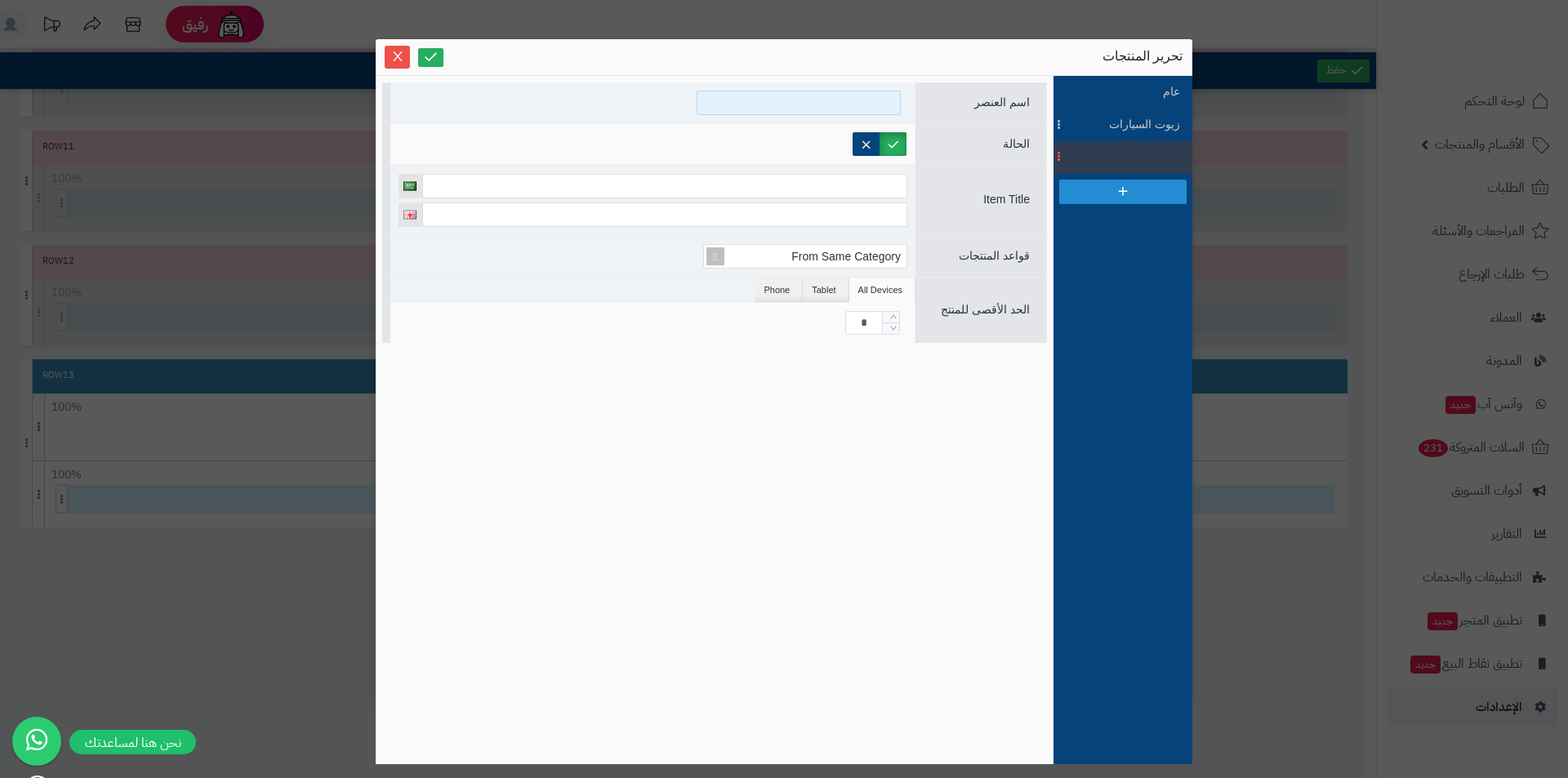
click at [843, 101] on input at bounding box center [798, 103] width 204 height 24
type input "**********"
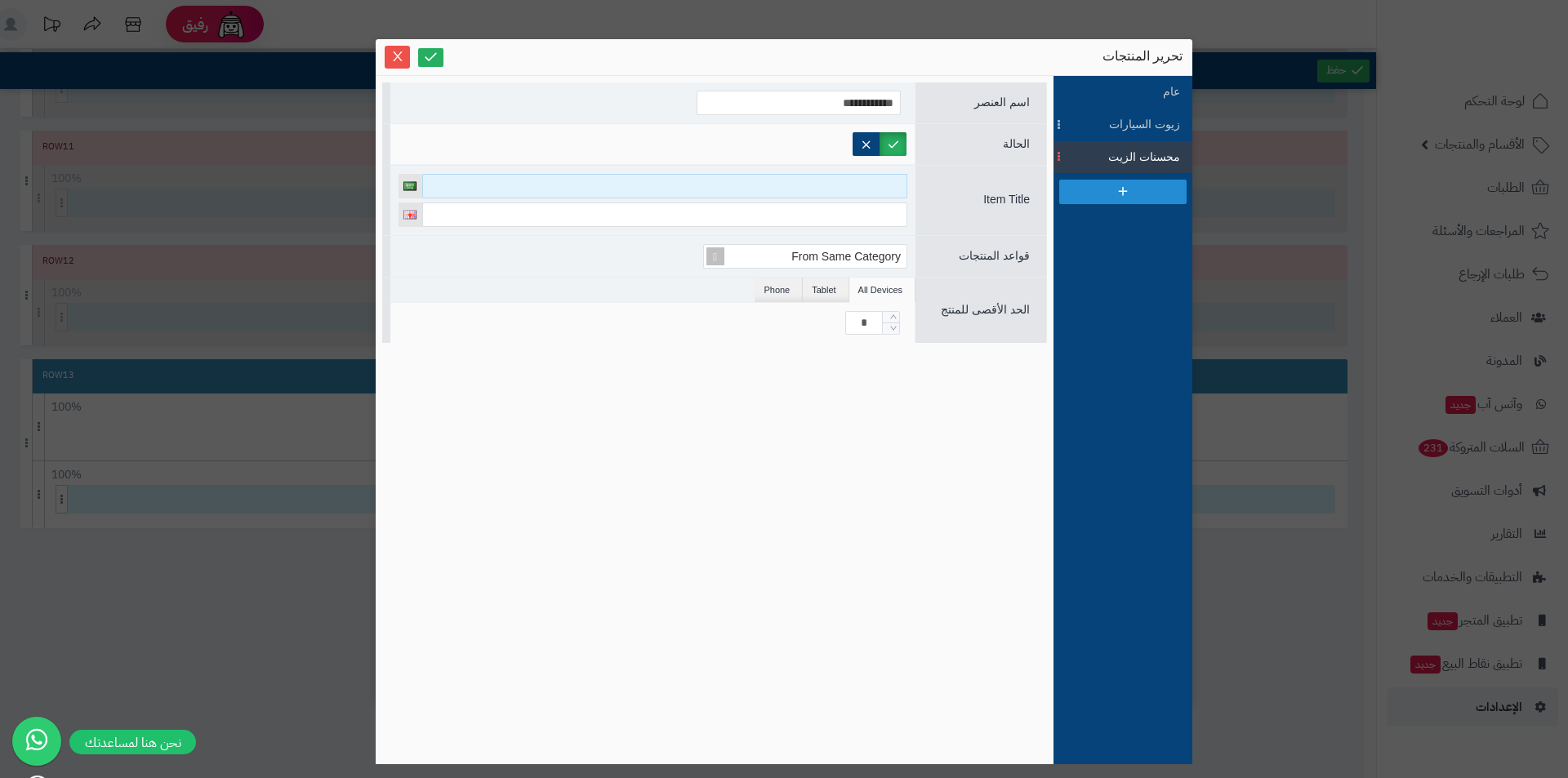
click at [885, 187] on input at bounding box center [664, 186] width 485 height 24
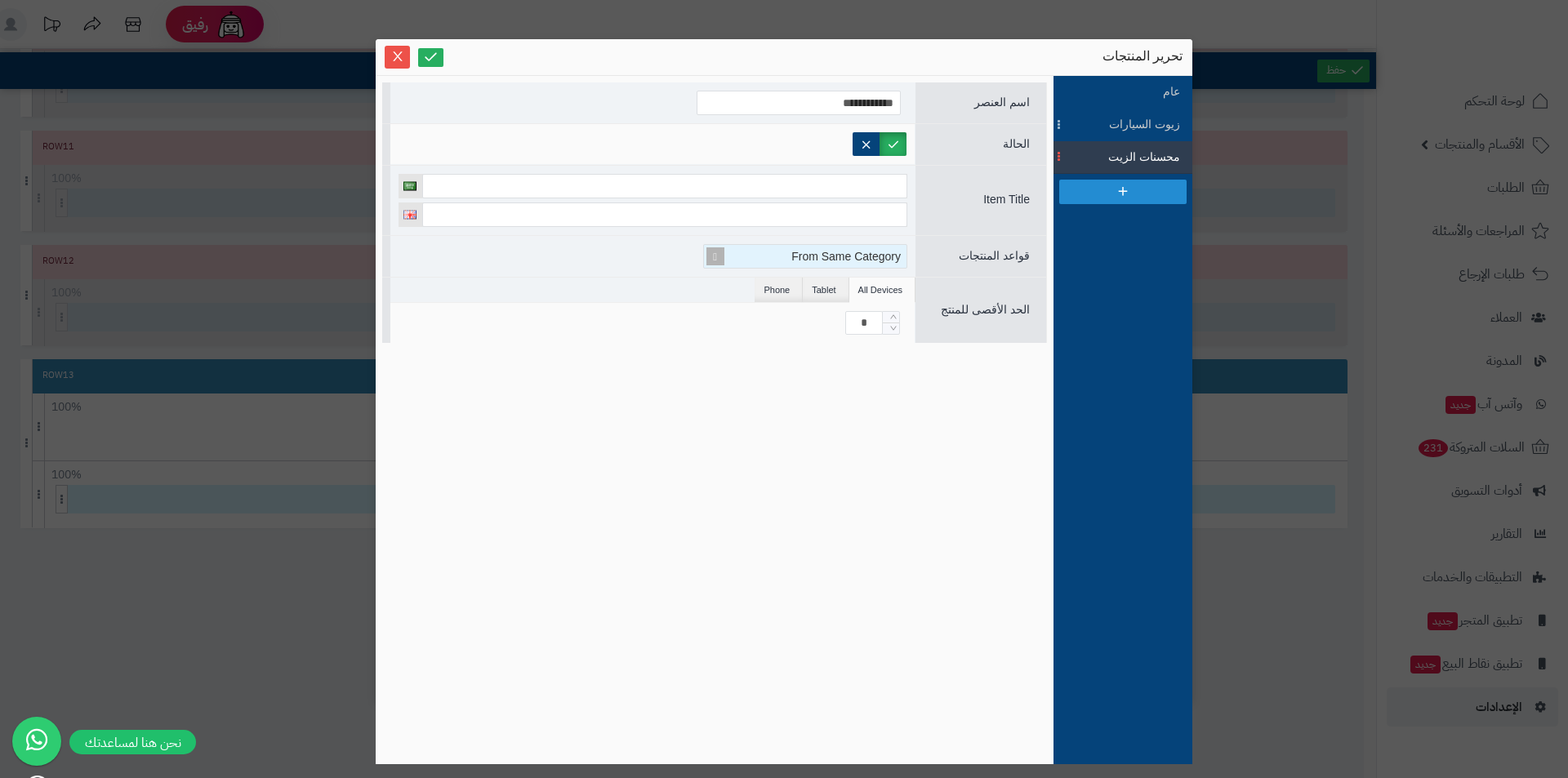
click at [849, 259] on span "From Same Category" at bounding box center [846, 256] width 109 height 13
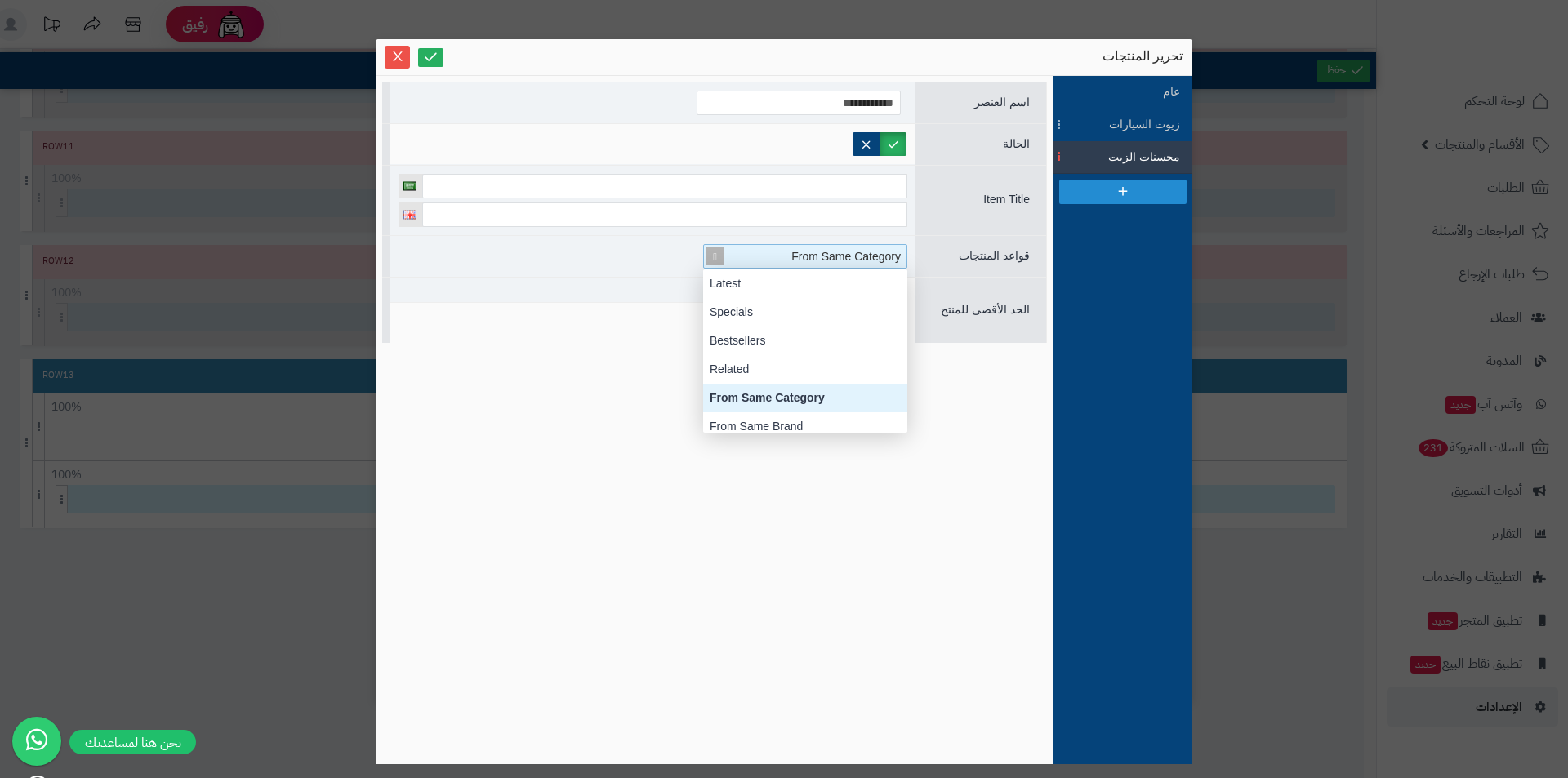
scroll to position [163, 0]
click at [849, 255] on span "From Same Category" at bounding box center [846, 256] width 109 height 13
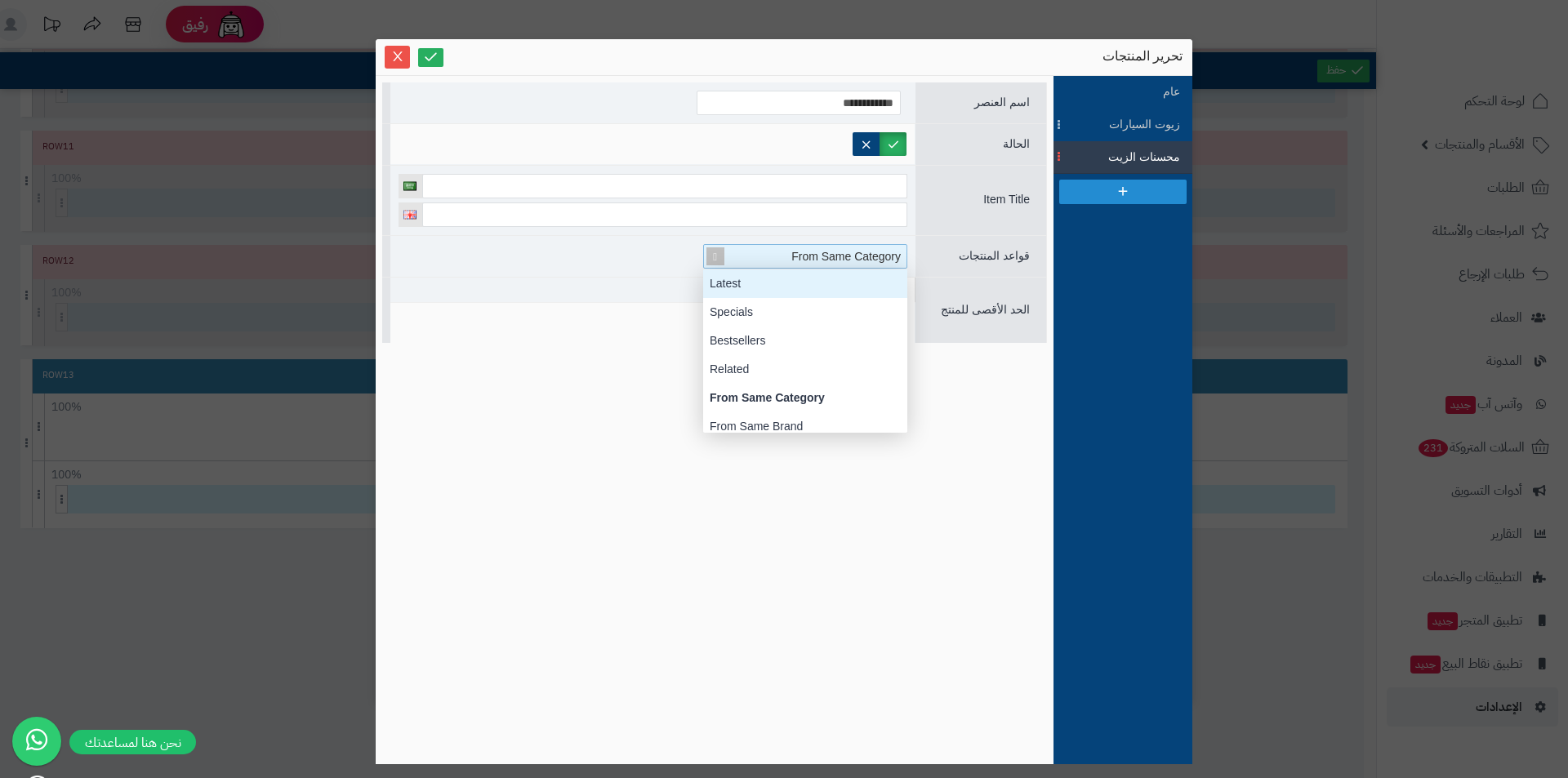
click at [977, 271] on div "قواعد المنتجات From Same Category Latest Specials Bestsellers Related From Same…" at bounding box center [714, 256] width 665 height 42
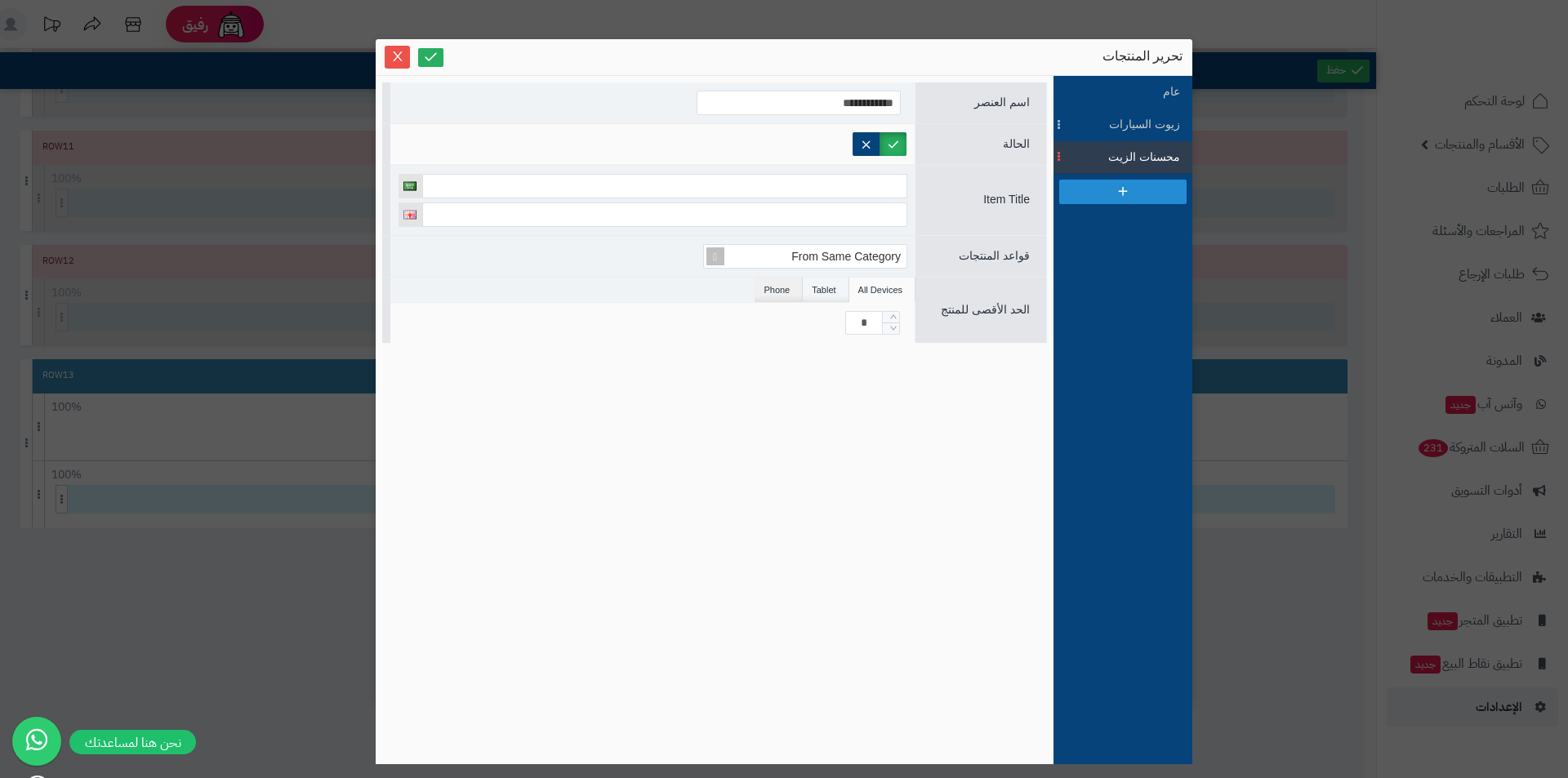
click at [818, 284] on li "Tablet" at bounding box center [825, 289] width 45 height 24
click at [876, 284] on li "All Devices" at bounding box center [882, 289] width 66 height 24
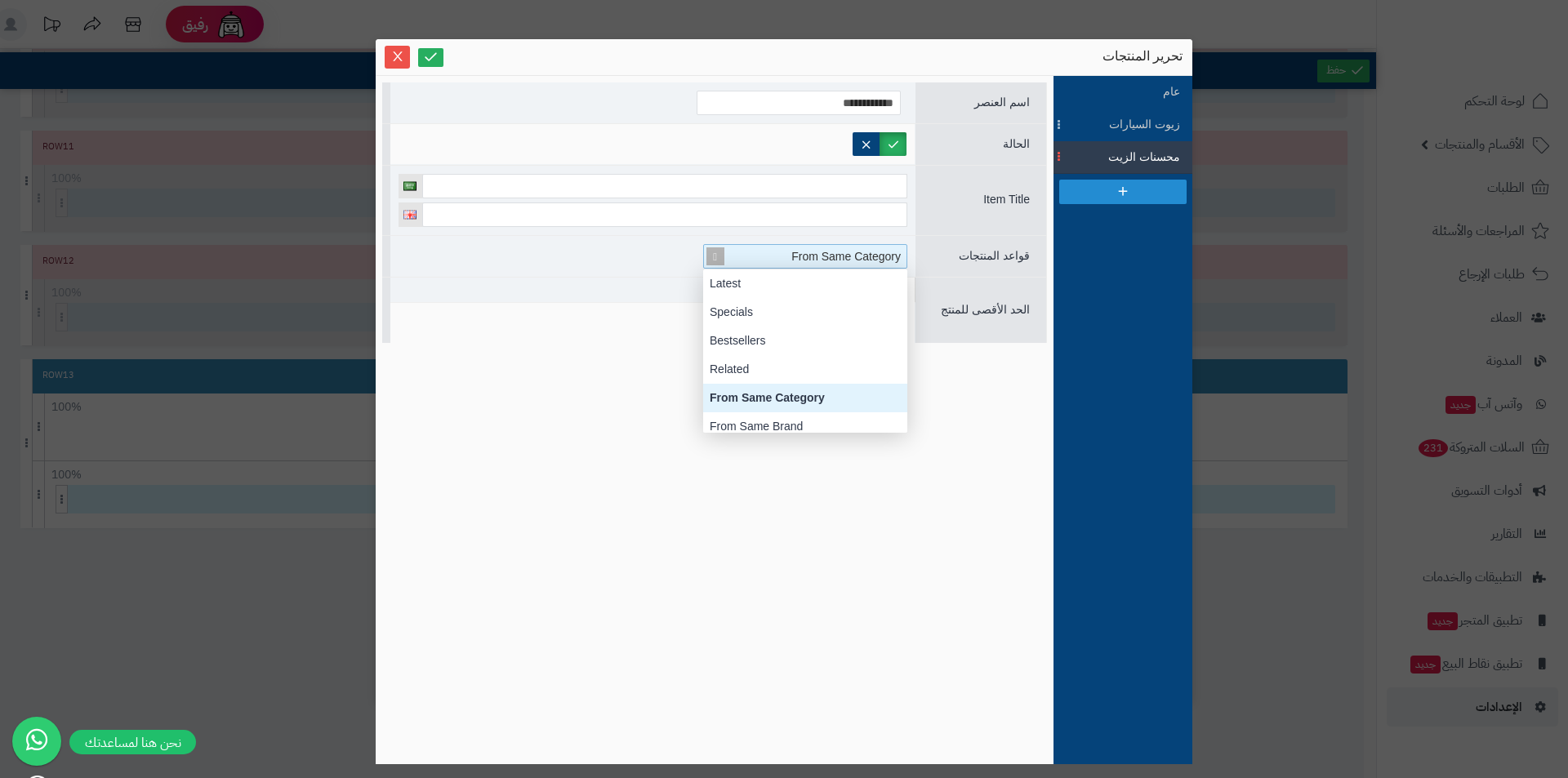
click at [826, 259] on span "From Same Category" at bounding box center [846, 256] width 109 height 13
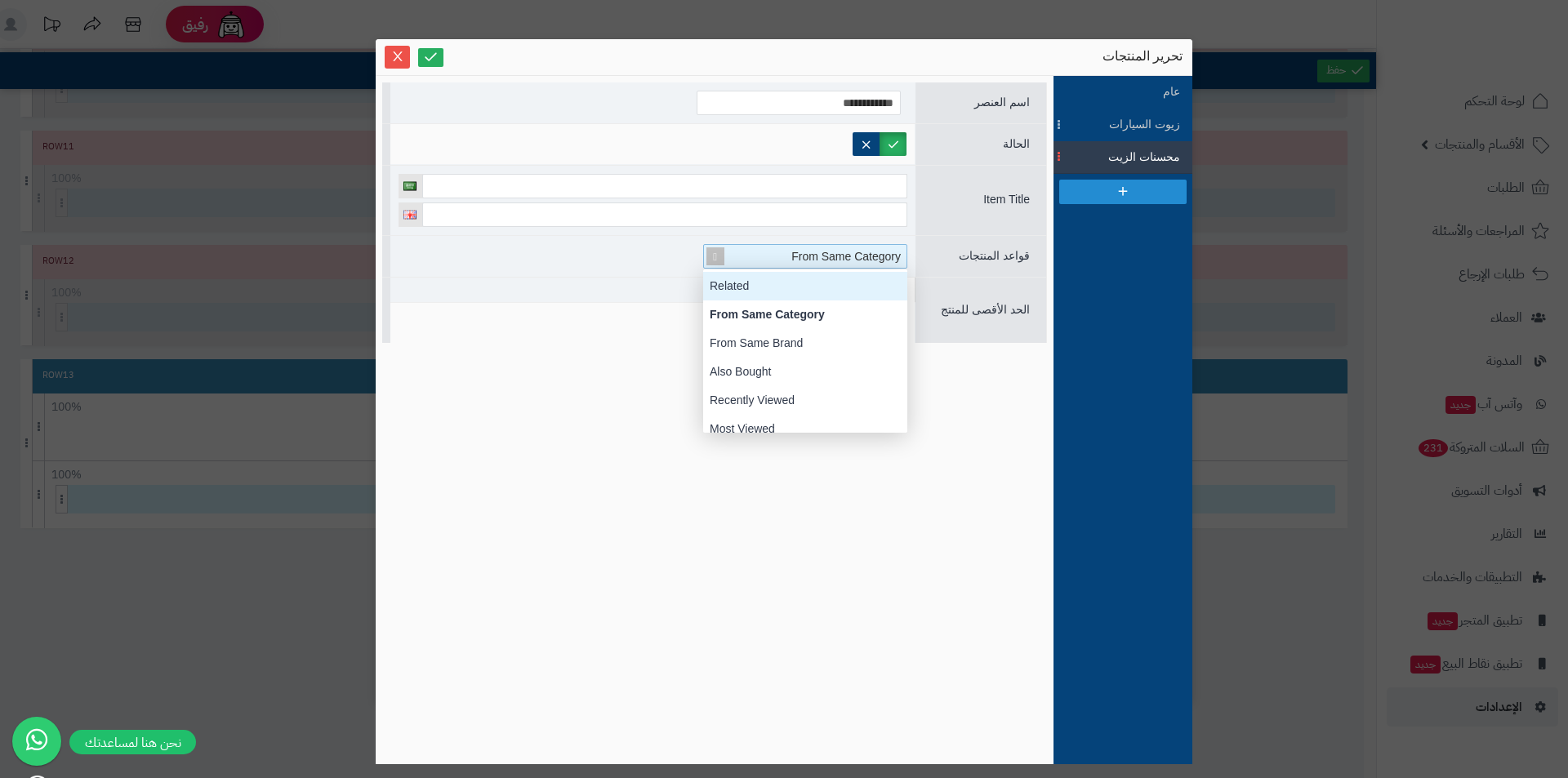
scroll to position [180, 0]
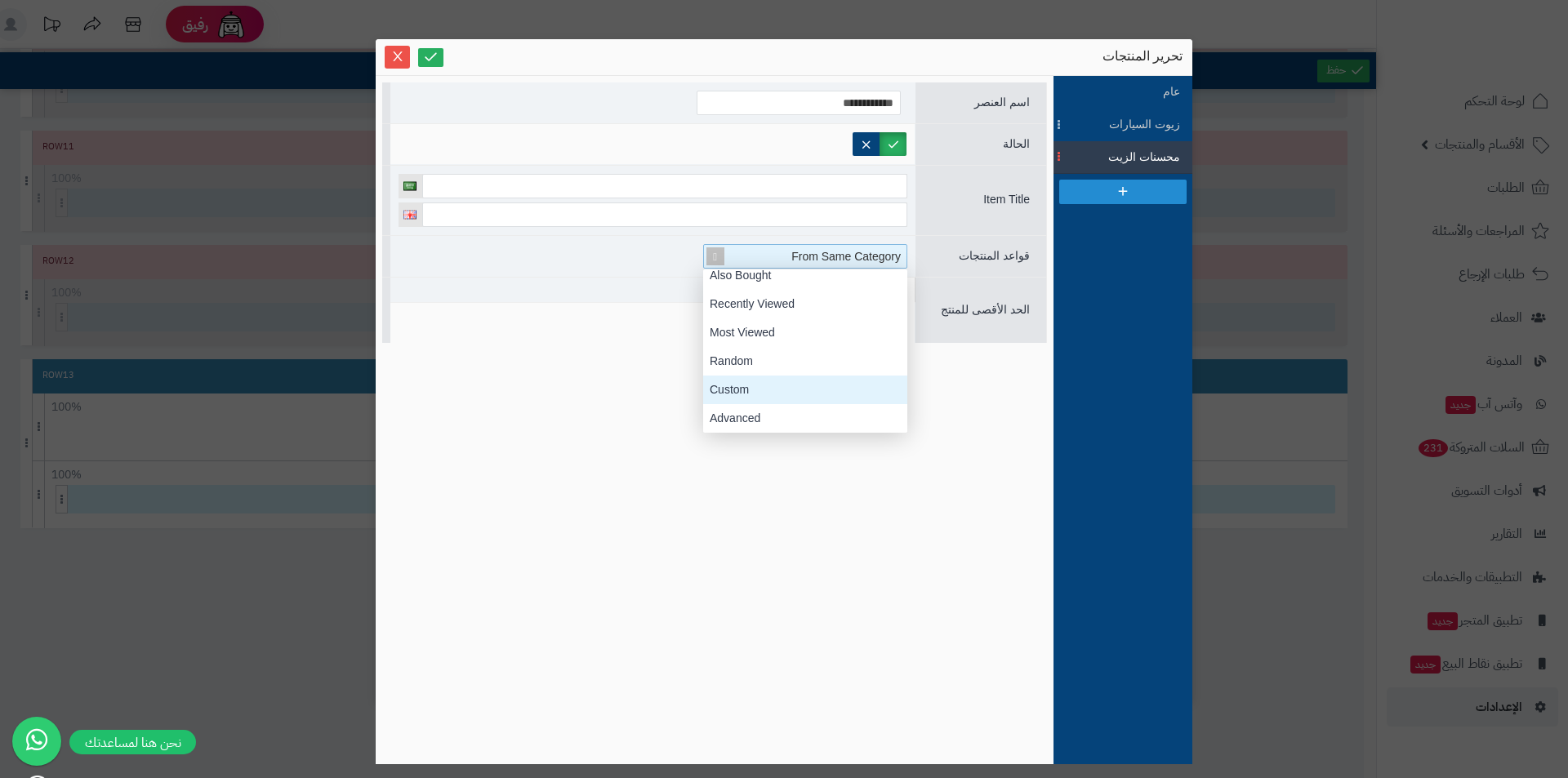
click at [765, 381] on div "Custom" at bounding box center [805, 390] width 204 height 29
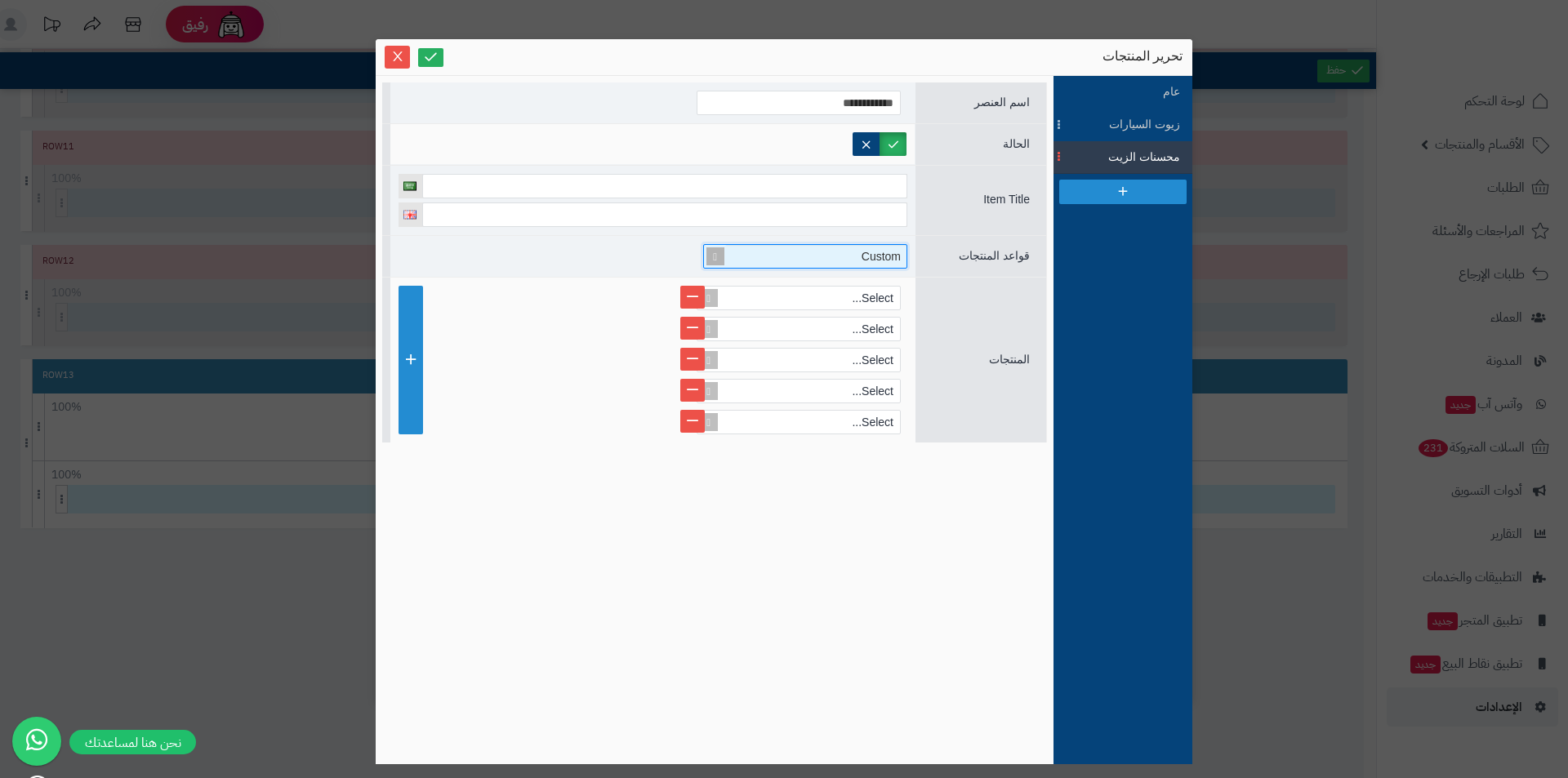
click at [815, 260] on div "Custom" at bounding box center [812, 256] width 189 height 23
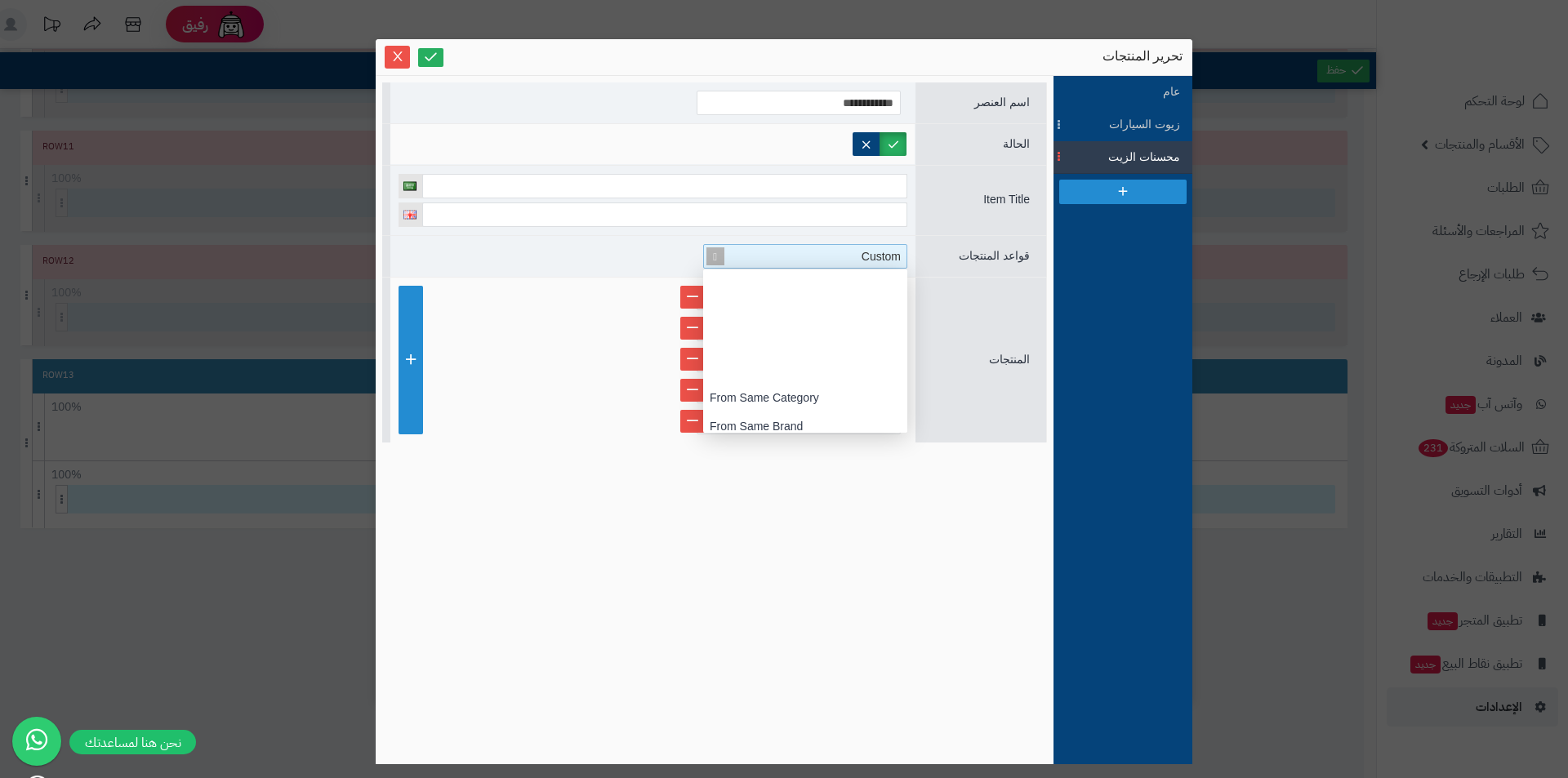
scroll to position [163, 0]
click at [815, 260] on div "Custom" at bounding box center [812, 256] width 189 height 23
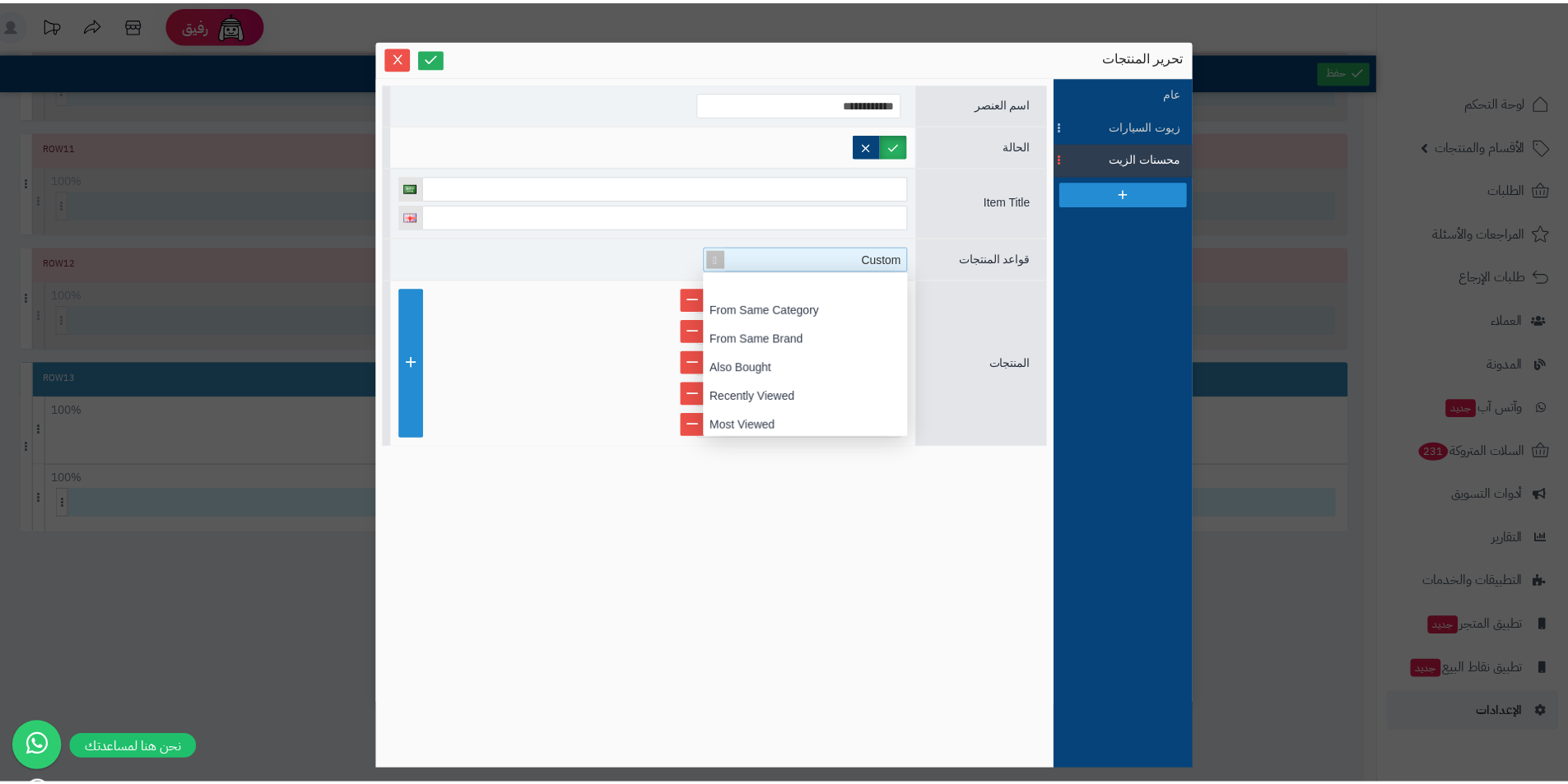
scroll to position [181, 0]
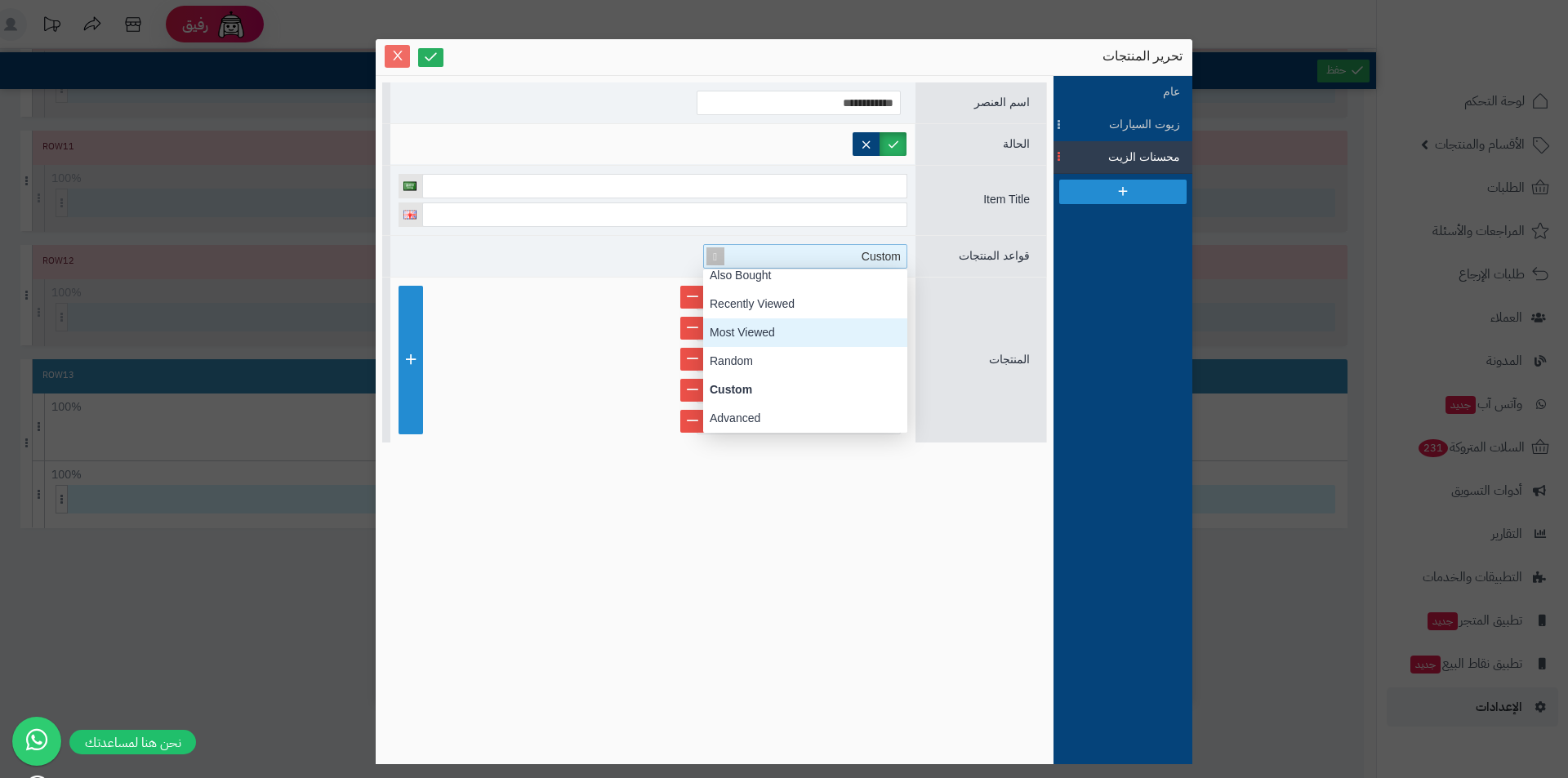
click at [392, 52] on icon "Close" at bounding box center [398, 55] width 13 height 13
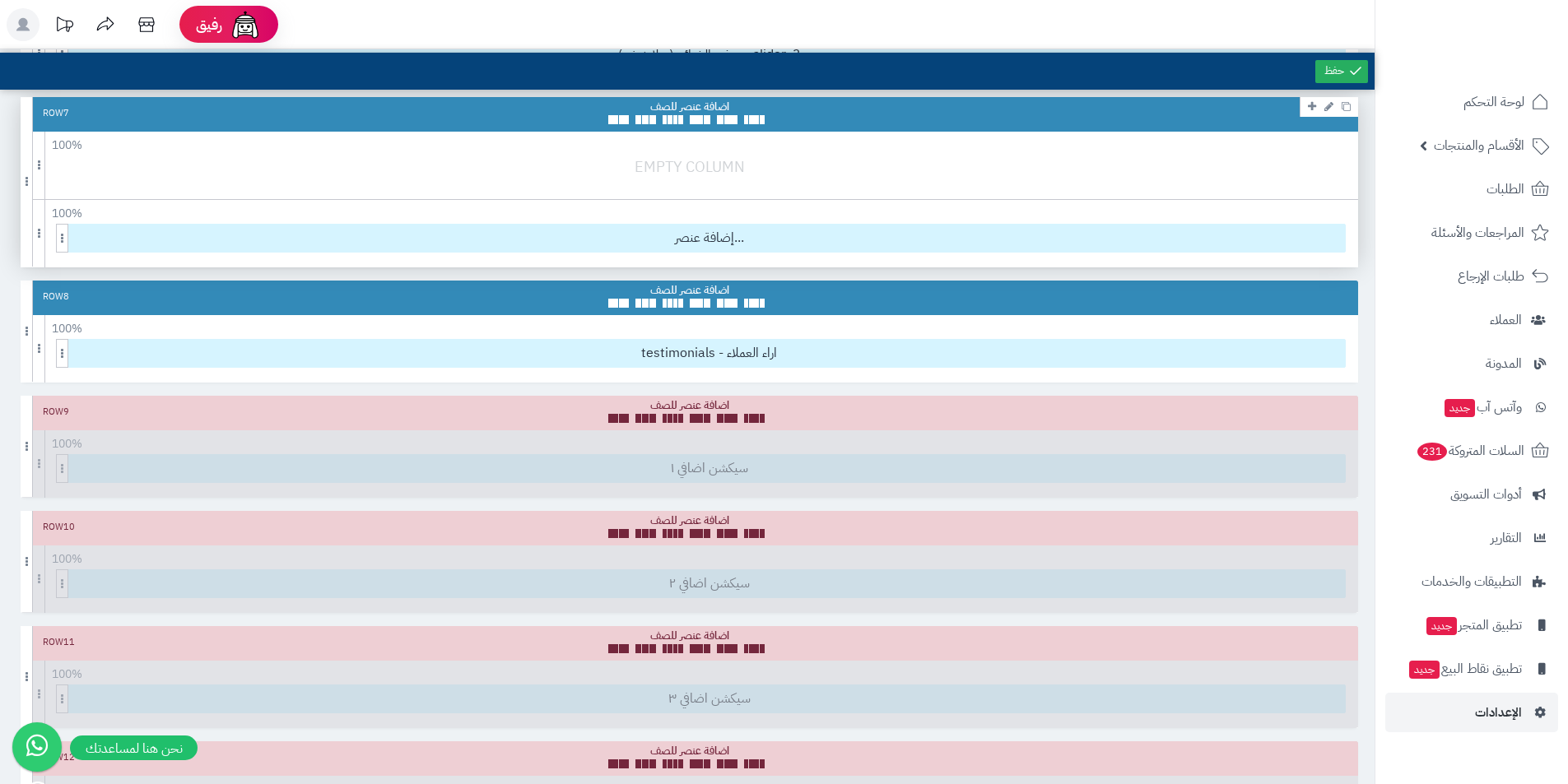
scroll to position [1024, 0]
click at [1350, 113] on link at bounding box center [1345, 105] width 17 height 19
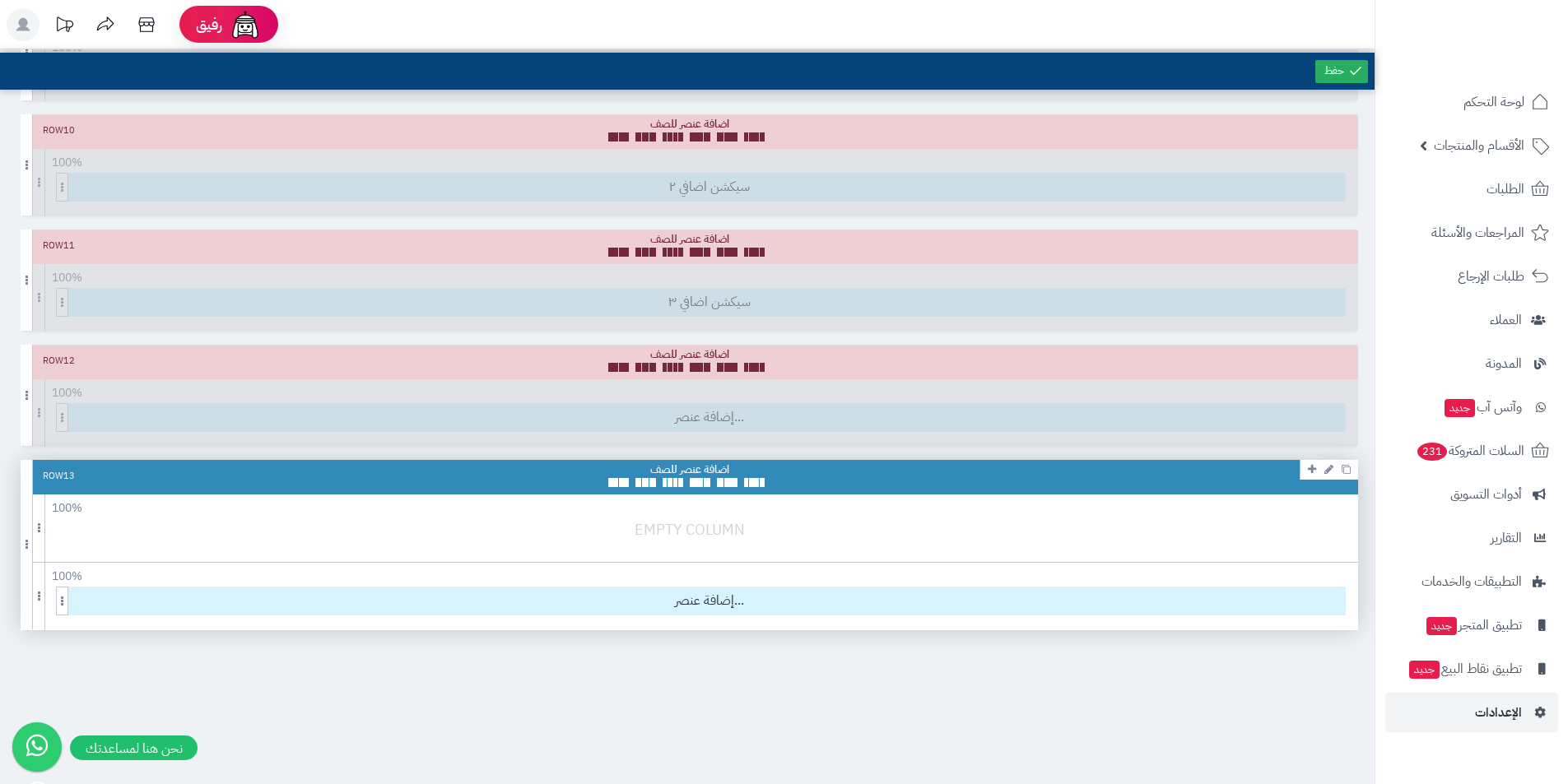
scroll to position [1517, 0]
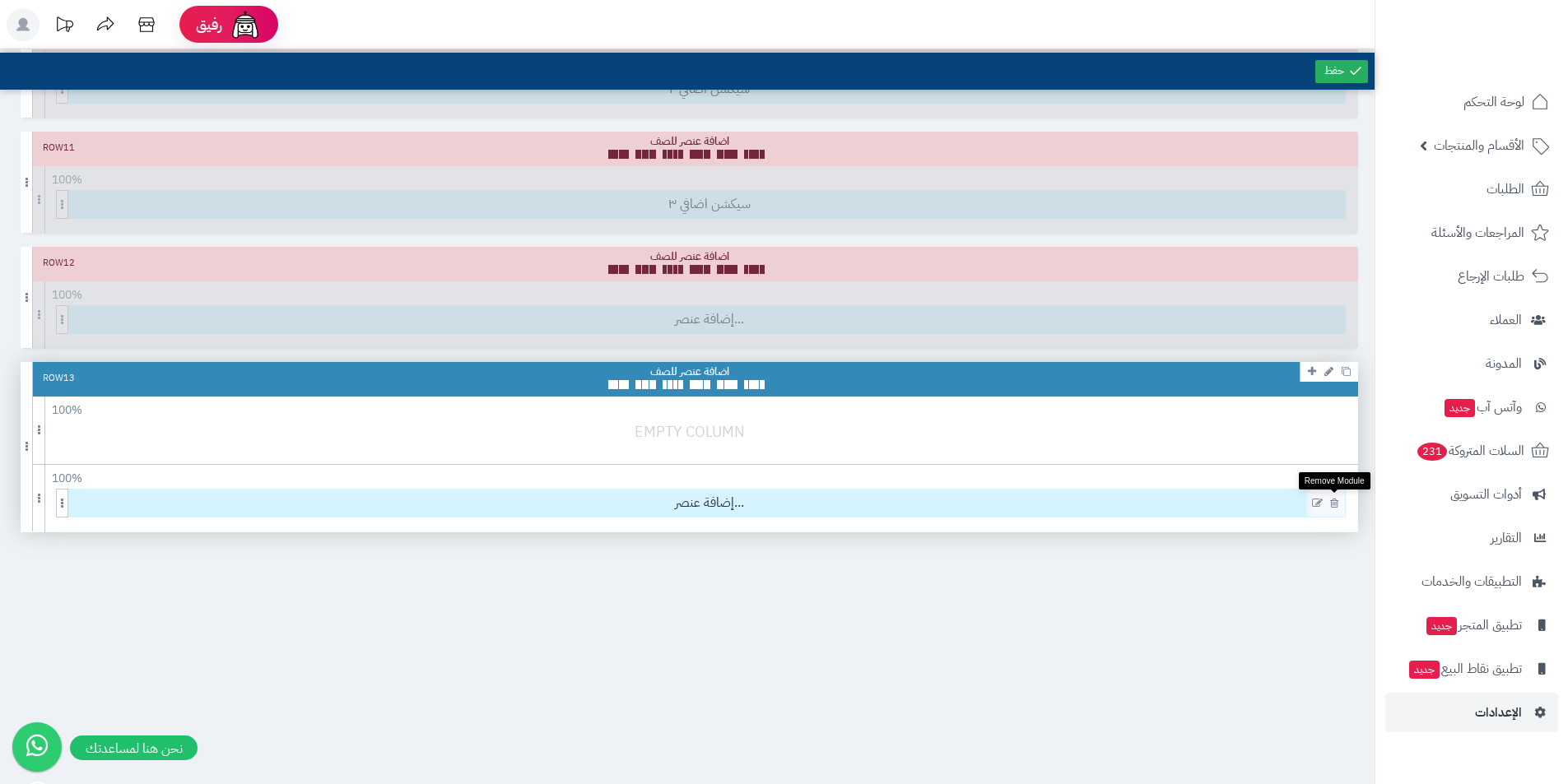
click at [1331, 501] on icon at bounding box center [1334, 503] width 8 height 11
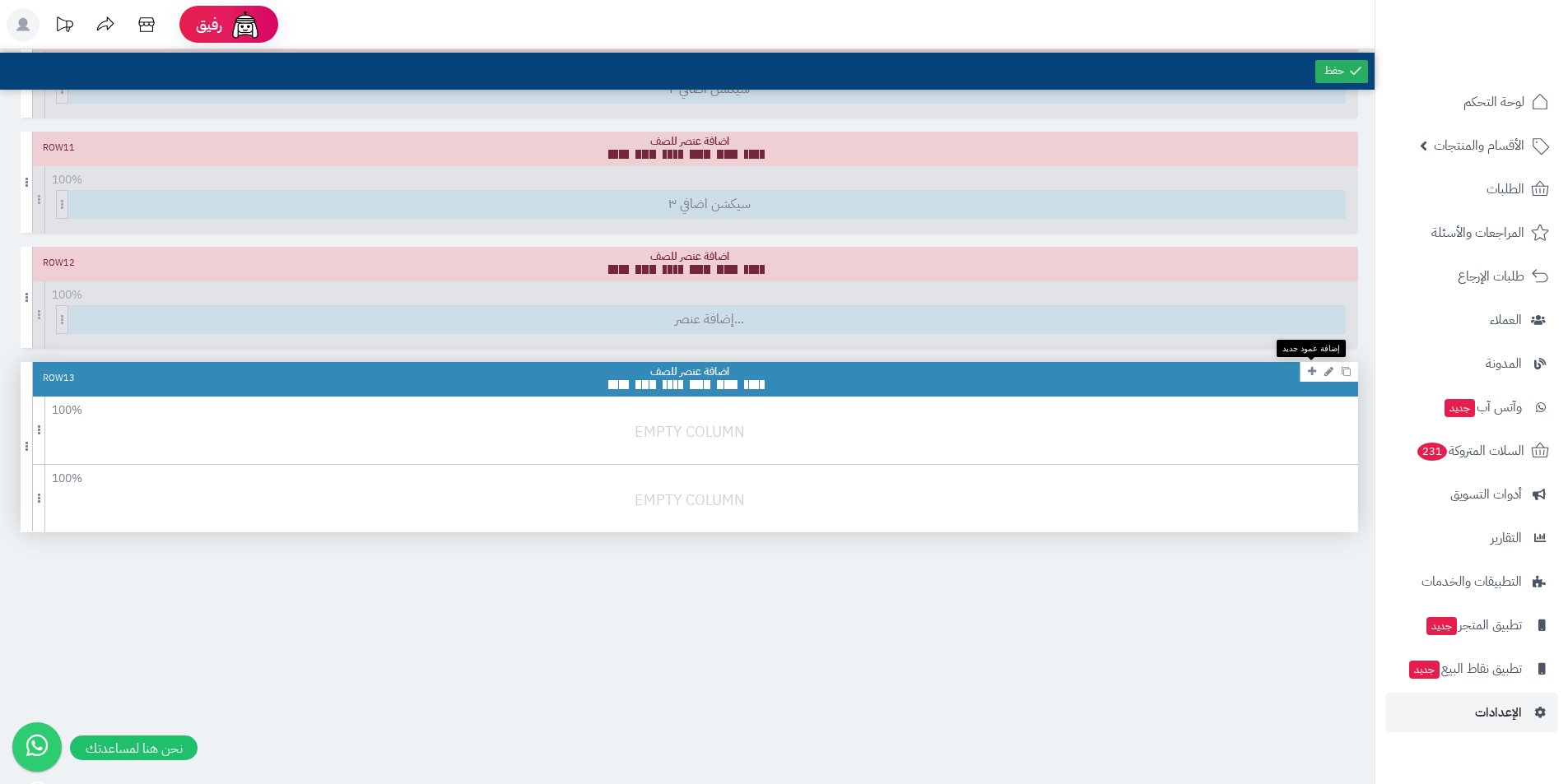
click at [1305, 369] on link at bounding box center [1311, 371] width 16 height 19
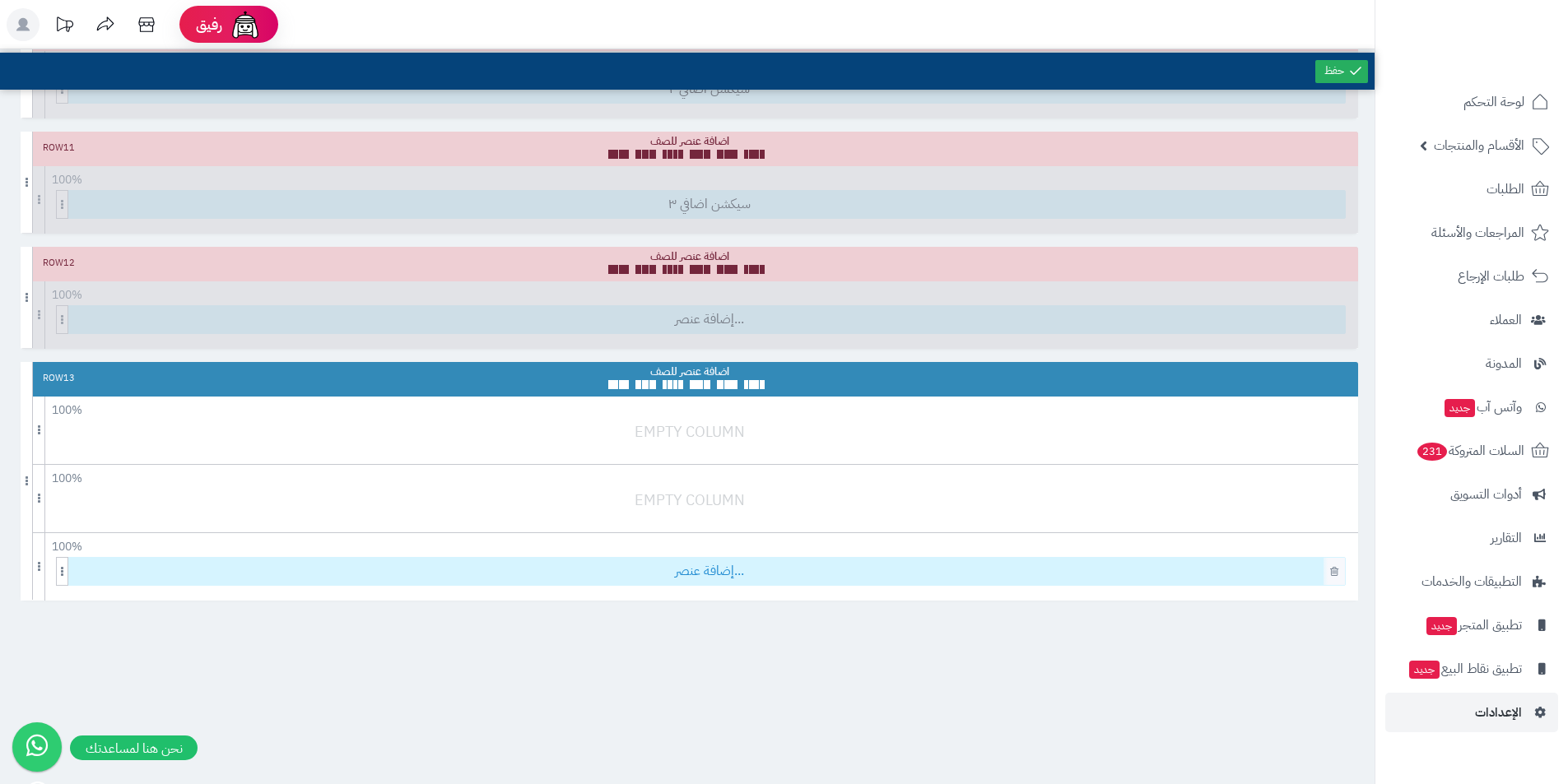
click at [722, 577] on span "إضافة عنصر..." at bounding box center [709, 571] width 1272 height 27
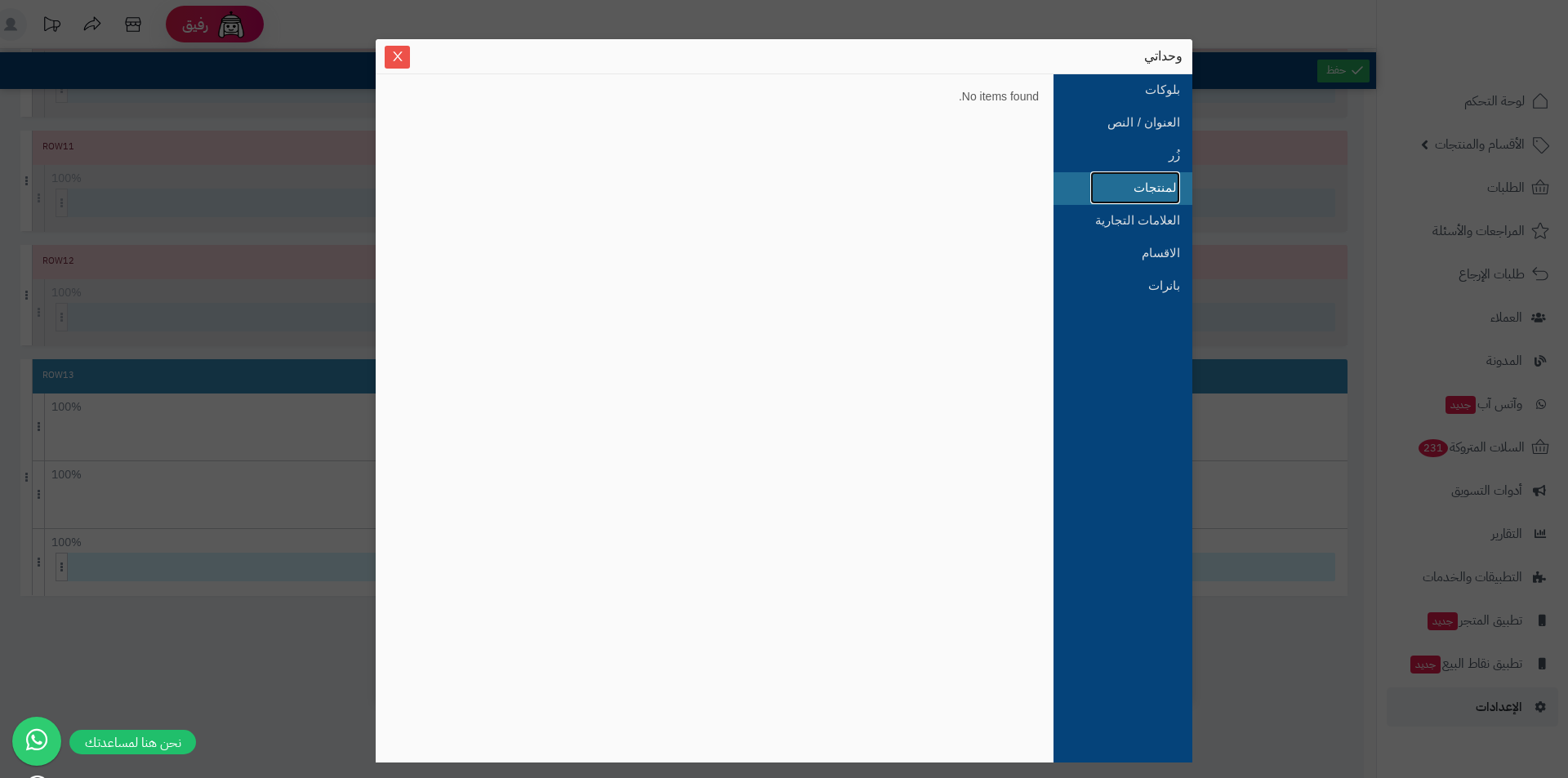
click at [1149, 181] on link "المنتجات" at bounding box center [1135, 187] width 90 height 33
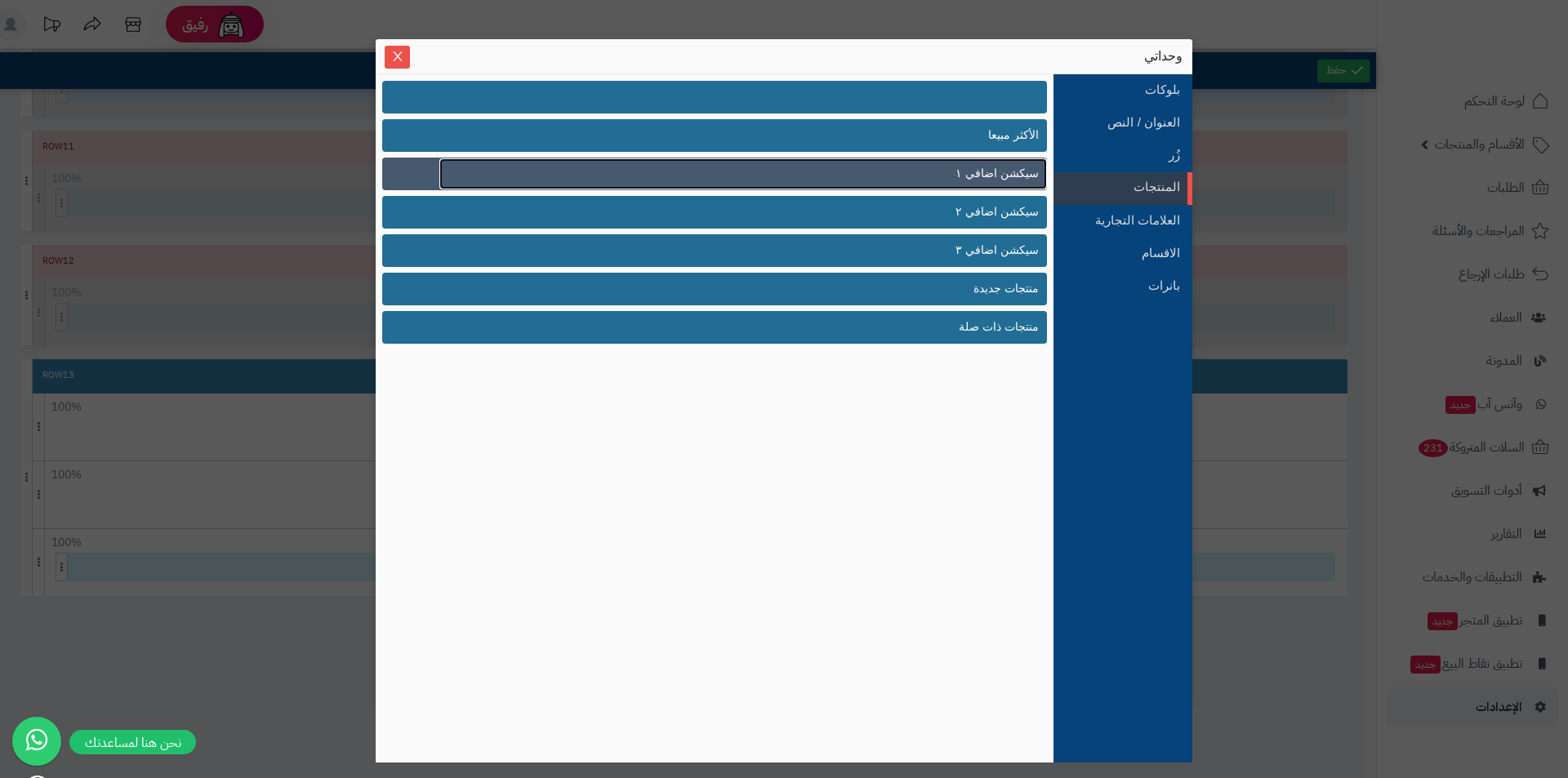
click at [866, 181] on link "سيكشن اضافي ١" at bounding box center [743, 174] width 608 height 31
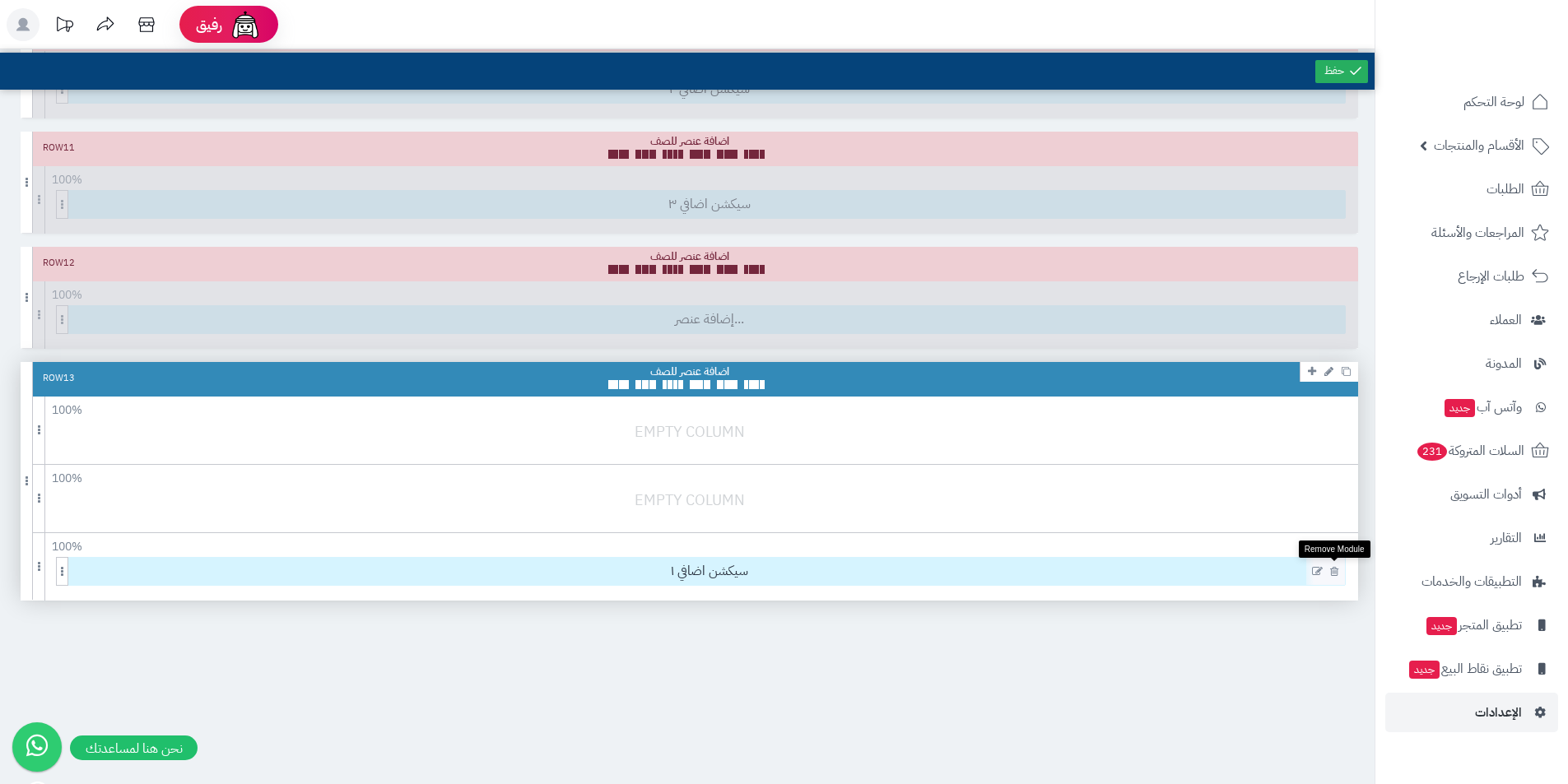
click at [1334, 569] on icon at bounding box center [1334, 571] width 8 height 11
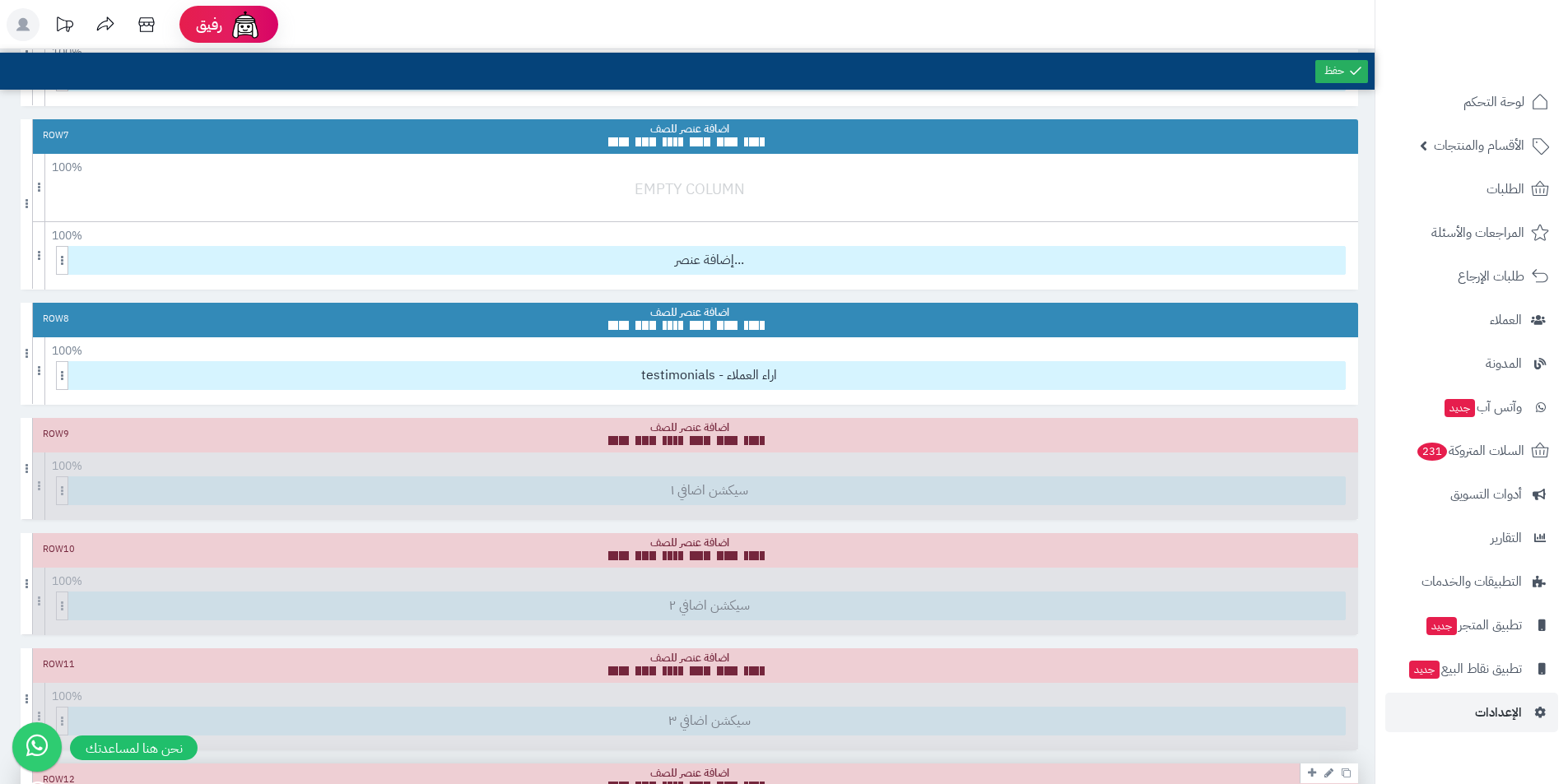
scroll to position [859, 0]
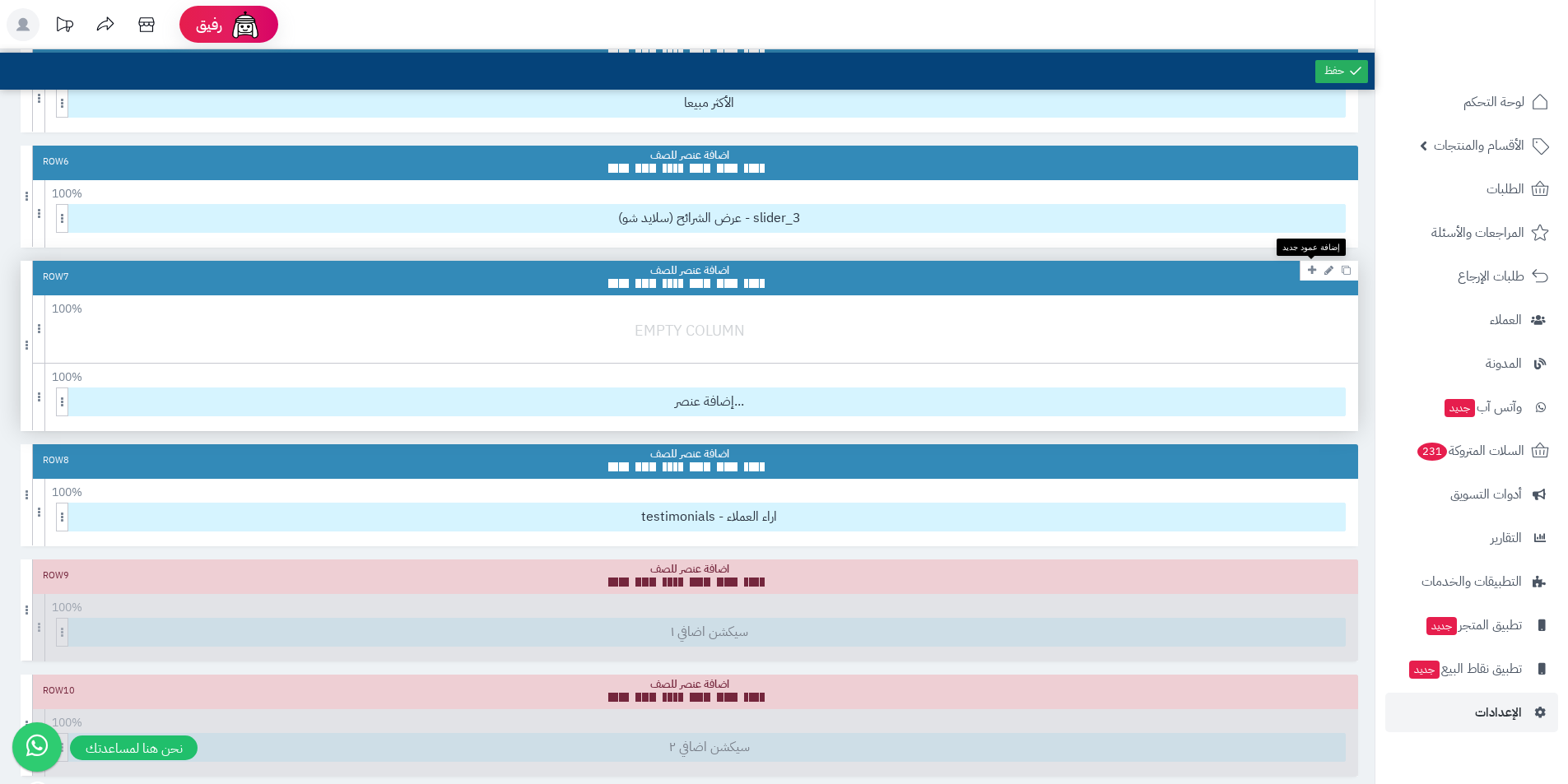
click at [1304, 270] on link at bounding box center [1311, 269] width 16 height 19
